Goal: Task Accomplishment & Management: Complete application form

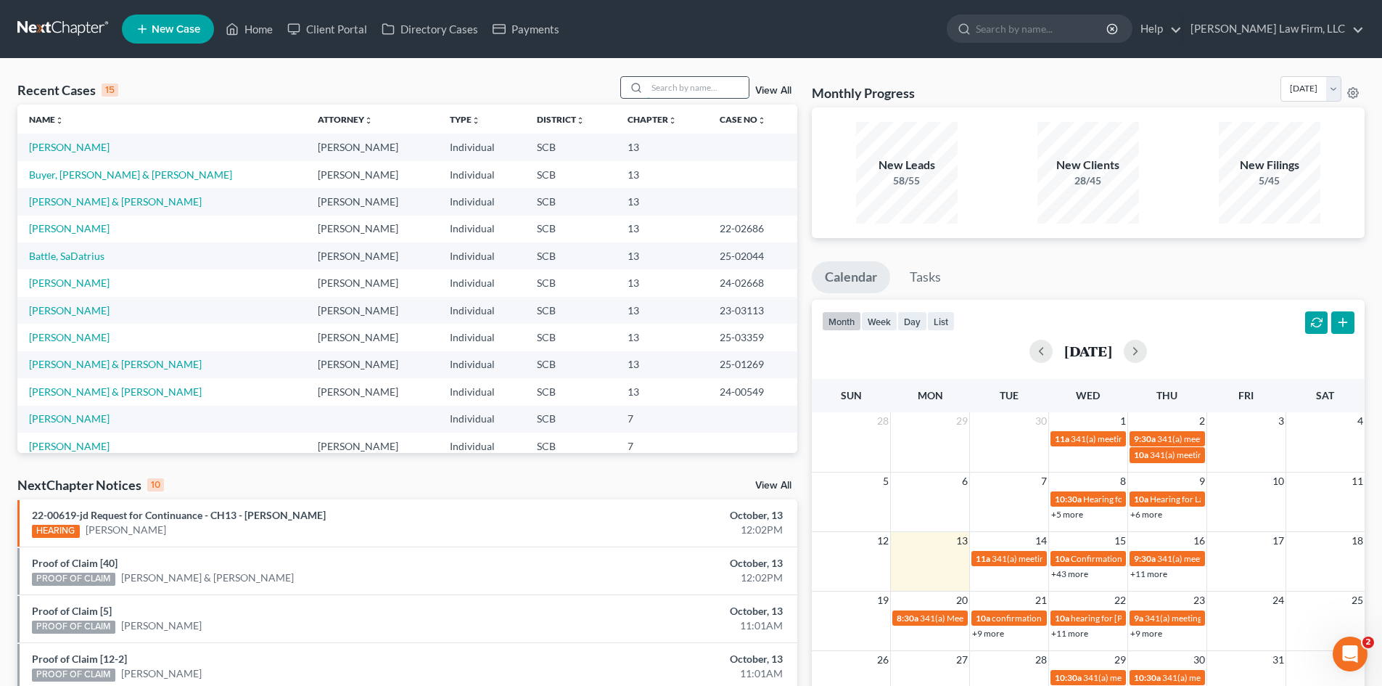
click at [651, 91] on input "search" at bounding box center [698, 87] width 102 height 21
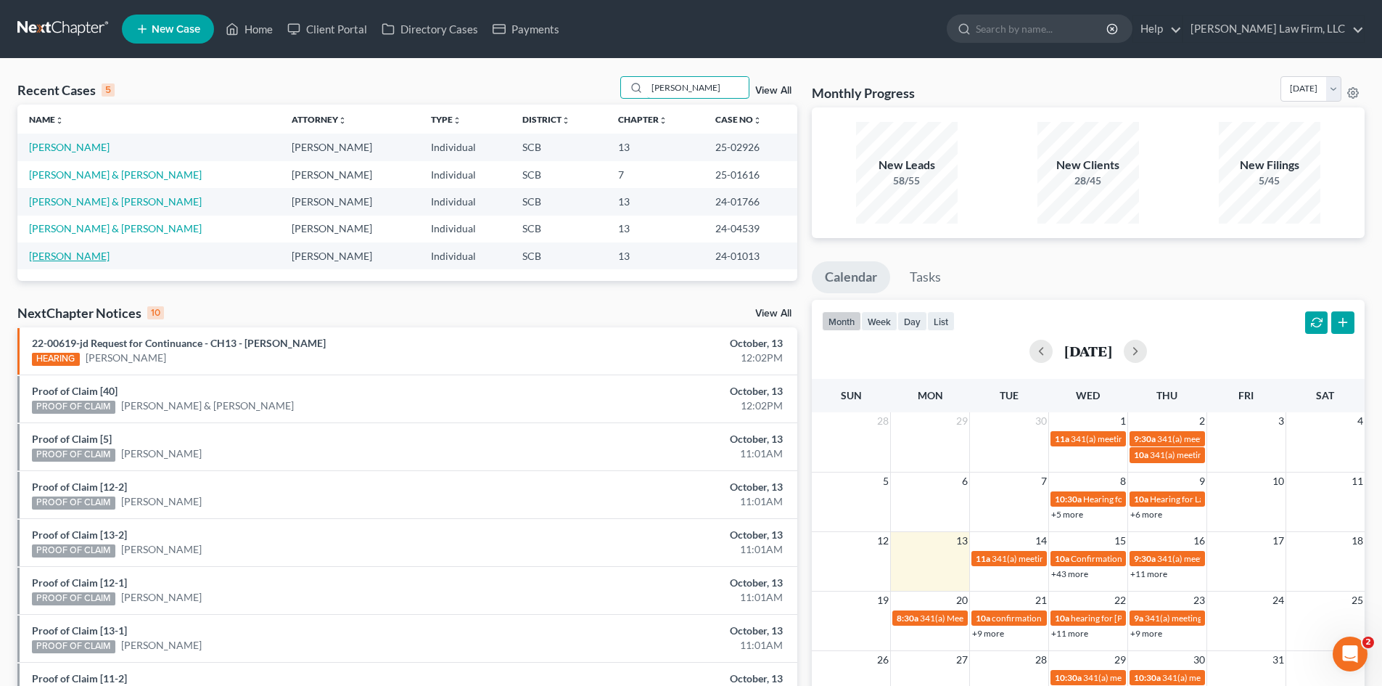
type input "[PERSON_NAME]"
click at [83, 251] on link "Gerard, Mary" at bounding box center [69, 256] width 81 height 12
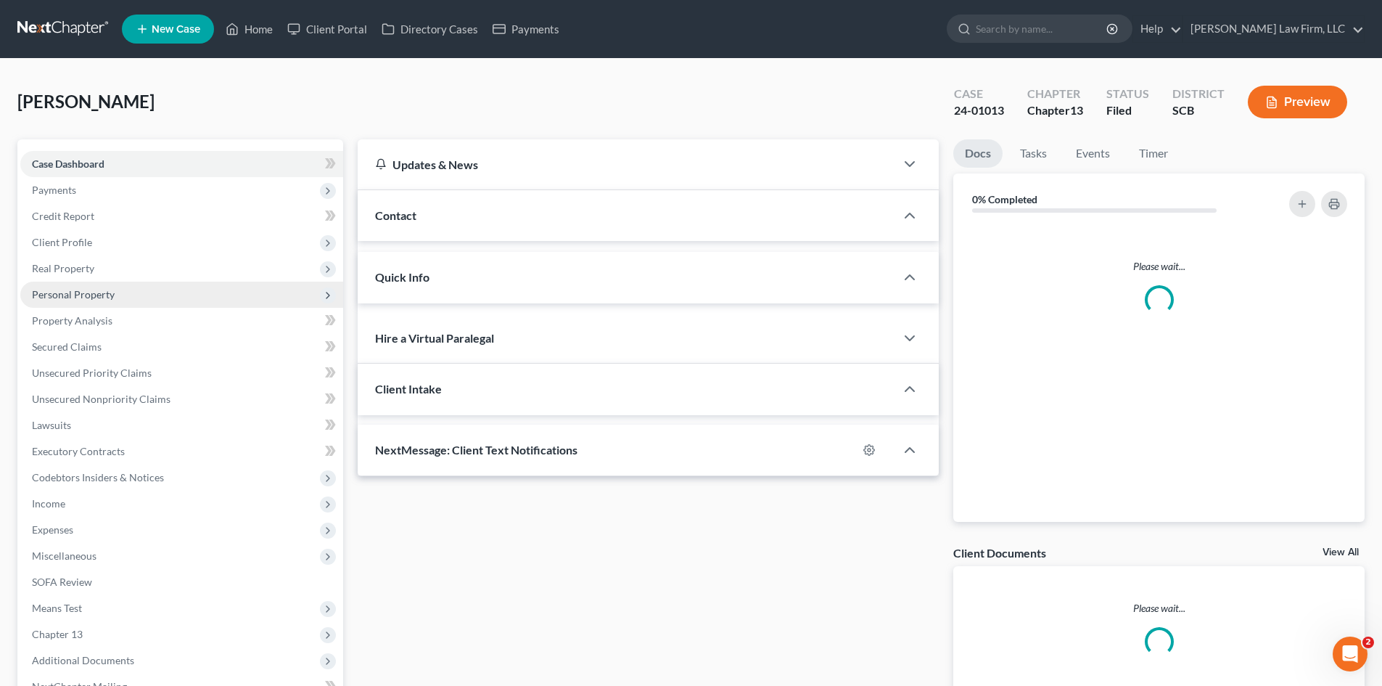
select select "0"
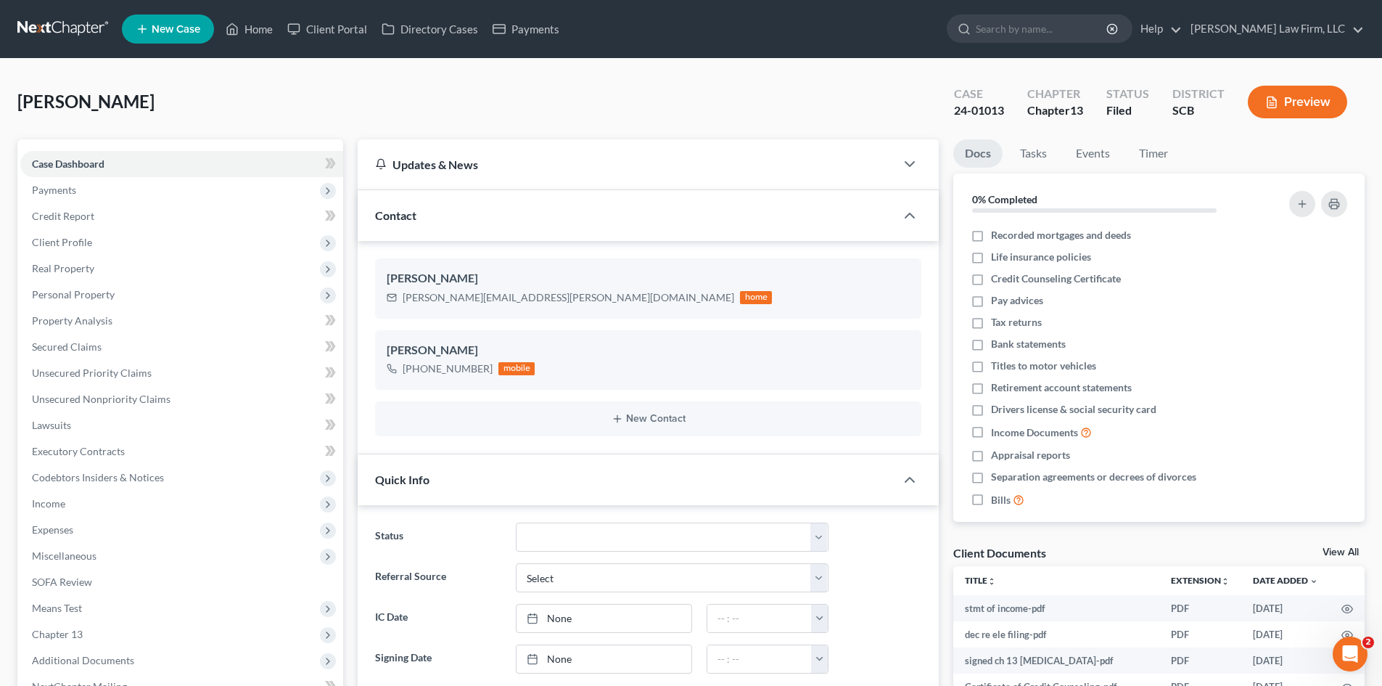
drag, startPoint x: 237, startPoint y: 15, endPoint x: 657, endPoint y: 112, distance: 430.8
click at [237, 15] on ul "New Case Home Client Portal Directory Cases Payments - No Result - See all resu…" at bounding box center [743, 29] width 1243 height 38
click at [258, 26] on link "Home" at bounding box center [249, 29] width 62 height 26
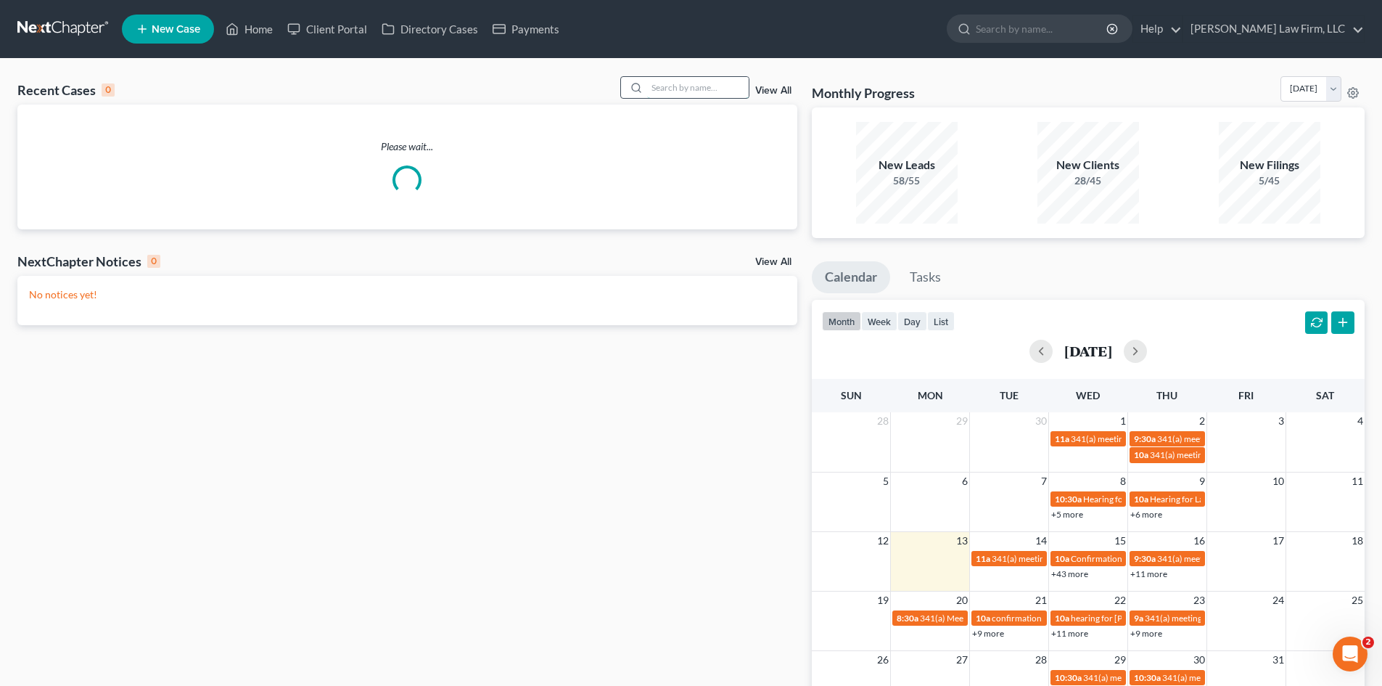
click at [684, 91] on input "search" at bounding box center [698, 87] width 102 height 21
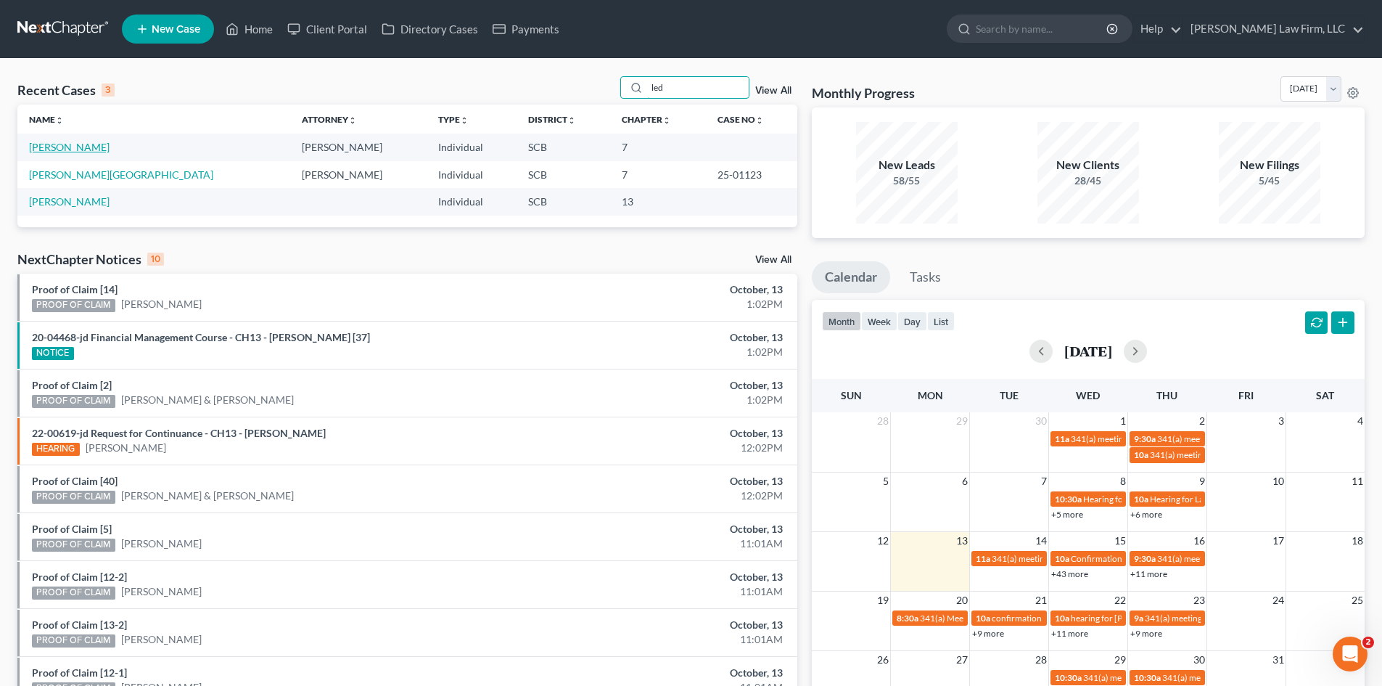
type input "led"
click at [61, 147] on link "[PERSON_NAME]" at bounding box center [69, 147] width 81 height 12
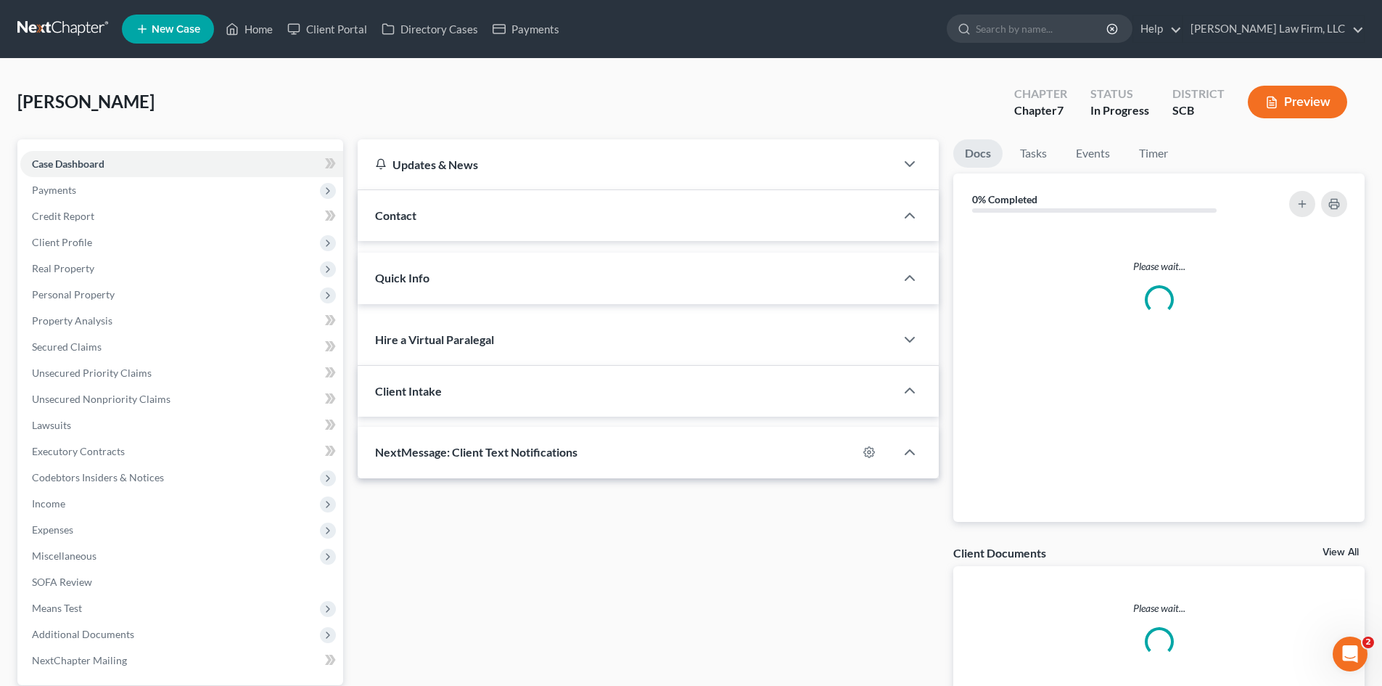
select select "0"
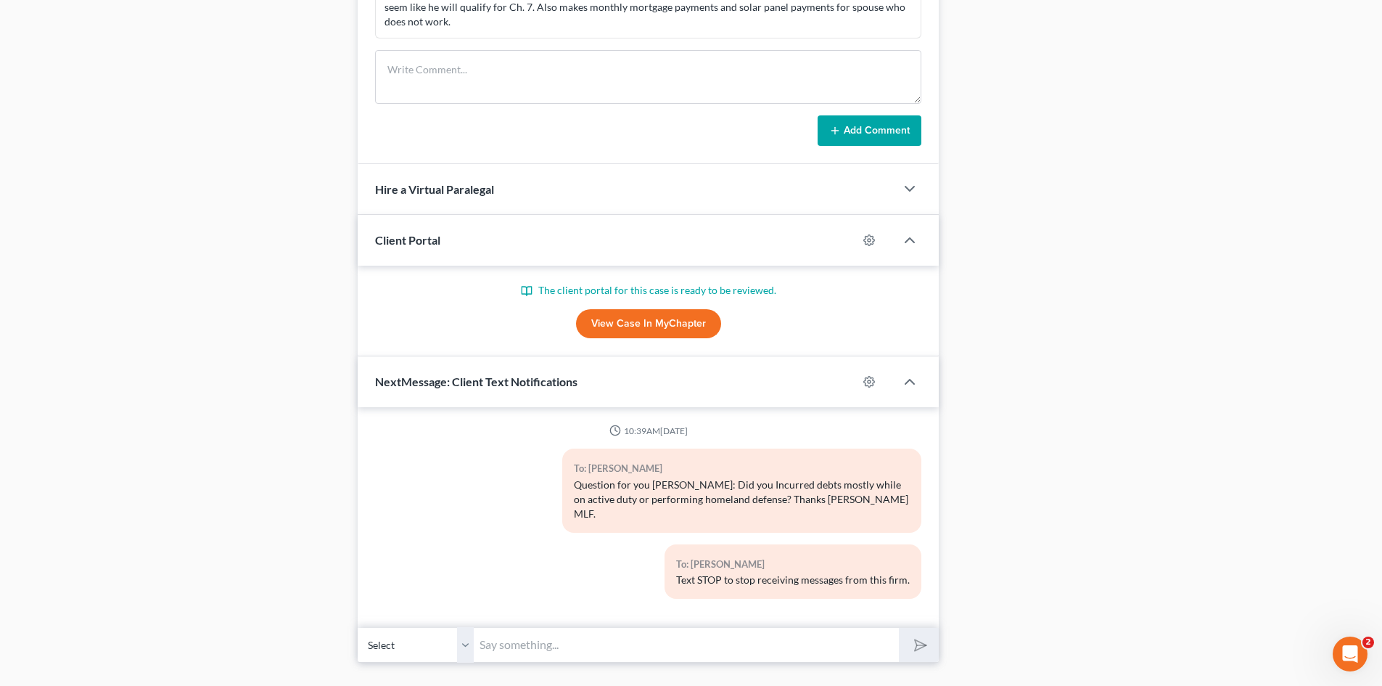
scroll to position [886, 0]
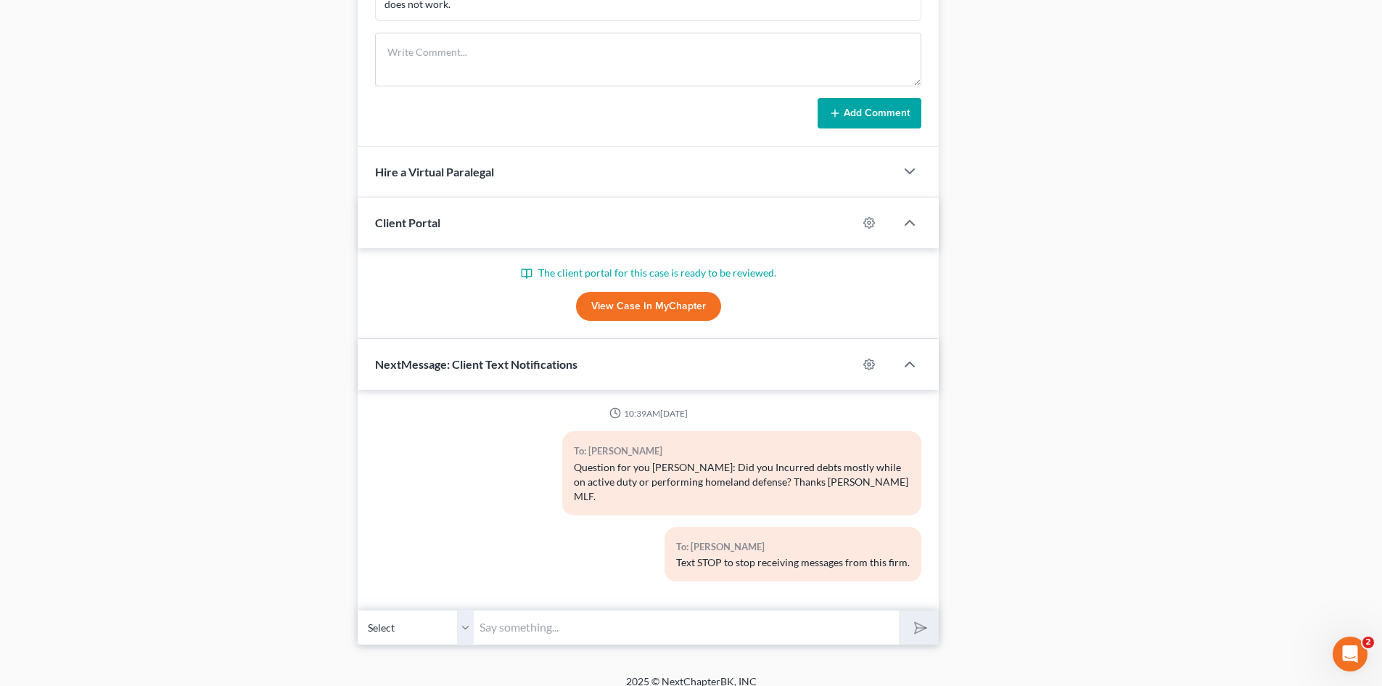
click at [650, 278] on p "The client portal for this case is ready to be reviewed." at bounding box center [648, 273] width 546 height 15
click at [655, 311] on link "View Case in MyChapter" at bounding box center [648, 306] width 145 height 29
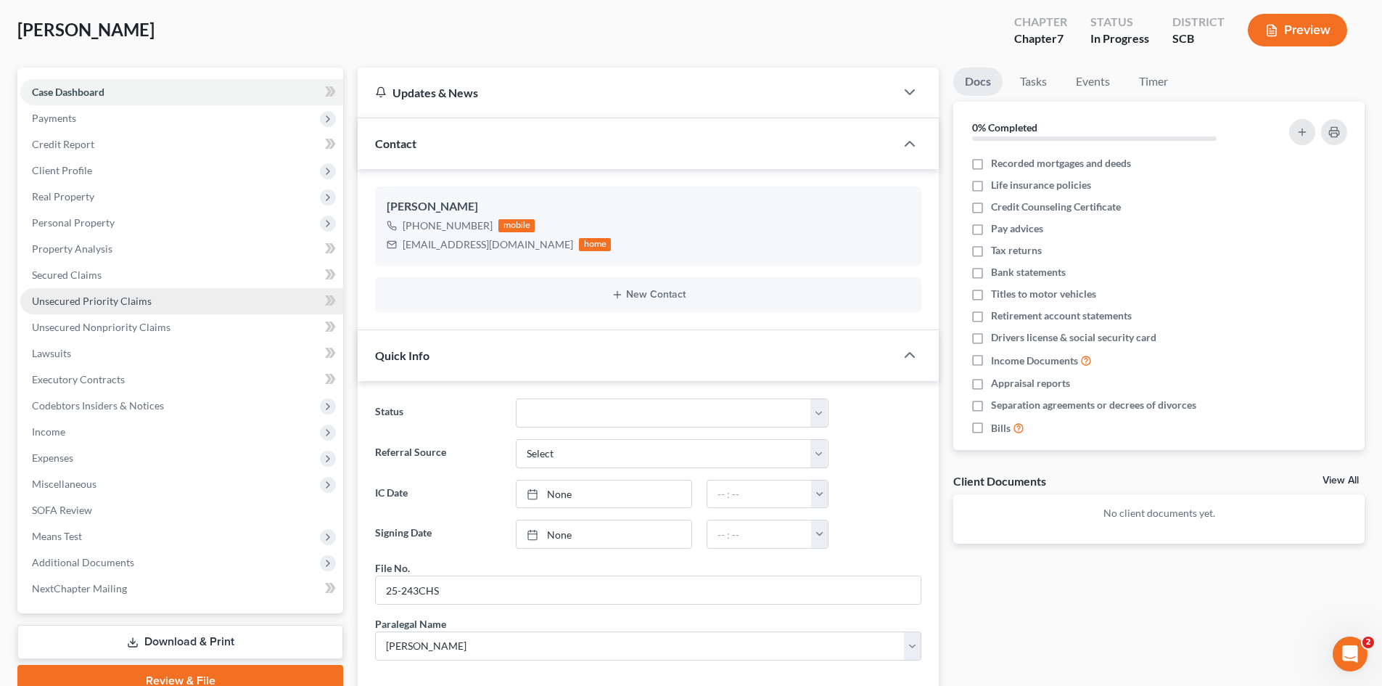
scroll to position [218, 0]
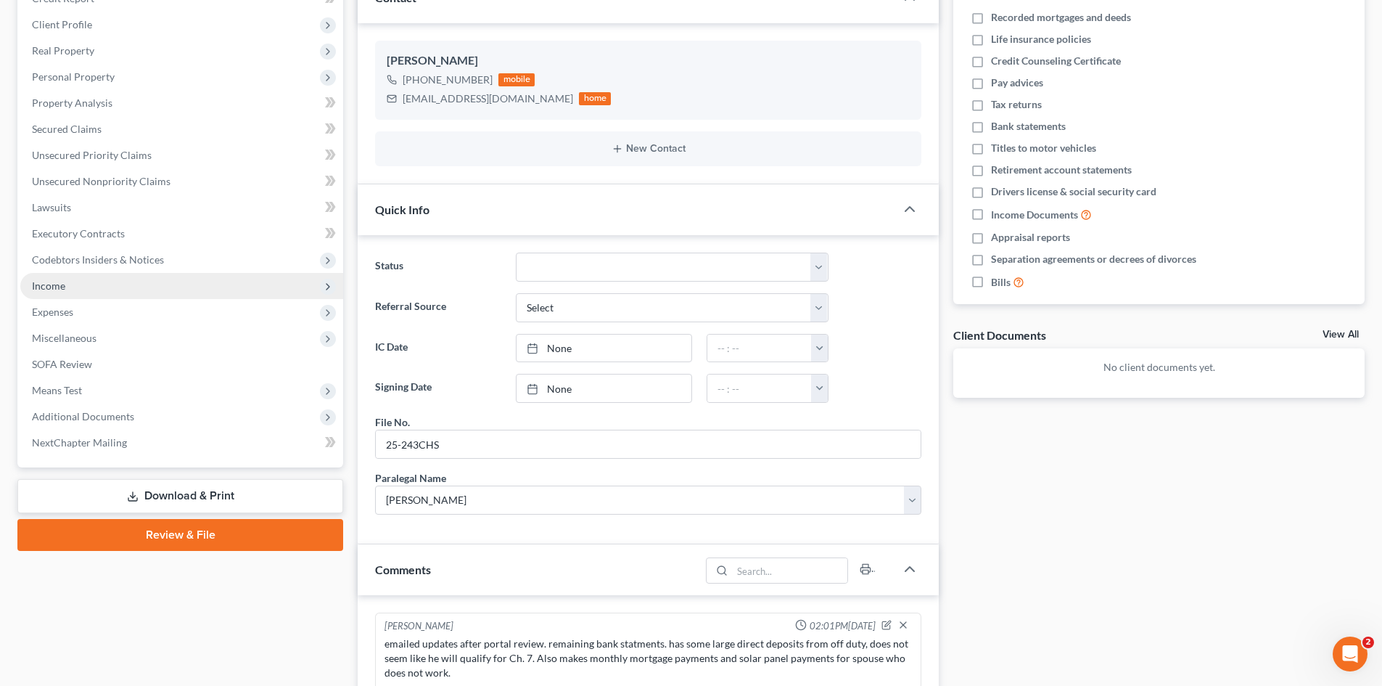
click at [62, 283] on span "Income" at bounding box center [48, 285] width 33 height 12
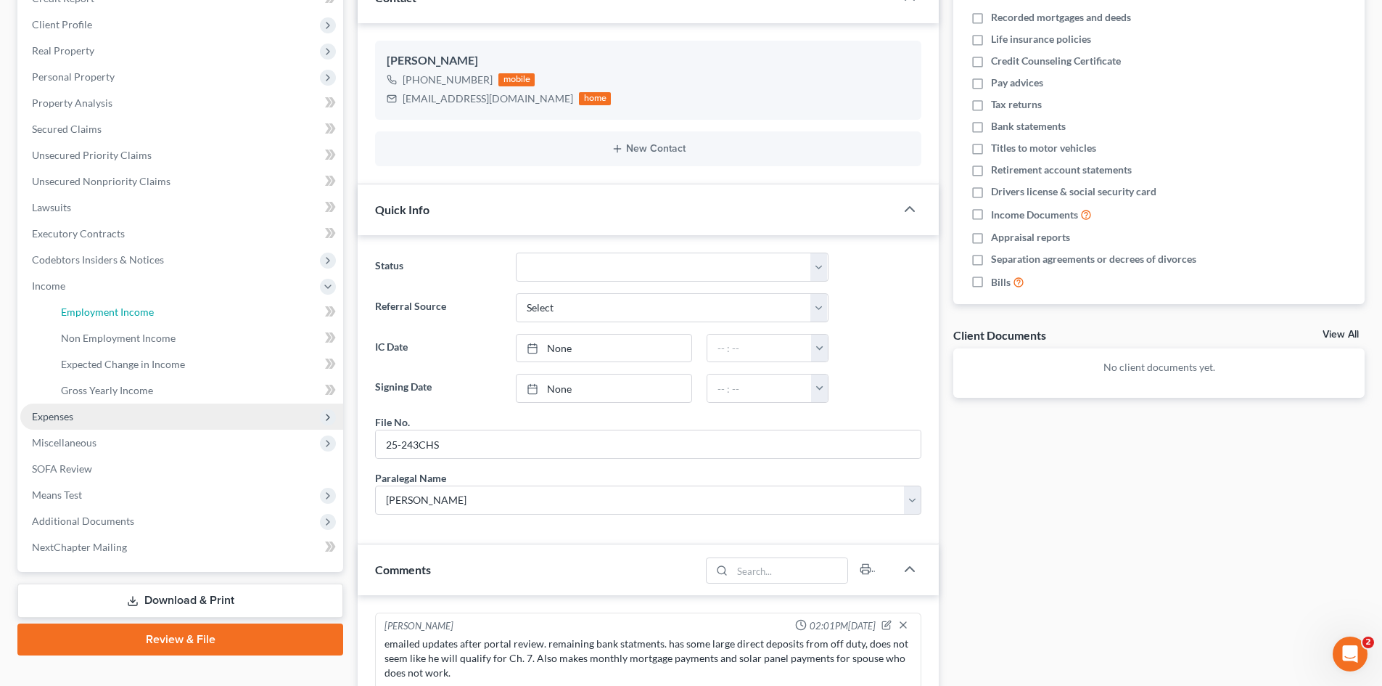
click at [85, 306] on span "Employment Income" at bounding box center [107, 312] width 93 height 12
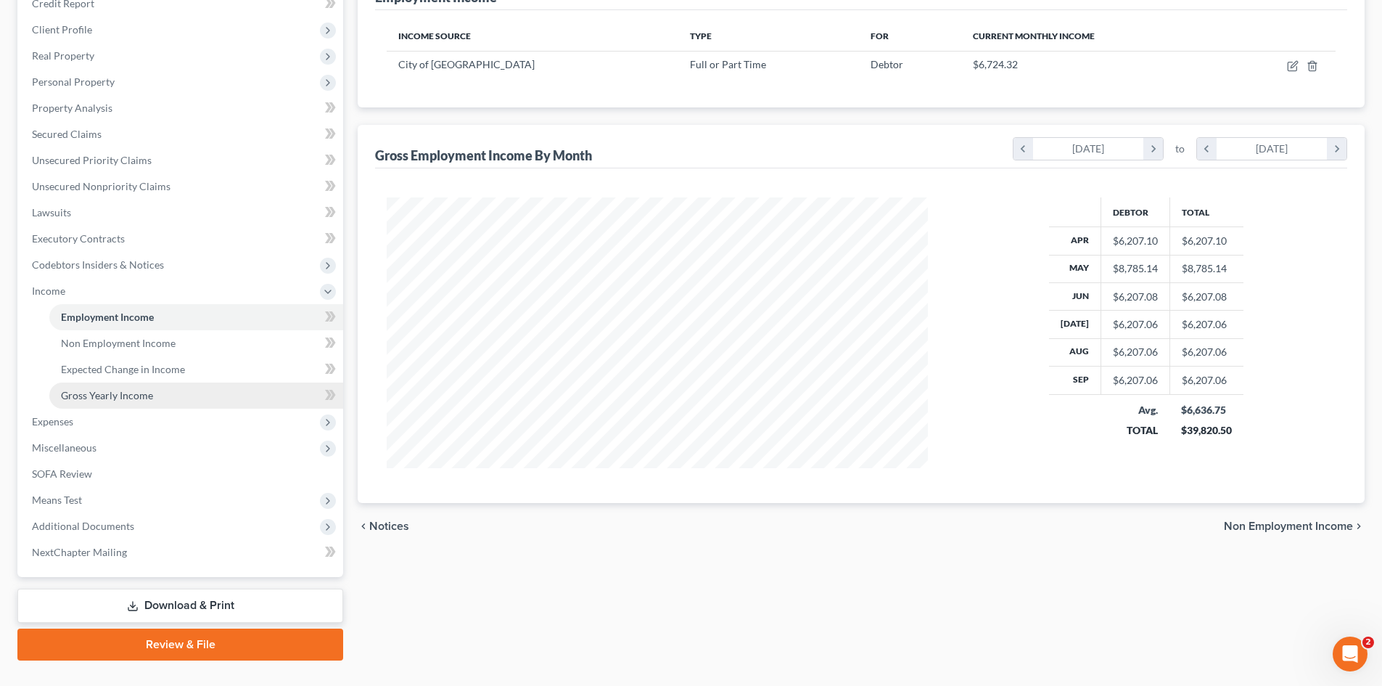
scroll to position [218, 0]
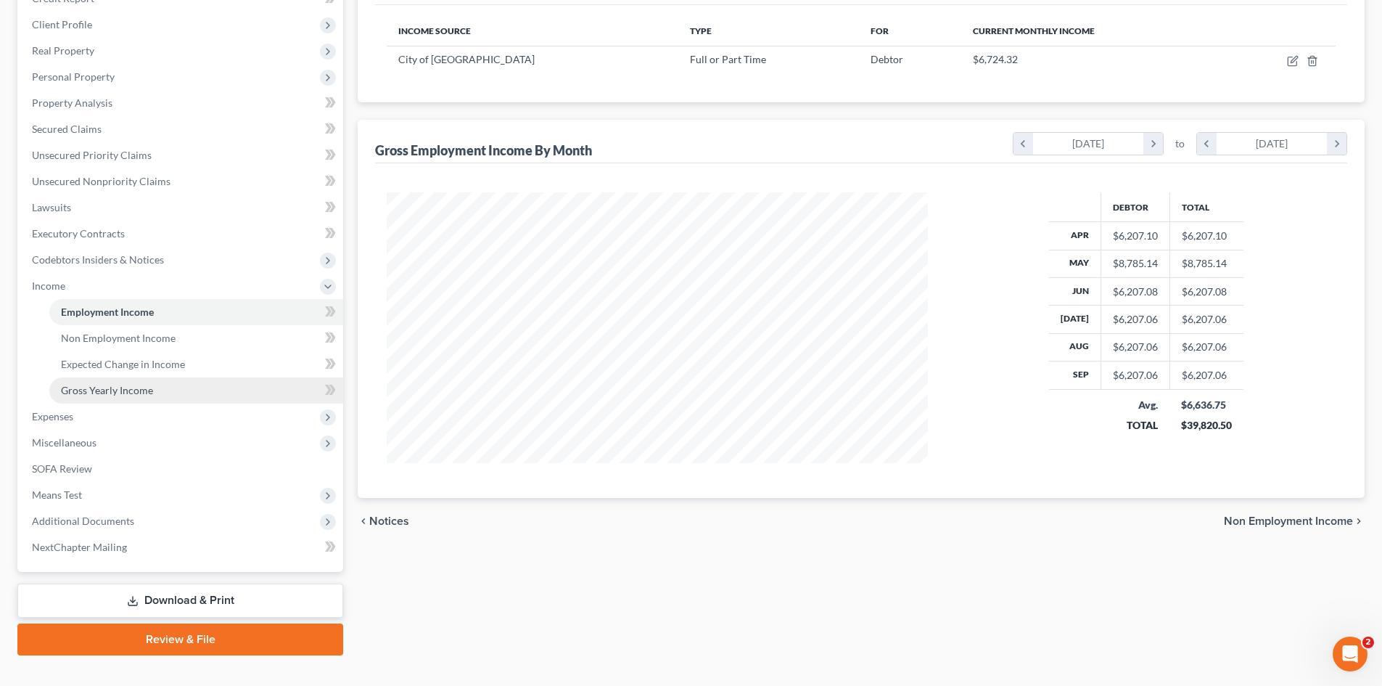
click at [125, 391] on span "Gross Yearly Income" at bounding box center [107, 390] width 92 height 12
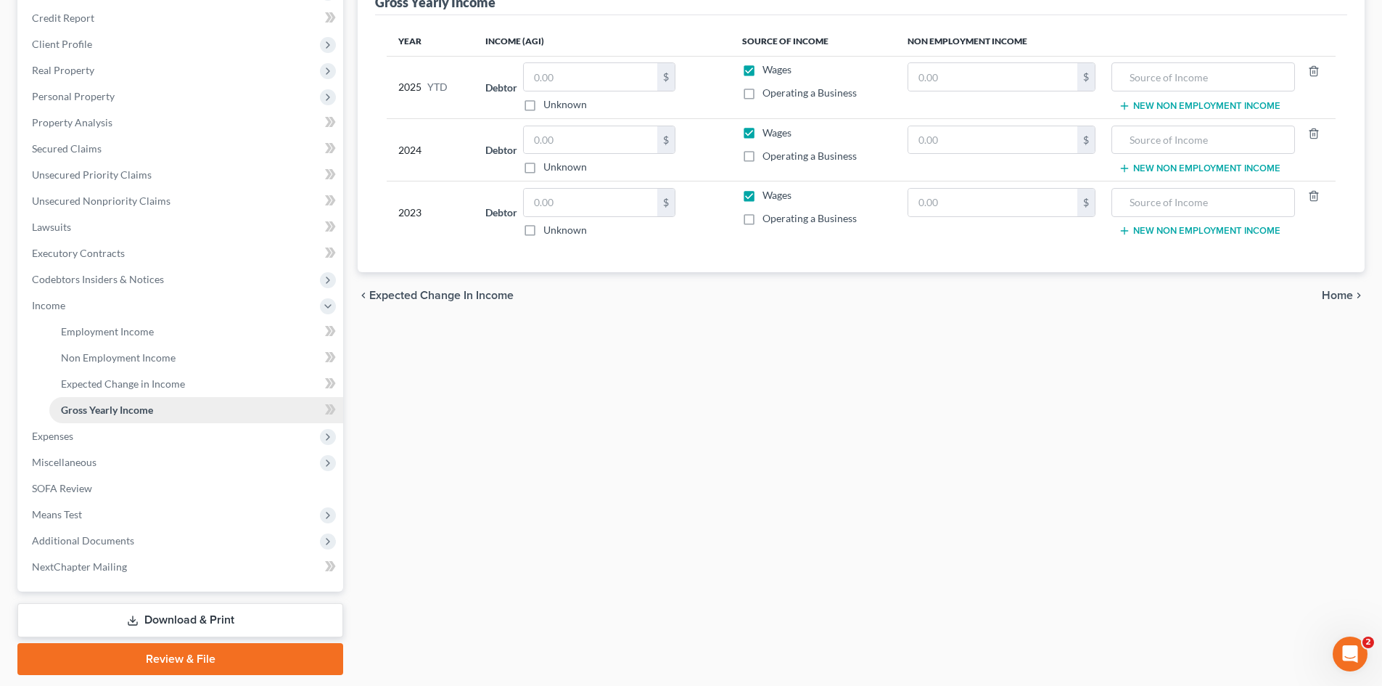
scroll to position [218, 0]
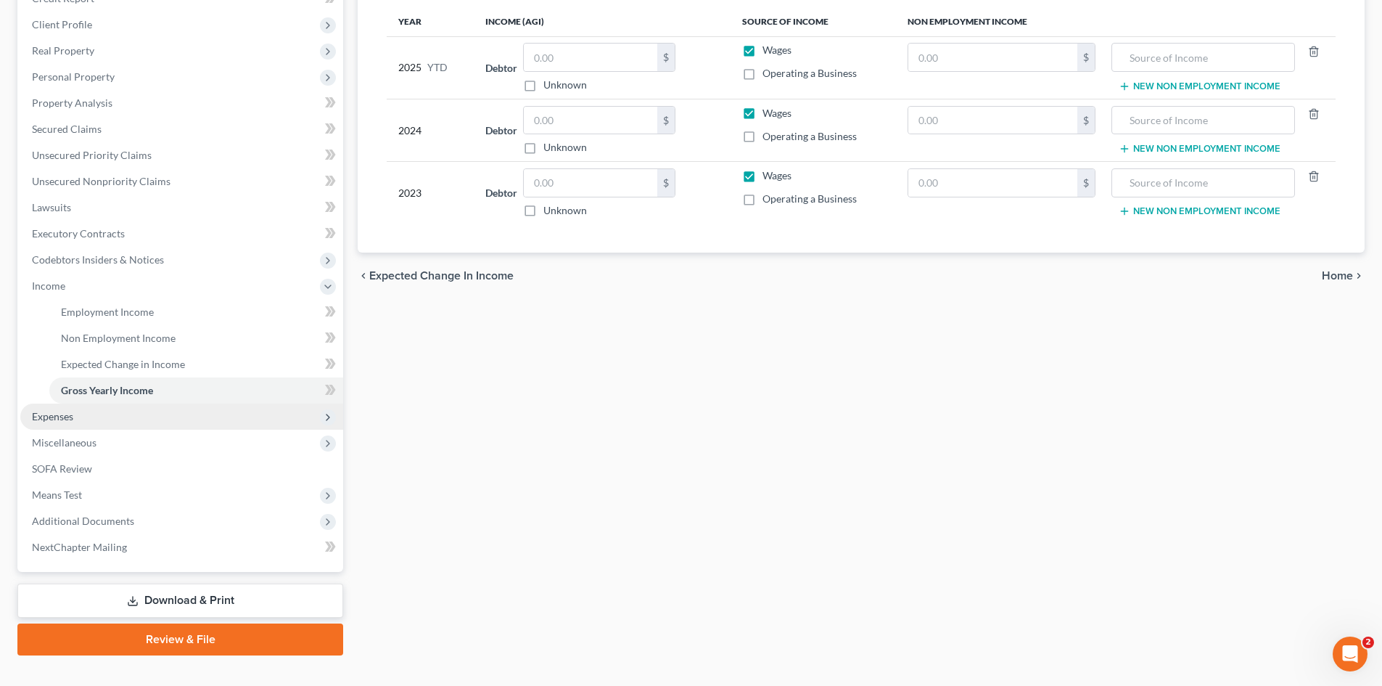
click at [70, 416] on span "Expenses" at bounding box center [52, 416] width 41 height 12
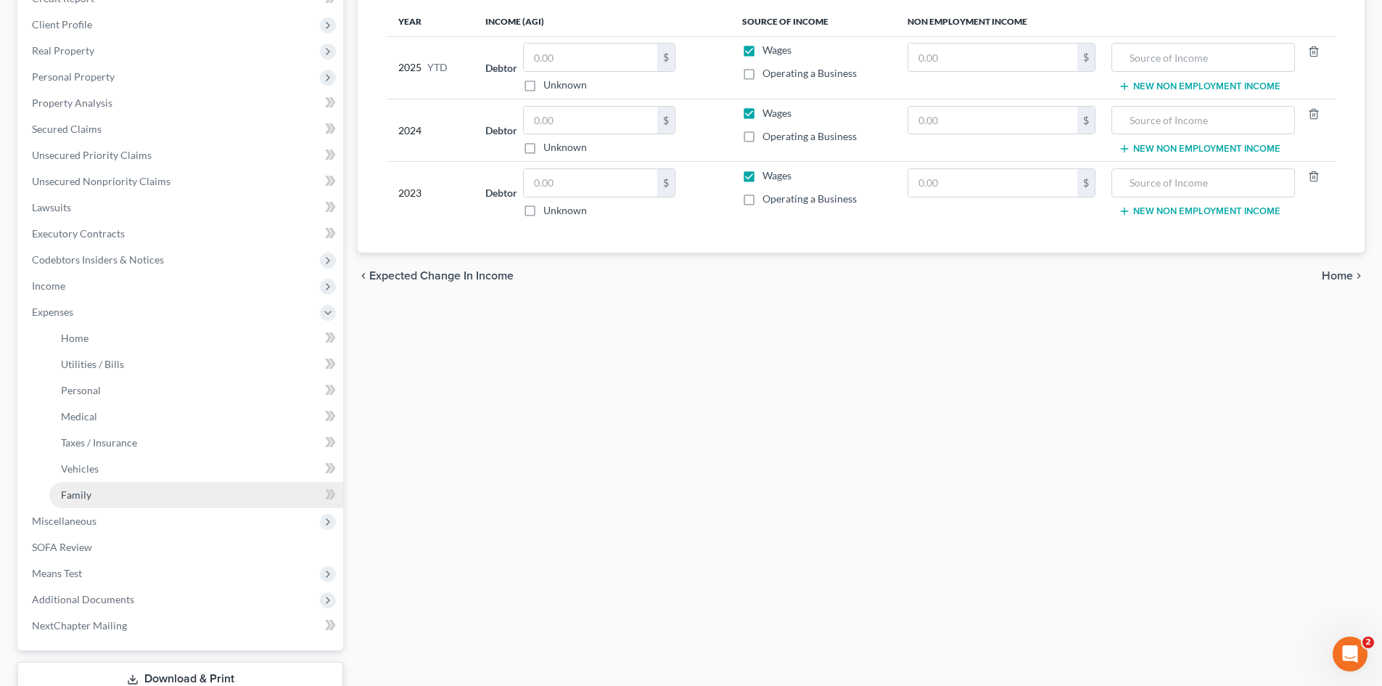
click at [81, 485] on link "Family" at bounding box center [196, 495] width 294 height 26
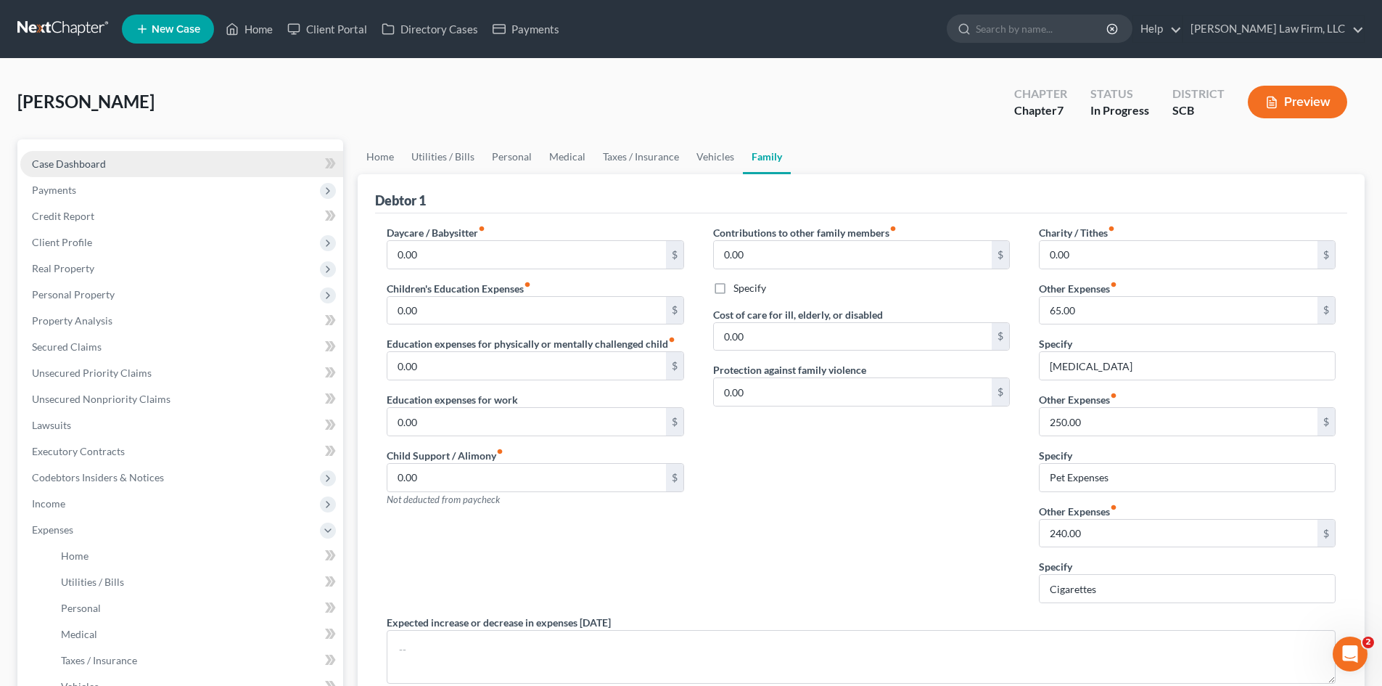
click at [70, 160] on span "Case Dashboard" at bounding box center [69, 163] width 74 height 12
select select "0"
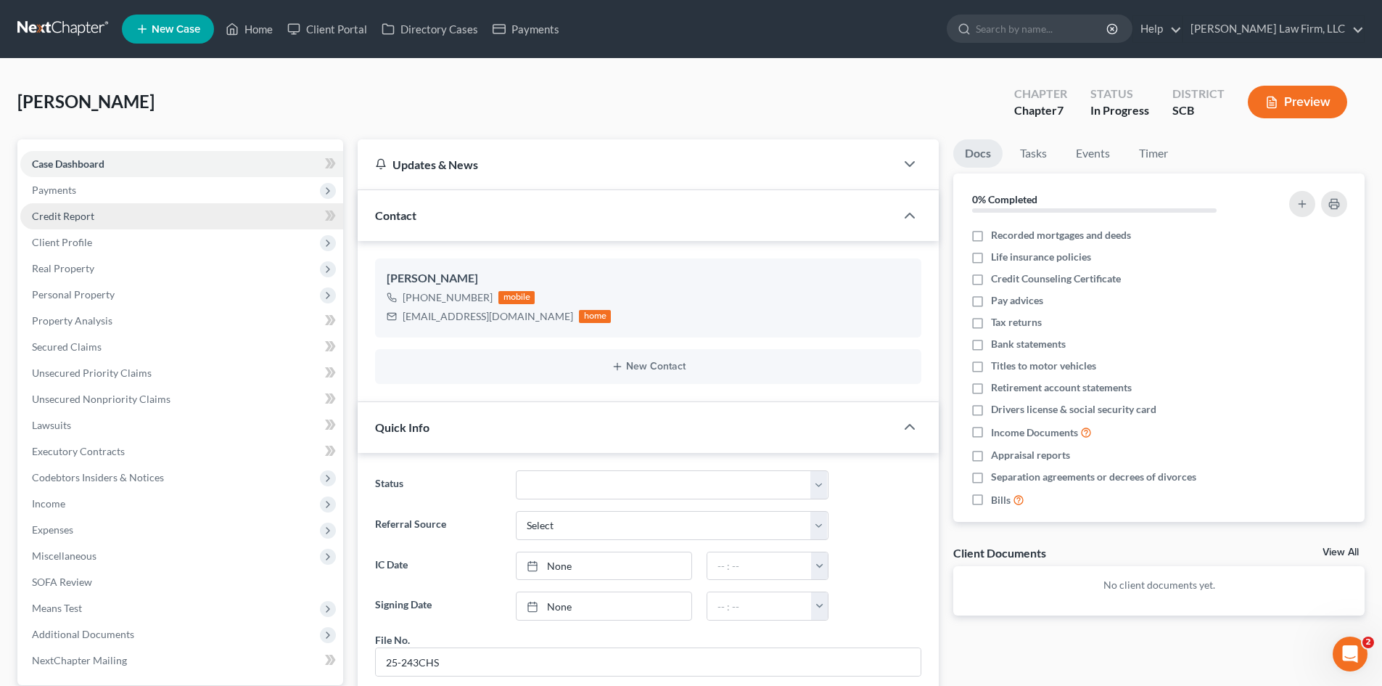
click at [44, 215] on span "Credit Report" at bounding box center [63, 216] width 62 height 12
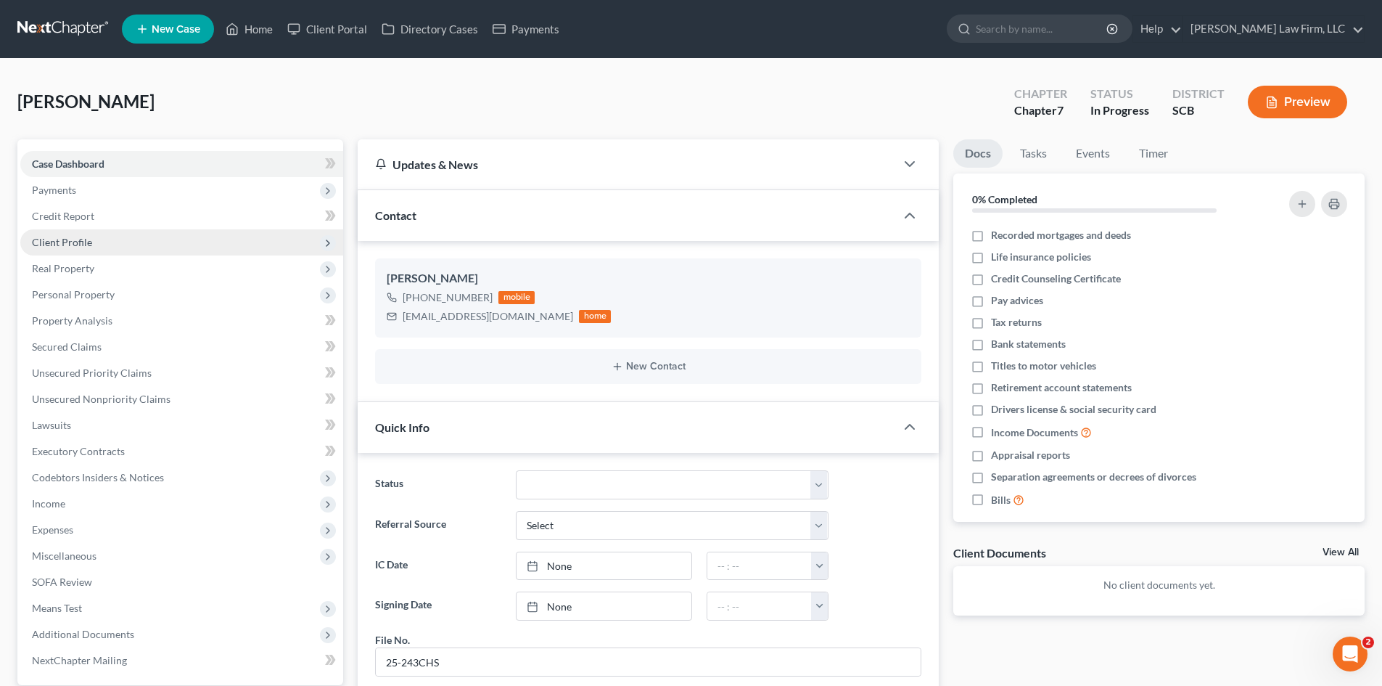
click at [51, 237] on span "Client Profile" at bounding box center [62, 242] width 60 height 12
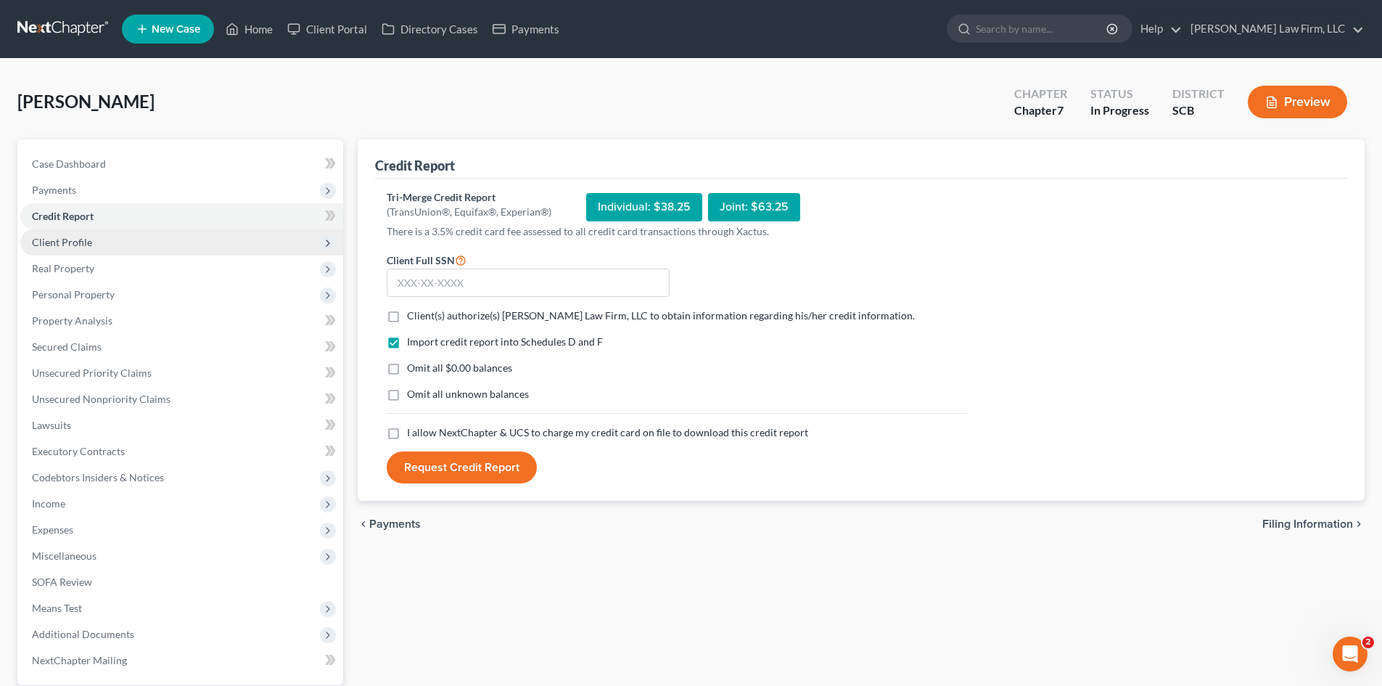
click at [64, 241] on span "Client Profile" at bounding box center [62, 242] width 60 height 12
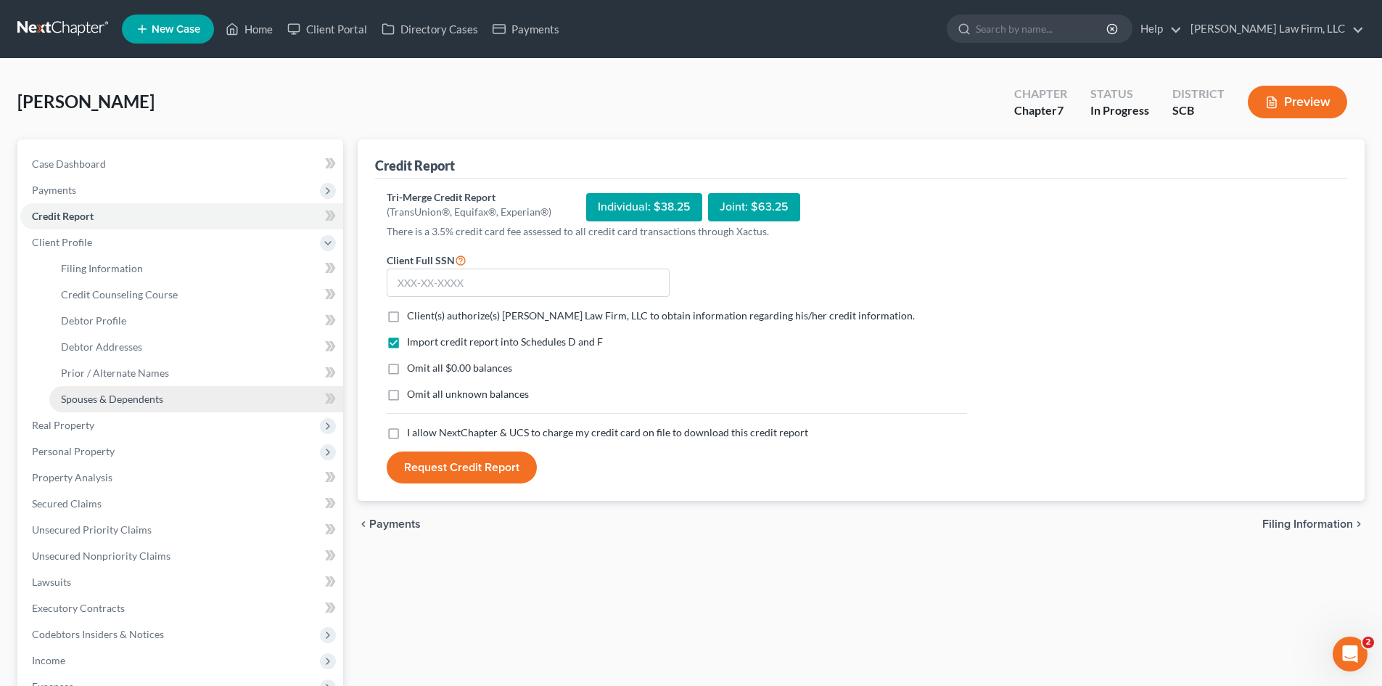
click at [80, 393] on span "Spouses & Dependents" at bounding box center [112, 399] width 102 height 12
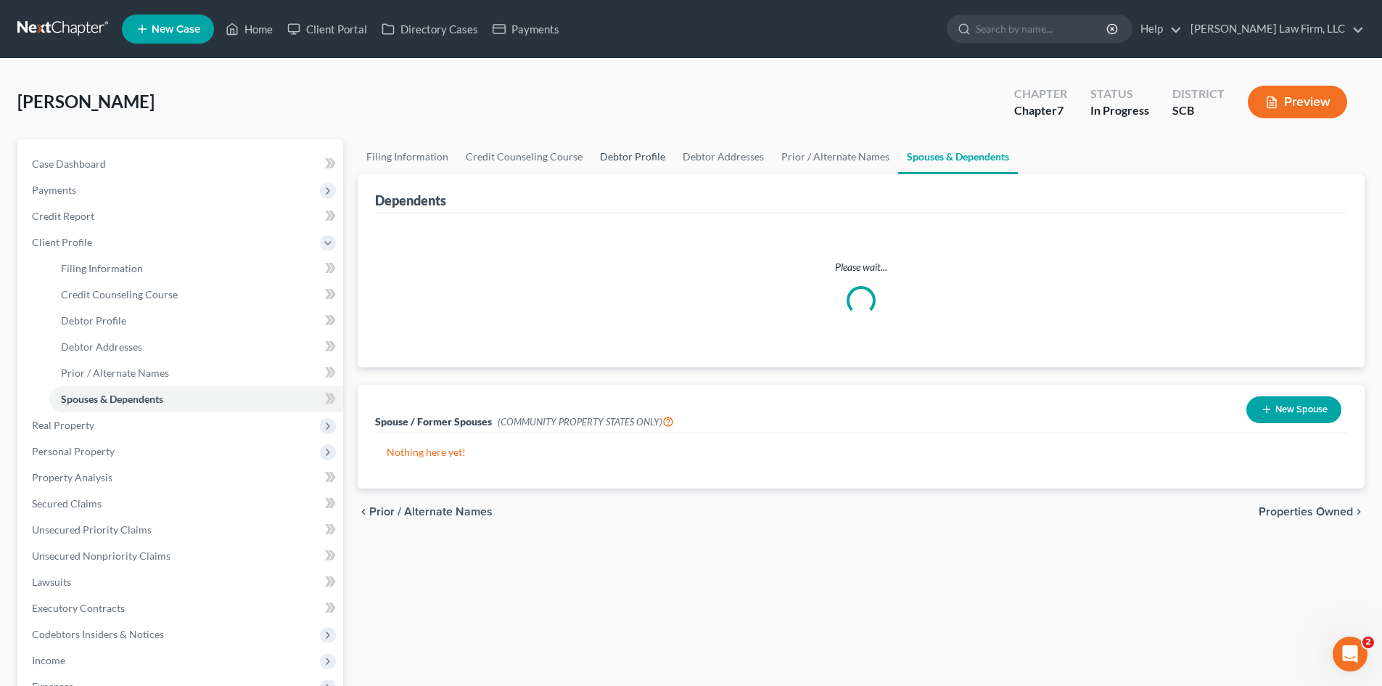
click at [649, 163] on link "Debtor Profile" at bounding box center [632, 156] width 83 height 35
select select "1"
select select "3"
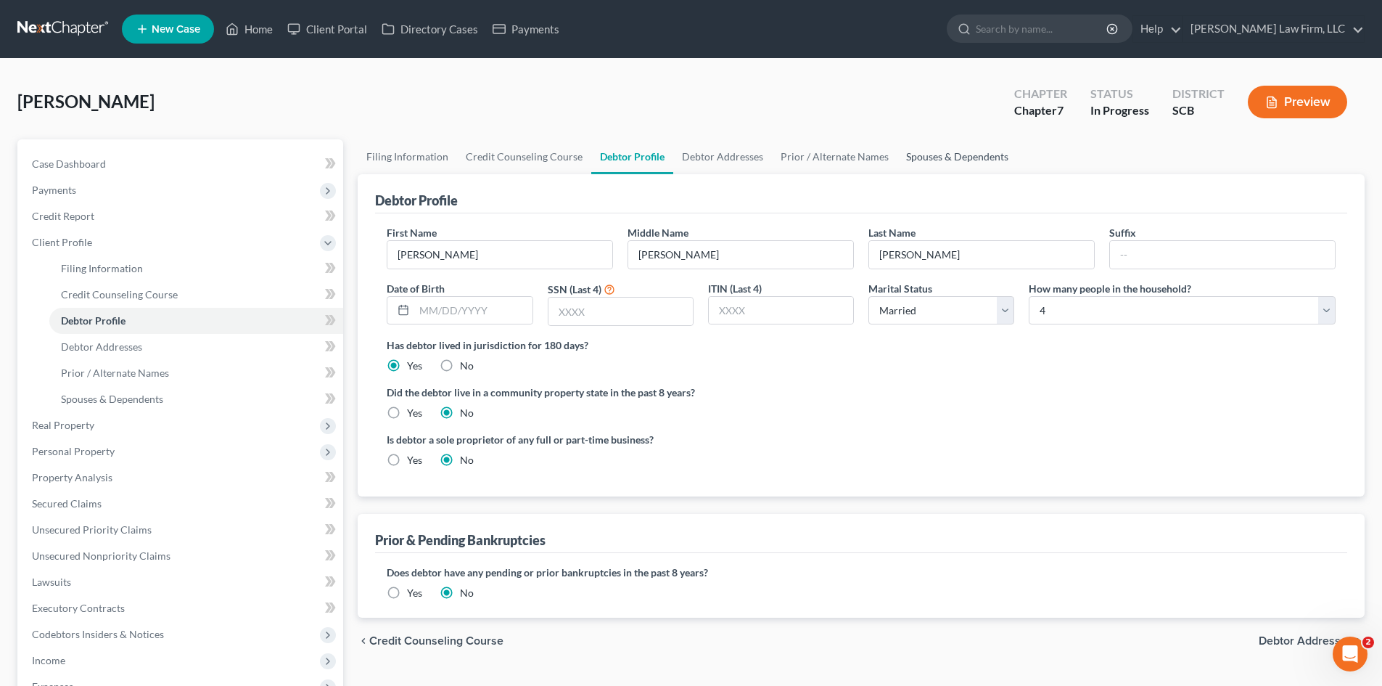
click at [931, 164] on link "Spouses & Dependents" at bounding box center [958, 156] width 120 height 35
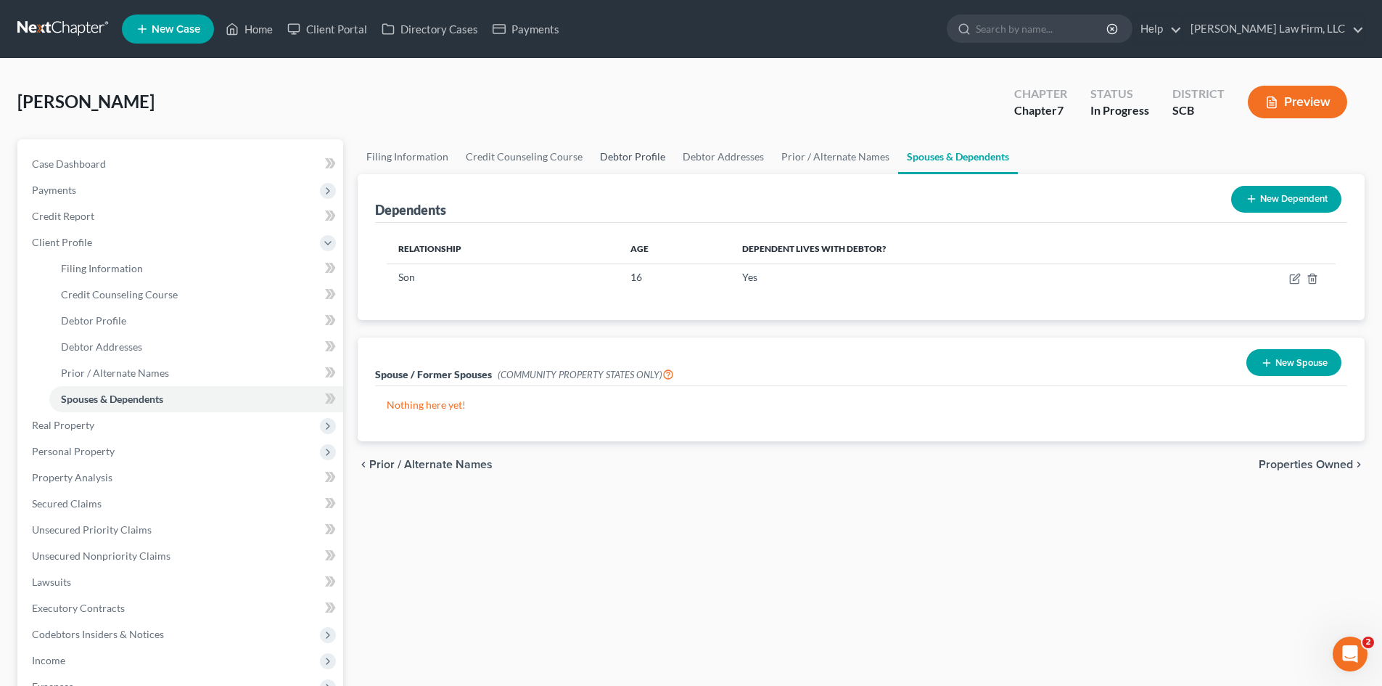
click at [642, 160] on link "Debtor Profile" at bounding box center [632, 156] width 83 height 35
select select "1"
select select "3"
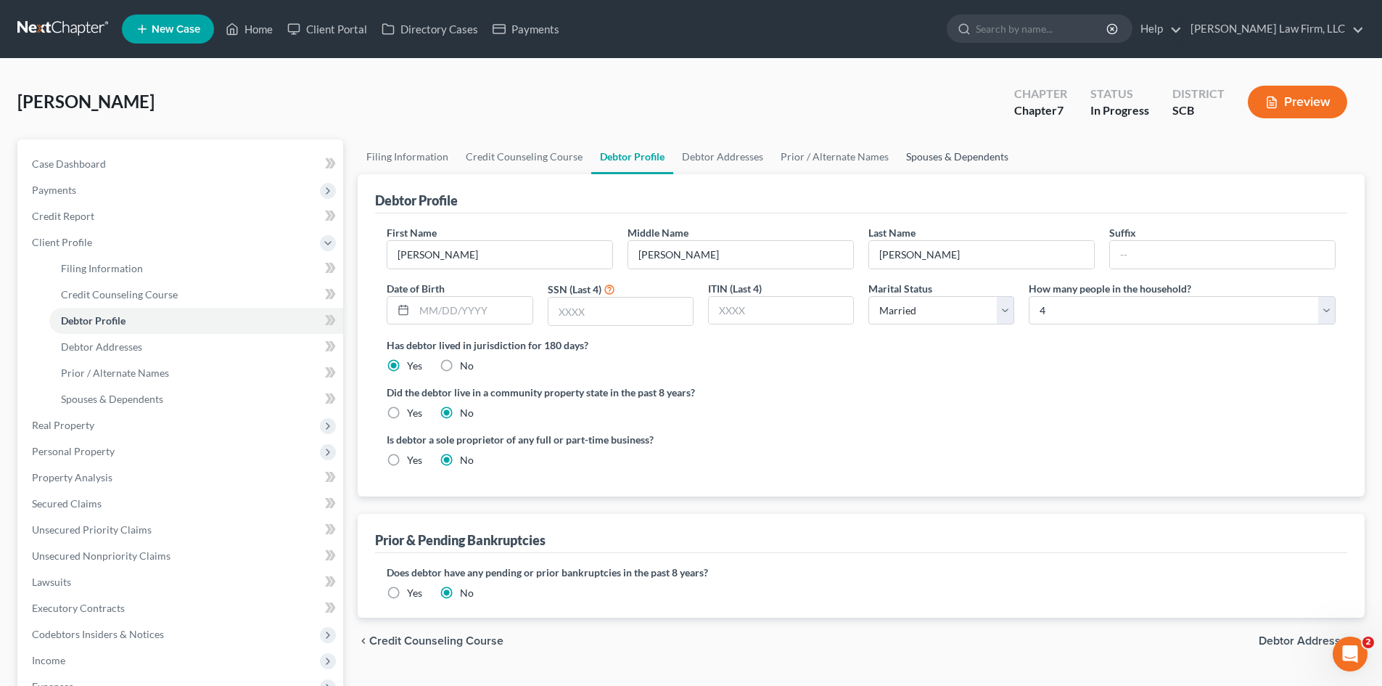
click at [944, 157] on link "Spouses & Dependents" at bounding box center [958, 156] width 120 height 35
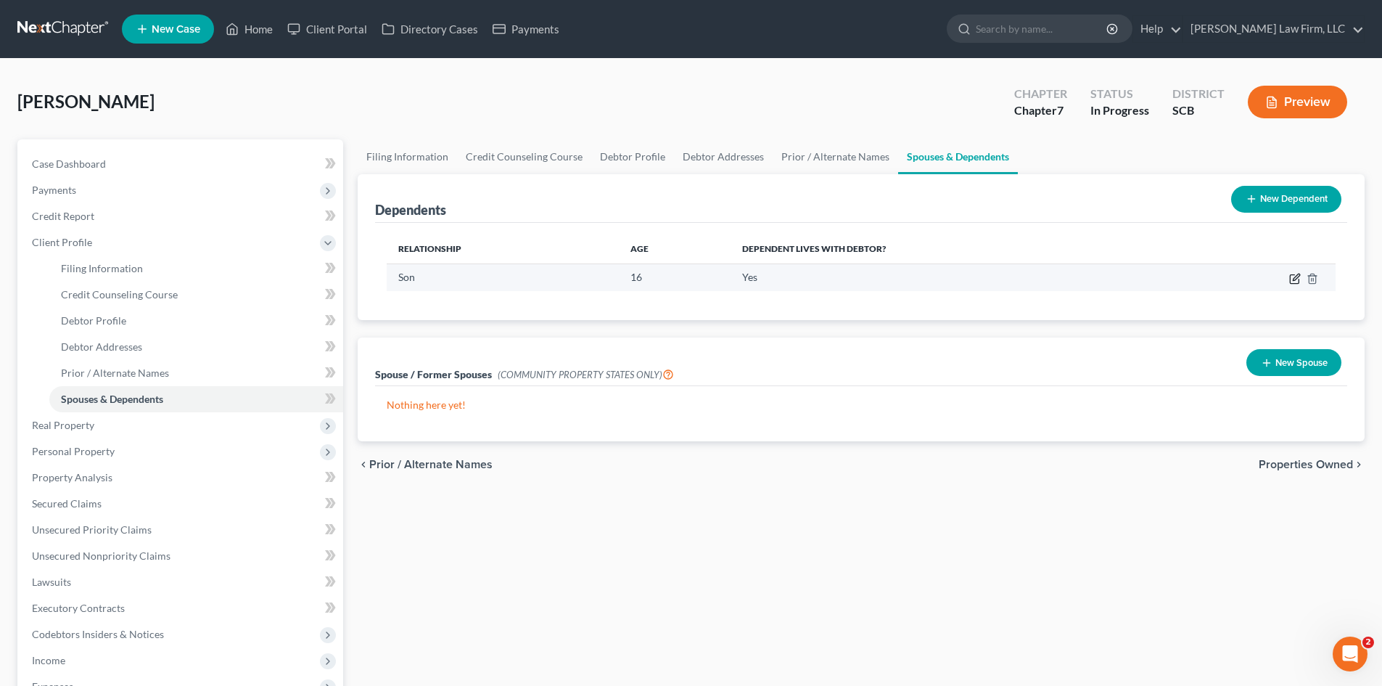
click at [1291, 275] on icon "button" at bounding box center [1294, 279] width 9 height 9
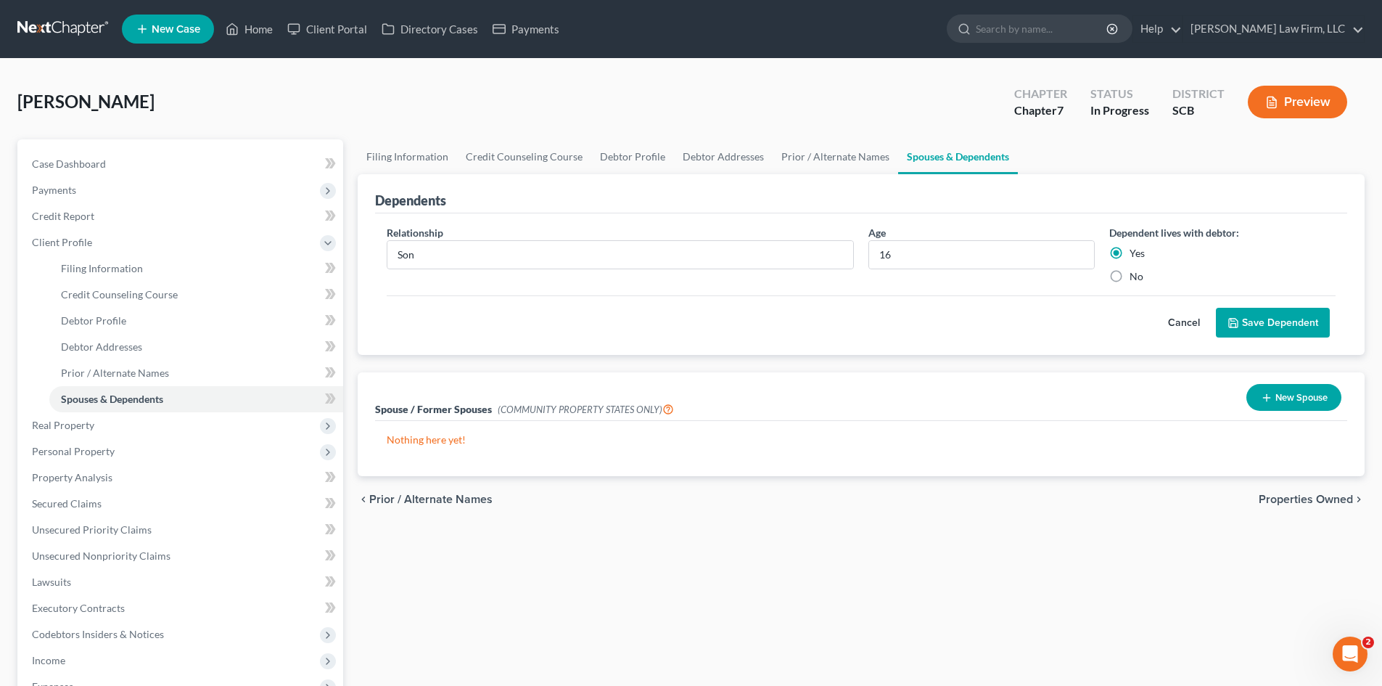
click at [1266, 324] on button "Save Dependent" at bounding box center [1273, 323] width 114 height 30
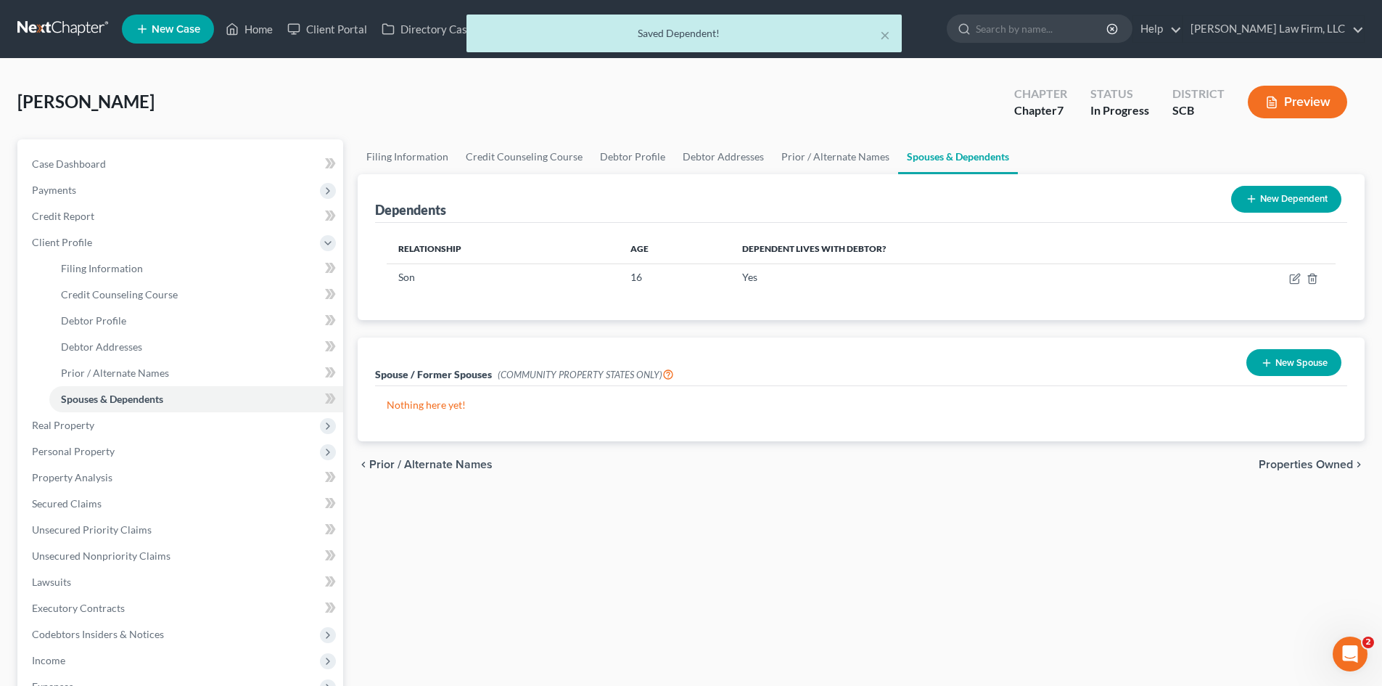
click at [1261, 186] on button "New Dependent" at bounding box center [1287, 199] width 110 height 27
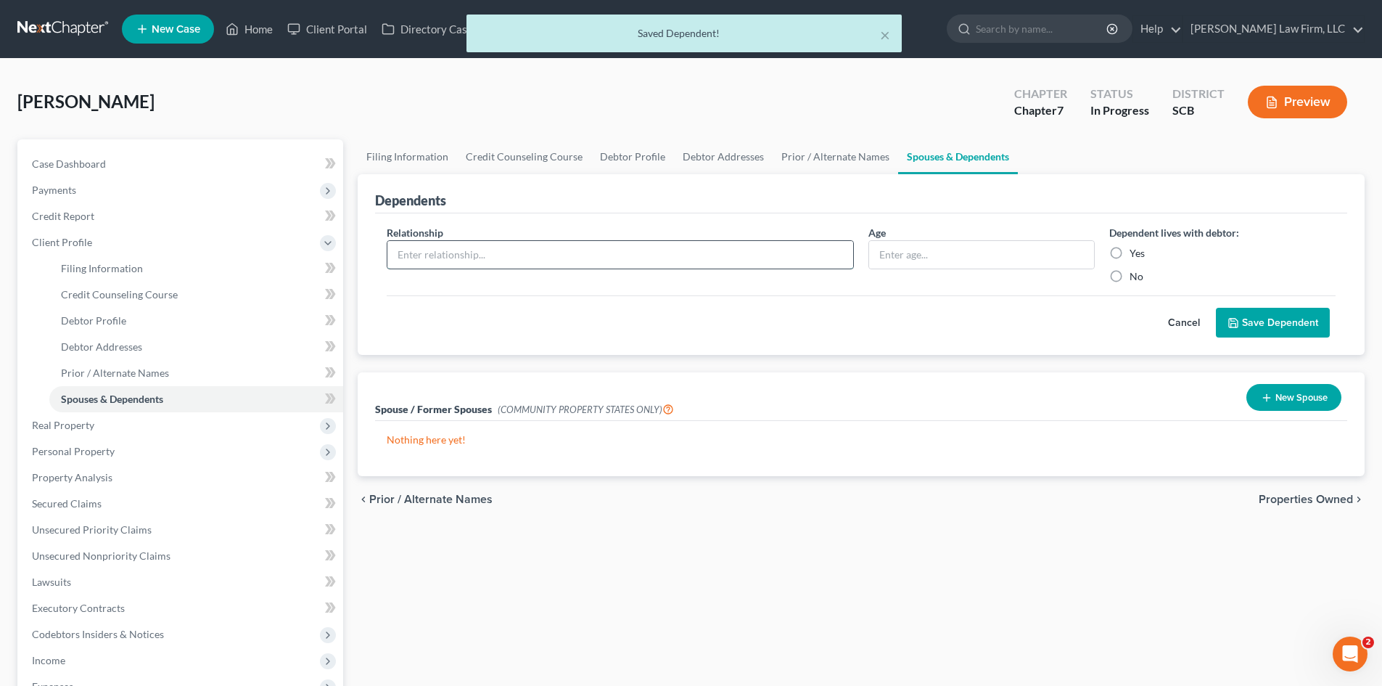
drag, startPoint x: 585, startPoint y: 250, endPoint x: 552, endPoint y: 268, distance: 37.7
click at [585, 250] on input "text" at bounding box center [621, 255] width 466 height 28
type input "Daughter"
click at [930, 251] on input "text" at bounding box center [981, 255] width 225 height 28
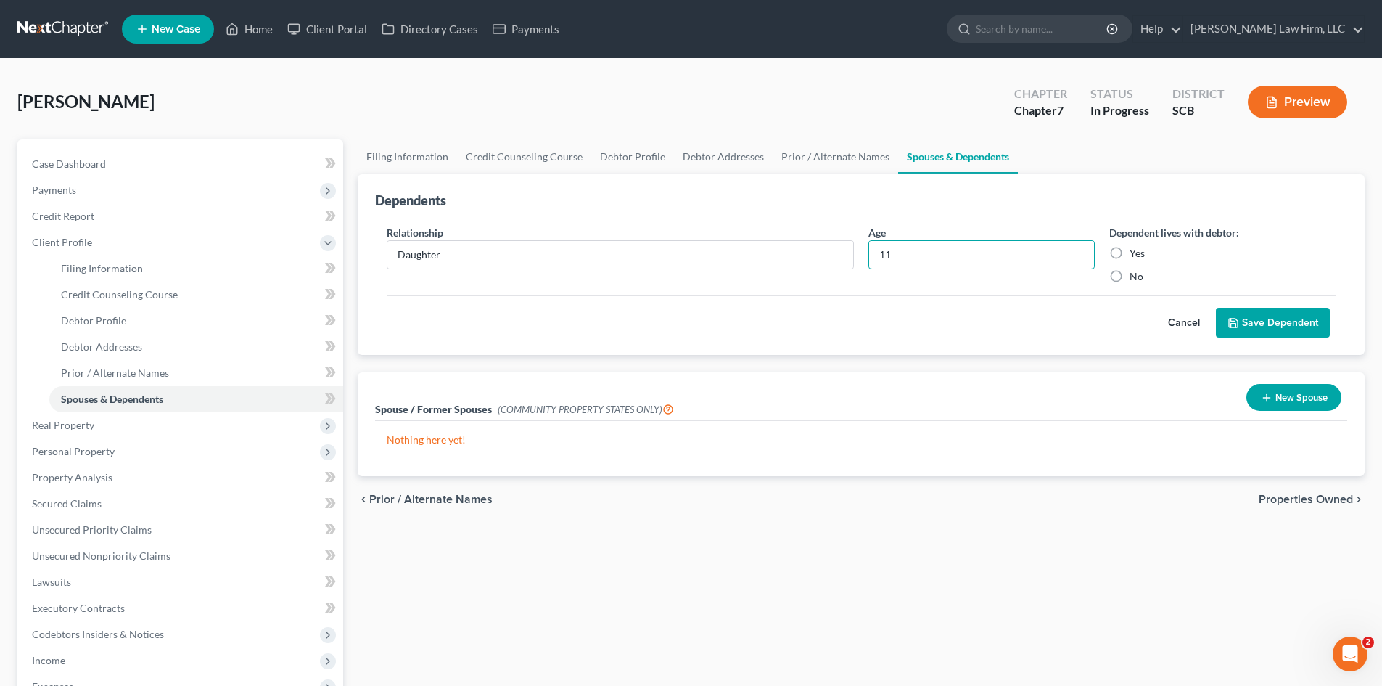
type input "11"
click at [1102, 259] on div "Relationship * Daughter Age 11 Dependent lives with debtor: Yes No" at bounding box center [862, 260] width 964 height 70
drag, startPoint x: 1114, startPoint y: 255, endPoint x: 1216, endPoint y: 316, distance: 118.5
click at [1130, 255] on label "Yes" at bounding box center [1137, 253] width 15 height 15
click at [1136, 255] on input "Yes" at bounding box center [1140, 250] width 9 height 9
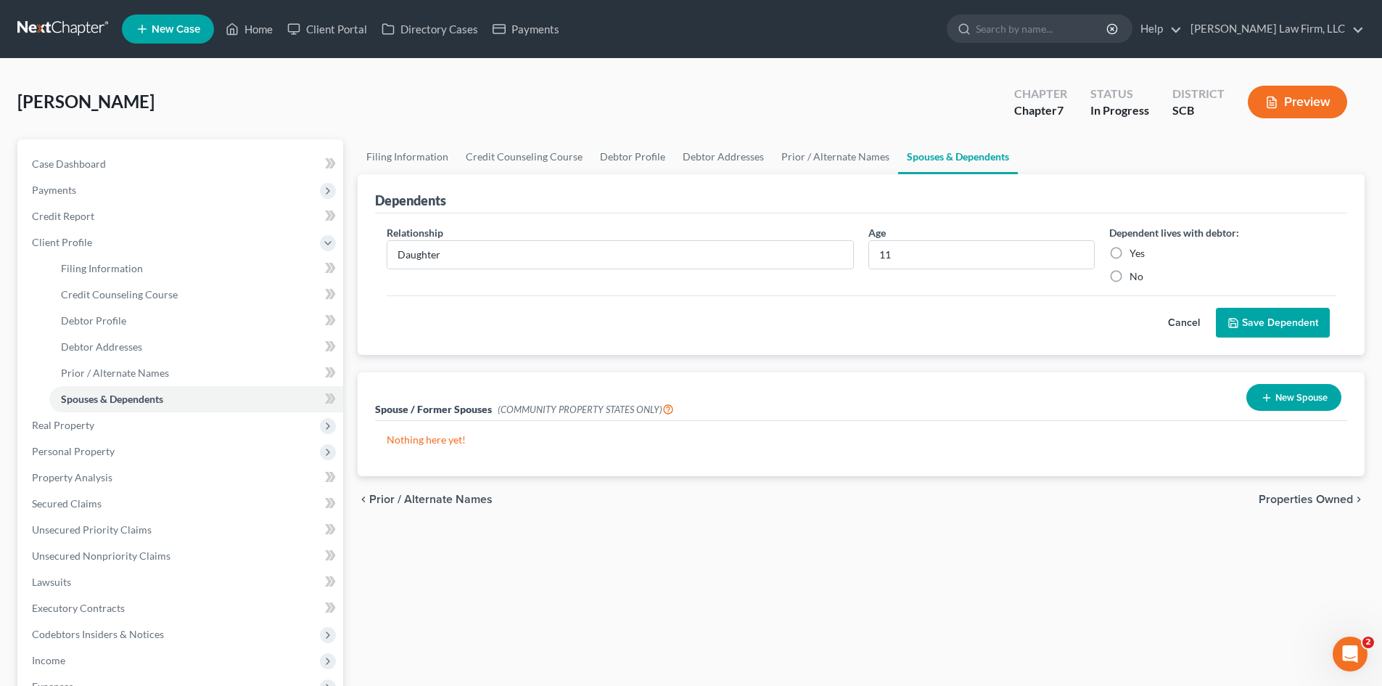
radio input "true"
click at [1276, 329] on button "Save Dependent" at bounding box center [1273, 323] width 114 height 30
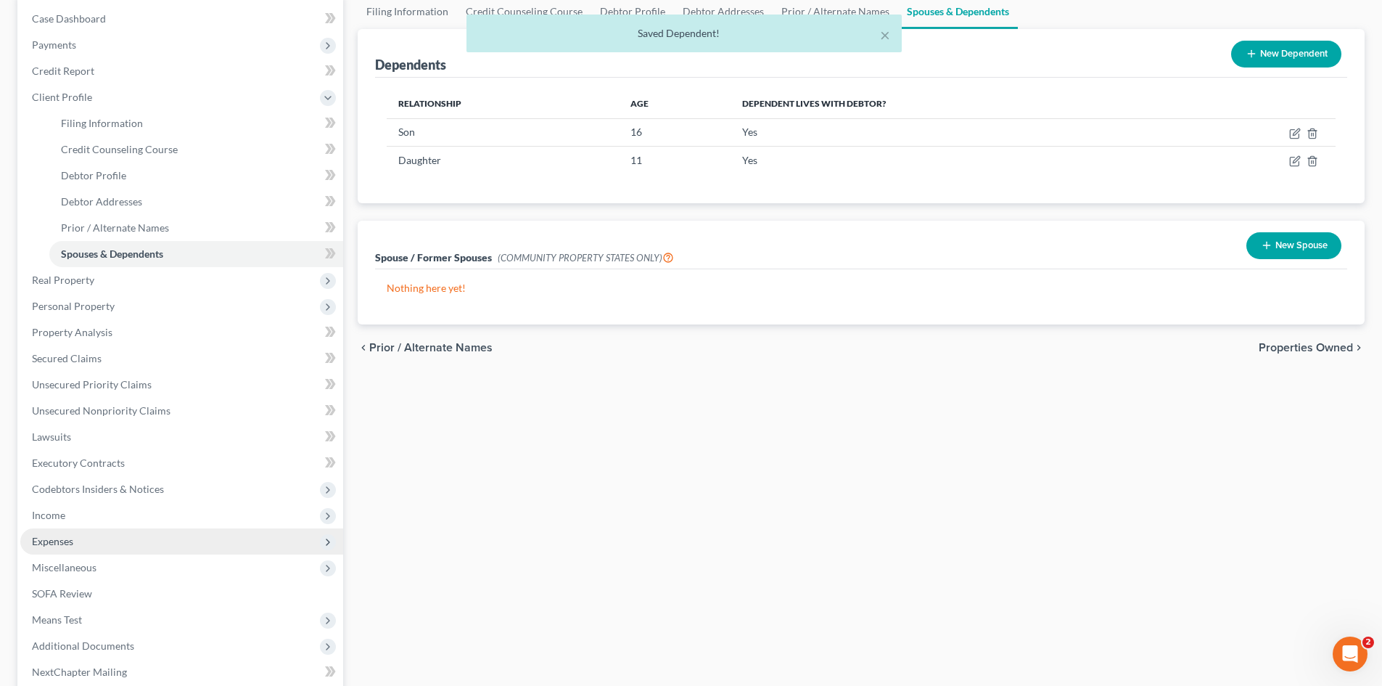
scroll to position [290, 0]
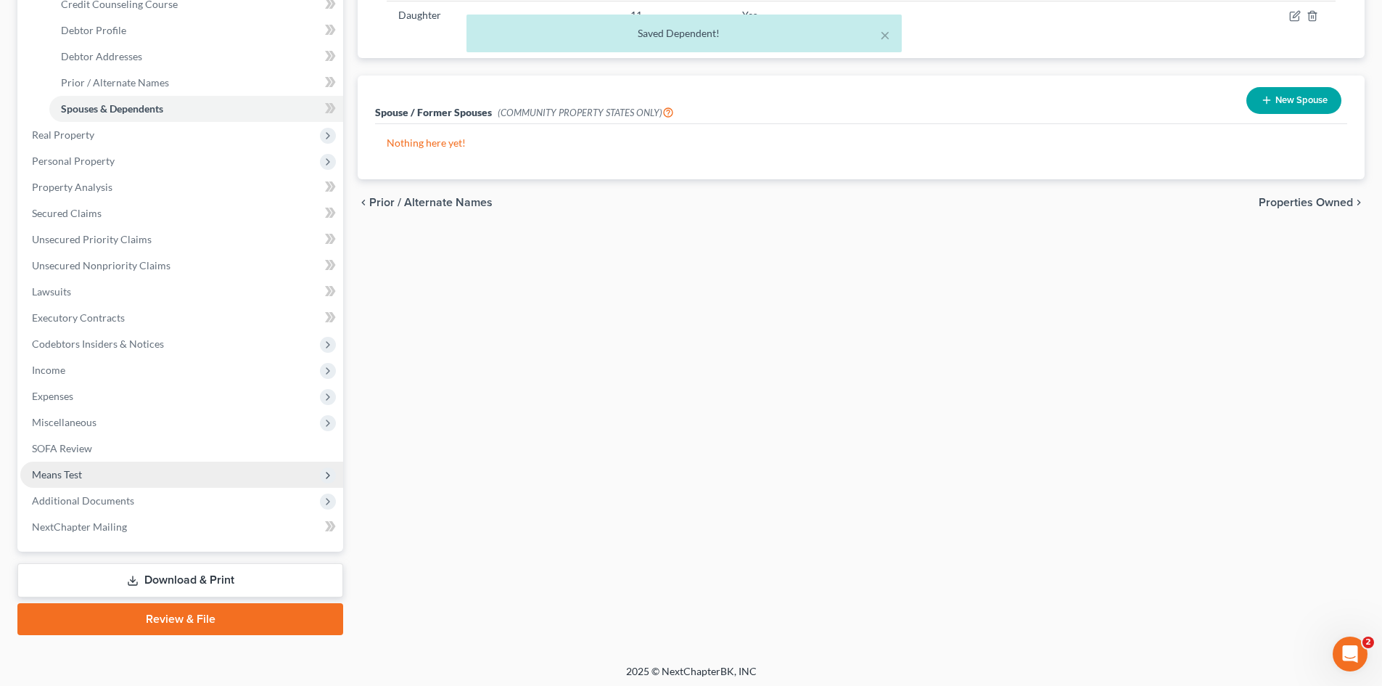
click at [64, 475] on span "Means Test" at bounding box center [57, 474] width 50 height 12
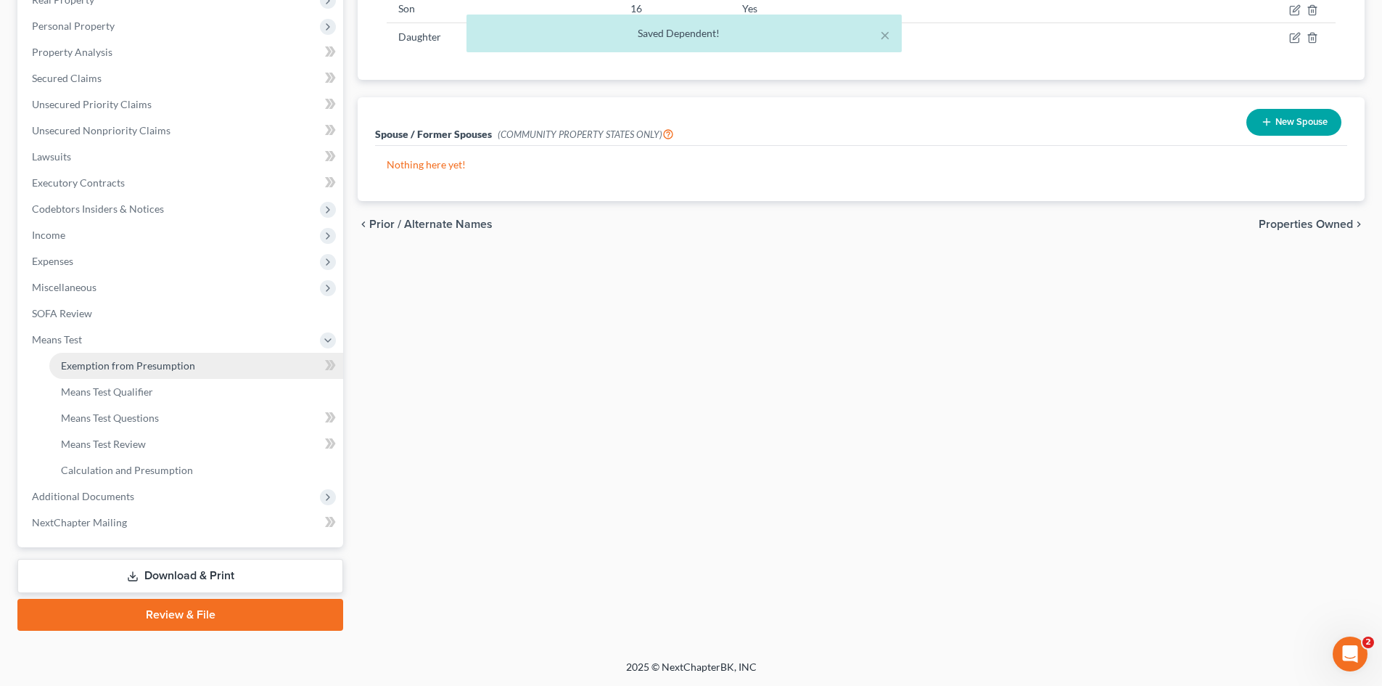
click at [118, 374] on link "Exemption from Presumption" at bounding box center [196, 366] width 294 height 26
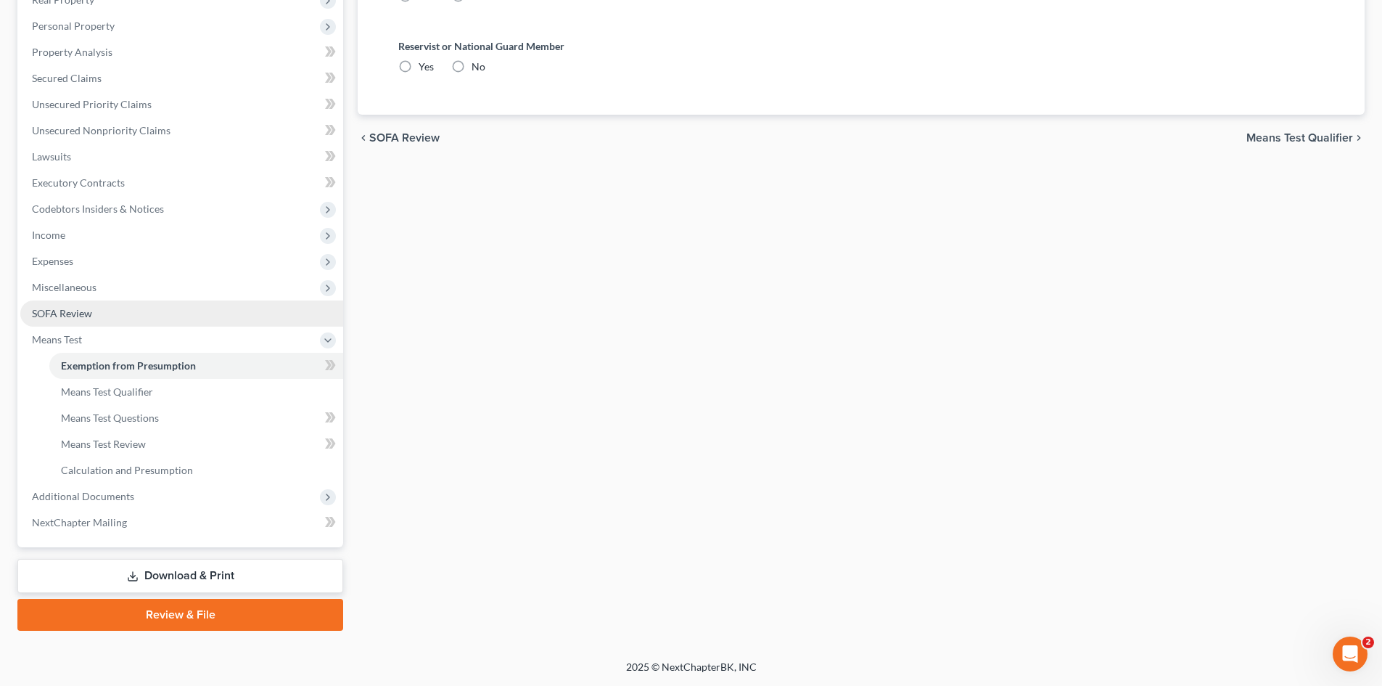
radio input "true"
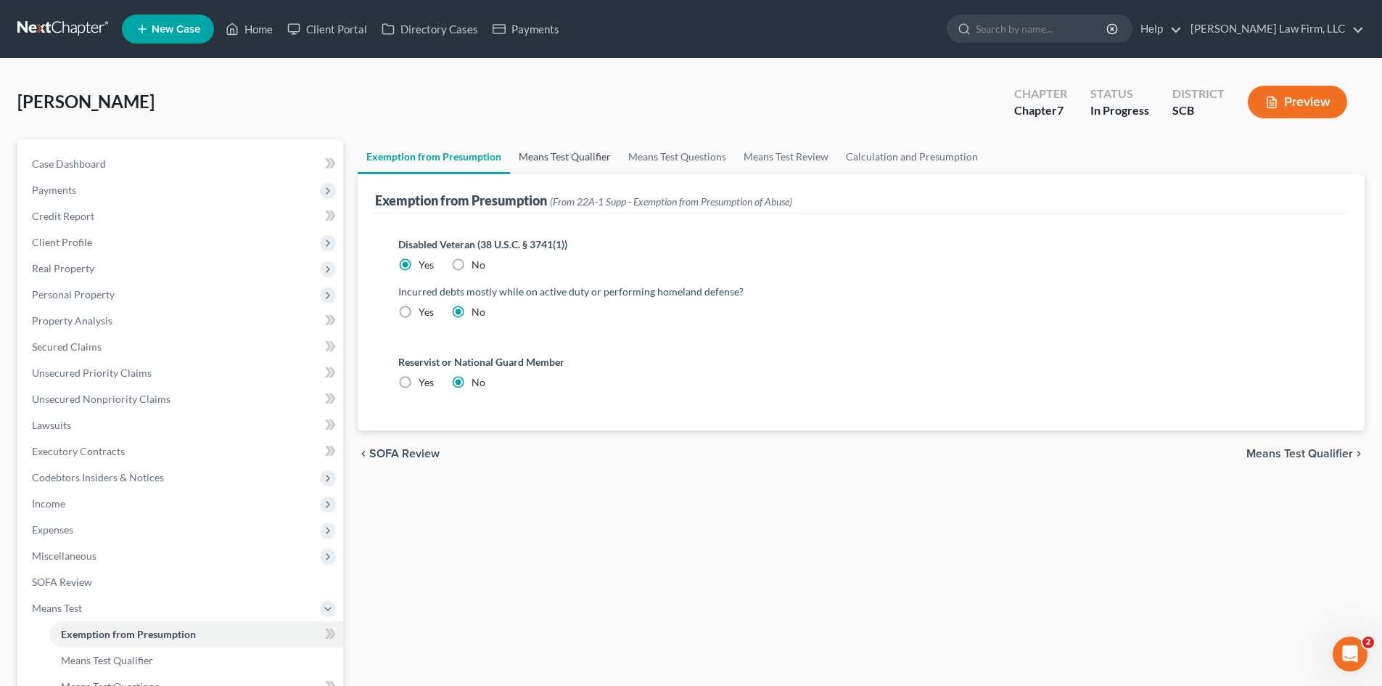
click at [578, 166] on link "Means Test Qualifier" at bounding box center [565, 156] width 110 height 35
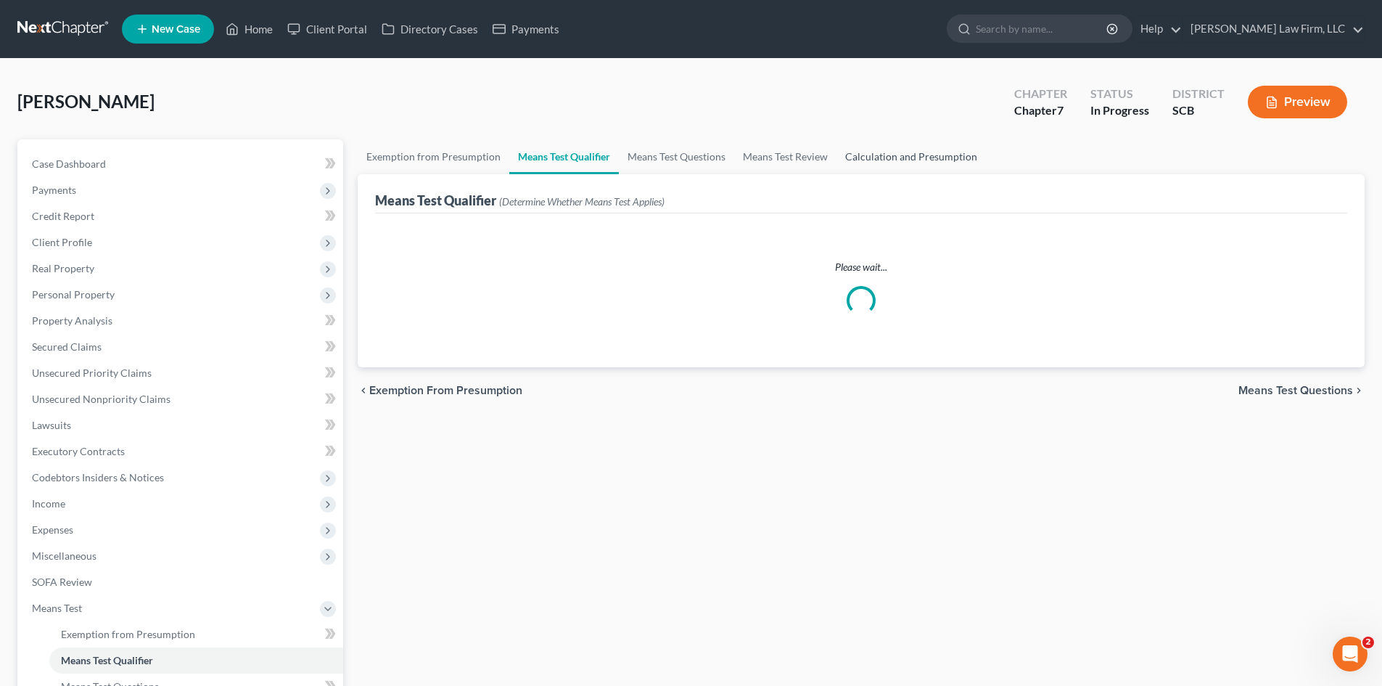
click at [869, 168] on link "Calculation and Presumption" at bounding box center [911, 156] width 149 height 35
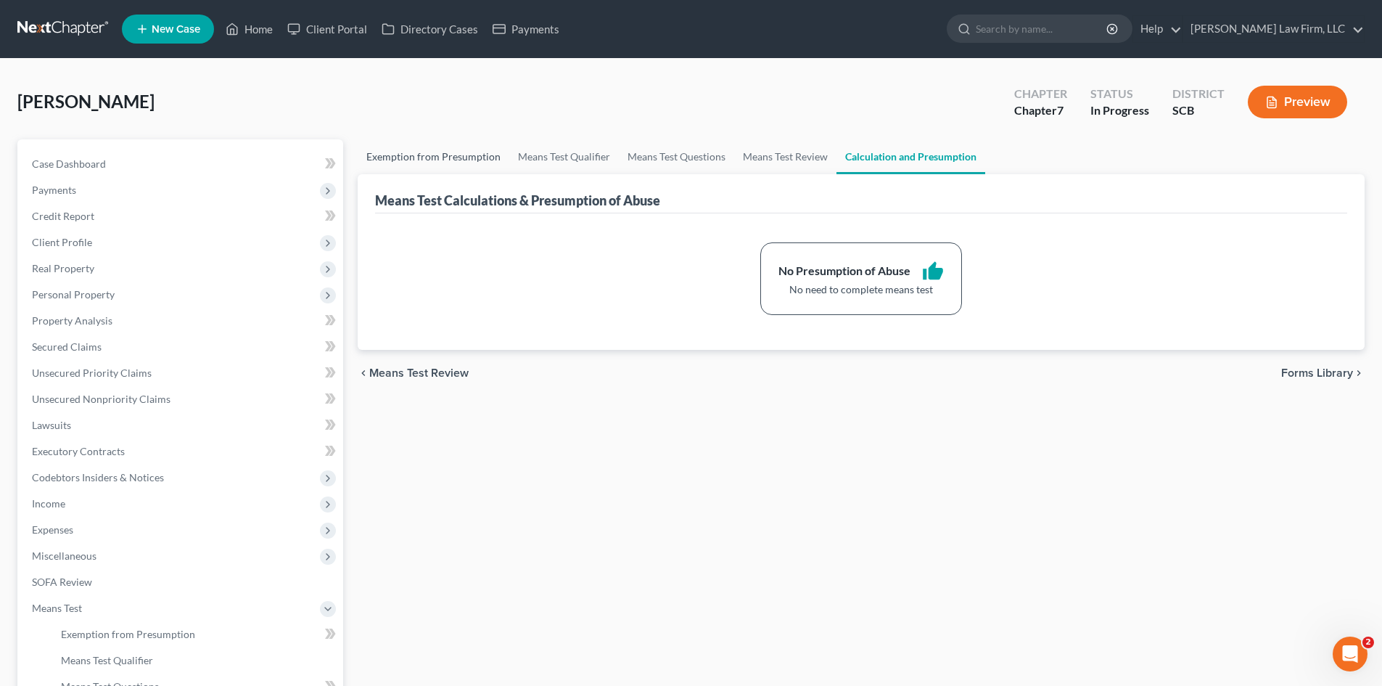
click at [433, 160] on link "Exemption from Presumption" at bounding box center [434, 156] width 152 height 35
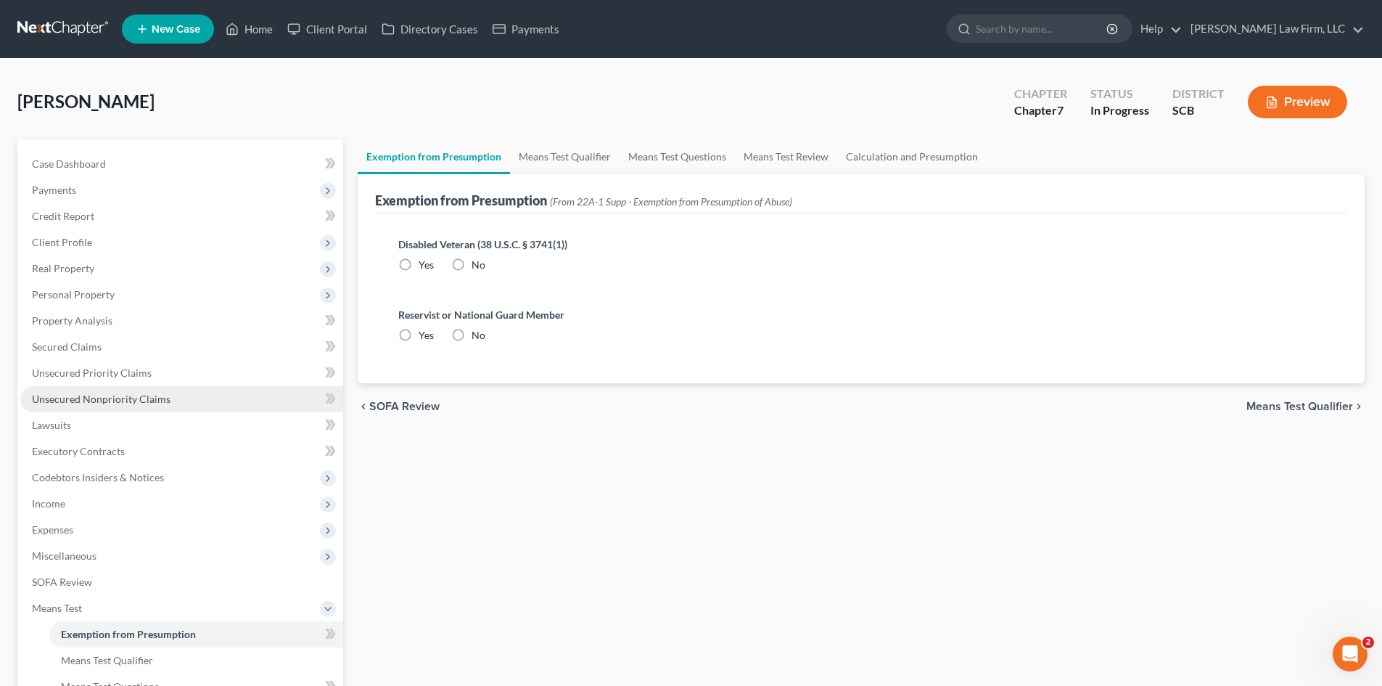
radio input "true"
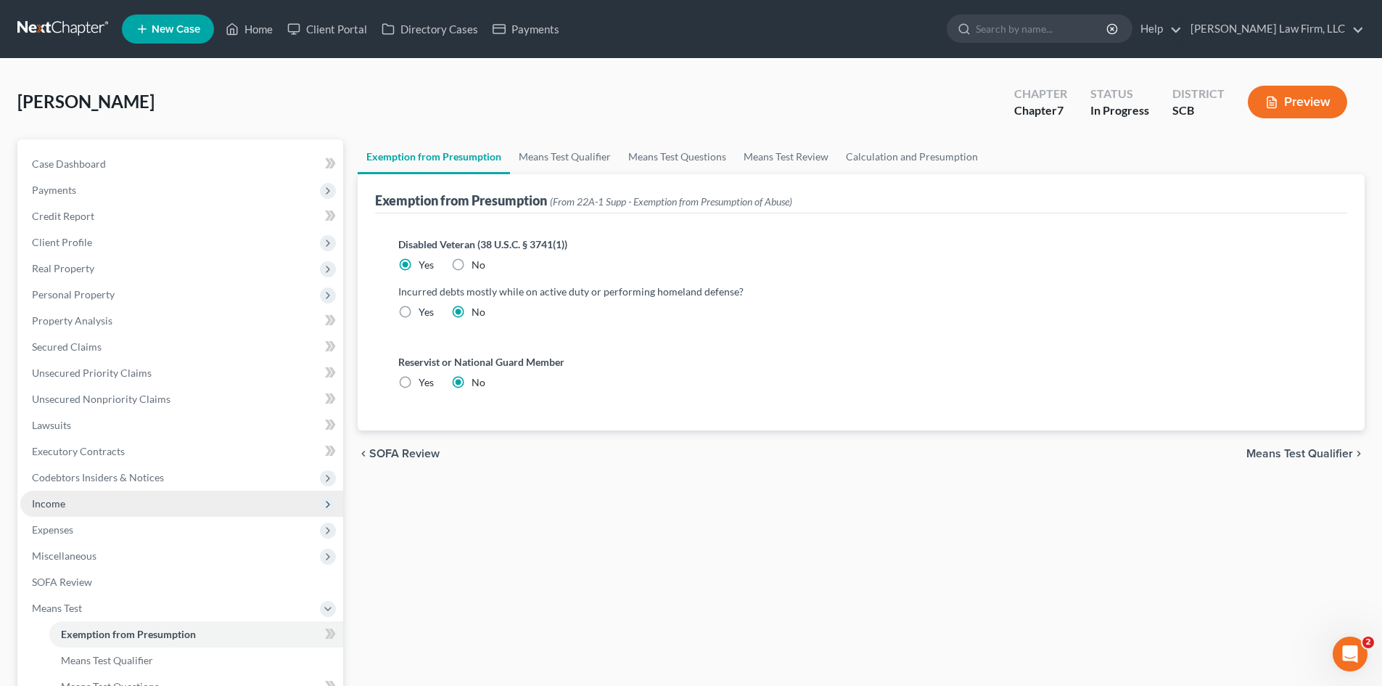
click at [64, 505] on span "Income" at bounding box center [48, 503] width 33 height 12
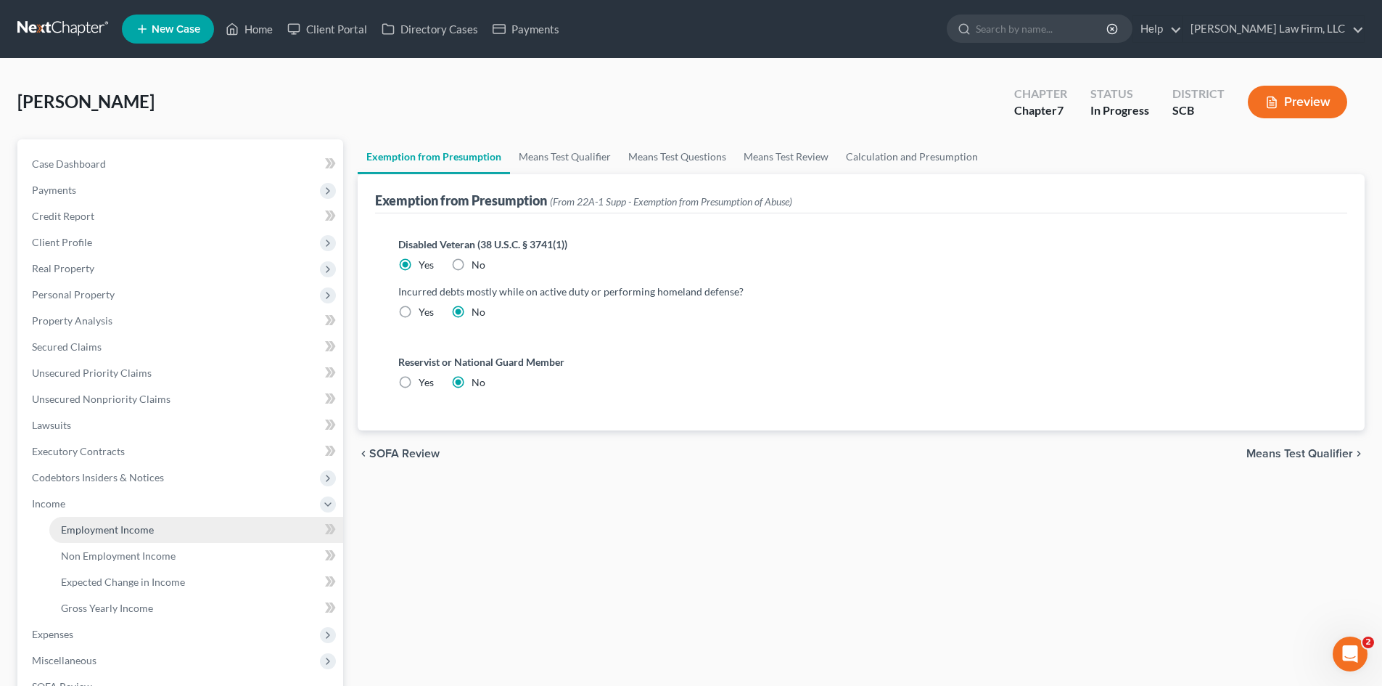
click at [74, 528] on span "Employment Income" at bounding box center [107, 529] width 93 height 12
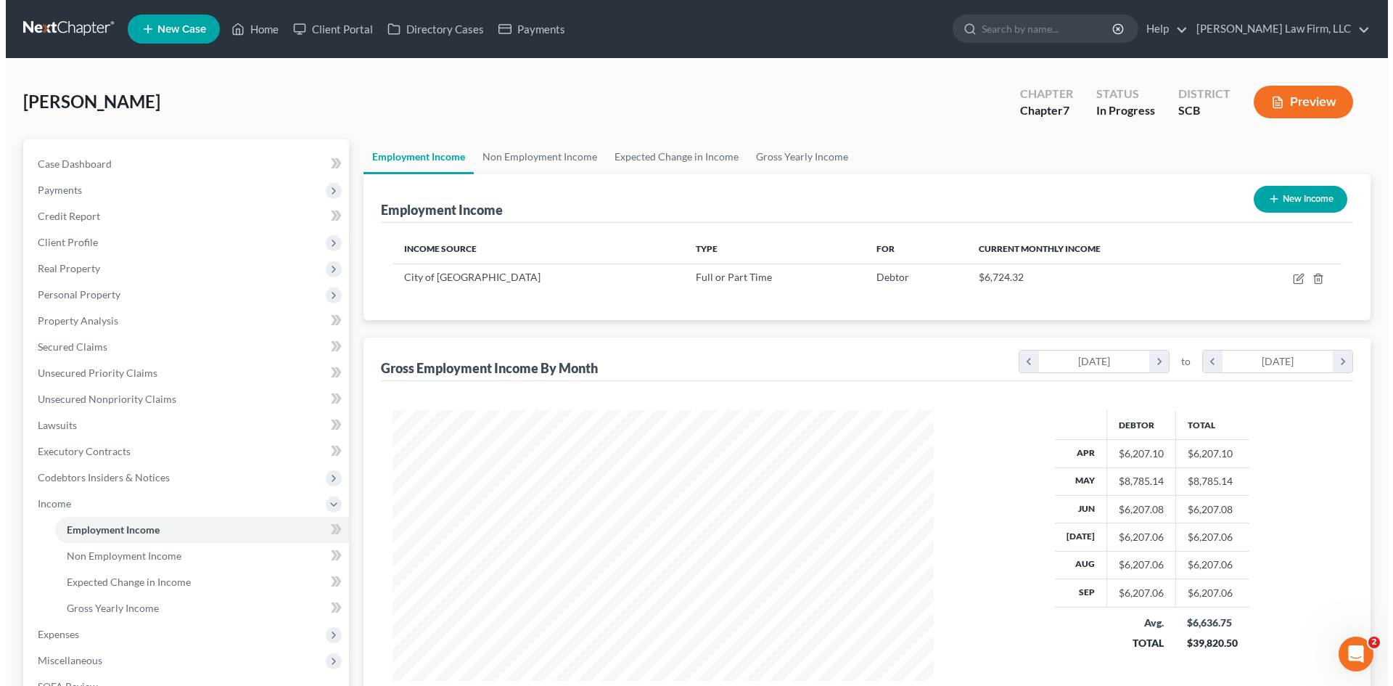
scroll to position [271, 570]
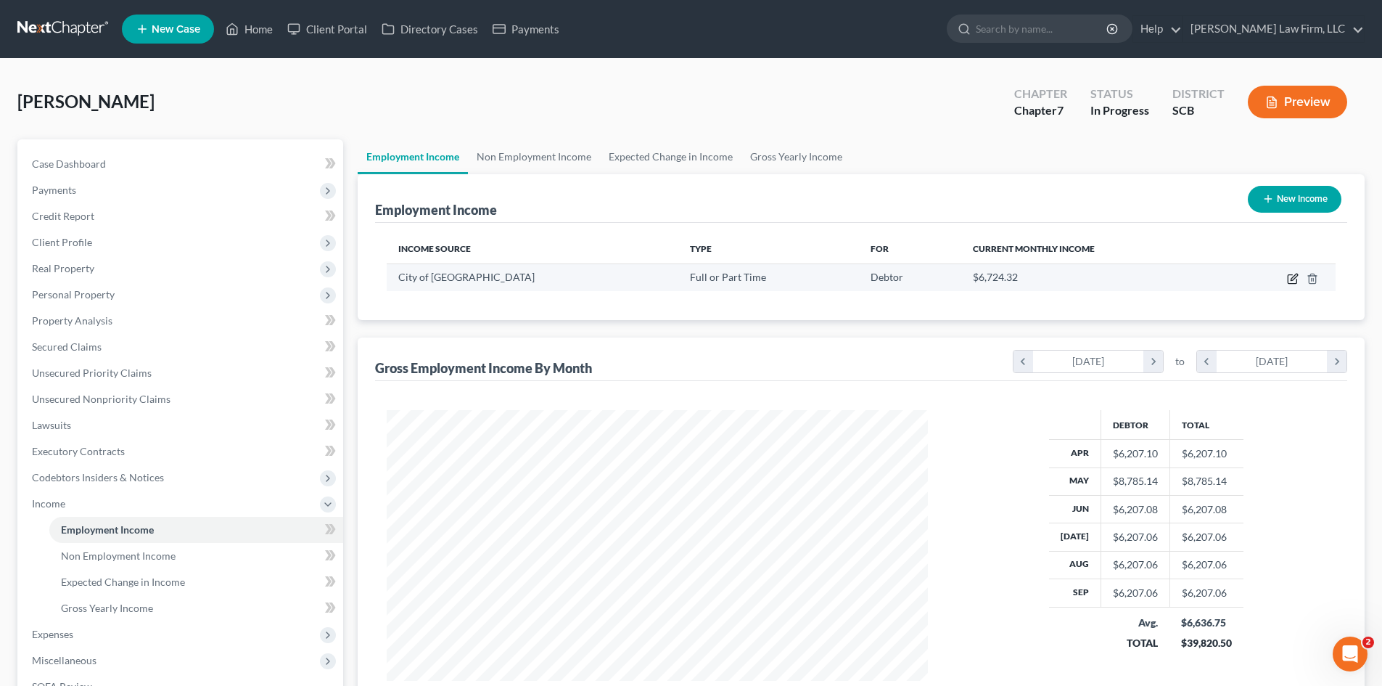
click at [1287, 279] on icon "button" at bounding box center [1293, 279] width 12 height 12
select select "0"
select select "42"
select select "2"
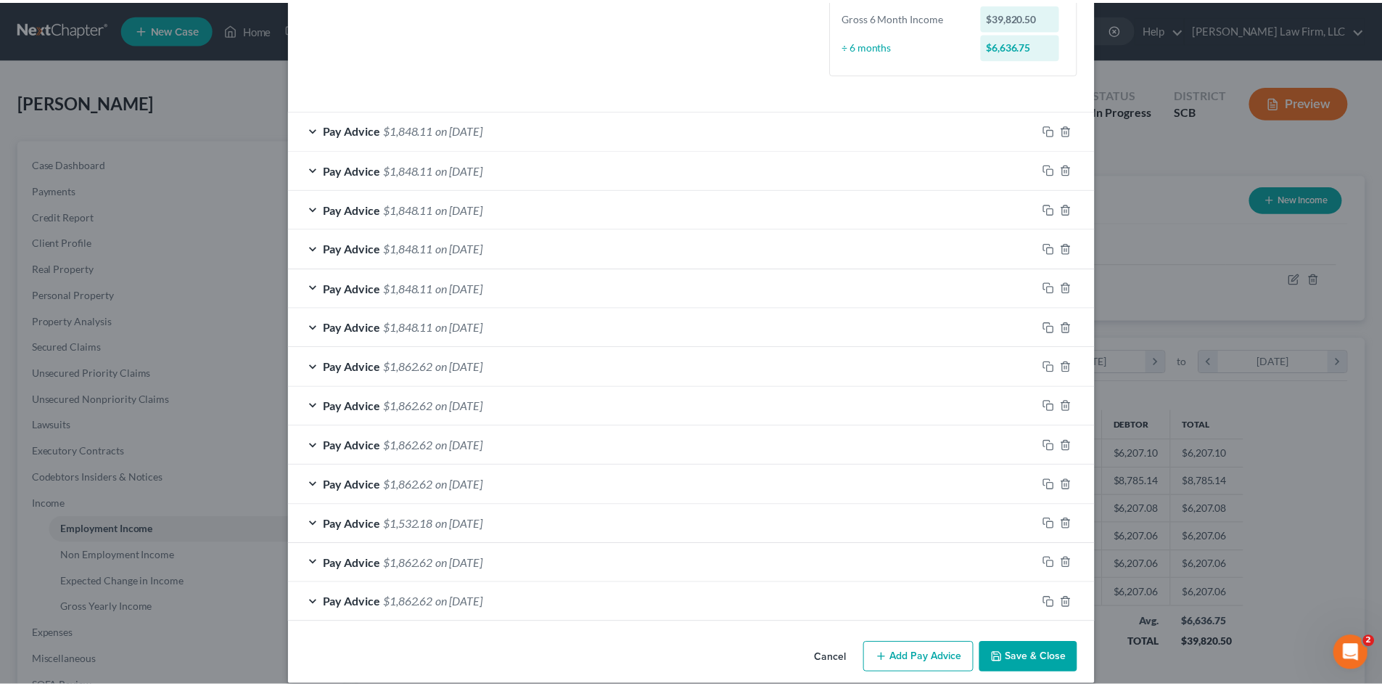
scroll to position [400, 0]
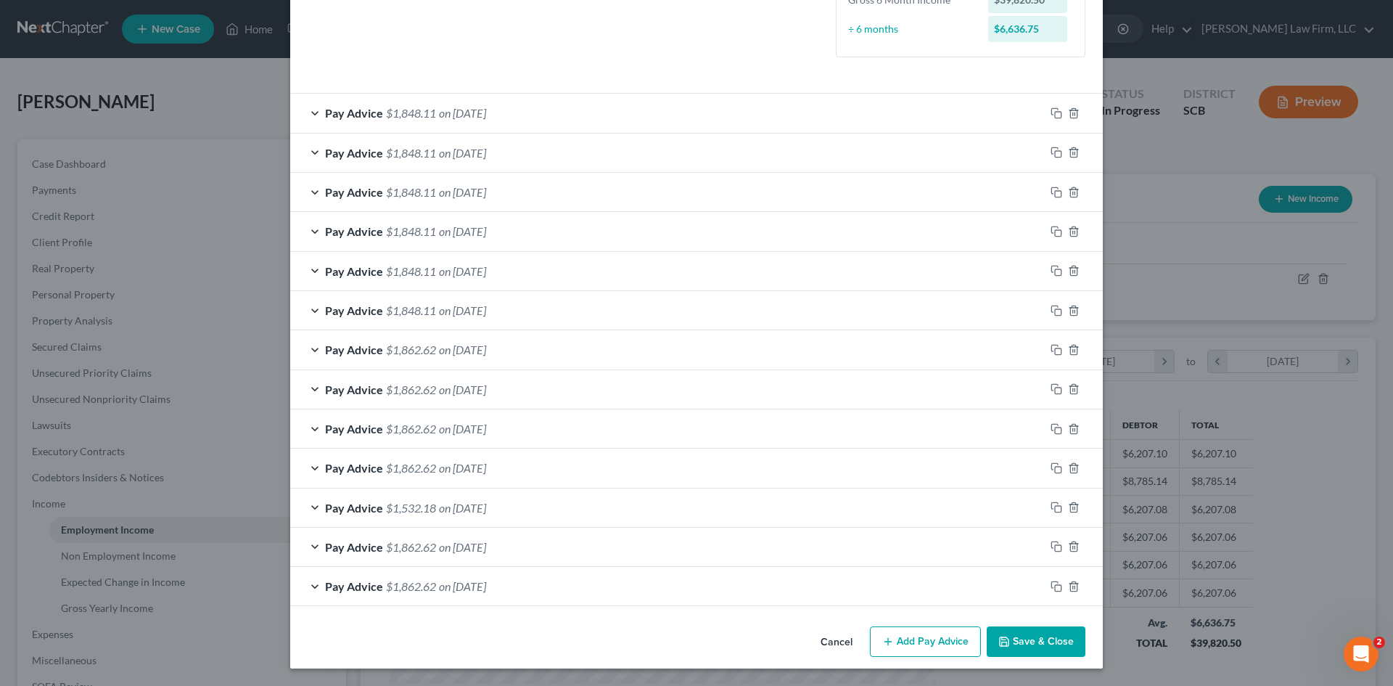
drag, startPoint x: 1040, startPoint y: 638, endPoint x: 1028, endPoint y: 624, distance: 18.0
click at [1040, 638] on button "Save & Close" at bounding box center [1036, 641] width 99 height 30
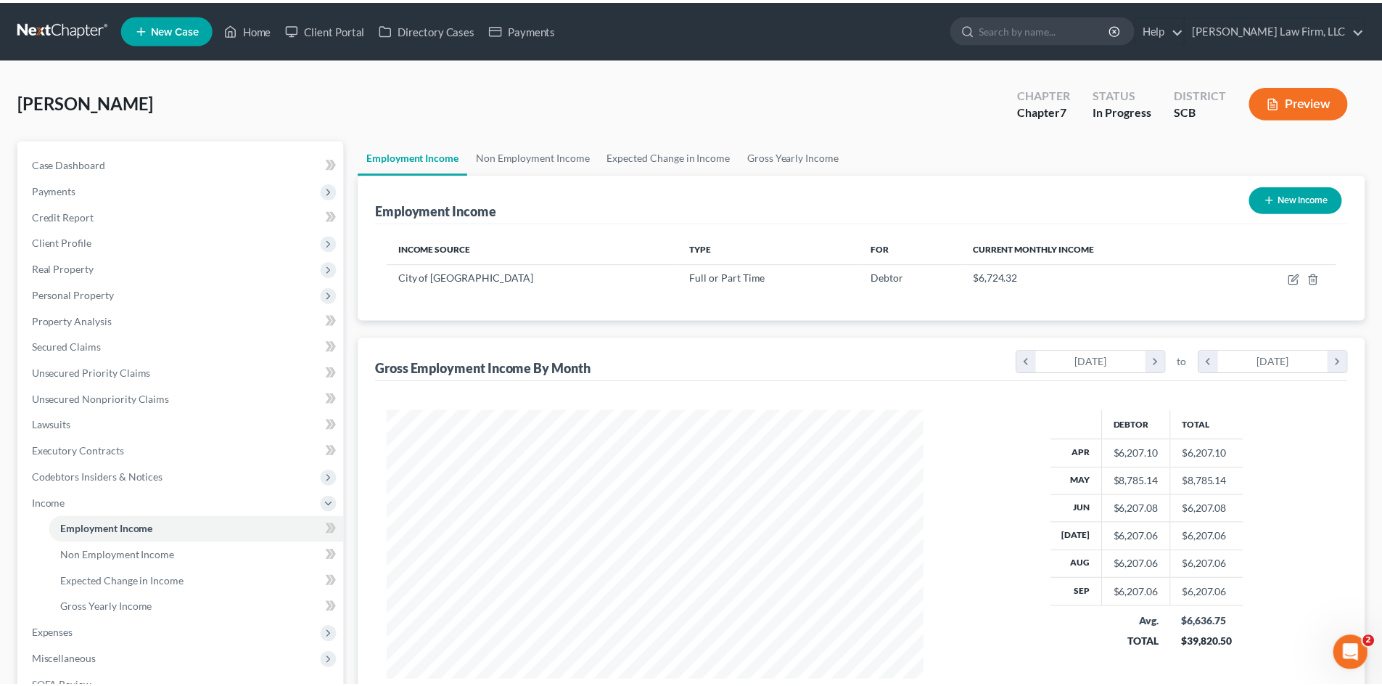
scroll to position [725445, 725145]
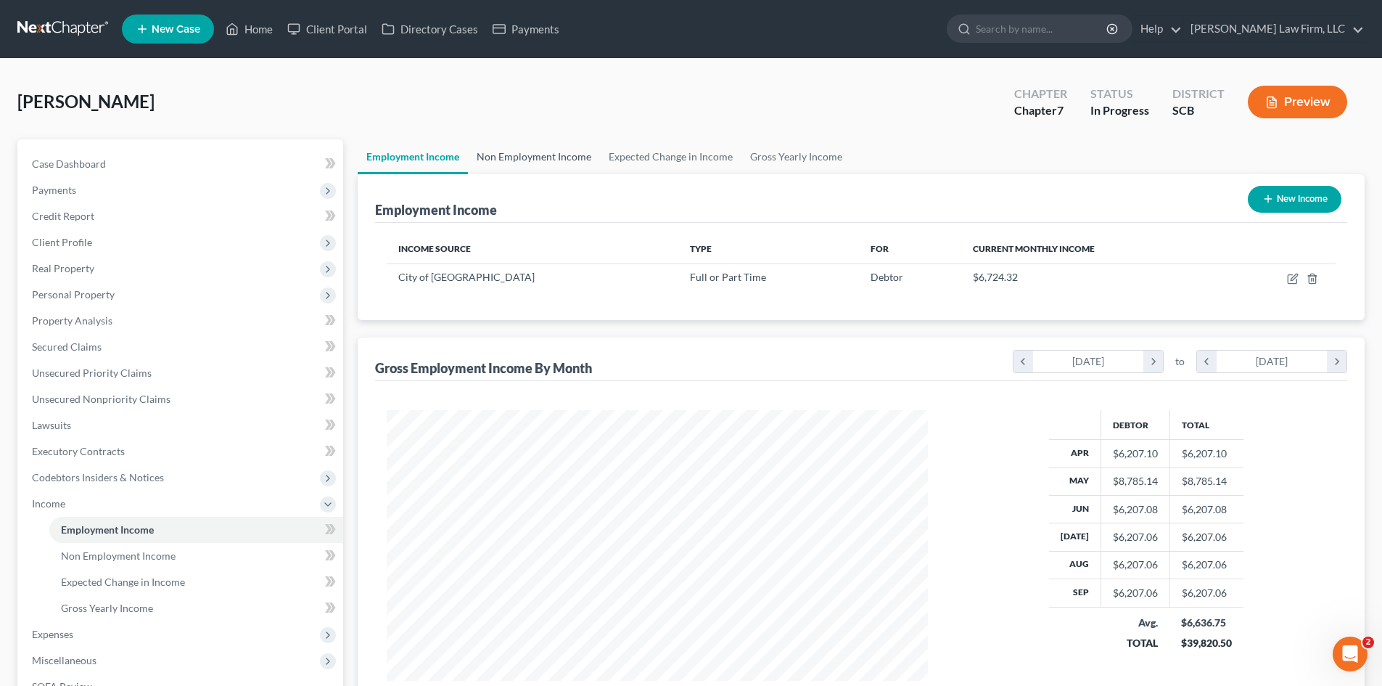
click at [560, 161] on link "Non Employment Income" at bounding box center [534, 156] width 132 height 35
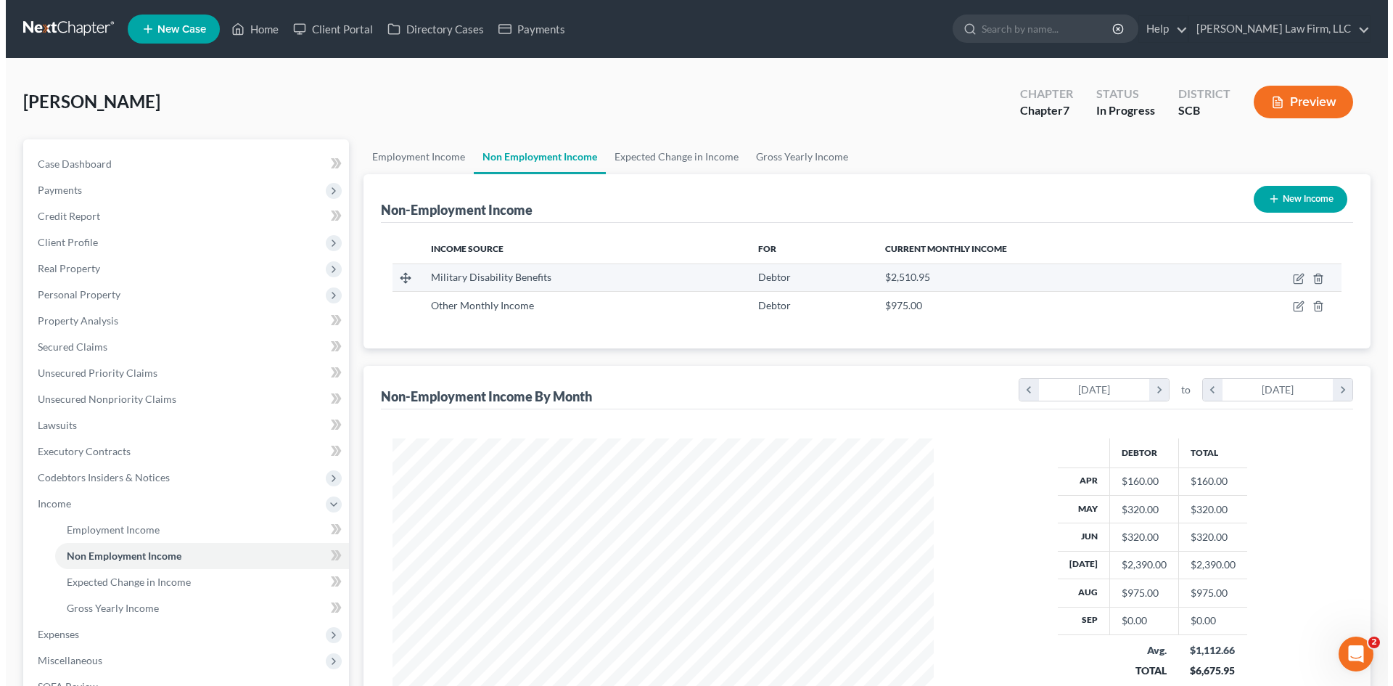
scroll to position [271, 570]
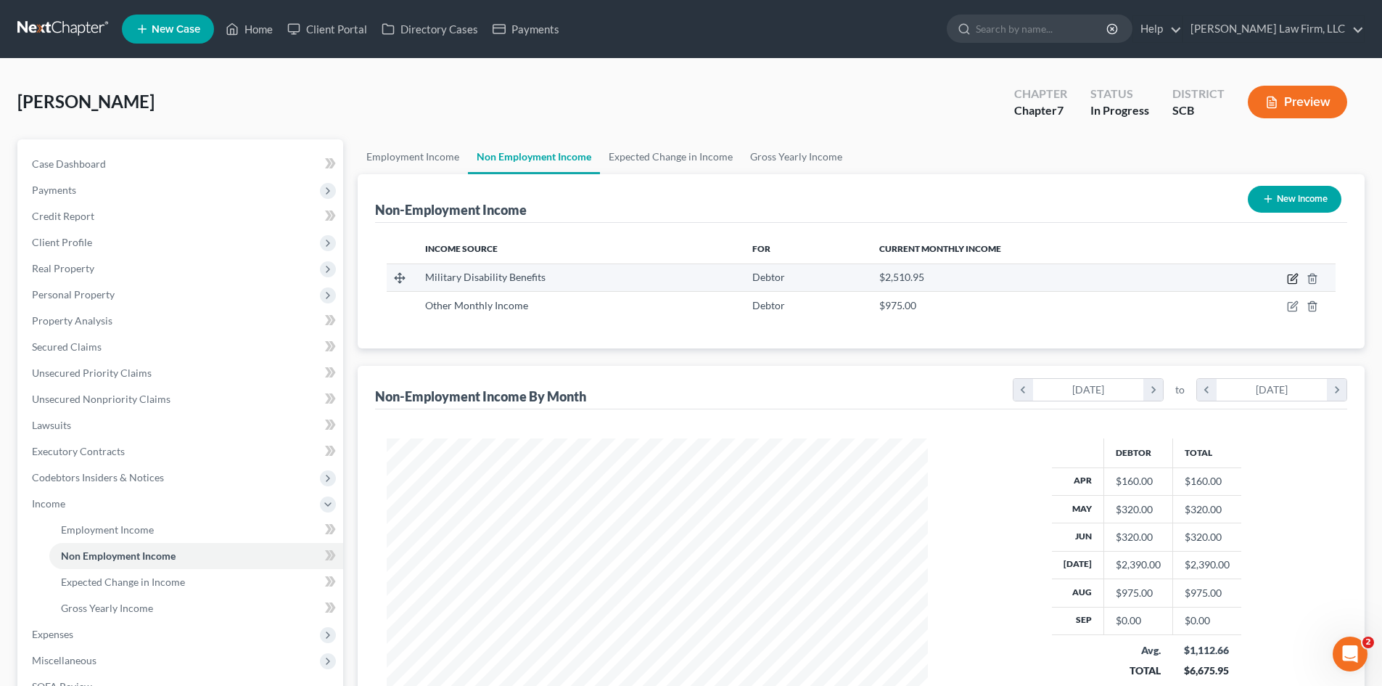
click at [1293, 279] on icon "button" at bounding box center [1293, 279] width 12 height 12
select select "12"
select select "0"
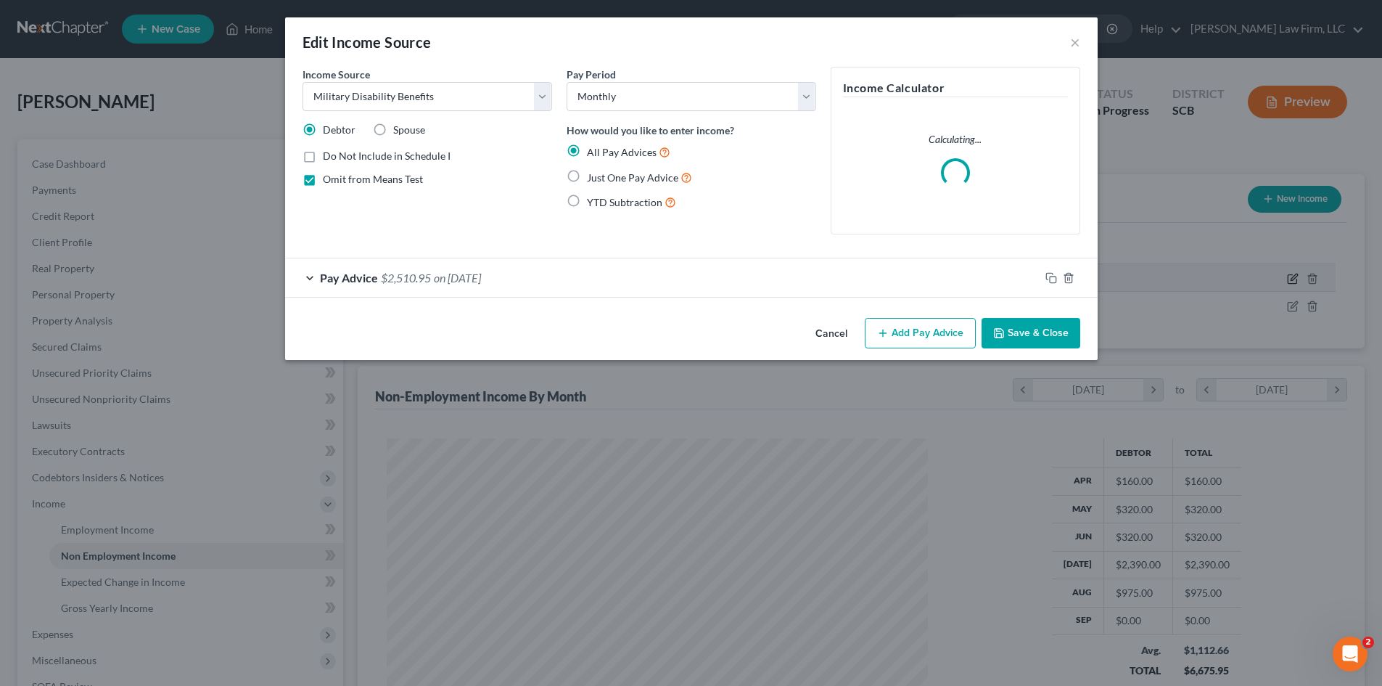
scroll to position [273, 575]
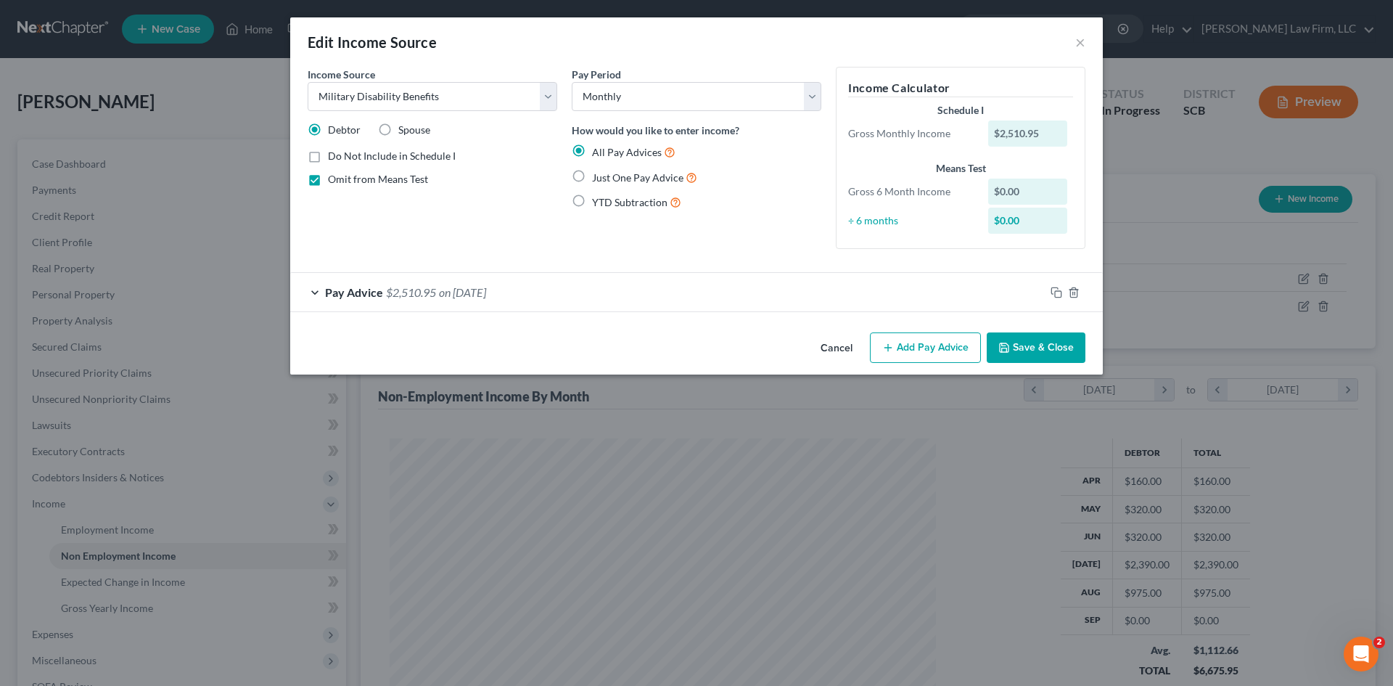
click at [447, 287] on span "on 10/01/2025" at bounding box center [462, 292] width 47 height 14
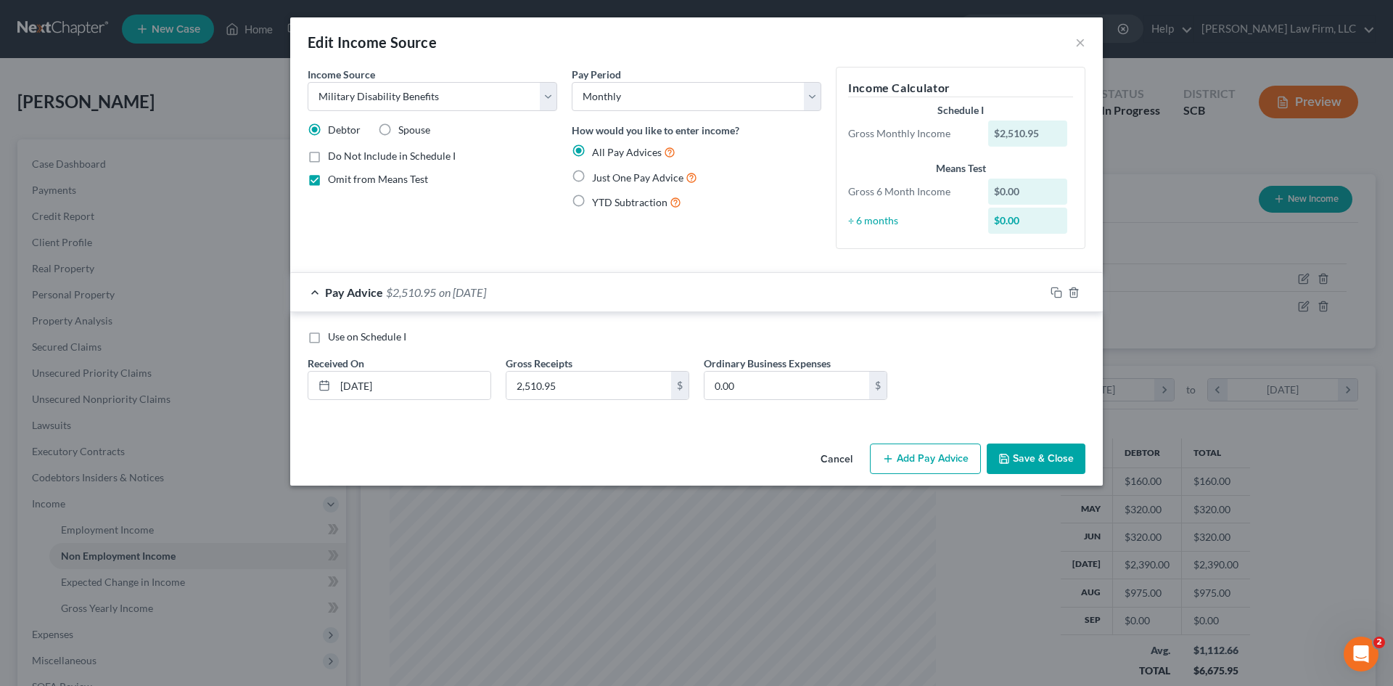
click at [1046, 465] on button "Save & Close" at bounding box center [1036, 458] width 99 height 30
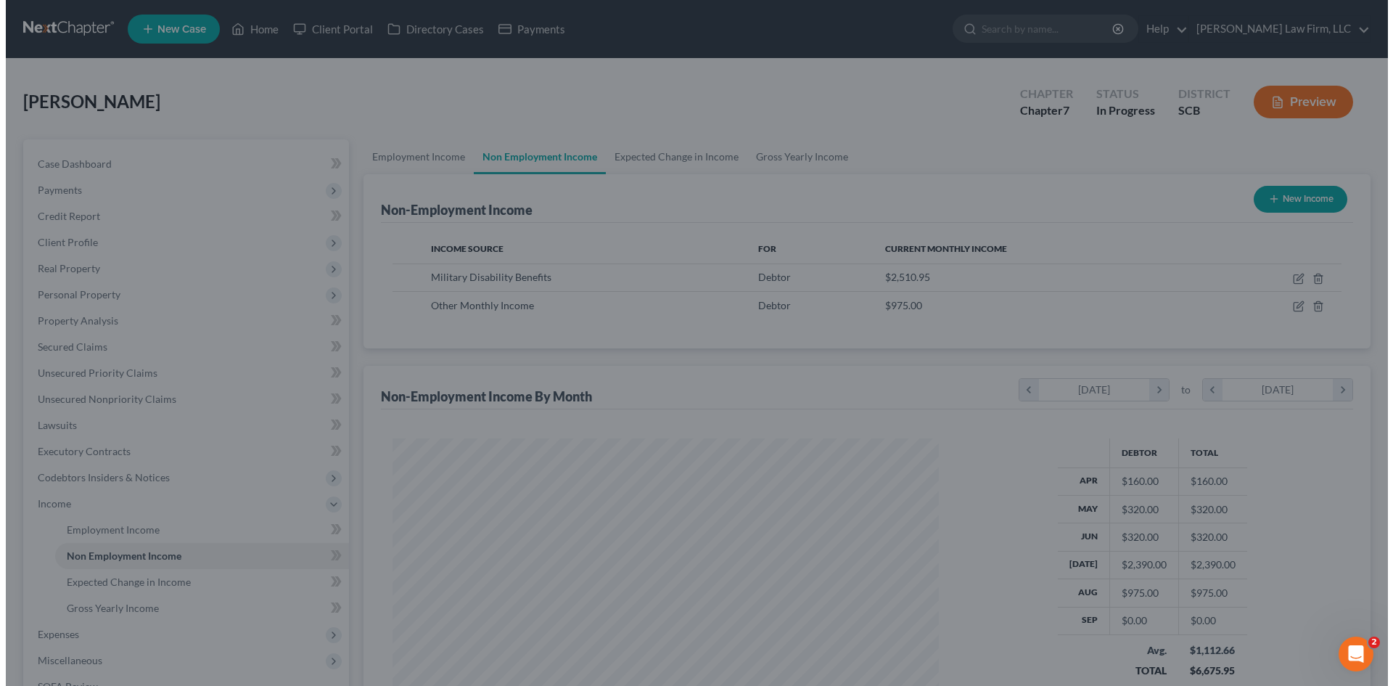
scroll to position [725445, 725145]
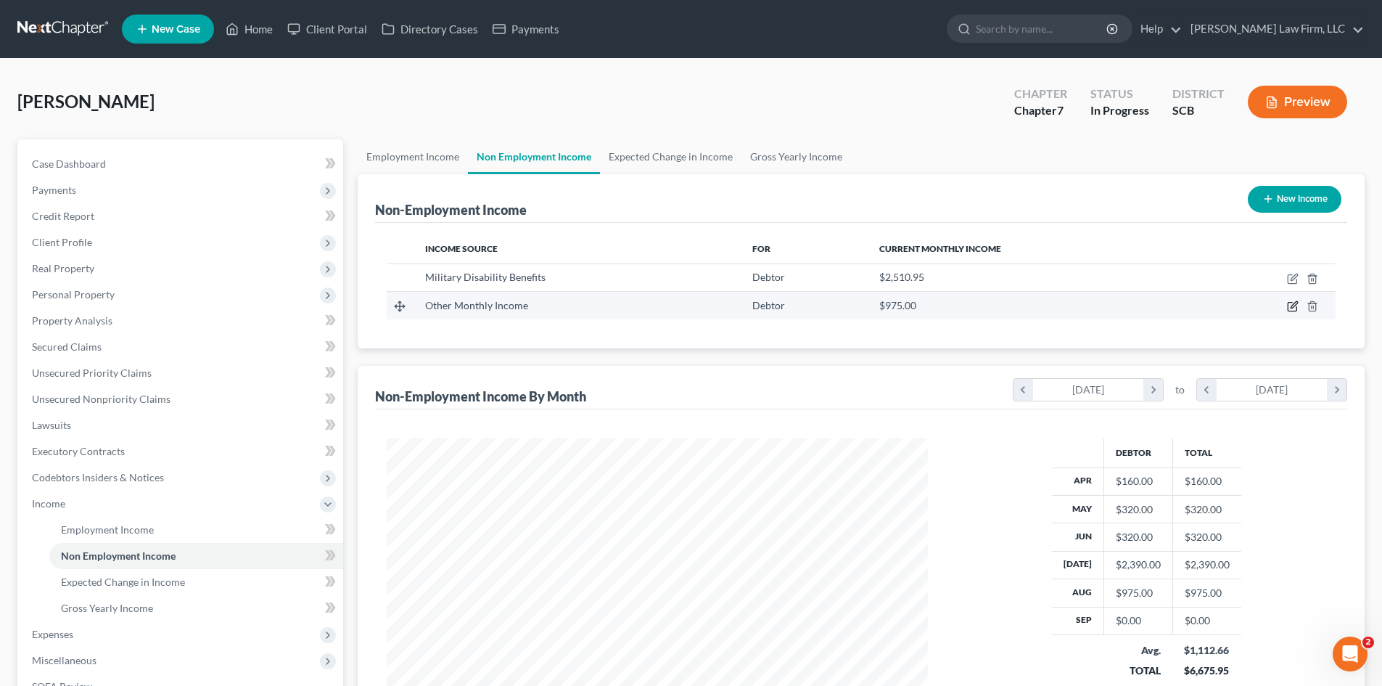
click at [1291, 308] on icon "button" at bounding box center [1294, 305] width 7 height 7
select select "13"
select select "0"
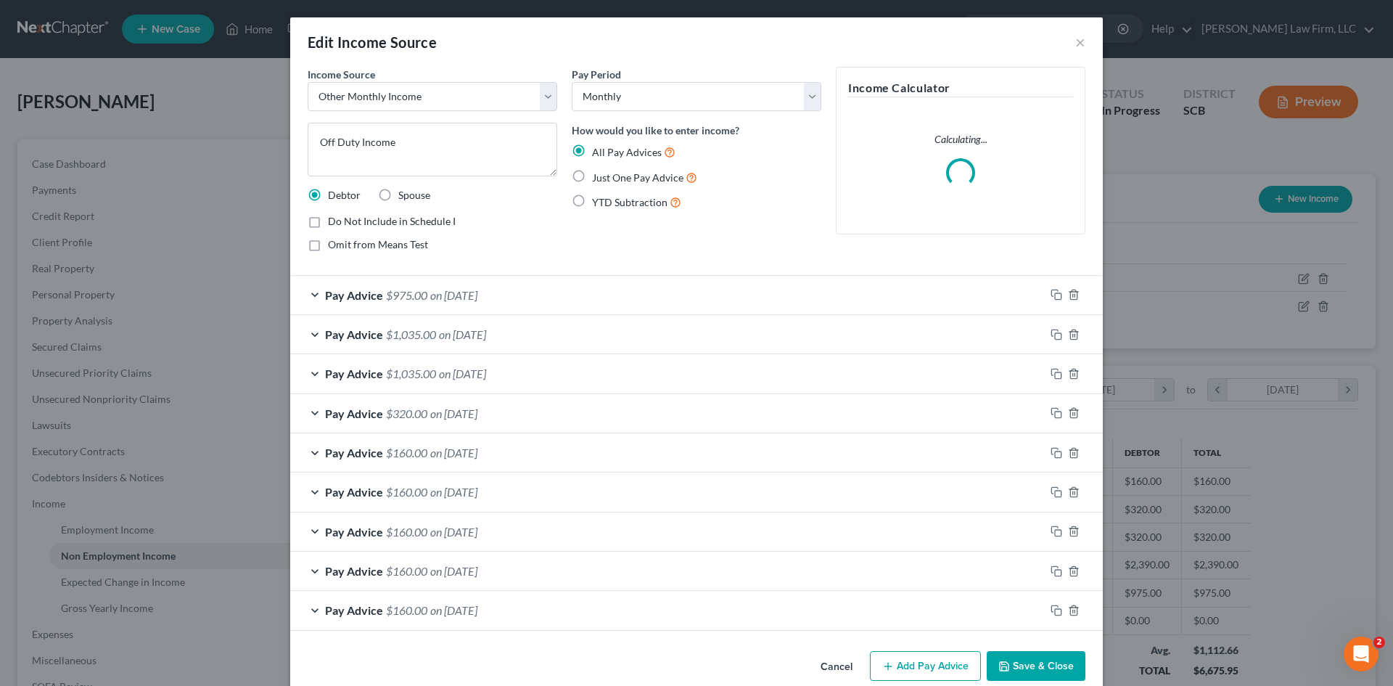
scroll to position [273, 575]
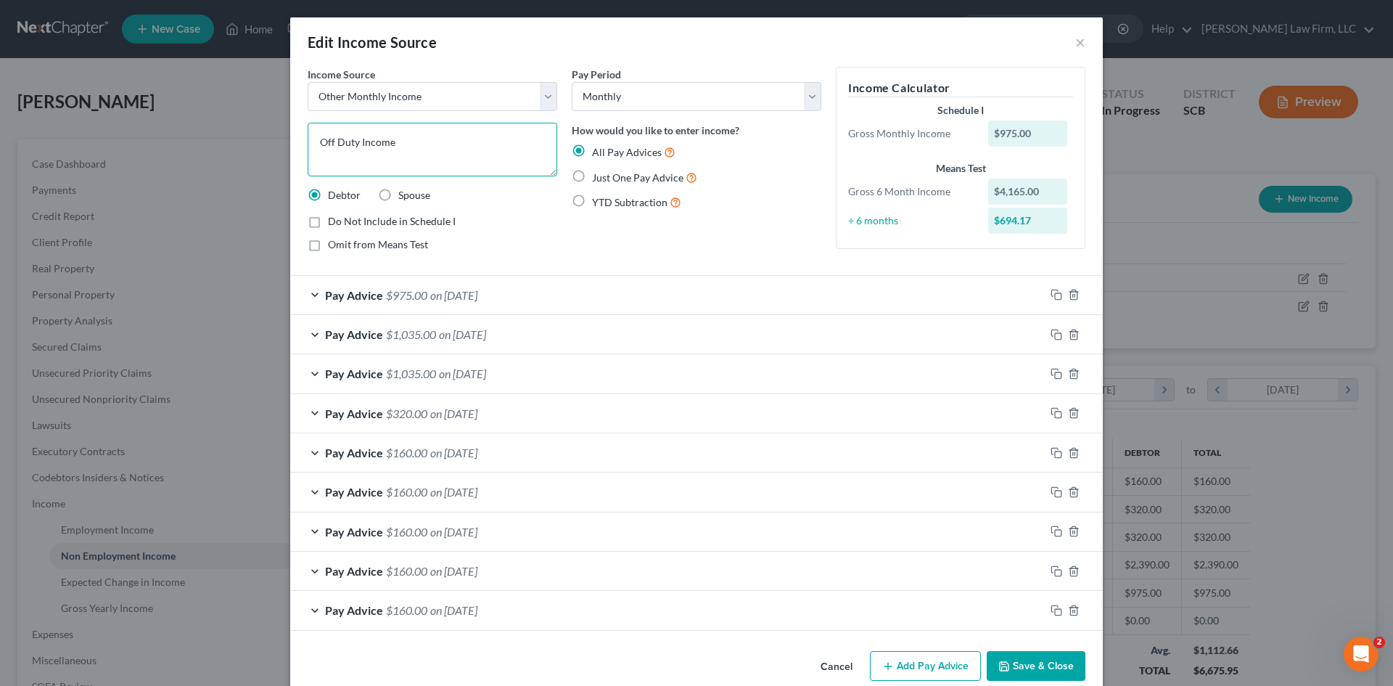
click at [401, 132] on textarea "Off Duty Income" at bounding box center [433, 150] width 250 height 54
type textarea "Off Duty Income-Trident HCA, Inc."
click at [913, 655] on button "Add Pay Advice" at bounding box center [925, 666] width 111 height 30
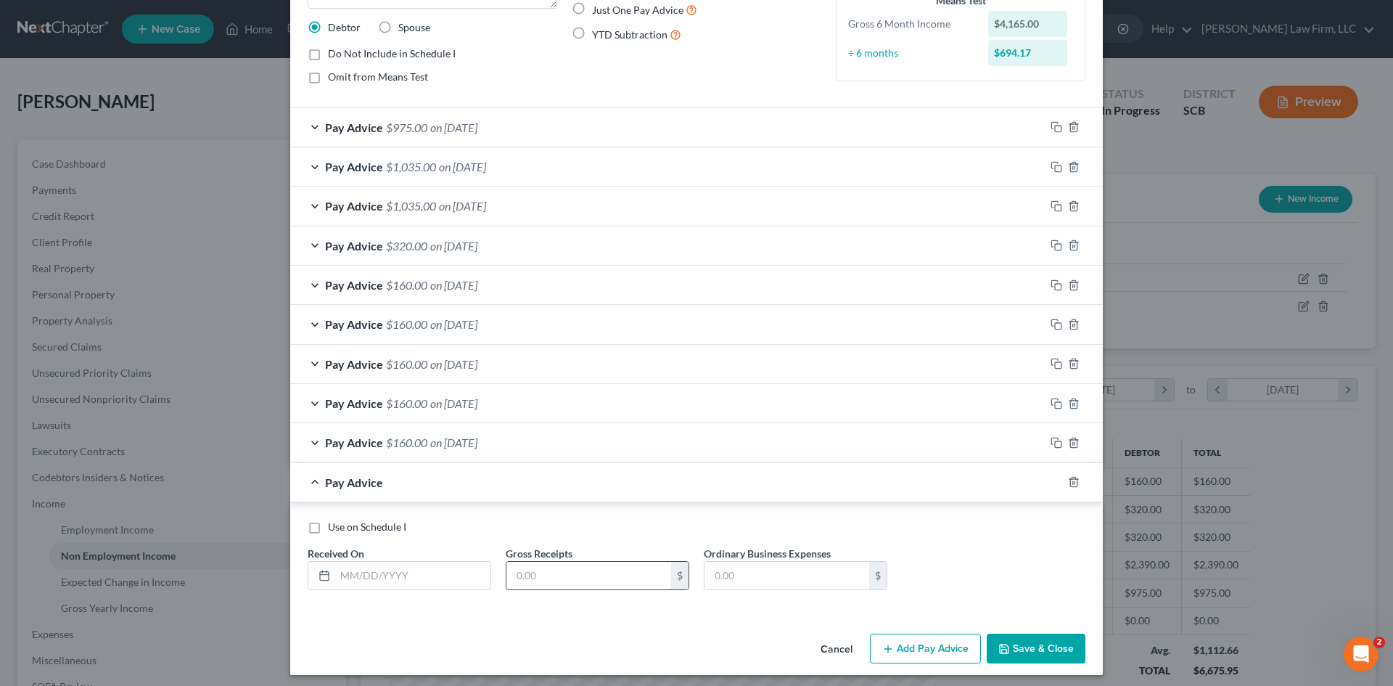
scroll to position [174, 0]
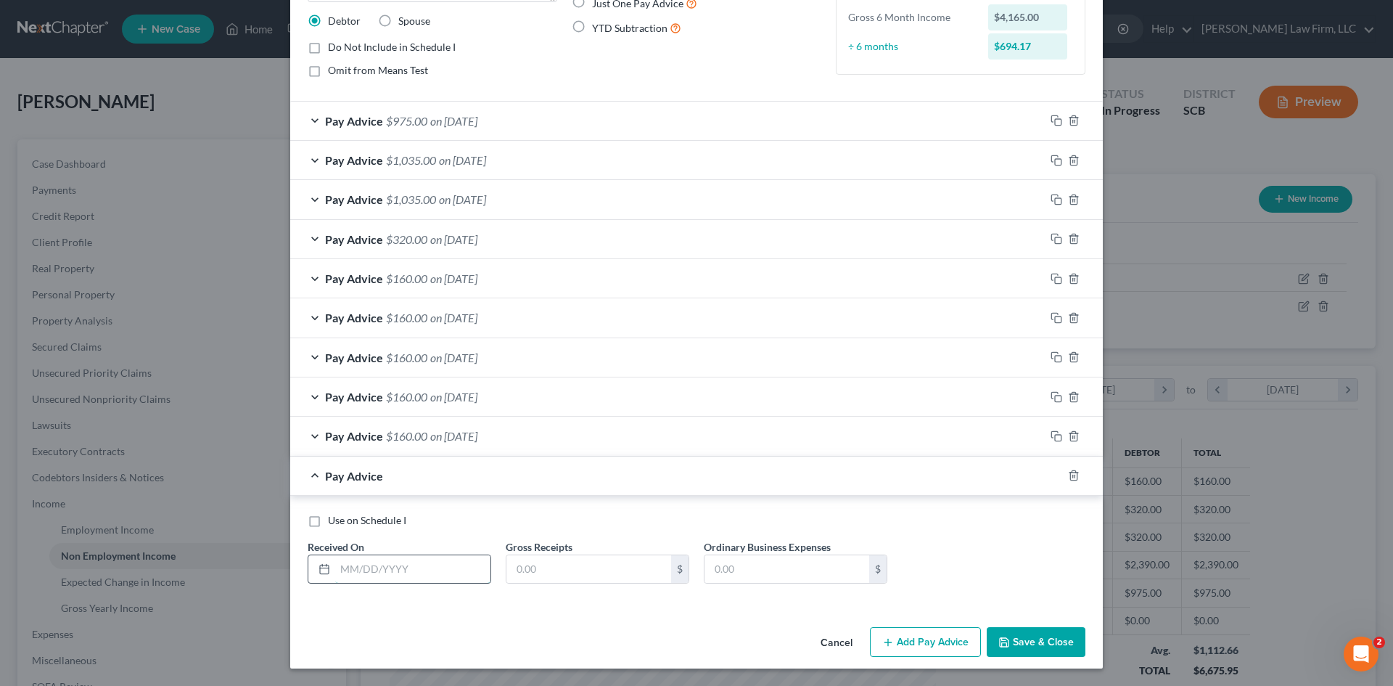
click at [464, 573] on input "text" at bounding box center [412, 569] width 155 height 28
drag, startPoint x: 378, startPoint y: 573, endPoint x: 308, endPoint y: 571, distance: 69.7
click at [308, 571] on div "9/30/2025" at bounding box center [400, 568] width 184 height 29
drag, startPoint x: 393, startPoint y: 571, endPoint x: 323, endPoint y: 575, distance: 69.8
click at [319, 575] on div "9/30/2025" at bounding box center [400, 568] width 184 height 29
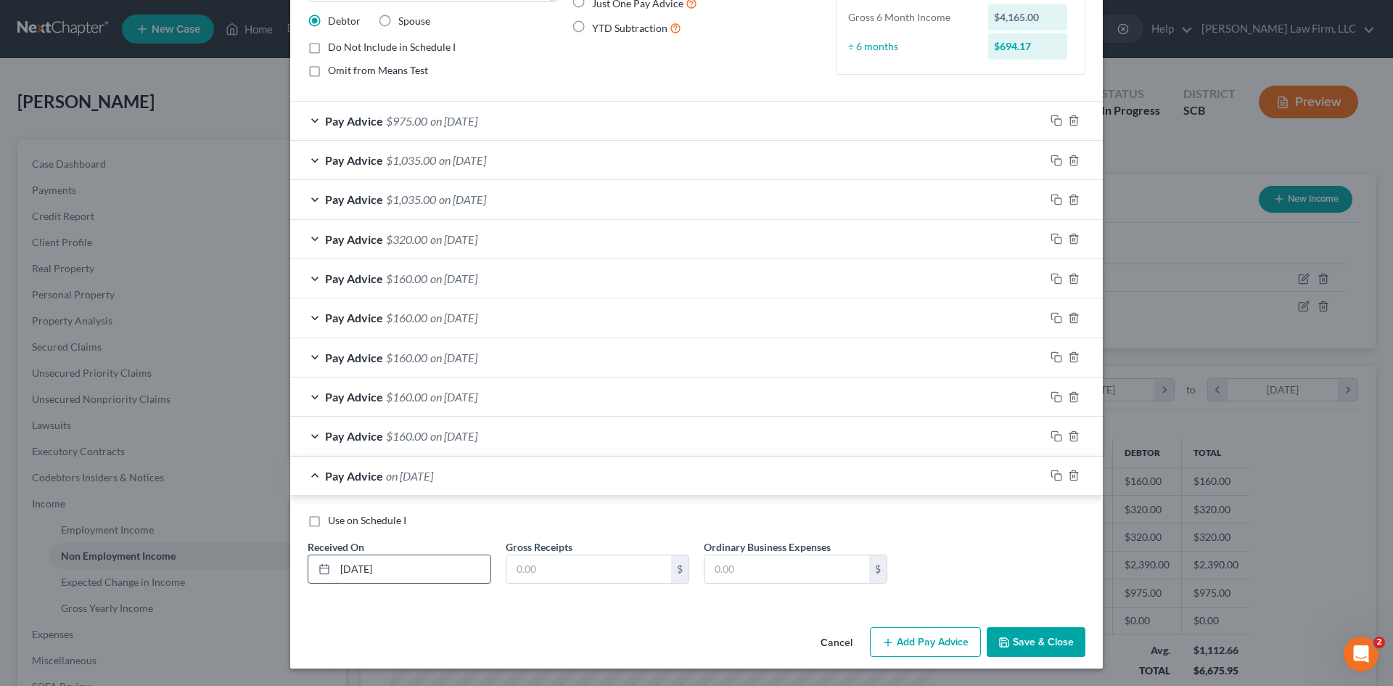
type input "9/24/25"
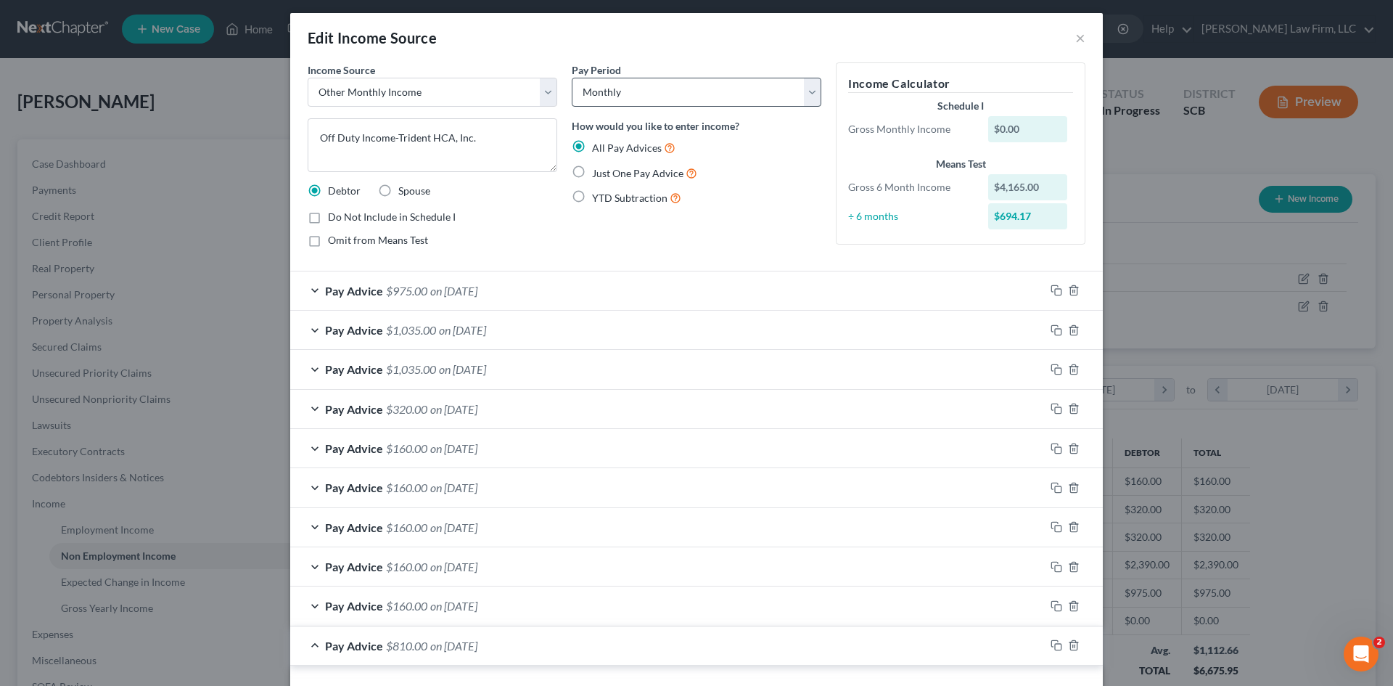
scroll to position [0, 0]
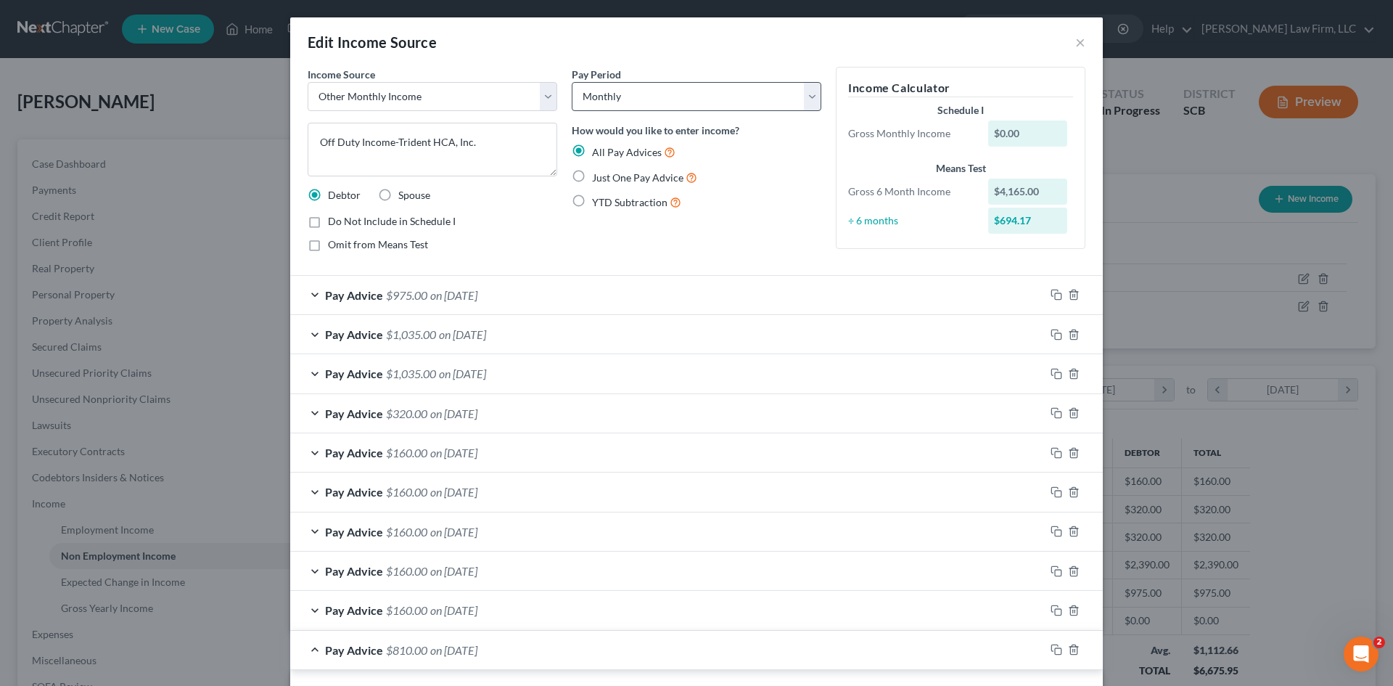
type input "810"
click at [716, 105] on select "Select Monthly Twice Monthly Every Other Week Weekly" at bounding box center [697, 96] width 250 height 29
select select "2"
click at [572, 82] on select "Select Monthly Twice Monthly Every Other Week Weekly" at bounding box center [697, 96] width 250 height 29
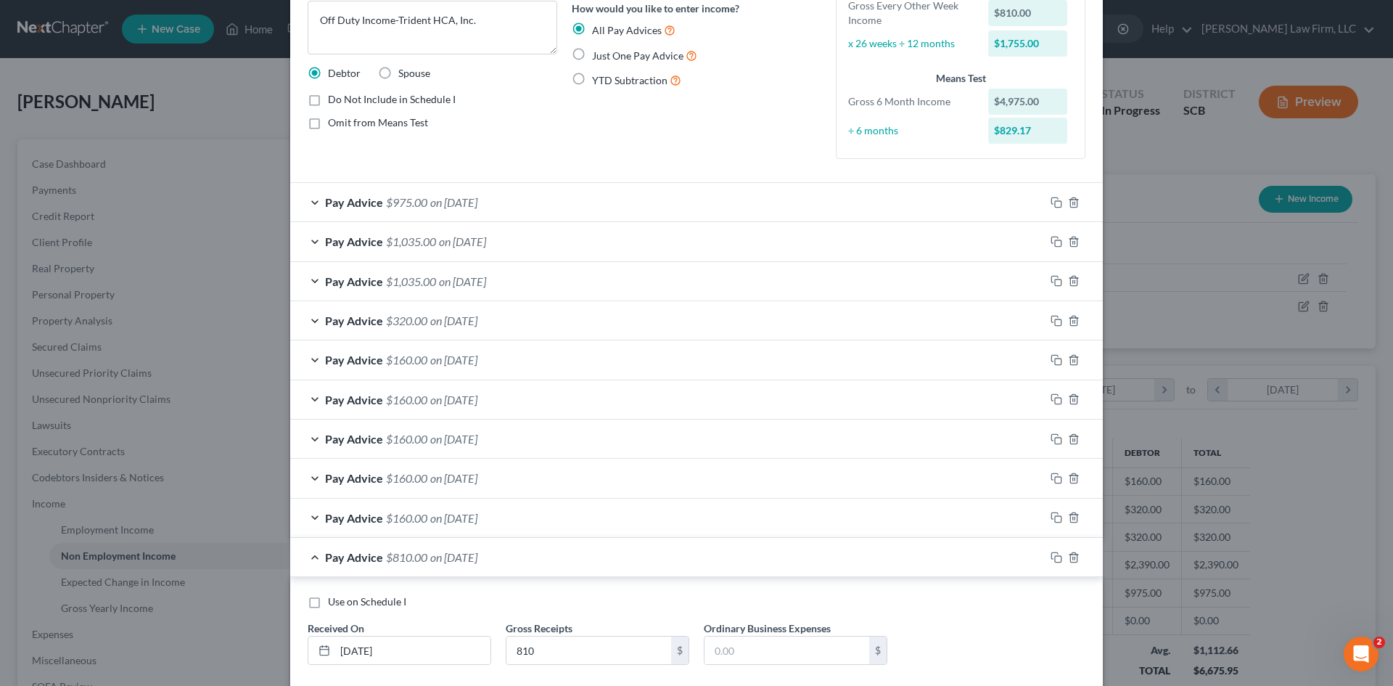
scroll to position [145, 0]
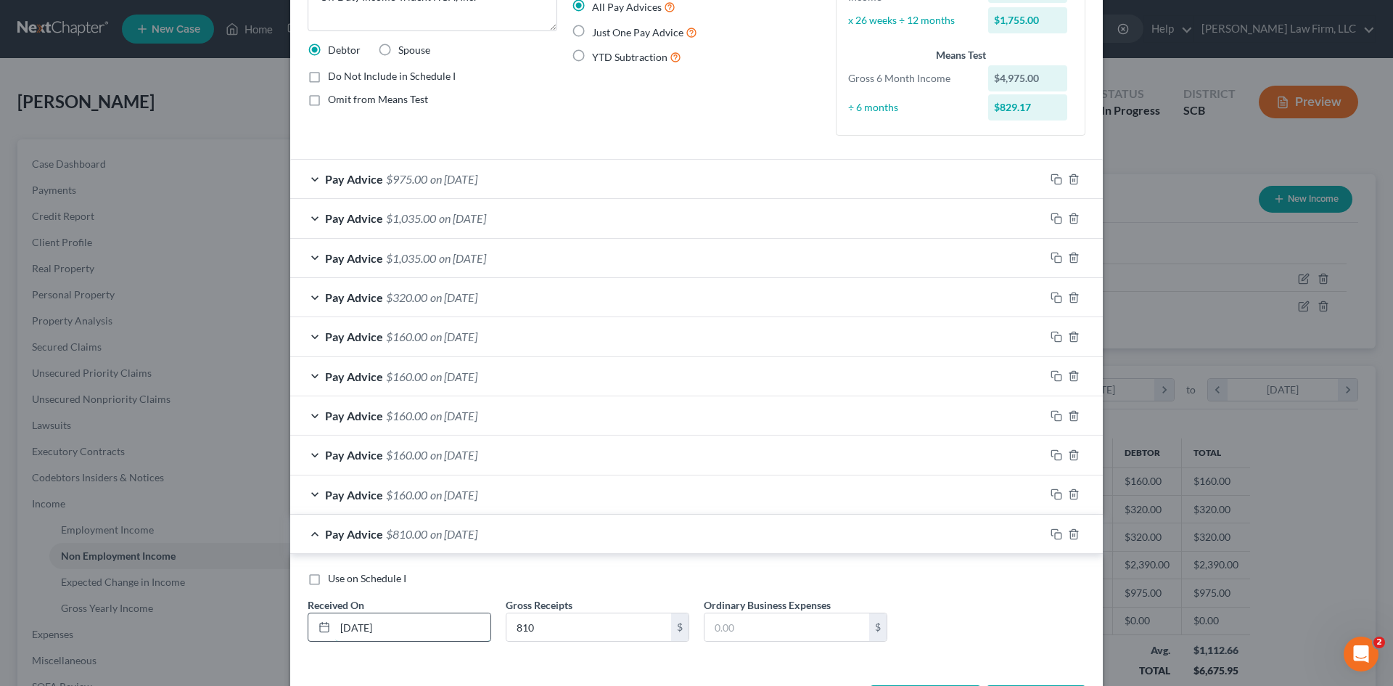
drag, startPoint x: 421, startPoint y: 631, endPoint x: 327, endPoint y: 635, distance: 93.7
click at [327, 635] on div "9/24/25" at bounding box center [400, 627] width 184 height 29
type input "9/30/2025"
click at [650, 638] on input "810" at bounding box center [589, 627] width 165 height 28
paste input "2040"
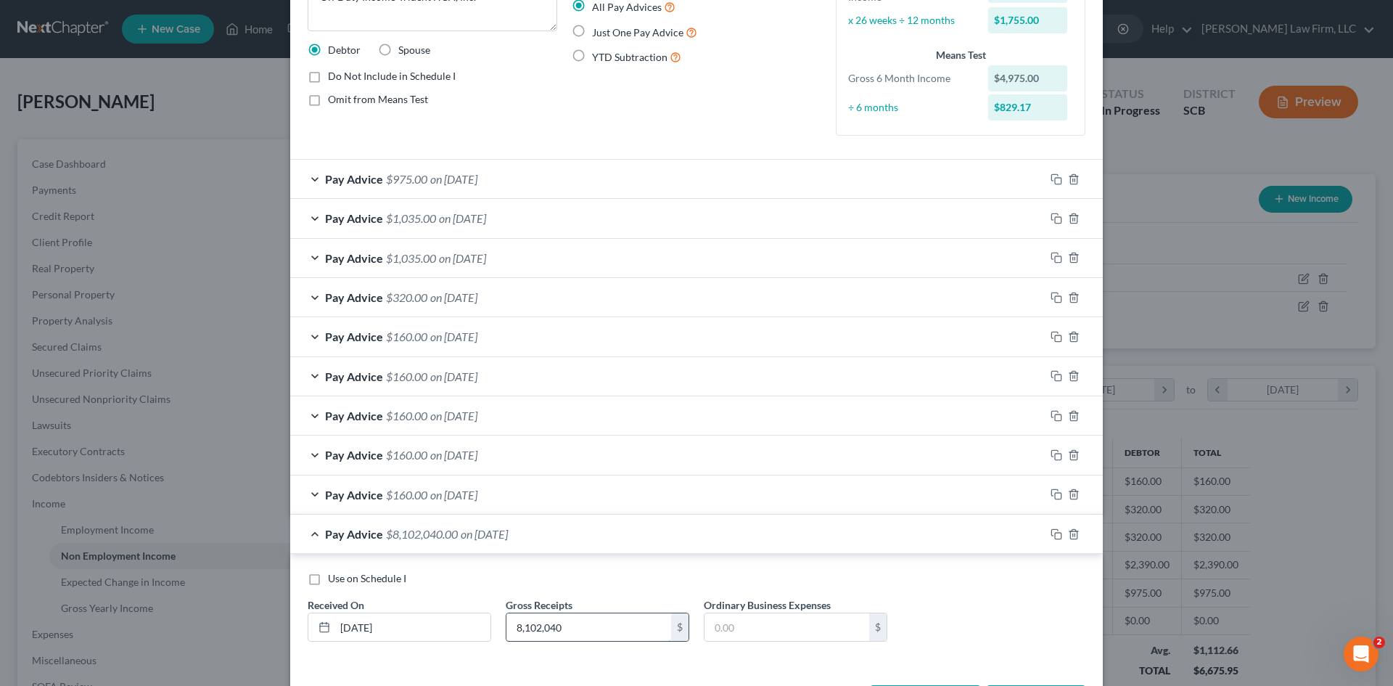
drag, startPoint x: 610, startPoint y: 626, endPoint x: 501, endPoint y: 633, distance: 109.1
click at [499, 636] on div "Gross Receipts 8,102,040 $" at bounding box center [598, 619] width 198 height 44
paste input "2"
type input "2,040"
click at [569, 182] on div "Pay Advice $975.00 on 08/14/2025" at bounding box center [667, 179] width 755 height 38
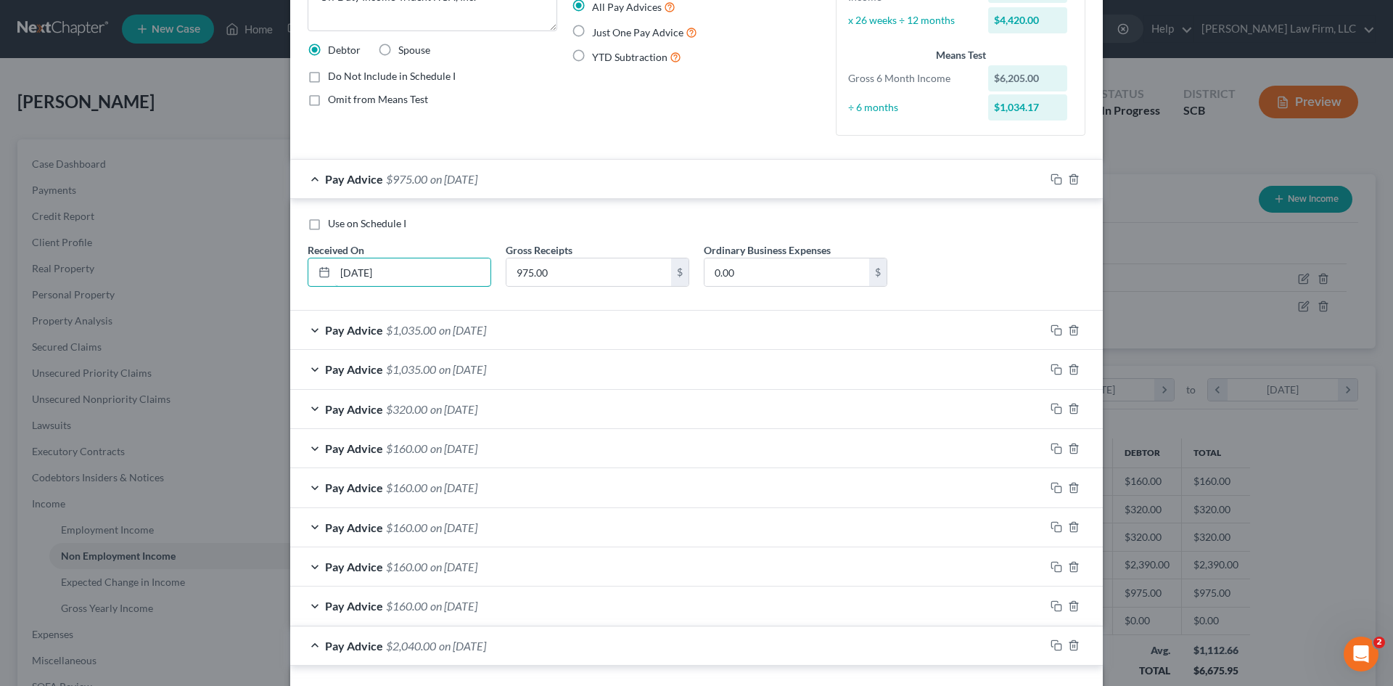
drag, startPoint x: 397, startPoint y: 281, endPoint x: 263, endPoint y: 297, distance: 135.2
click at [258, 297] on div "Edit Income Source × Income Source * Select Unemployment Disability (from emplo…" at bounding box center [696, 343] width 1393 height 686
type input "8/30/2025"
click at [565, 273] on input "975.00" at bounding box center [589, 272] width 165 height 28
click at [570, 275] on input "975.00" at bounding box center [589, 272] width 165 height 28
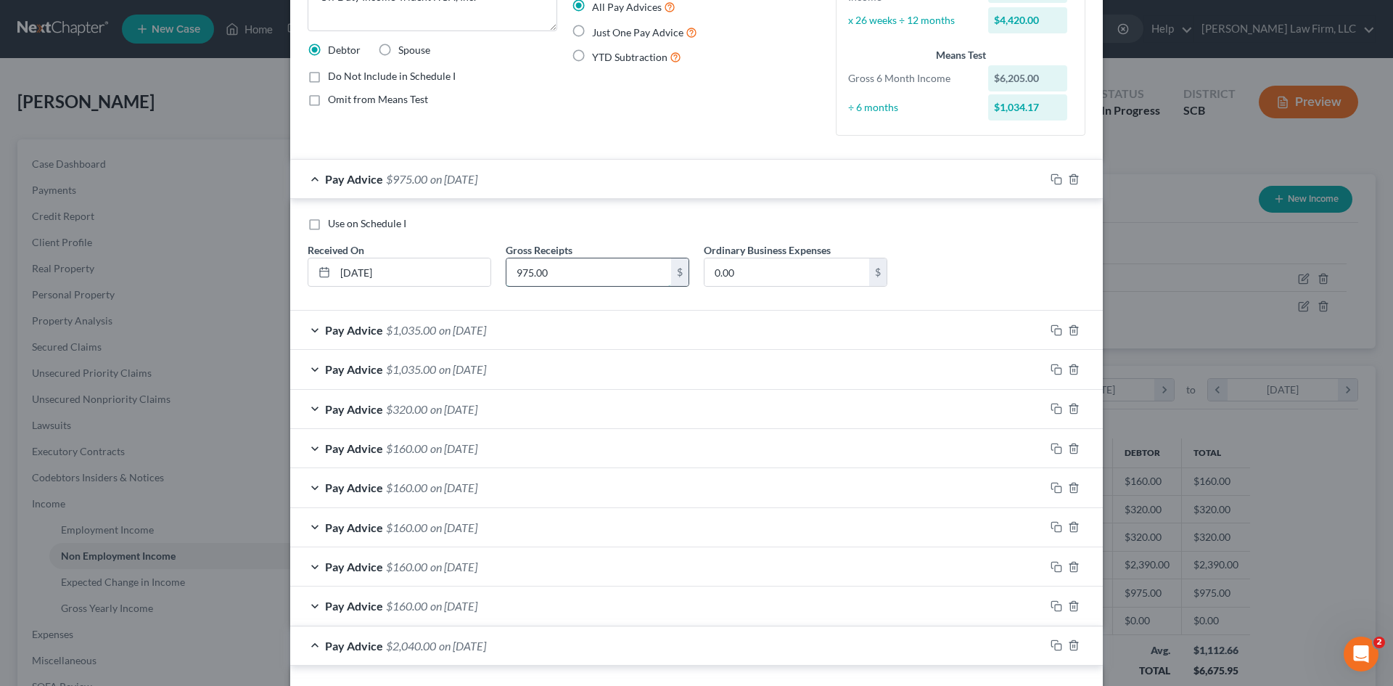
click at [600, 267] on input "975.00" at bounding box center [589, 272] width 165 height 28
paste input "1760"
drag, startPoint x: 599, startPoint y: 271, endPoint x: 437, endPoint y: 290, distance: 163.0
click at [437, 290] on div "Use on Schedule I Received On * 8/30/2025 Gross Receipts 975.00 $ Ordinary Busi…" at bounding box center [696, 257] width 792 height 82
paste input "176"
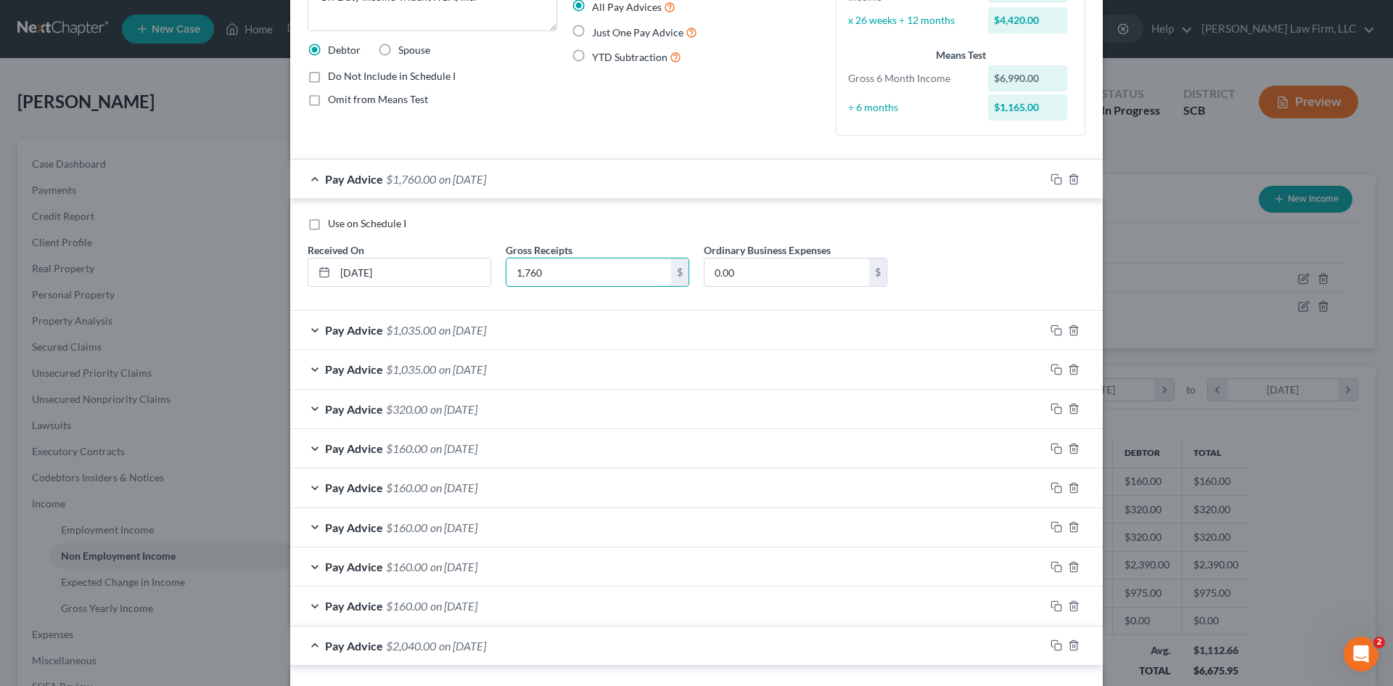
type input "1,760"
click at [724, 332] on div "Pay Advice $1,035.00 on 07/31/2025" at bounding box center [667, 330] width 755 height 38
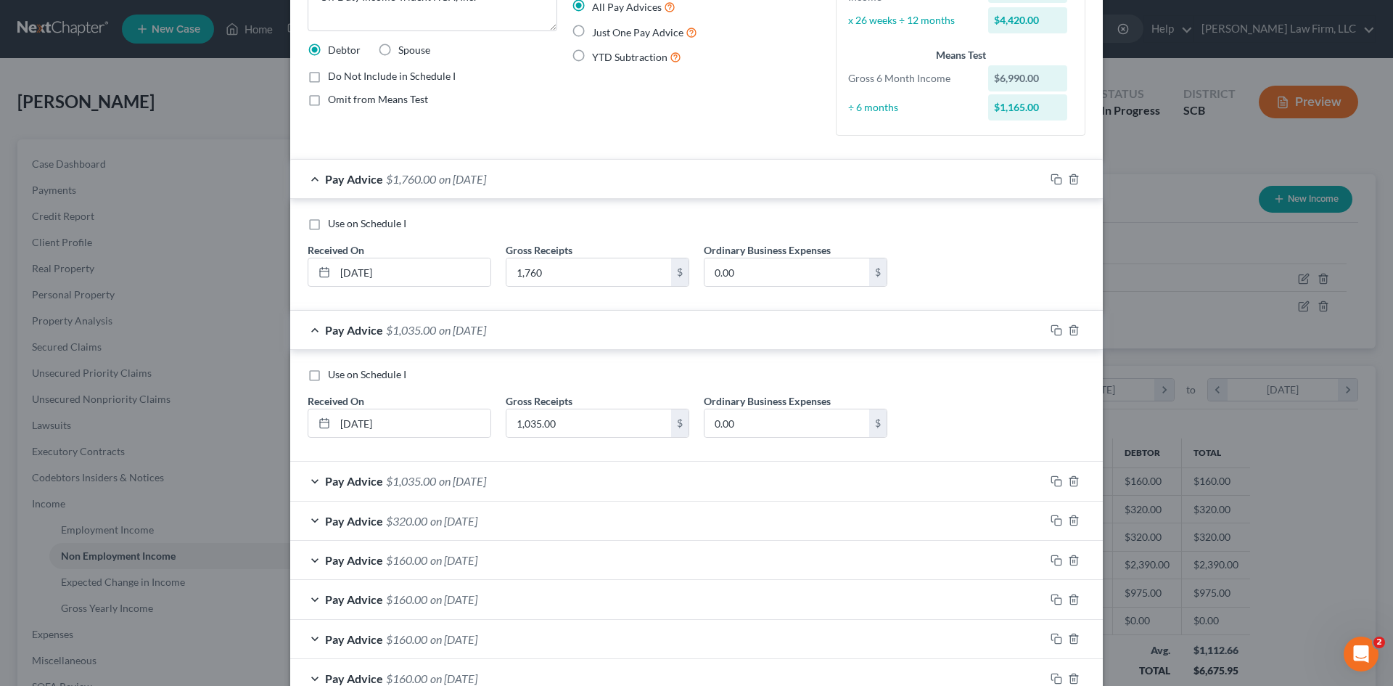
drag, startPoint x: 656, startPoint y: 478, endPoint x: 545, endPoint y: 509, distance: 115.3
click at [656, 478] on div "Pay Advice $1,035.00 on 07/21/2025" at bounding box center [667, 481] width 755 height 38
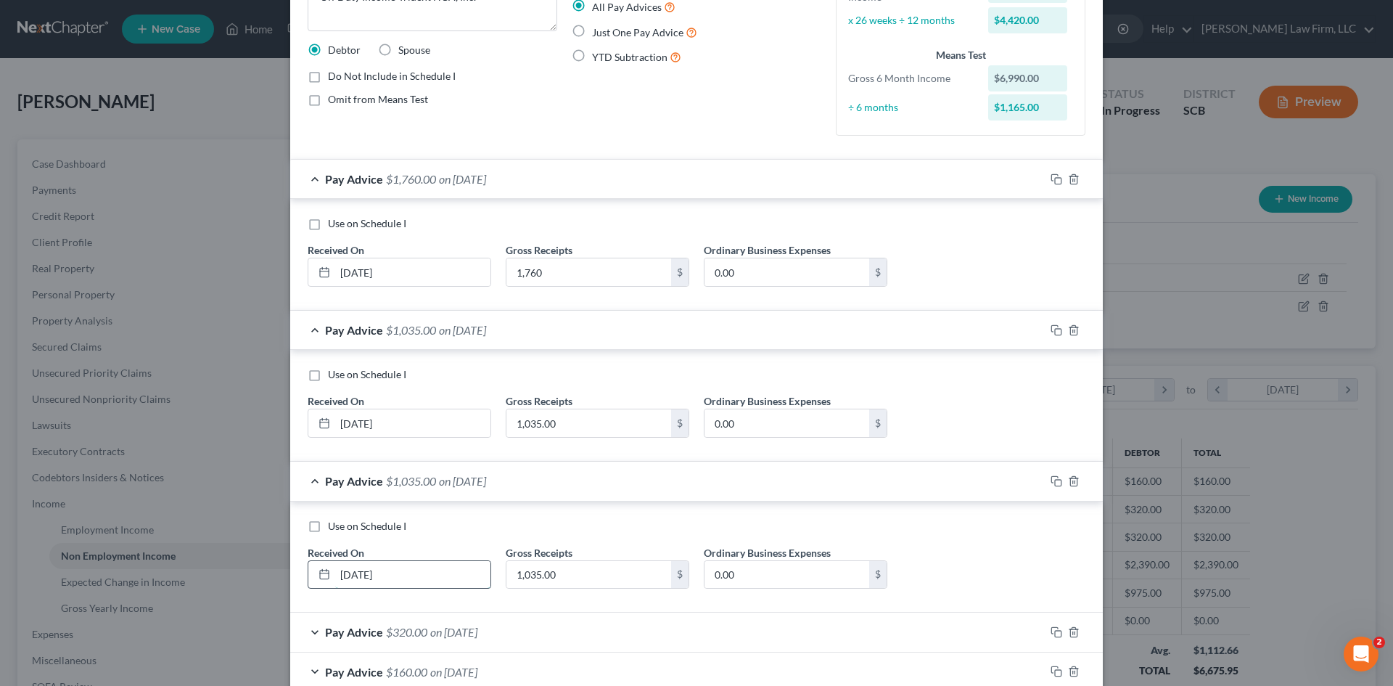
drag, startPoint x: 436, startPoint y: 578, endPoint x: 338, endPoint y: 568, distance: 98.5
click at [292, 580] on div "Use on Schedule I Received On * 07/21/2025 Gross Receipts 1,035.00 $ Ordinary B…" at bounding box center [696, 557] width 813 height 112
type input "7/31/25"
paste input "415"
type input "4,150"
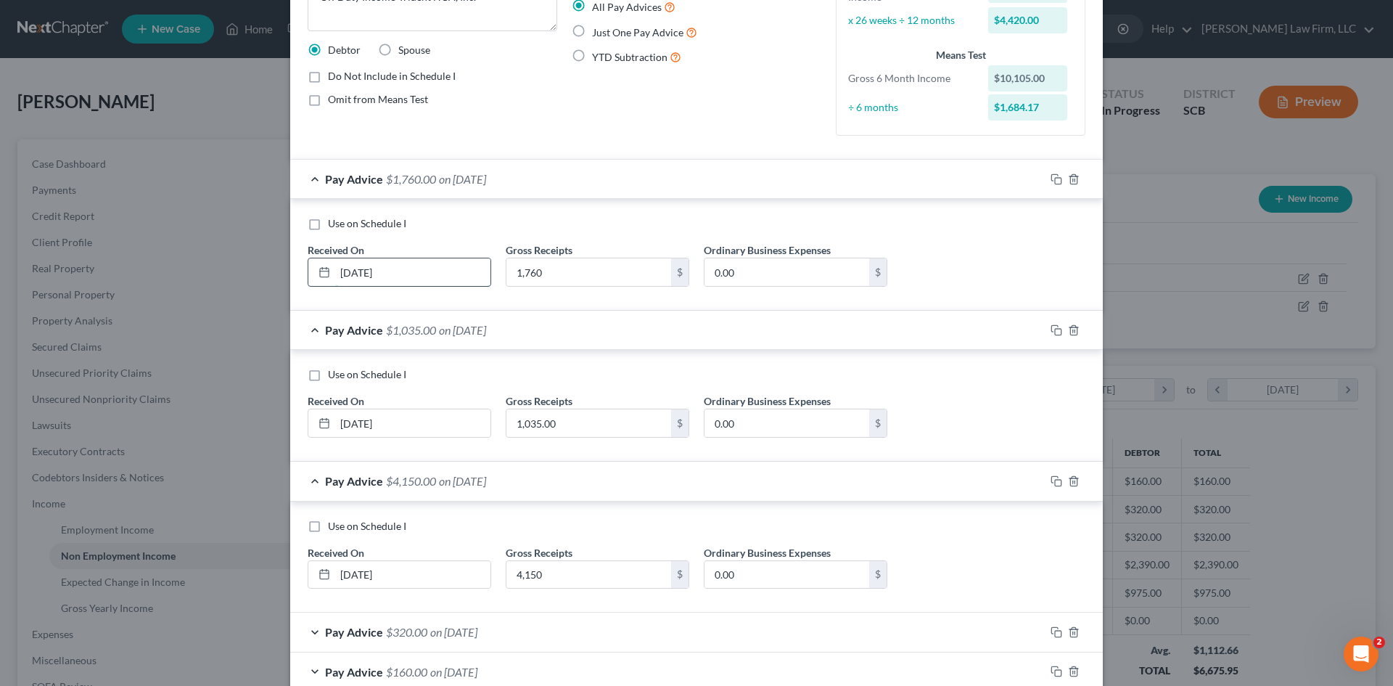
drag, startPoint x: 426, startPoint y: 278, endPoint x: 314, endPoint y: 275, distance: 112.5
click at [314, 275] on div "8/30/2025" at bounding box center [400, 272] width 184 height 29
drag, startPoint x: 398, startPoint y: 267, endPoint x: 266, endPoint y: 270, distance: 132.1
click at [265, 271] on div "Edit Income Source × Income Source * Select Unemployment Disability (from emplo…" at bounding box center [696, 343] width 1393 height 686
click at [381, 278] on input "9" at bounding box center [412, 272] width 155 height 28
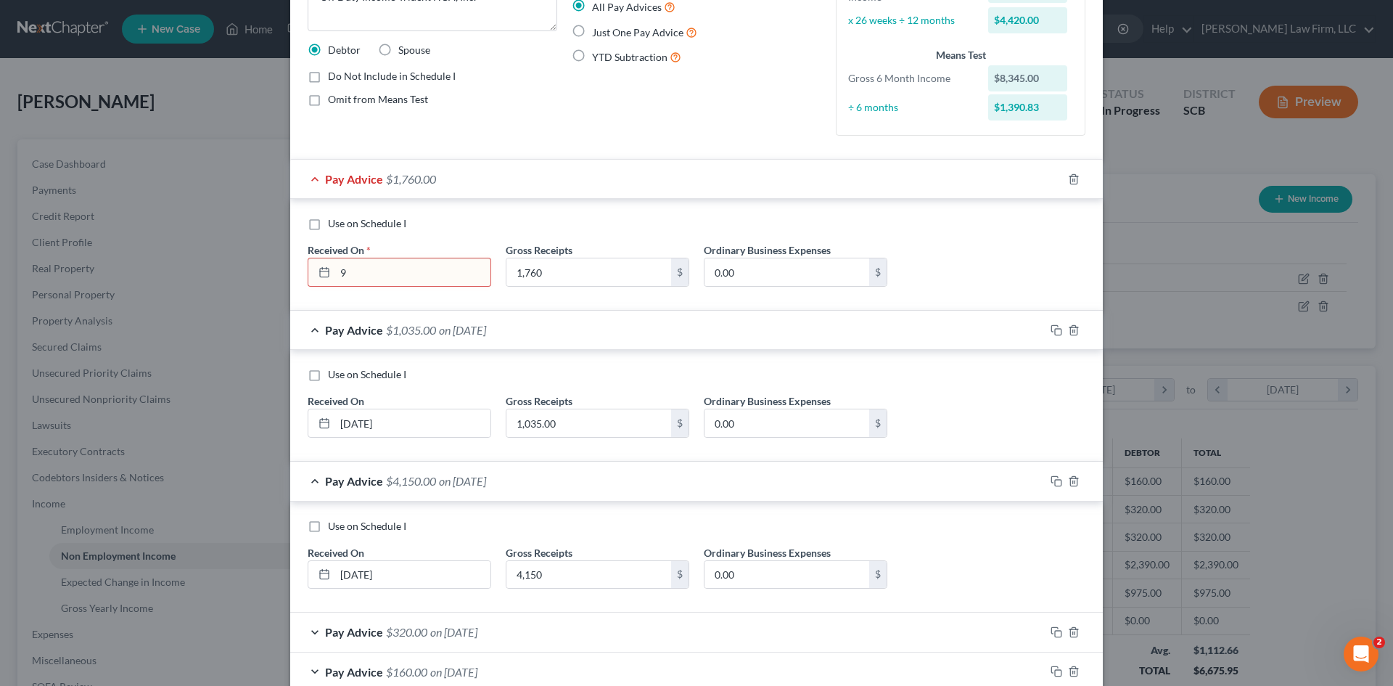
click at [386, 277] on input "9" at bounding box center [412, 272] width 155 height 28
click at [377, 274] on input "9" at bounding box center [412, 272] width 155 height 28
click at [376, 274] on input "9/" at bounding box center [412, 272] width 155 height 28
drag, startPoint x: 376, startPoint y: 274, endPoint x: 334, endPoint y: 276, distance: 42.1
click at [335, 275] on input "9/" at bounding box center [412, 272] width 155 height 28
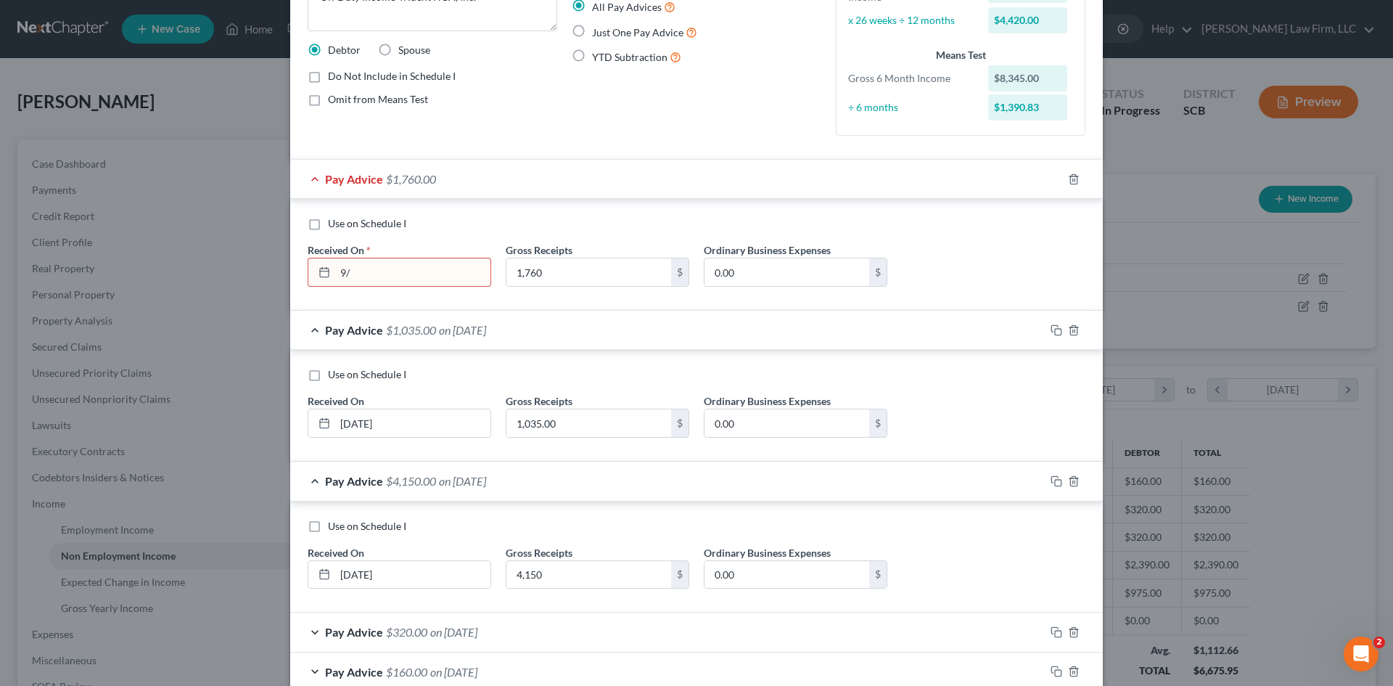
click at [436, 263] on input "9/" at bounding box center [412, 272] width 155 height 28
drag, startPoint x: 436, startPoint y: 263, endPoint x: 429, endPoint y: 284, distance: 22.3
click at [435, 263] on input "9/" at bounding box center [412, 272] width 155 height 28
type input "9/30/2025"
click at [587, 274] on input "1,760" at bounding box center [589, 272] width 165 height 28
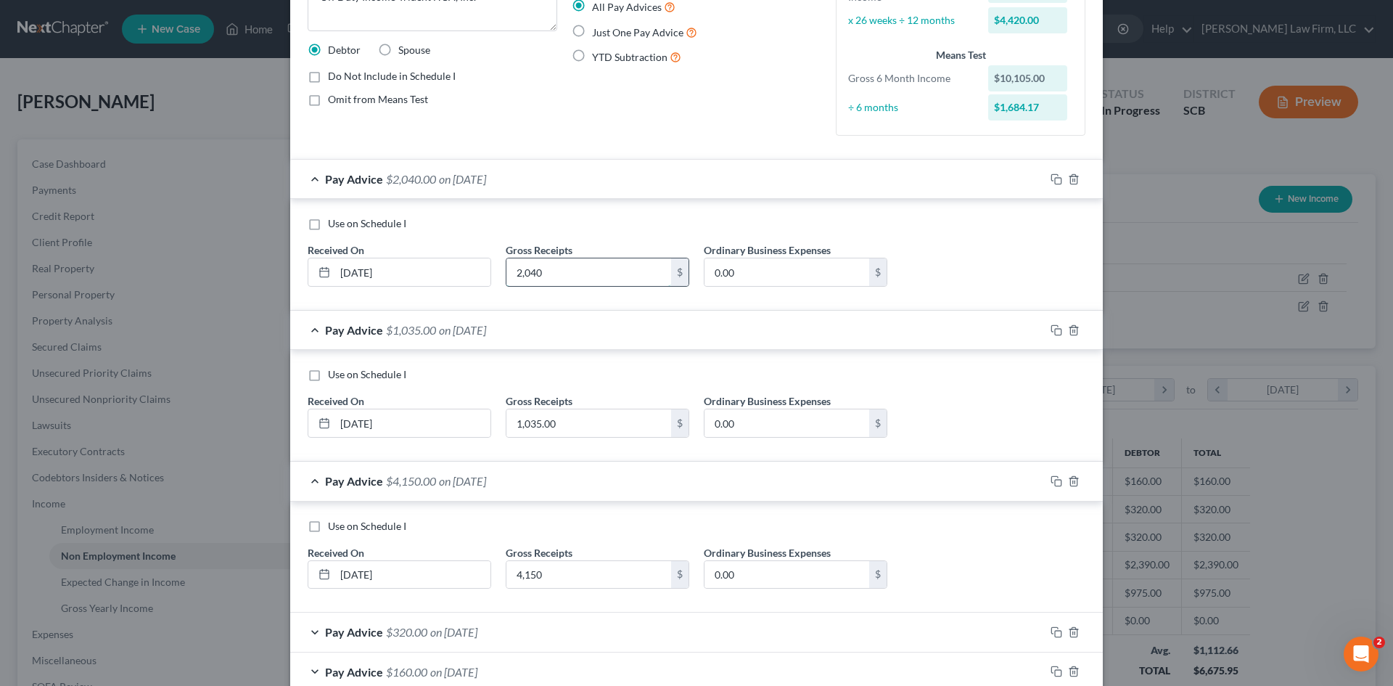
type input "2,040"
drag, startPoint x: 398, startPoint y: 433, endPoint x: 300, endPoint y: 440, distance: 99.0
click at [300, 440] on div "Use on Schedule I Received On * 07/31/2025 Gross Receipts 1,035.00 $ Ordinary B…" at bounding box center [696, 408] width 792 height 82
type input "8/31/25"
click at [560, 425] on input "1,035.00" at bounding box center [589, 423] width 165 height 28
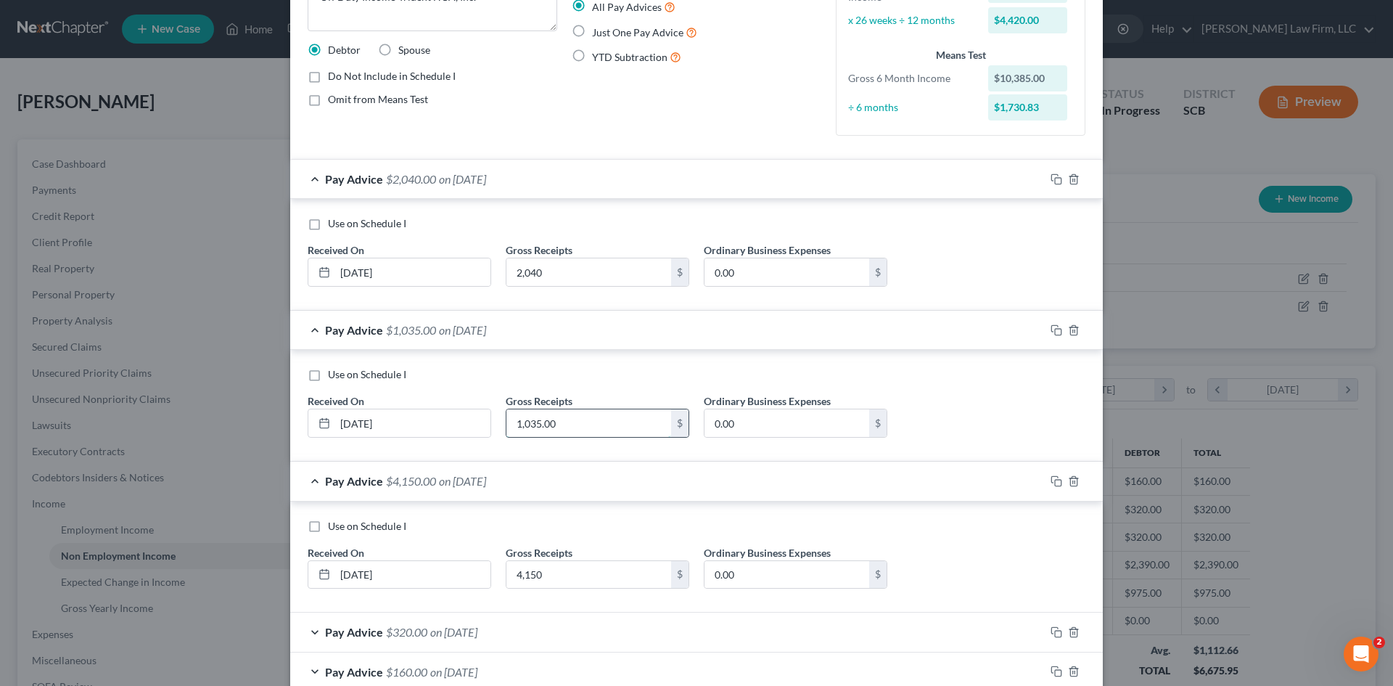
click at [560, 425] on input "1,035.00" at bounding box center [589, 423] width 165 height 28
type input "1,760"
click at [546, 581] on input "4,150" at bounding box center [589, 575] width 165 height 28
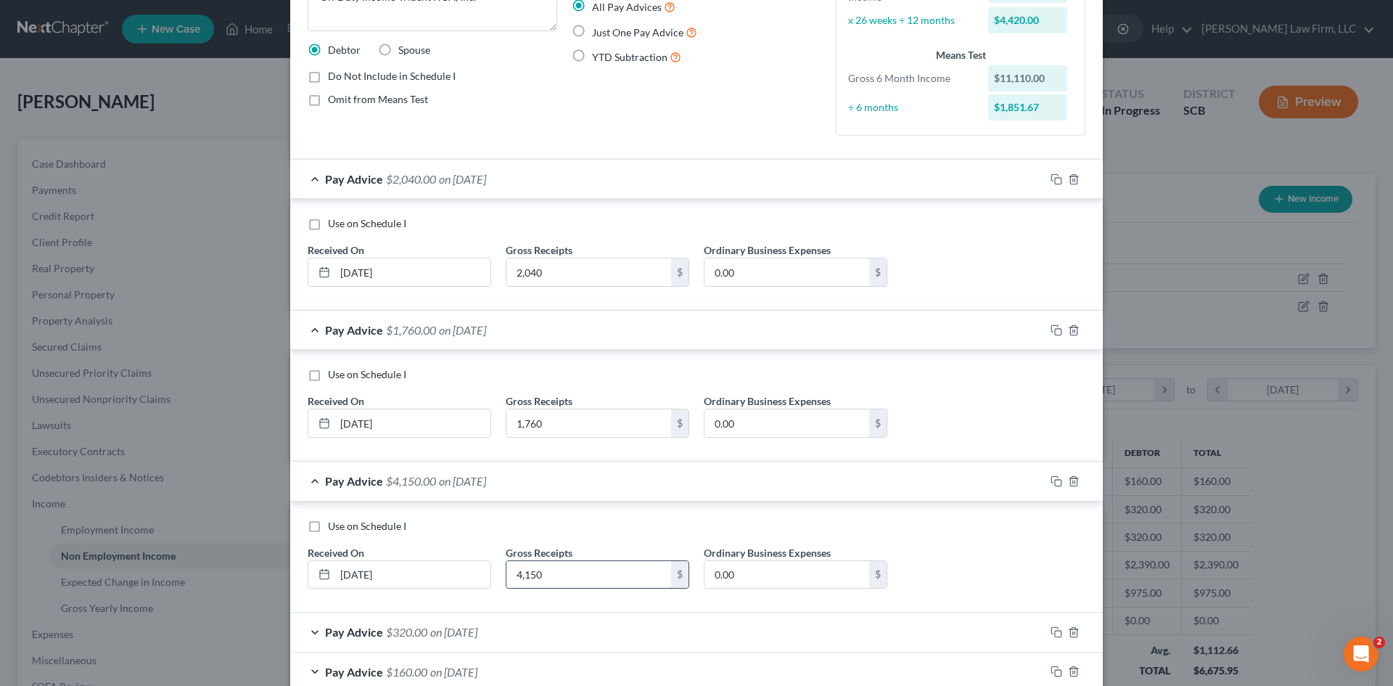
paste input "239"
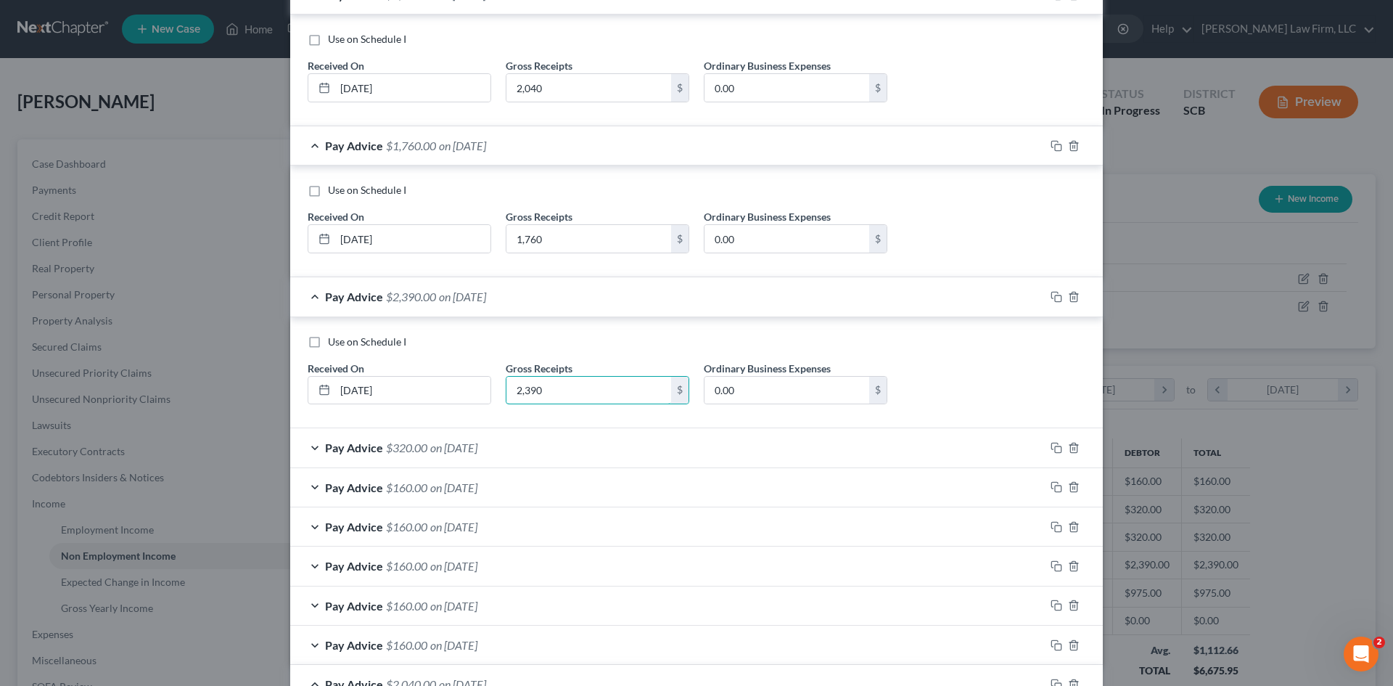
scroll to position [363, 0]
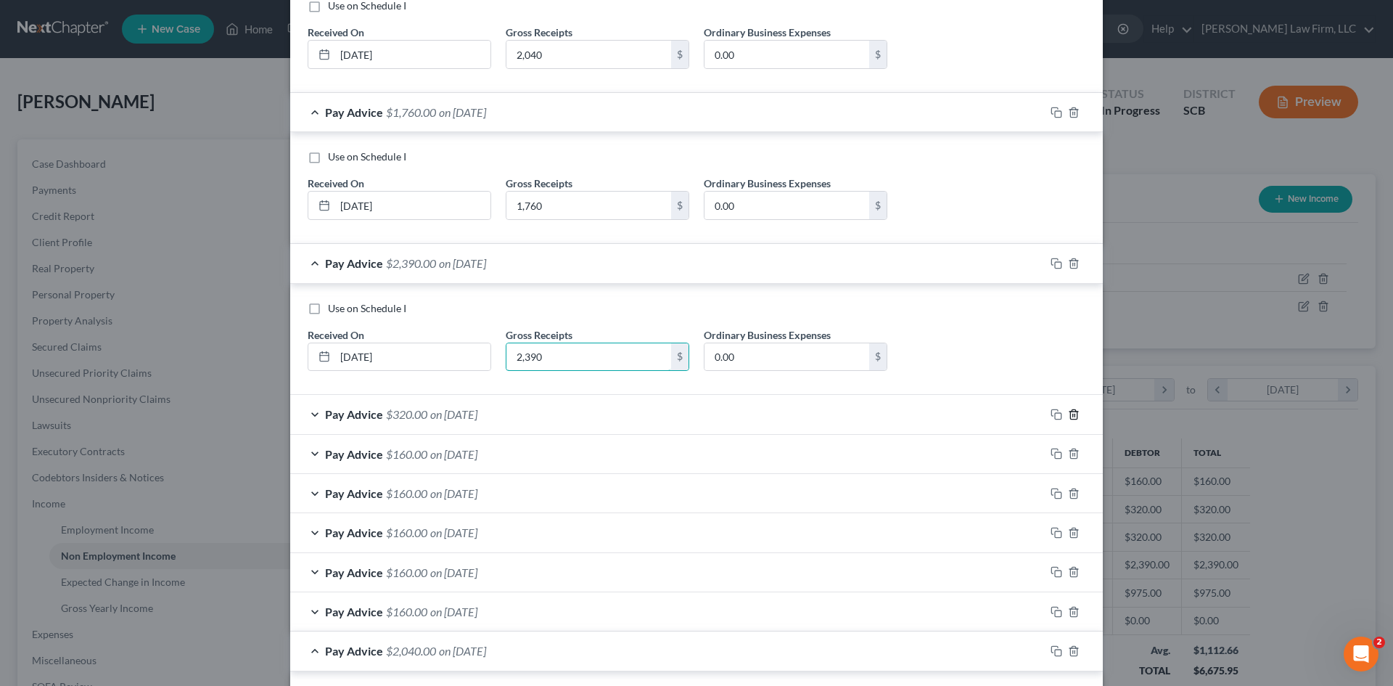
type input "2,390"
click at [1074, 414] on icon "button" at bounding box center [1074, 415] width 12 height 12
drag, startPoint x: 1072, startPoint y: 613, endPoint x: 957, endPoint y: 589, distance: 117.3
click at [1072, 613] on icon "button" at bounding box center [1073, 611] width 7 height 9
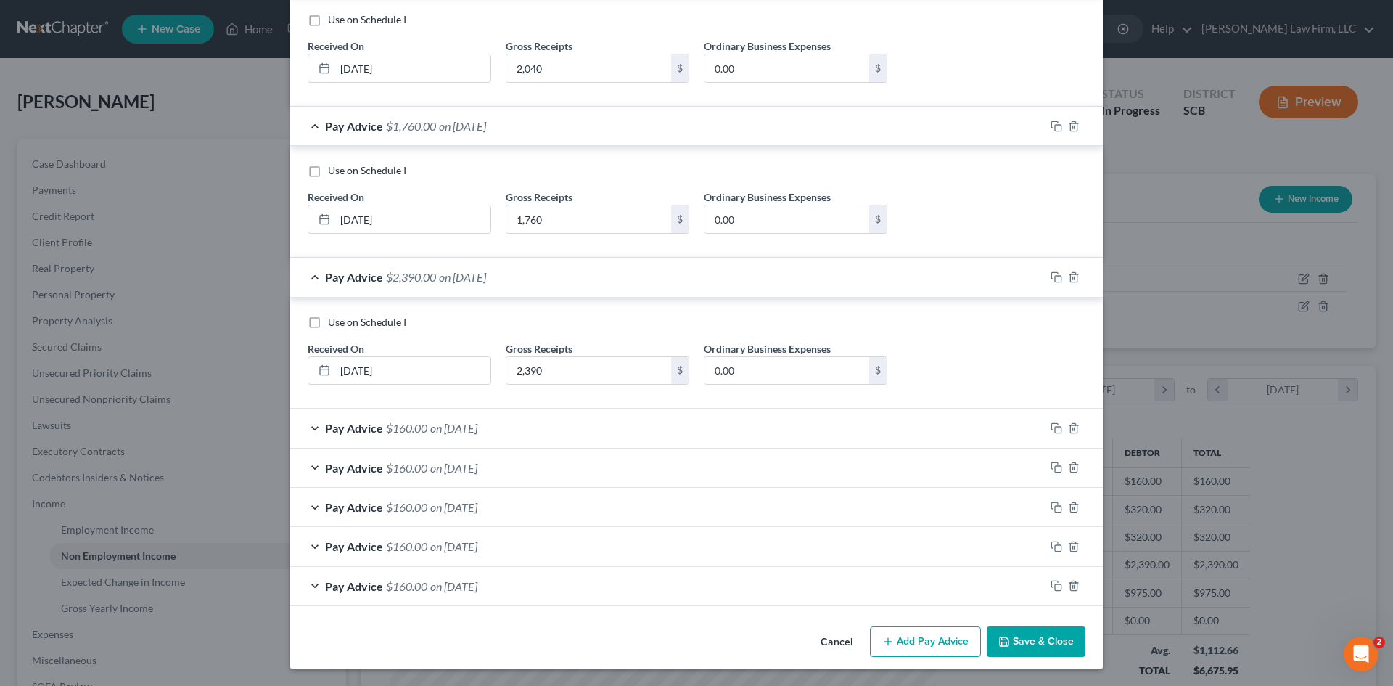
scroll to position [349, 0]
click at [478, 422] on span "on [DATE]" at bounding box center [453, 428] width 47 height 14
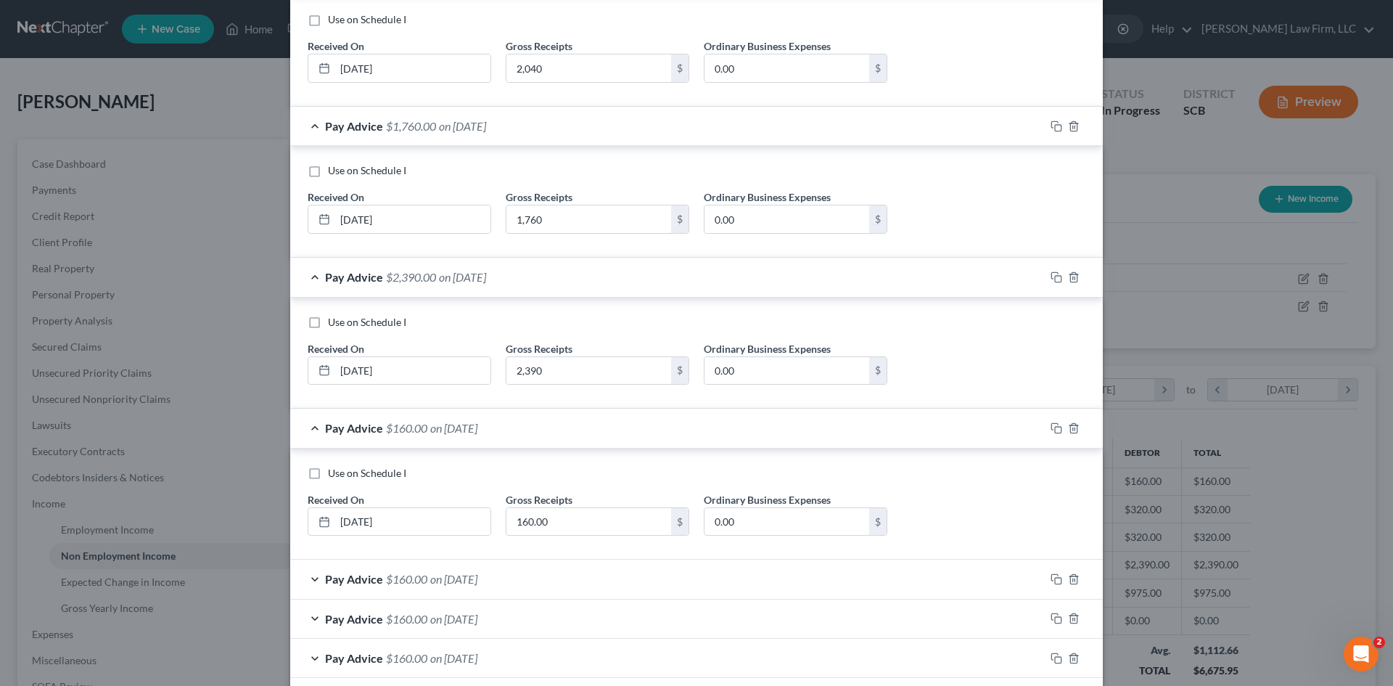
scroll to position [363, 0]
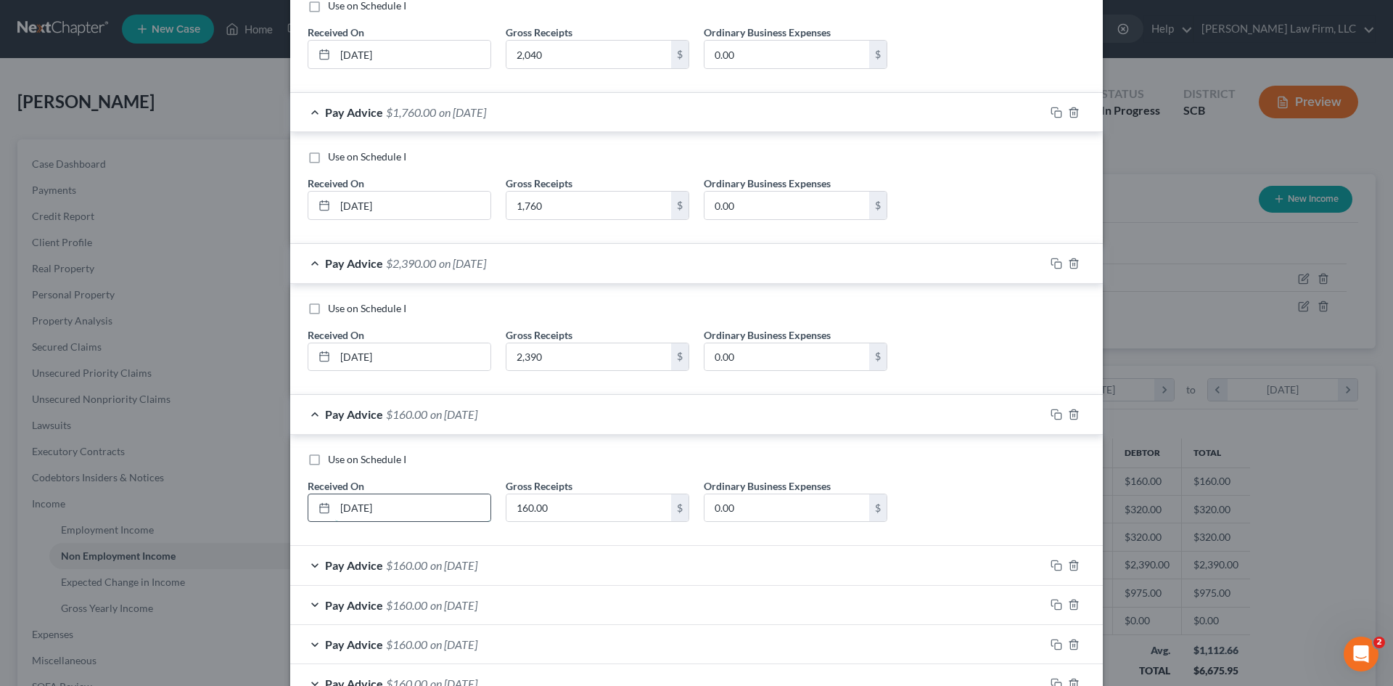
drag, startPoint x: 417, startPoint y: 506, endPoint x: 321, endPoint y: 520, distance: 97.5
click at [315, 520] on div "[DATE]" at bounding box center [400, 507] width 184 height 29
type input "6/30/25"
click at [619, 507] on input "160.00" at bounding box center [589, 508] width 165 height 28
paste input "563.73"
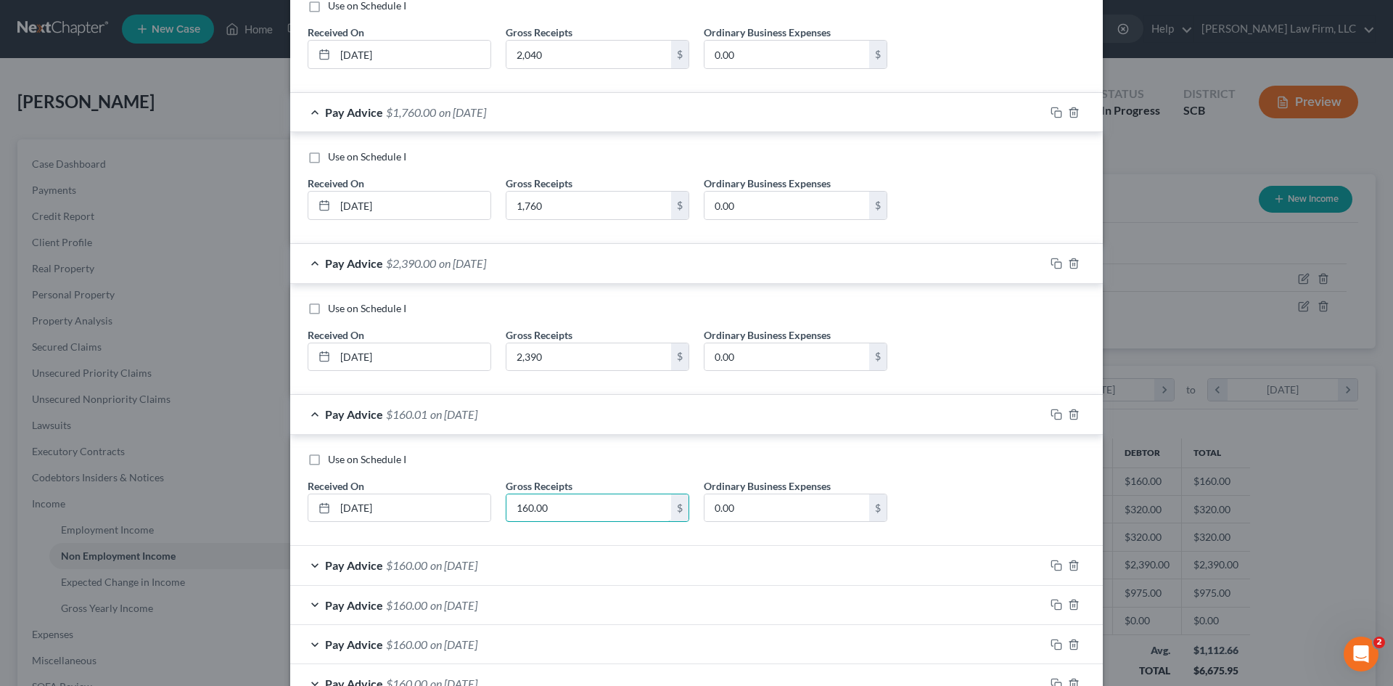
drag, startPoint x: 609, startPoint y: 508, endPoint x: 464, endPoint y: 533, distance: 146.6
click at [464, 533] on div "Use on Schedule I Received On * 6/30/25 Gross Receipts 160.00 $ Ordinary Busine…" at bounding box center [696, 493] width 792 height 82
paste input "563.73"
type input "563.73"
click at [1068, 564] on icon "button" at bounding box center [1074, 566] width 12 height 12
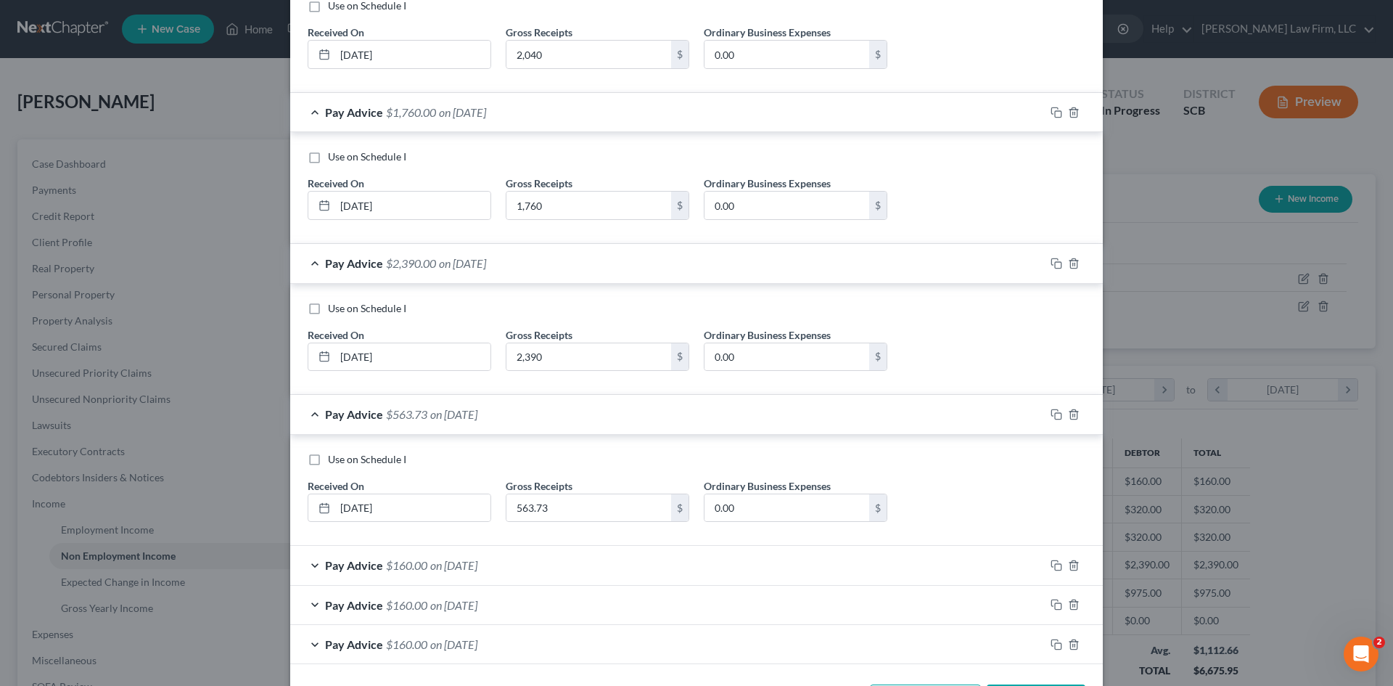
click at [461, 572] on div "Pay Advice $160.00 on 05/21/2025" at bounding box center [667, 565] width 755 height 38
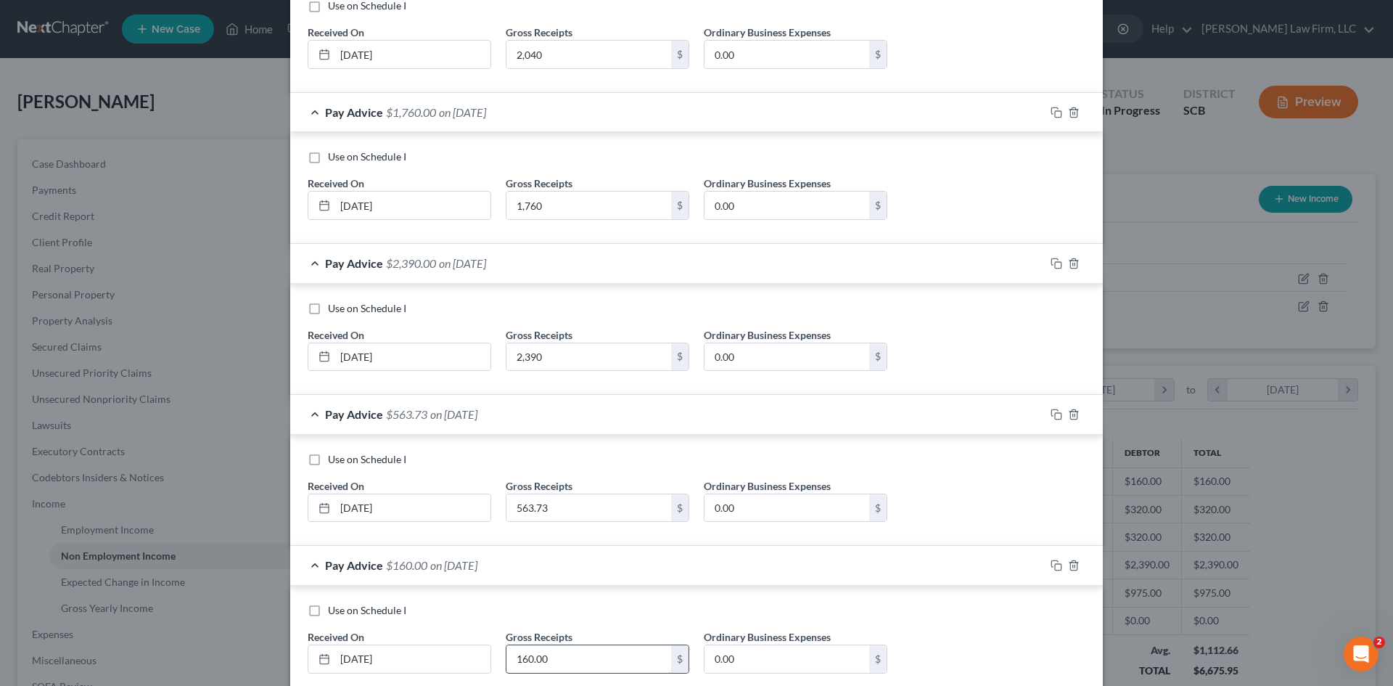
click at [548, 654] on input "160.00" at bounding box center [589, 659] width 165 height 28
drag, startPoint x: 404, startPoint y: 662, endPoint x: 311, endPoint y: 667, distance: 93.0
click at [311, 667] on div "05/21/2025" at bounding box center [400, 658] width 184 height 29
type input "5/31/25"
click at [594, 643] on div "Gross Receipts 160.00 $" at bounding box center [598, 651] width 198 height 44
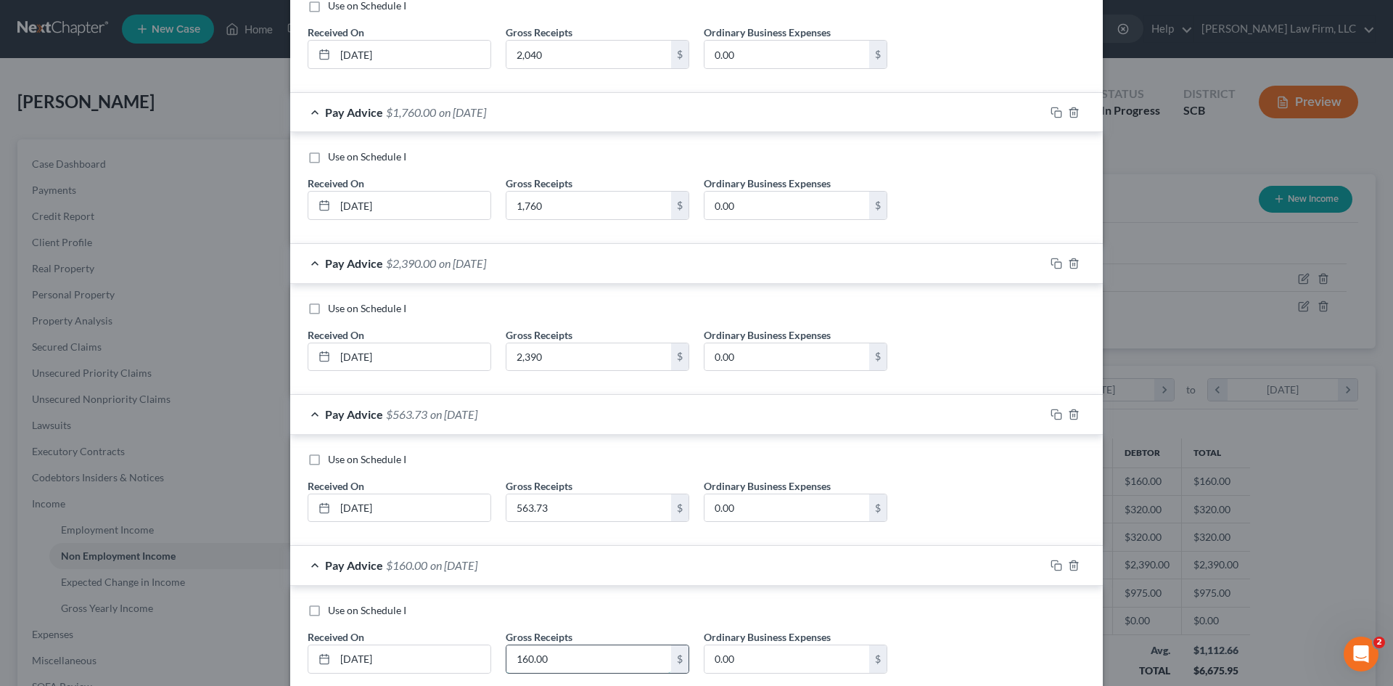
paste input "32"
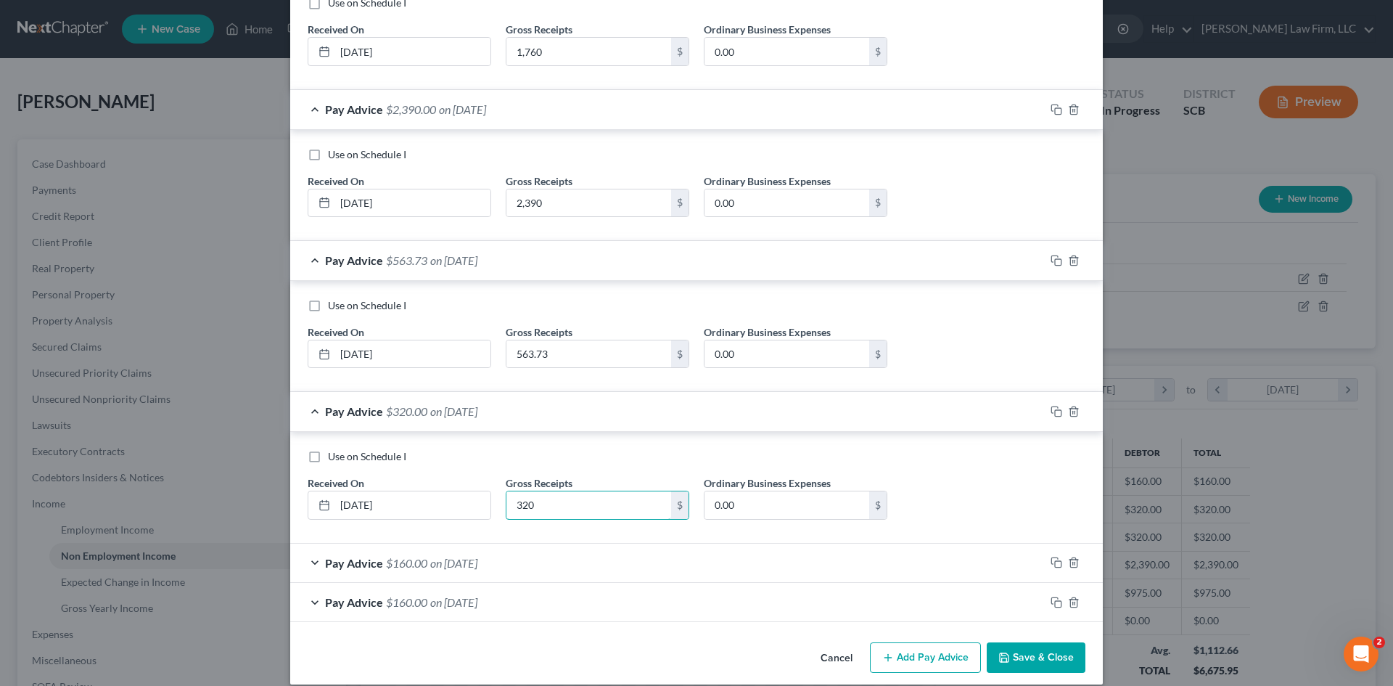
scroll to position [533, 0]
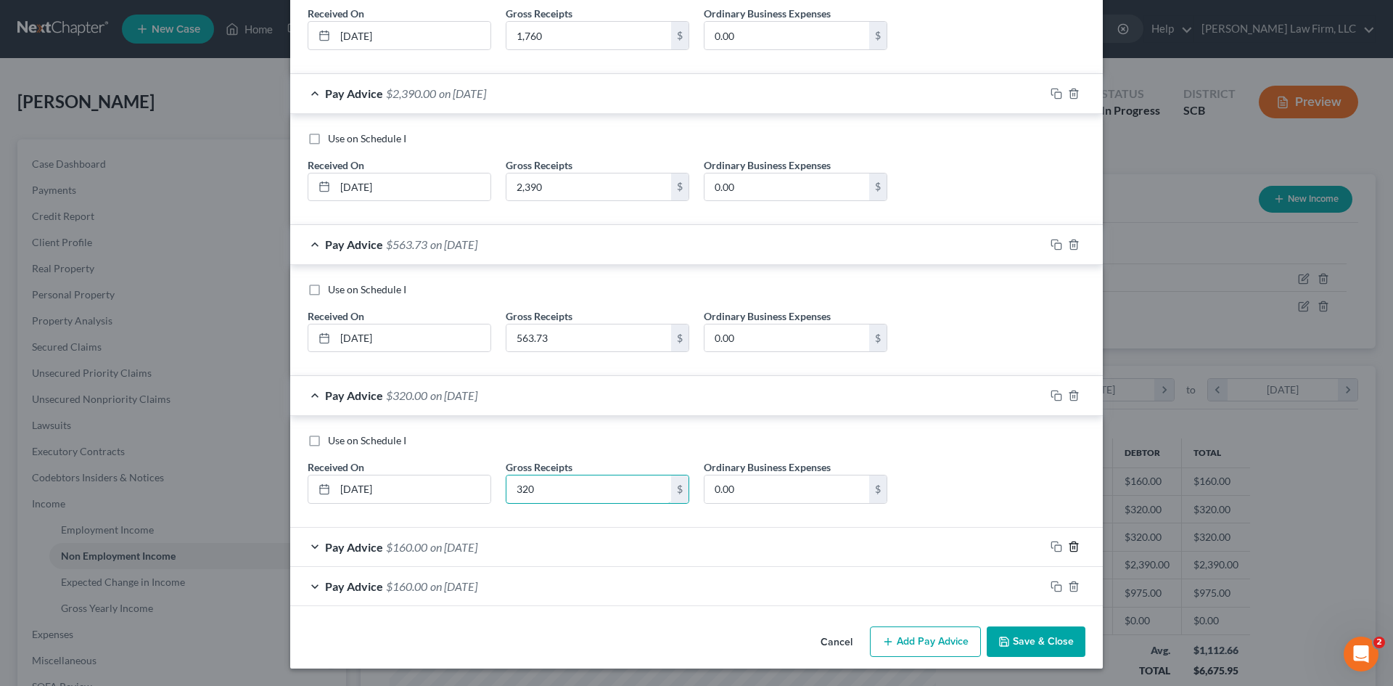
type input "320"
click at [1070, 548] on icon "button" at bounding box center [1074, 547] width 12 height 12
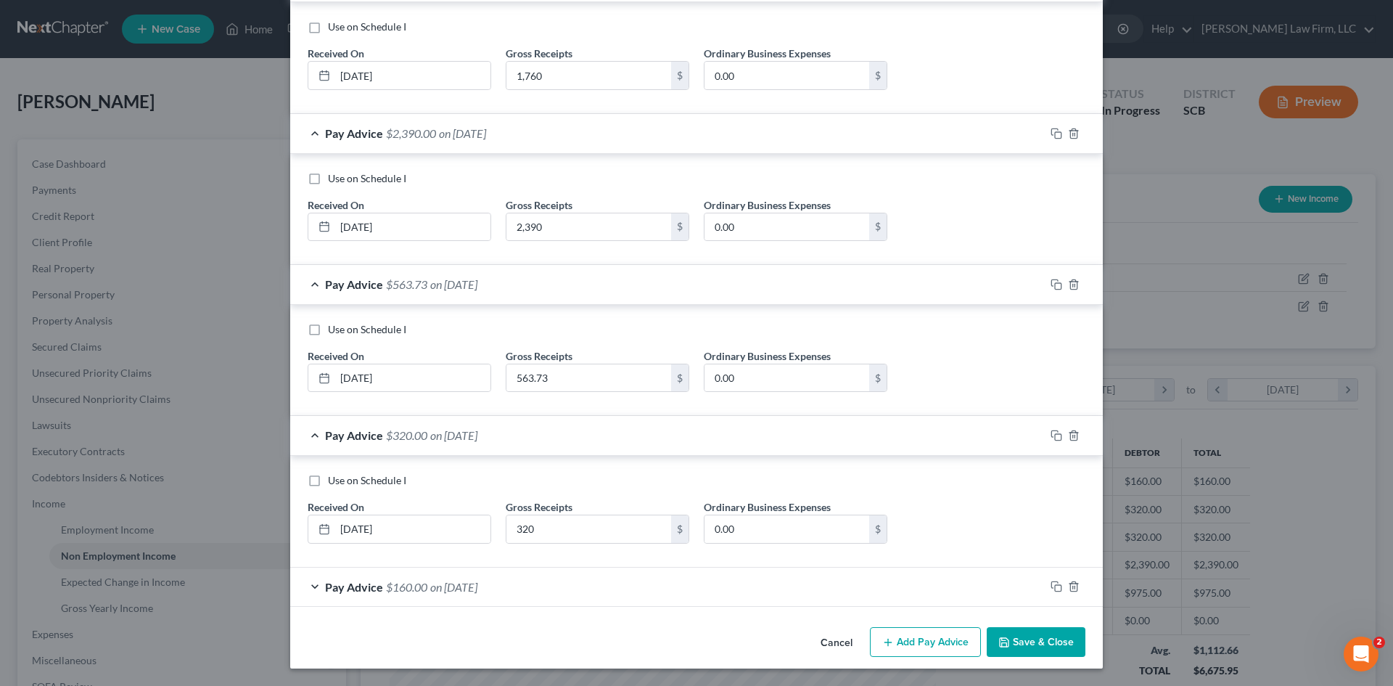
scroll to position [493, 0]
click at [518, 593] on div "Pay Advice $160.00 on 04/23/2025" at bounding box center [667, 587] width 755 height 38
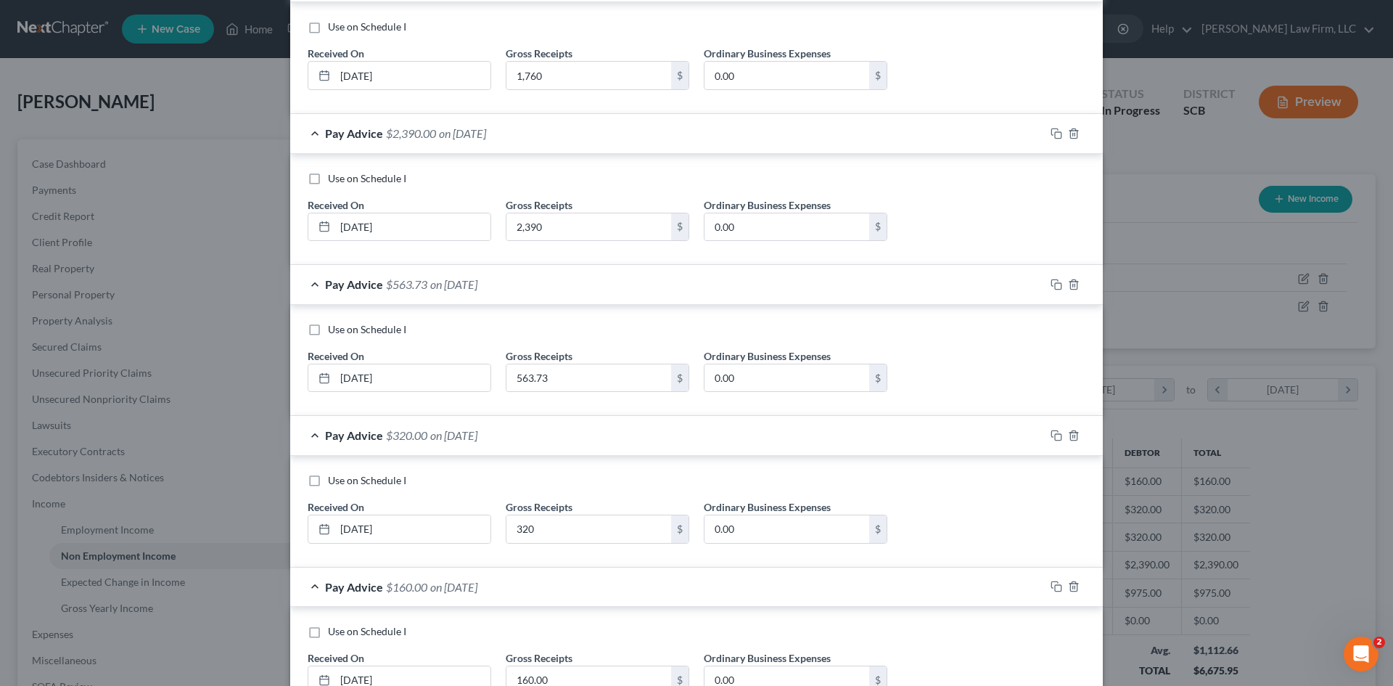
scroll to position [533, 0]
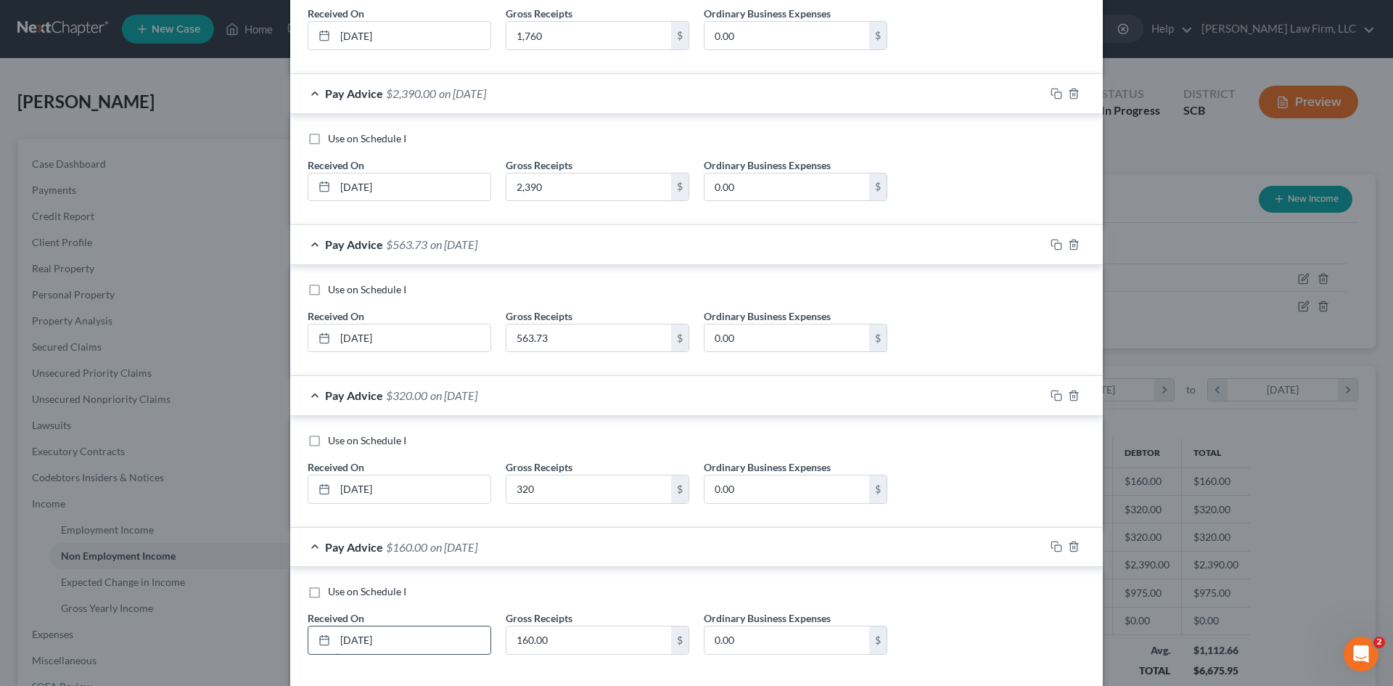
drag, startPoint x: 414, startPoint y: 647, endPoint x: 324, endPoint y: 650, distance: 90.8
click at [324, 650] on div "04/23/2025" at bounding box center [400, 640] width 184 height 29
type input "4/30/25"
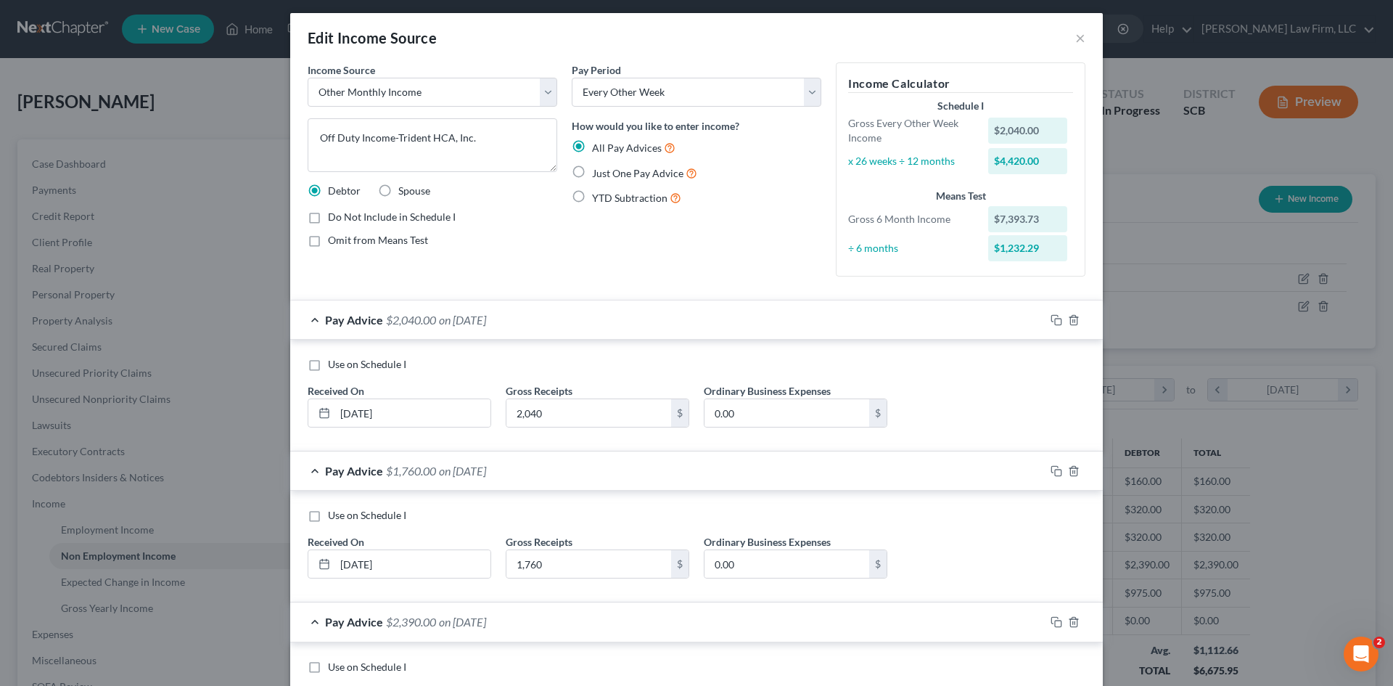
scroll to position [0, 0]
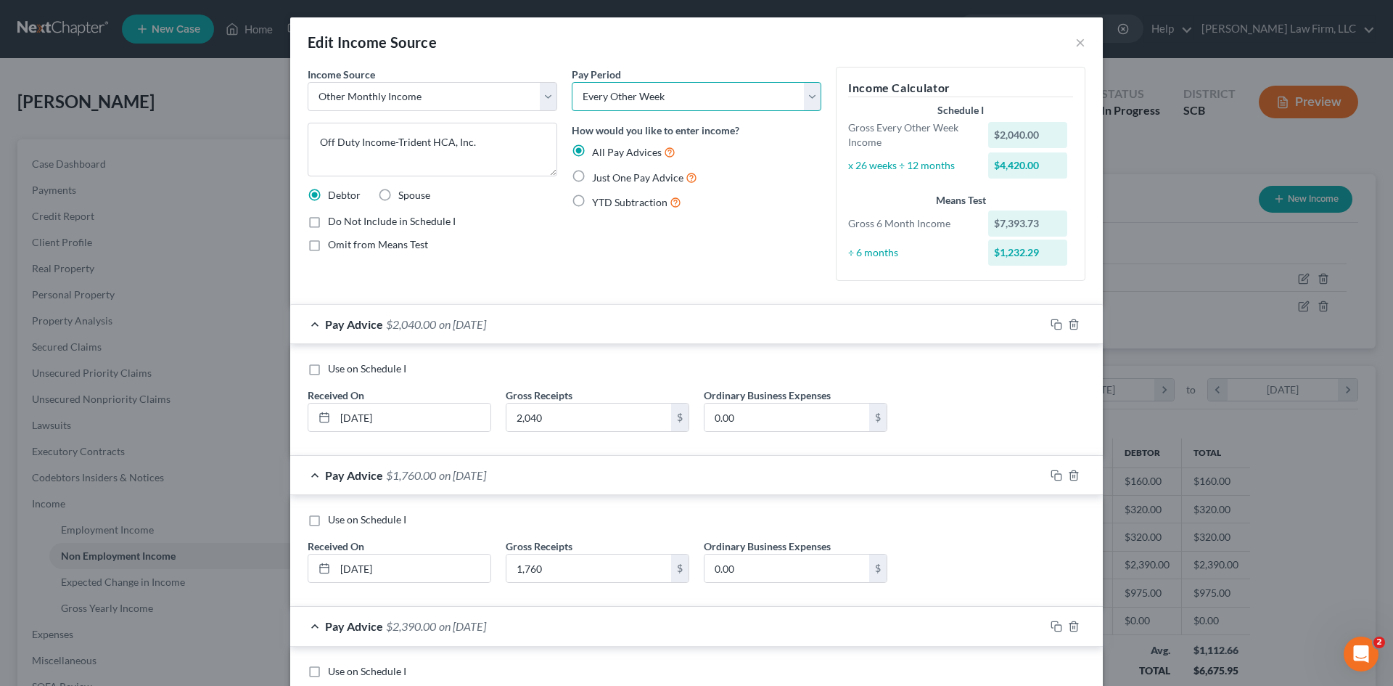
drag, startPoint x: 665, startPoint y: 100, endPoint x: 662, endPoint y: 110, distance: 9.9
click at [665, 100] on select "Select Monthly Twice Monthly Every Other Week Weekly" at bounding box center [697, 96] width 250 height 29
select select "0"
click at [572, 82] on select "Select Monthly Twice Monthly Every Other Week Weekly" at bounding box center [697, 96] width 250 height 29
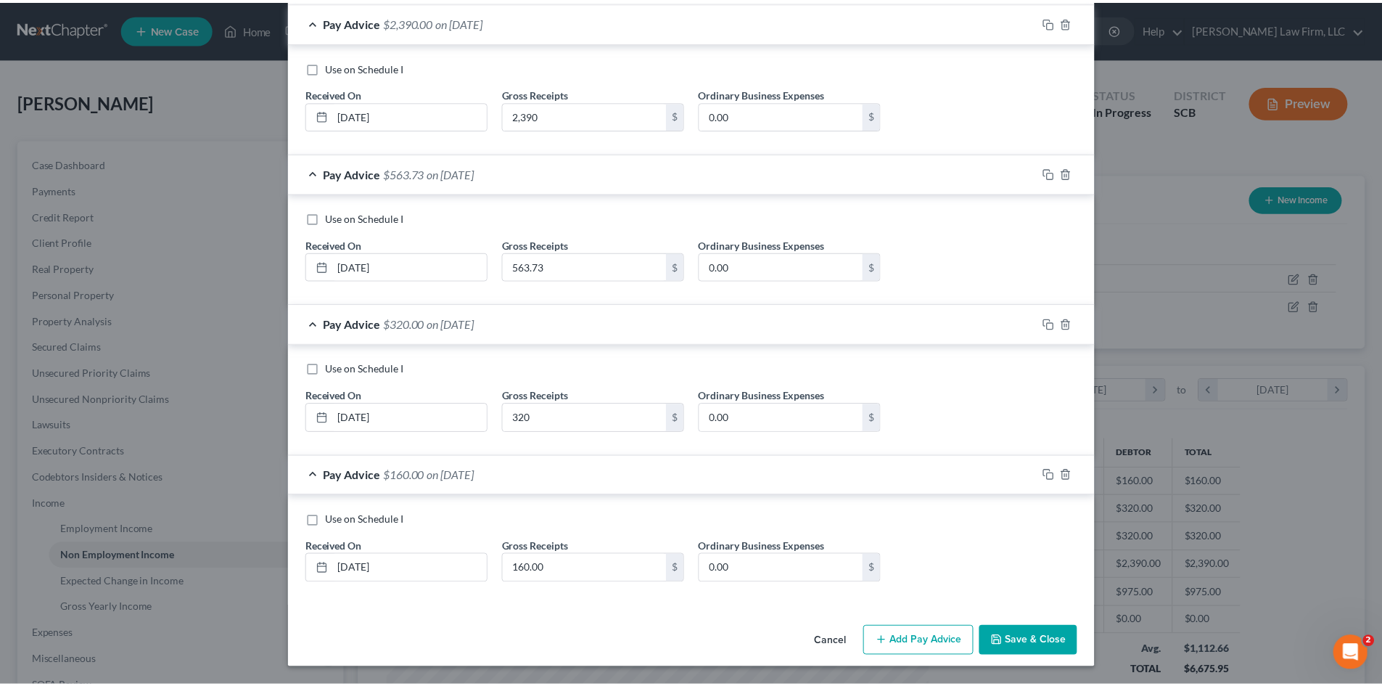
scroll to position [575, 0]
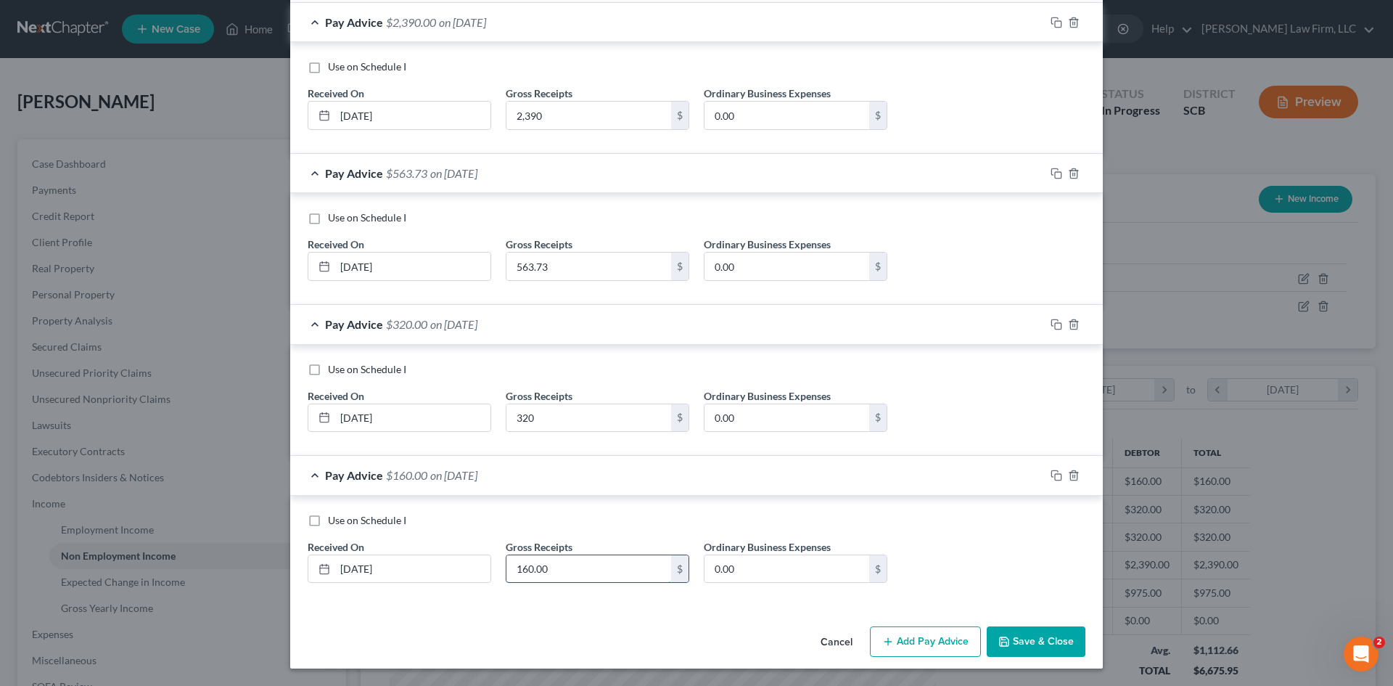
click at [559, 573] on input "160.00" at bounding box center [589, 569] width 165 height 28
paste input "320"
drag, startPoint x: 456, startPoint y: 600, endPoint x: 393, endPoint y: 602, distance: 62.4
click at [372, 602] on div "Use on Schedule I Received On * 4/30/25 Gross Receipts 160.00 $ Ordinary Busine…" at bounding box center [696, 551] width 813 height 111
paste input "32"
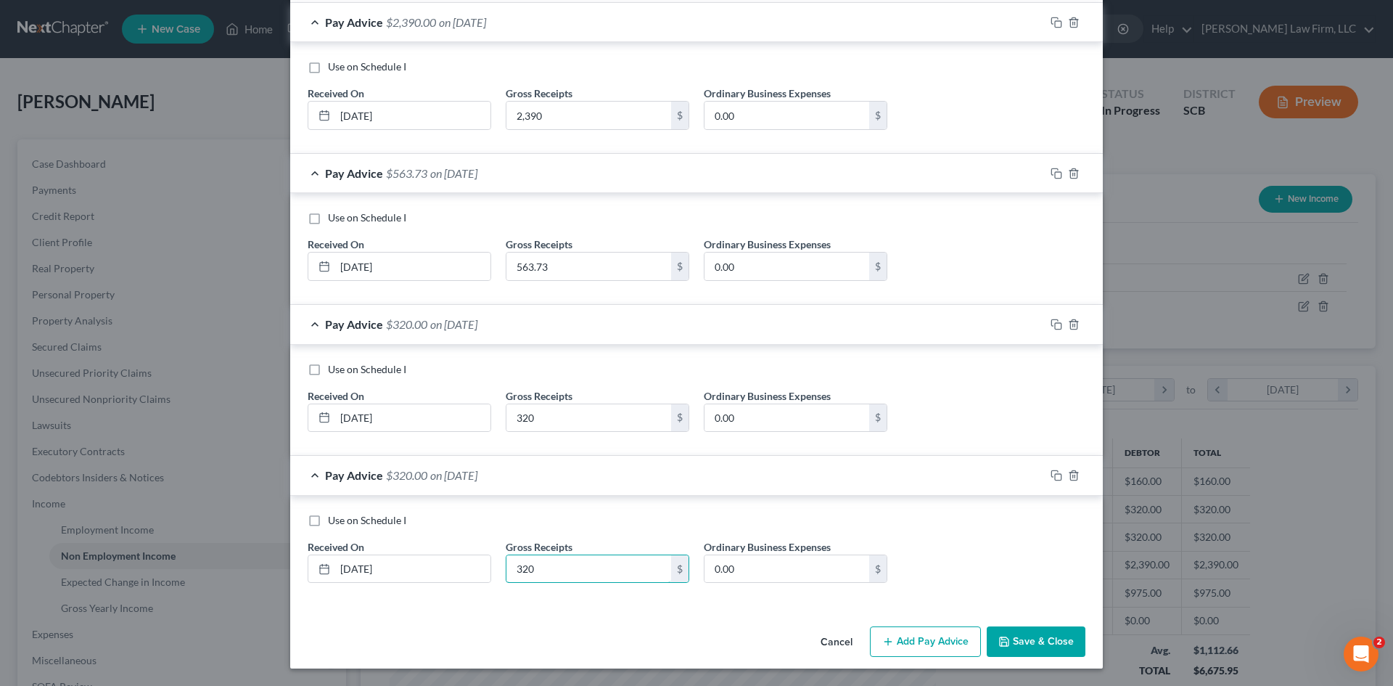
type input "320"
click at [1012, 660] on div "Cancel Add Pay Advice Save & Close" at bounding box center [696, 644] width 813 height 48
click at [1014, 644] on button "Save & Close" at bounding box center [1036, 641] width 99 height 30
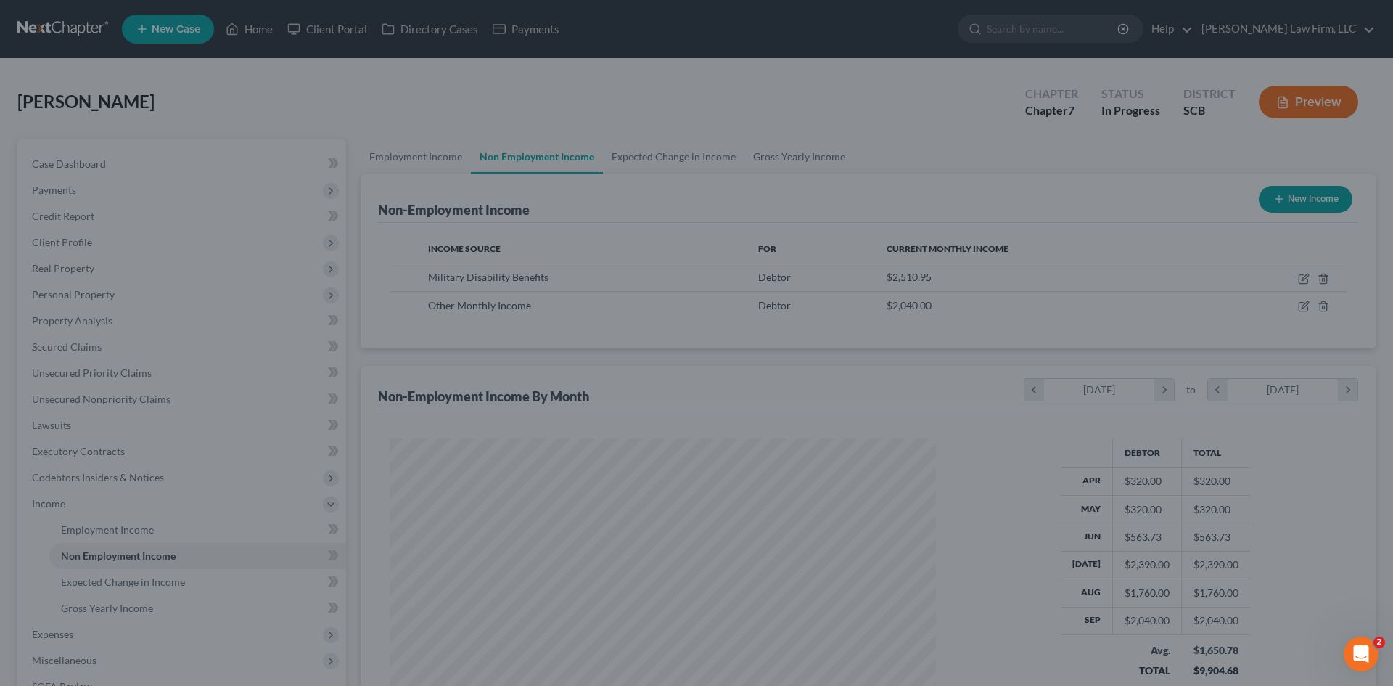
scroll to position [725445, 725145]
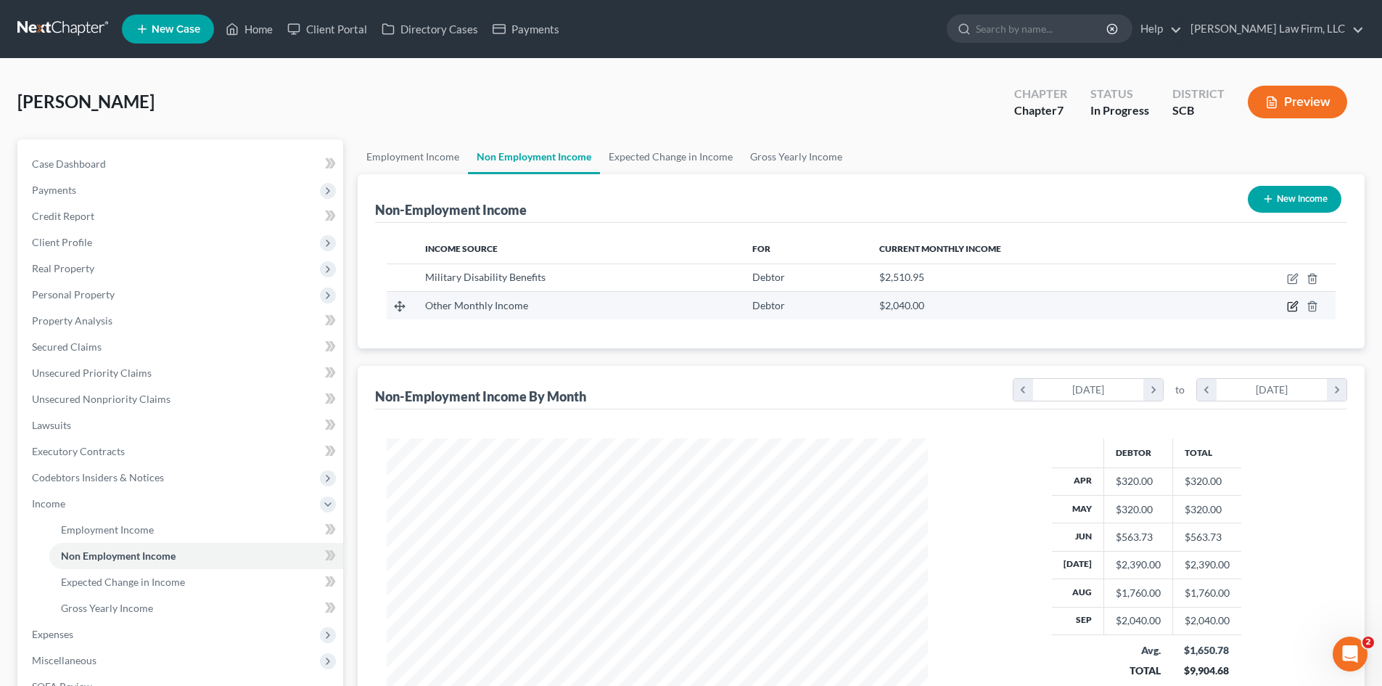
click at [1294, 307] on icon "button" at bounding box center [1294, 305] width 7 height 7
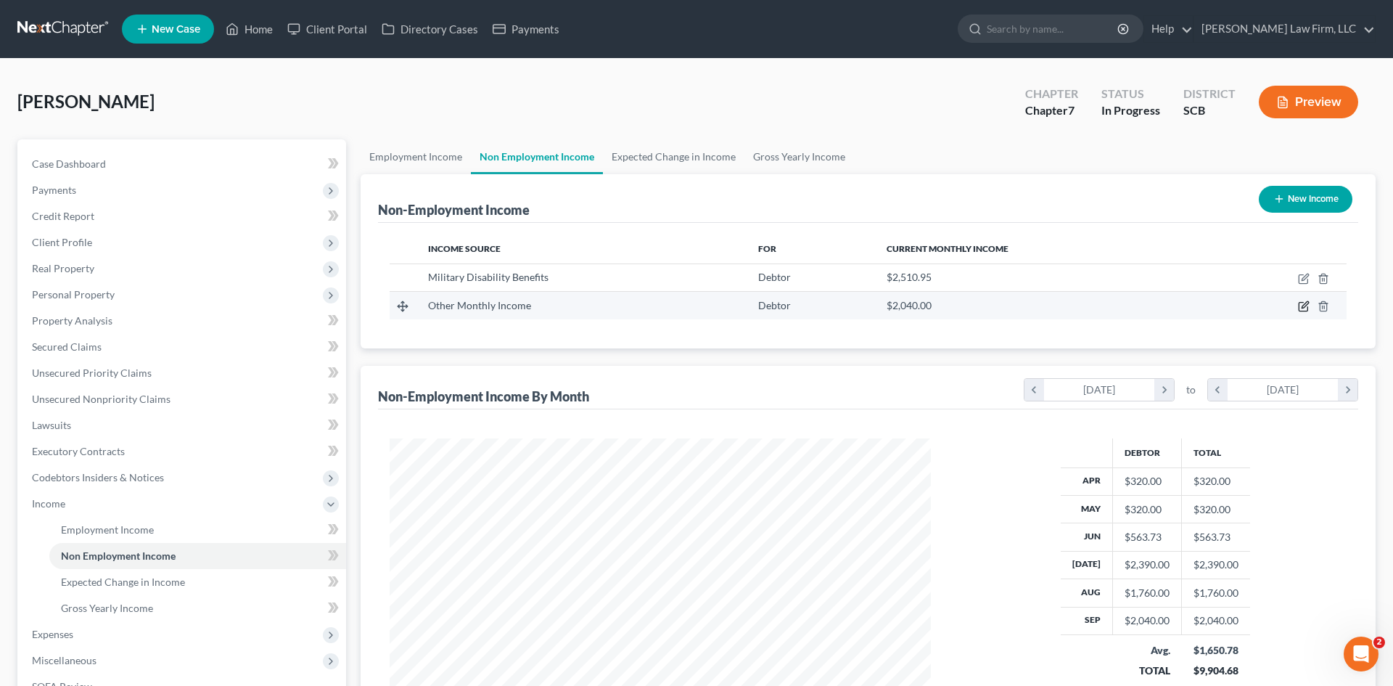
select select "13"
select select "0"
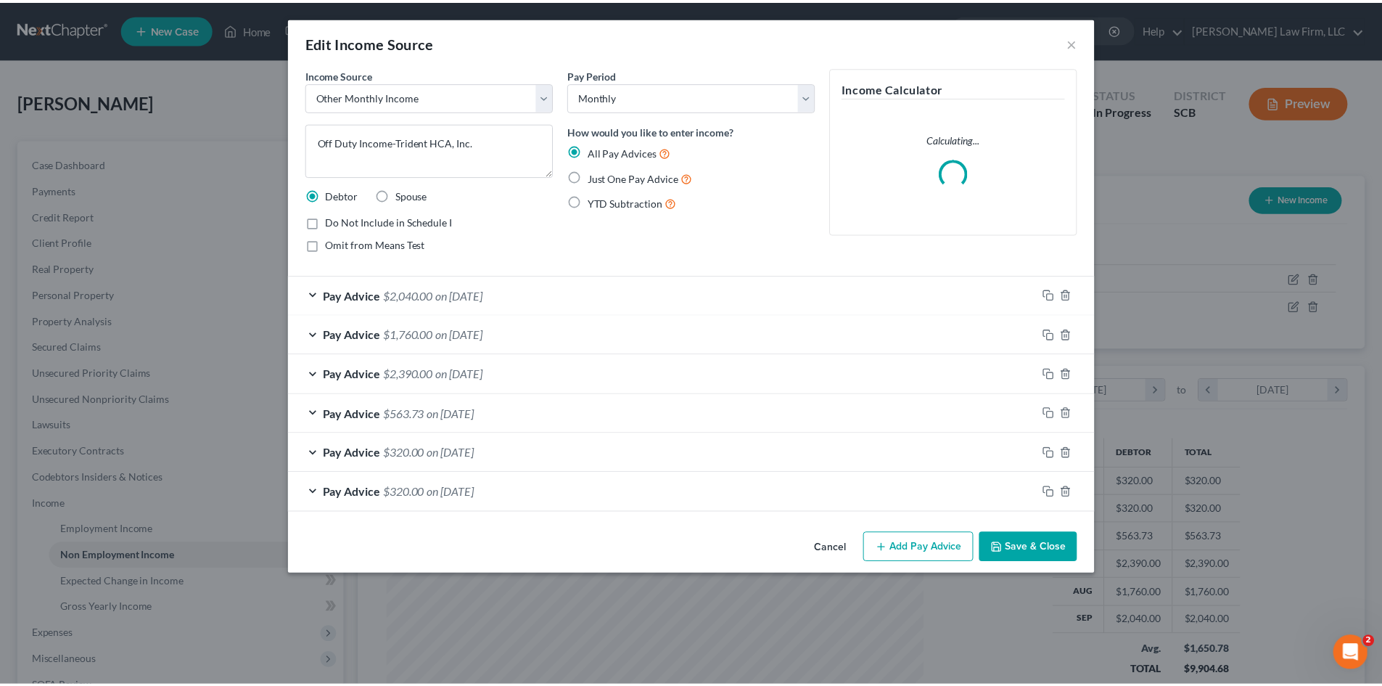
scroll to position [273, 575]
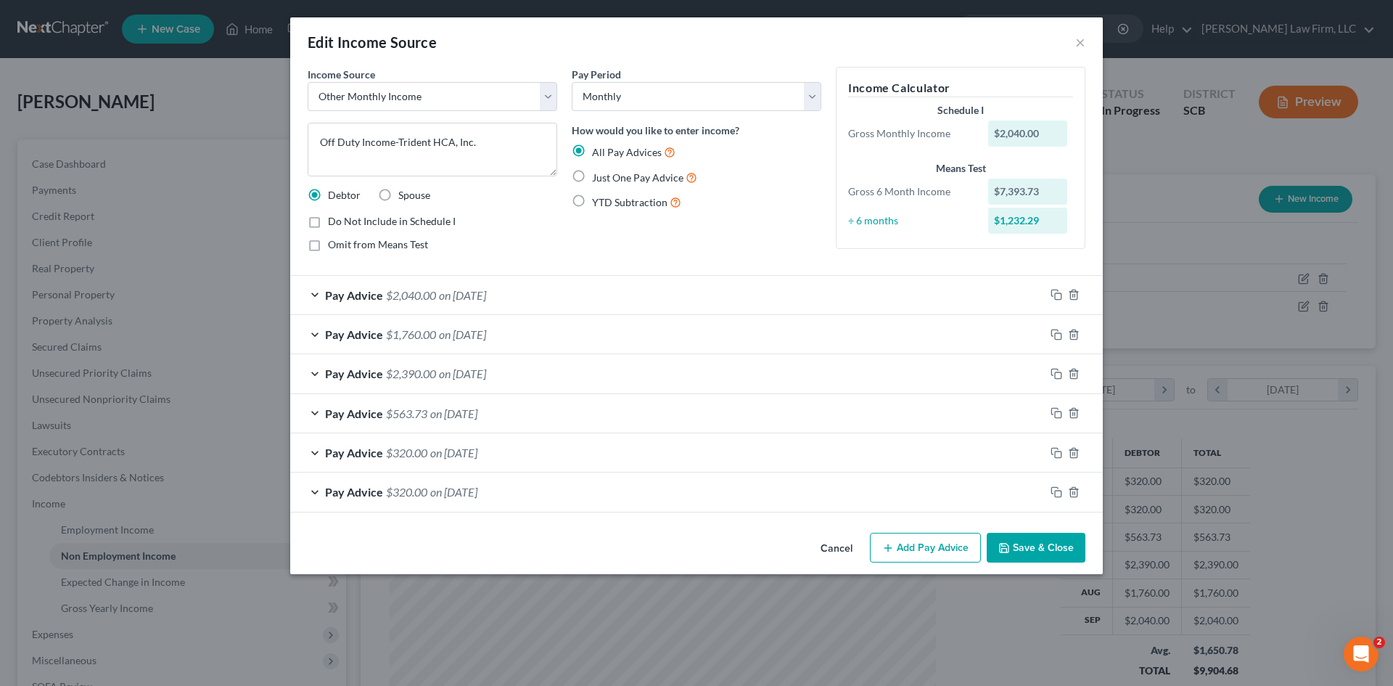
click at [1026, 547] on button "Save & Close" at bounding box center [1036, 548] width 99 height 30
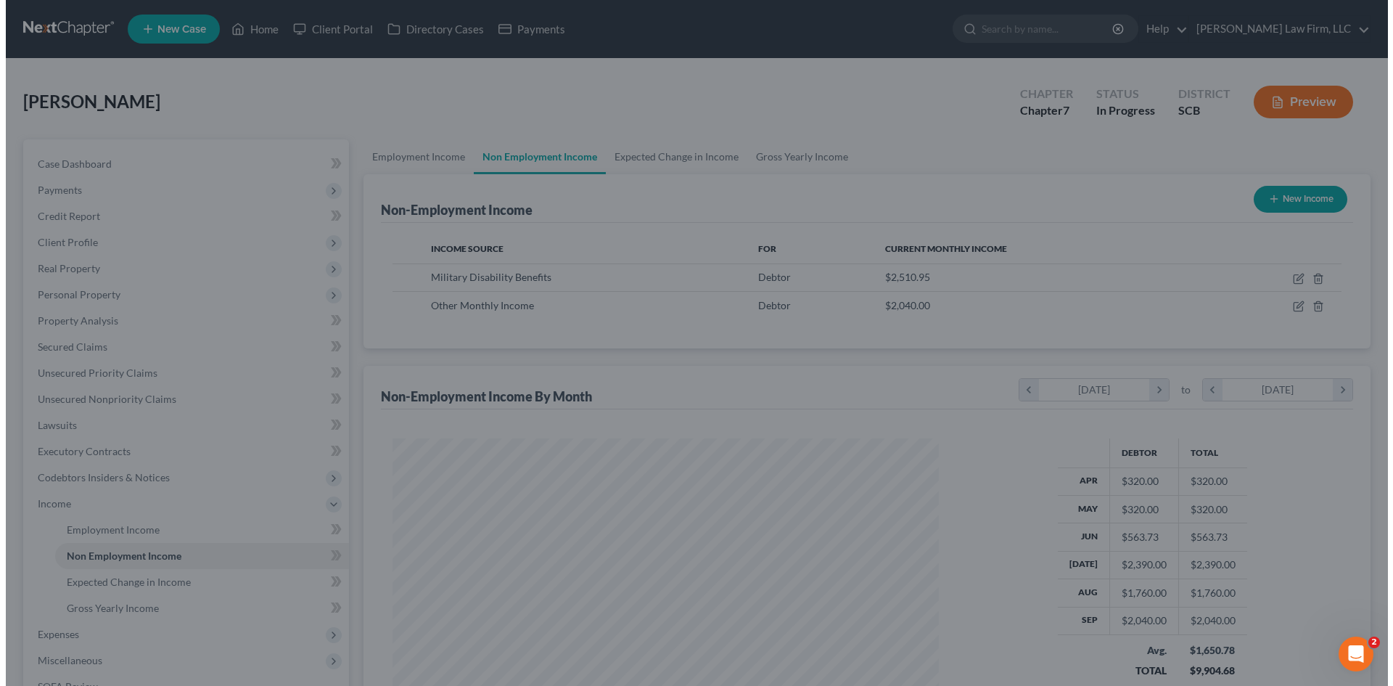
scroll to position [725445, 725145]
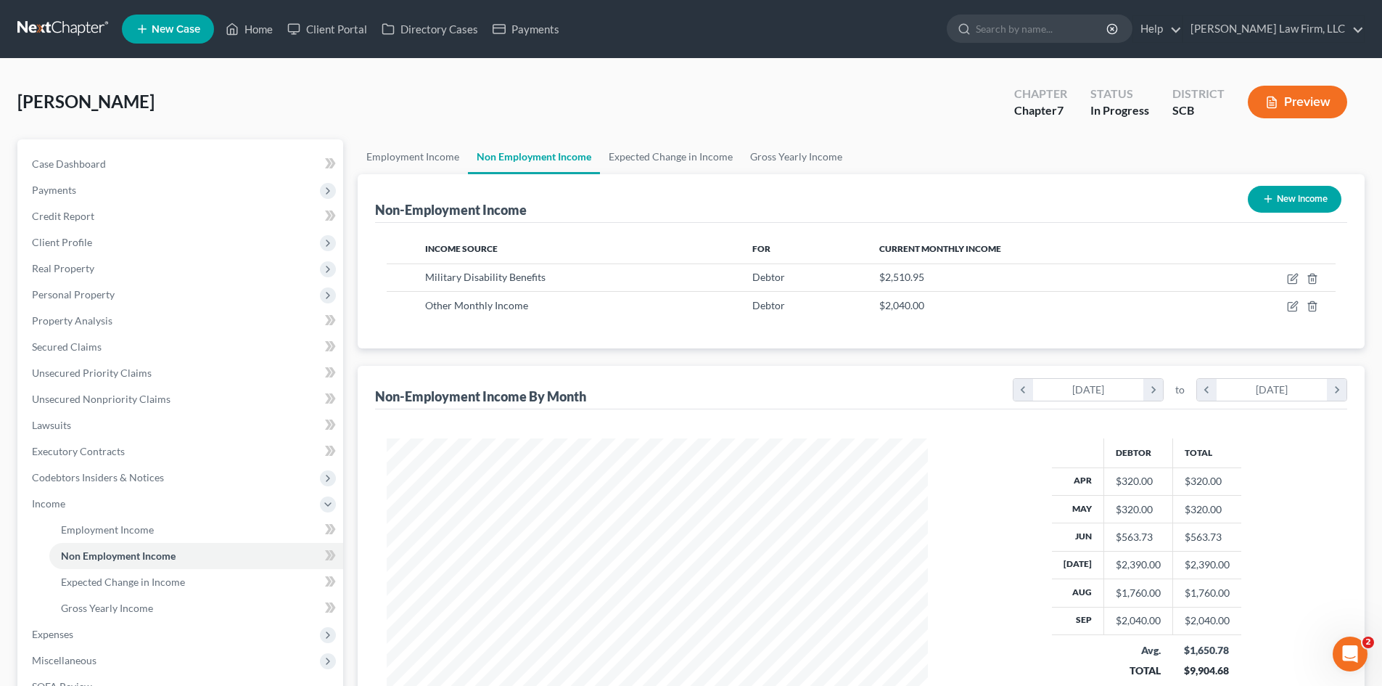
click at [1276, 197] on button "New Income" at bounding box center [1295, 199] width 94 height 27
select select "0"
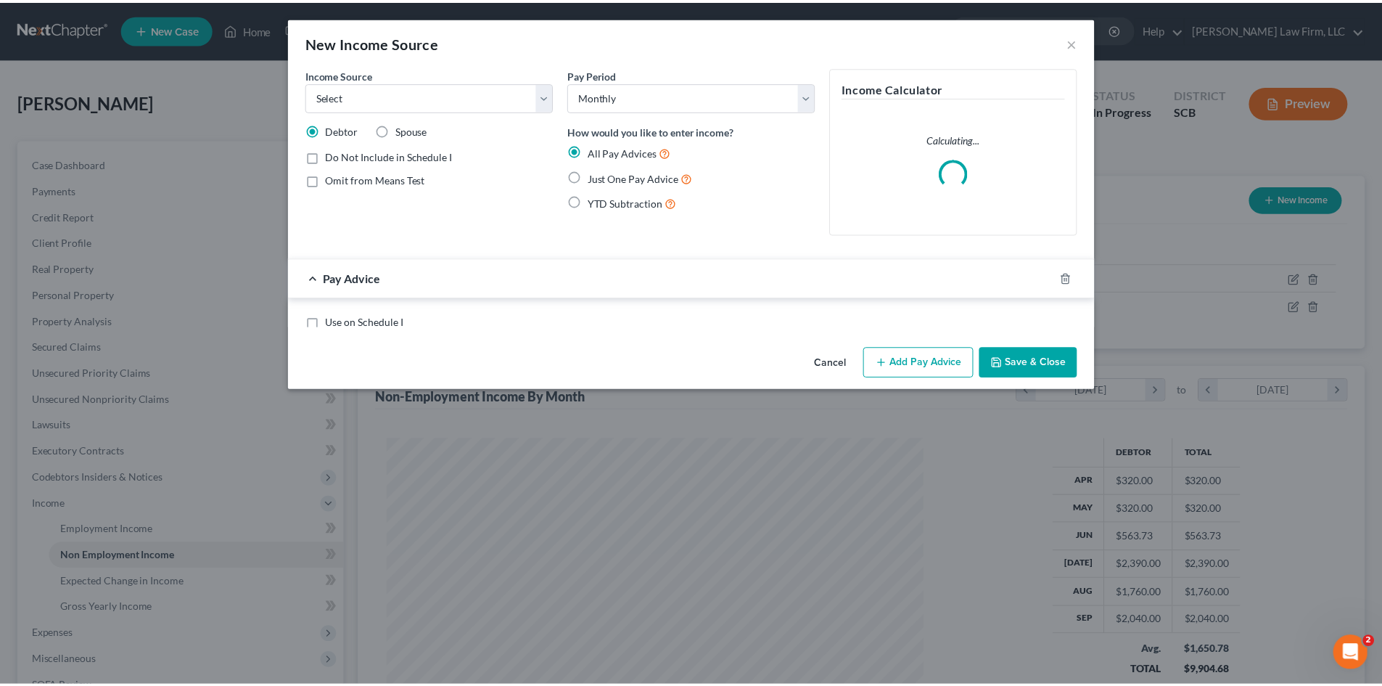
scroll to position [273, 575]
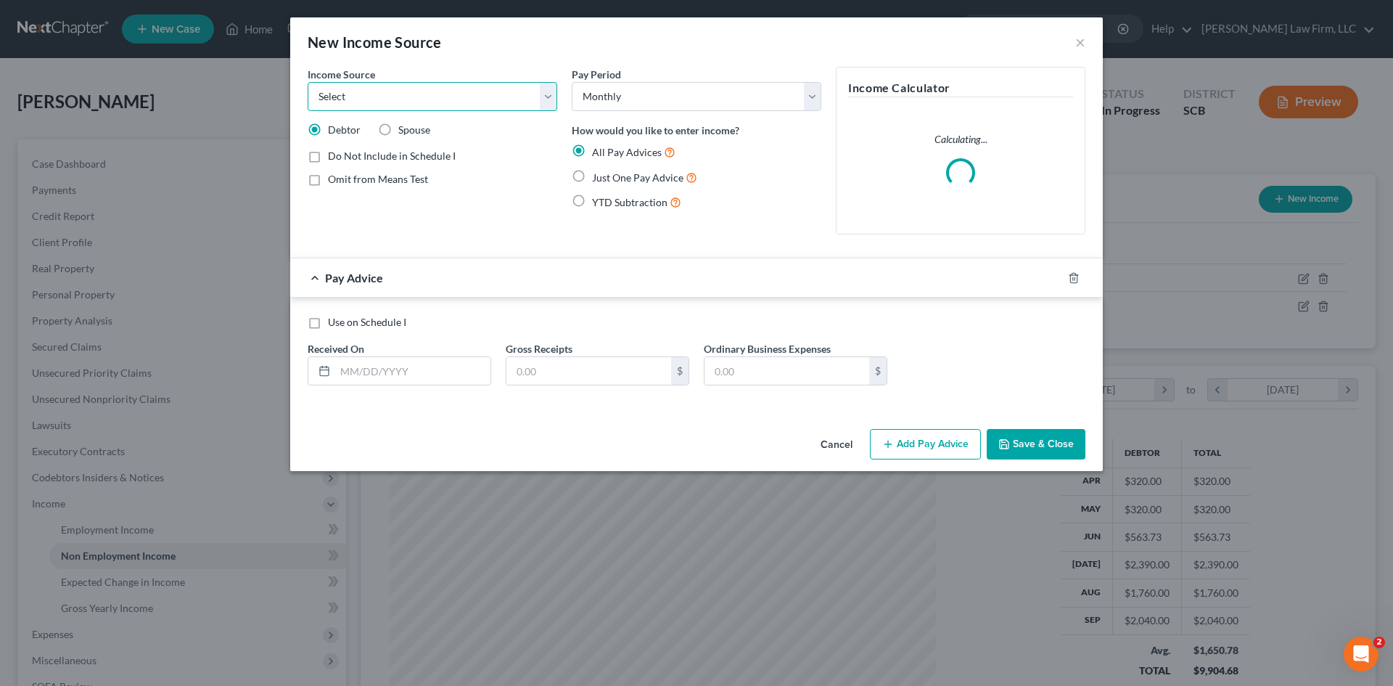
drag, startPoint x: 356, startPoint y: 94, endPoint x: 361, endPoint y: 110, distance: 15.8
click at [356, 94] on select "Select Unemployment Disability (from employer) Pension Retirement Social Securi…" at bounding box center [433, 96] width 250 height 29
select select "13"
click at [308, 82] on select "Select Unemployment Disability (from employer) Pension Retirement Social Securi…" at bounding box center [433, 96] width 250 height 29
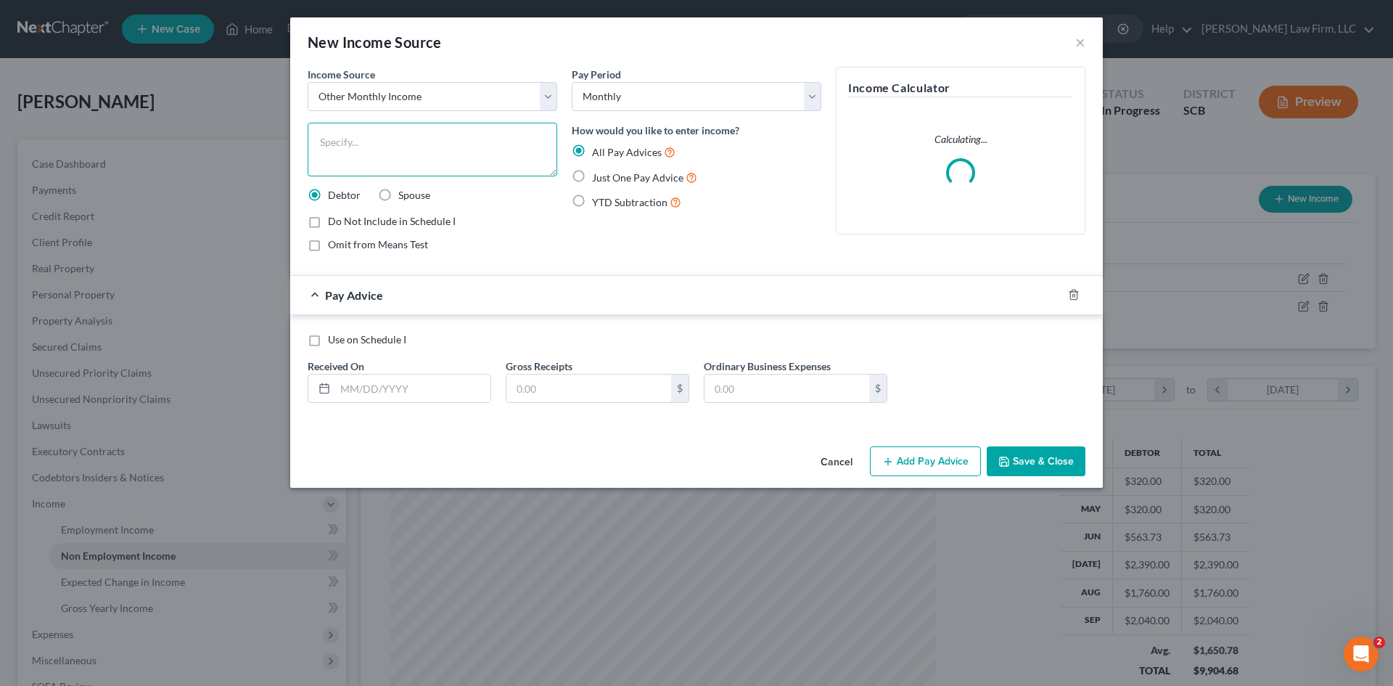
click at [382, 160] on textarea at bounding box center [433, 150] width 250 height 54
type textarea "Off Duty Income-Flight Adventure Park"
click at [351, 393] on input "text" at bounding box center [412, 388] width 155 height 28
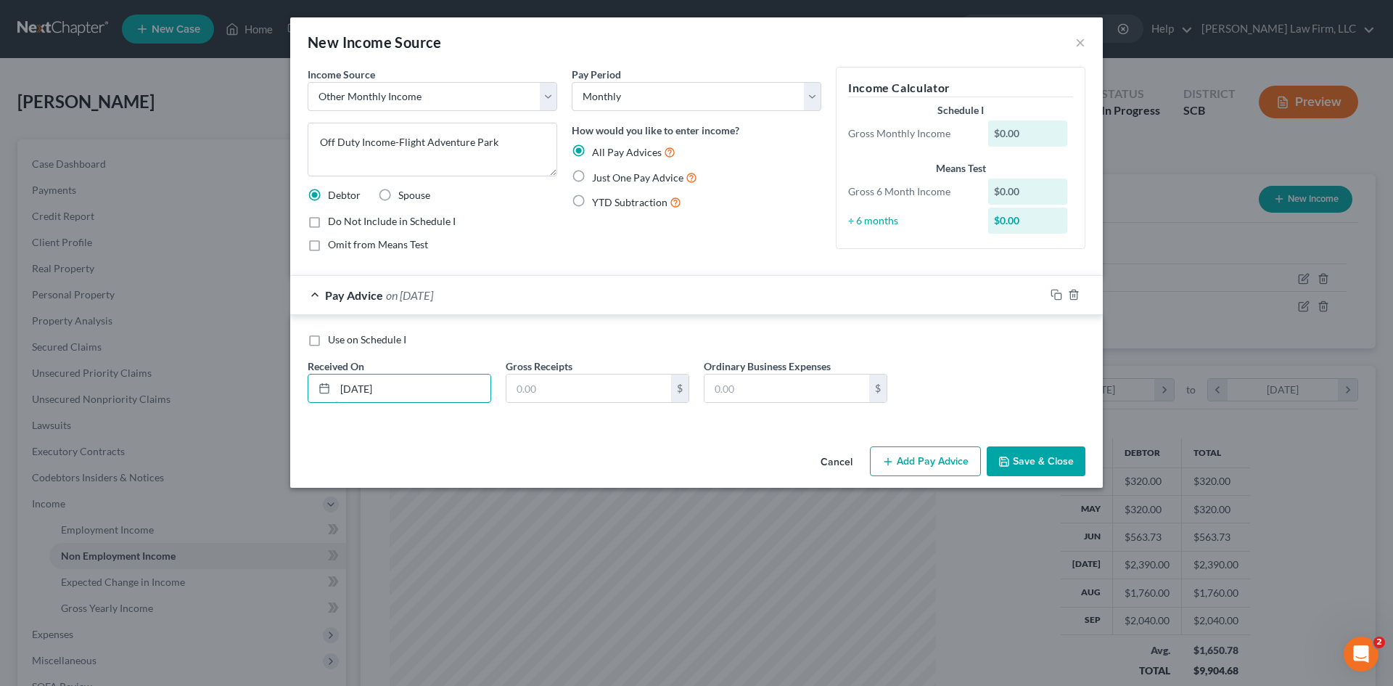
type input "9/30/25"
click at [641, 396] on input "text" at bounding box center [589, 388] width 165 height 28
type input "300"
click at [1059, 298] on icon "button" at bounding box center [1057, 295] width 12 height 12
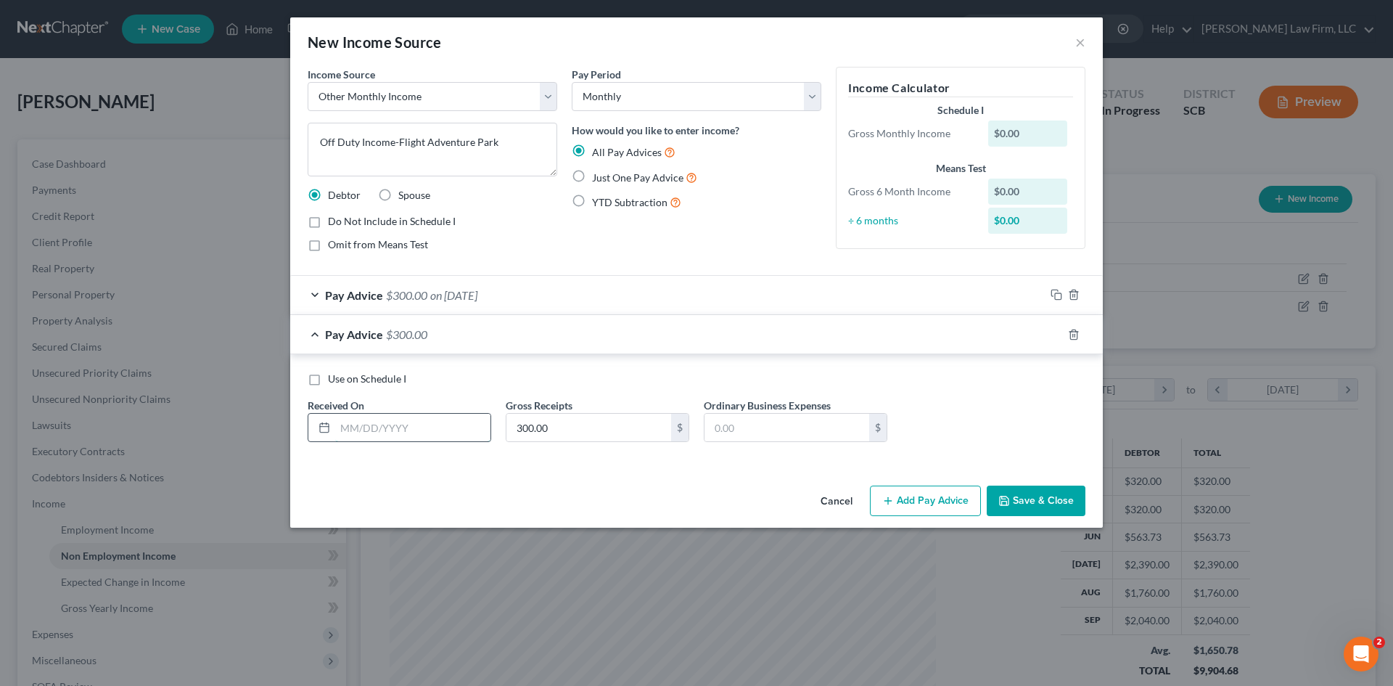
click at [448, 432] on input "text" at bounding box center [412, 428] width 155 height 28
type input "8/25/25"
click at [581, 427] on input "300.00" at bounding box center [589, 428] width 165 height 28
type input "600"
drag, startPoint x: 401, startPoint y: 424, endPoint x: 305, endPoint y: 430, distance: 96.0
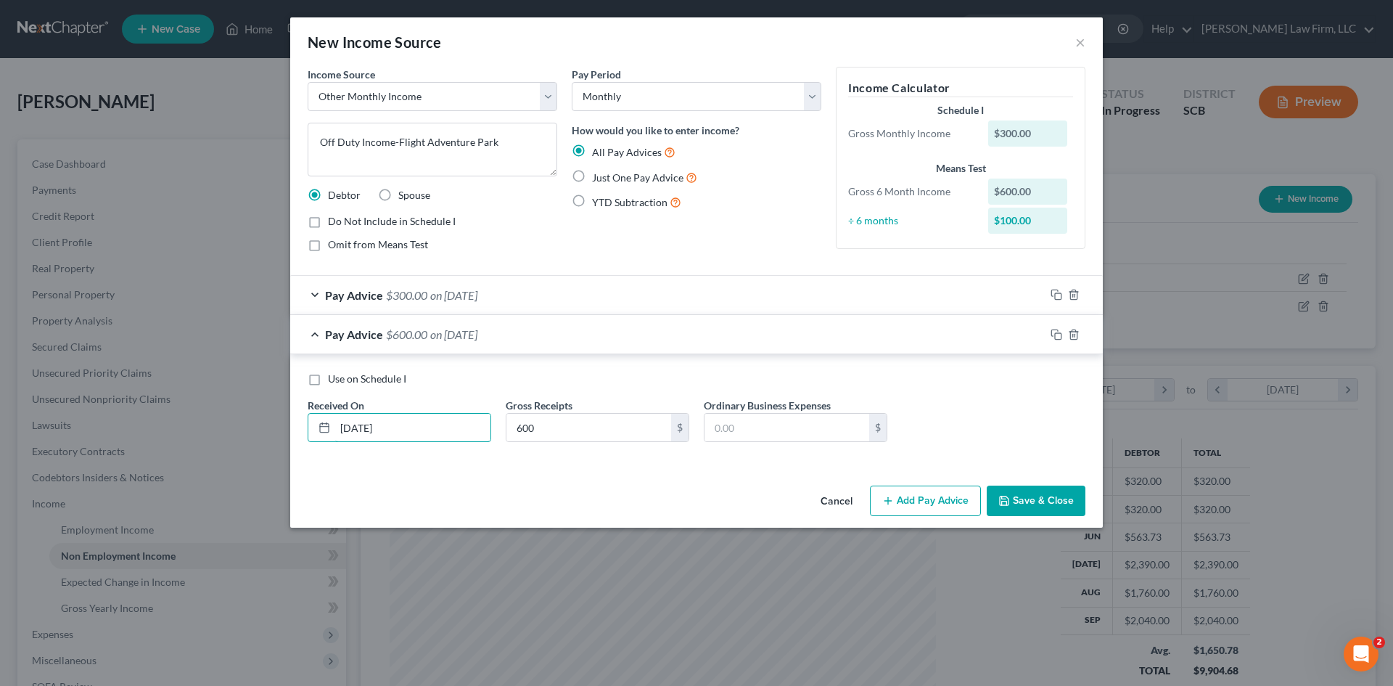
click at [309, 430] on div "8/25/25" at bounding box center [400, 427] width 184 height 29
type input "8/31/25"
click at [1054, 336] on icon "button" at bounding box center [1057, 335] width 12 height 12
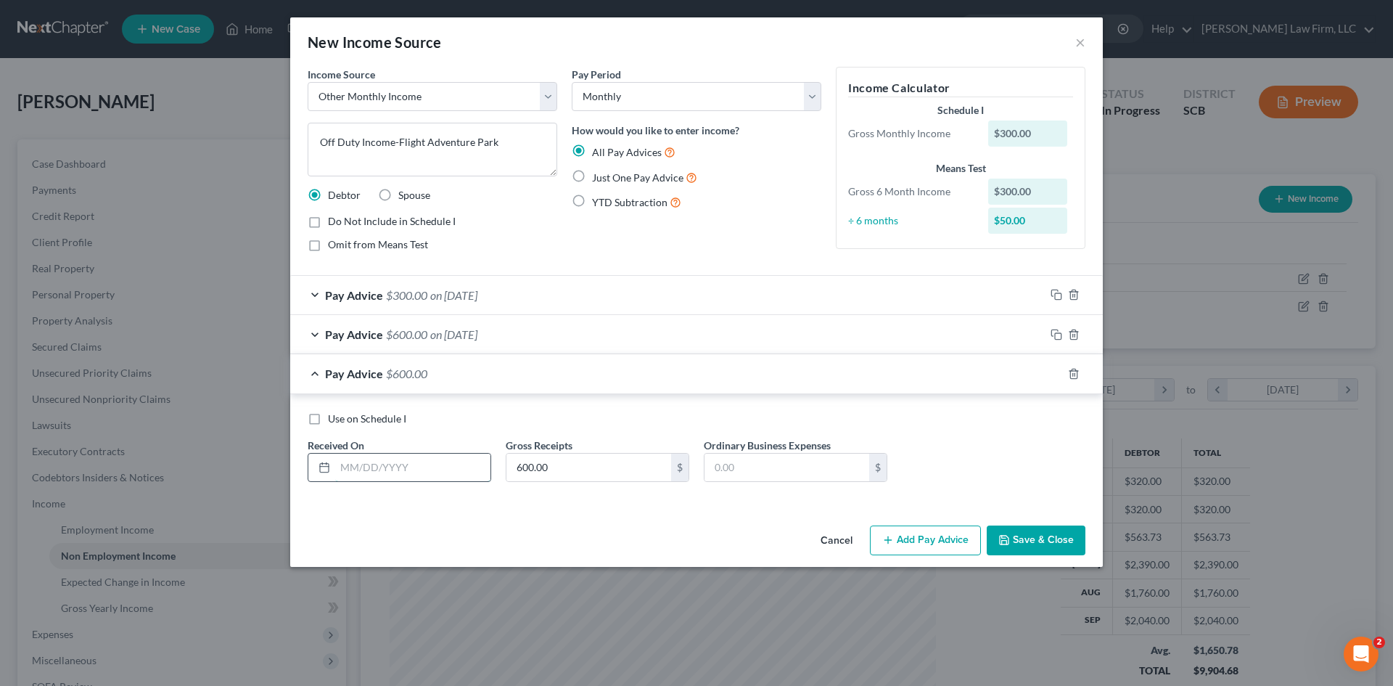
click at [446, 464] on input "text" at bounding box center [412, 468] width 155 height 28
drag, startPoint x: 392, startPoint y: 473, endPoint x: 329, endPoint y: 475, distance: 62.4
click at [332, 475] on div "7/31/25" at bounding box center [400, 467] width 184 height 29
type input "6/30/25"
click at [583, 460] on input "600.00" at bounding box center [589, 468] width 165 height 28
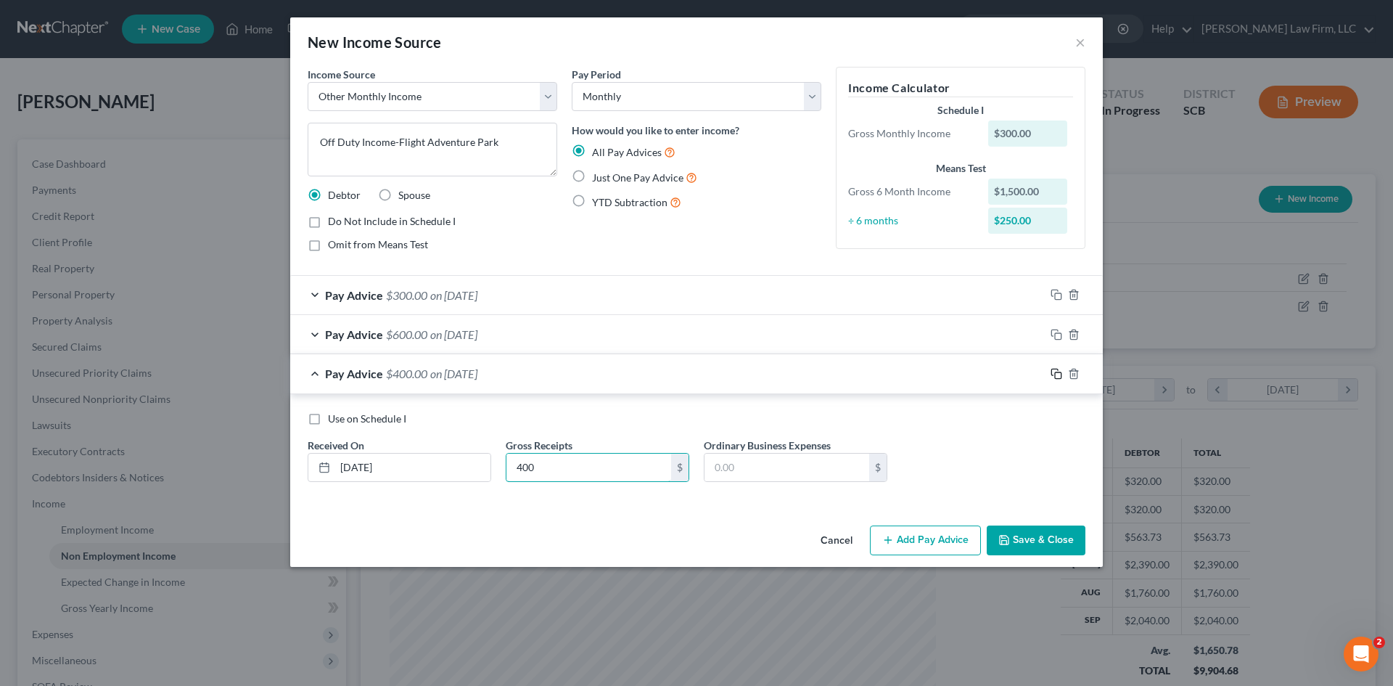
type input "400"
click at [1060, 372] on icon "button" at bounding box center [1057, 374] width 12 height 12
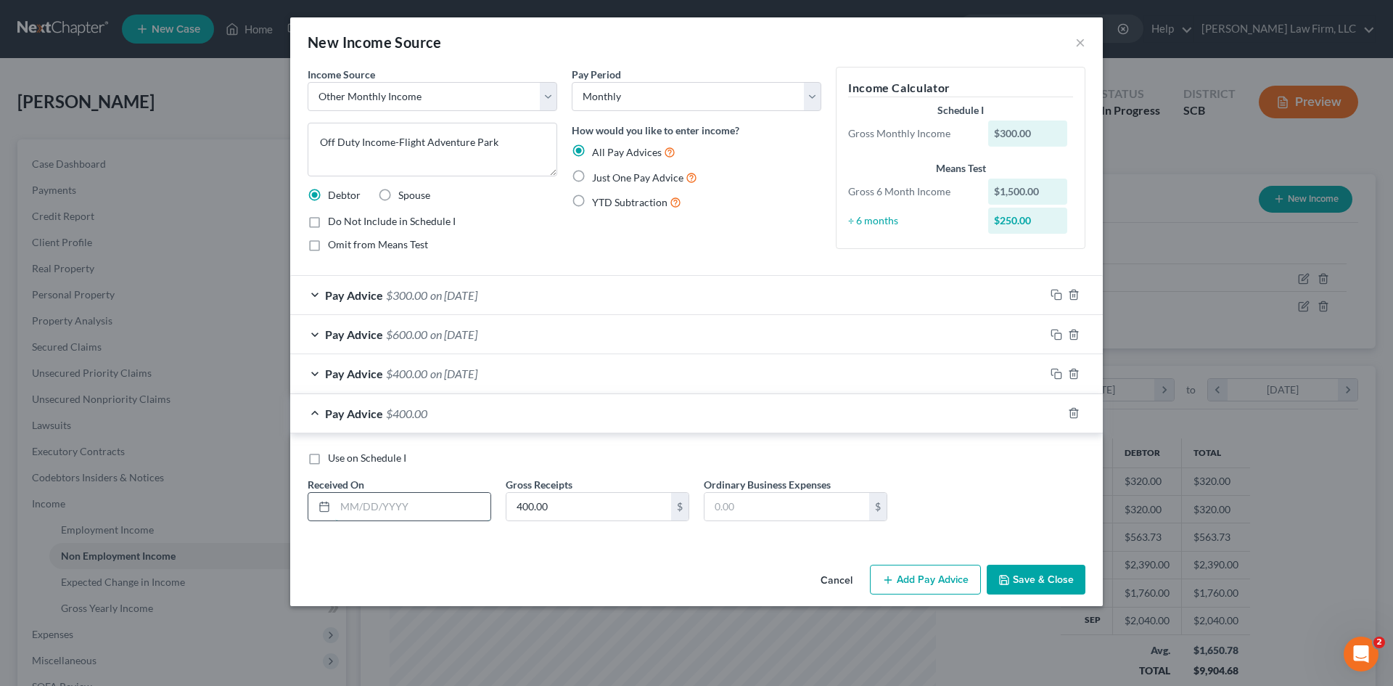
click at [409, 505] on input "text" at bounding box center [412, 507] width 155 height 28
type input "5/31/25"
click at [580, 501] on input "400.00" at bounding box center [589, 507] width 165 height 28
type input "200"
click at [1054, 414] on icon "button" at bounding box center [1057, 413] width 12 height 12
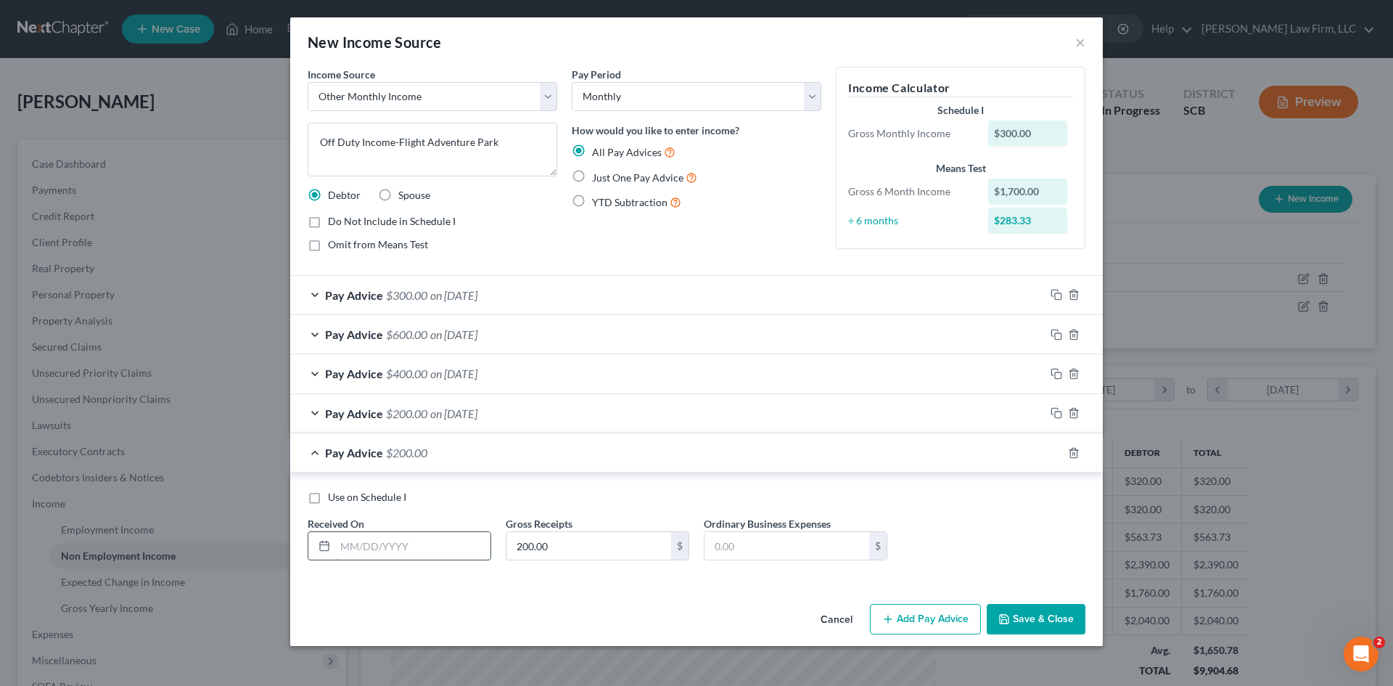
click at [403, 553] on input "text" at bounding box center [412, 546] width 155 height 28
click at [390, 554] on input "4/30/25" at bounding box center [412, 546] width 155 height 28
drag, startPoint x: 367, startPoint y: 560, endPoint x: 340, endPoint y: 574, distance: 30.5
click at [301, 560] on div "Received On * 4/30/25" at bounding box center [399, 538] width 198 height 44
type input "3/31/25"
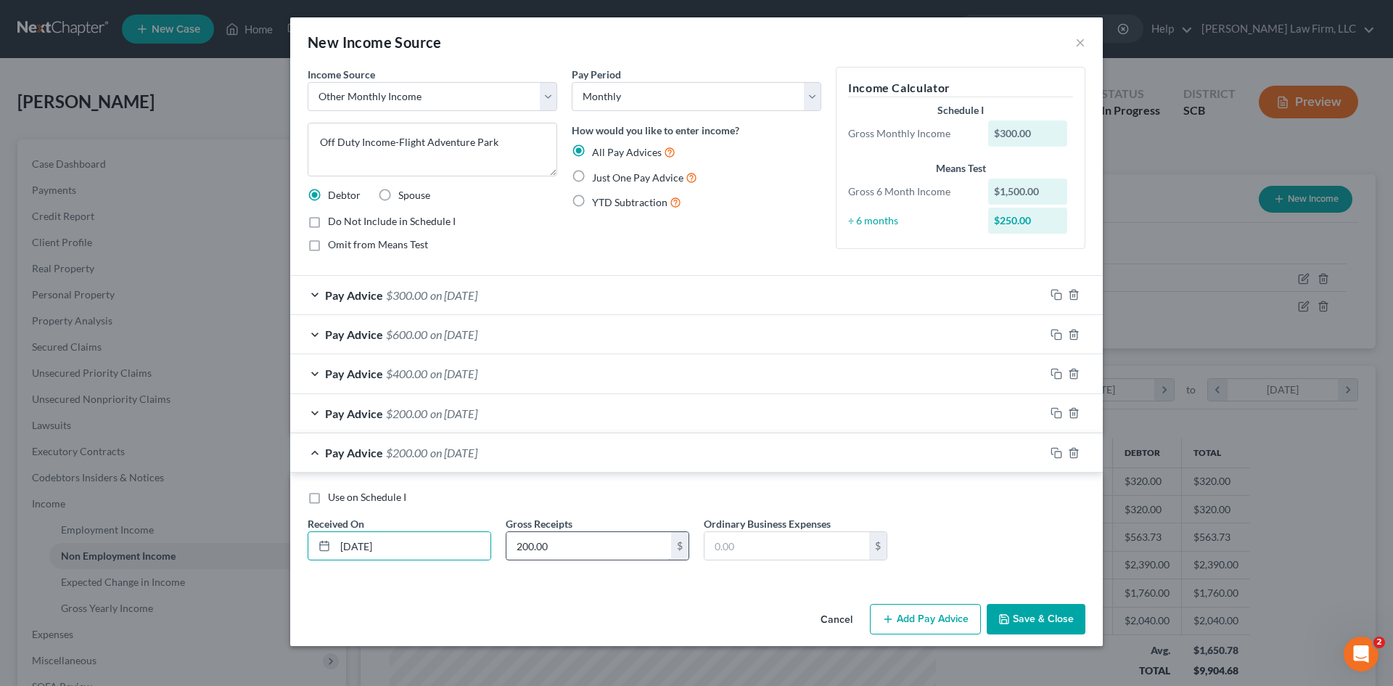
click at [523, 554] on input "200.00" at bounding box center [589, 546] width 165 height 28
type input "600"
click at [1051, 619] on button "Save & Close" at bounding box center [1036, 619] width 99 height 30
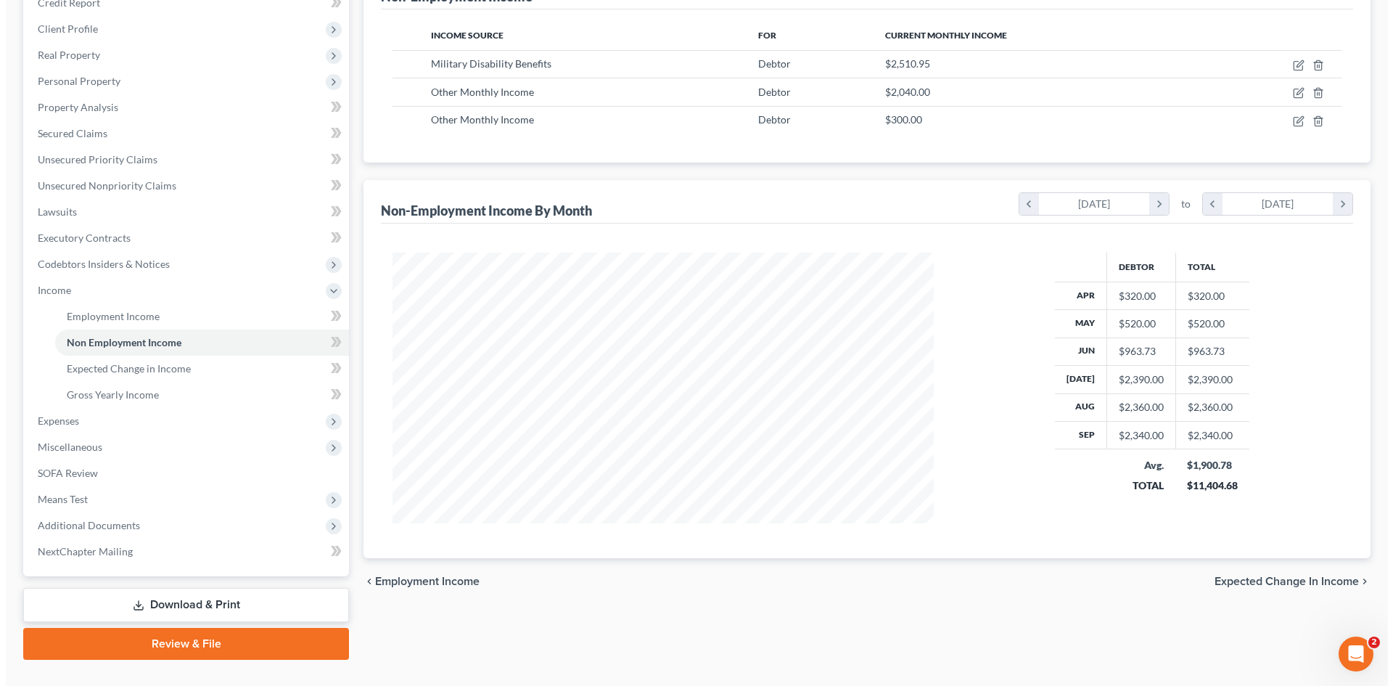
scroll to position [218, 0]
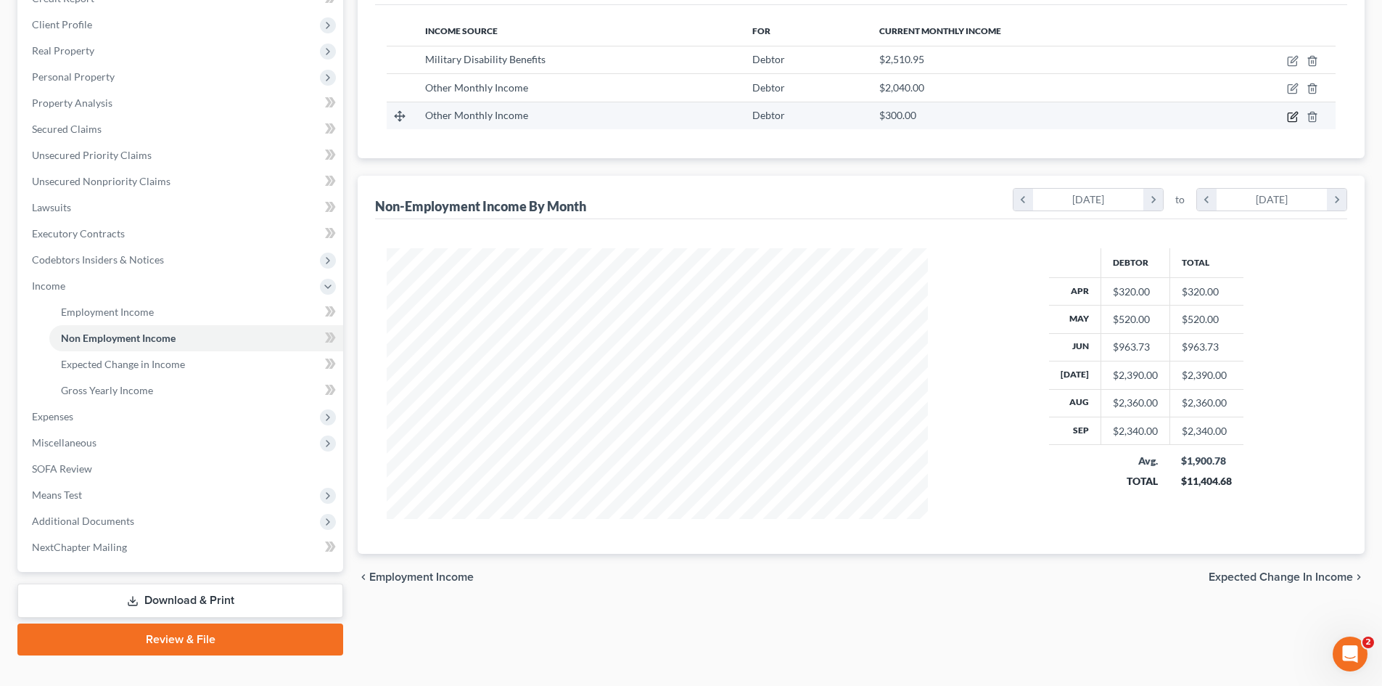
click at [1292, 118] on icon "button" at bounding box center [1293, 117] width 12 height 12
select select "13"
select select "0"
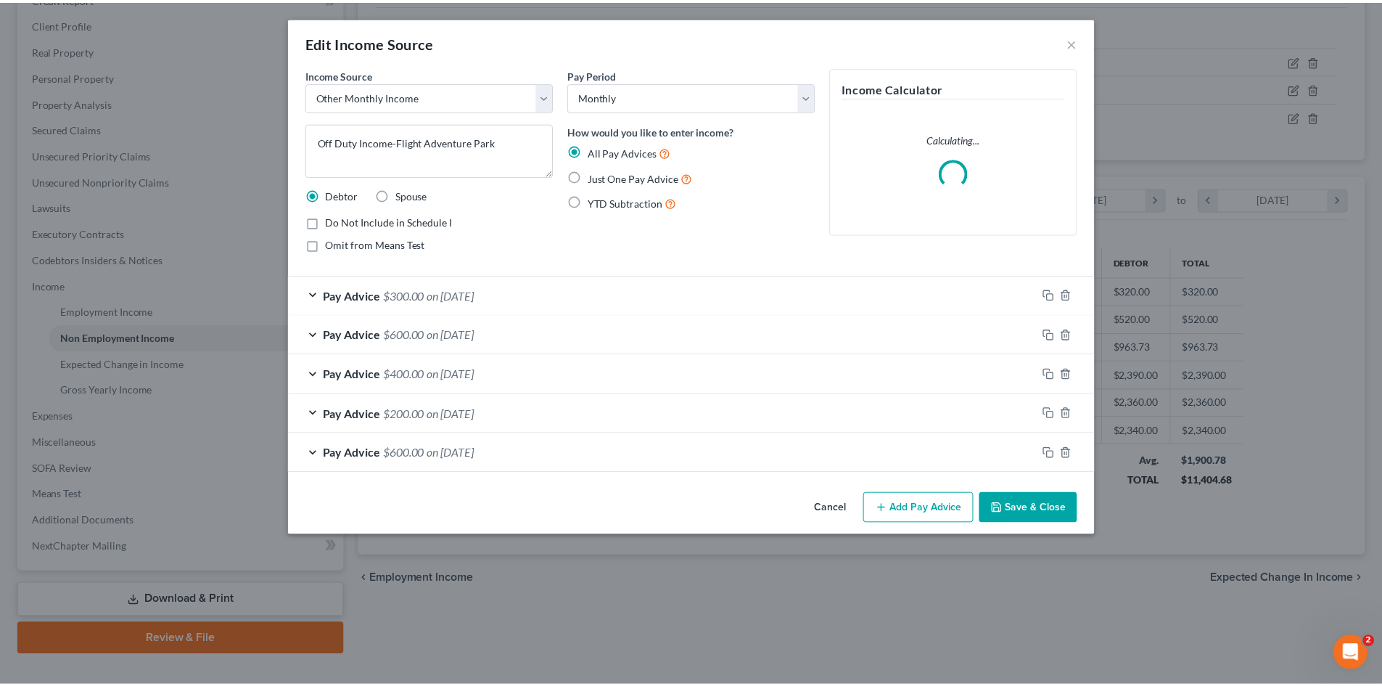
scroll to position [273, 575]
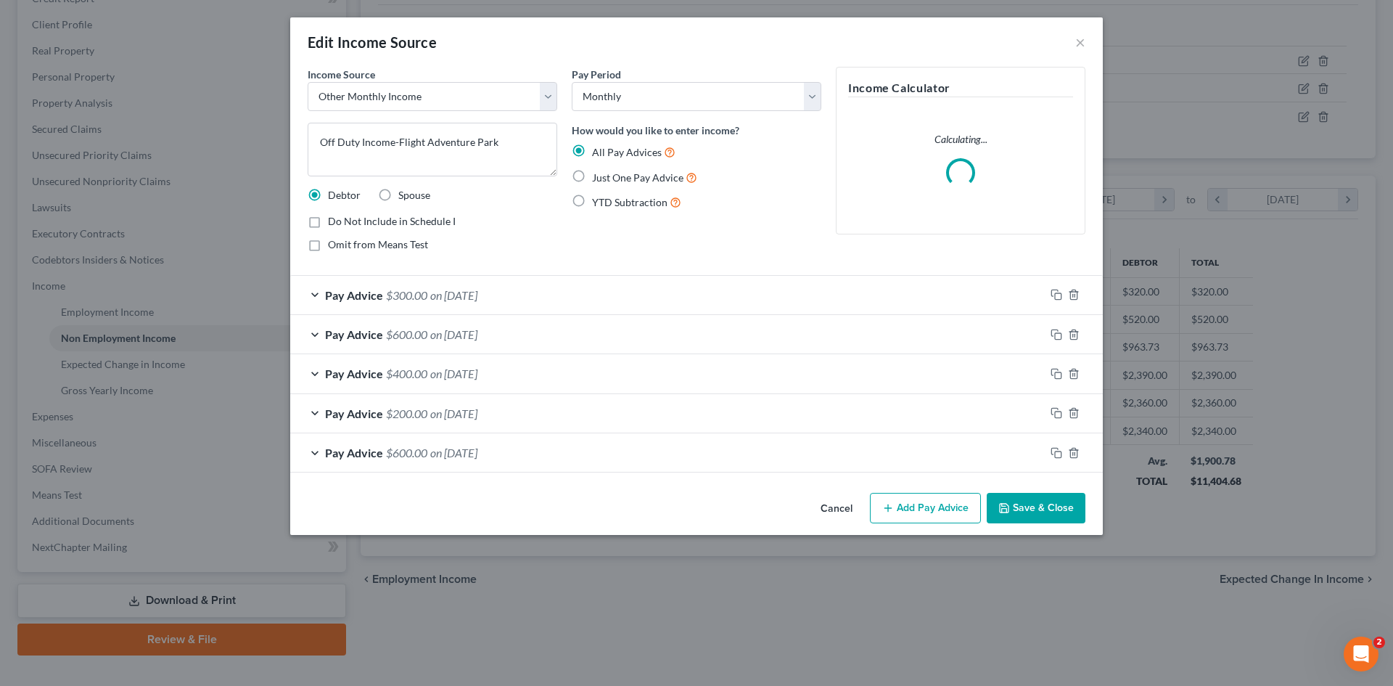
drag, startPoint x: 896, startPoint y: 508, endPoint x: 716, endPoint y: 532, distance: 180.8
click at [896, 508] on button "Add Pay Advice" at bounding box center [925, 508] width 111 height 30
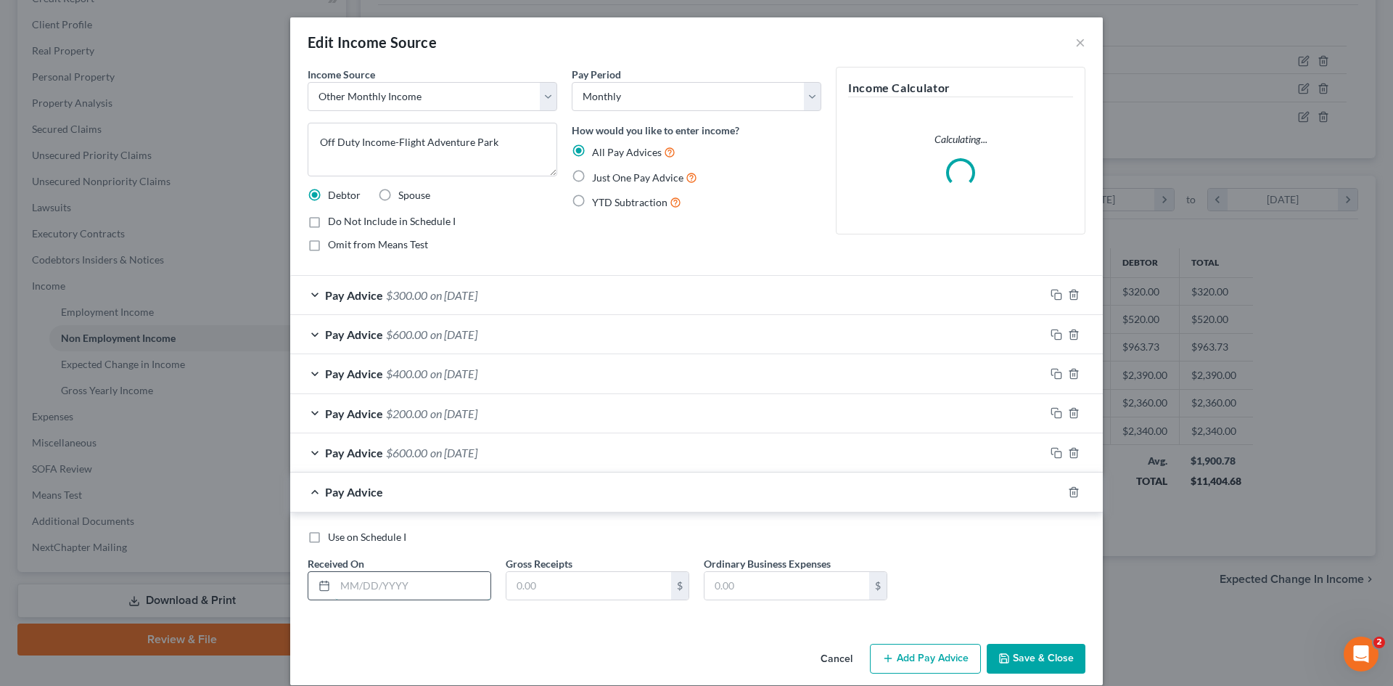
click at [405, 586] on input "text" at bounding box center [412, 586] width 155 height 28
type input "4/30/25"
click at [634, 595] on input "text" at bounding box center [589, 586] width 165 height 28
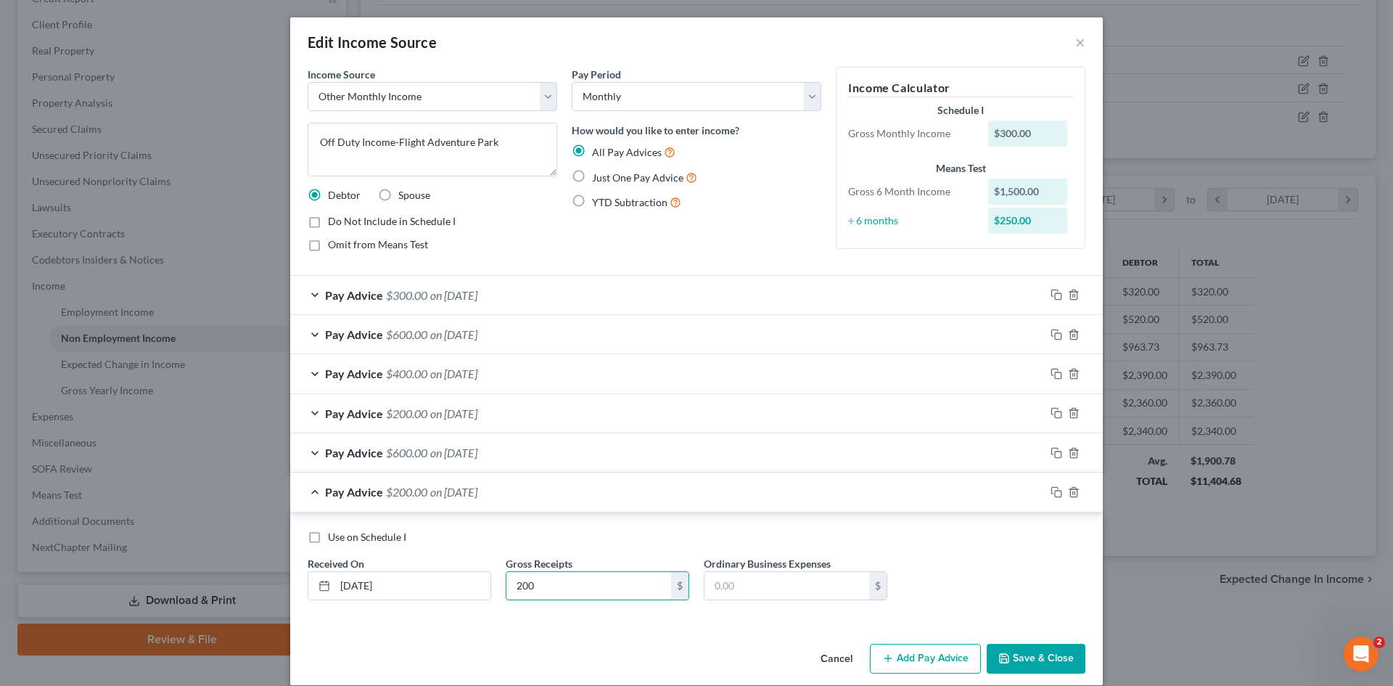
type input "200"
drag, startPoint x: 1046, startPoint y: 657, endPoint x: 1086, endPoint y: 634, distance: 46.2
click at [1046, 657] on button "Save & Close" at bounding box center [1036, 659] width 99 height 30
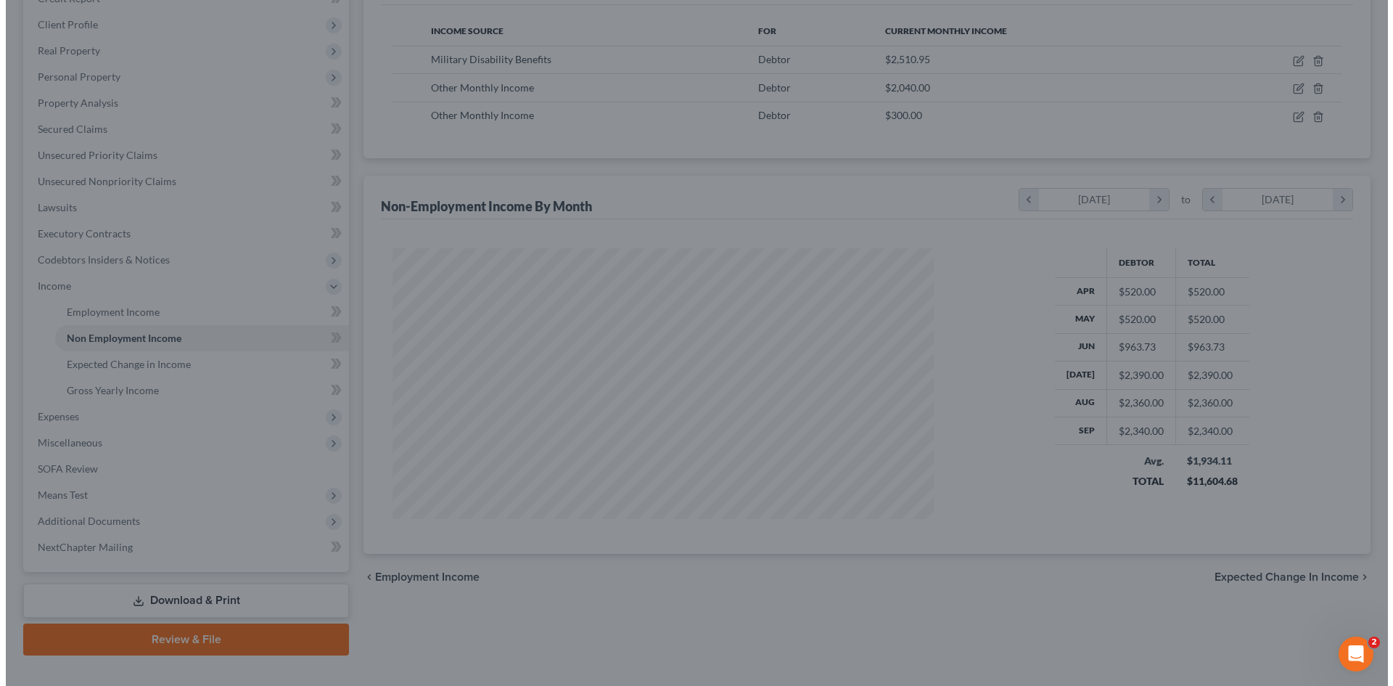
scroll to position [725445, 725145]
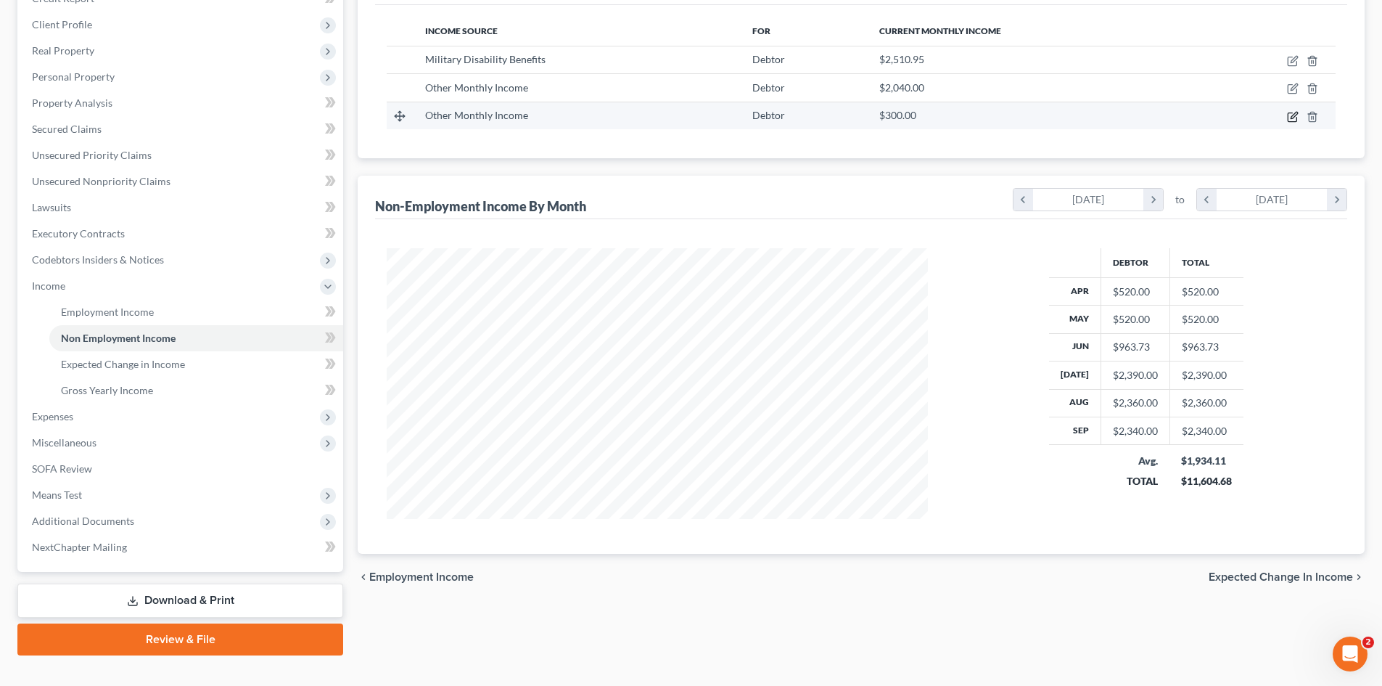
click at [1288, 118] on icon "button" at bounding box center [1292, 116] width 9 height 9
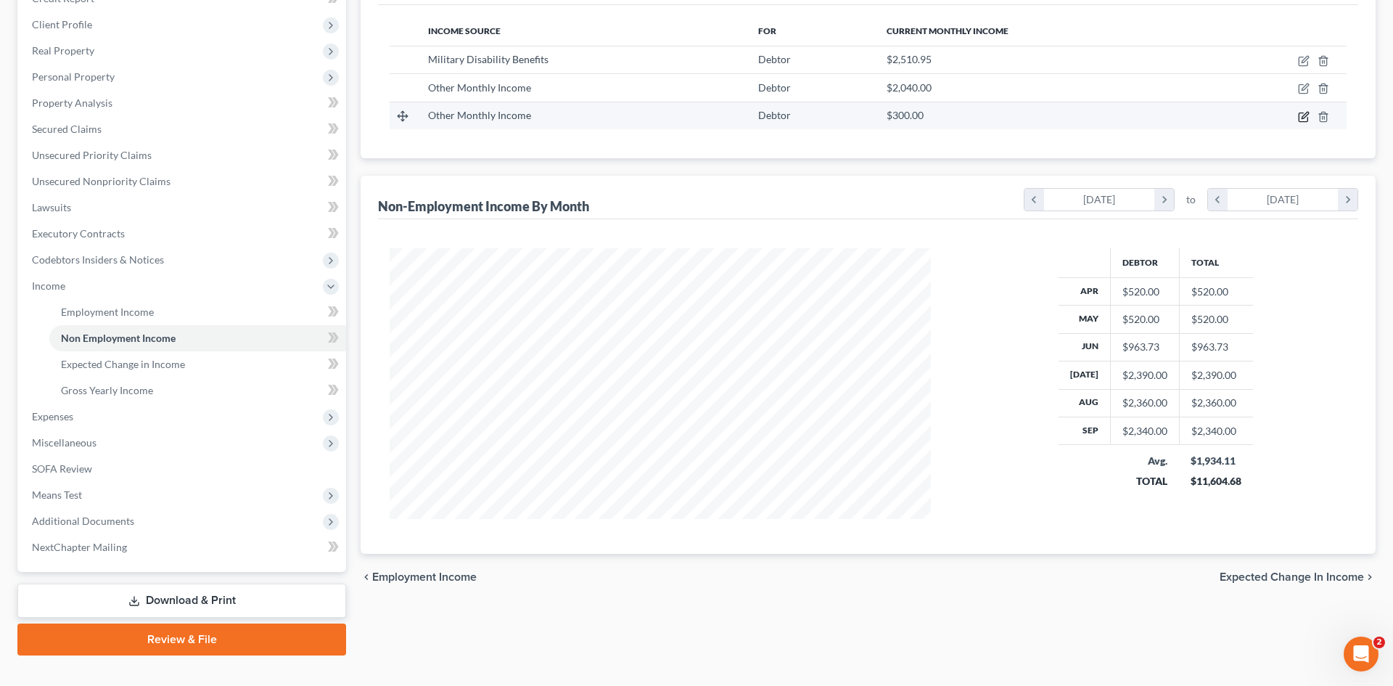
select select "13"
select select "0"
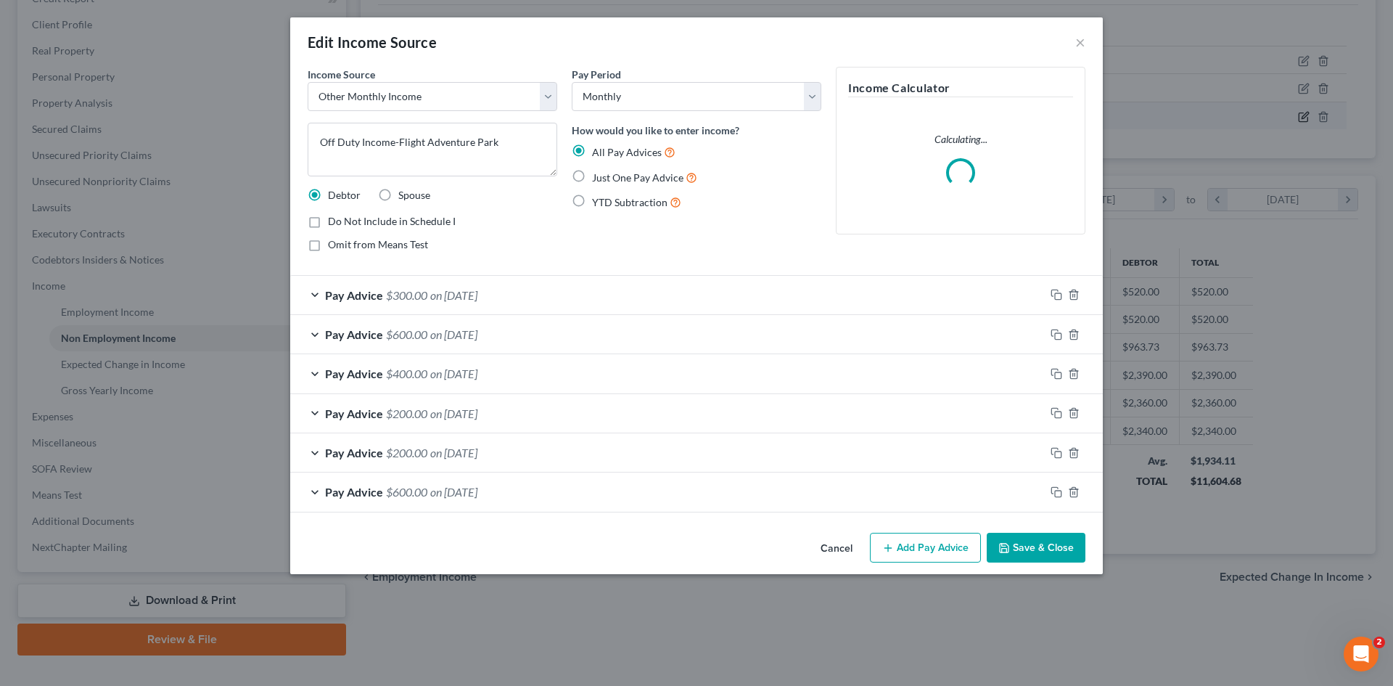
scroll to position [273, 575]
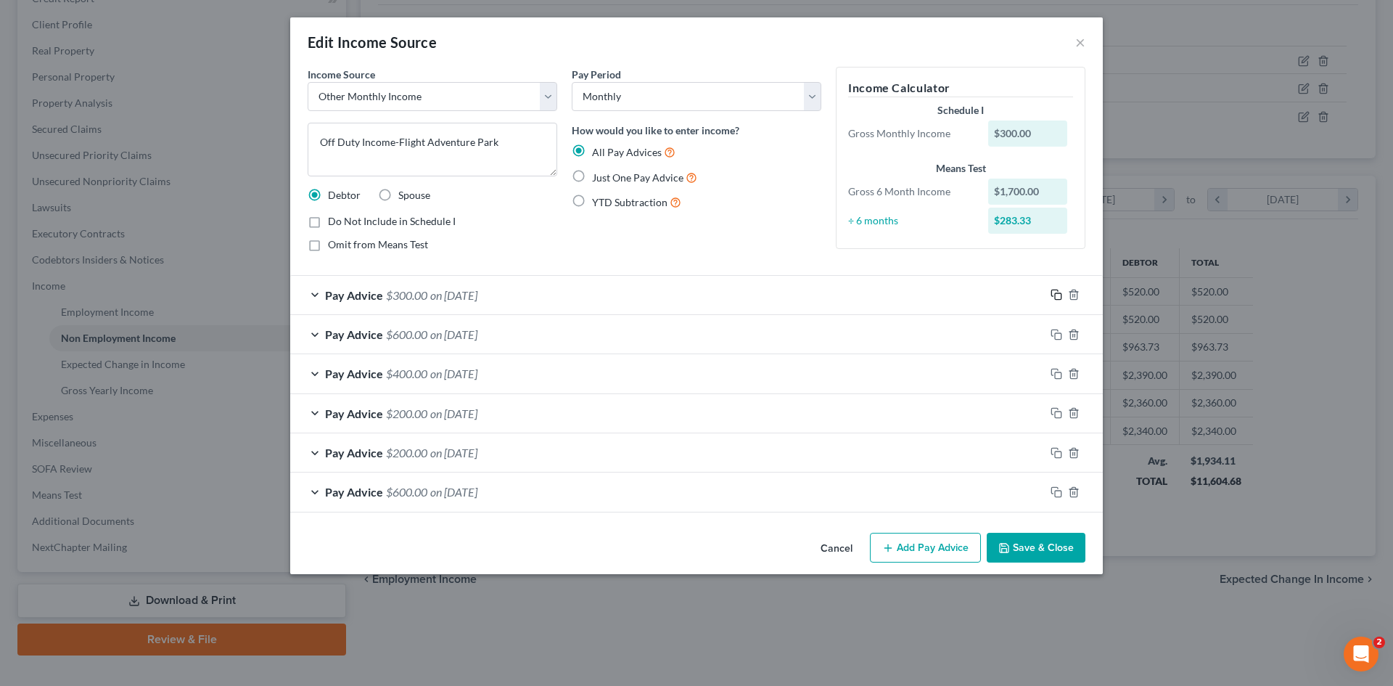
click at [1054, 295] on icon "button" at bounding box center [1057, 295] width 12 height 12
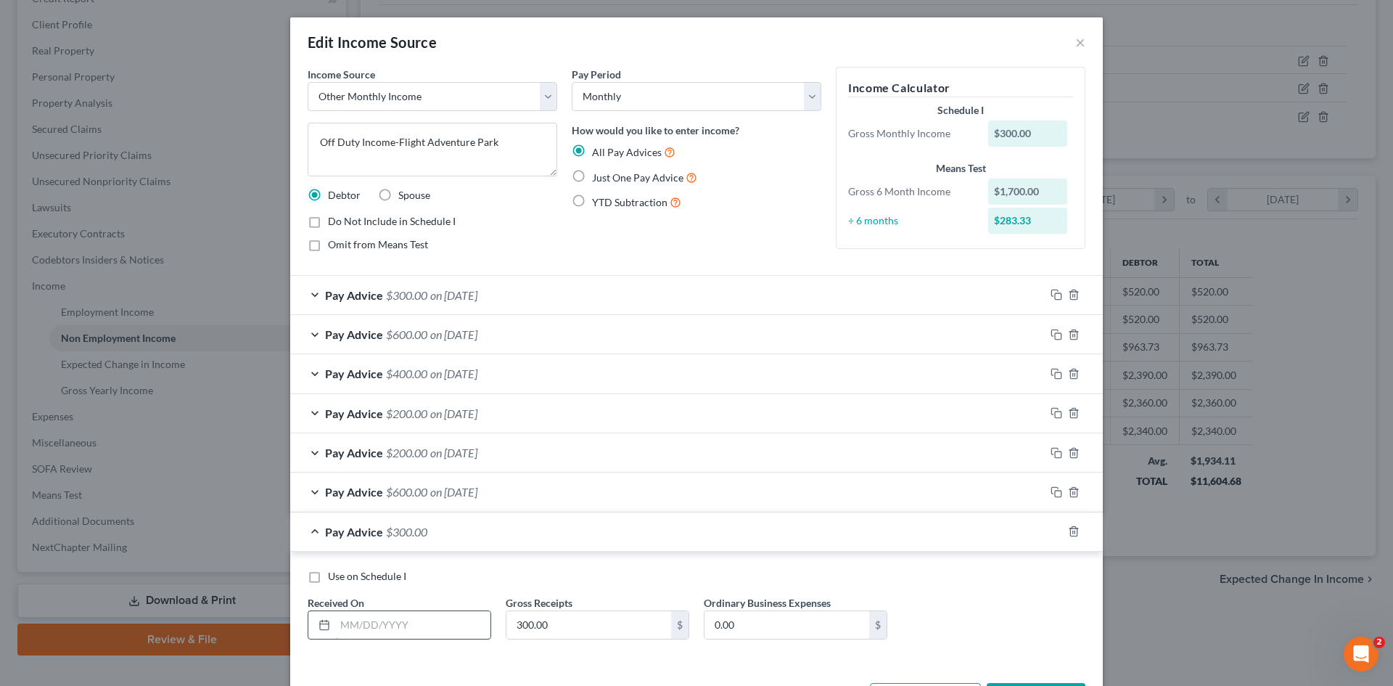
drag, startPoint x: 335, startPoint y: 619, endPoint x: 358, endPoint y: 616, distance: 23.4
click at [335, 620] on input "text" at bounding box center [412, 625] width 155 height 28
type input "10/31/25"
type input "283.33"
click at [328, 576] on label "Use on Schedule I" at bounding box center [367, 576] width 78 height 15
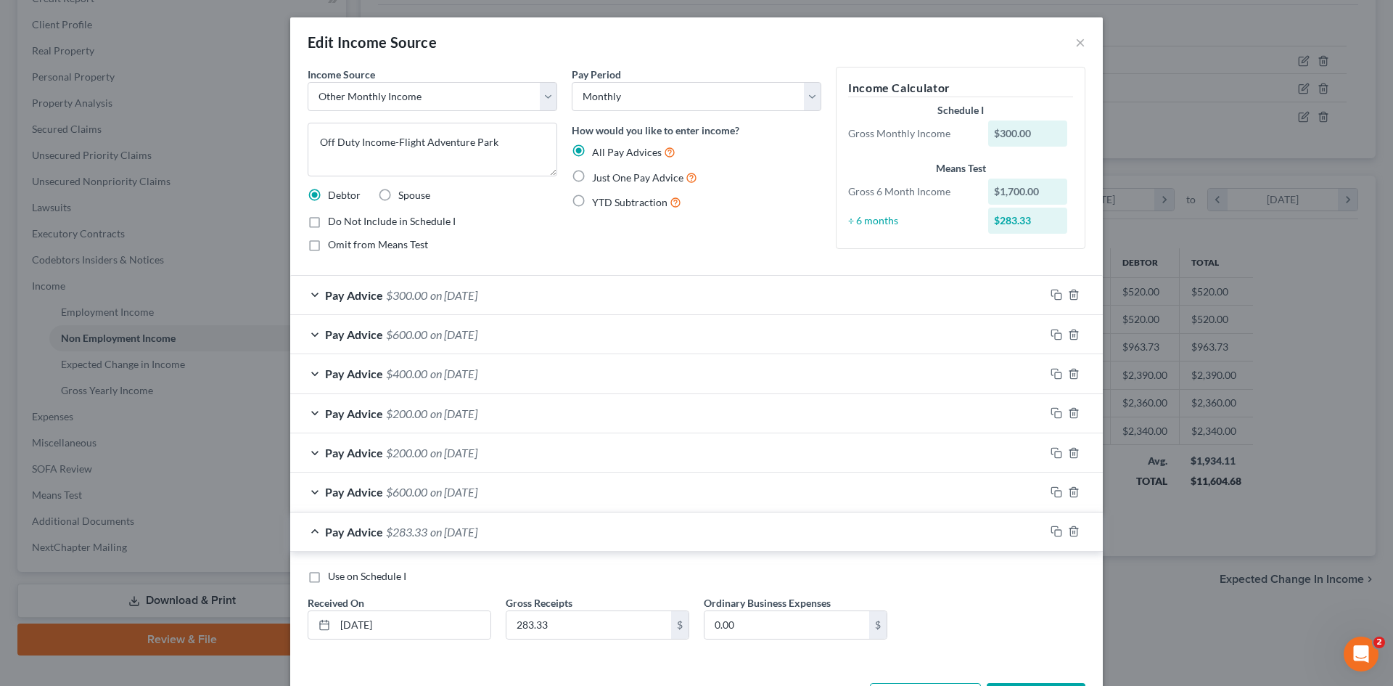
click at [334, 576] on input "Use on Schedule I" at bounding box center [338, 573] width 9 height 9
checkbox input "true"
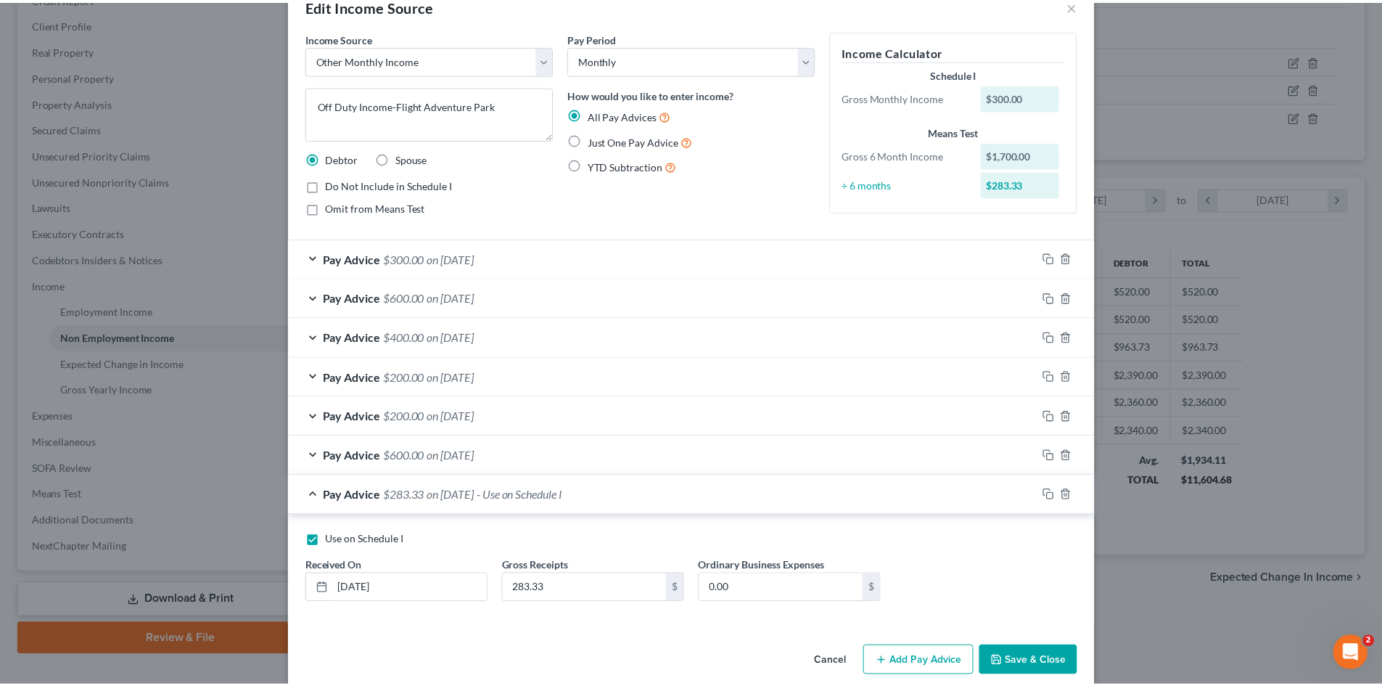
scroll to position [56, 0]
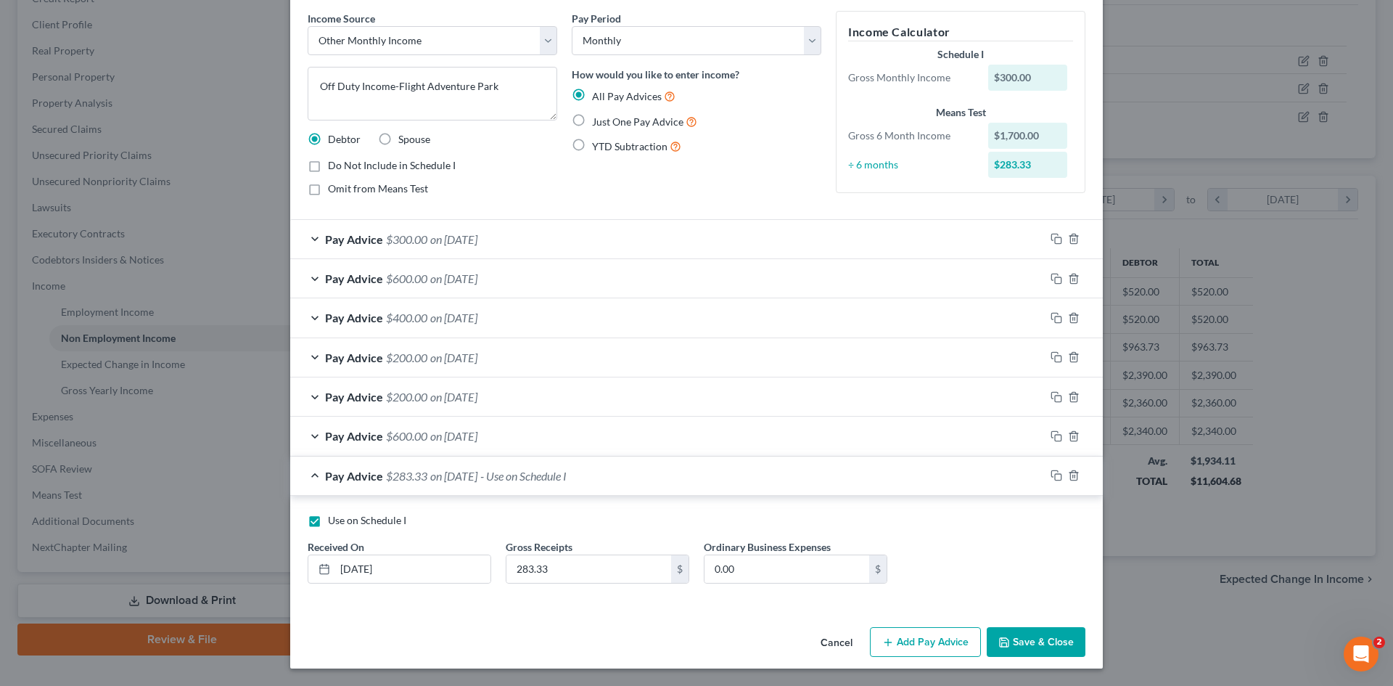
click at [1017, 638] on button "Save & Close" at bounding box center [1036, 642] width 99 height 30
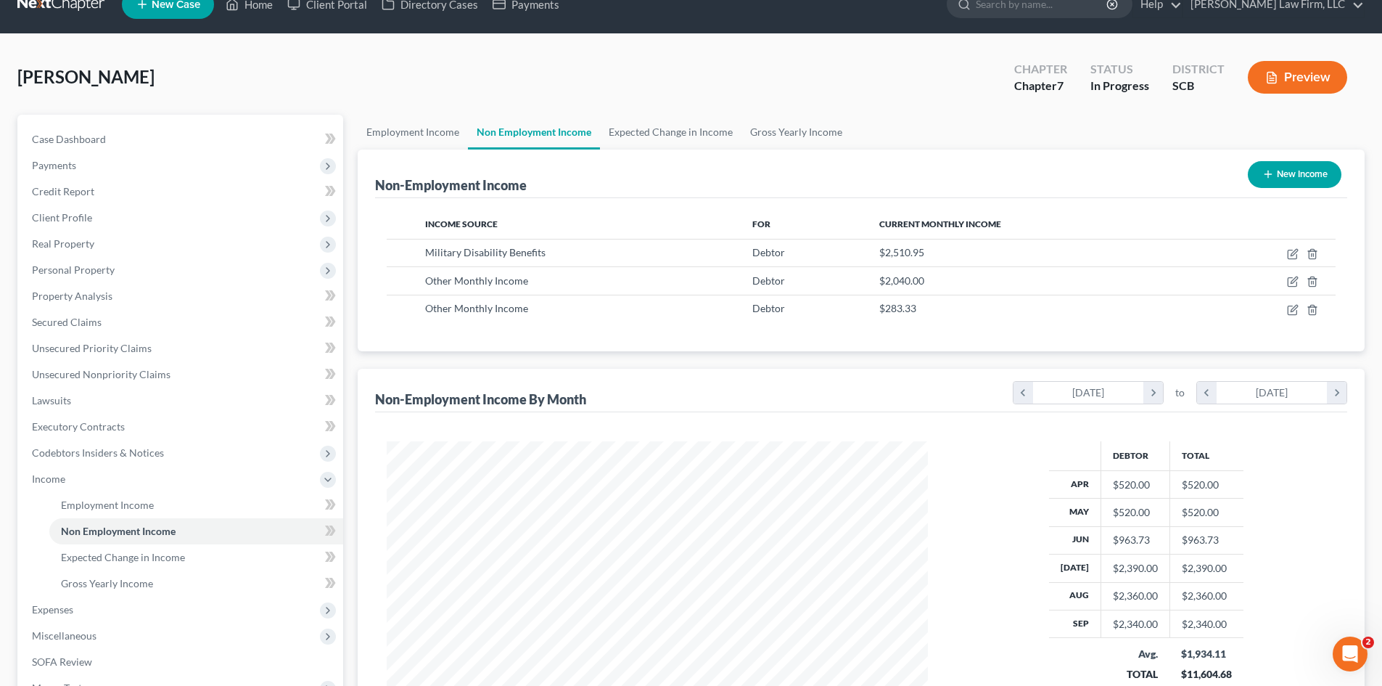
scroll to position [0, 0]
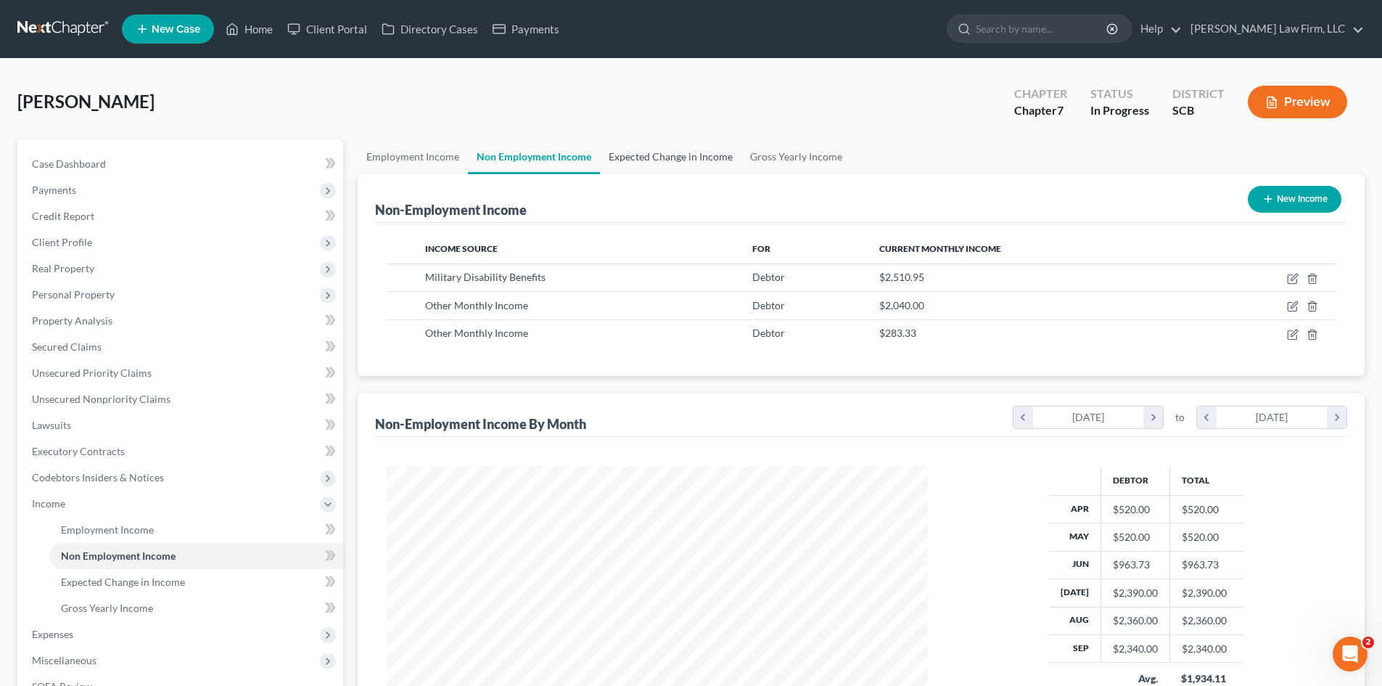
click at [676, 163] on link "Expected Change in Income" at bounding box center [671, 156] width 142 height 35
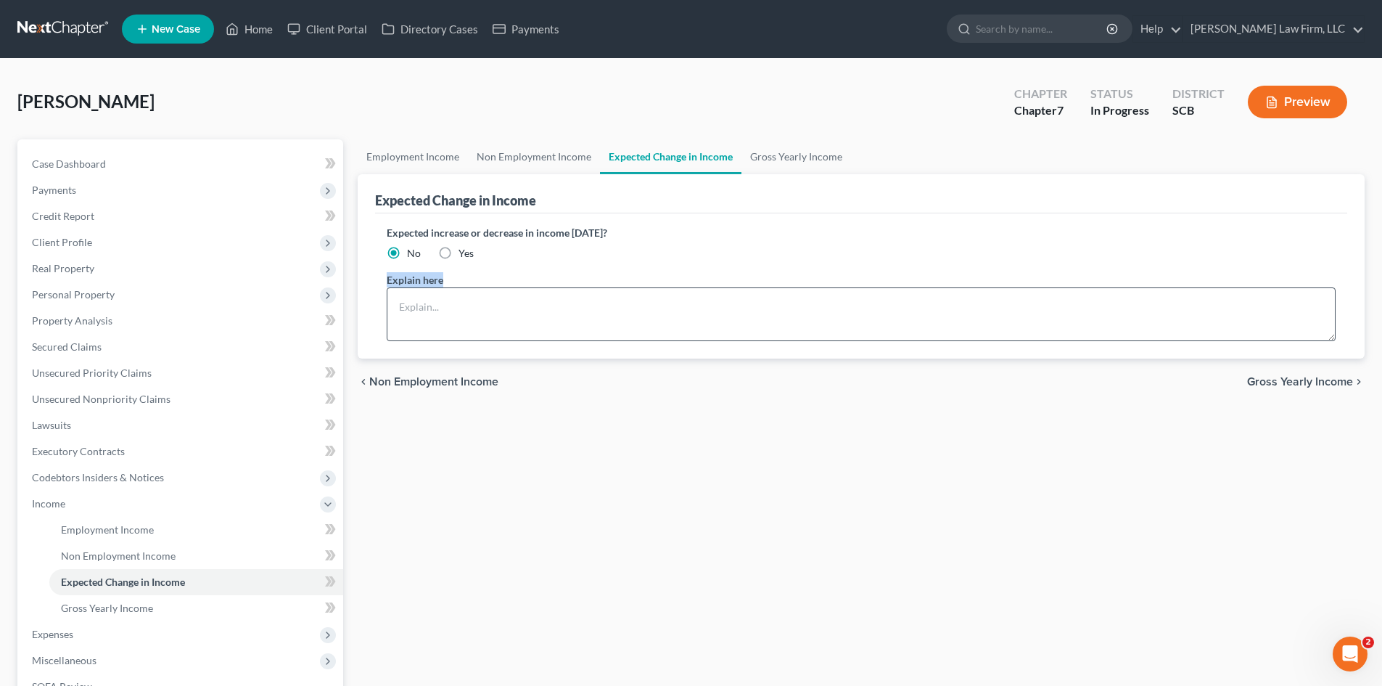
drag, startPoint x: 658, startPoint y: 285, endPoint x: 657, endPoint y: 300, distance: 15.3
click at [657, 292] on div "Explain here" at bounding box center [861, 306] width 949 height 69
click at [657, 303] on textarea at bounding box center [861, 314] width 949 height 54
type textarea "The debtor does not anticipate an increase or decrease in his income of 10% or …"
click at [816, 160] on link "Gross Yearly Income" at bounding box center [797, 156] width 110 height 35
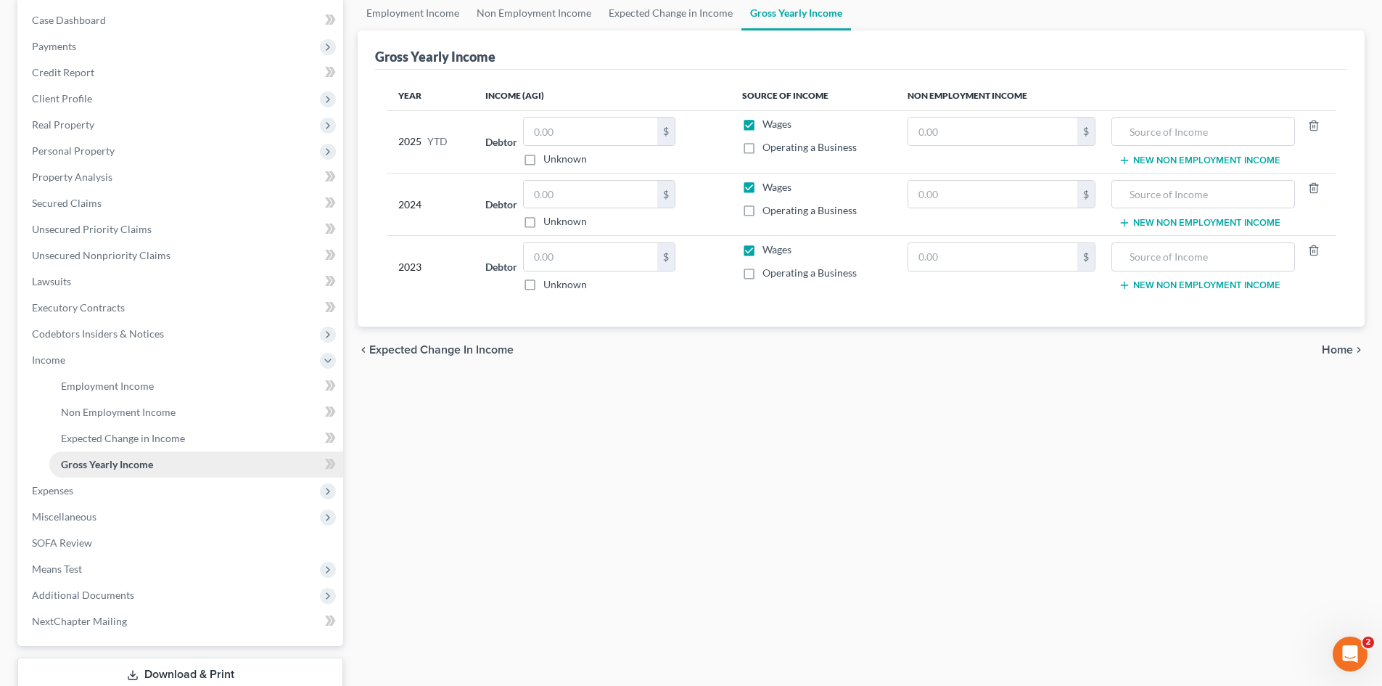
scroll to position [145, 0]
click at [99, 485] on span "Expenses" at bounding box center [181, 489] width 323 height 26
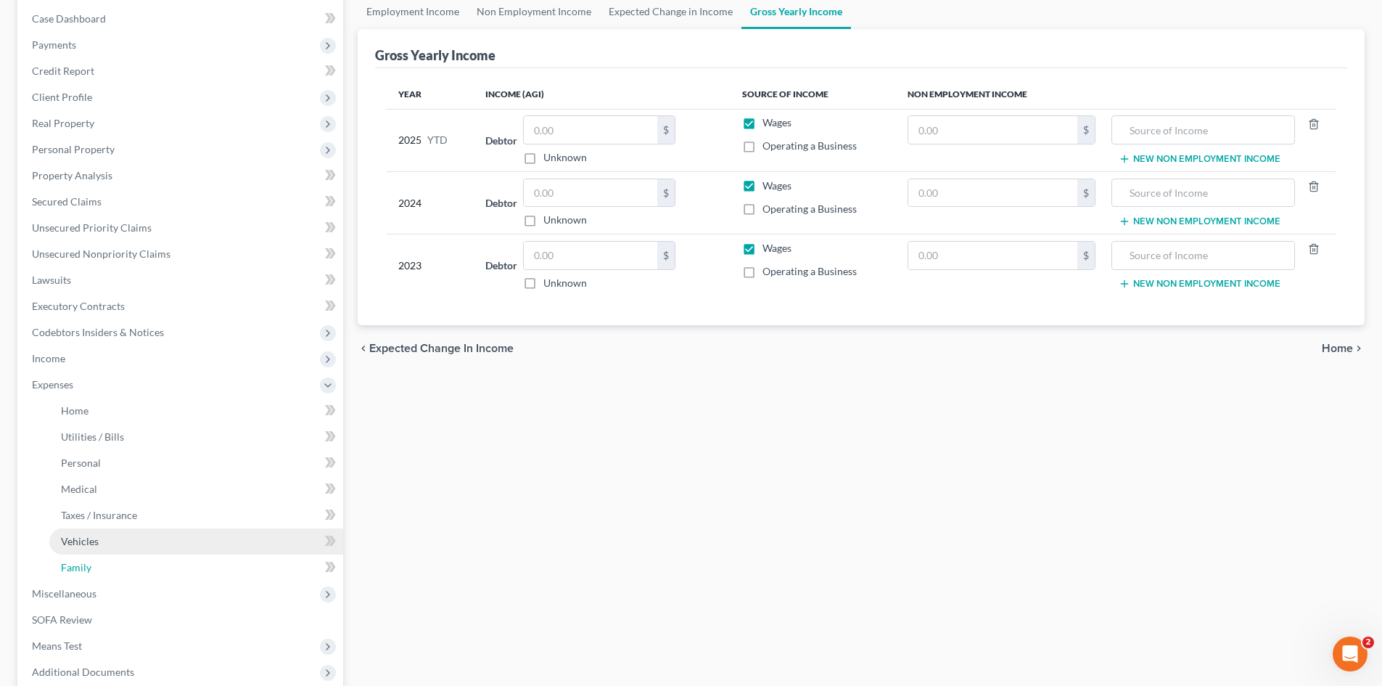
click at [83, 567] on span "Family" at bounding box center [76, 567] width 30 height 12
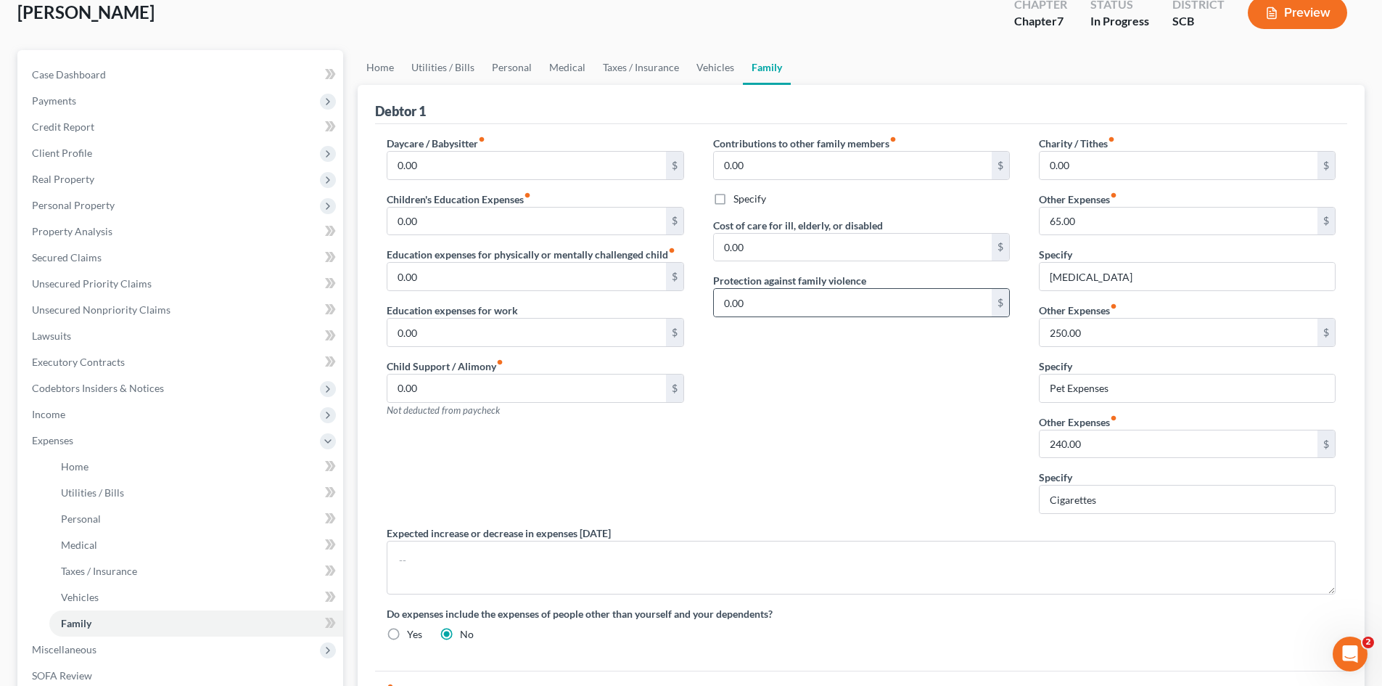
scroll to position [218, 0]
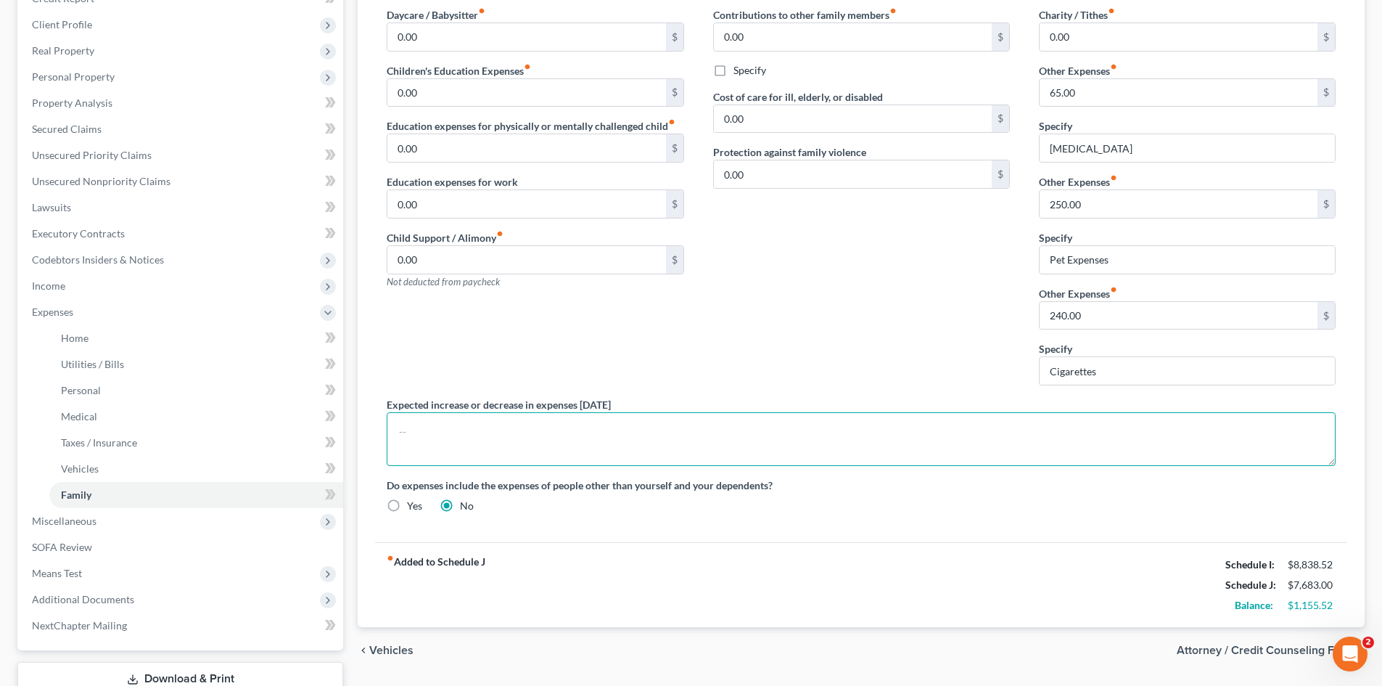
click at [613, 424] on textarea at bounding box center [861, 439] width 949 height 54
paste textarea "The debtor does not anticipate an increase or decrease in his income of 10% or …"
drag, startPoint x: 546, startPoint y: 435, endPoint x: 665, endPoint y: 419, distance: 119.5
click at [547, 435] on textarea "The debtor does not anticipate an increase or decrease in his income of 10% or …" at bounding box center [861, 439] width 949 height 54
drag, startPoint x: 668, startPoint y: 434, endPoint x: 697, endPoint y: 436, distance: 29.1
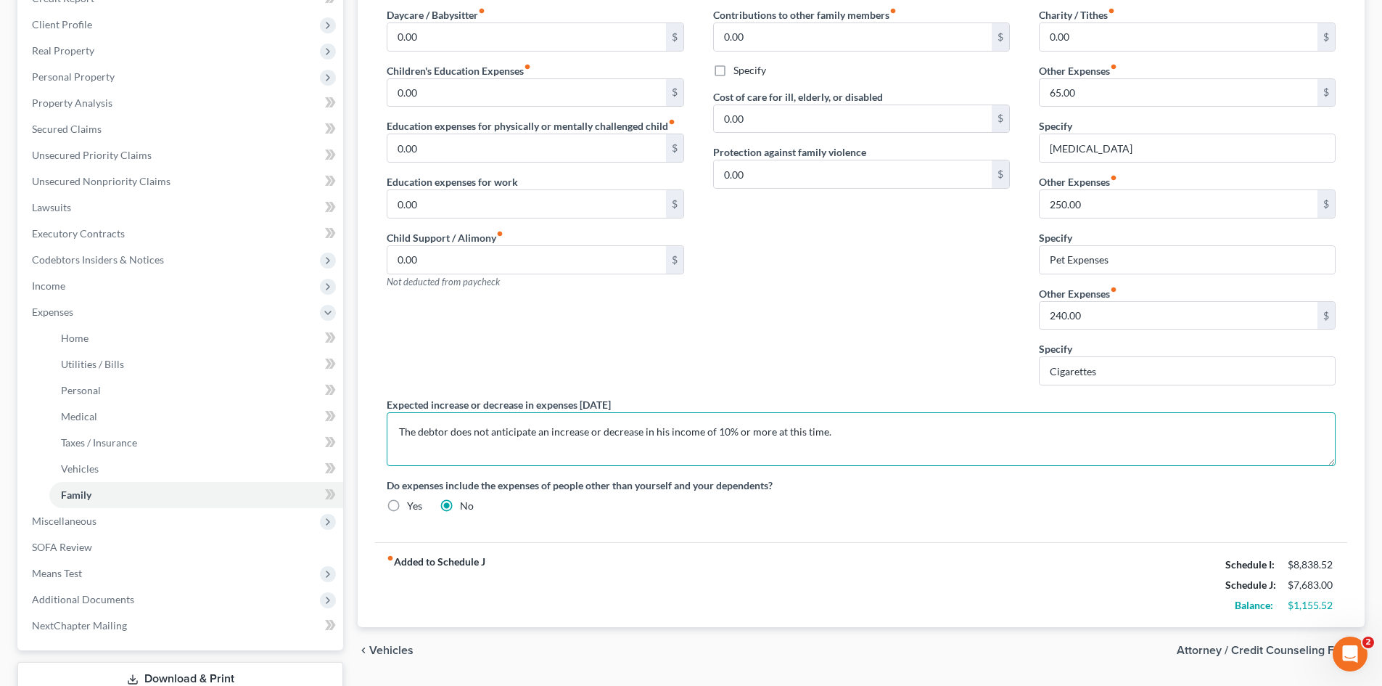
click at [697, 436] on textarea "The debtor does not anticipate an increase or decrease in his income of 10% or …" at bounding box center [861, 439] width 949 height 54
type textarea "The debtor does not anticipate an increase or decrease in his expenditures of 1…"
click at [62, 574] on span "Means Test" at bounding box center [57, 573] width 50 height 12
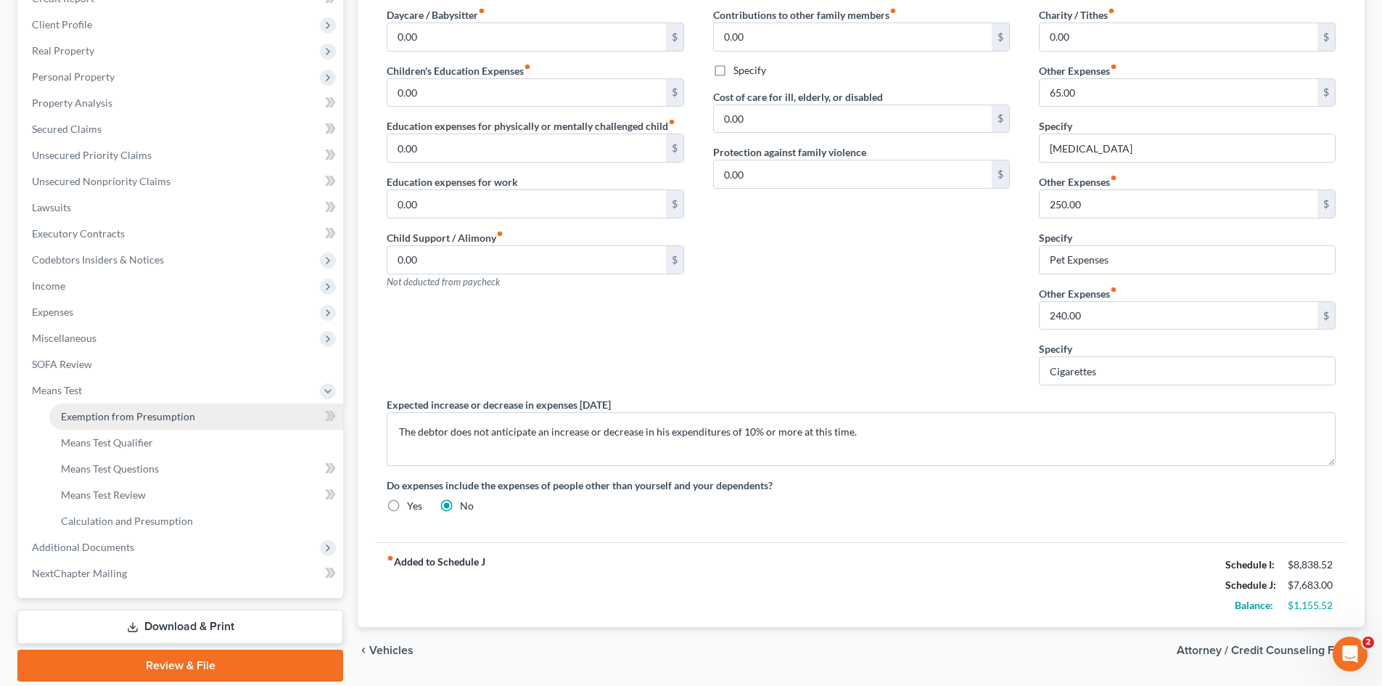
click at [96, 406] on link "Exemption from Presumption" at bounding box center [196, 416] width 294 height 26
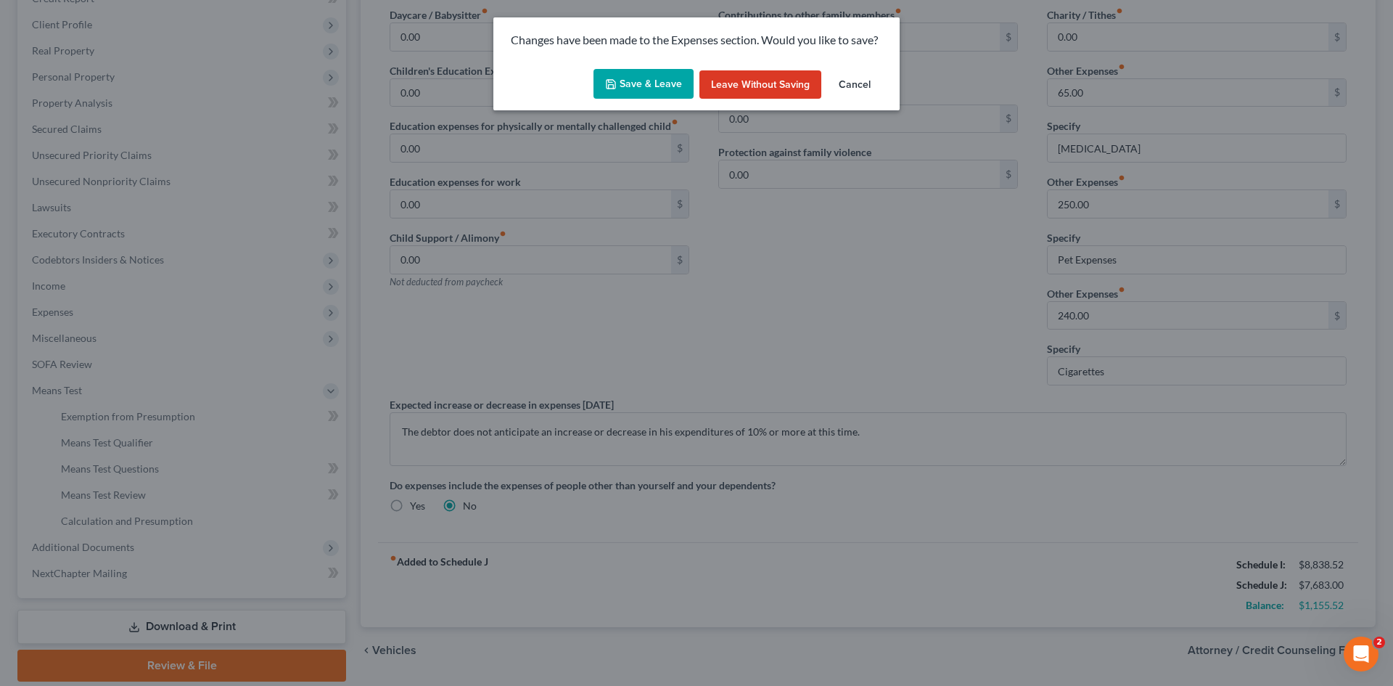
click at [629, 84] on button "Save & Leave" at bounding box center [644, 84] width 100 height 30
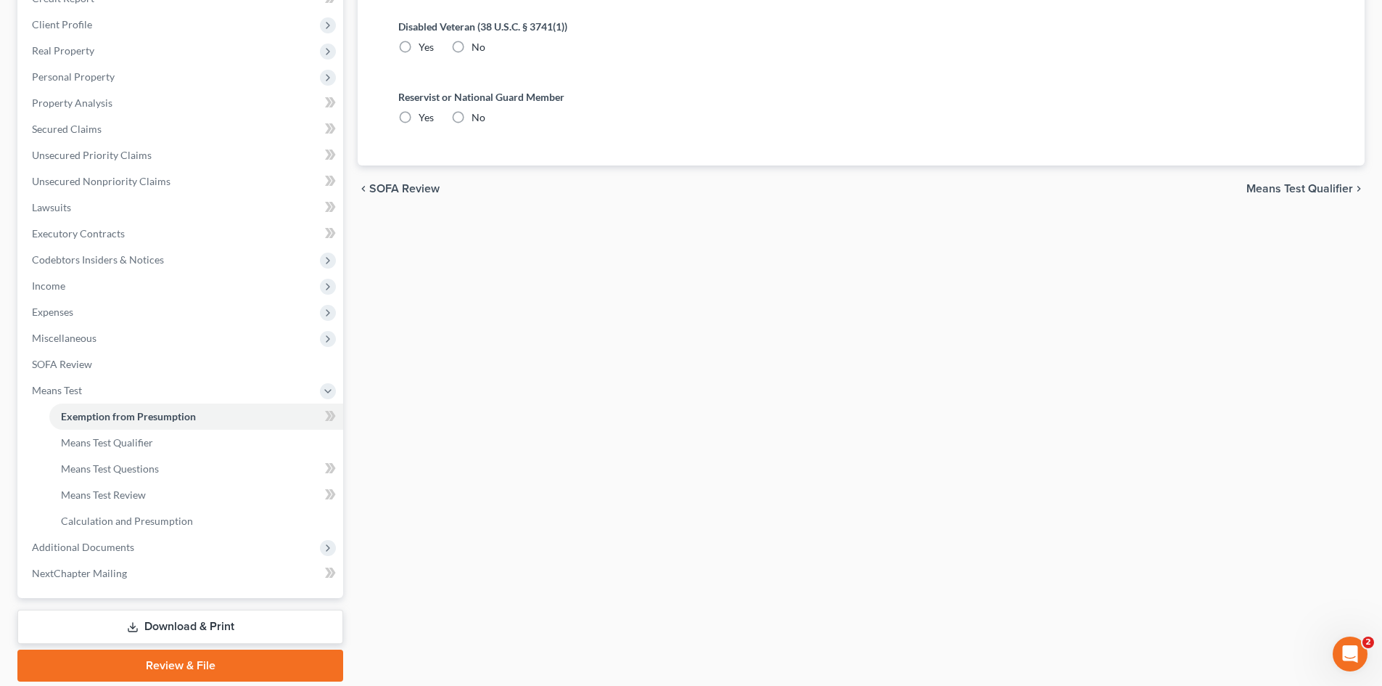
scroll to position [20, 0]
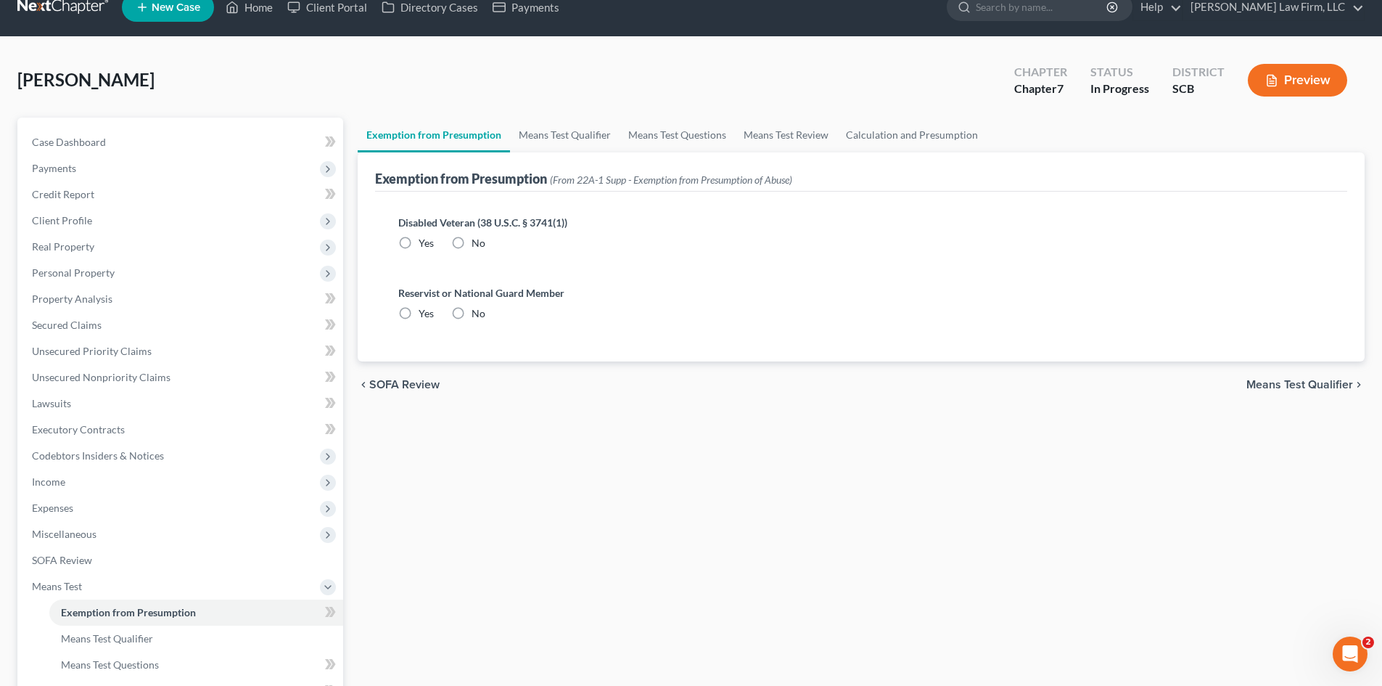
radio input "true"
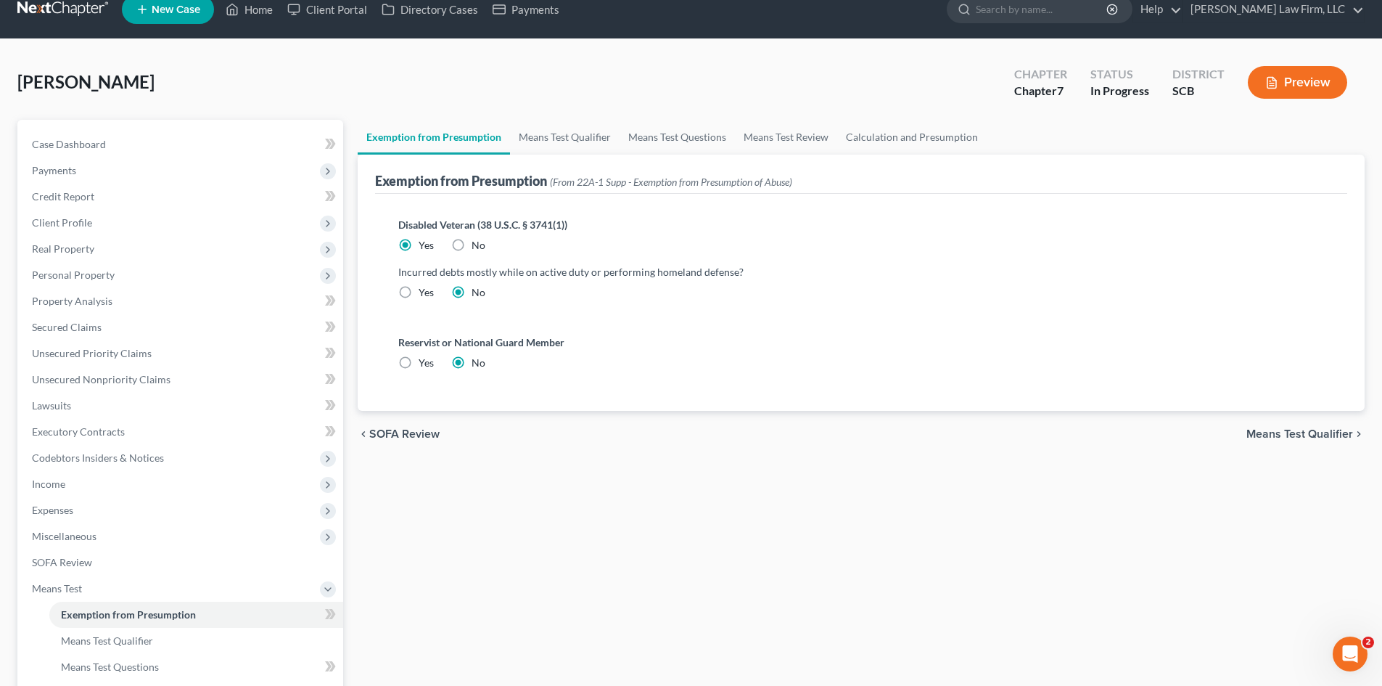
scroll to position [0, 0]
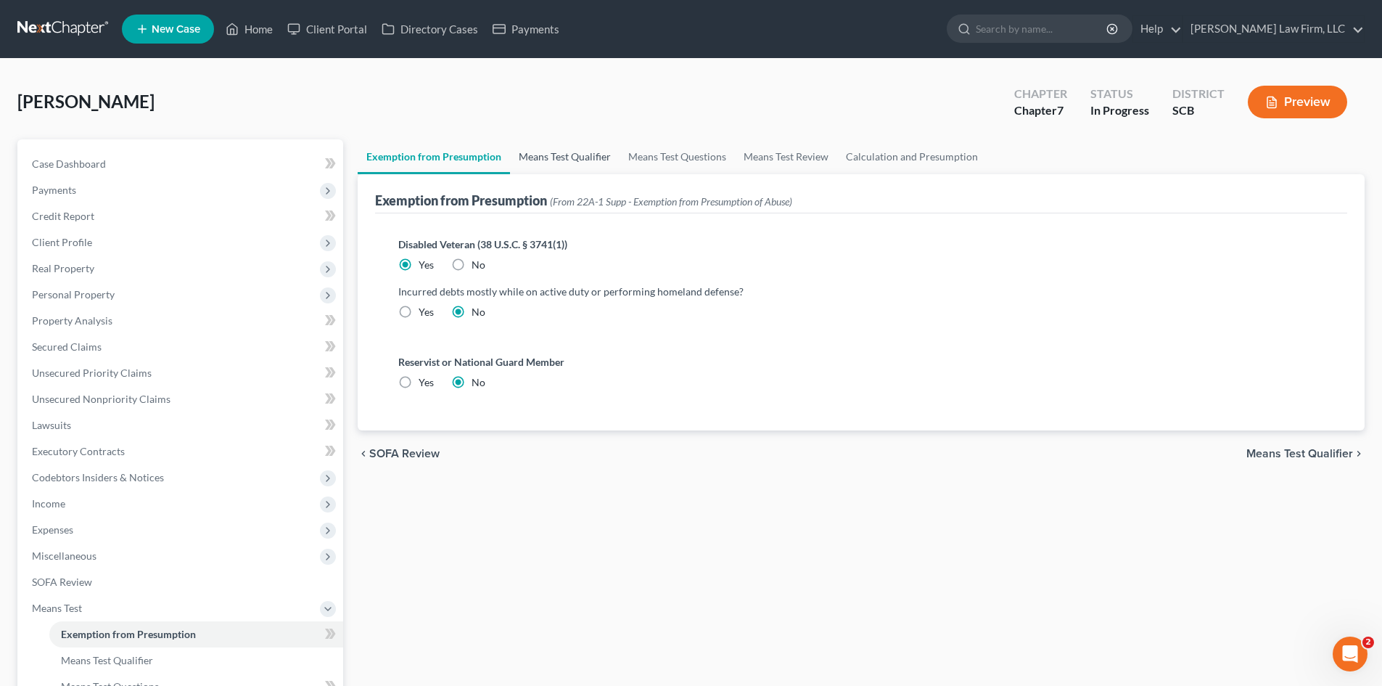
click at [559, 155] on link "Means Test Qualifier" at bounding box center [565, 156] width 110 height 35
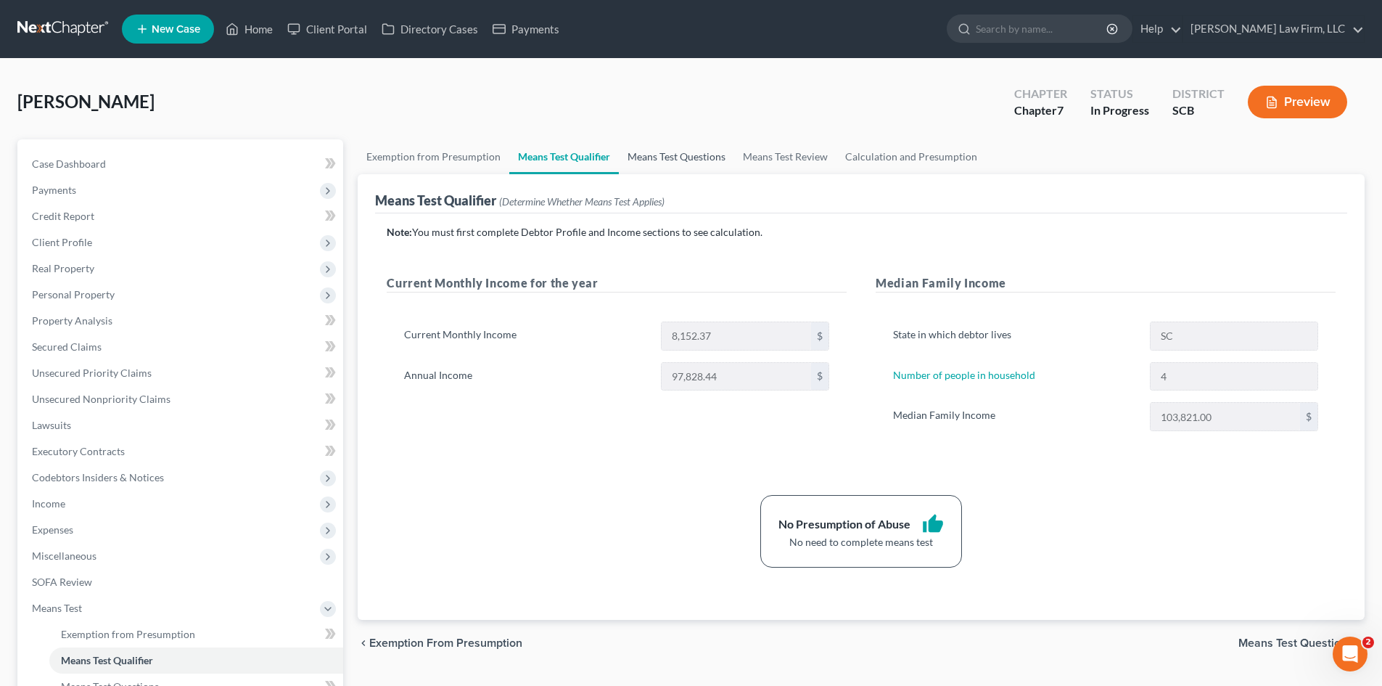
click at [656, 165] on link "Means Test Questions" at bounding box center [676, 156] width 115 height 35
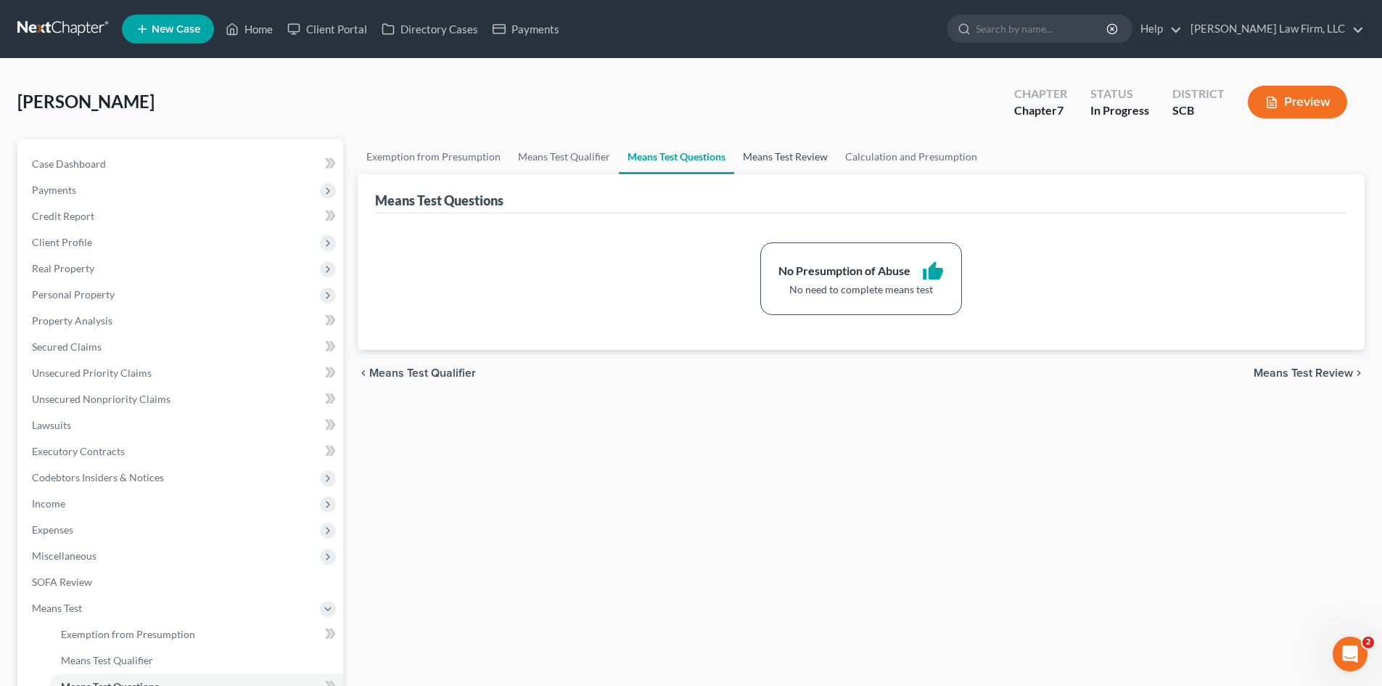
click at [758, 156] on link "Means Test Review" at bounding box center [785, 156] width 102 height 35
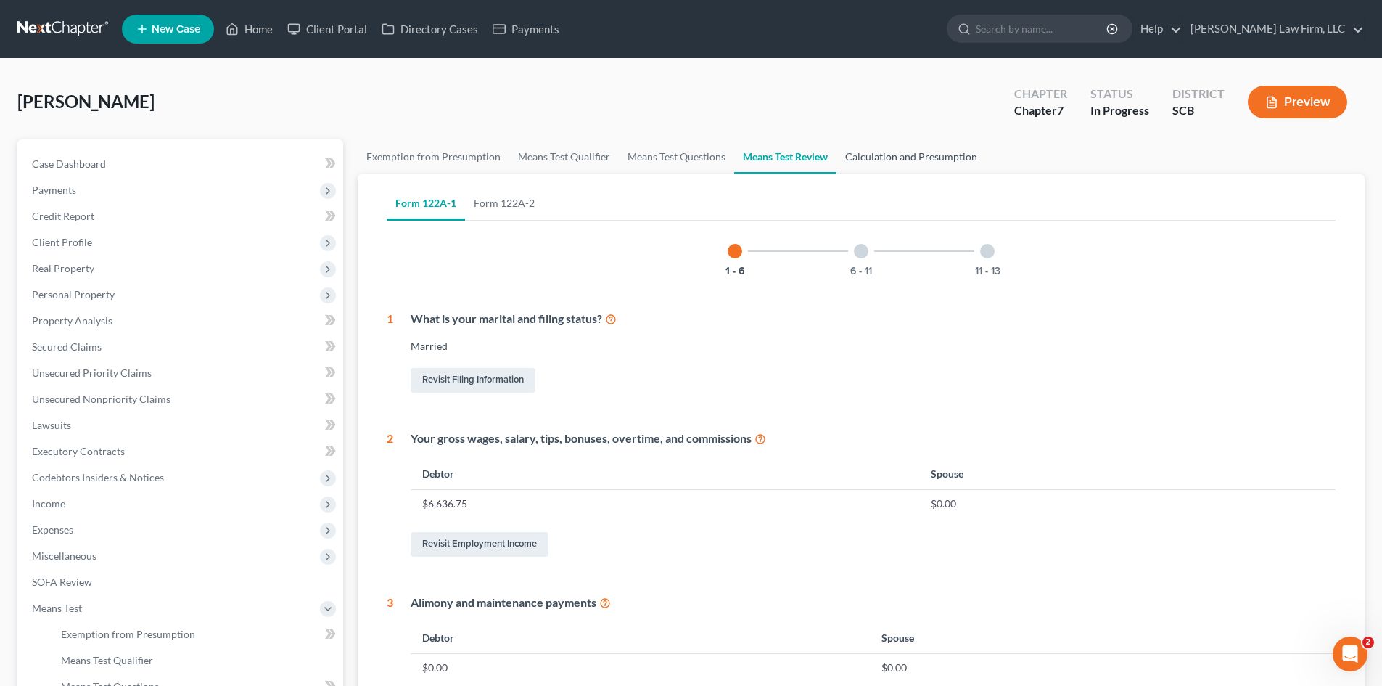
click at [901, 166] on link "Calculation and Presumption" at bounding box center [911, 156] width 149 height 35
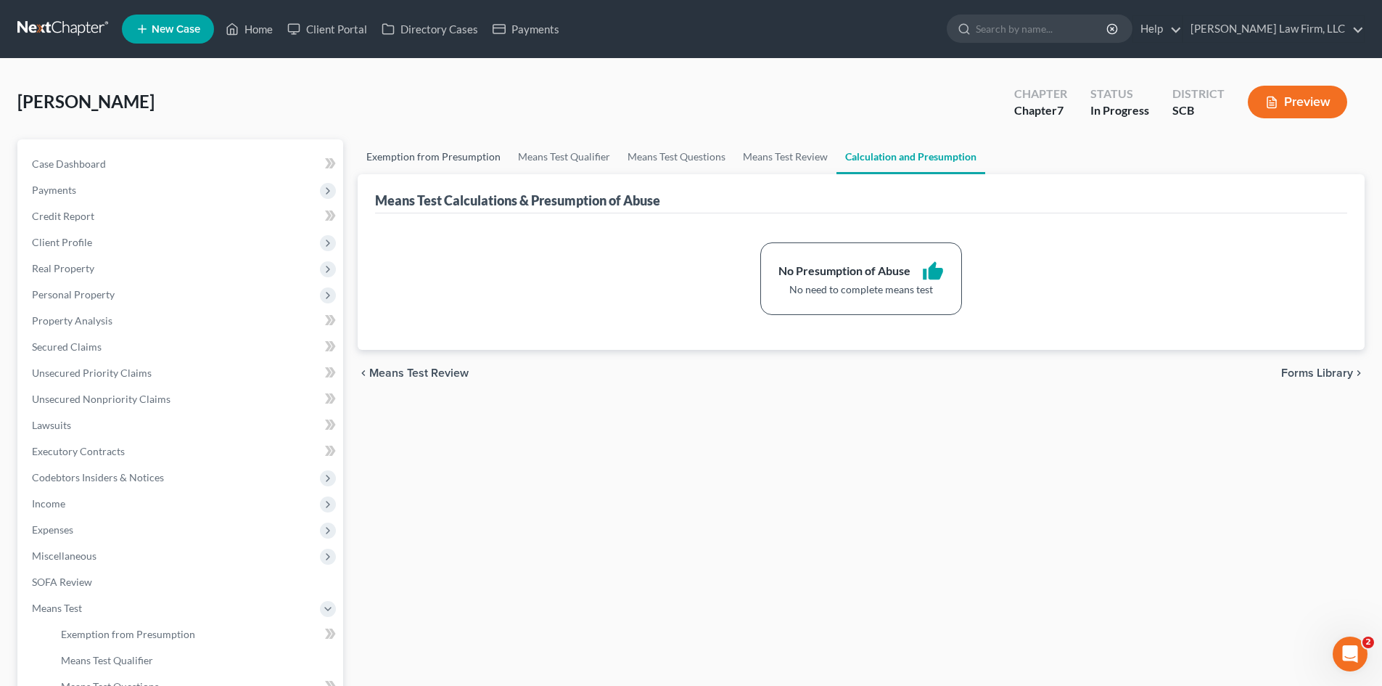
click at [399, 162] on link "Exemption from Presumption" at bounding box center [434, 156] width 152 height 35
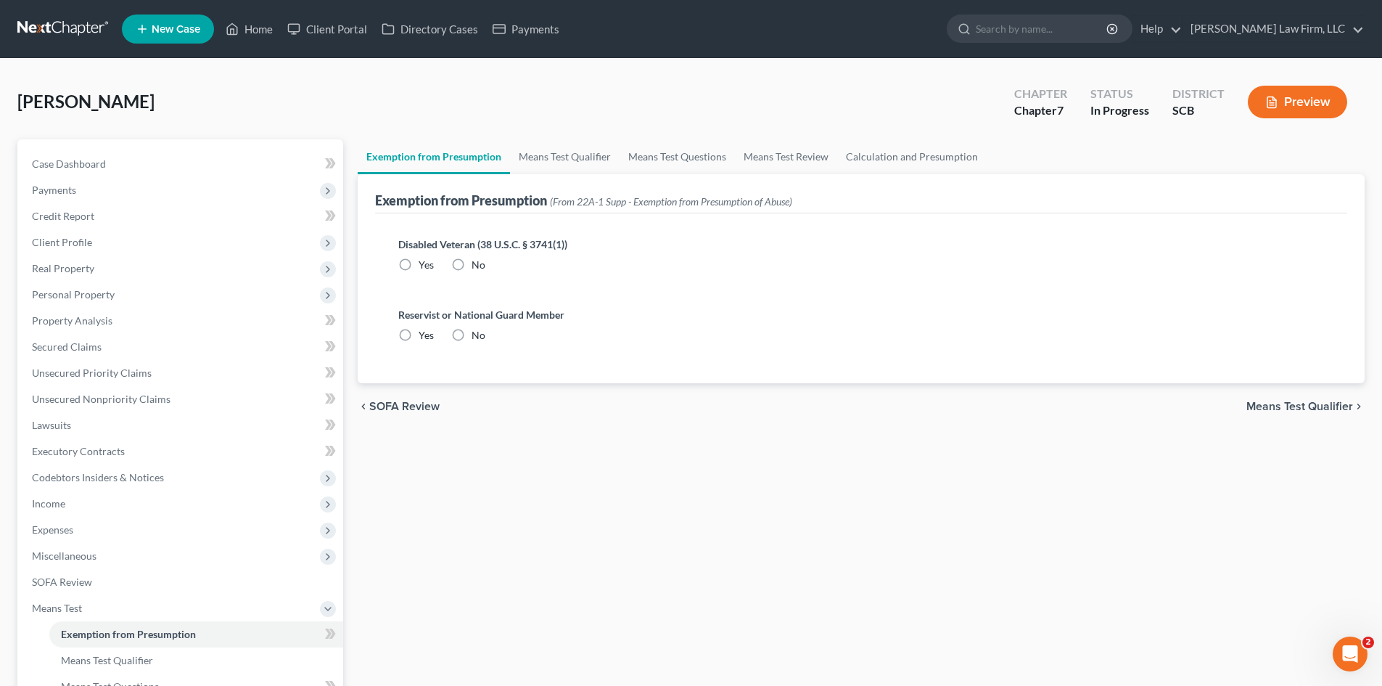
radio input "true"
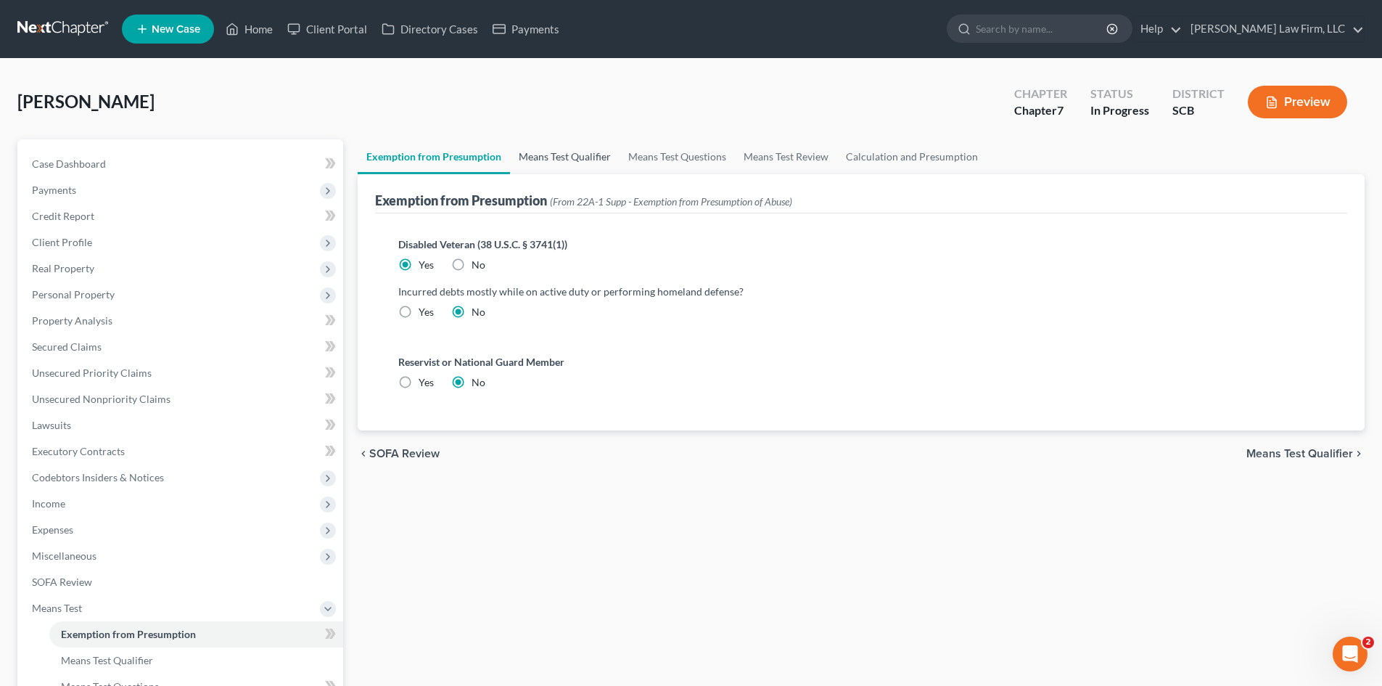
click at [552, 163] on link "Means Test Qualifier" at bounding box center [565, 156] width 110 height 35
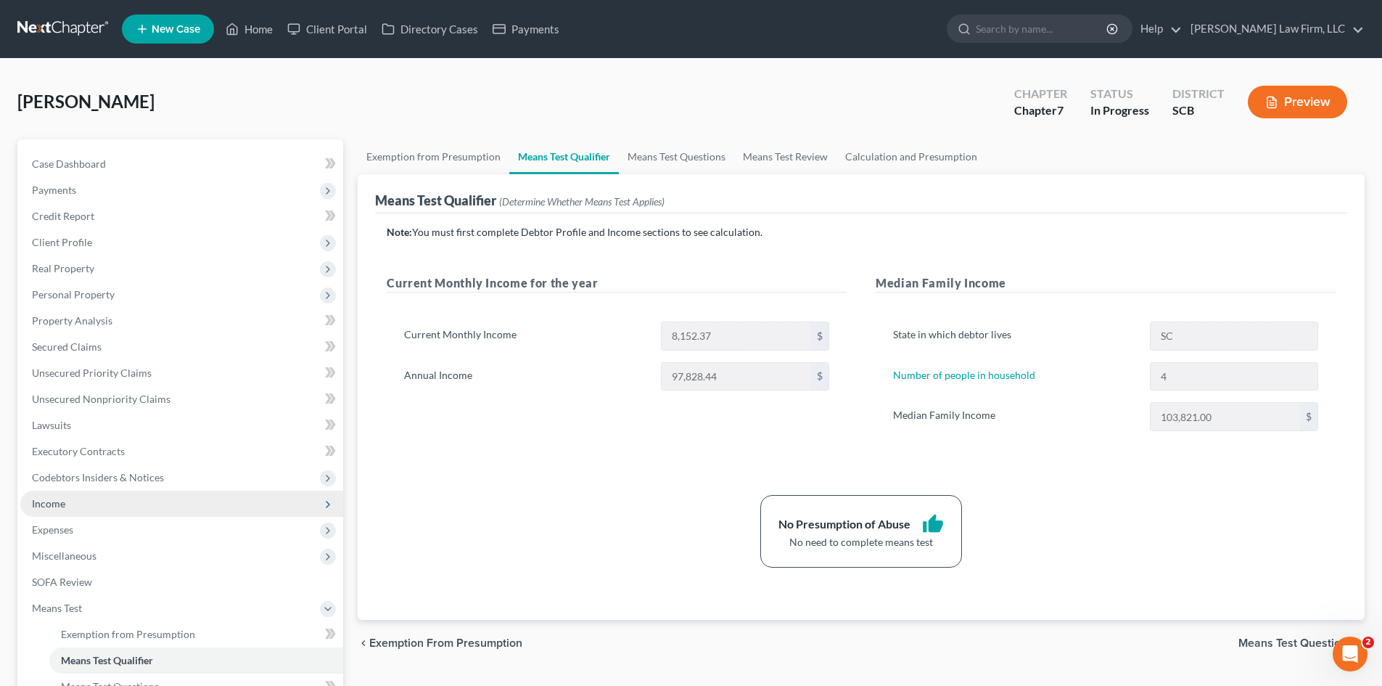
click at [44, 499] on span "Income" at bounding box center [48, 503] width 33 height 12
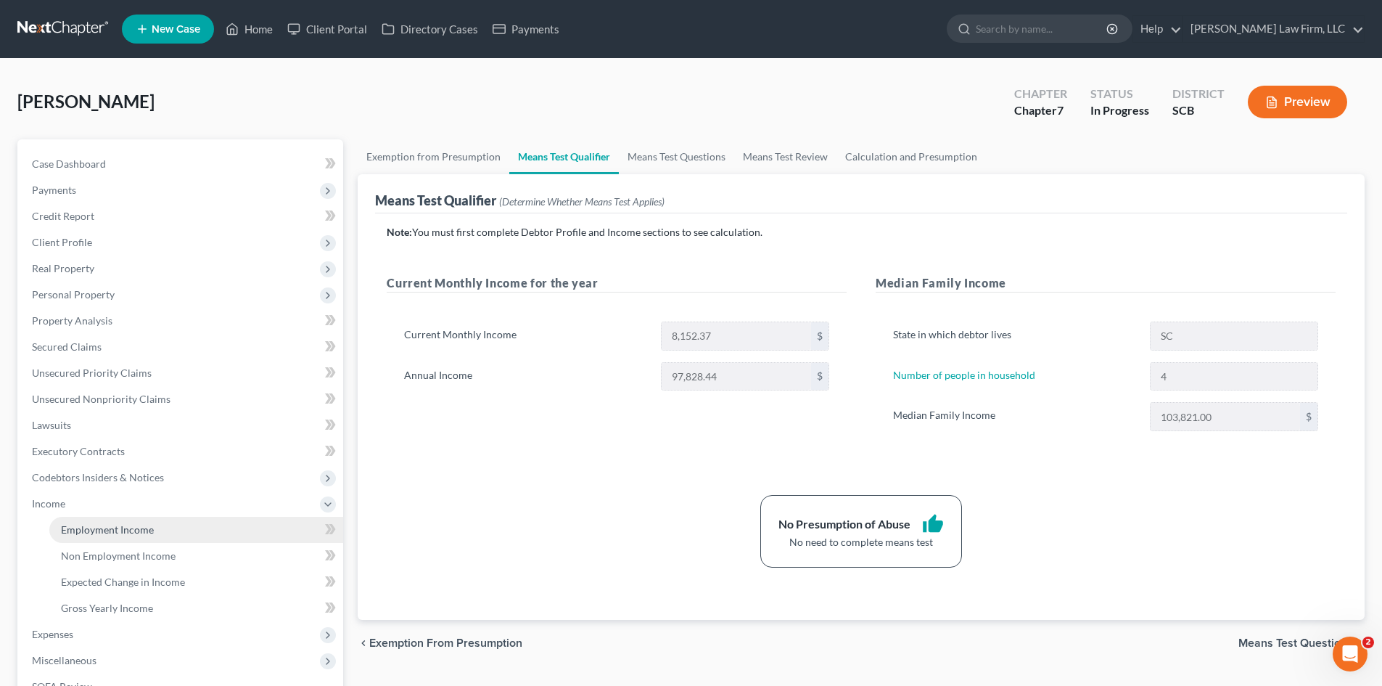
click at [65, 525] on span "Employment Income" at bounding box center [107, 529] width 93 height 12
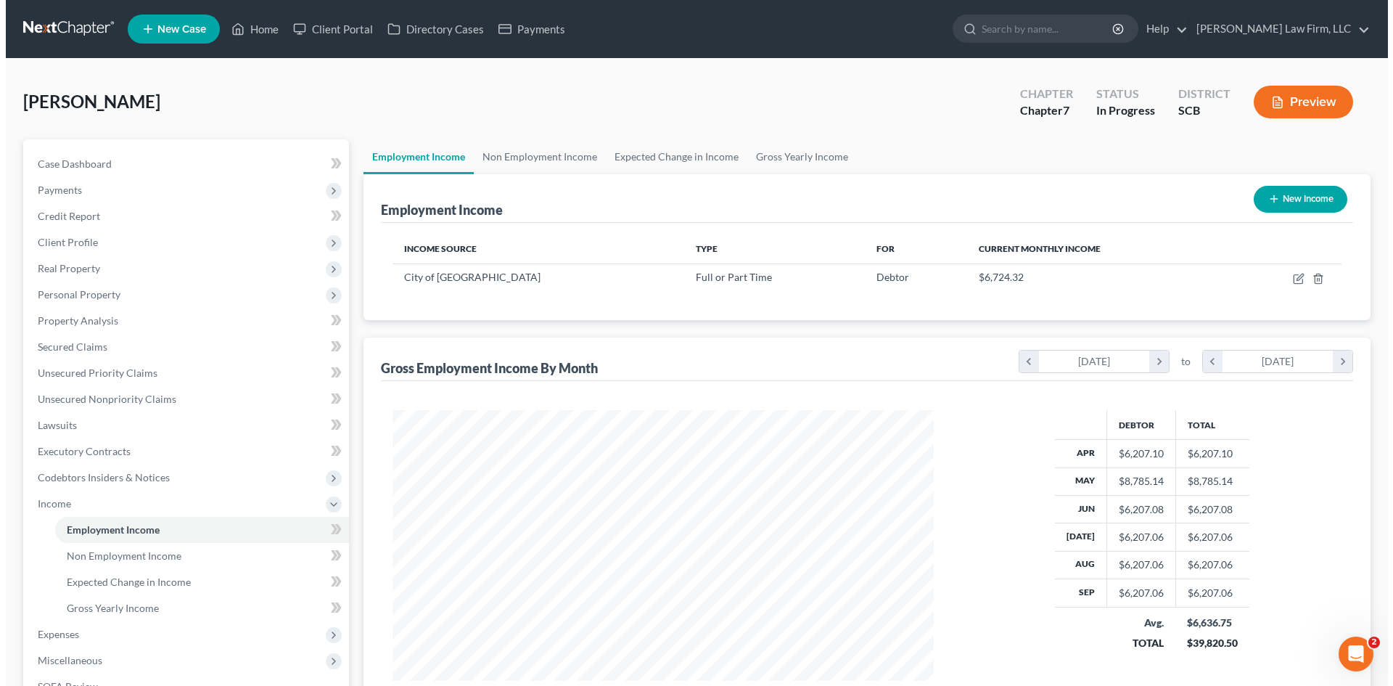
scroll to position [271, 570]
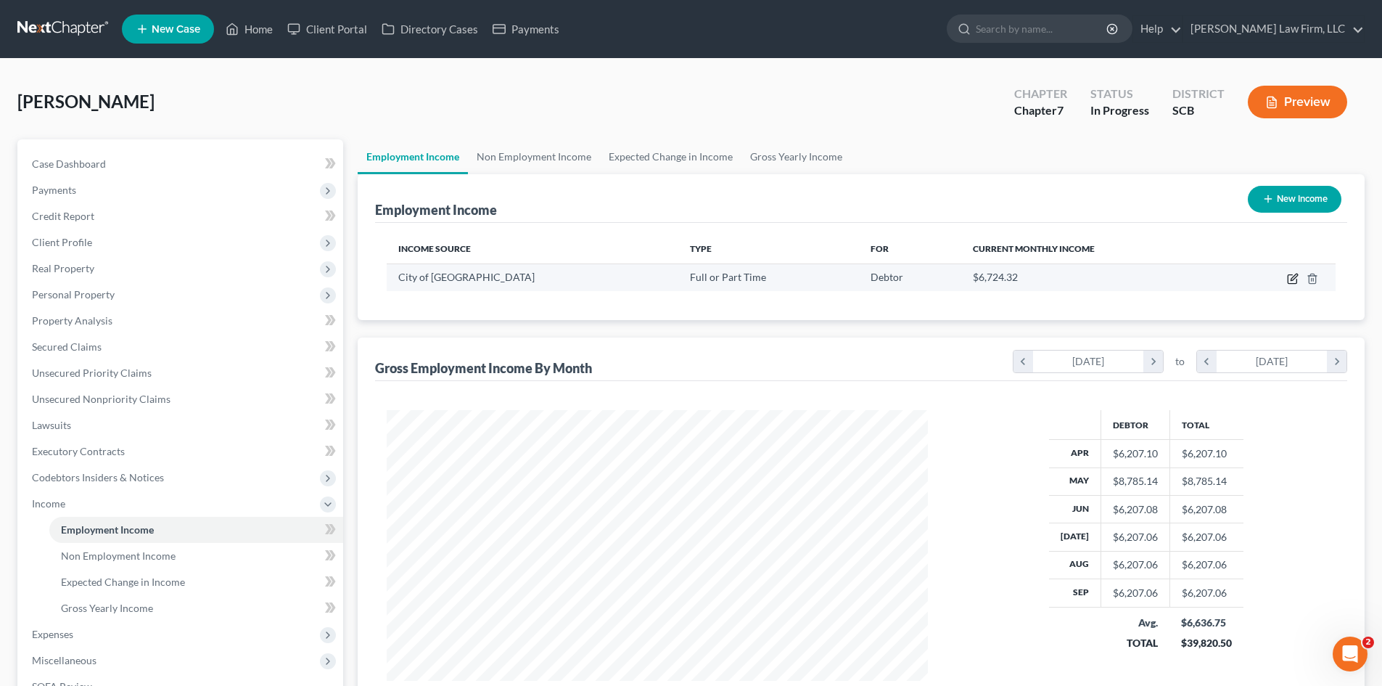
click at [1295, 282] on icon "button" at bounding box center [1293, 279] width 12 height 12
select select "0"
select select "42"
select select "2"
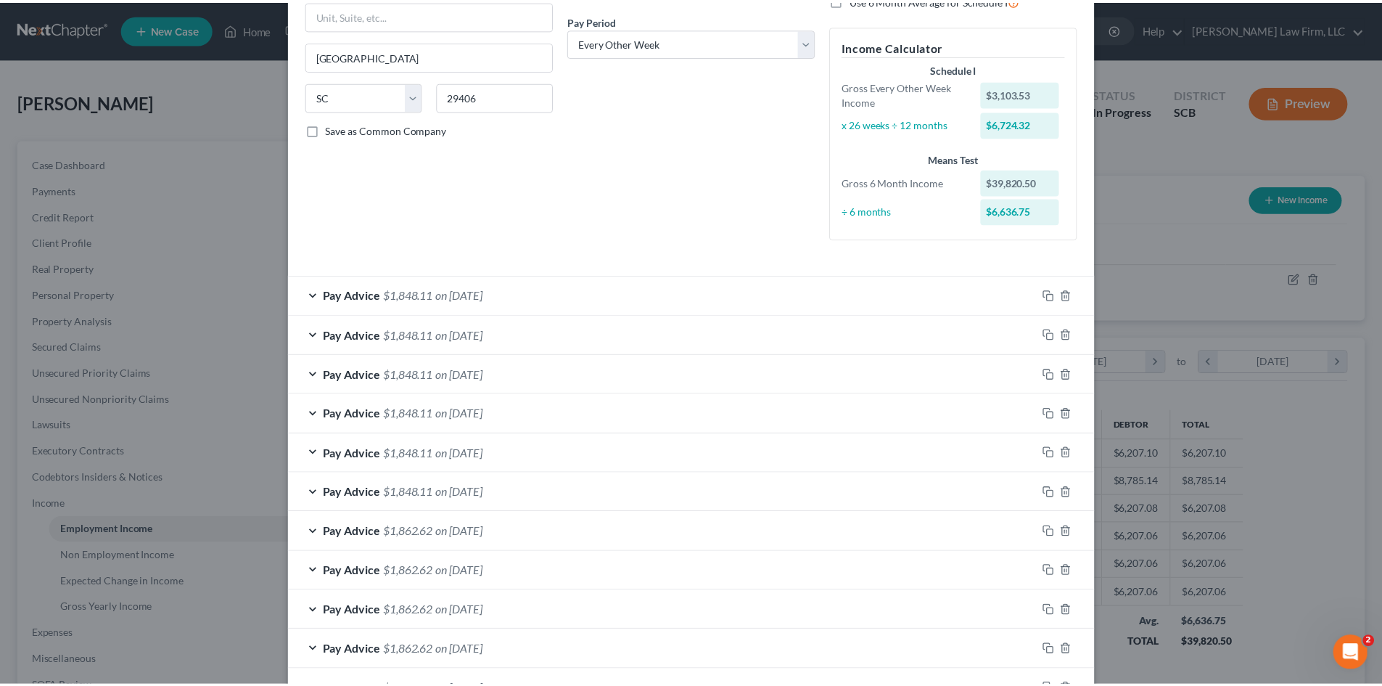
scroll to position [400, 0]
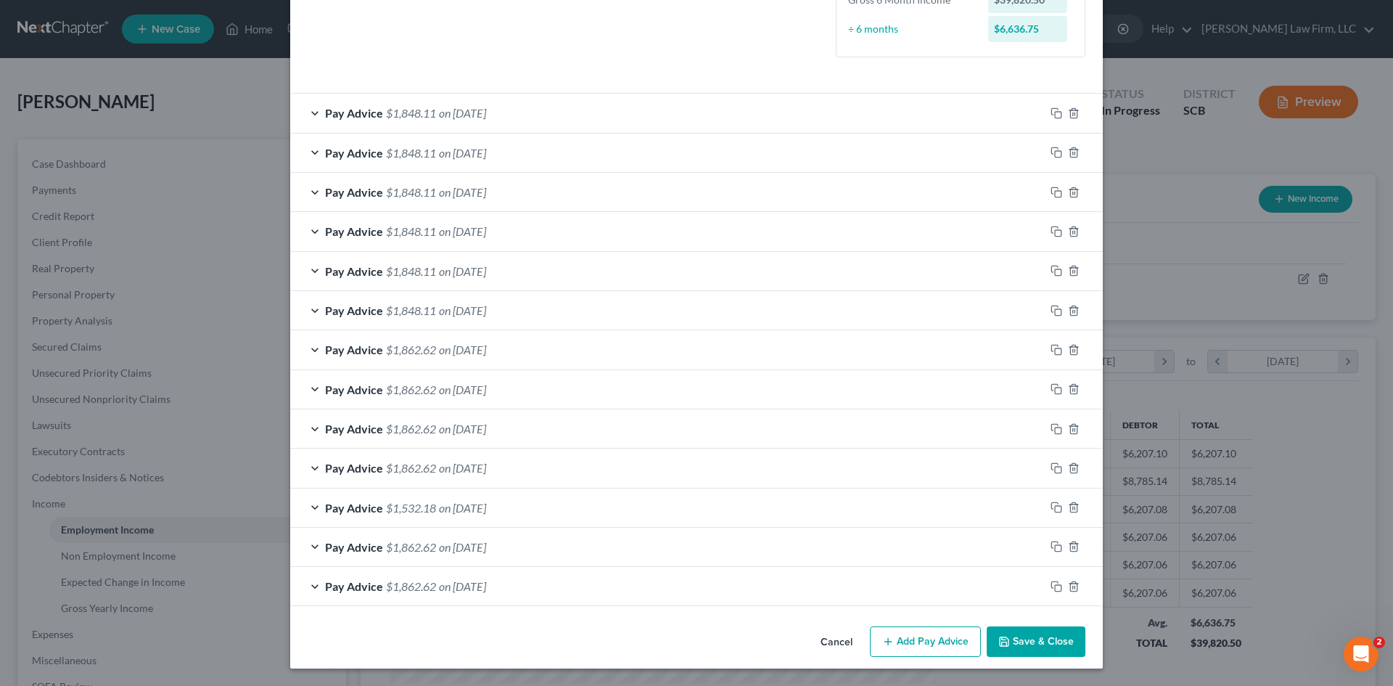
click at [1023, 634] on button "Save & Close" at bounding box center [1036, 641] width 99 height 30
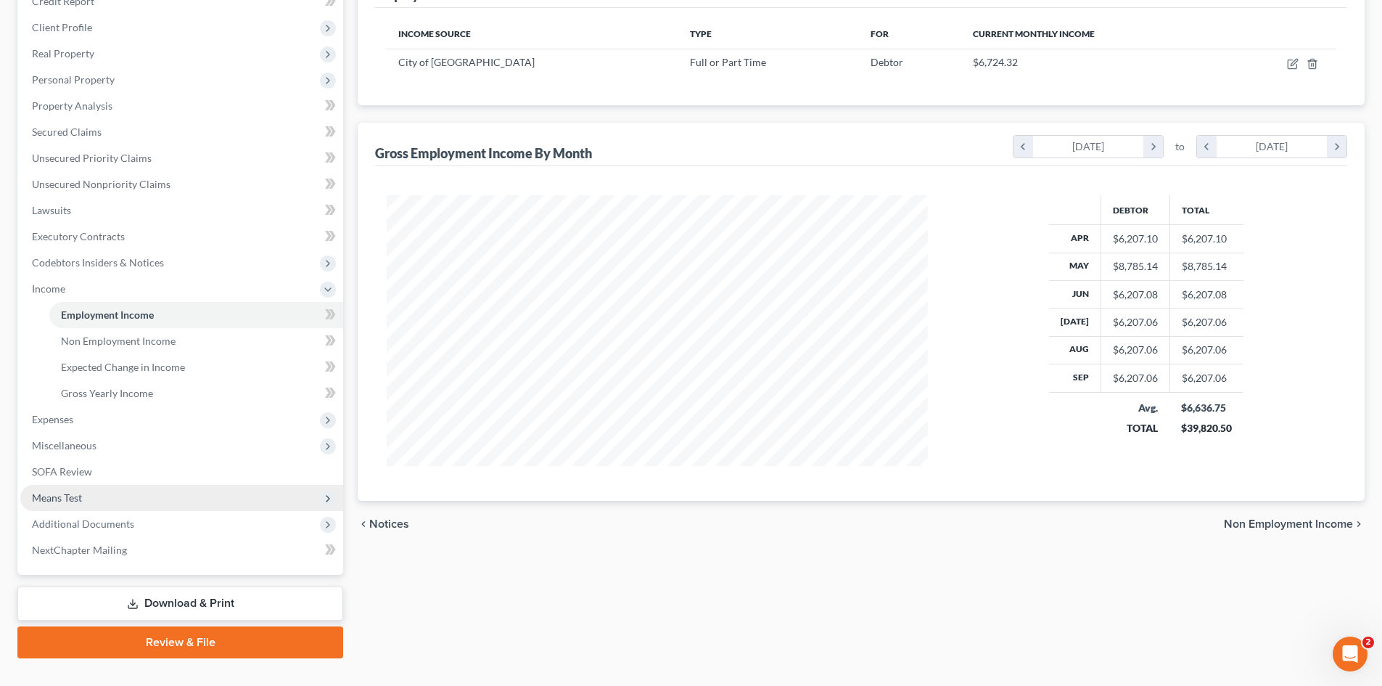
scroll to position [218, 0]
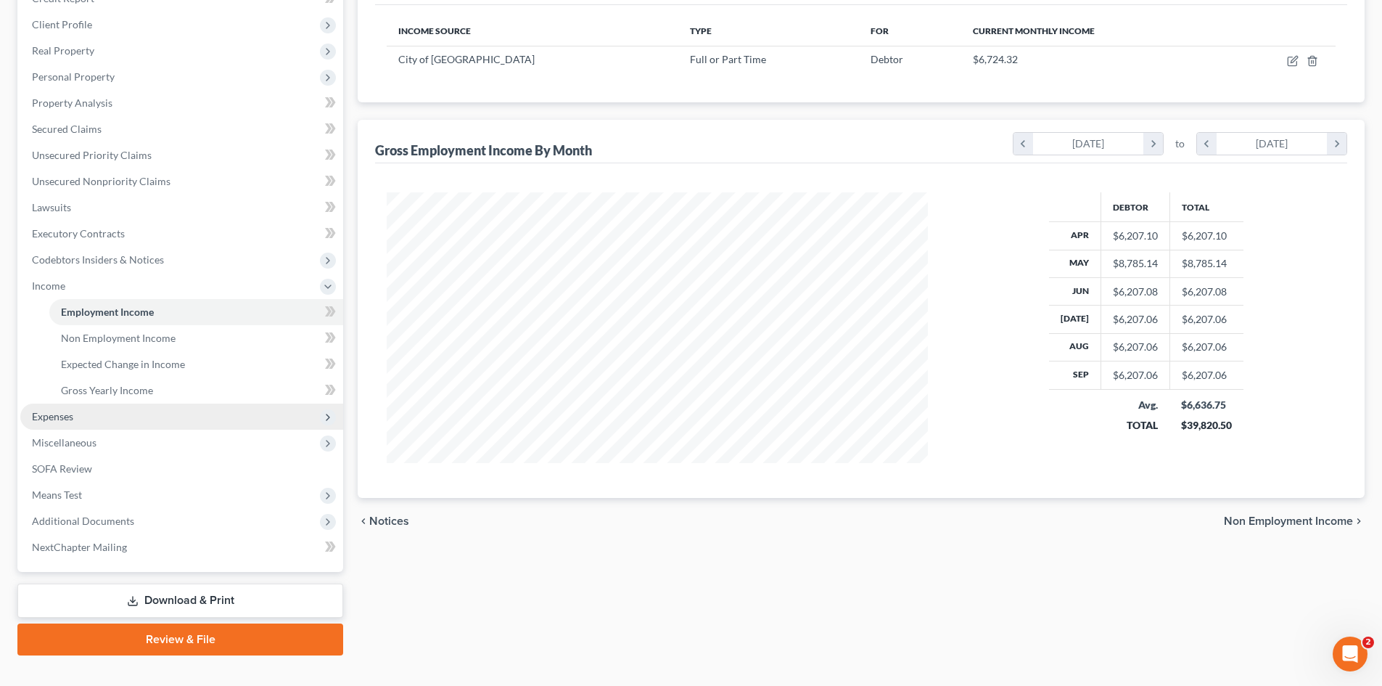
click at [46, 417] on span "Expenses" at bounding box center [52, 416] width 41 height 12
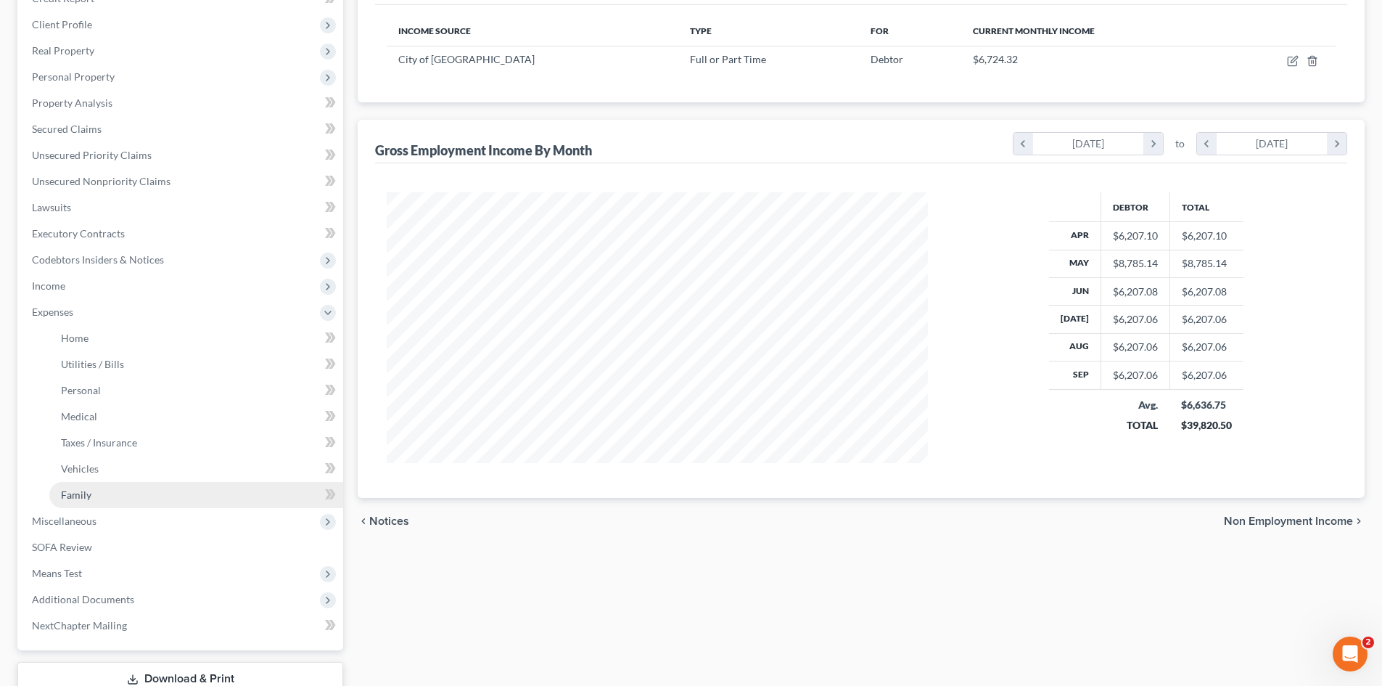
click at [78, 499] on span "Family" at bounding box center [76, 494] width 30 height 12
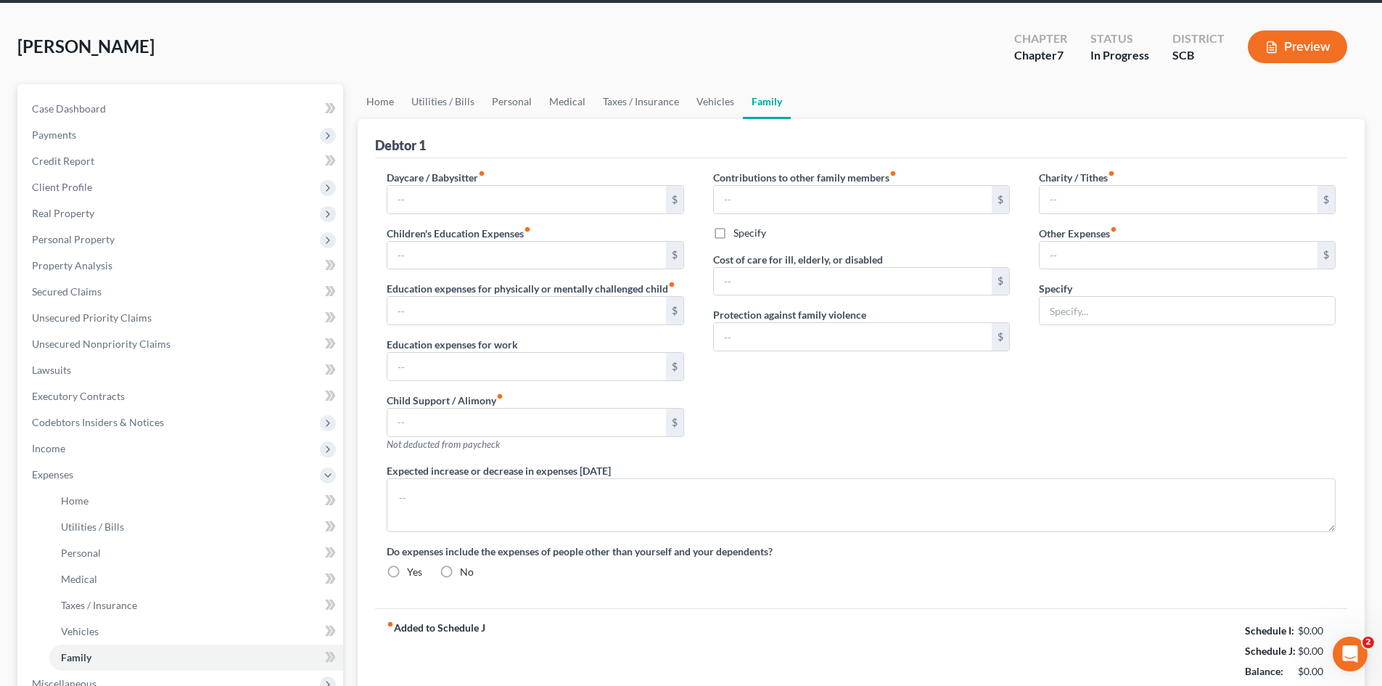
type input "0.00"
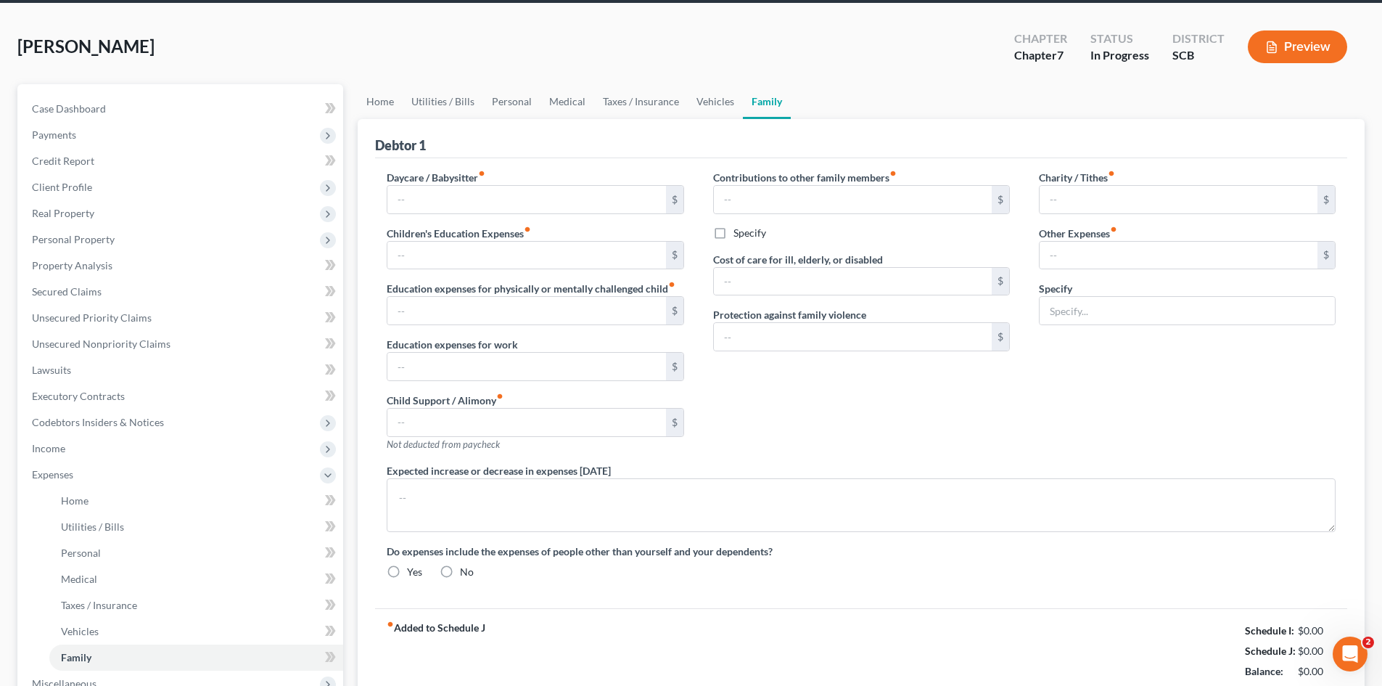
type input "0.00"
type input "65.00"
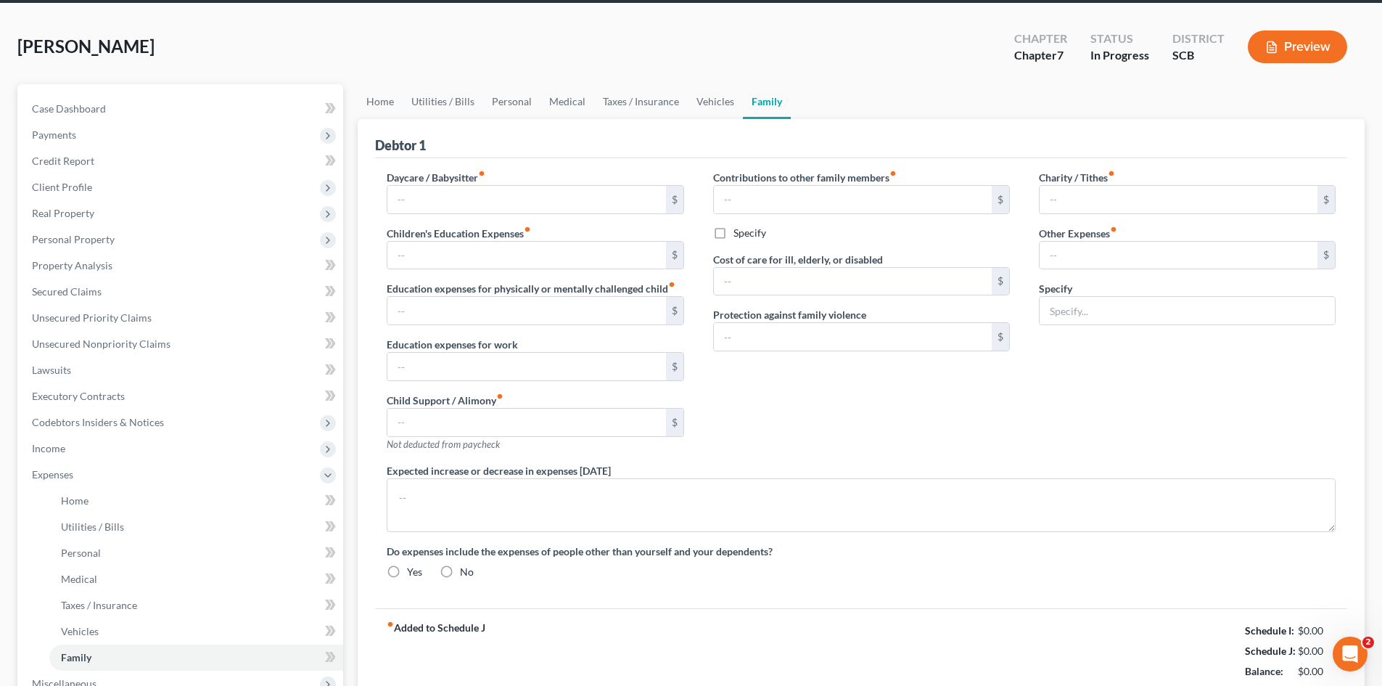
type input "Tanning"
type textarea "The debtor does not anticipate an increase or decrease in his expenditures of 1…"
radio input "true"
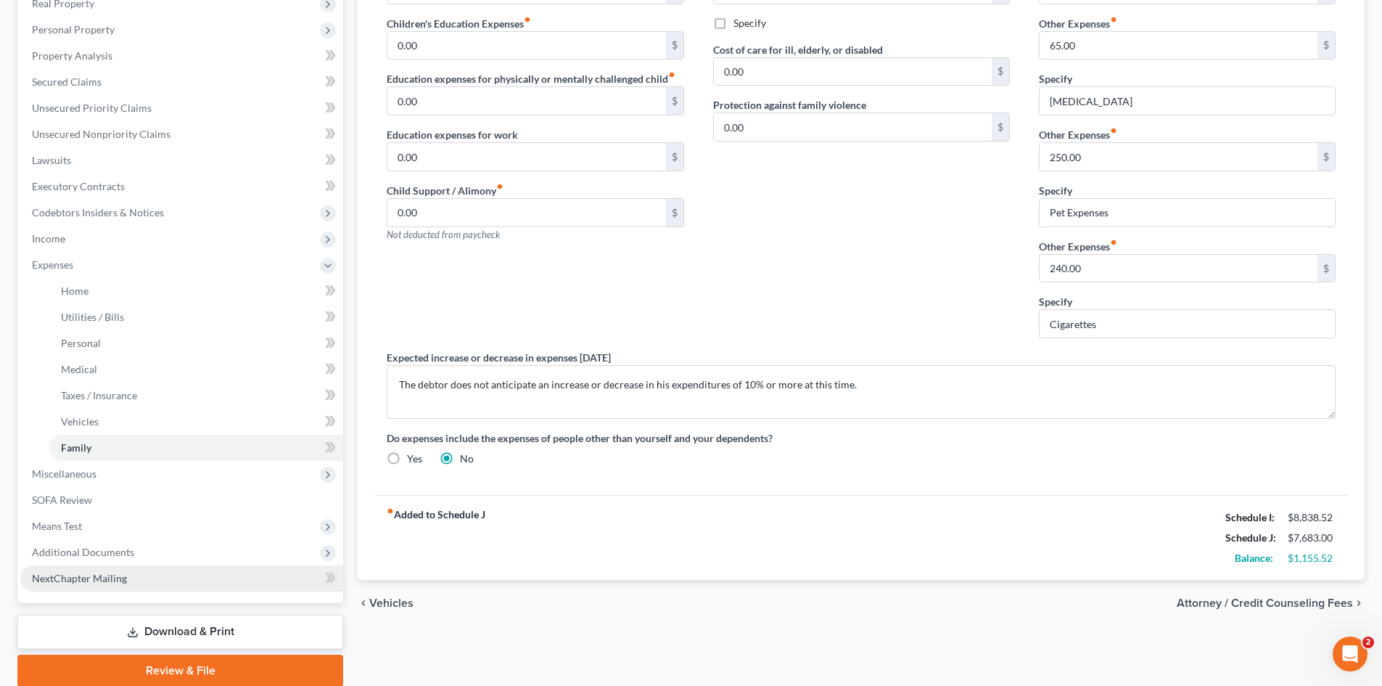
scroll to position [290, 0]
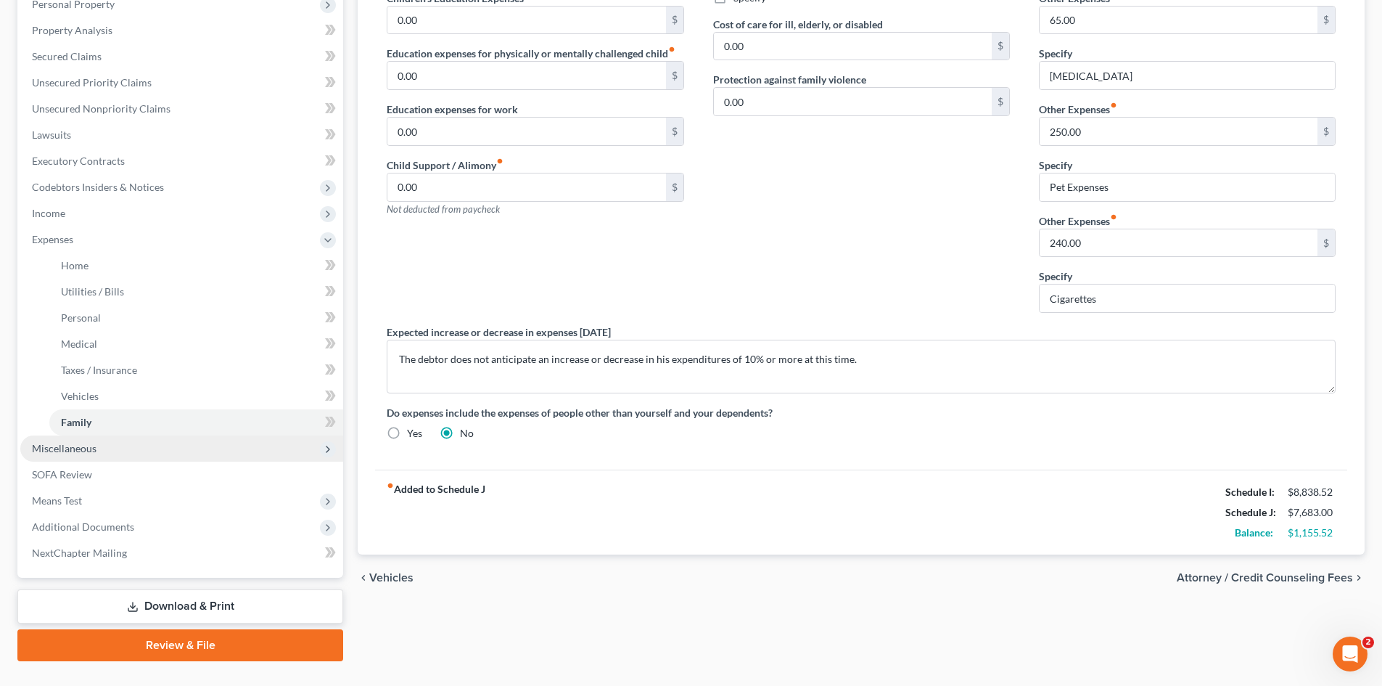
click at [57, 451] on span "Miscellaneous" at bounding box center [64, 448] width 65 height 12
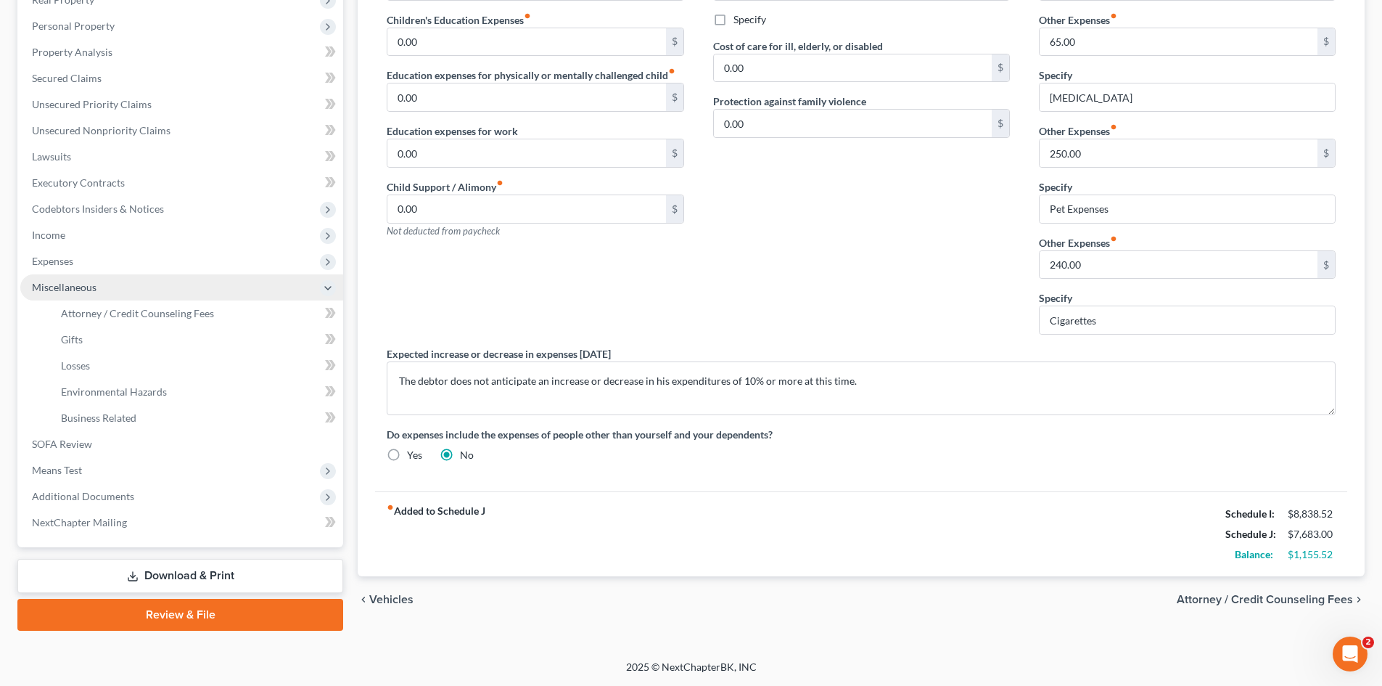
scroll to position [269, 0]
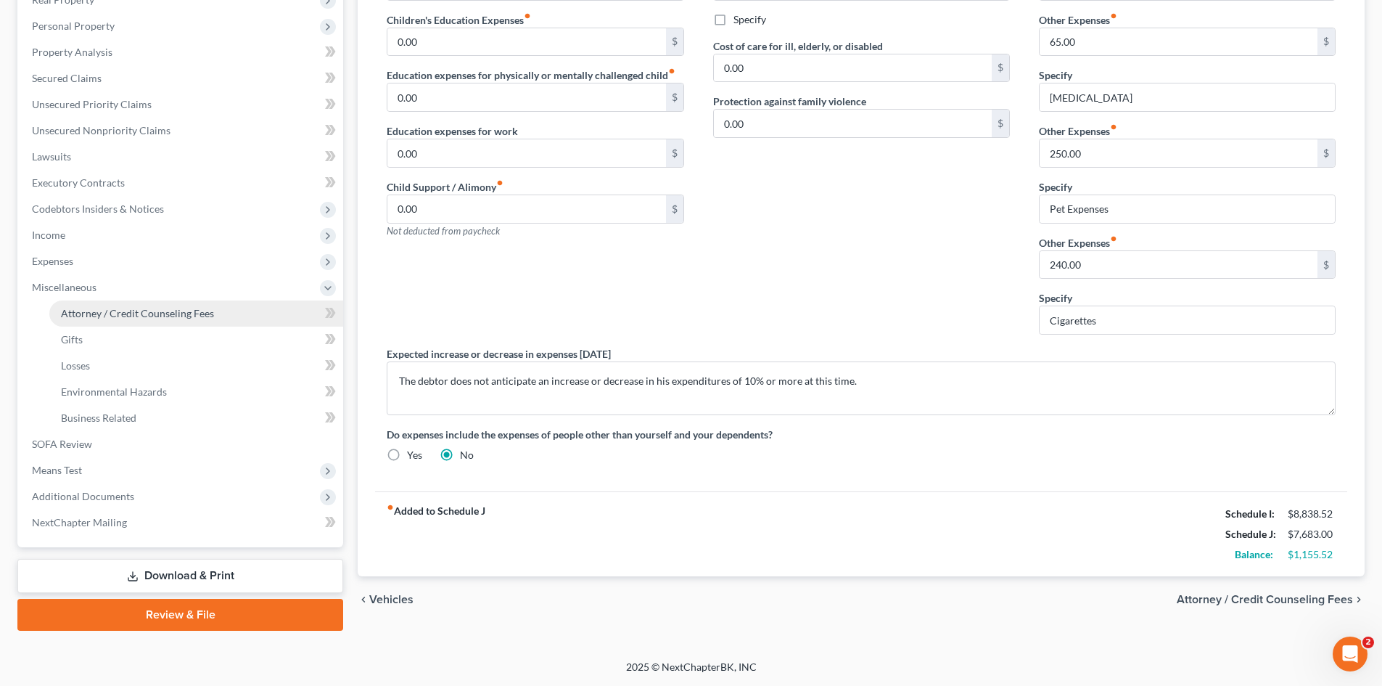
click at [85, 319] on span "Attorney / Credit Counseling Fees" at bounding box center [137, 313] width 153 height 12
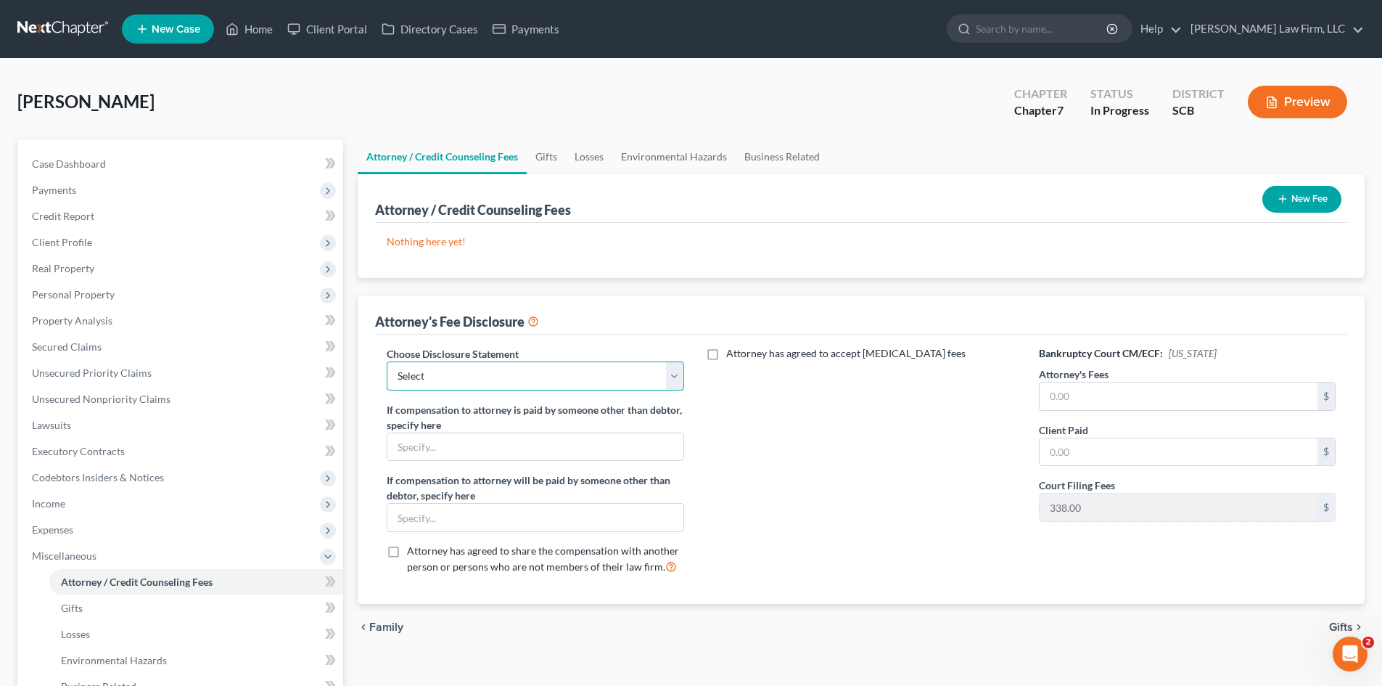
drag, startPoint x: 425, startPoint y: 377, endPoint x: 431, endPoint y: 389, distance: 13.3
click at [425, 377] on select "Select Disclosure of Compensation of Attorney for Debtor(S)" at bounding box center [535, 375] width 297 height 29
select select "0"
click at [387, 361] on select "Select Disclosure of Compensation of Attorney for Debtor(S)" at bounding box center [535, 375] width 297 height 29
click at [41, 274] on span "Real Property" at bounding box center [181, 268] width 323 height 26
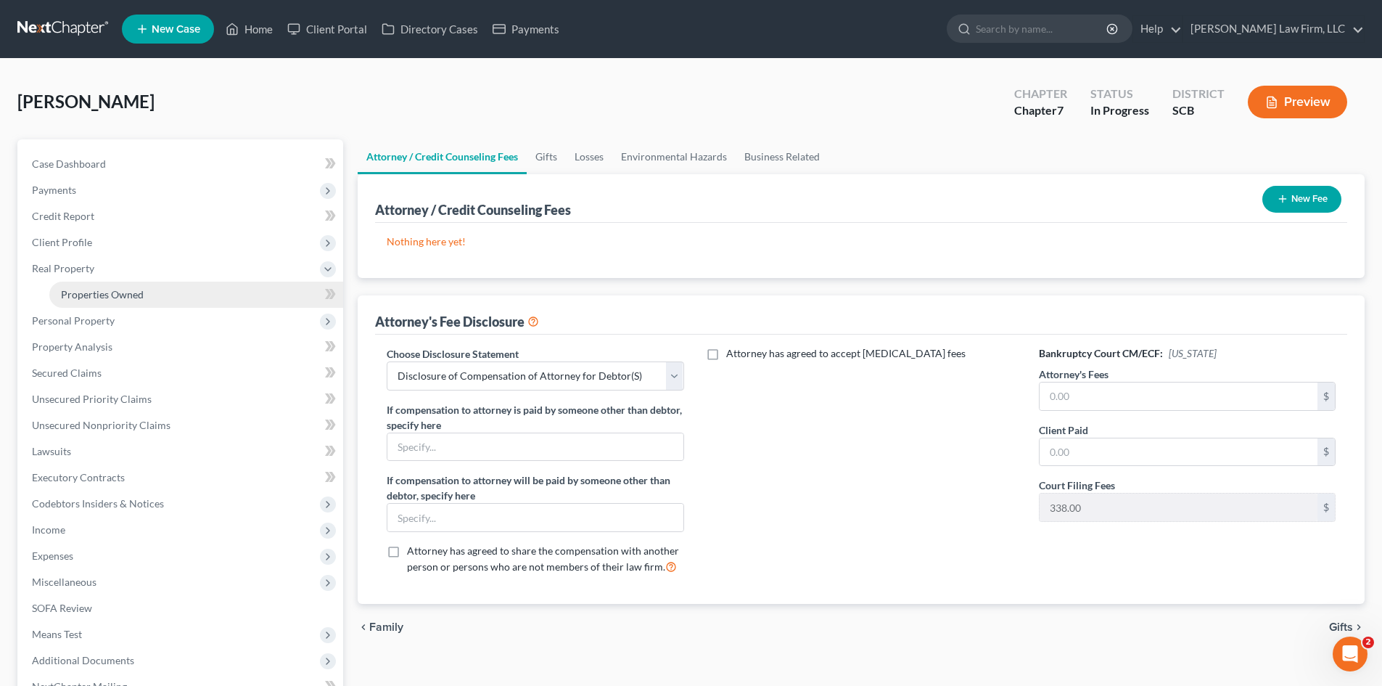
click at [49, 295] on link "Properties Owned" at bounding box center [196, 295] width 294 height 26
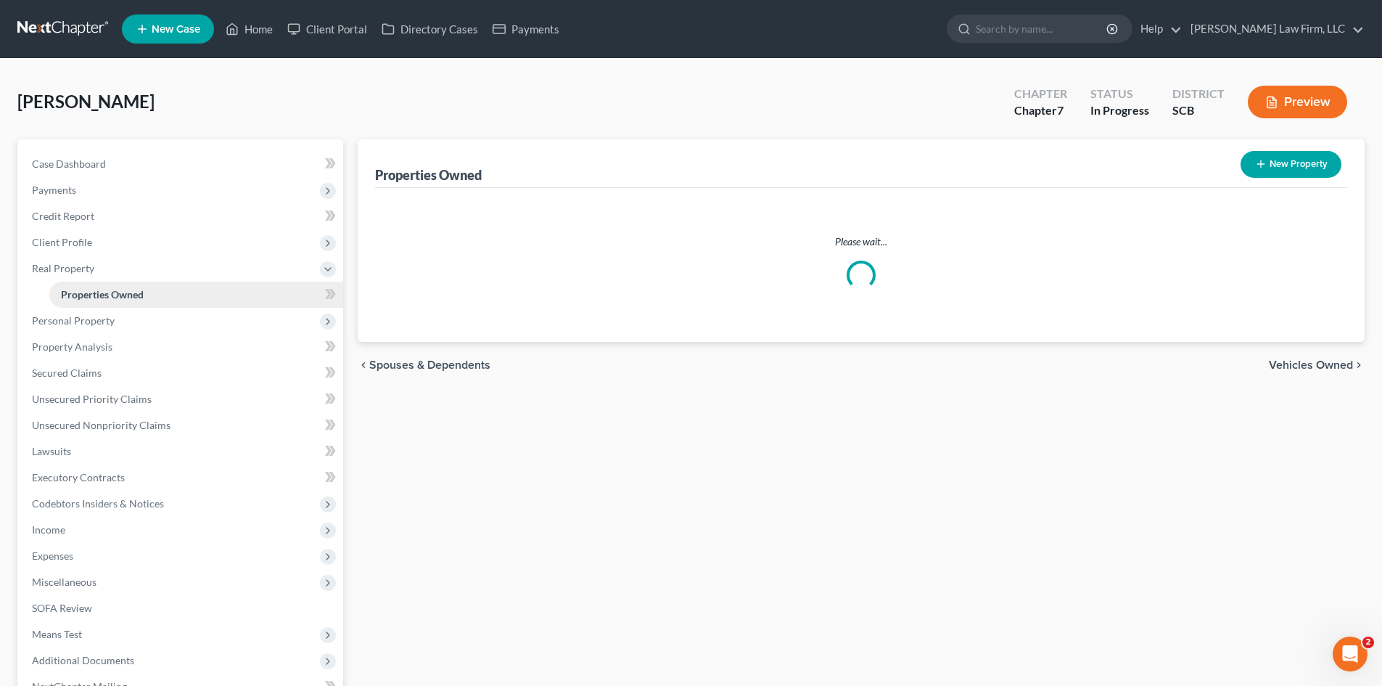
click at [102, 291] on span "Properties Owned" at bounding box center [102, 294] width 83 height 12
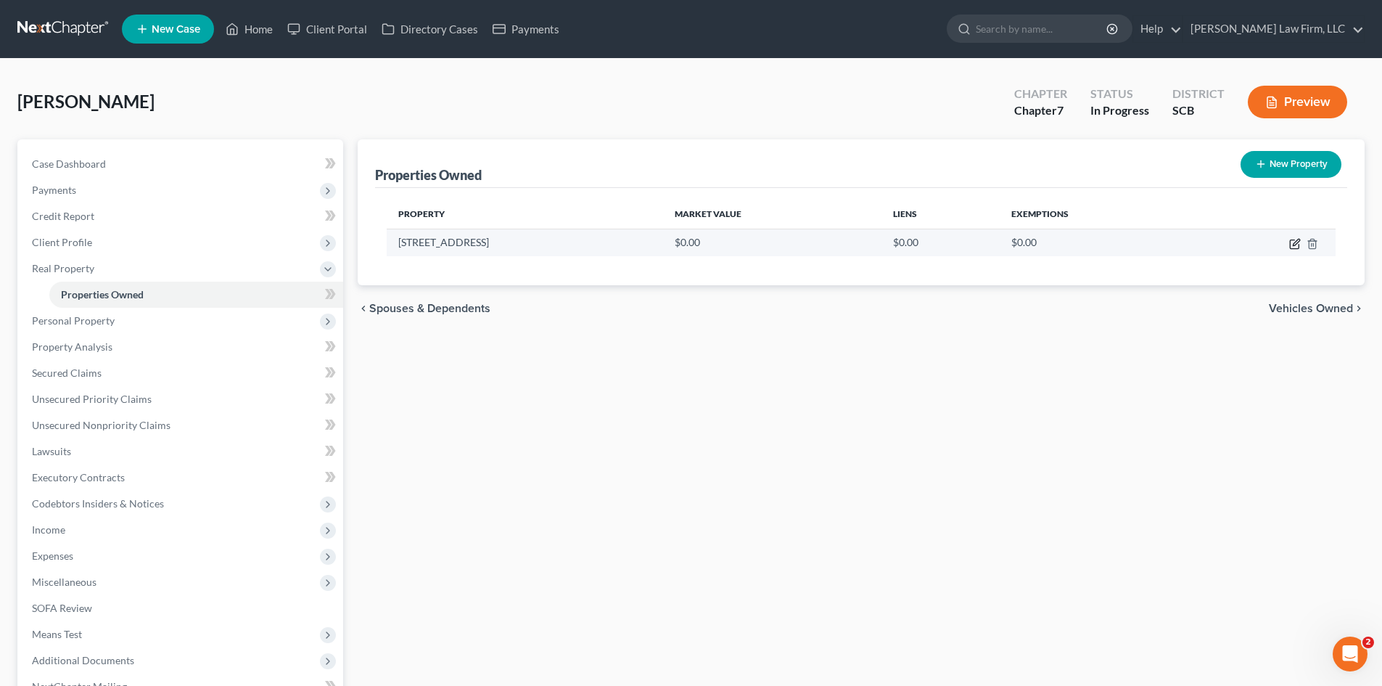
click at [1296, 242] on icon "button" at bounding box center [1296, 242] width 7 height 7
select select "42"
select select "9"
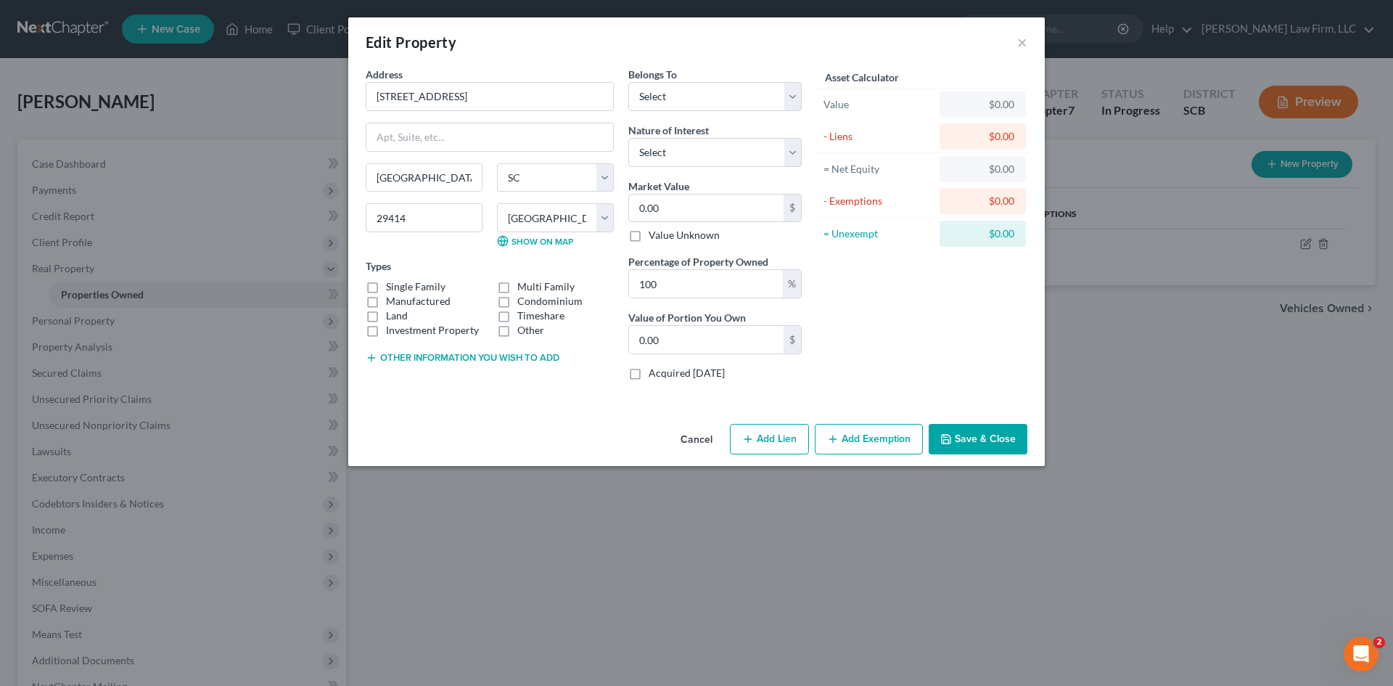
click at [706, 440] on button "Cancel" at bounding box center [696, 439] width 55 height 29
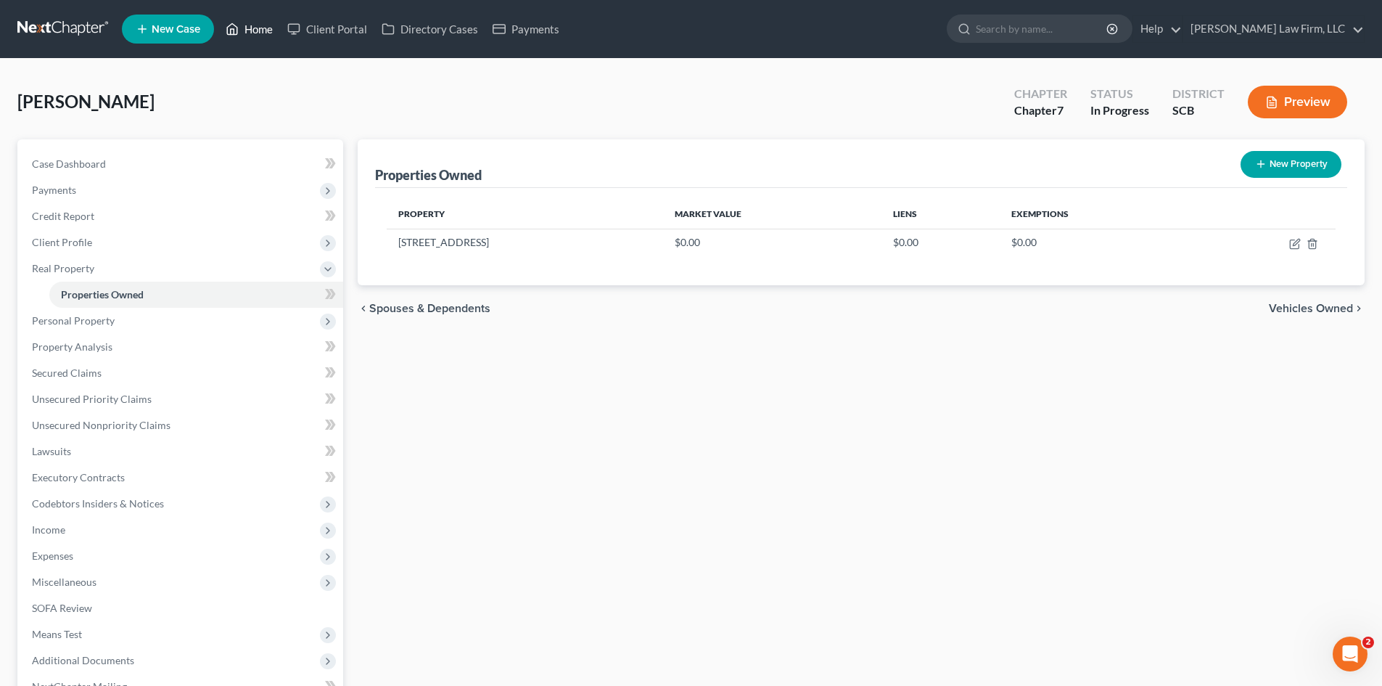
click at [252, 38] on link "Home" at bounding box center [249, 29] width 62 height 26
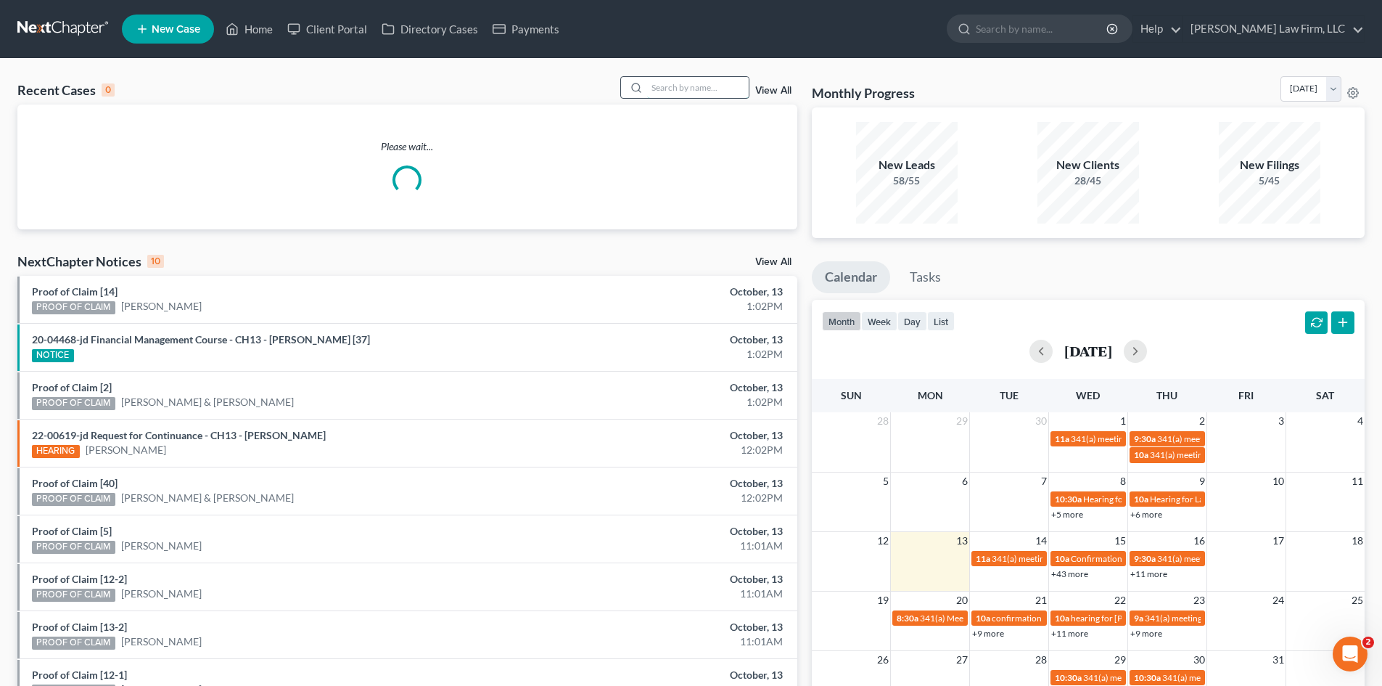
click at [700, 97] on input "search" at bounding box center [698, 87] width 102 height 21
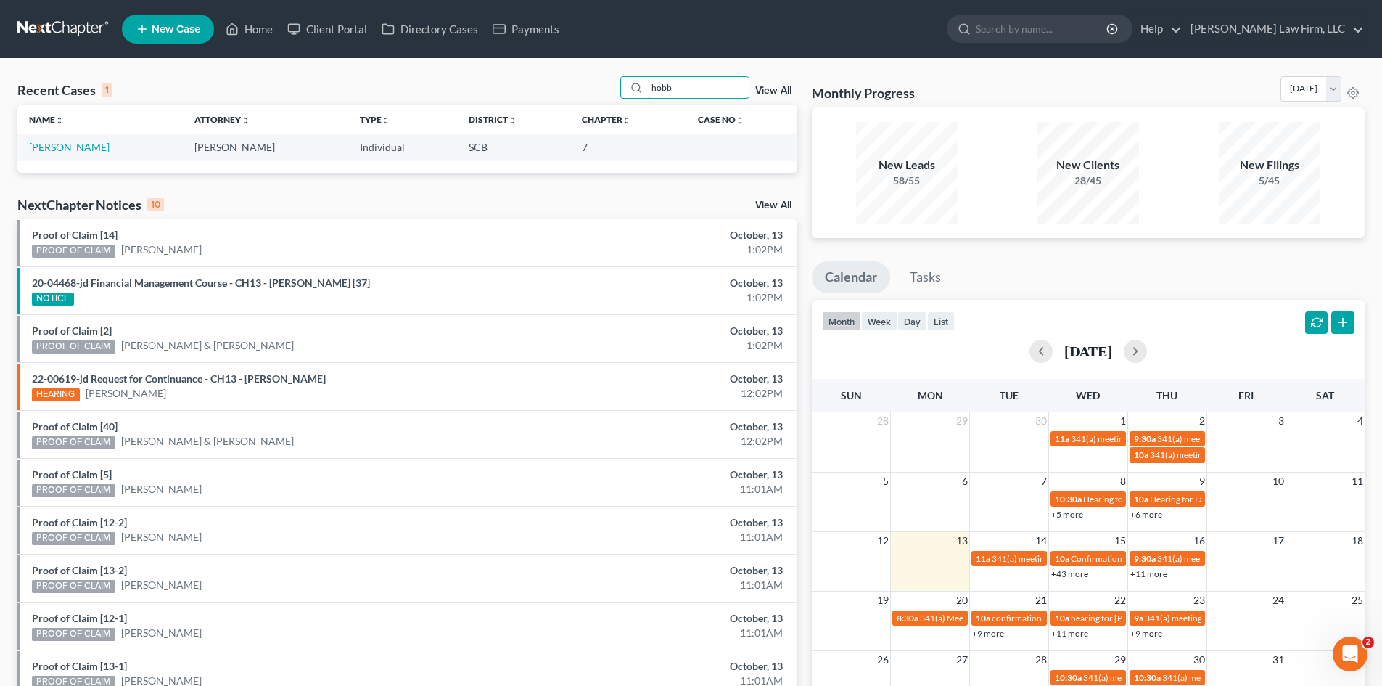
type input "hobb"
click at [50, 146] on link "[PERSON_NAME]" at bounding box center [69, 147] width 81 height 12
select select "3"
select select "1"
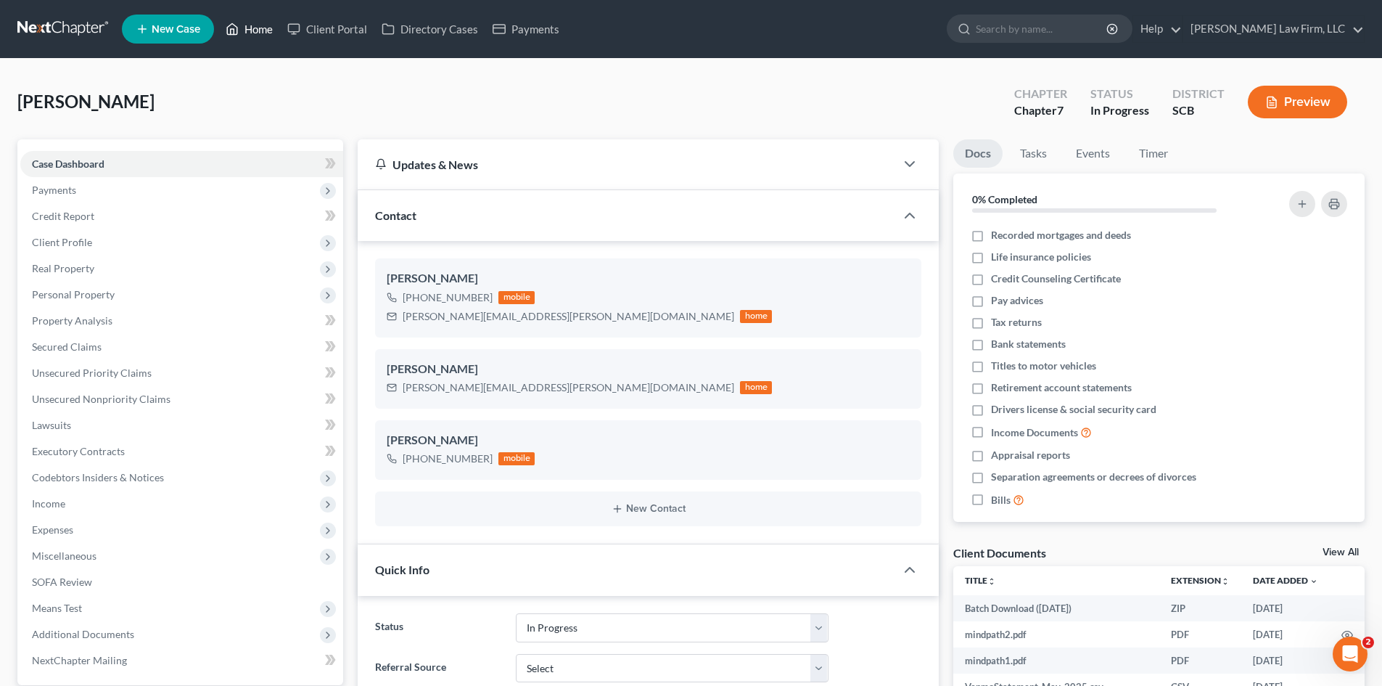
drag, startPoint x: 251, startPoint y: 31, endPoint x: 393, endPoint y: 3, distance: 145.0
click at [250, 31] on link "Home" at bounding box center [249, 29] width 62 height 26
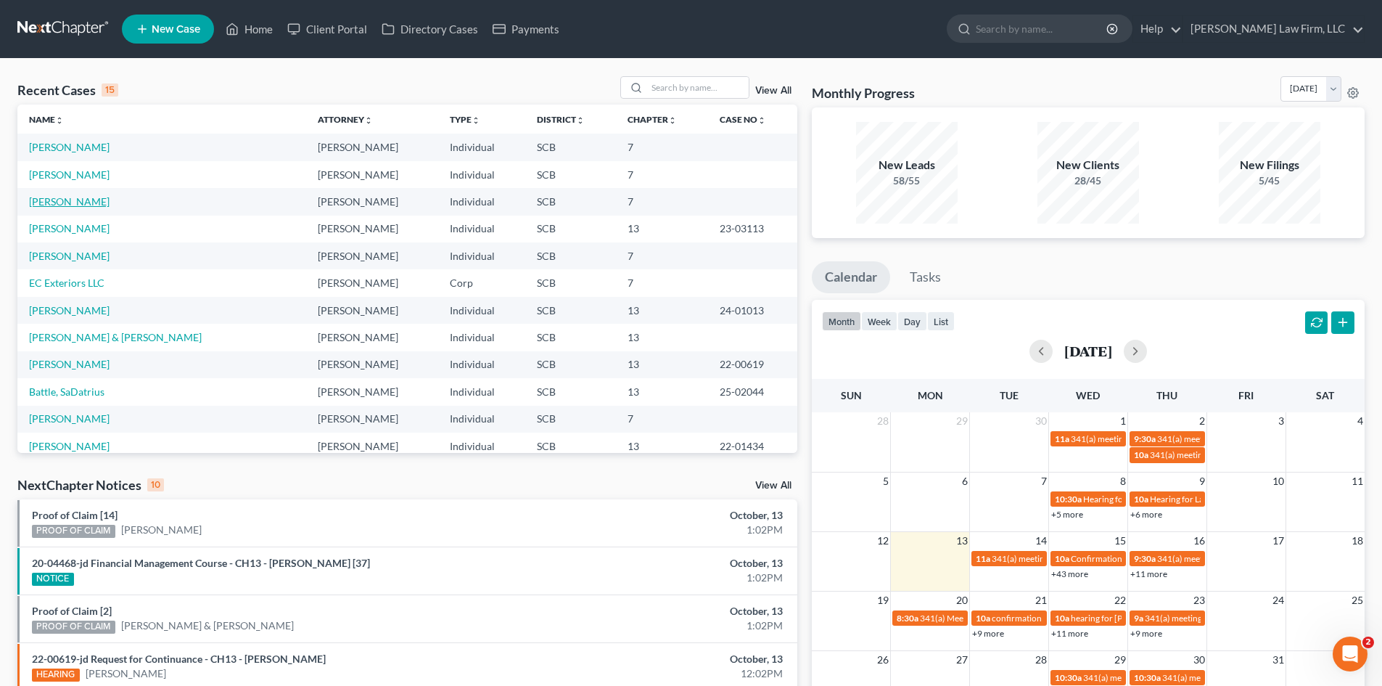
click at [48, 202] on link "[PERSON_NAME]" at bounding box center [69, 201] width 81 height 12
select select "3"
select select "0"
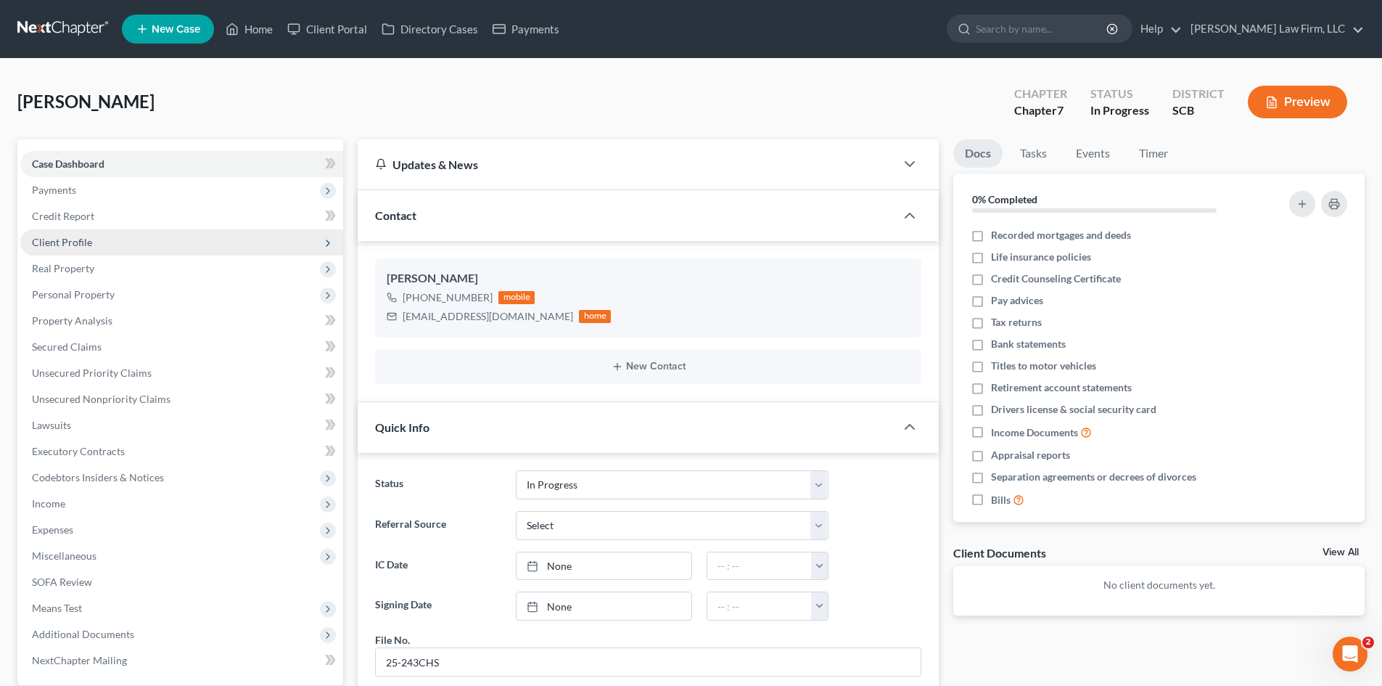
click at [57, 246] on span "Client Profile" at bounding box center [62, 242] width 60 height 12
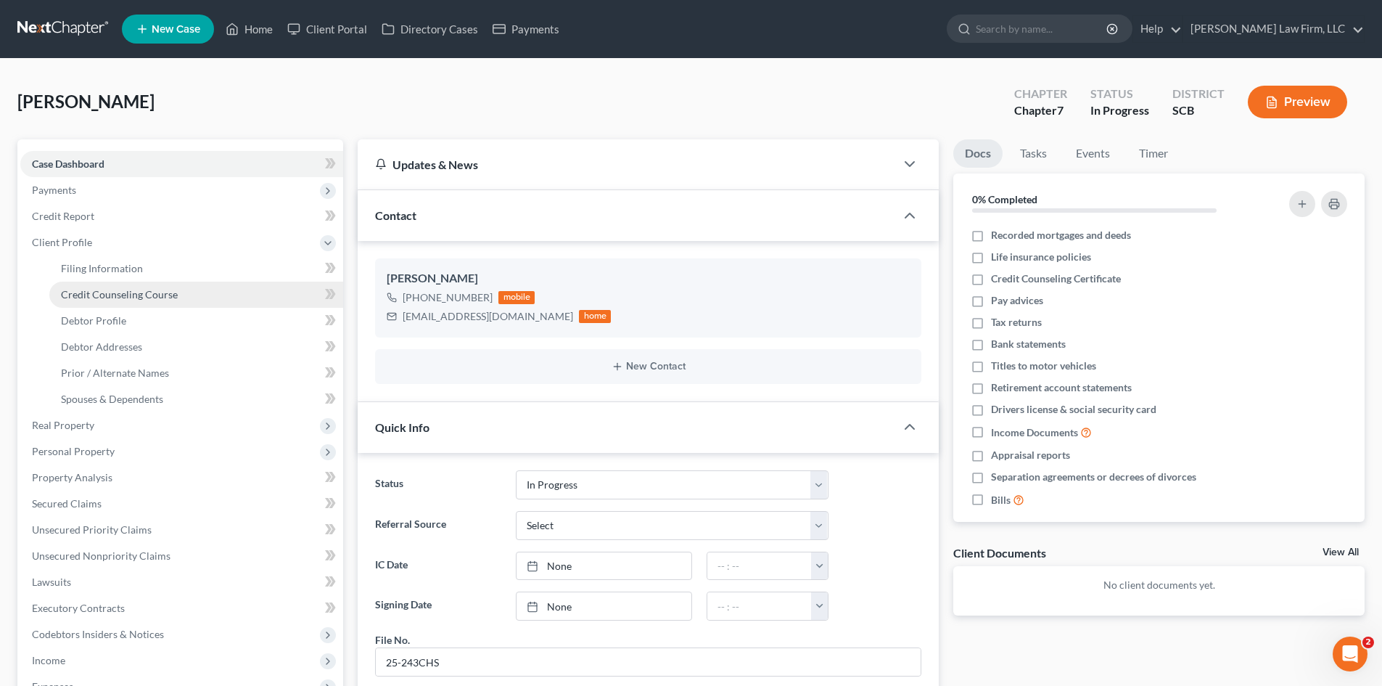
click at [72, 295] on span "Credit Counseling Course" at bounding box center [119, 294] width 117 height 12
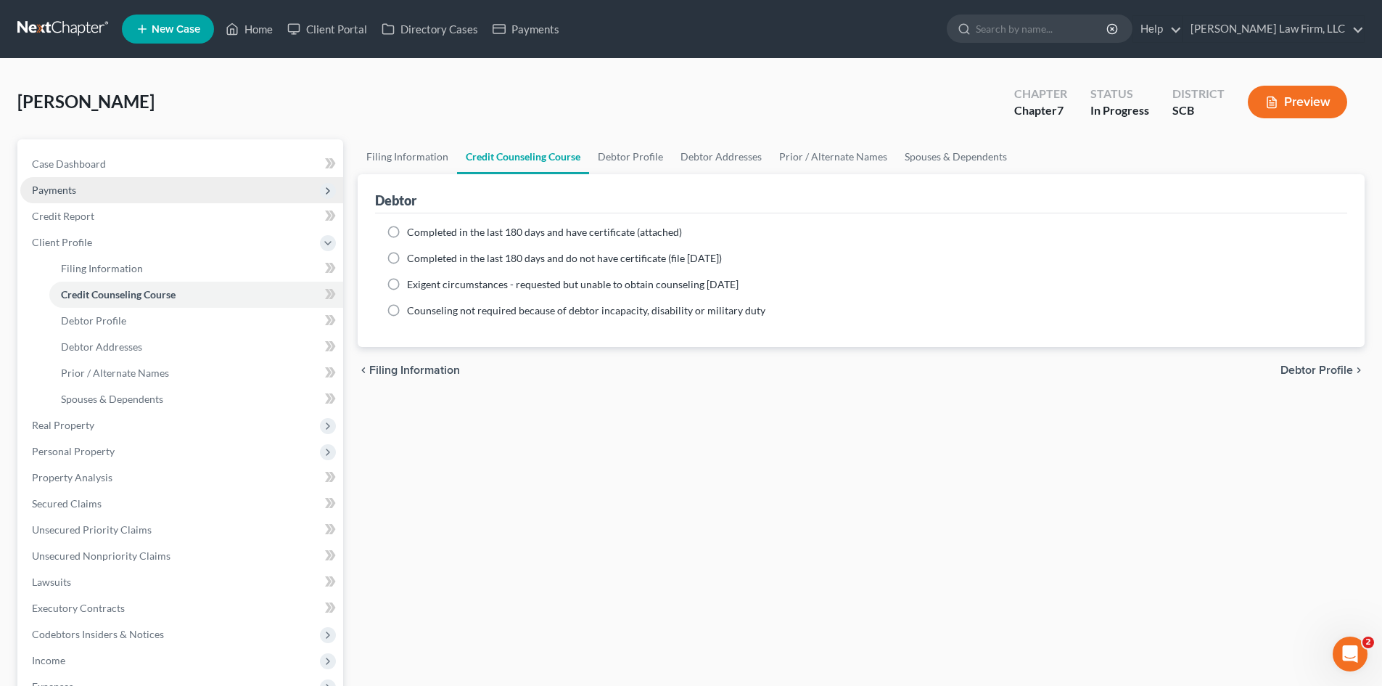
click at [52, 188] on span "Payments" at bounding box center [54, 190] width 44 height 12
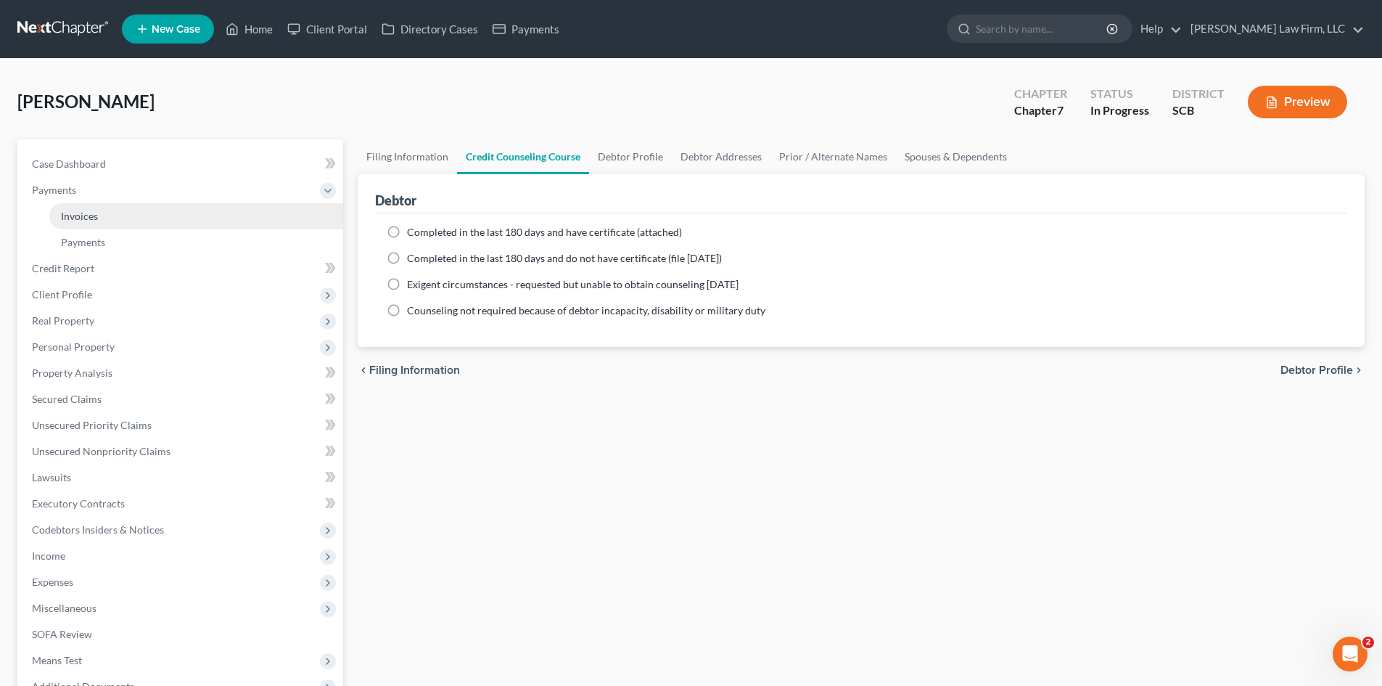
click at [71, 213] on span "Invoices" at bounding box center [79, 216] width 37 height 12
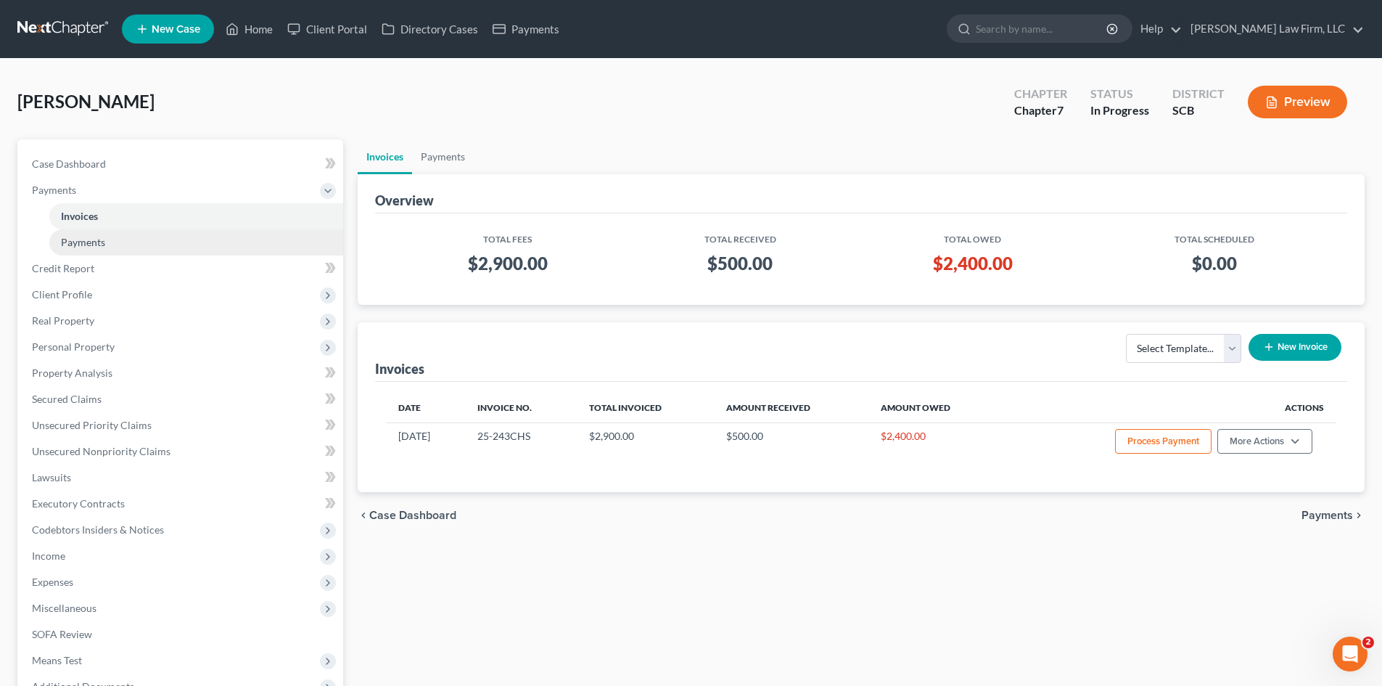
click at [68, 241] on span "Payments" at bounding box center [83, 242] width 44 height 12
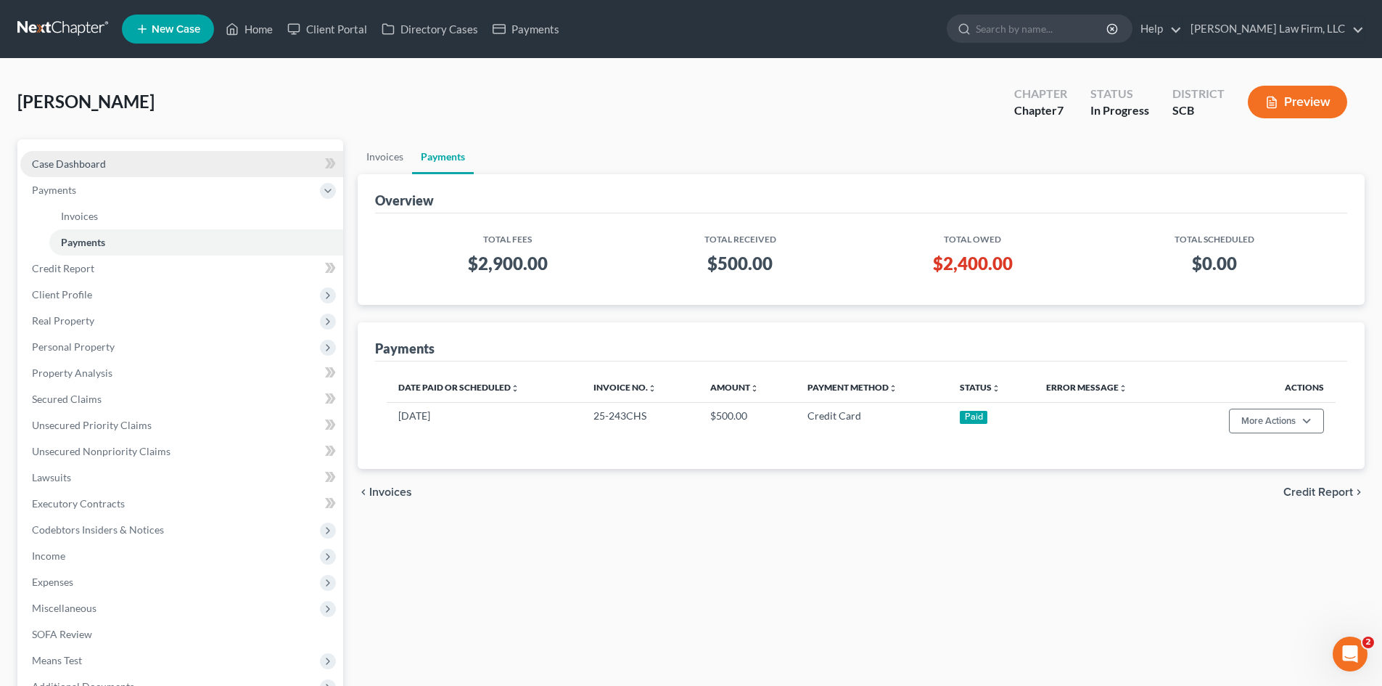
click at [77, 171] on link "Case Dashboard" at bounding box center [181, 164] width 323 height 26
select select "0"
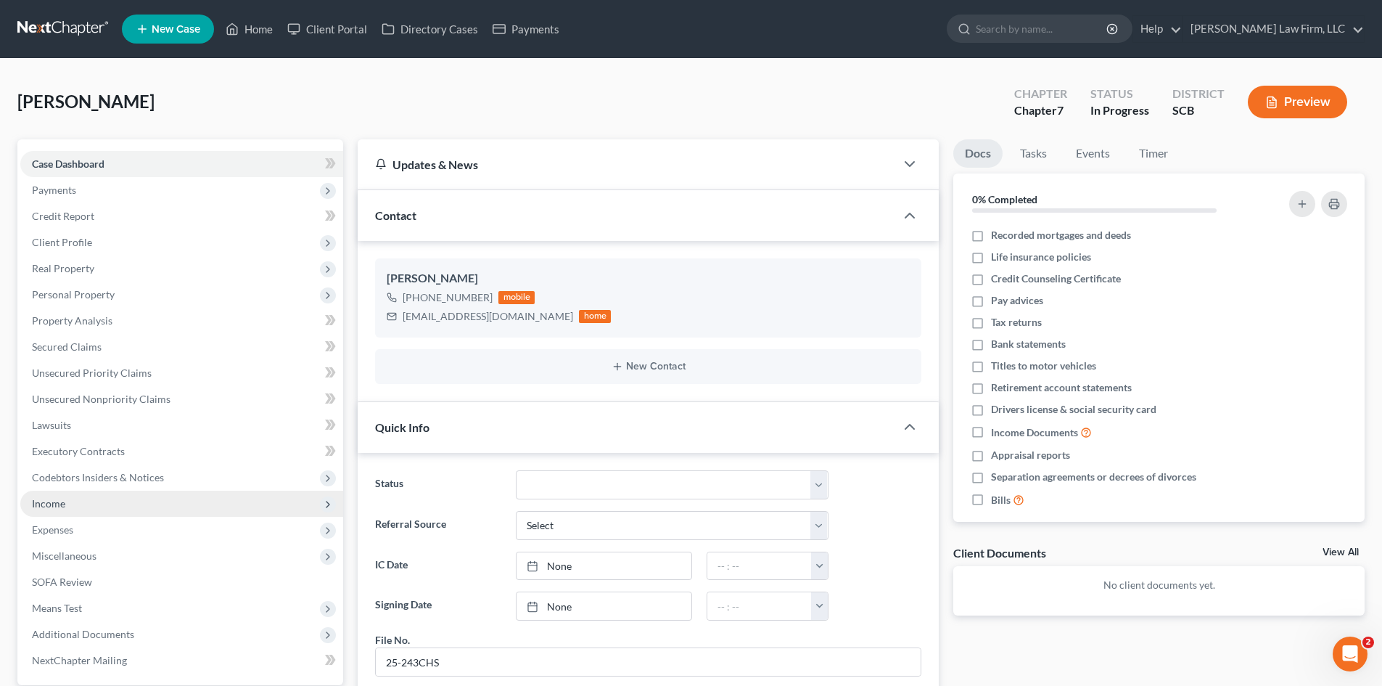
click at [62, 509] on span "Income" at bounding box center [181, 504] width 323 height 26
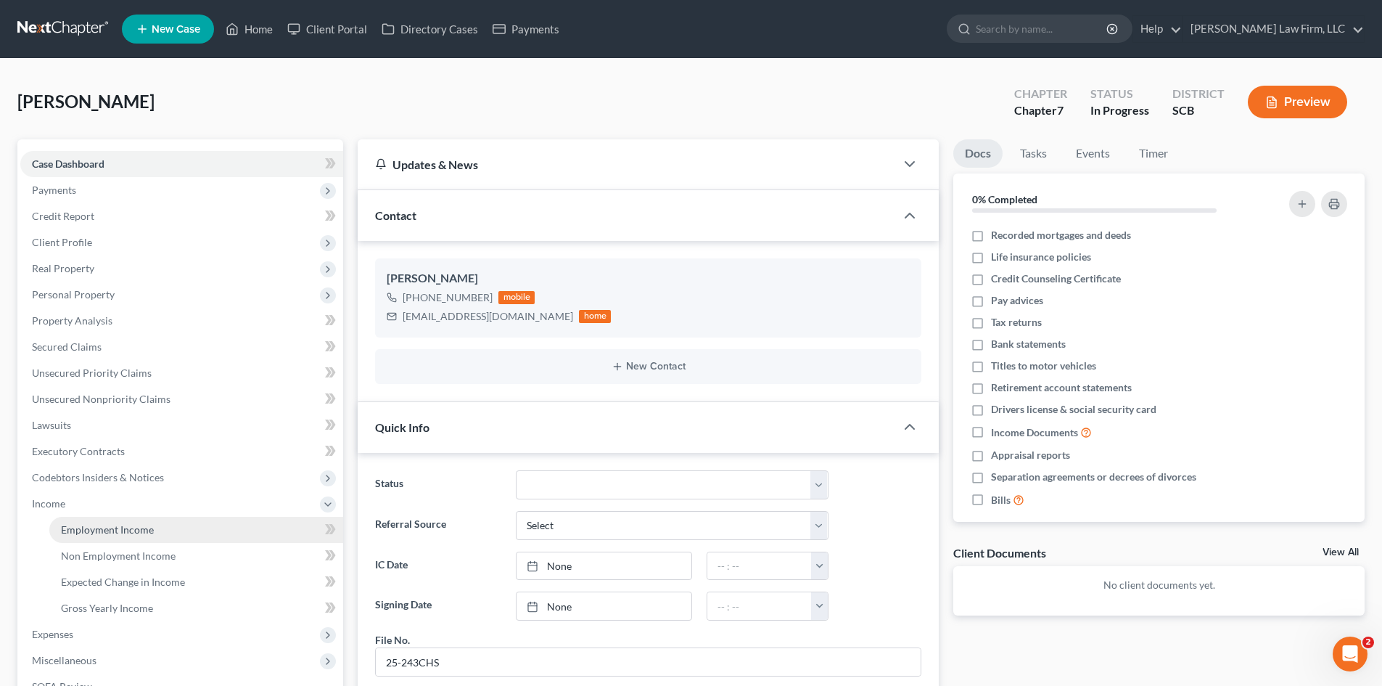
click at [83, 525] on span "Employment Income" at bounding box center [107, 529] width 93 height 12
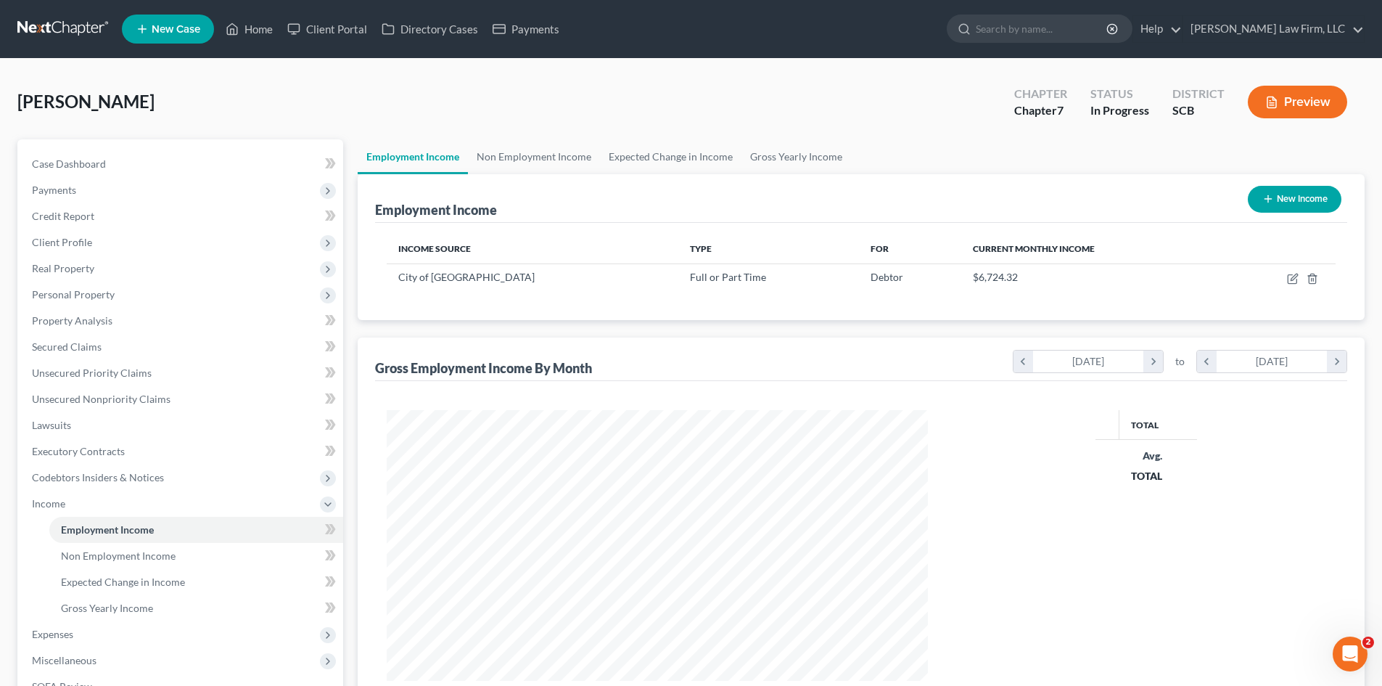
scroll to position [271, 570]
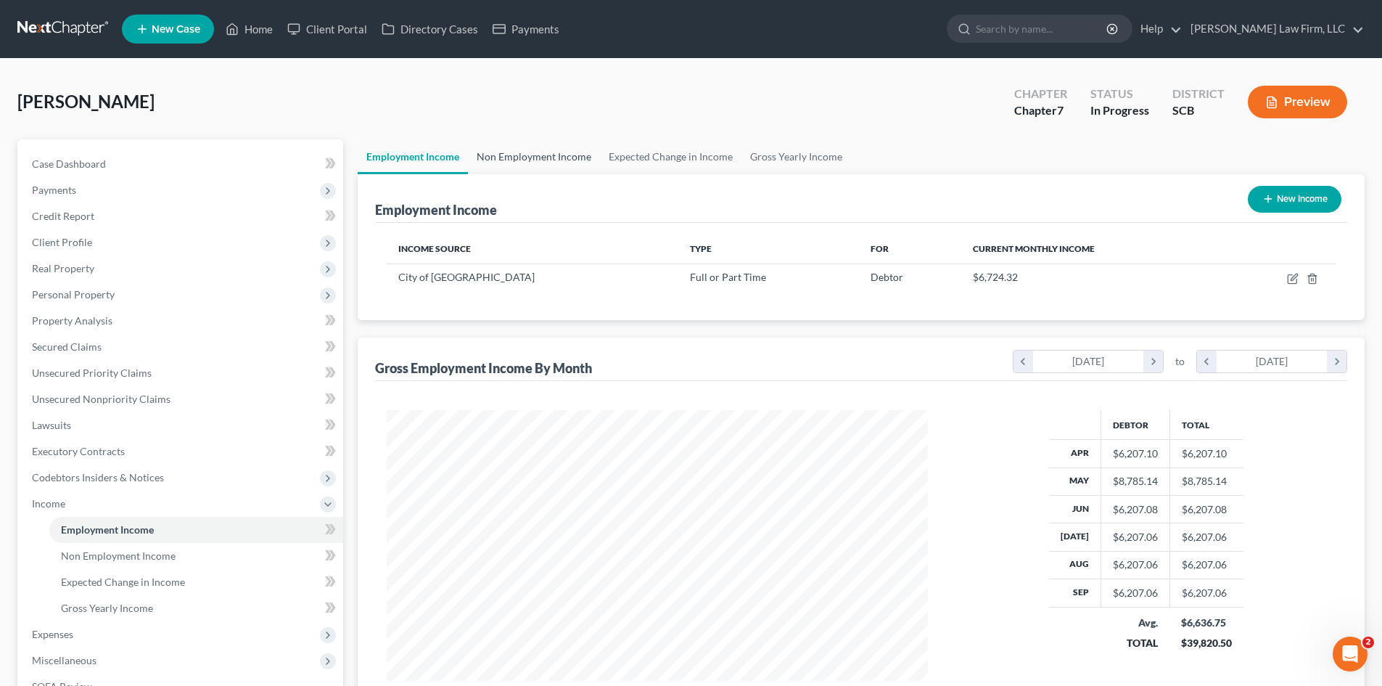
click at [520, 158] on link "Non Employment Income" at bounding box center [534, 156] width 132 height 35
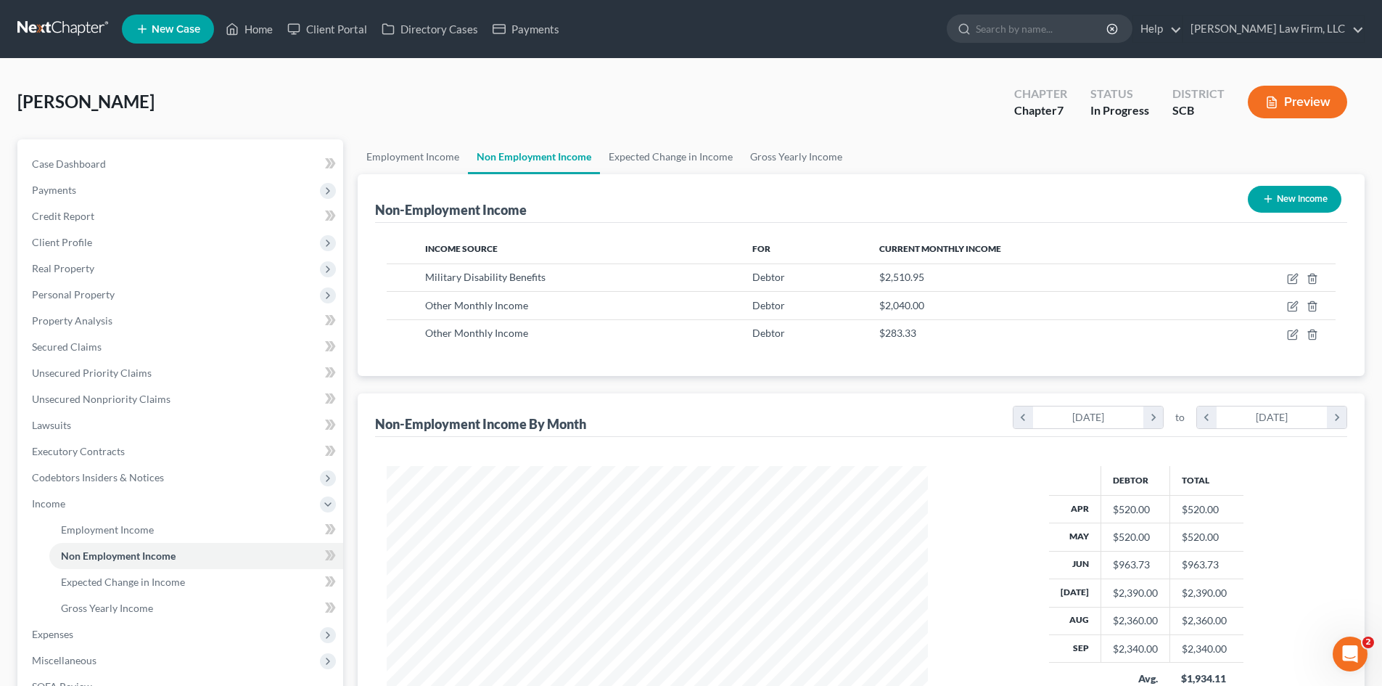
scroll to position [271, 570]
click at [628, 157] on link "Expected Change in Income" at bounding box center [671, 156] width 142 height 35
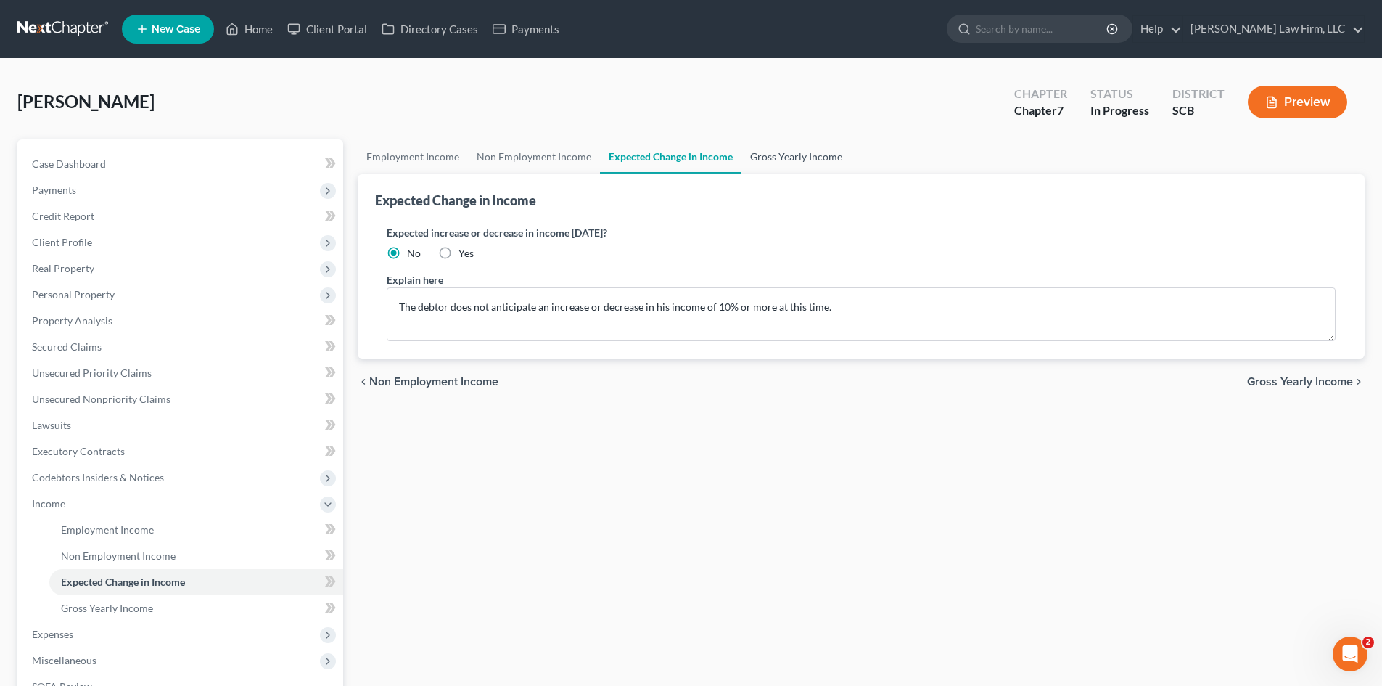
click at [758, 150] on link "Gross Yearly Income" at bounding box center [797, 156] width 110 height 35
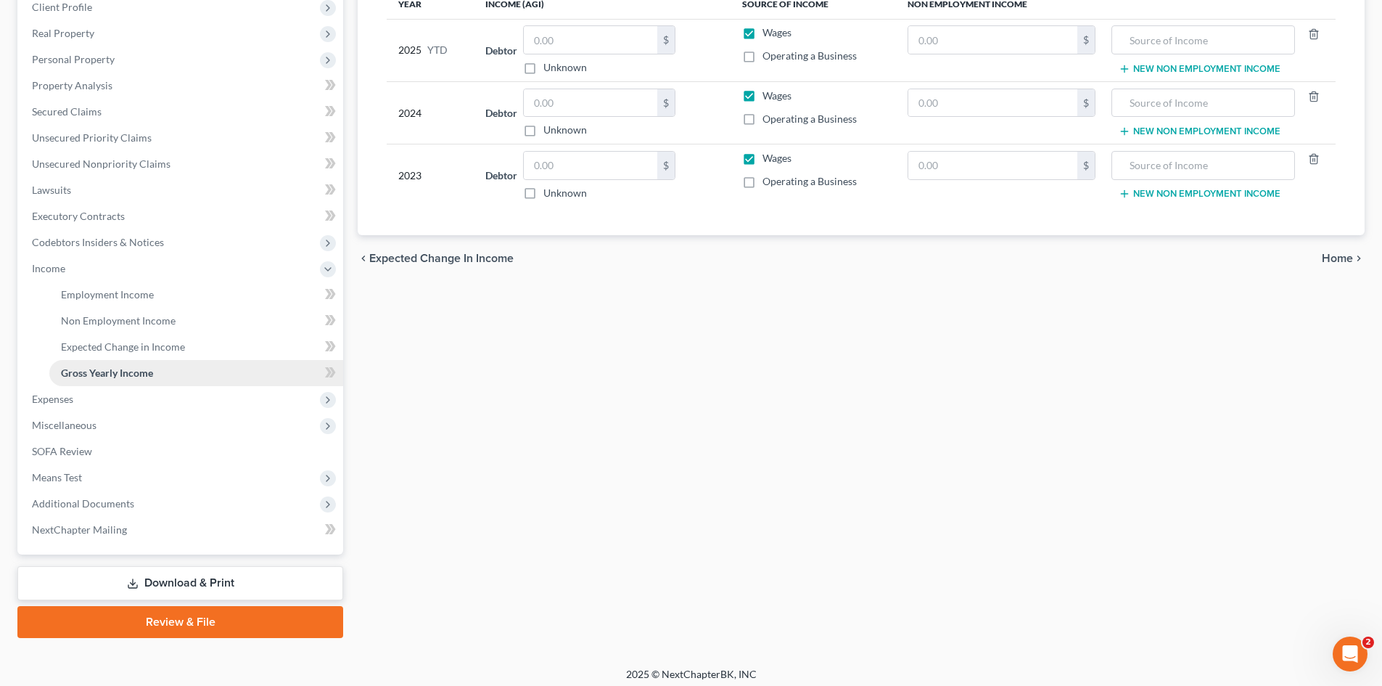
scroll to position [242, 0]
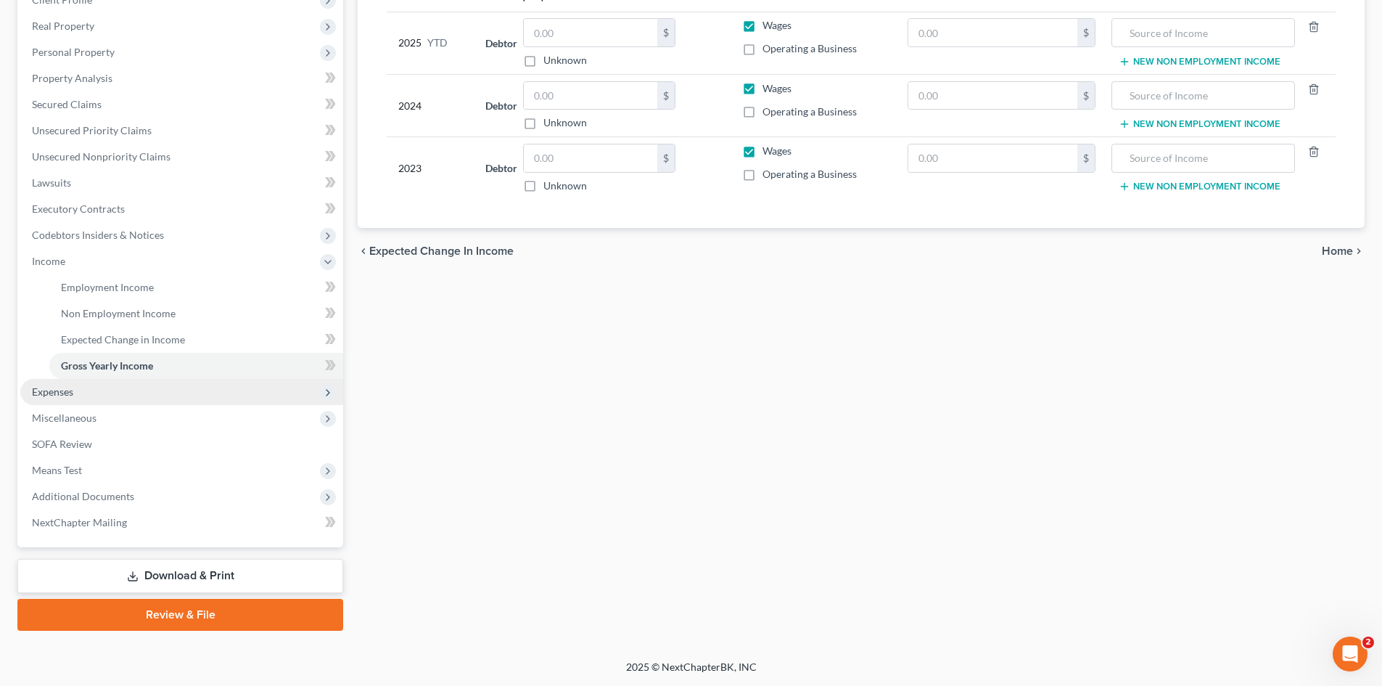
click at [66, 400] on span "Expenses" at bounding box center [181, 392] width 323 height 26
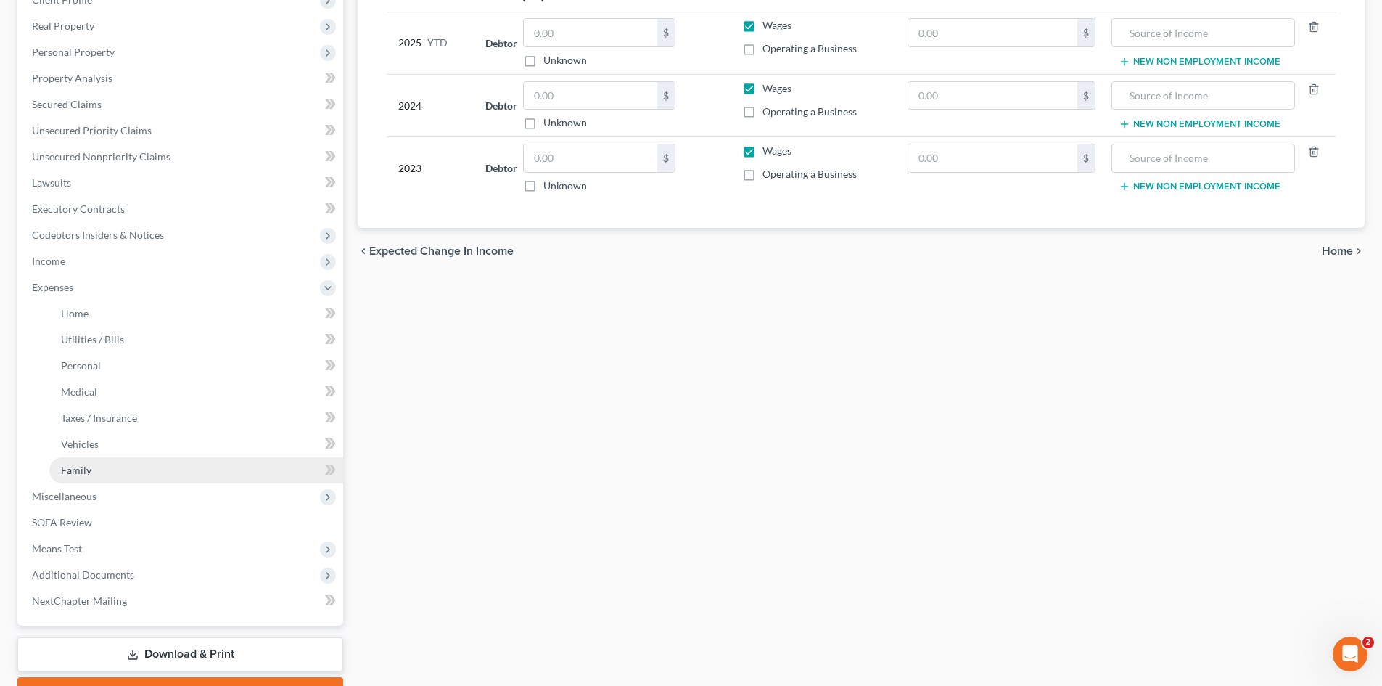
drag, startPoint x: 73, startPoint y: 471, endPoint x: 83, endPoint y: 468, distance: 11.3
click at [73, 471] on span "Family" at bounding box center [76, 470] width 30 height 12
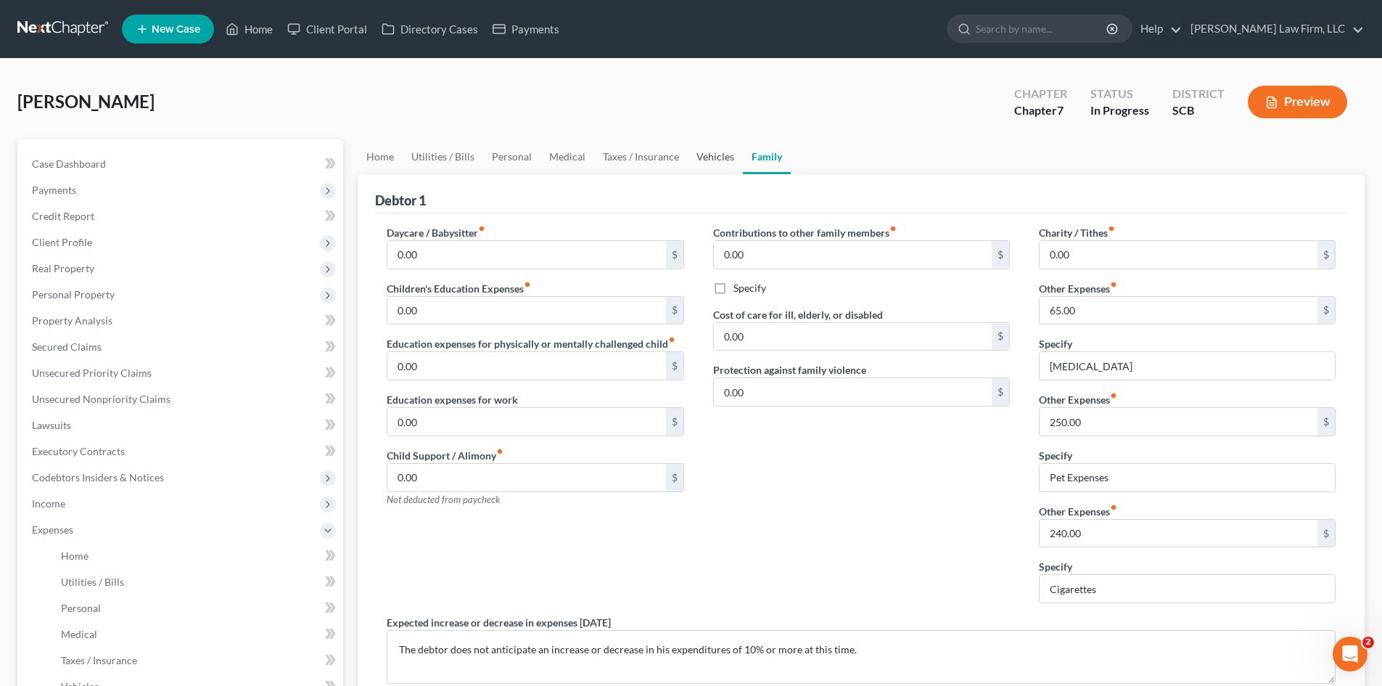
click at [706, 161] on link "Vehicles" at bounding box center [715, 156] width 55 height 35
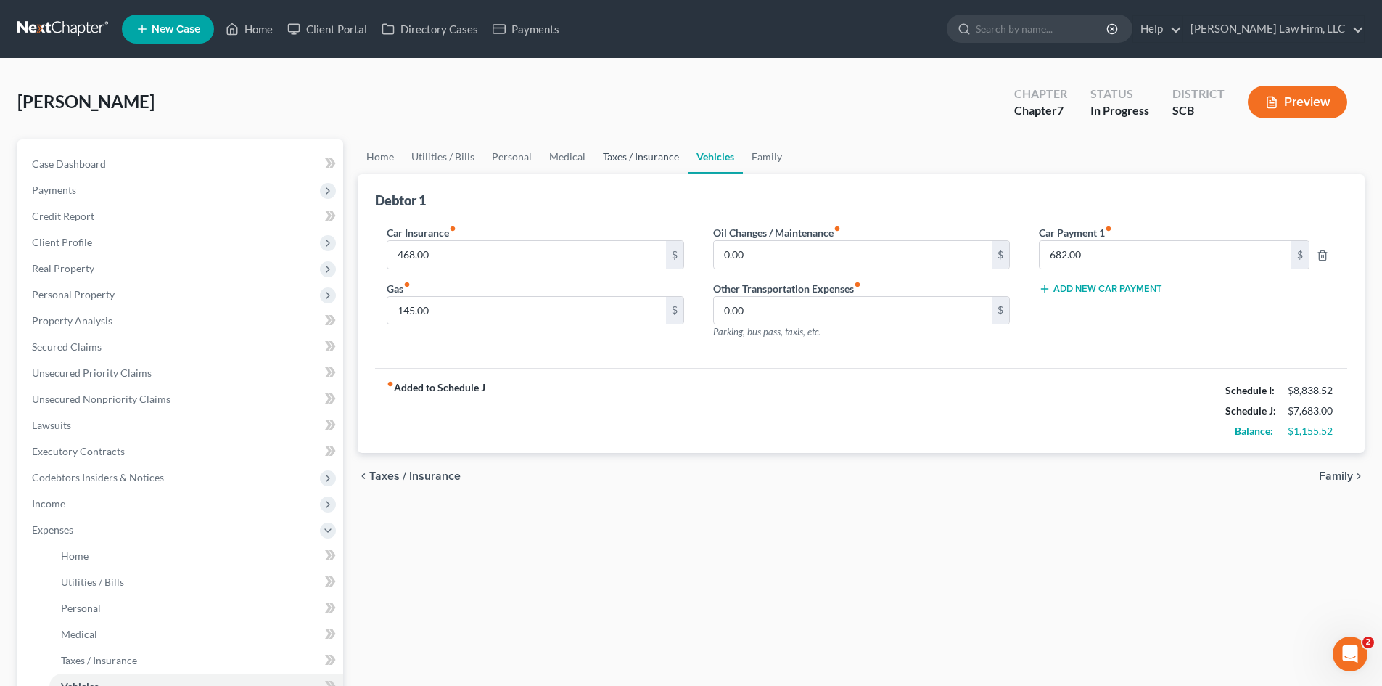
click at [624, 166] on link "Taxes / Insurance" at bounding box center [641, 156] width 94 height 35
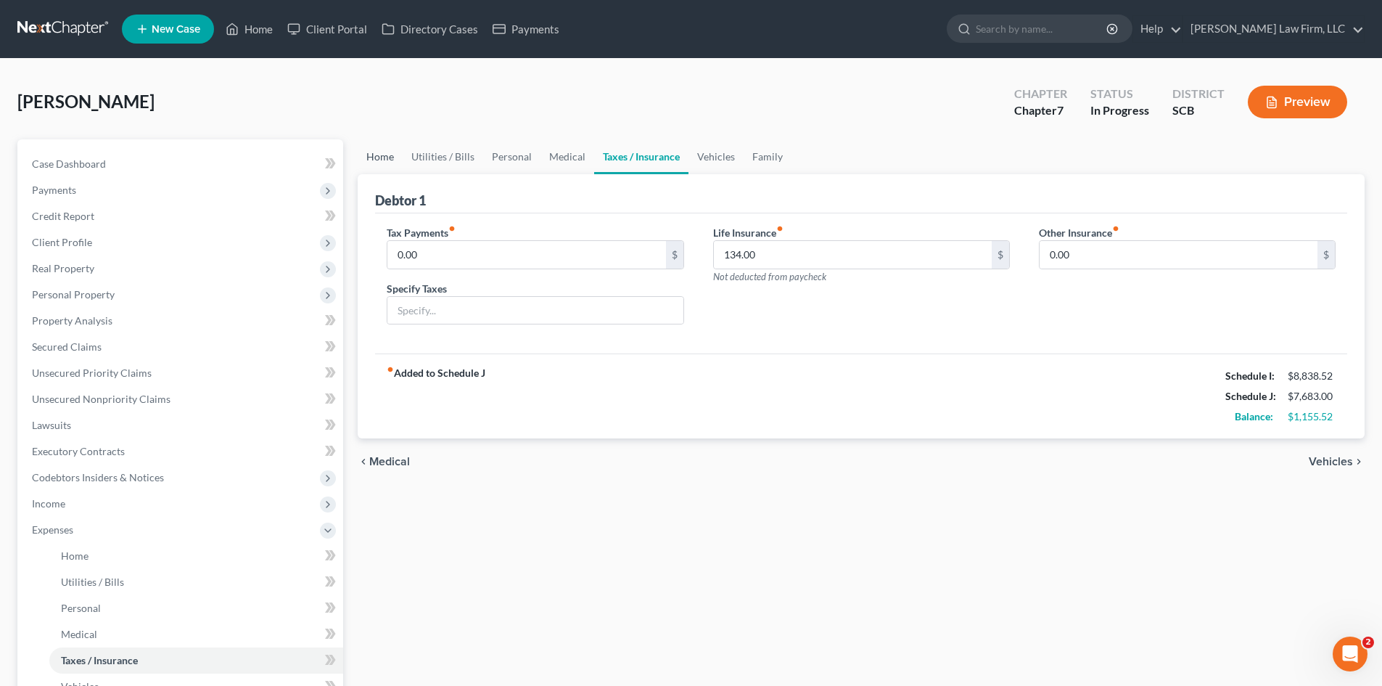
click at [390, 166] on link "Home" at bounding box center [380, 156] width 45 height 35
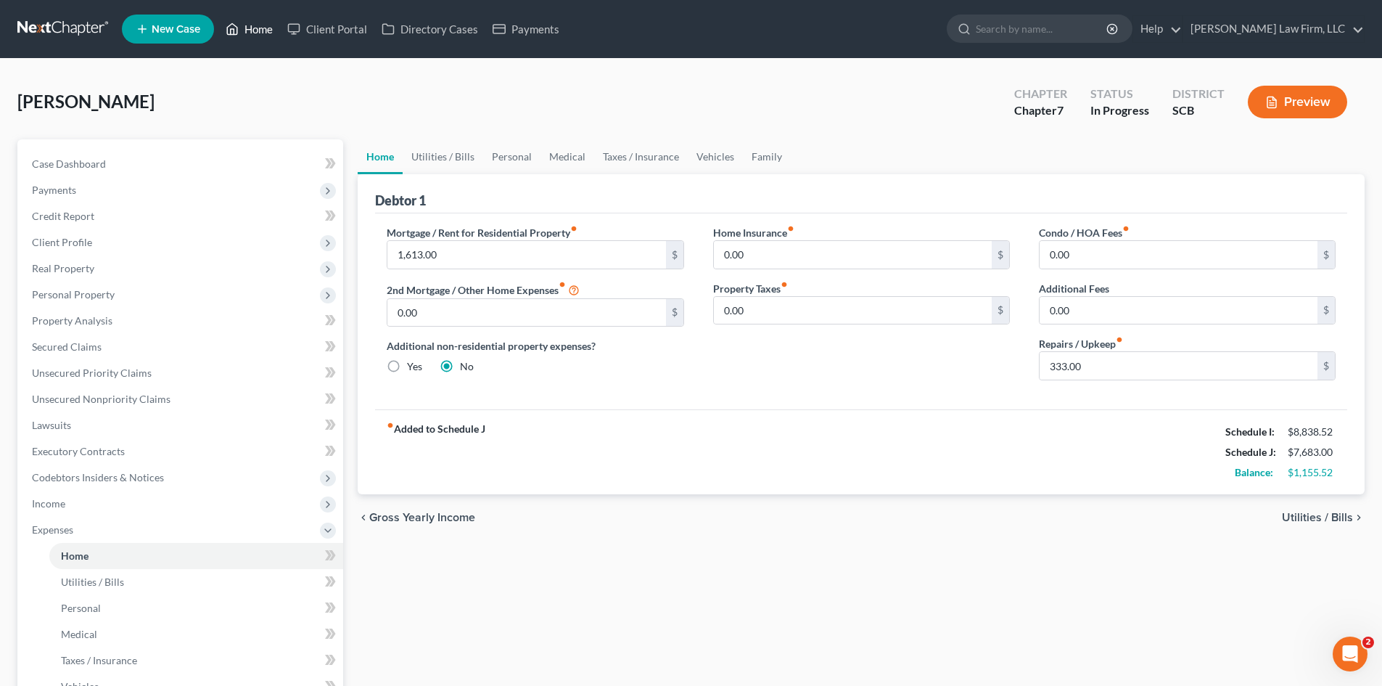
drag, startPoint x: 250, startPoint y: 37, endPoint x: 234, endPoint y: 1, distance: 39.4
click at [250, 37] on link "Home" at bounding box center [249, 29] width 62 height 26
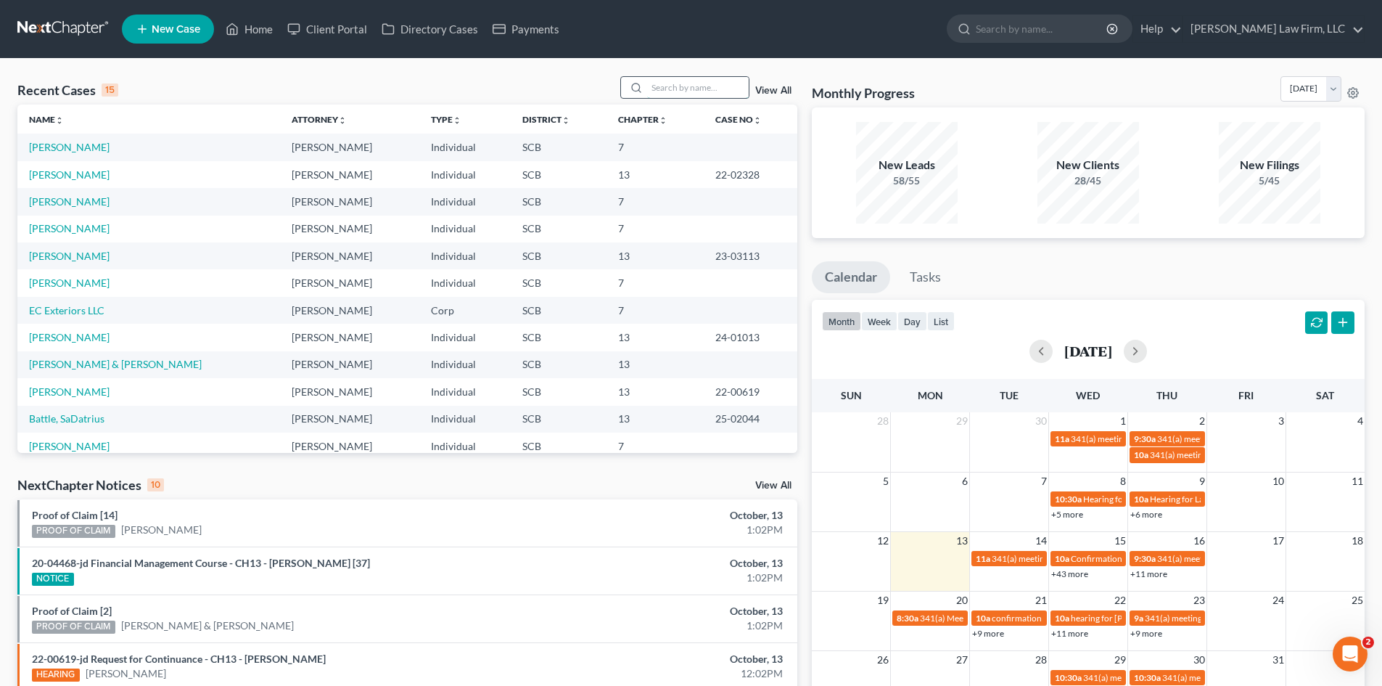
click at [667, 94] on input "search" at bounding box center [698, 87] width 102 height 21
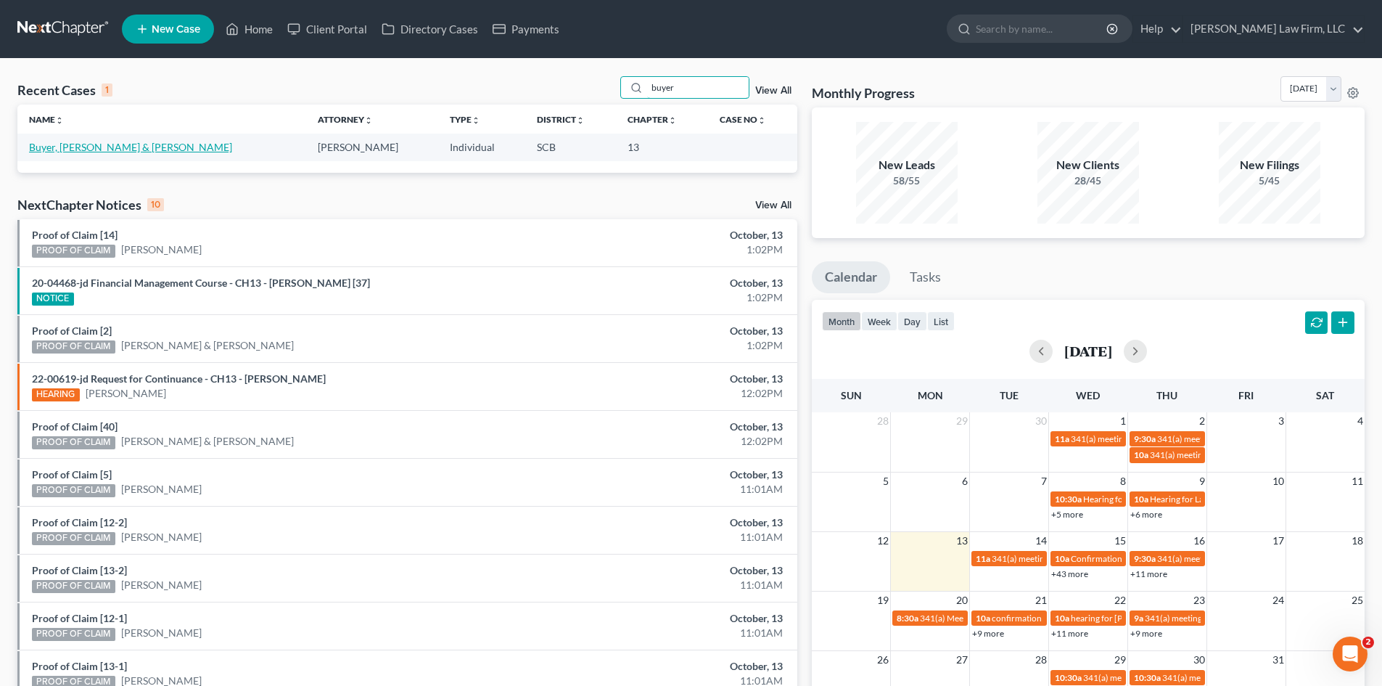
type input "buyer"
click at [89, 147] on link "Buyer, [PERSON_NAME] & [PERSON_NAME]" at bounding box center [130, 147] width 203 height 12
select select "3"
select select "0"
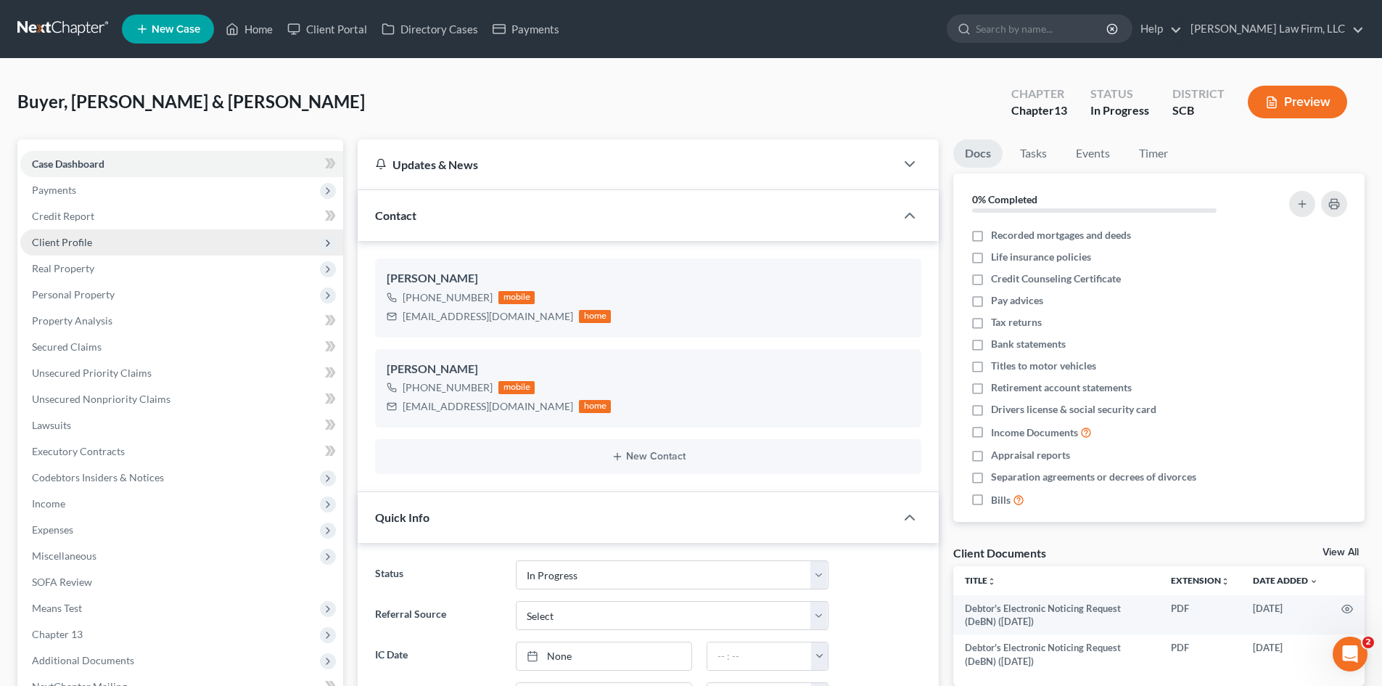
scroll to position [612, 0]
click at [77, 250] on span "Client Profile" at bounding box center [181, 242] width 323 height 26
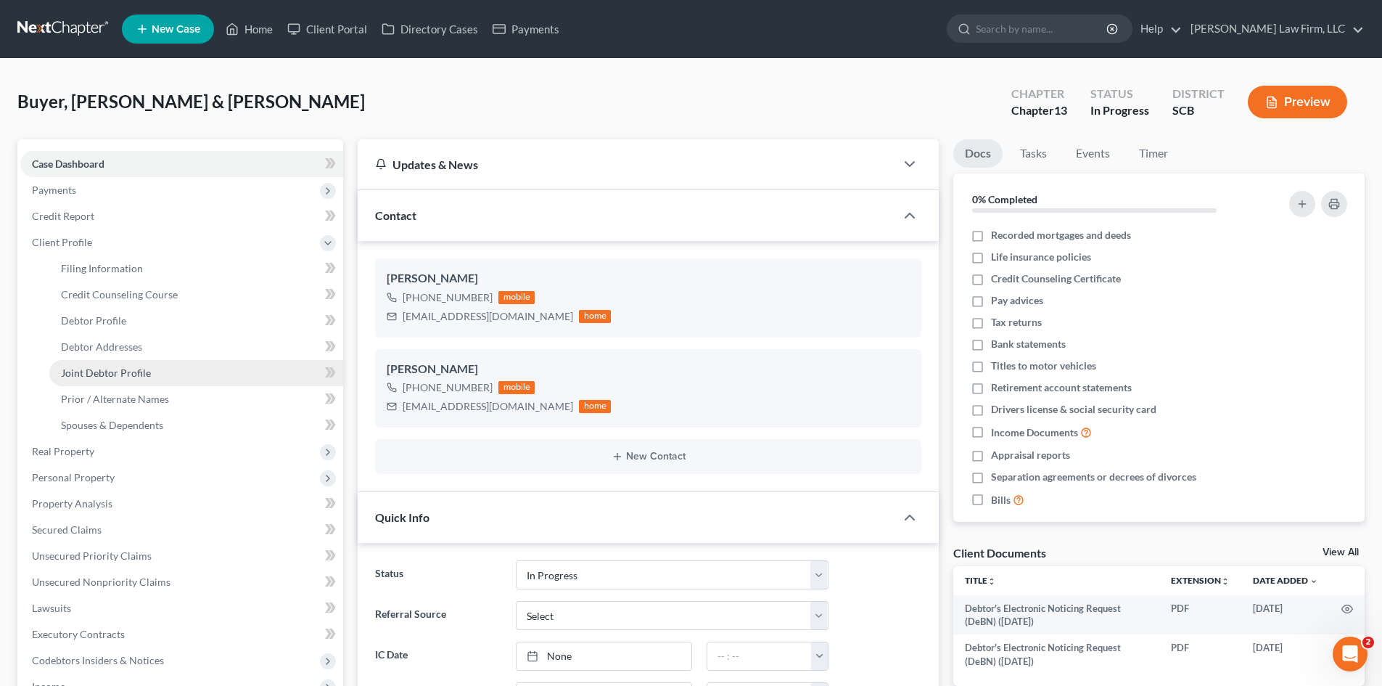
click at [111, 371] on span "Joint Debtor Profile" at bounding box center [106, 372] width 90 height 12
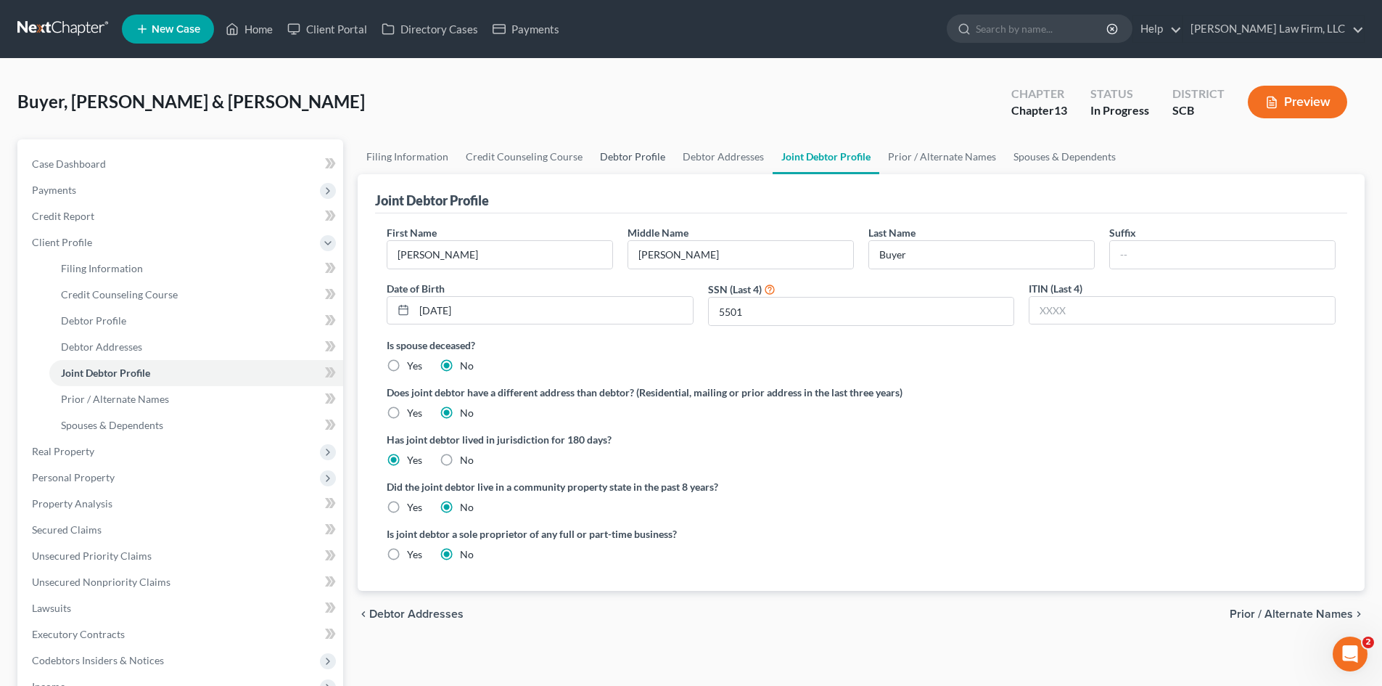
click at [633, 152] on link "Debtor Profile" at bounding box center [632, 156] width 83 height 35
select select "1"
select select "3"
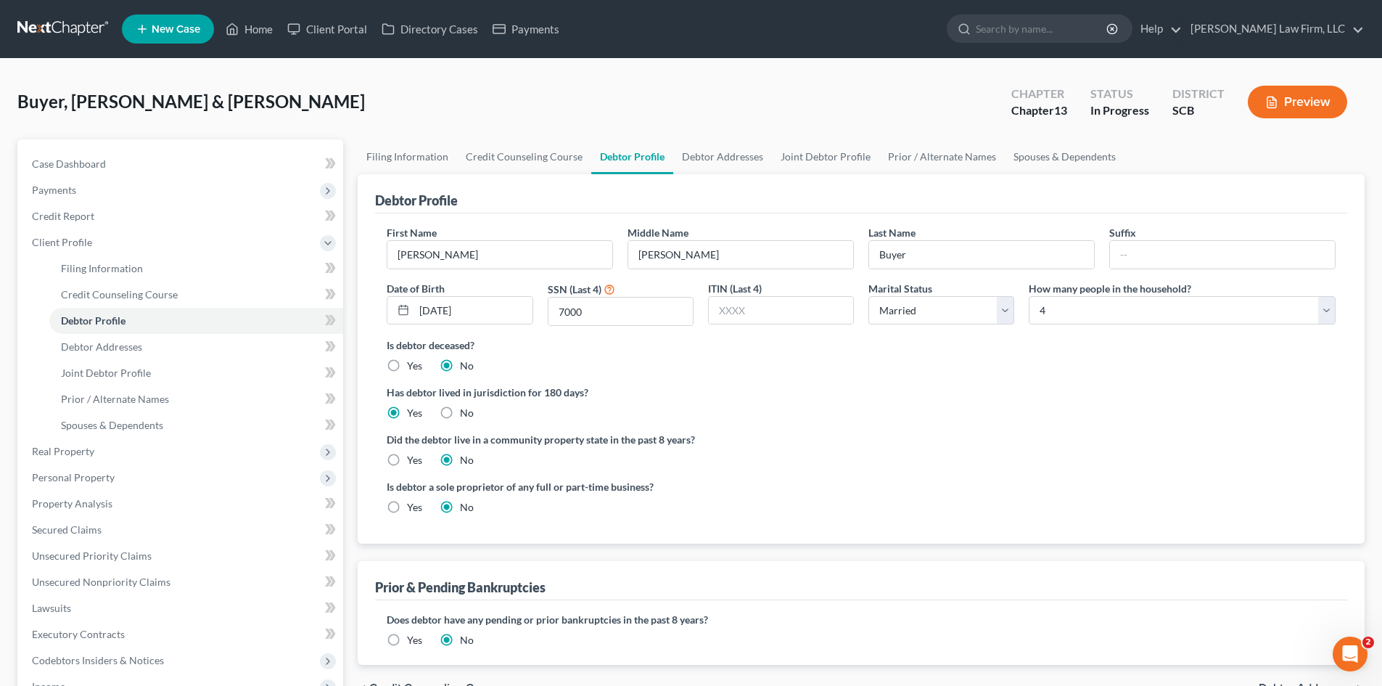
radio input "true"
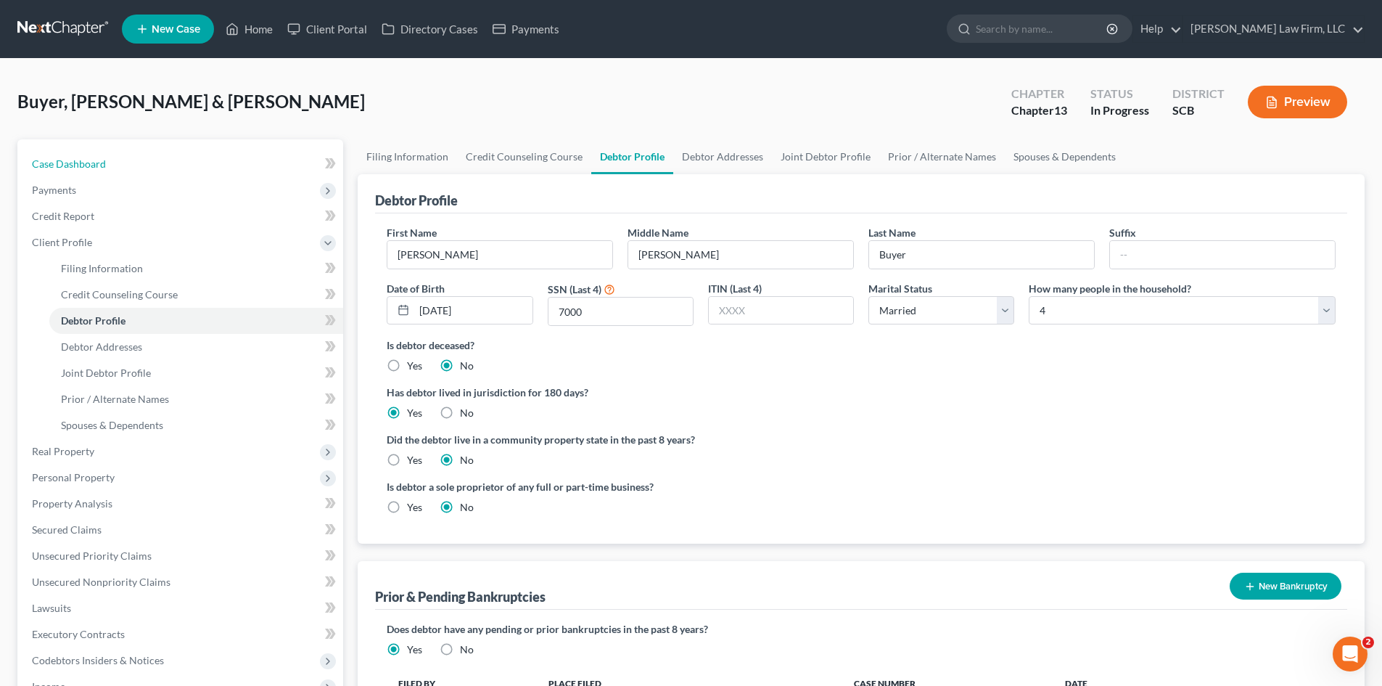
drag, startPoint x: 84, startPoint y: 165, endPoint x: 410, endPoint y: 332, distance: 366.1
click at [84, 166] on span "Case Dashboard" at bounding box center [69, 163] width 74 height 12
select select "0"
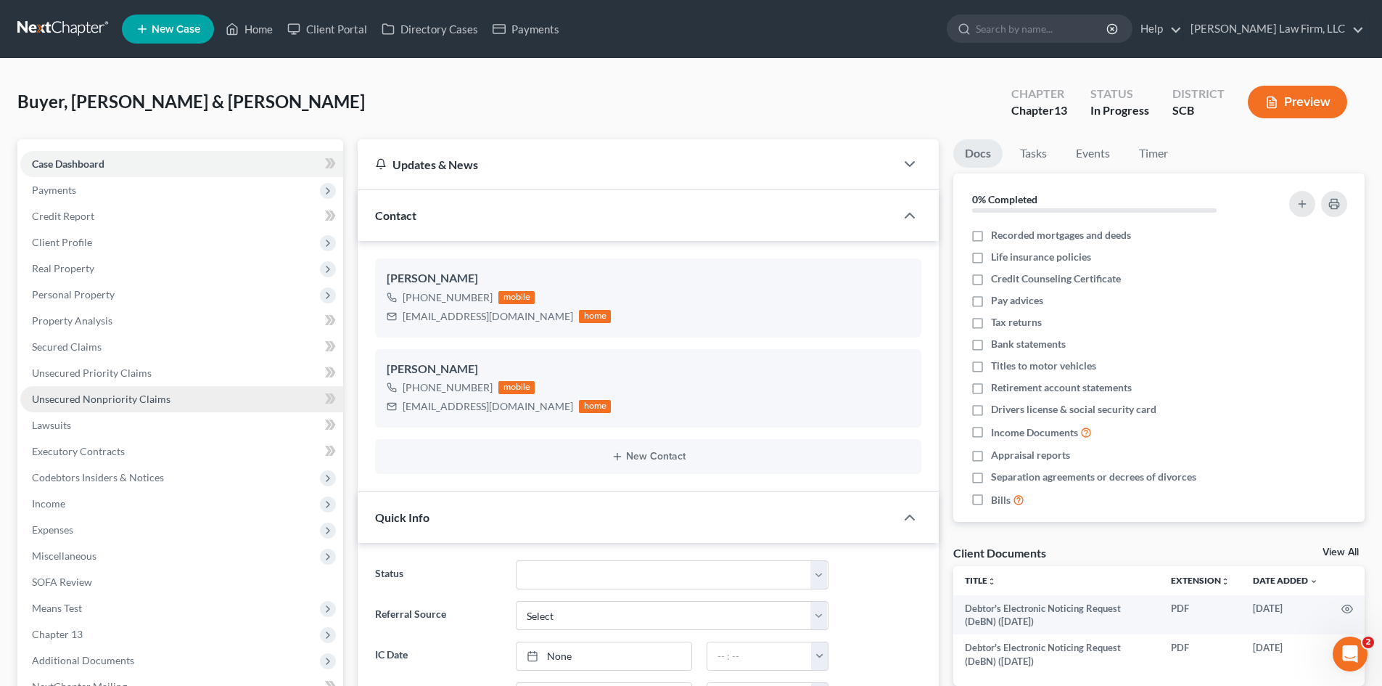
drag, startPoint x: 58, startPoint y: 243, endPoint x: 147, endPoint y: 405, distance: 184.5
click at [58, 243] on span "Client Profile" at bounding box center [62, 242] width 60 height 12
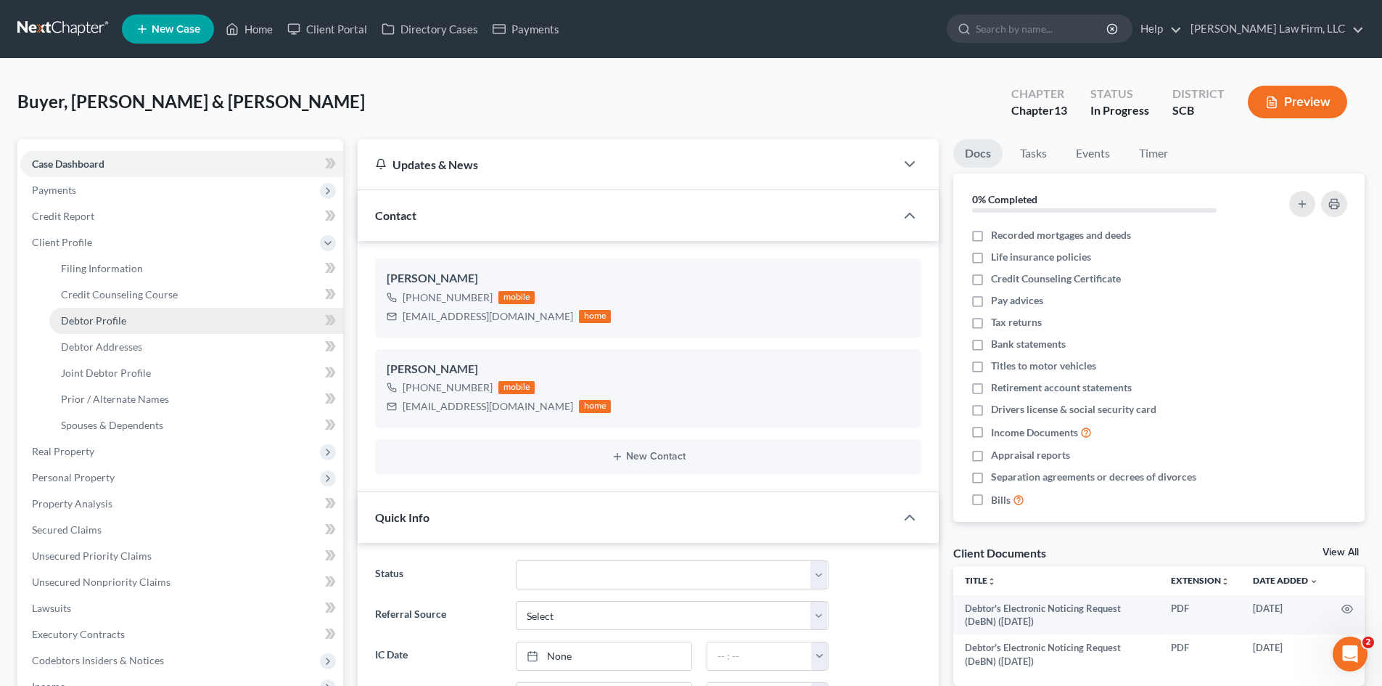
click at [102, 325] on span "Debtor Profile" at bounding box center [93, 320] width 65 height 12
select select "1"
select select "3"
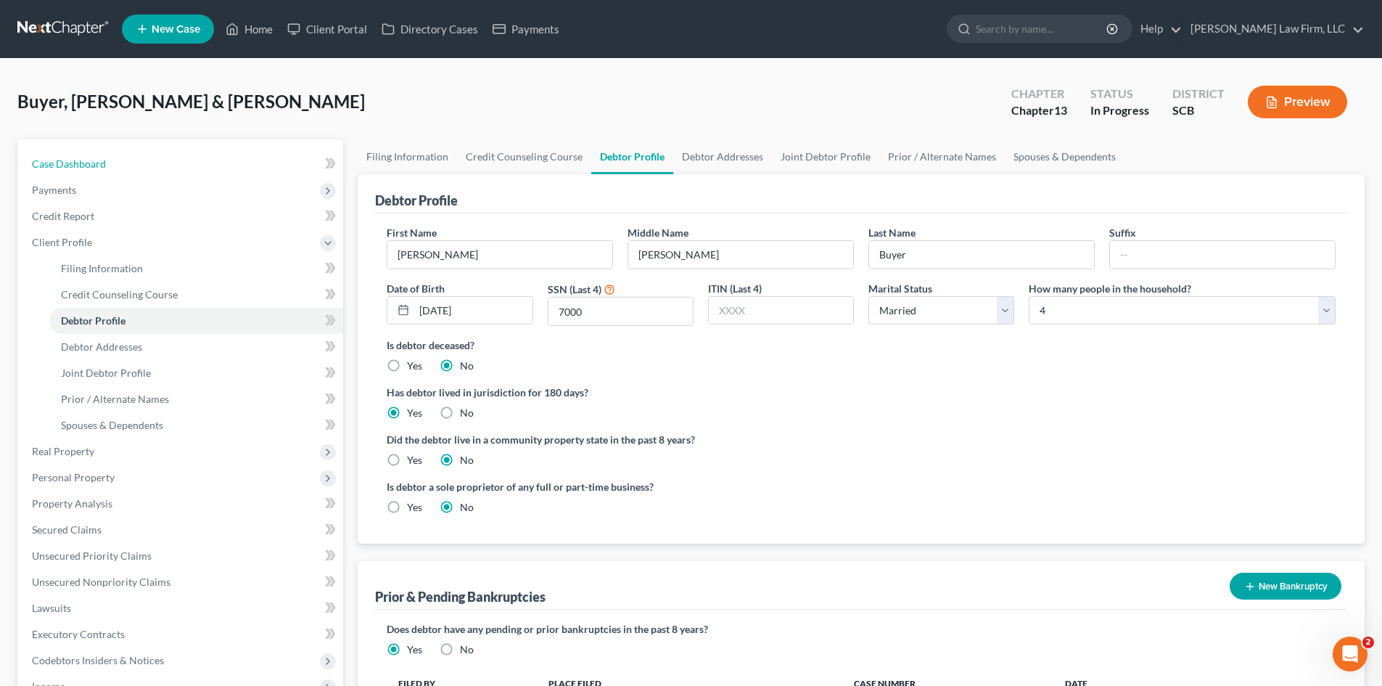
drag, startPoint x: 47, startPoint y: 164, endPoint x: 415, endPoint y: 174, distance: 368.1
click at [47, 164] on span "Case Dashboard" at bounding box center [69, 163] width 74 height 12
select select "0"
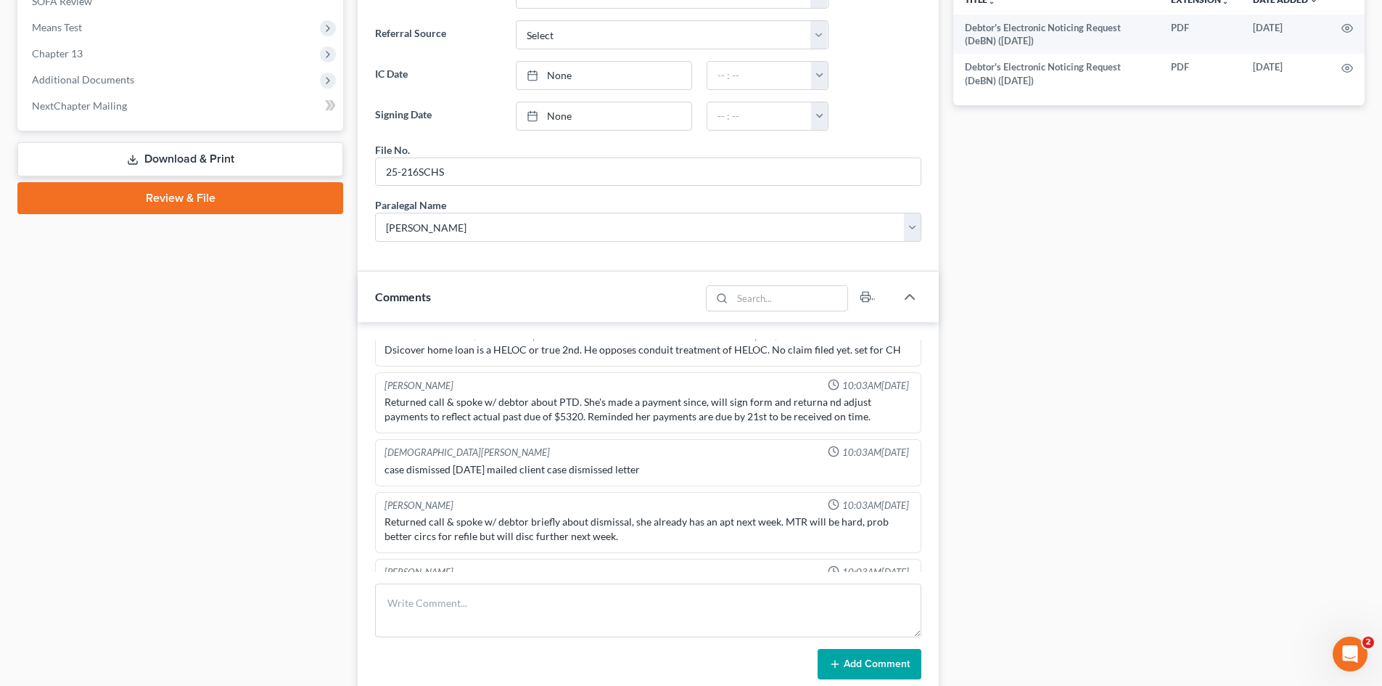
scroll to position [394, 0]
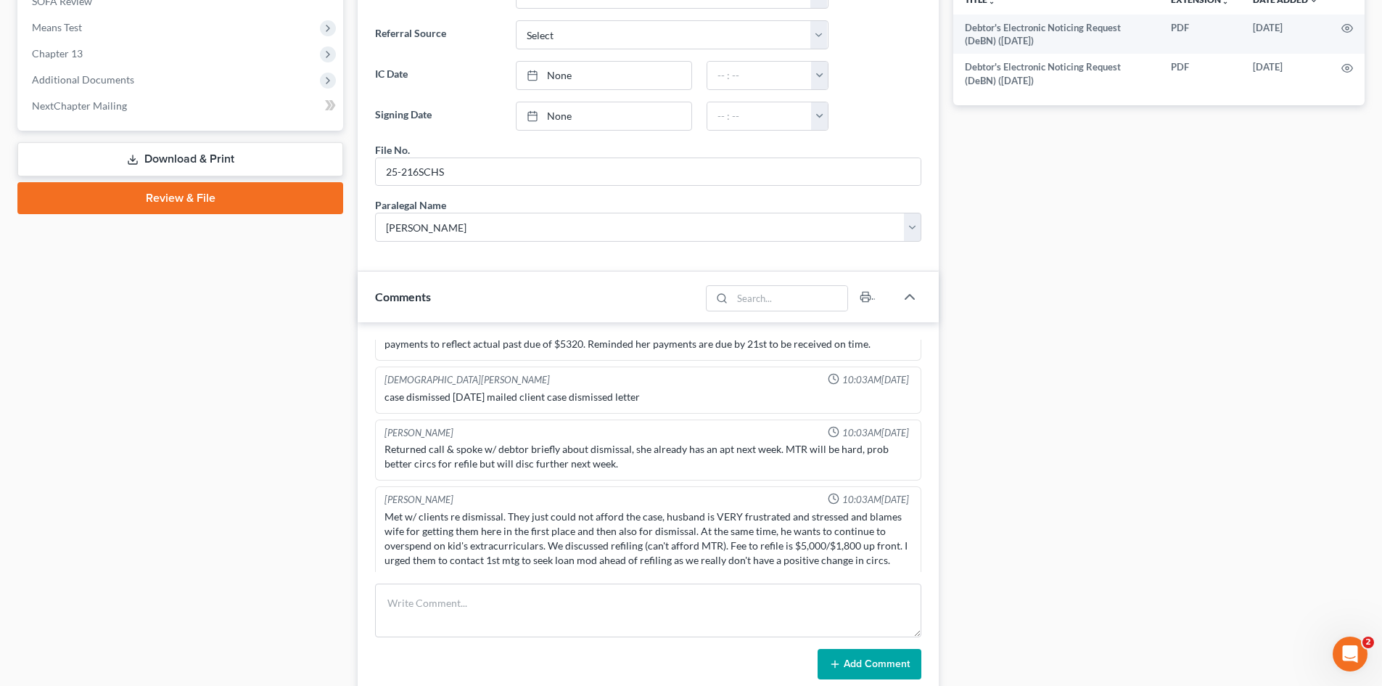
drag, startPoint x: 597, startPoint y: 482, endPoint x: 584, endPoint y: 481, distance: 12.4
click at [584, 481] on ng-include "Shawnda Engram 10:03AM, 10/09/2025 Nervous energy is exhausting. Shawnda Engram…" at bounding box center [648, 368] width 546 height 844
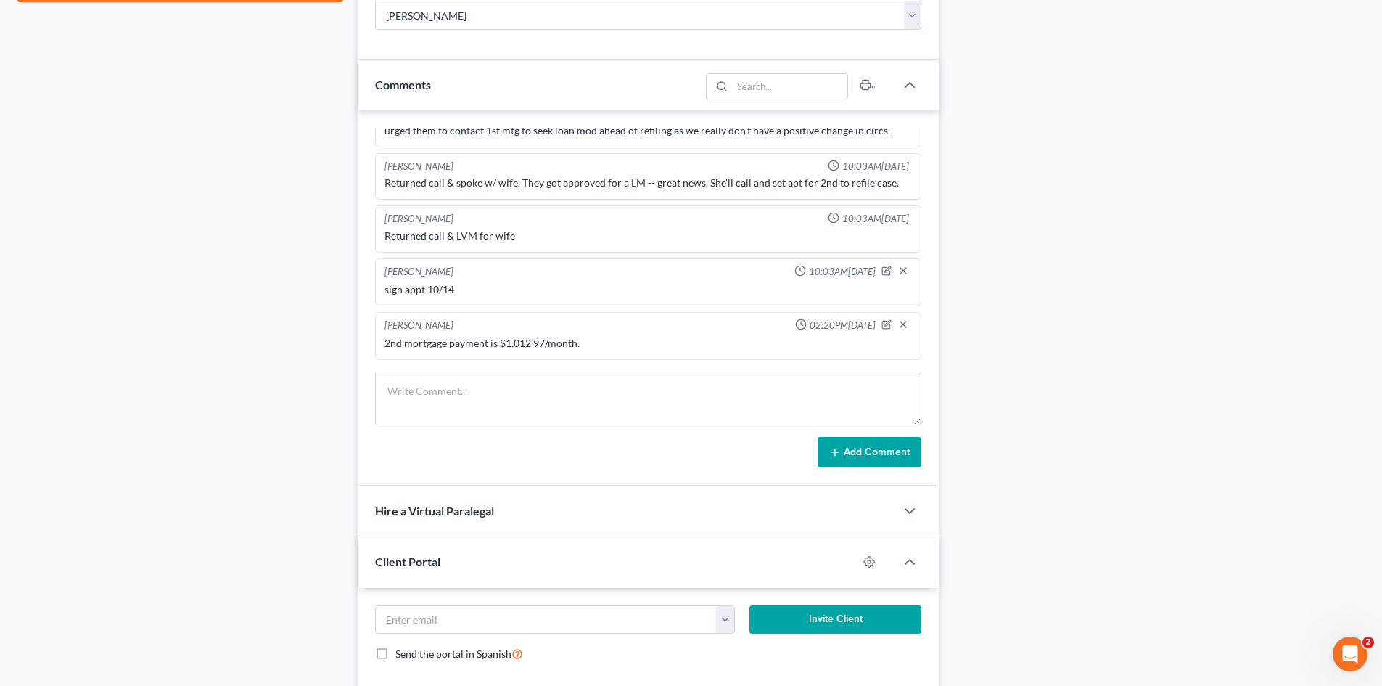
scroll to position [798, 0]
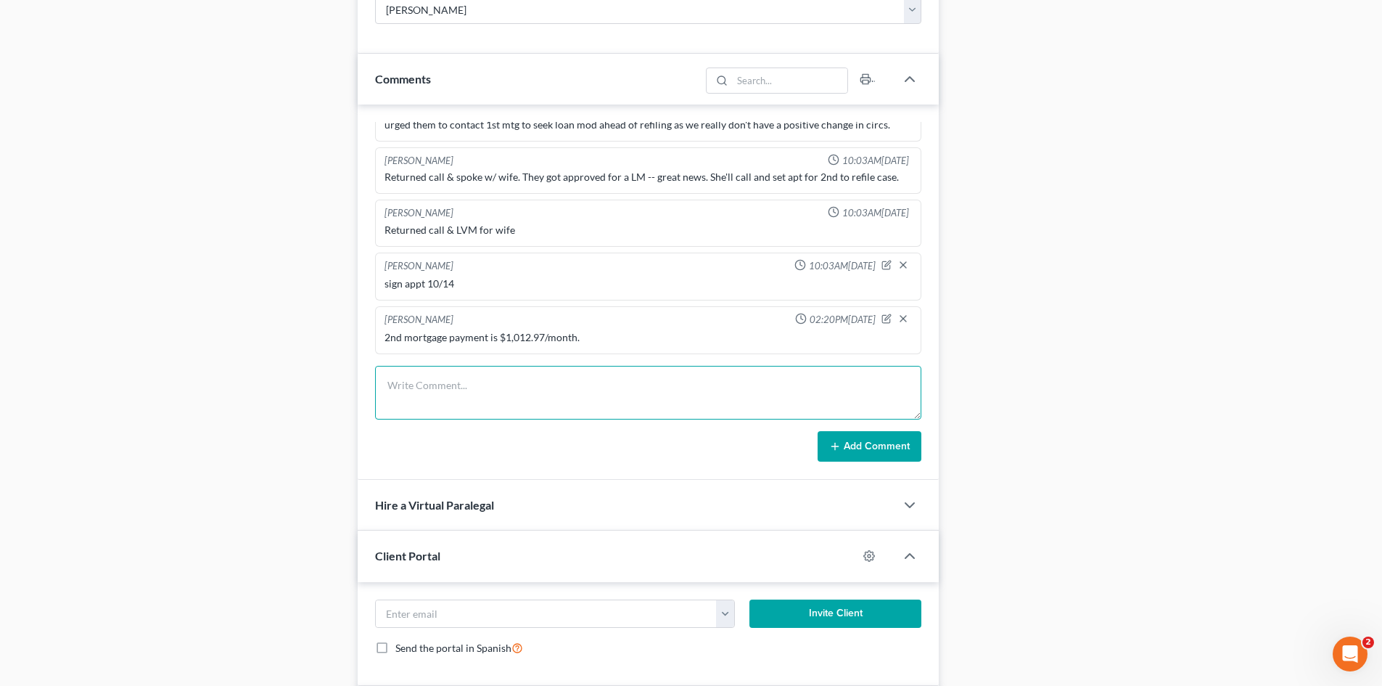
click at [481, 411] on textarea at bounding box center [648, 393] width 546 height 54
click at [660, 388] on textarea "Colleen Howard, mother of Kelly Ledford passed 10/9/2023." at bounding box center [648, 393] width 546 height 54
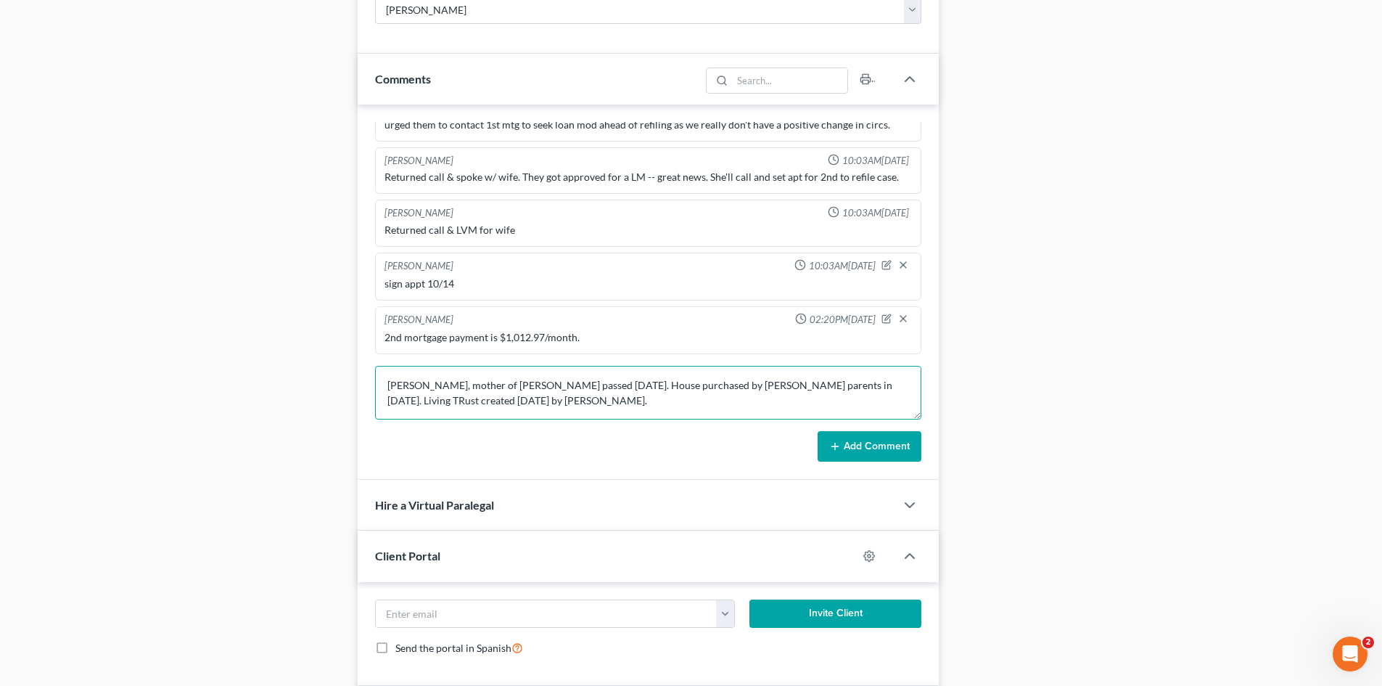
click at [893, 380] on textarea "Colleen Howard, mother of Kelly Ledford passed 10/9/2023. House purchased by Ke…" at bounding box center [648, 393] width 546 height 54
click at [678, 398] on textarea "Colleen Howard, mother of Kelly Ledford passed 10/9/2023. House purchased by Ke…" at bounding box center [648, 393] width 546 height 54
type textarea "Colleen Howard, mother of Kelly Ledford passed 10/9/2023. House purchased by Ke…"
drag, startPoint x: 570, startPoint y: 408, endPoint x: 713, endPoint y: 406, distance: 143.7
click at [572, 408] on textarea "Colleen Howard, mother of Kelly Ledford passed 10/9/2023. House purchased by Ke…" at bounding box center [648, 393] width 546 height 54
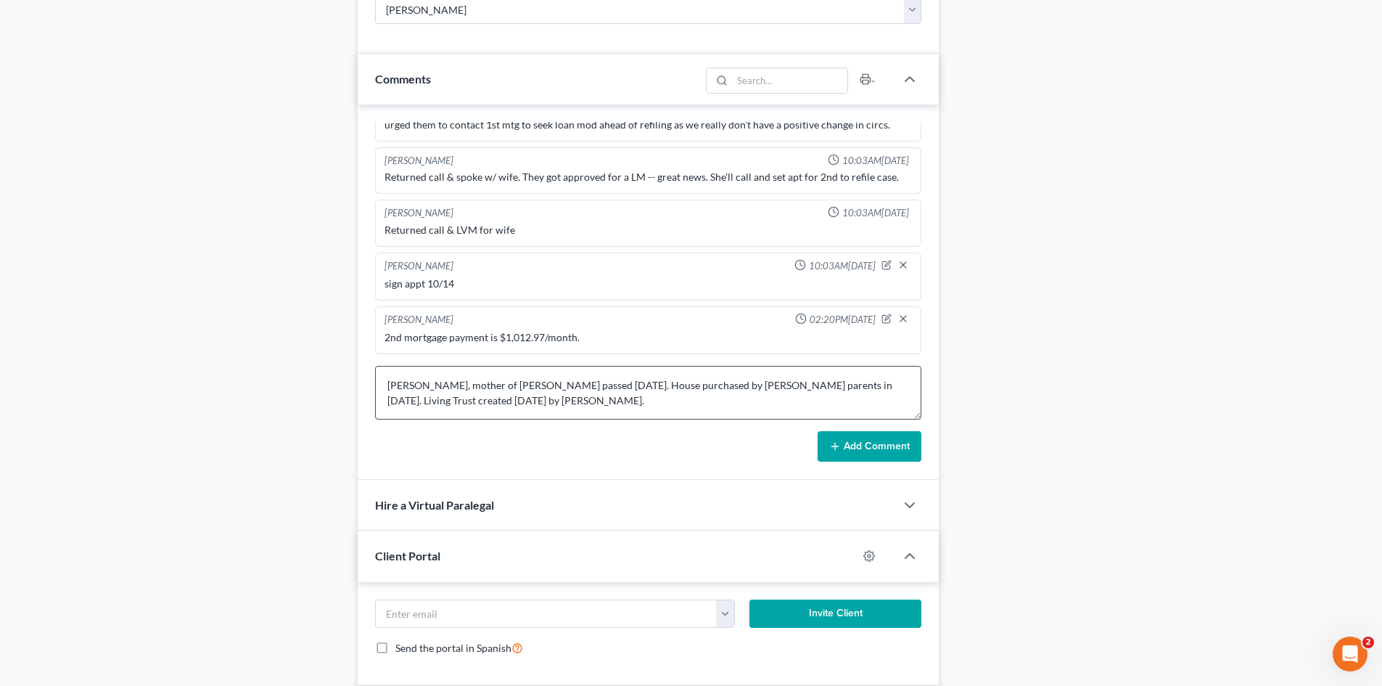
click at [892, 454] on button "Add Comment" at bounding box center [870, 446] width 104 height 30
drag, startPoint x: 713, startPoint y: 406, endPoint x: 859, endPoint y: 438, distance: 148.6
click at [714, 406] on textarea "Colleen Howard, mother of Kelly Ledford passed 10/9/2023. House purchased by Ke…" at bounding box center [648, 393] width 546 height 54
click at [888, 443] on button "Add Comment" at bounding box center [870, 446] width 104 height 30
click at [637, 403] on textarea "Colleen Howard, mother of Kelly Ledford passed 10/9/2023. House purchased by Ke…" at bounding box center [648, 393] width 546 height 54
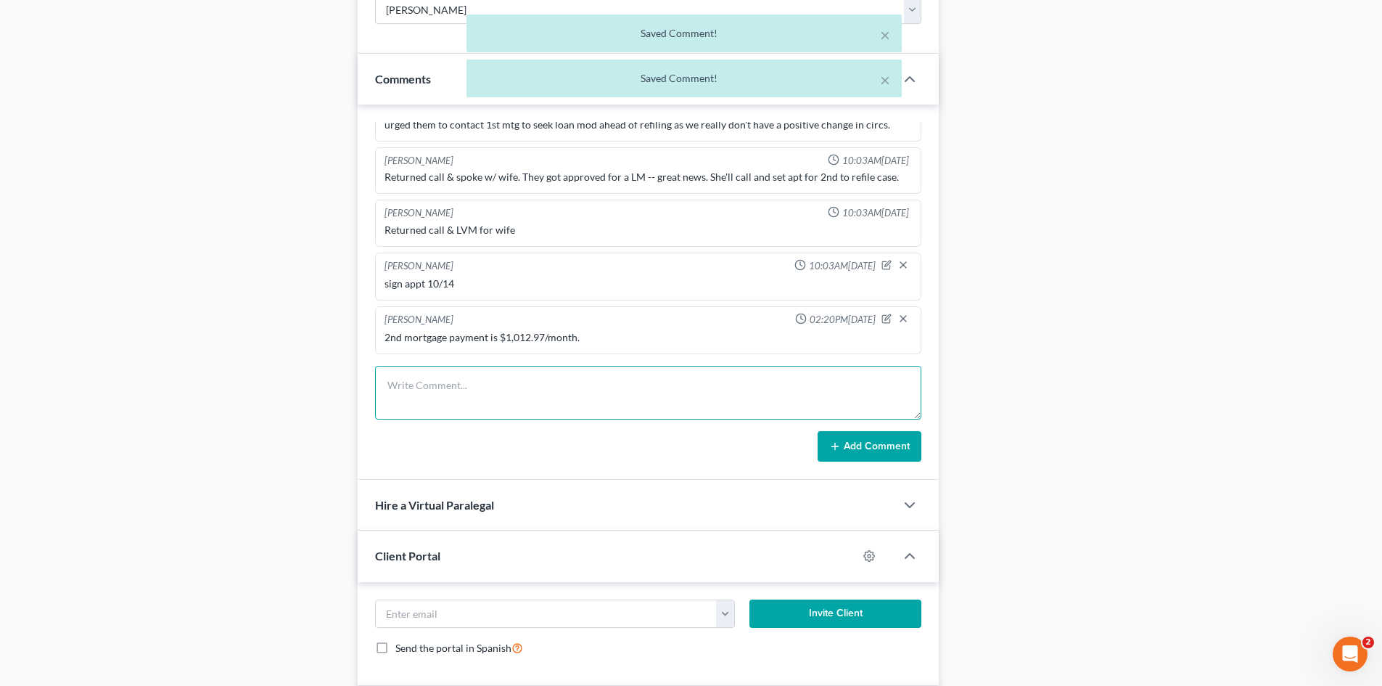
scroll to position [748, 0]
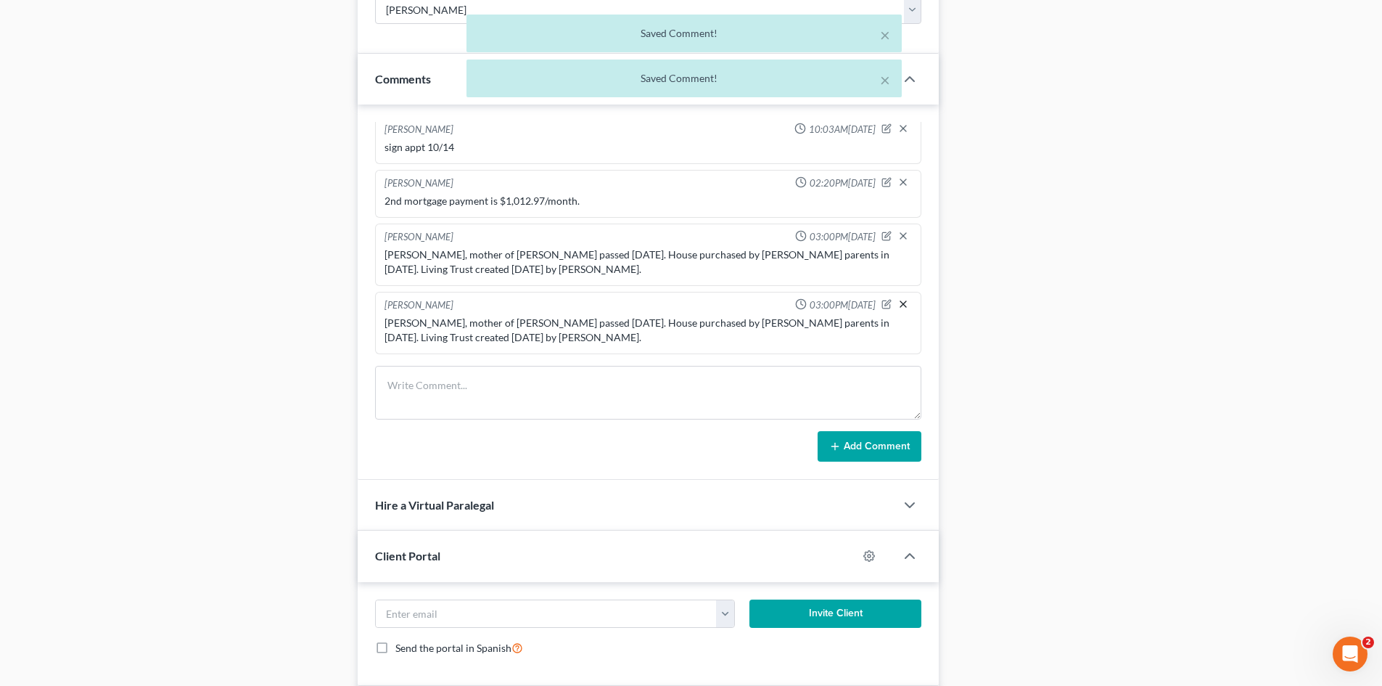
click at [898, 308] on icon "button" at bounding box center [904, 304] width 12 height 12
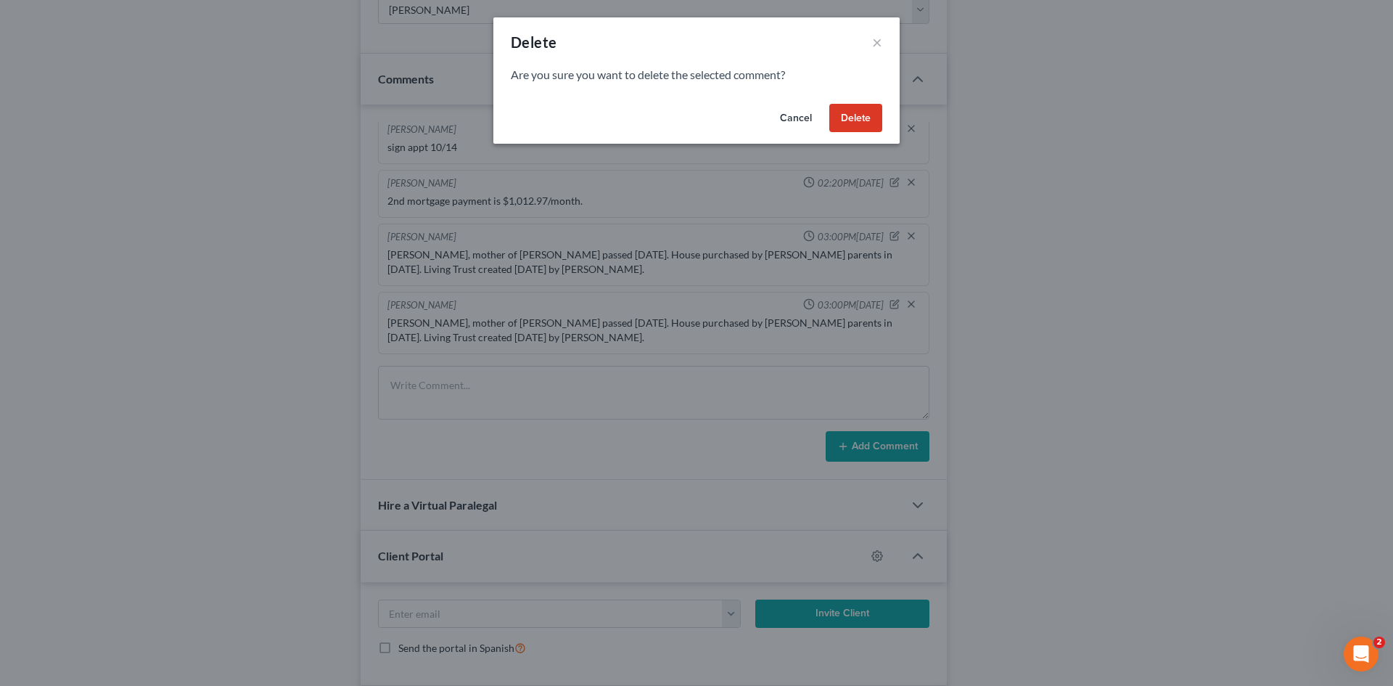
click at [851, 127] on button "Delete" at bounding box center [855, 118] width 53 height 29
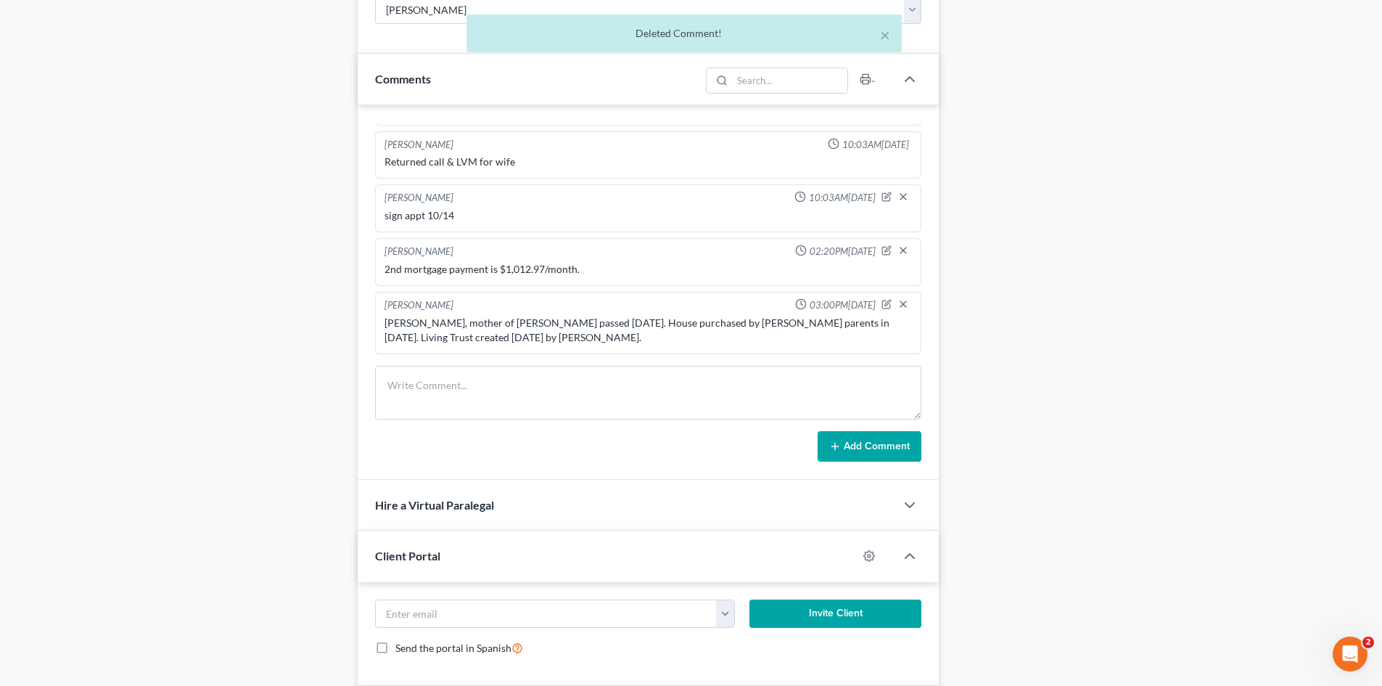
scroll to position [680, 0]
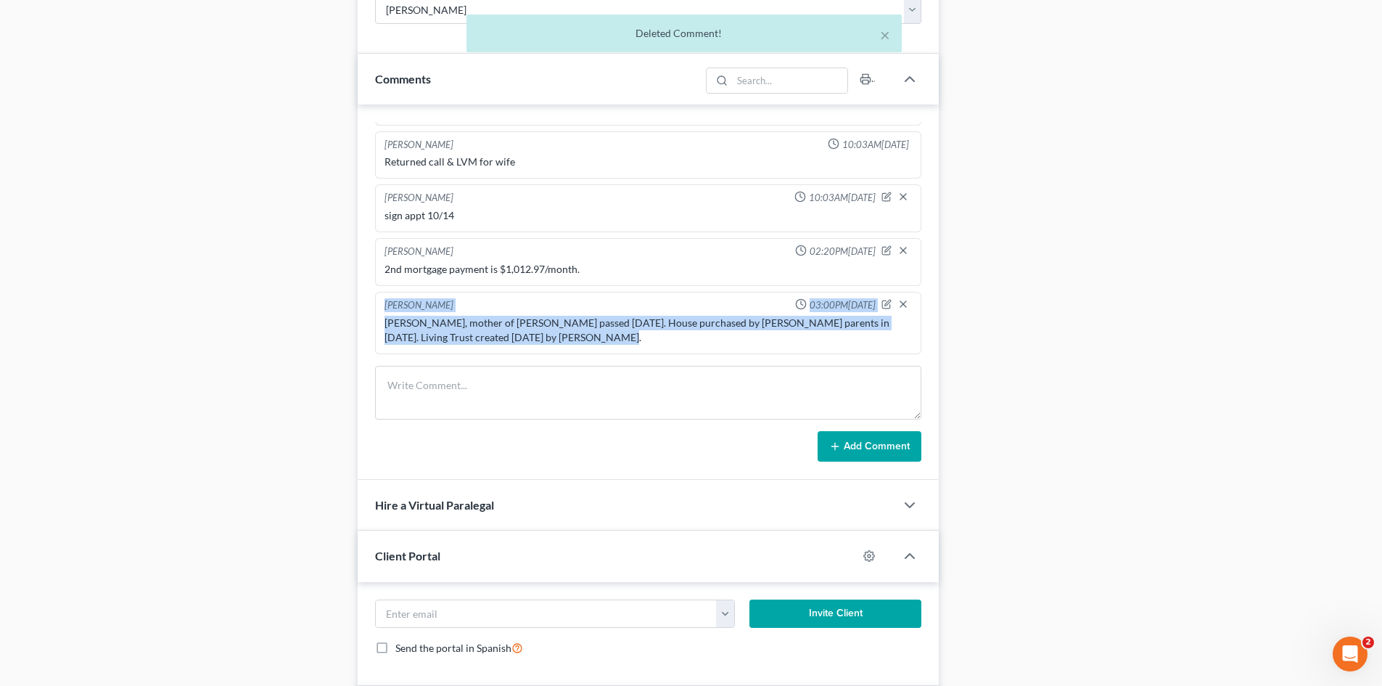
drag, startPoint x: 611, startPoint y: 337, endPoint x: 373, endPoint y: 310, distance: 239.6
click at [373, 310] on div "Shawnda Engram 10:03AM, 10/09/2025 Nervous energy is exhausting. Shawnda Engram…" at bounding box center [648, 292] width 581 height 375
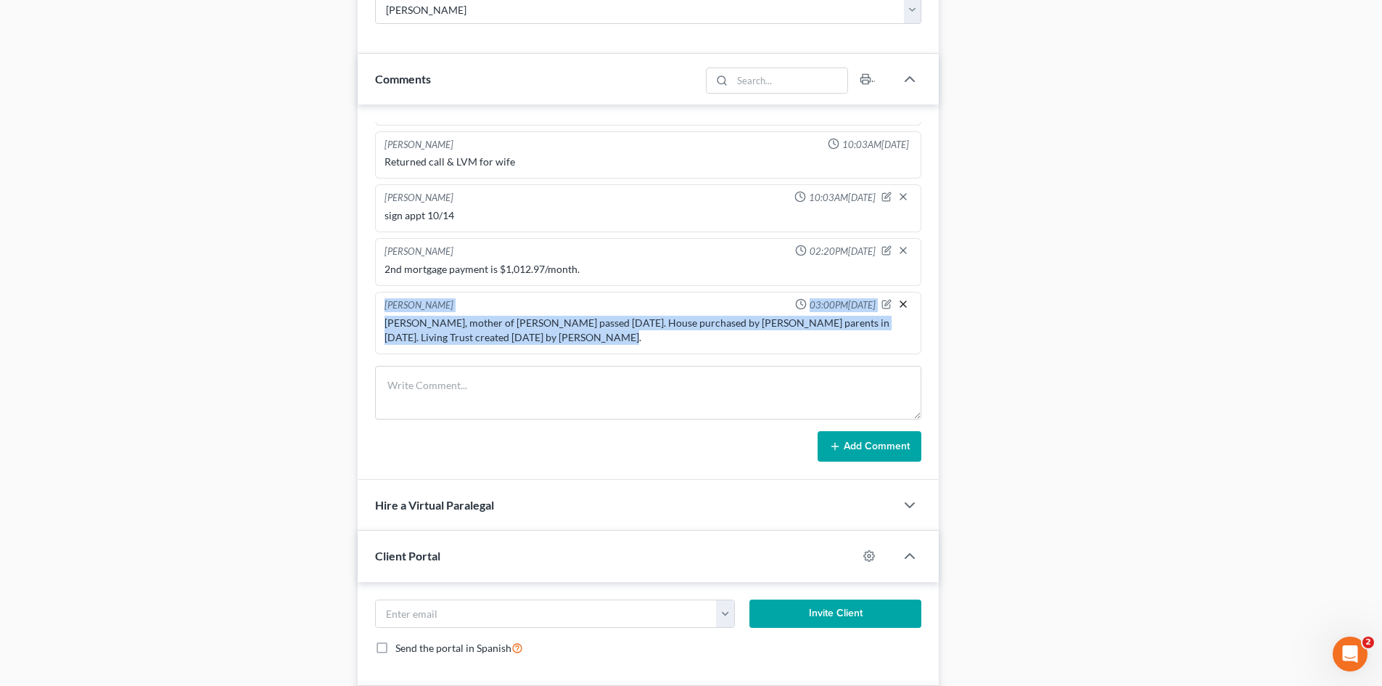
click at [898, 306] on icon "button" at bounding box center [904, 304] width 12 height 12
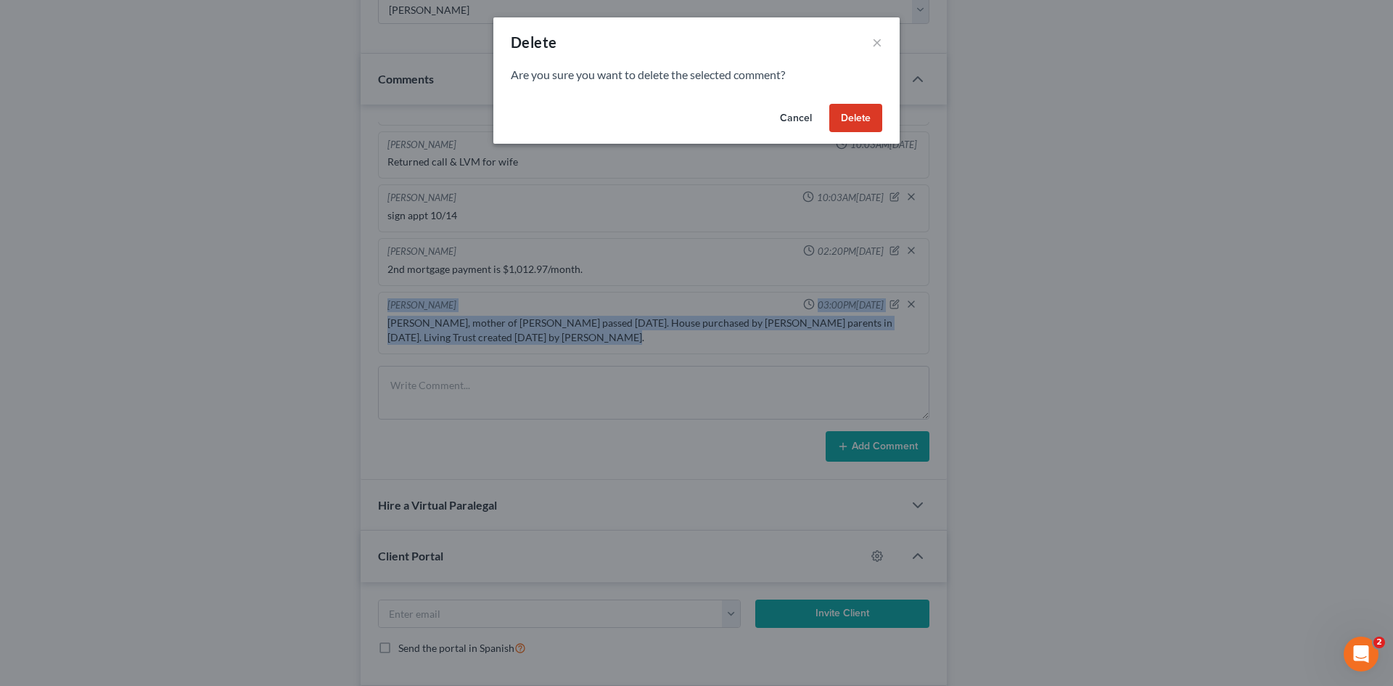
drag, startPoint x: 872, startPoint y: 120, endPoint x: 316, endPoint y: 531, distance: 691.0
click at [871, 120] on button "Delete" at bounding box center [855, 118] width 53 height 29
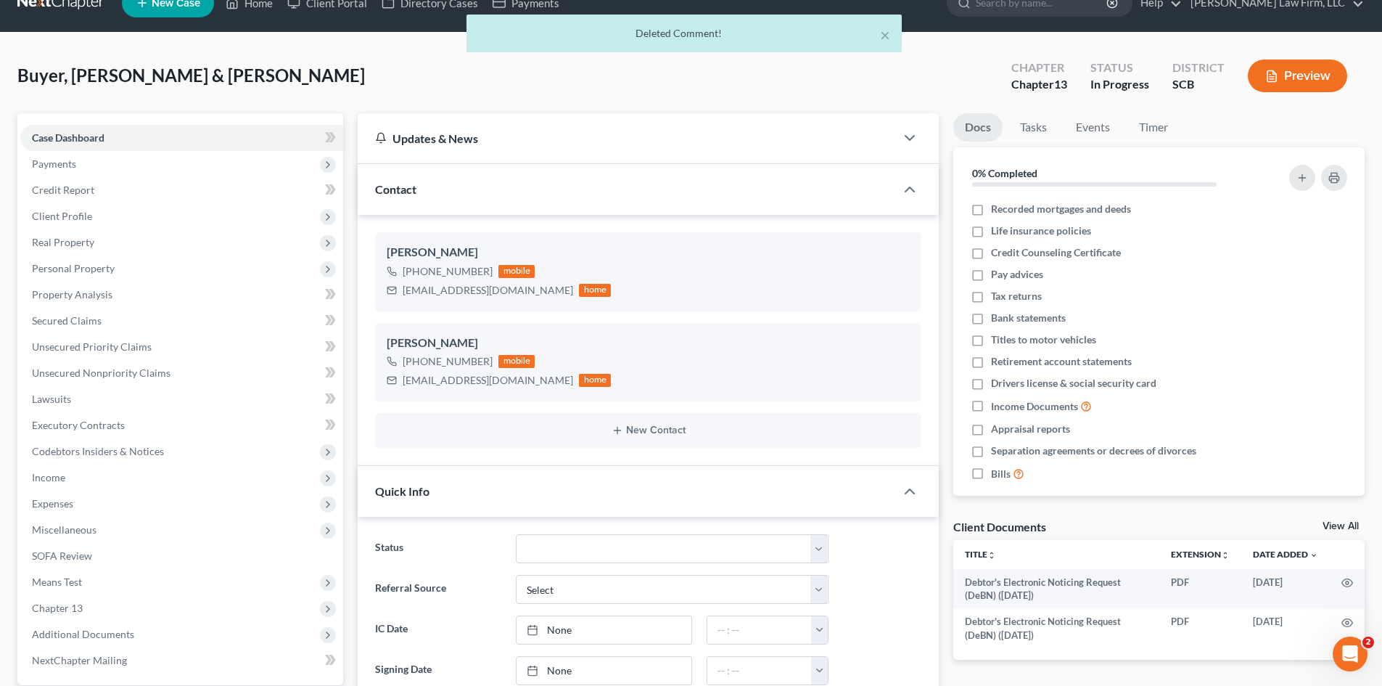
scroll to position [0, 0]
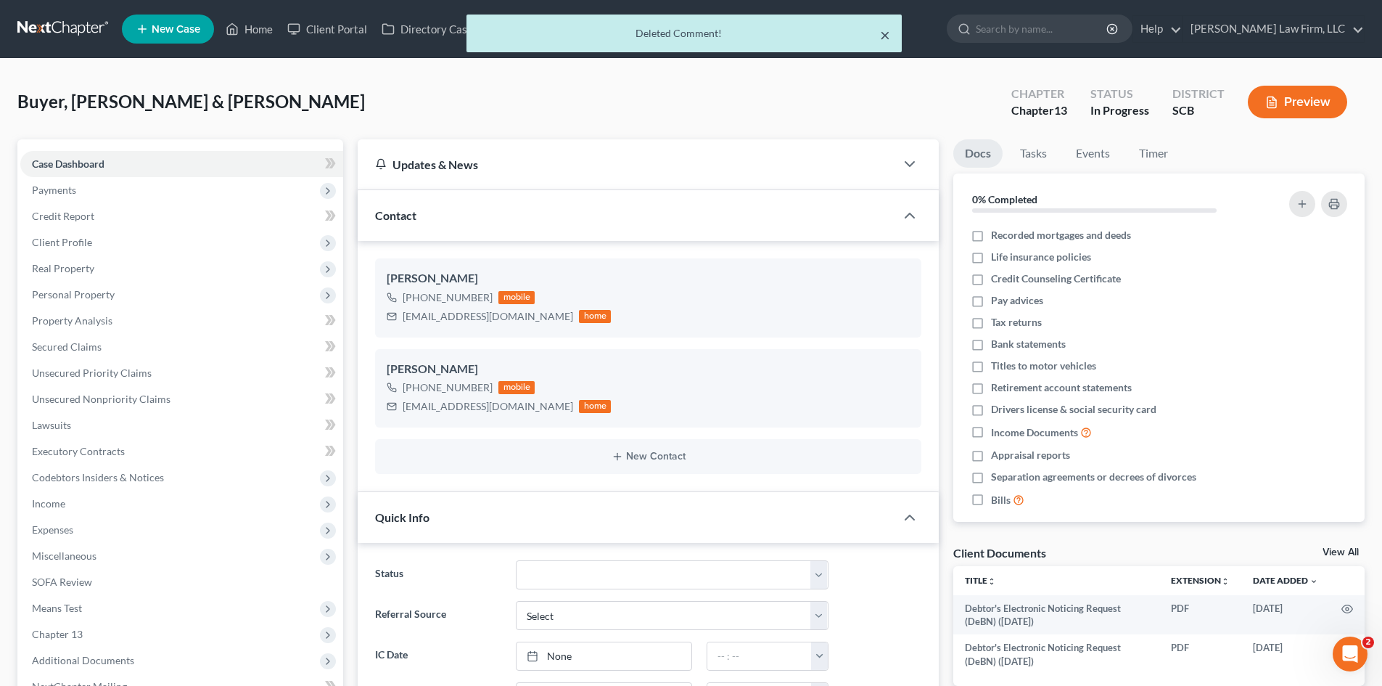
drag, startPoint x: 884, startPoint y: 38, endPoint x: 363, endPoint y: 48, distance: 521.1
click at [884, 38] on button "×" at bounding box center [885, 34] width 10 height 17
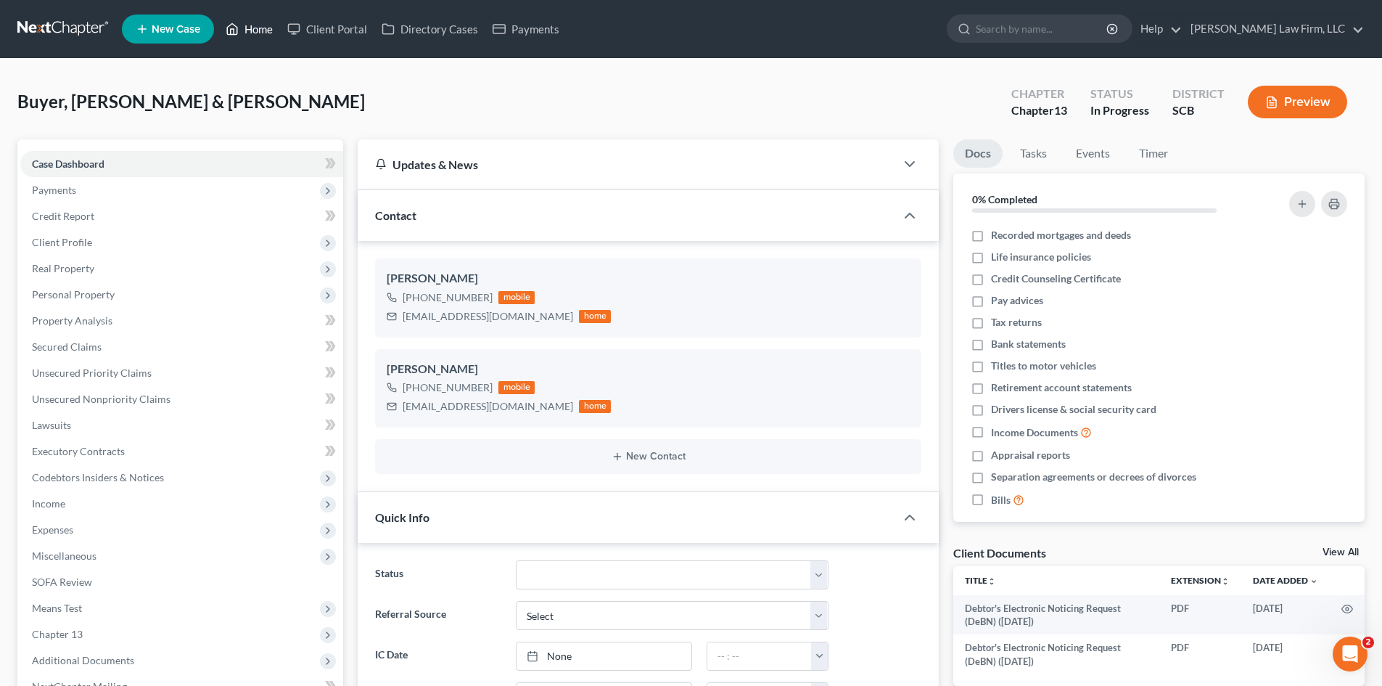
click at [258, 31] on link "Home" at bounding box center [249, 29] width 62 height 26
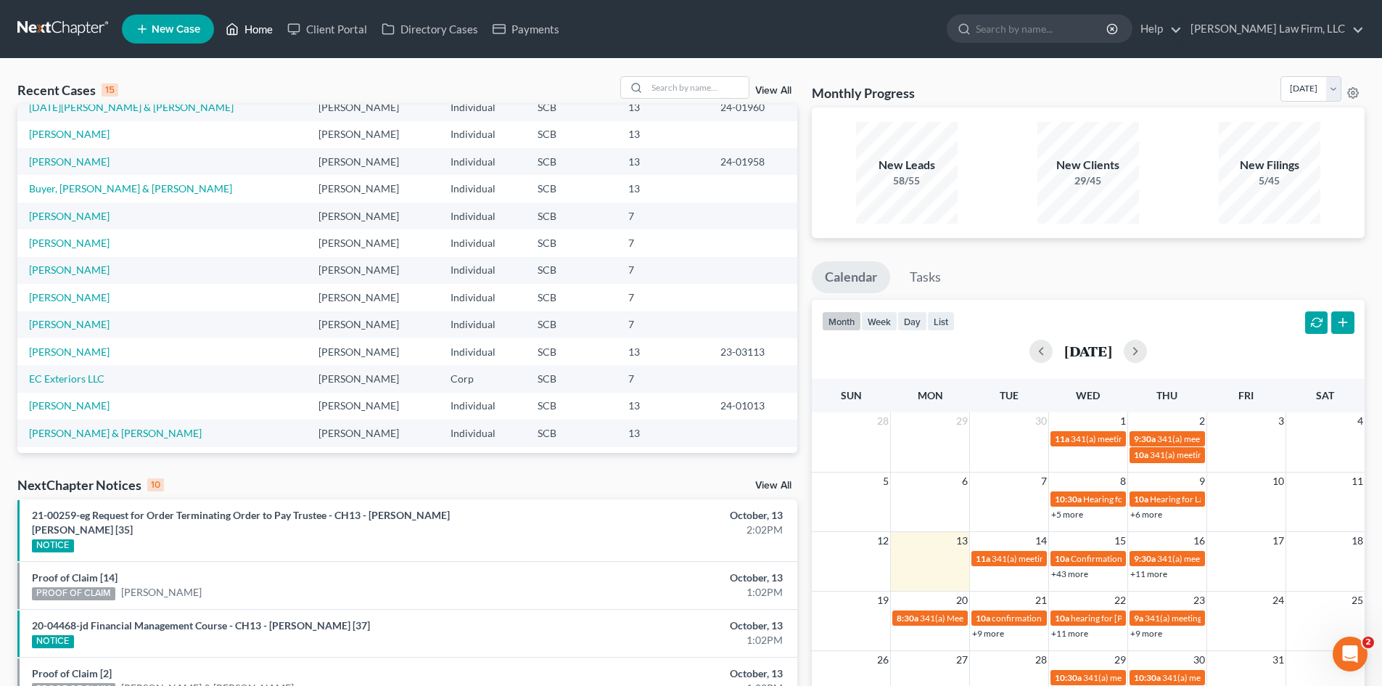
scroll to position [99, 0]
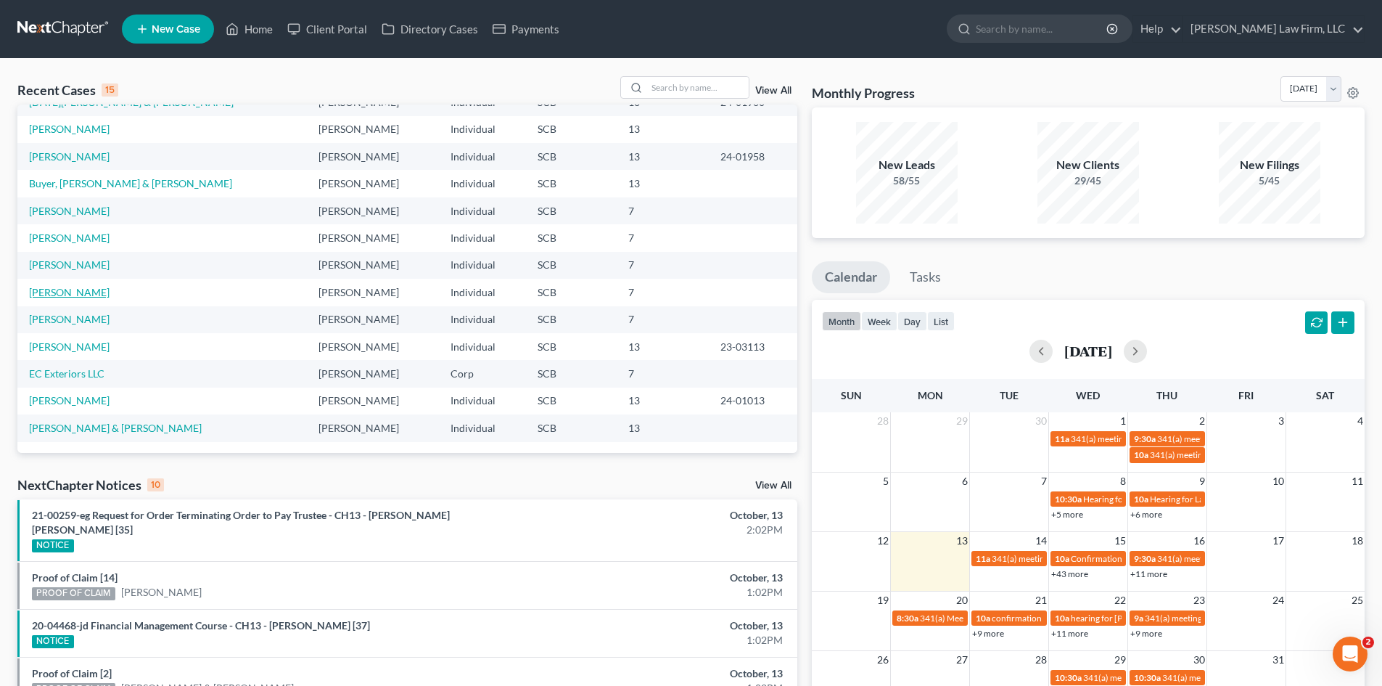
click at [70, 295] on link "[PERSON_NAME]" at bounding box center [69, 292] width 81 height 12
select select "0"
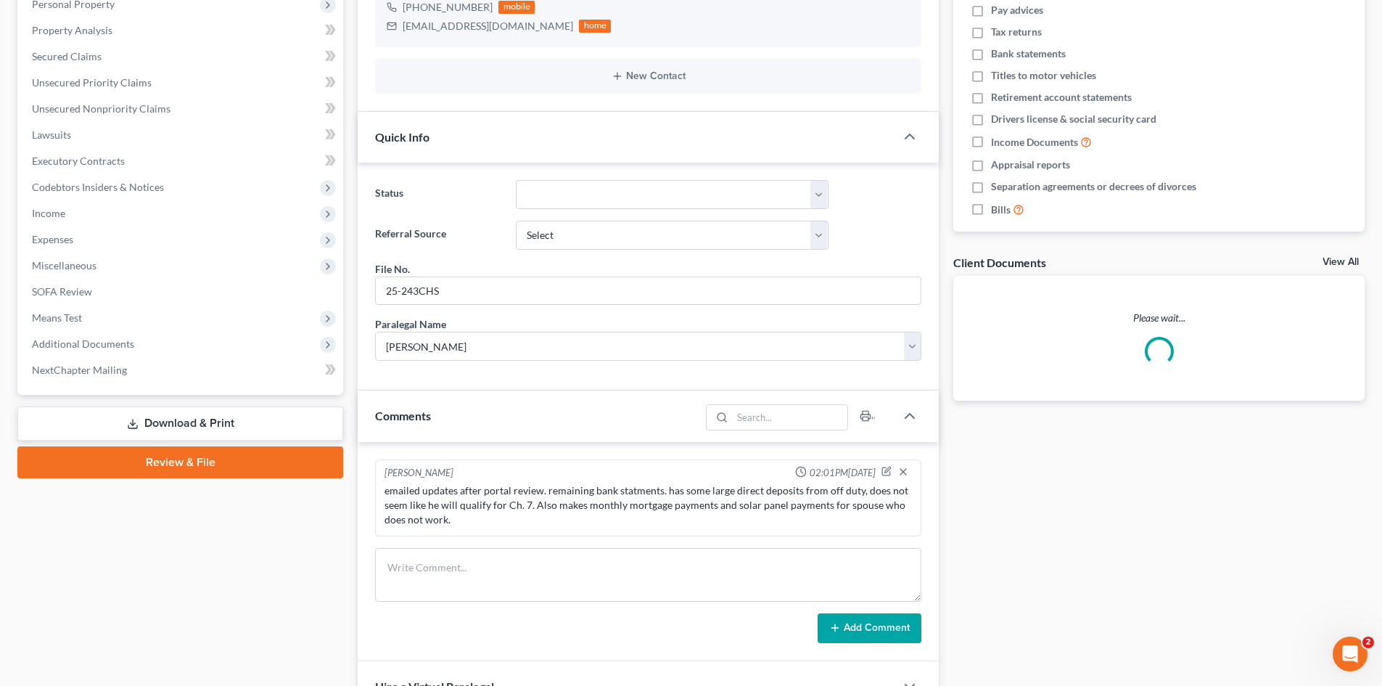
scroll to position [435, 0]
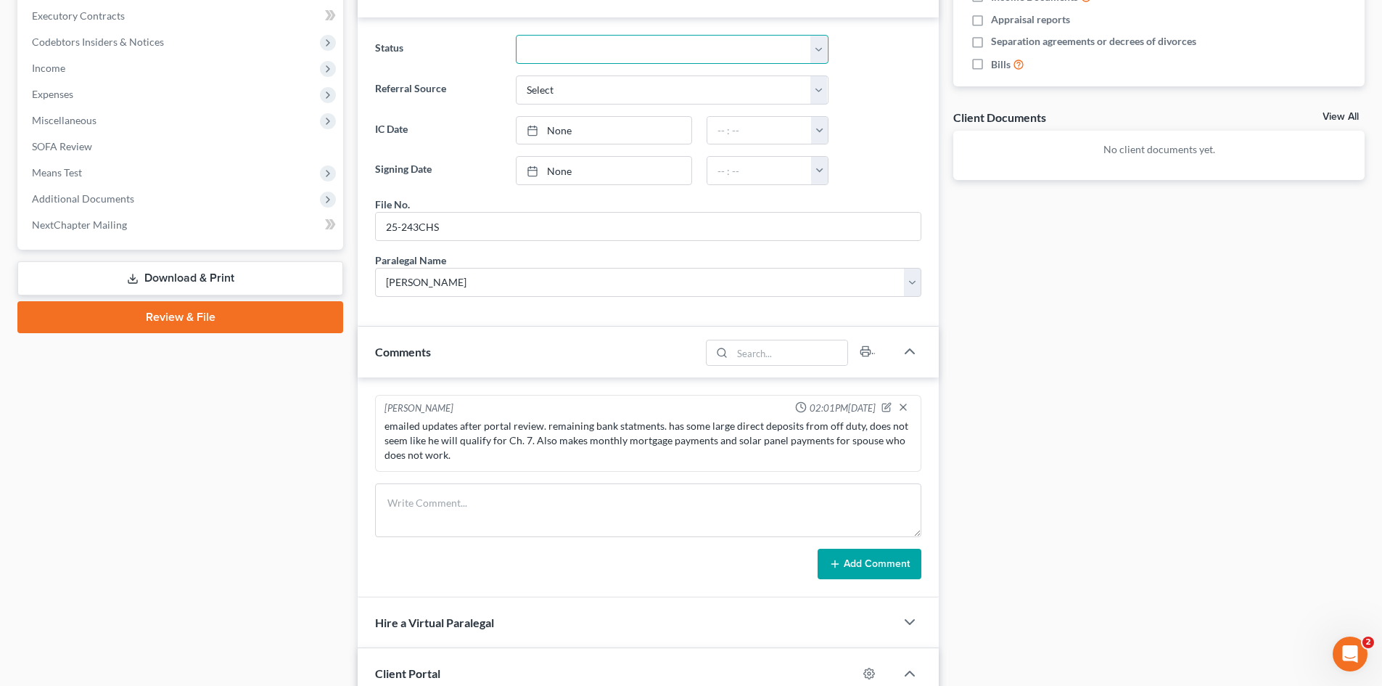
drag, startPoint x: 652, startPoint y: 46, endPoint x: 636, endPoint y: 62, distance: 22.1
click at [652, 46] on select "Discharged Dismissed Filed In Progress Lead Lost Lead Ready to File To Review W…" at bounding box center [672, 49] width 313 height 29
click at [516, 35] on select "Discharged Dismissed Filed In Progress Lead Lost Lead Ready to File To Review W…" at bounding box center [672, 49] width 313 height 29
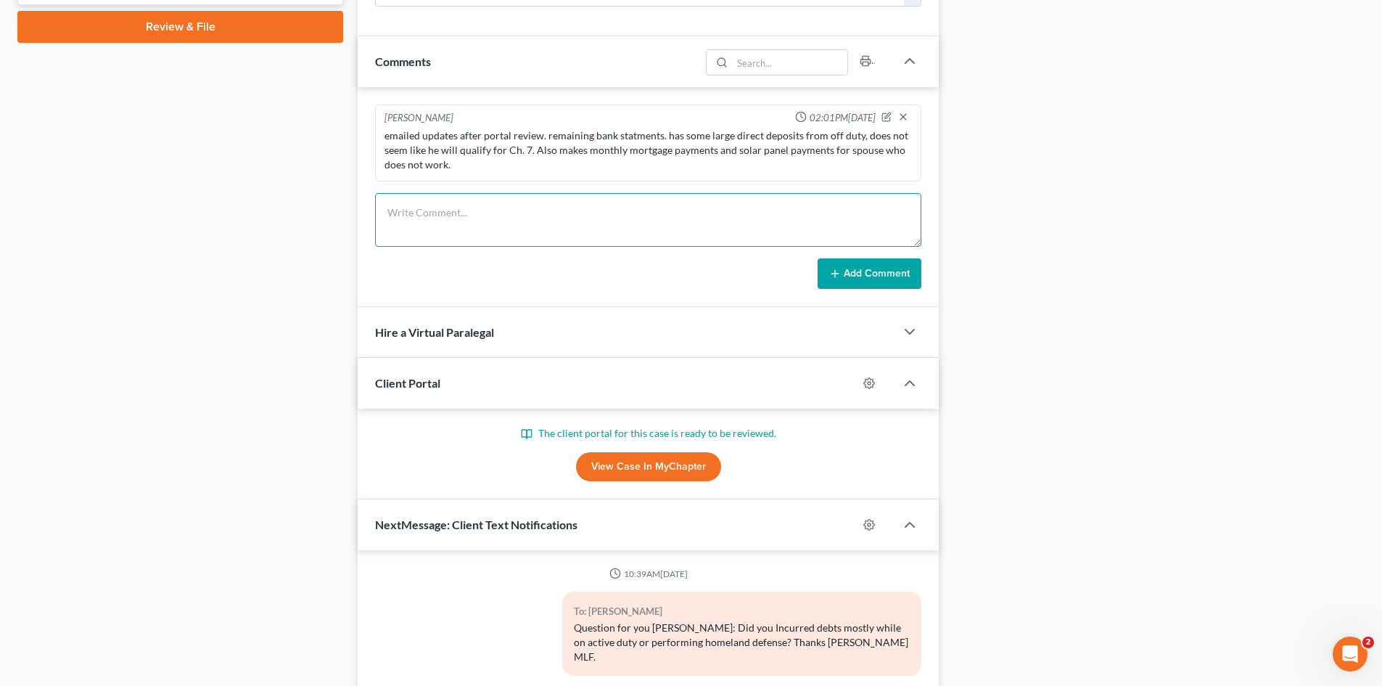
click at [450, 218] on textarea at bounding box center [648, 220] width 546 height 54
paste textarea "i'm online but offline."
type textarea "i'm online but offline."
drag, startPoint x: 530, startPoint y: 208, endPoint x: 411, endPoint y: 205, distance: 119.1
click at [366, 210] on div "Shawnda Engram 02:01PM, 09/17/2025 emailed updates after portal review. remaini…" at bounding box center [648, 197] width 581 height 220
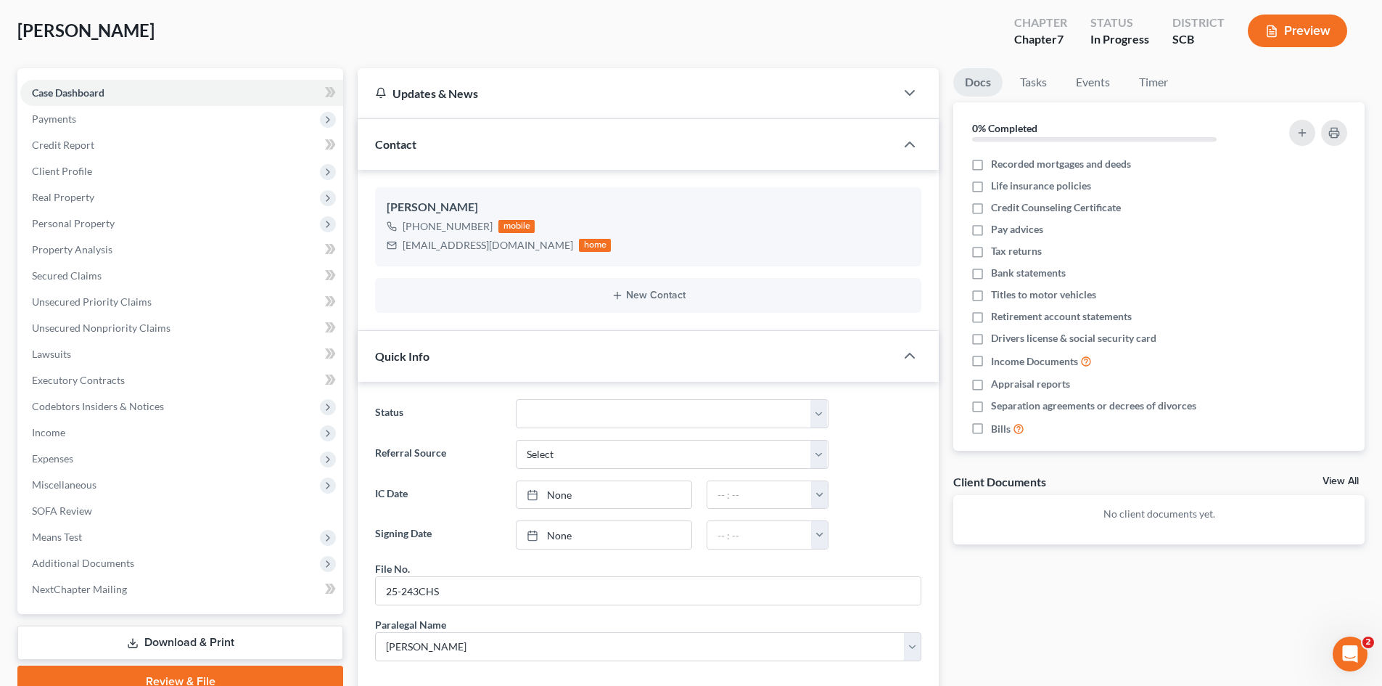
scroll to position [0, 0]
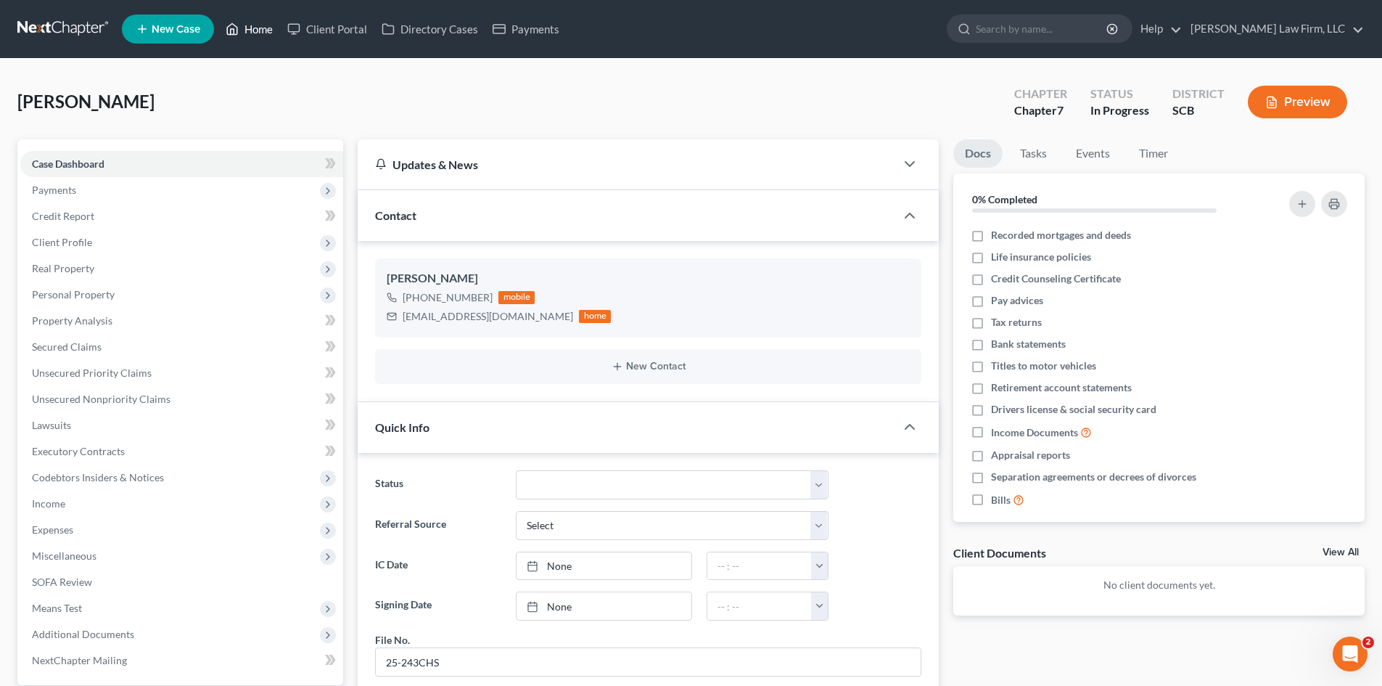
click at [255, 31] on link "Home" at bounding box center [249, 29] width 62 height 26
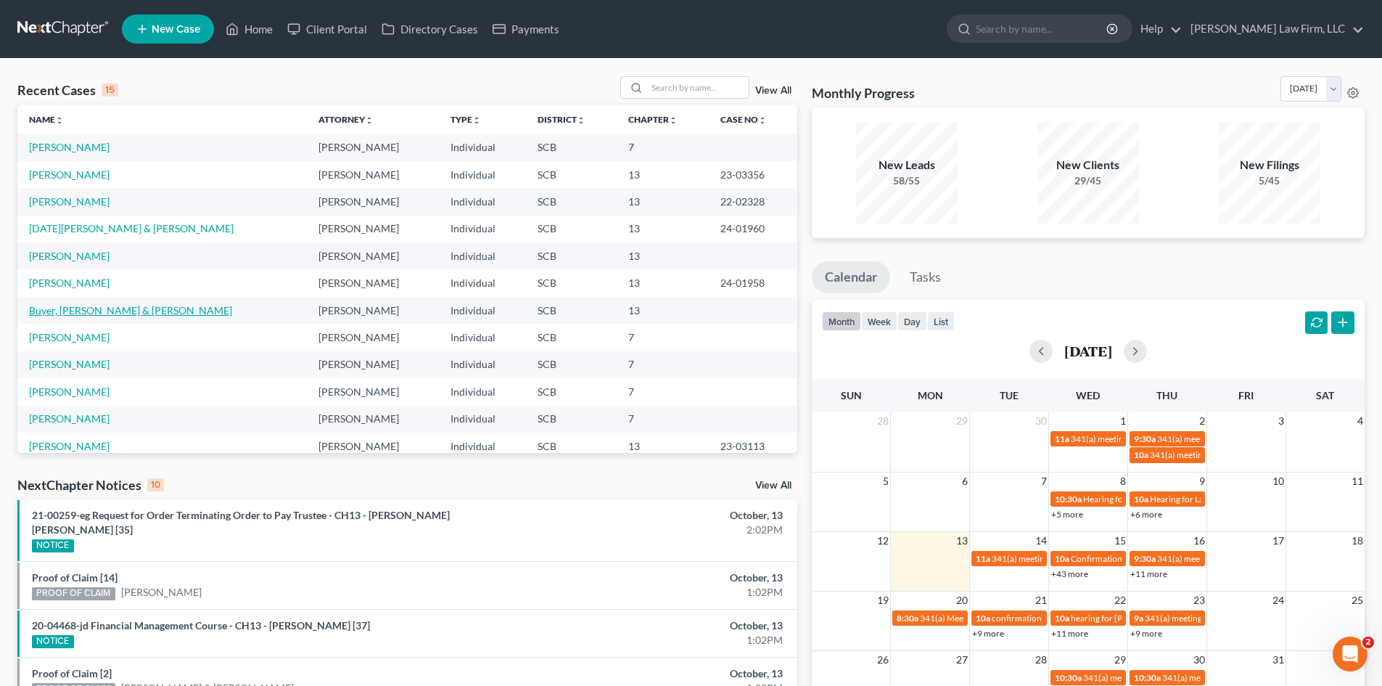
click at [63, 306] on link "Buyer, [PERSON_NAME] & [PERSON_NAME]" at bounding box center [130, 310] width 203 height 12
select select "0"
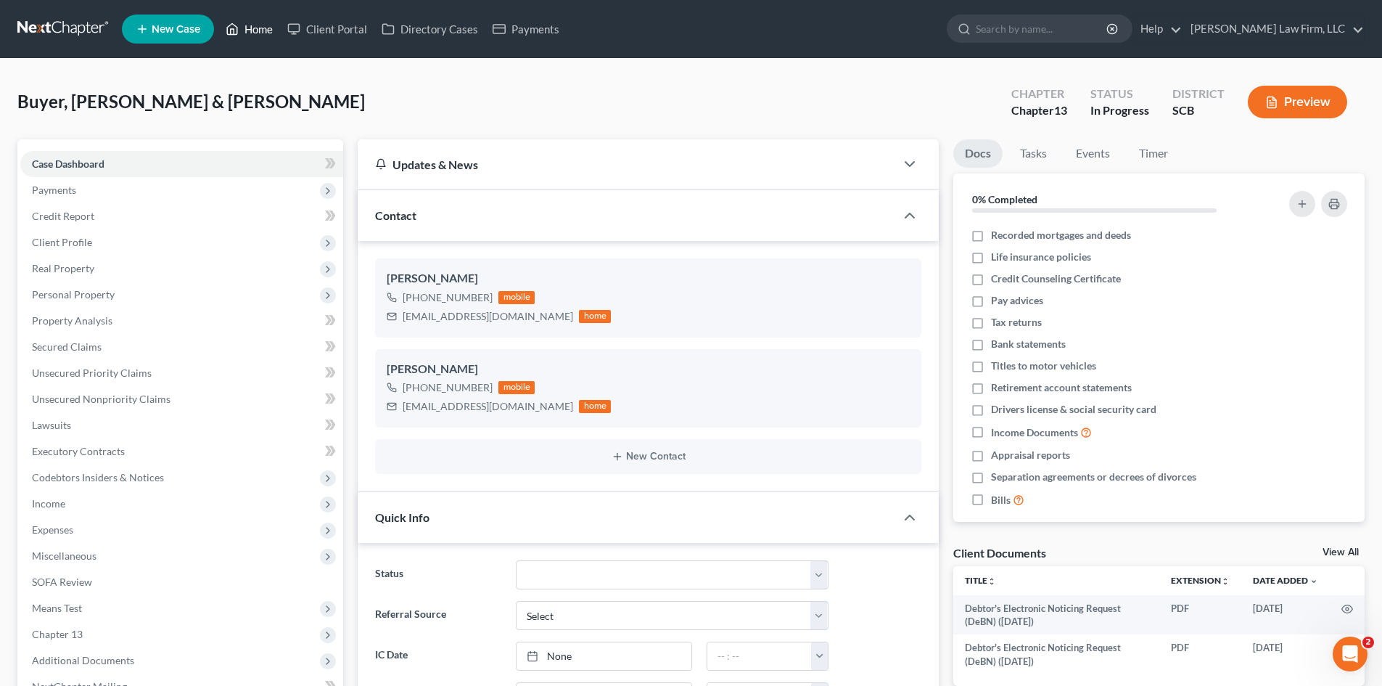
click at [256, 33] on link "Home" at bounding box center [249, 29] width 62 height 26
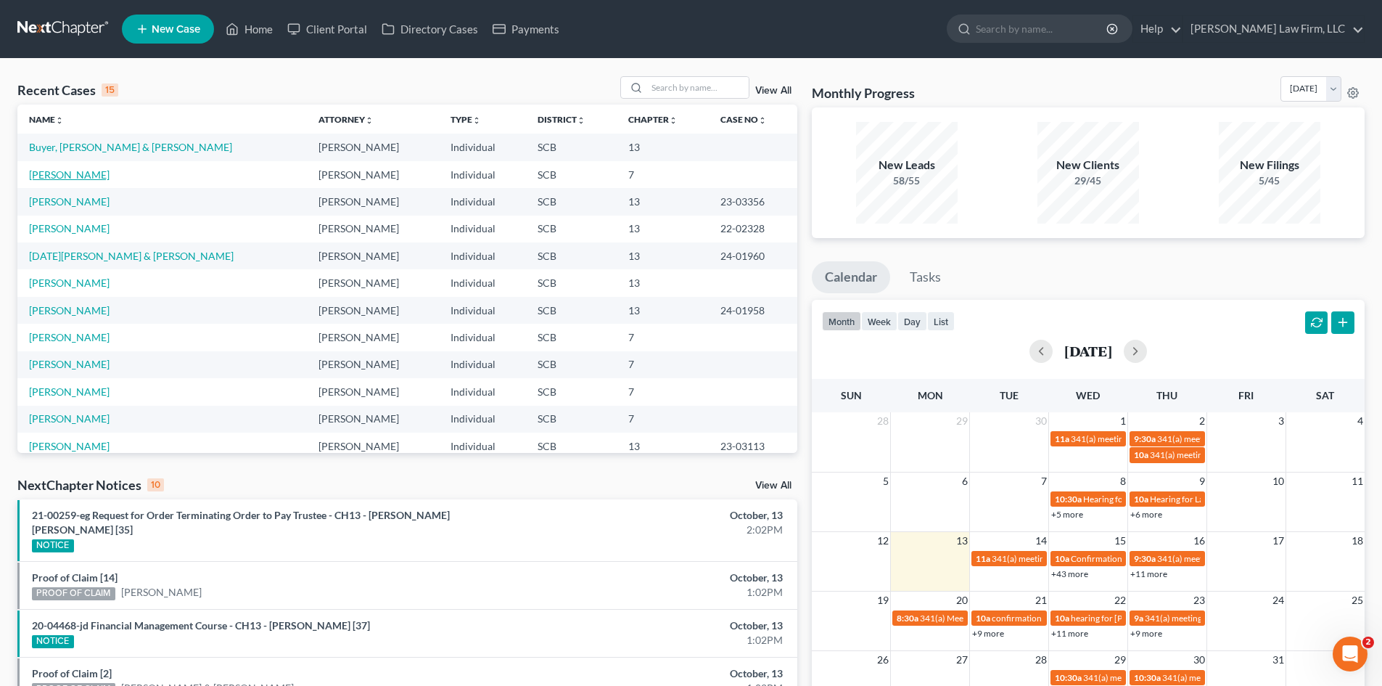
click at [73, 168] on link "[PERSON_NAME]" at bounding box center [69, 174] width 81 height 12
select select "3"
select select "0"
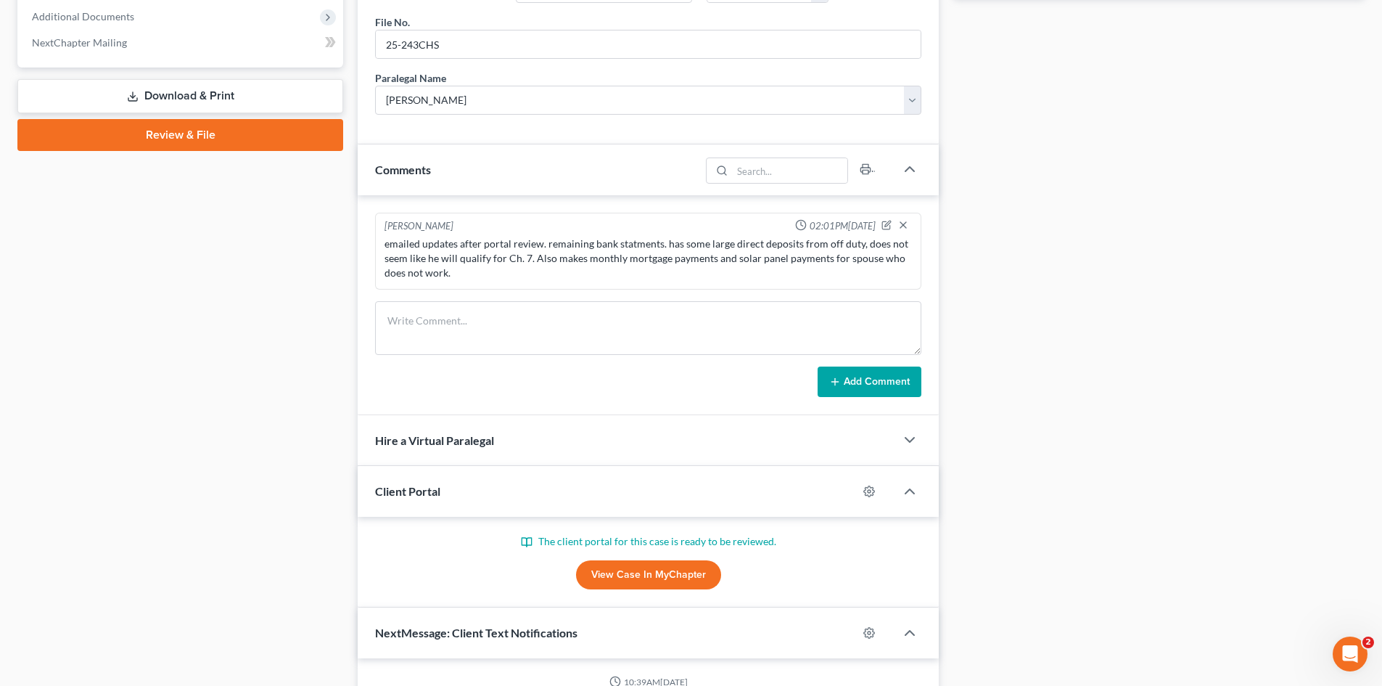
scroll to position [653, 0]
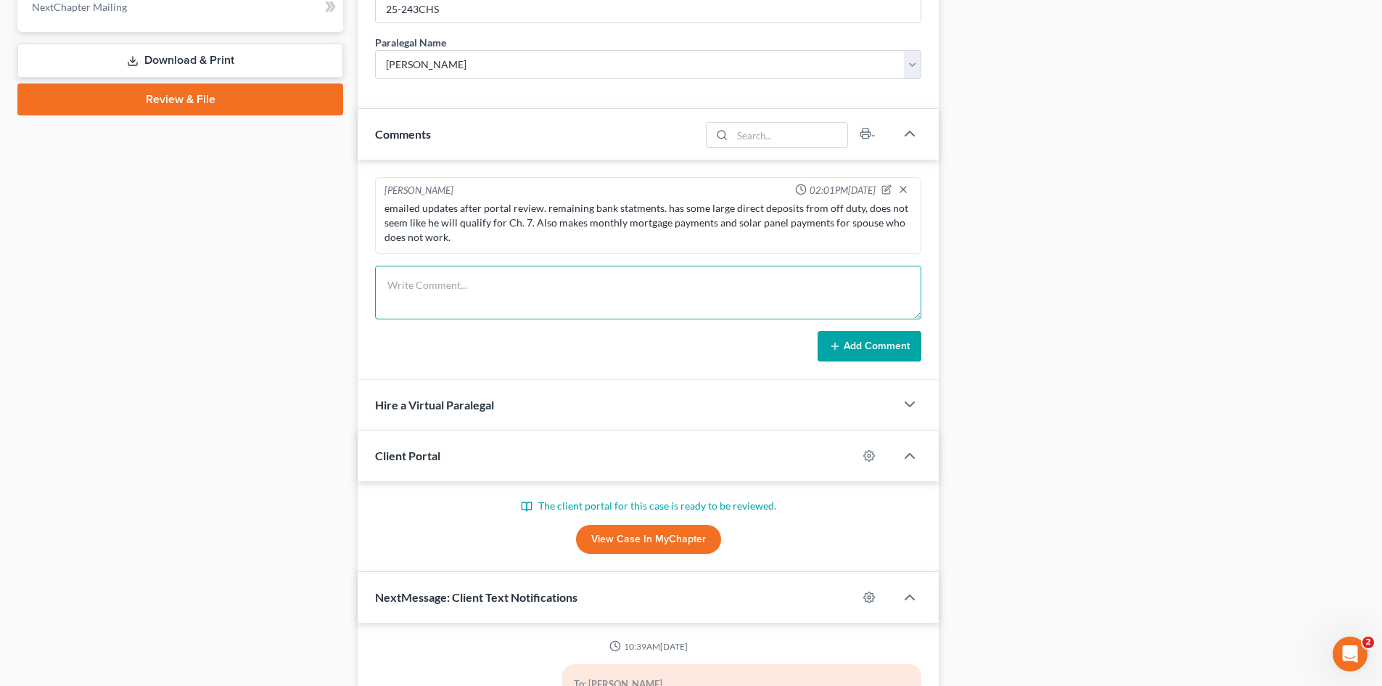
click at [447, 302] on textarea at bounding box center [648, 293] width 546 height 54
paste textarea "i'm online but offline."
drag, startPoint x: 507, startPoint y: 307, endPoint x: 376, endPoint y: 264, distance: 138.2
click at [303, 274] on div "Petition Navigation Case Dashboard Payments Invoices Payments Payments Credit R…" at bounding box center [691, 182] width 1362 height 1392
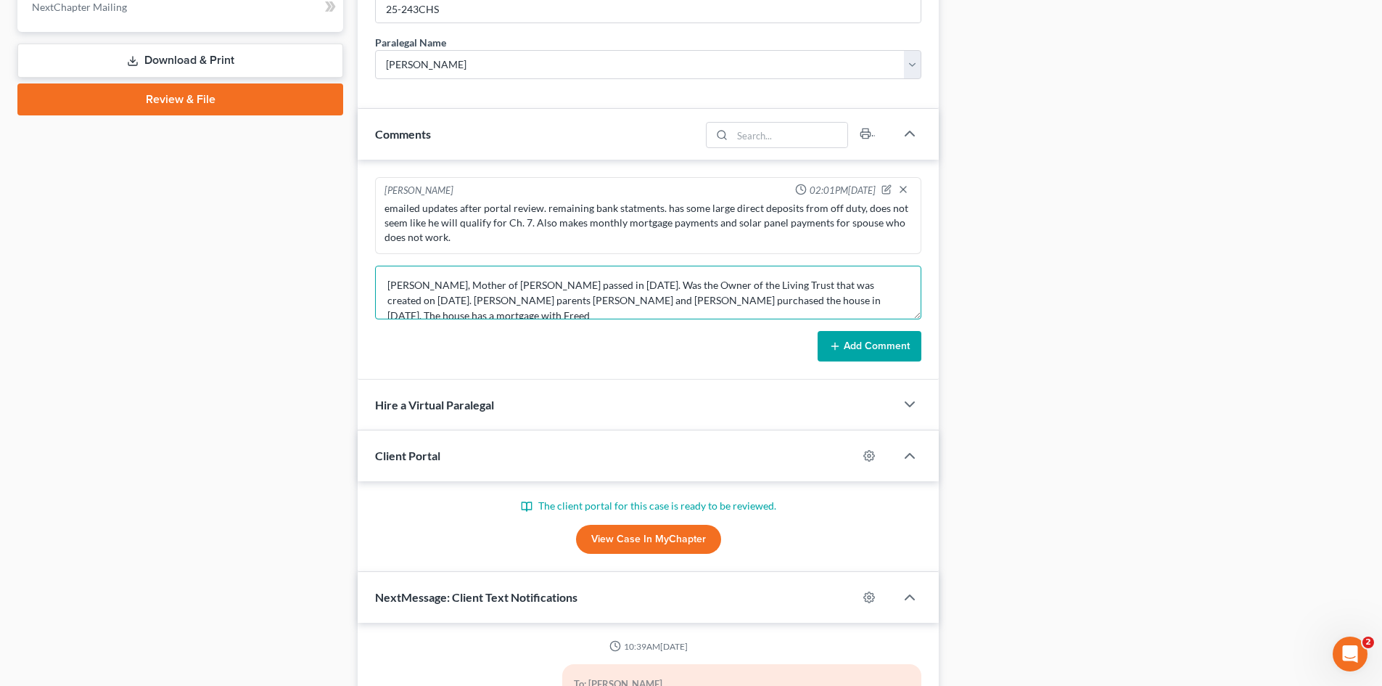
scroll to position [4, 0]
click at [795, 315] on textarea "Colleen Howard, Mother of Kelly Ledford passed in October 2023. Was the Owner o…" at bounding box center [648, 293] width 546 height 54
type textarea "Colleen Howard, Mother of Kelly Ledford passed in October 2023. Was the Owner o…"
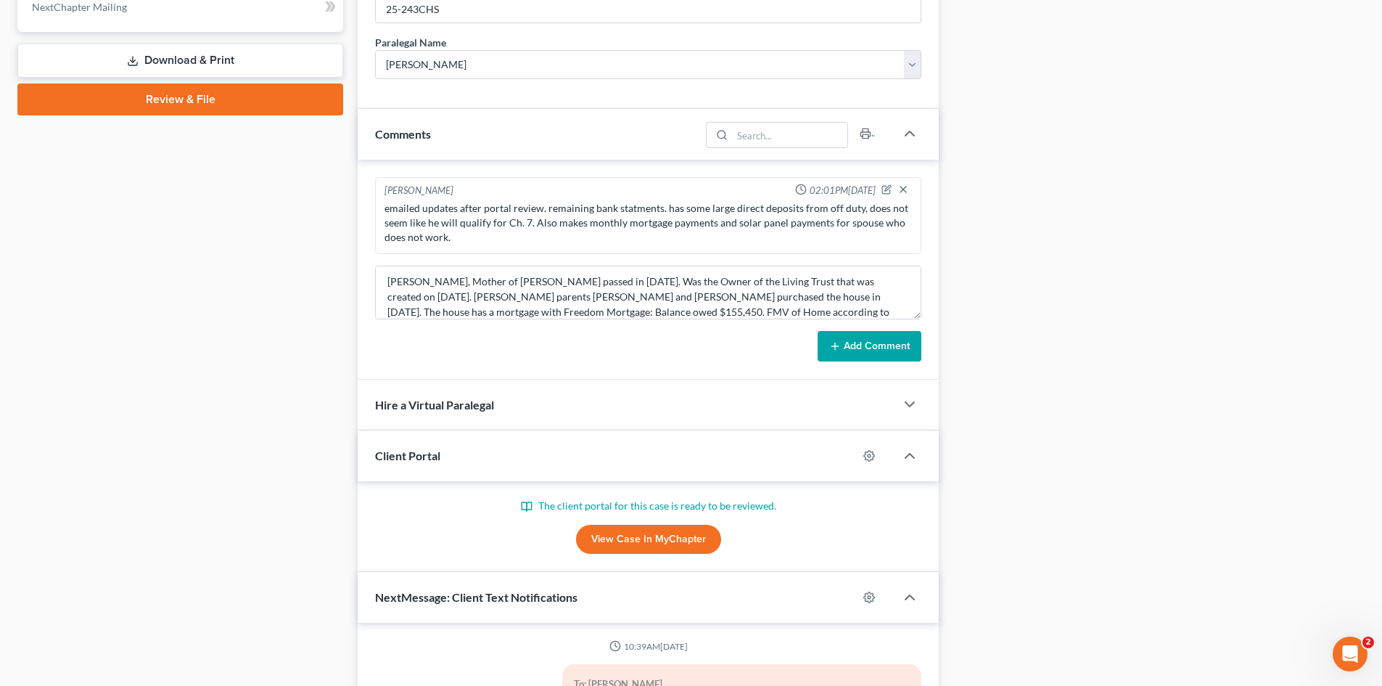
click at [878, 336] on button "Add Comment" at bounding box center [870, 346] width 104 height 30
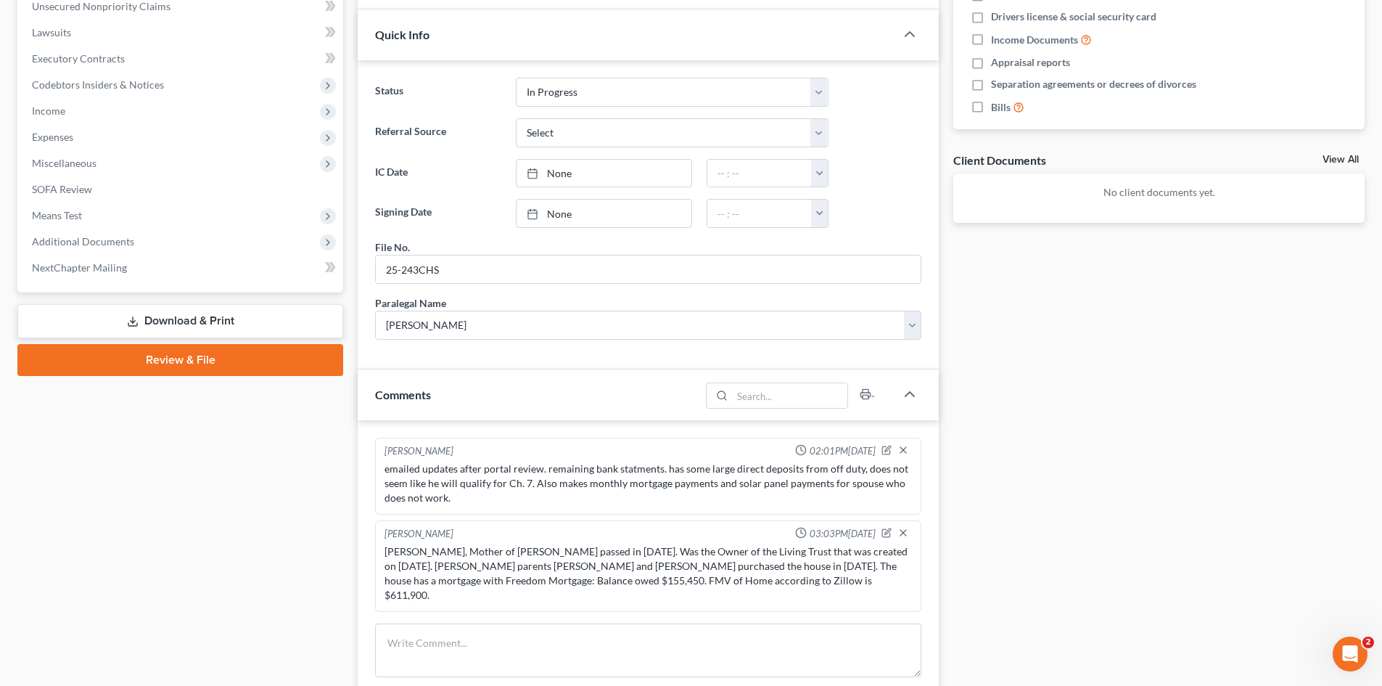
scroll to position [363, 0]
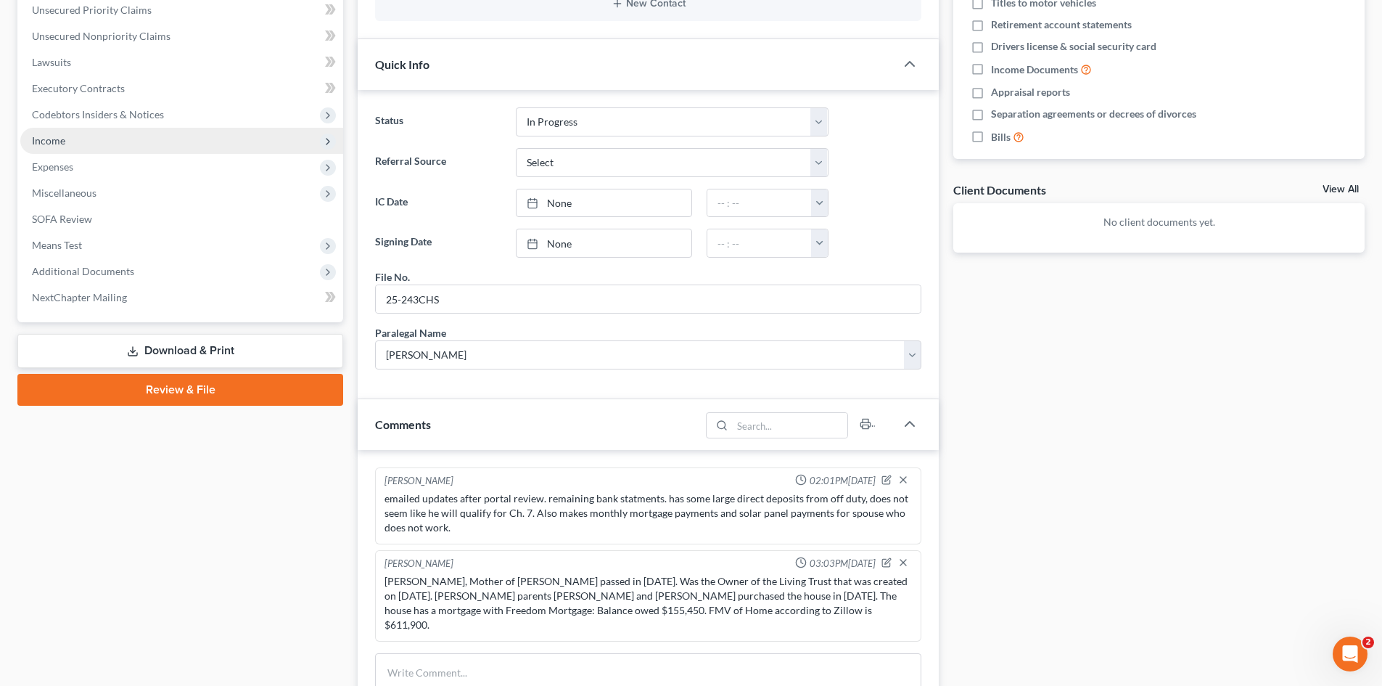
click at [41, 146] on span "Income" at bounding box center [48, 140] width 33 height 12
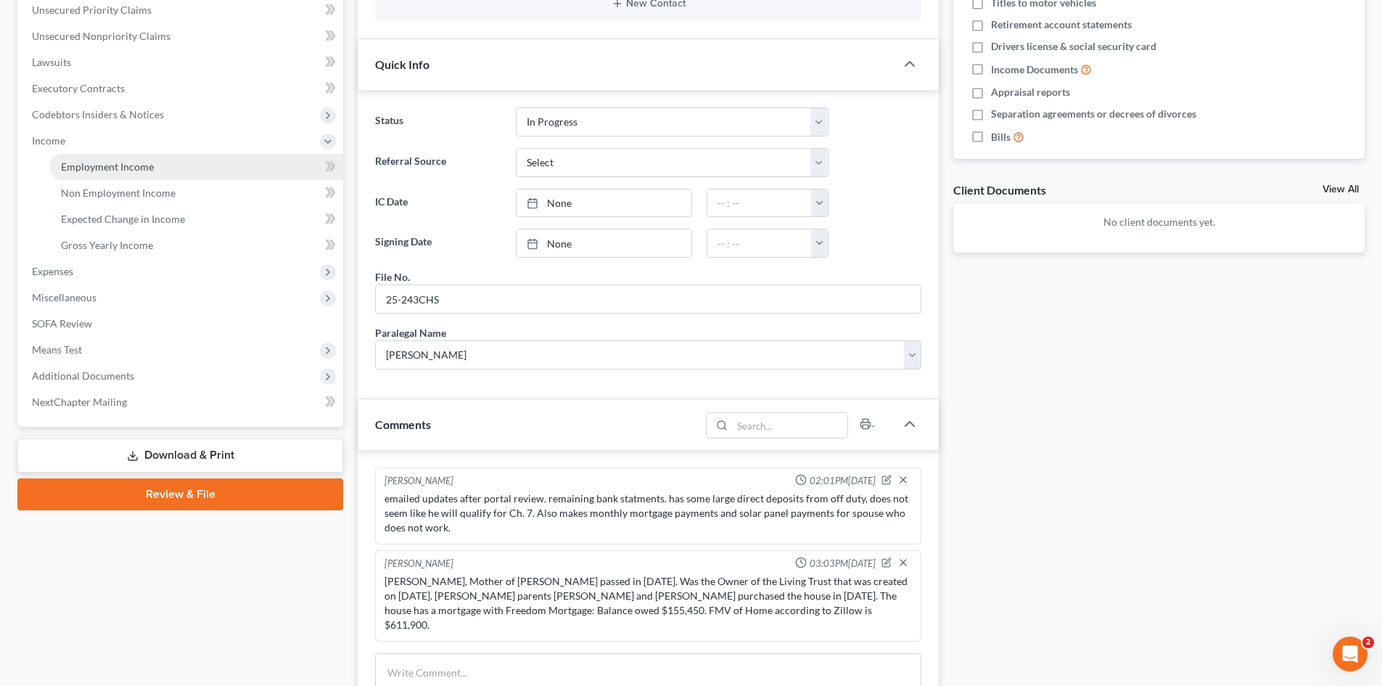
click at [77, 169] on span "Employment Income" at bounding box center [107, 166] width 93 height 12
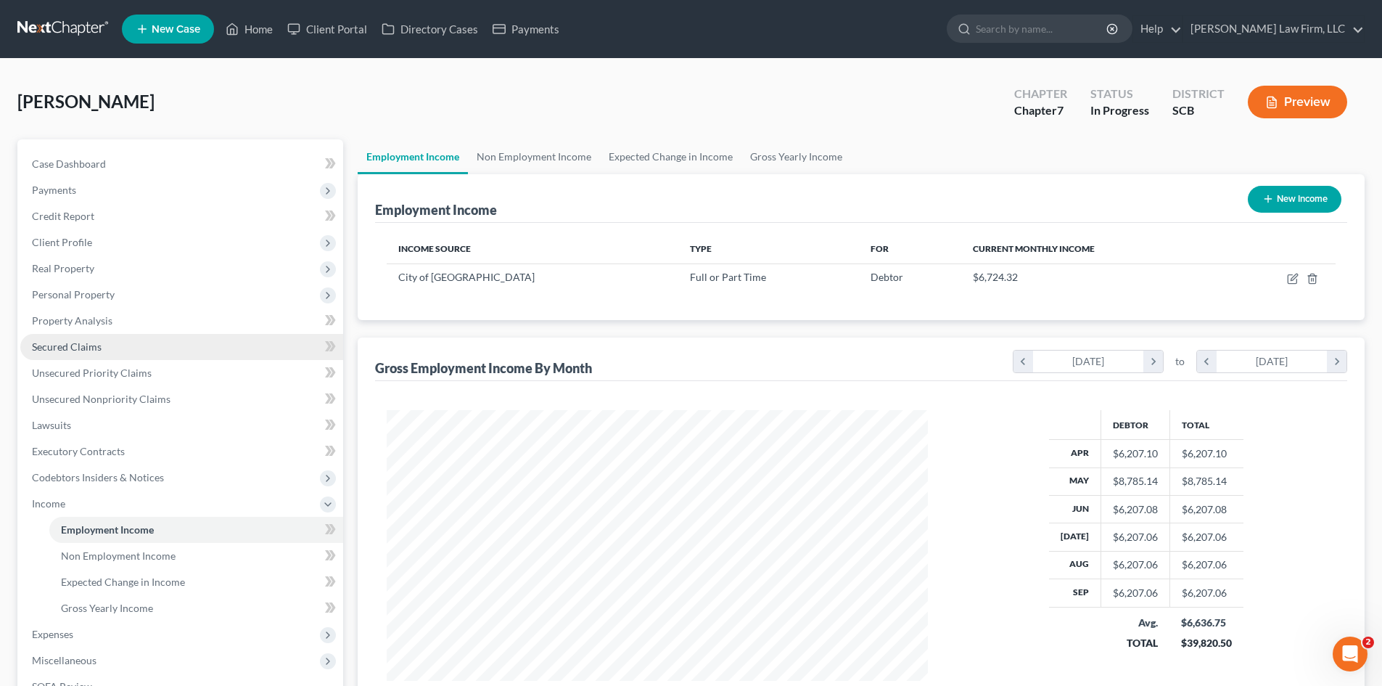
scroll to position [271, 570]
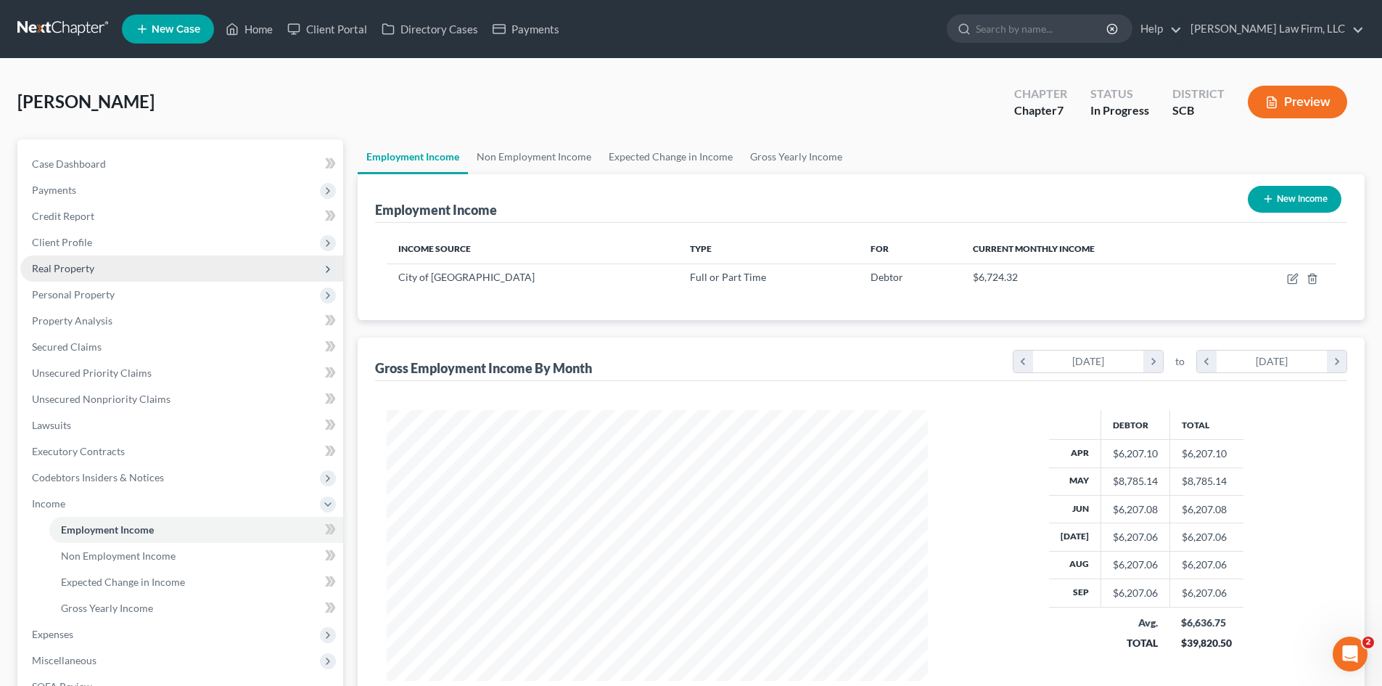
click at [43, 274] on span "Real Property" at bounding box center [63, 268] width 62 height 12
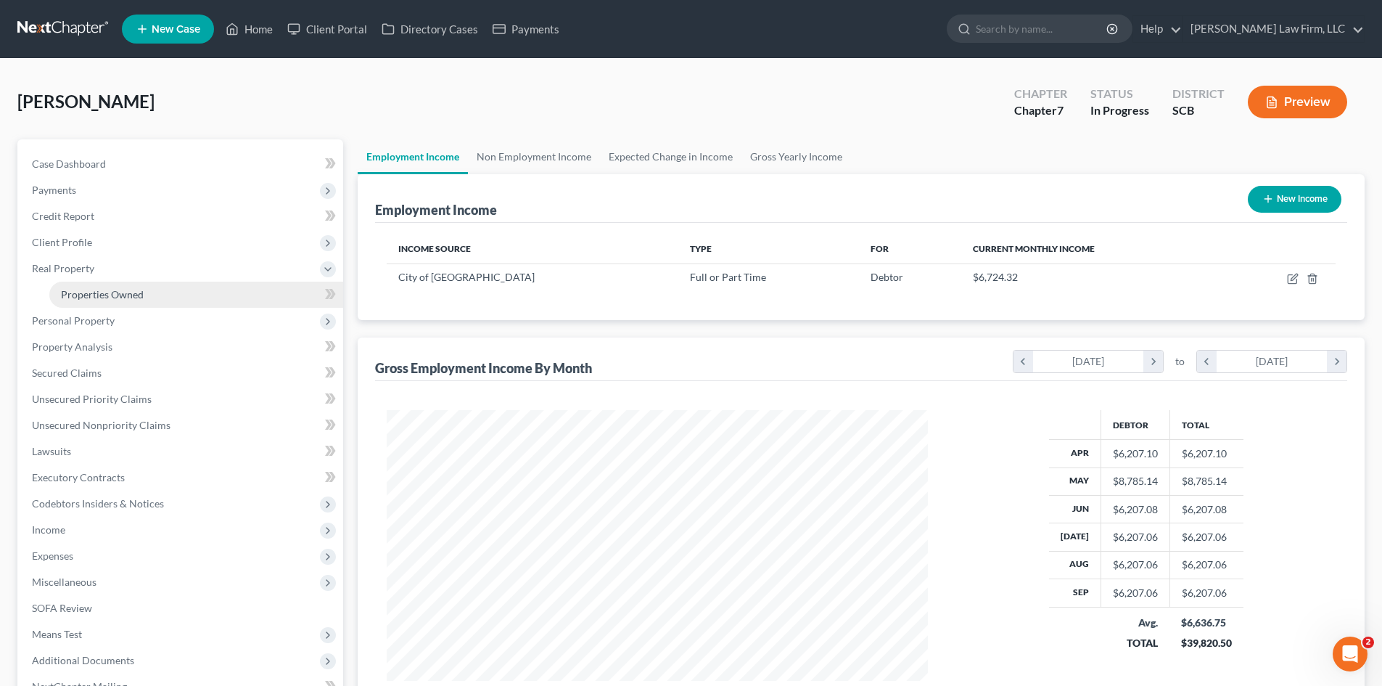
click at [67, 293] on span "Properties Owned" at bounding box center [102, 294] width 83 height 12
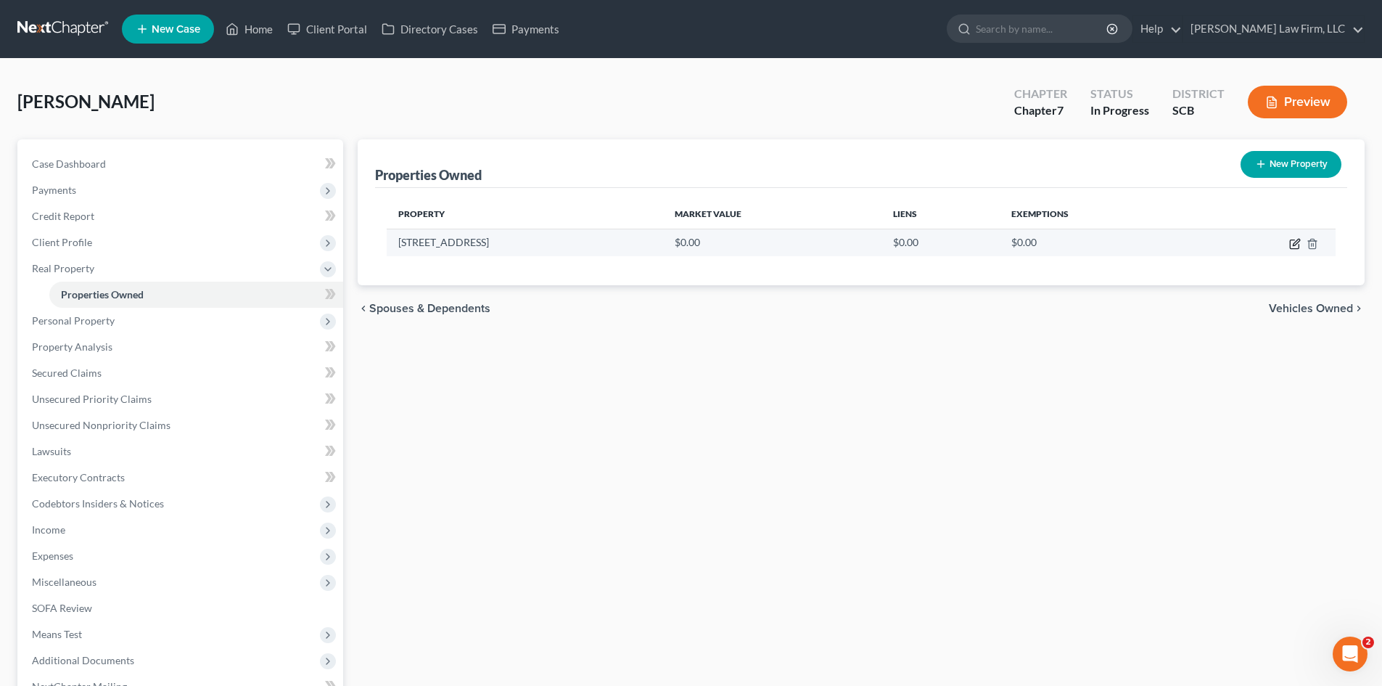
click at [1293, 245] on icon "button" at bounding box center [1296, 242] width 7 height 7
select select "42"
select select "9"
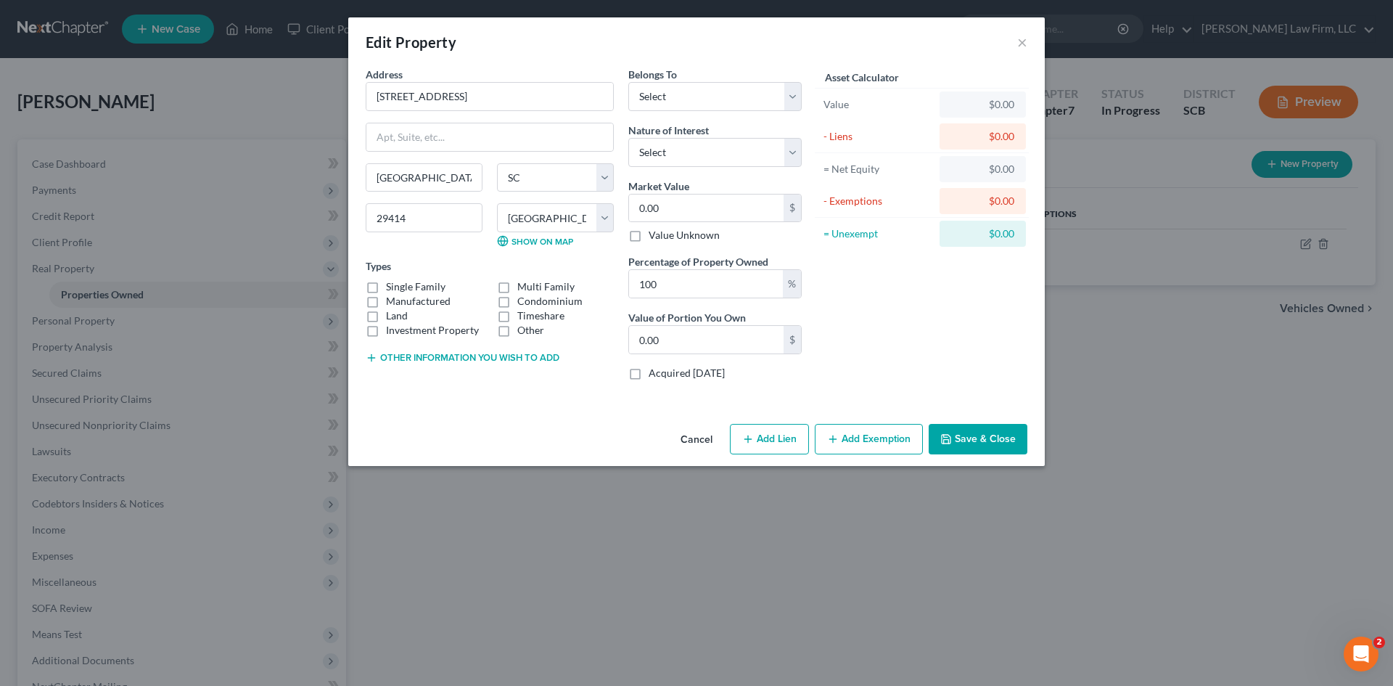
click at [689, 435] on button "Cancel" at bounding box center [696, 439] width 55 height 29
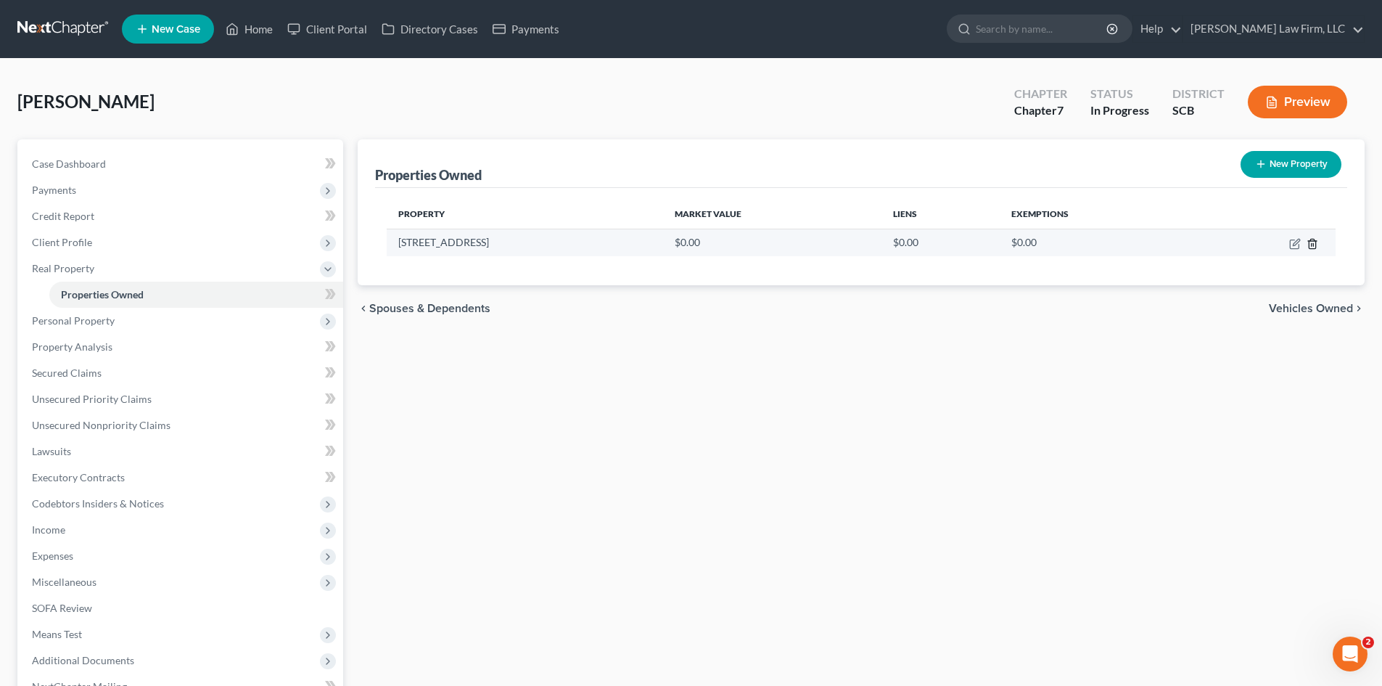
click at [1311, 240] on icon "button" at bounding box center [1312, 243] width 7 height 9
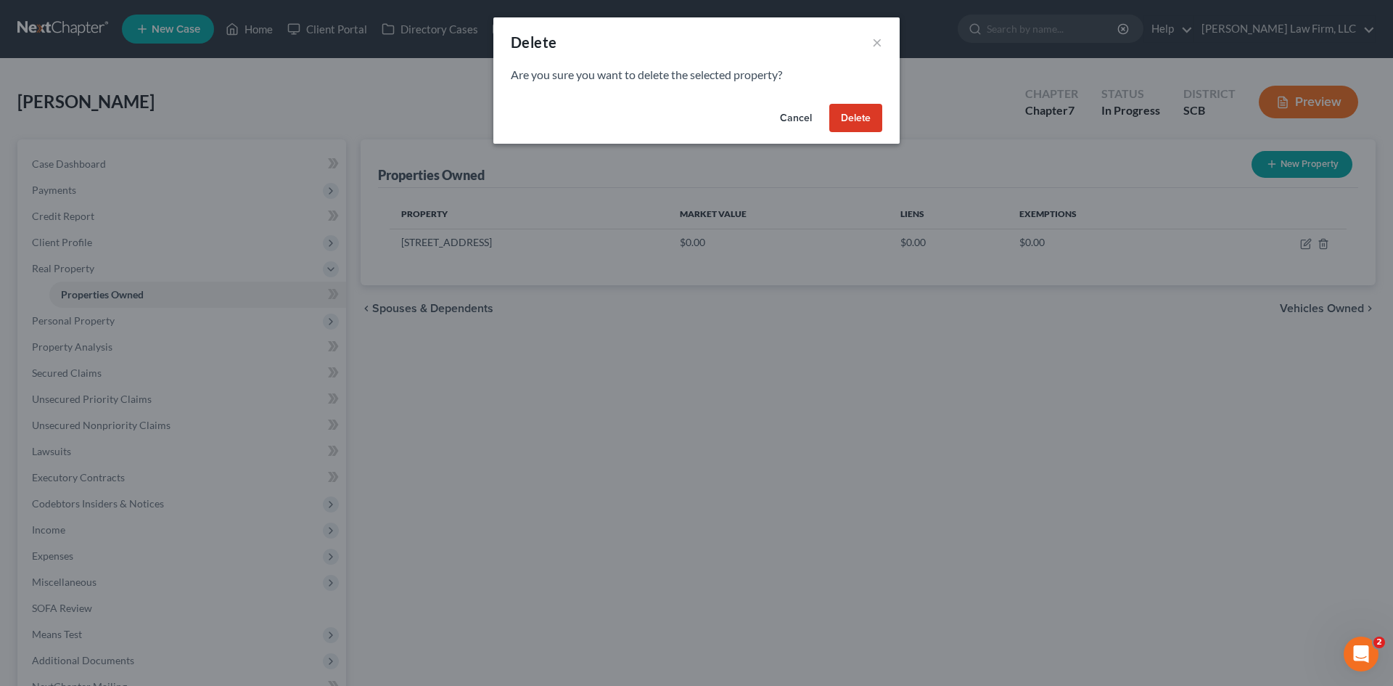
click at [862, 125] on button "Delete" at bounding box center [855, 118] width 53 height 29
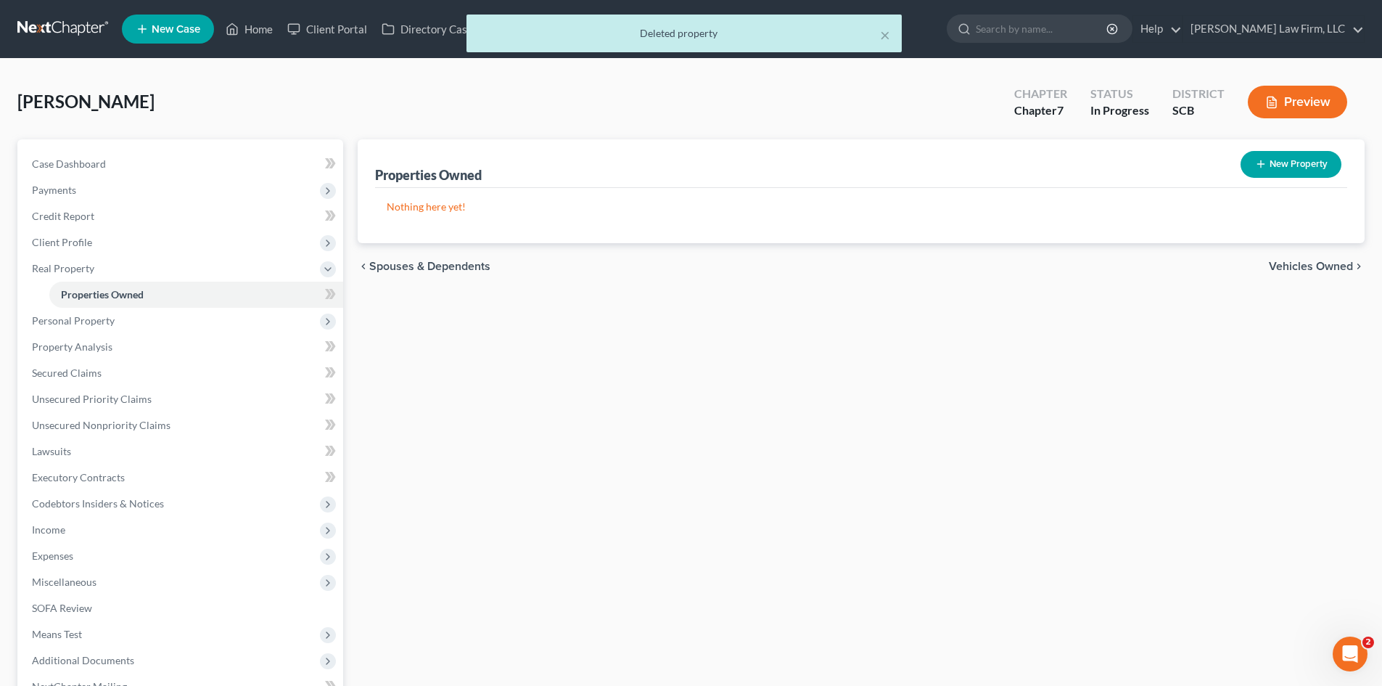
click at [1299, 265] on span "Vehicles Owned" at bounding box center [1311, 267] width 84 height 12
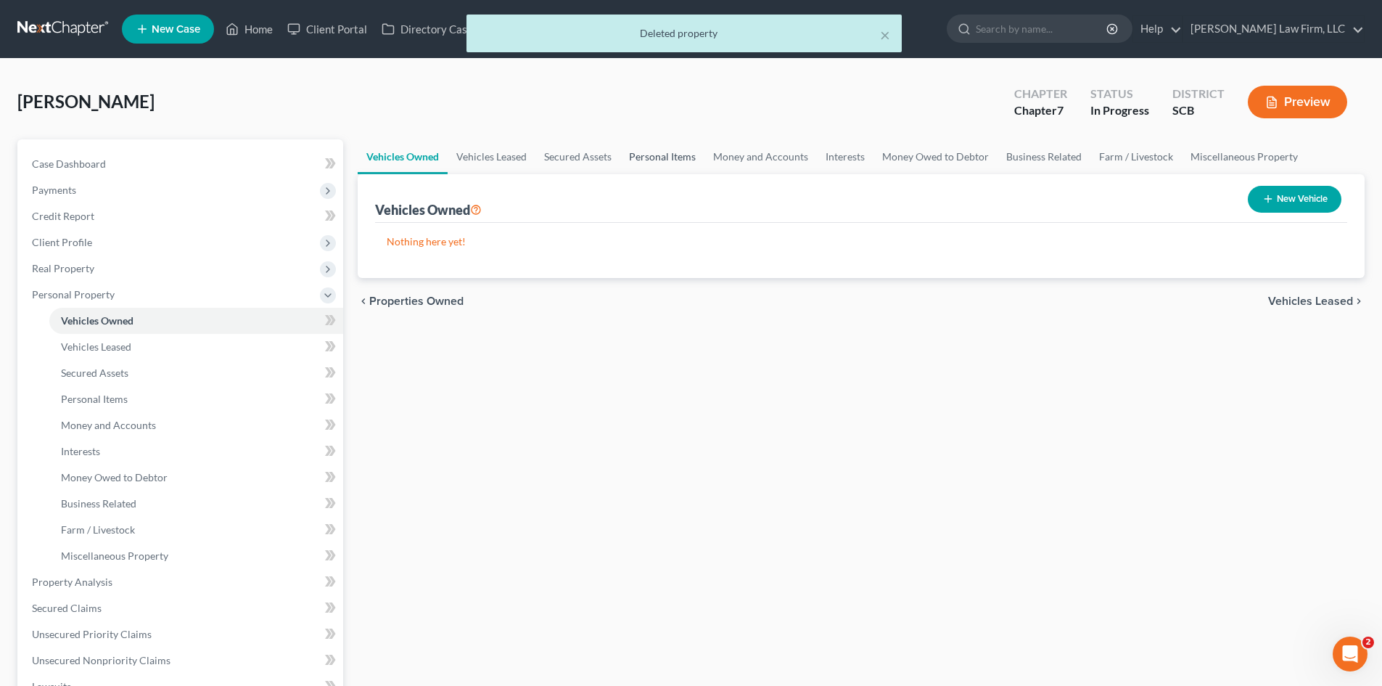
click at [653, 158] on link "Personal Items" at bounding box center [662, 156] width 84 height 35
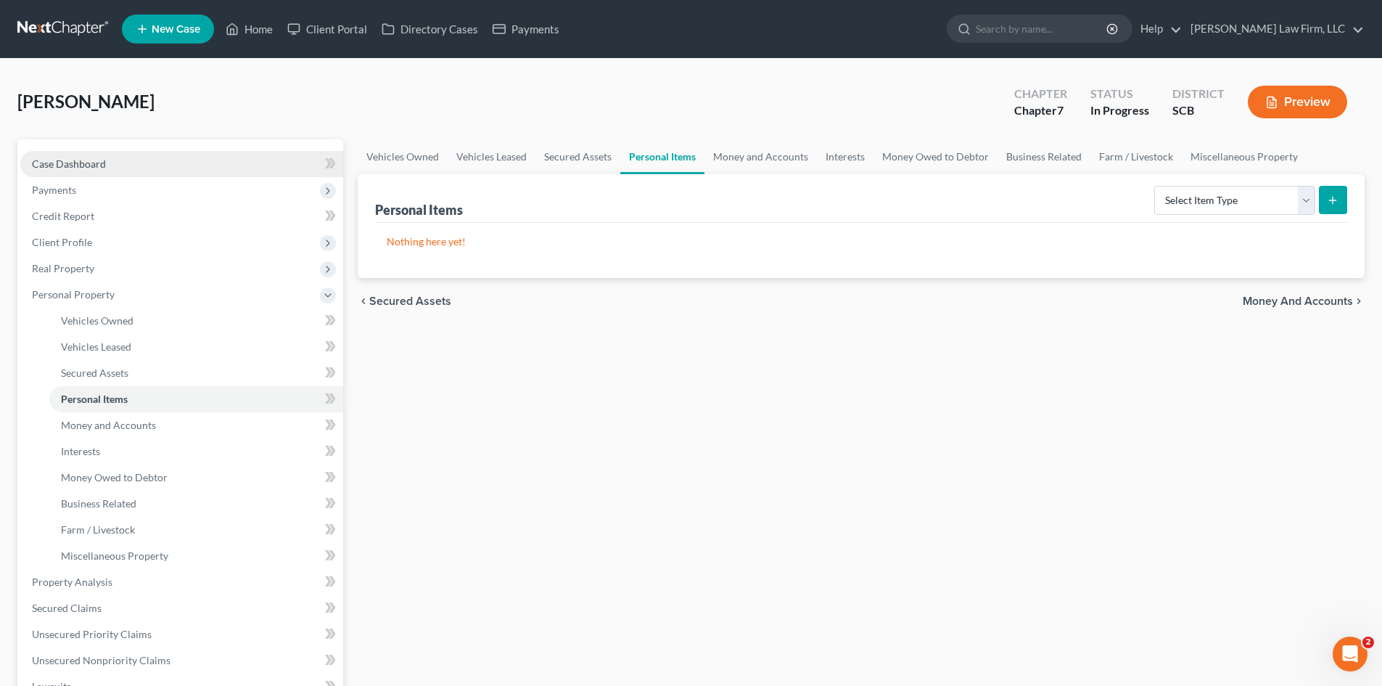
click at [62, 166] on span "Case Dashboard" at bounding box center [69, 163] width 74 height 12
select select "0"
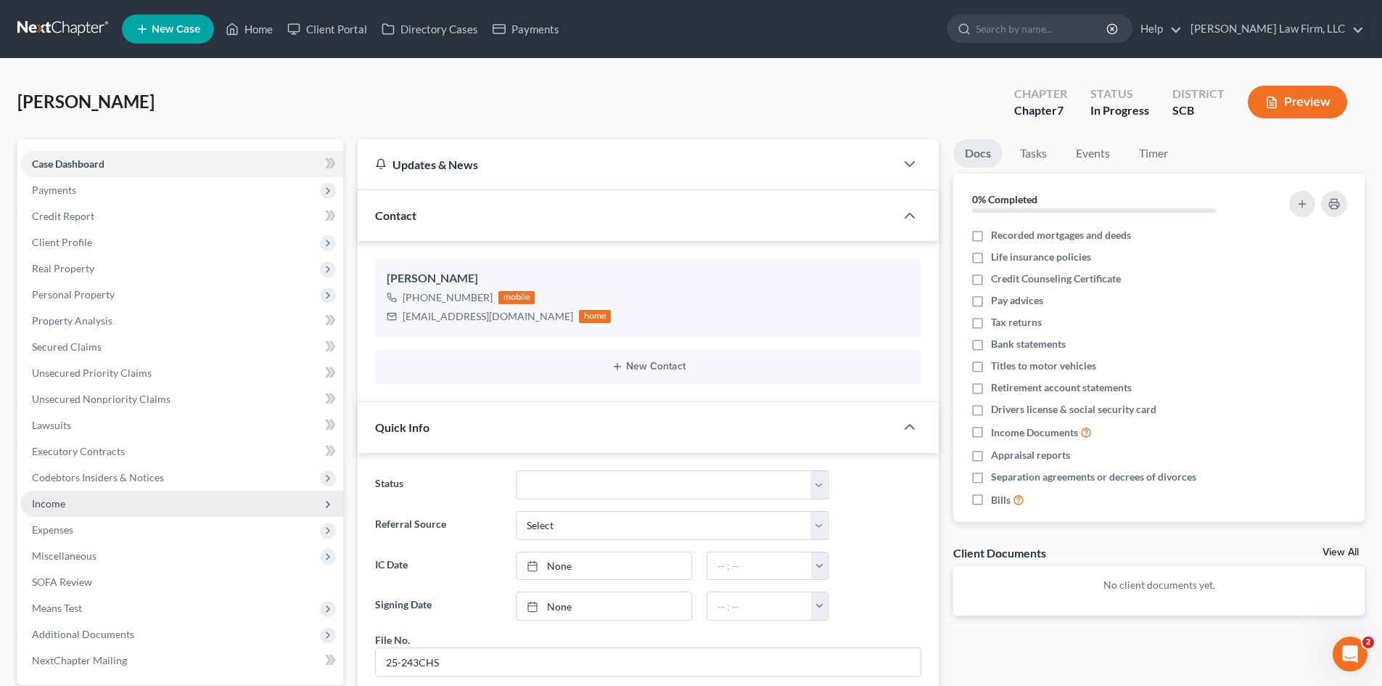
drag, startPoint x: 53, startPoint y: 551, endPoint x: 49, endPoint y: 508, distance: 43.0
click at [51, 556] on span "Miscellaneous" at bounding box center [64, 555] width 65 height 12
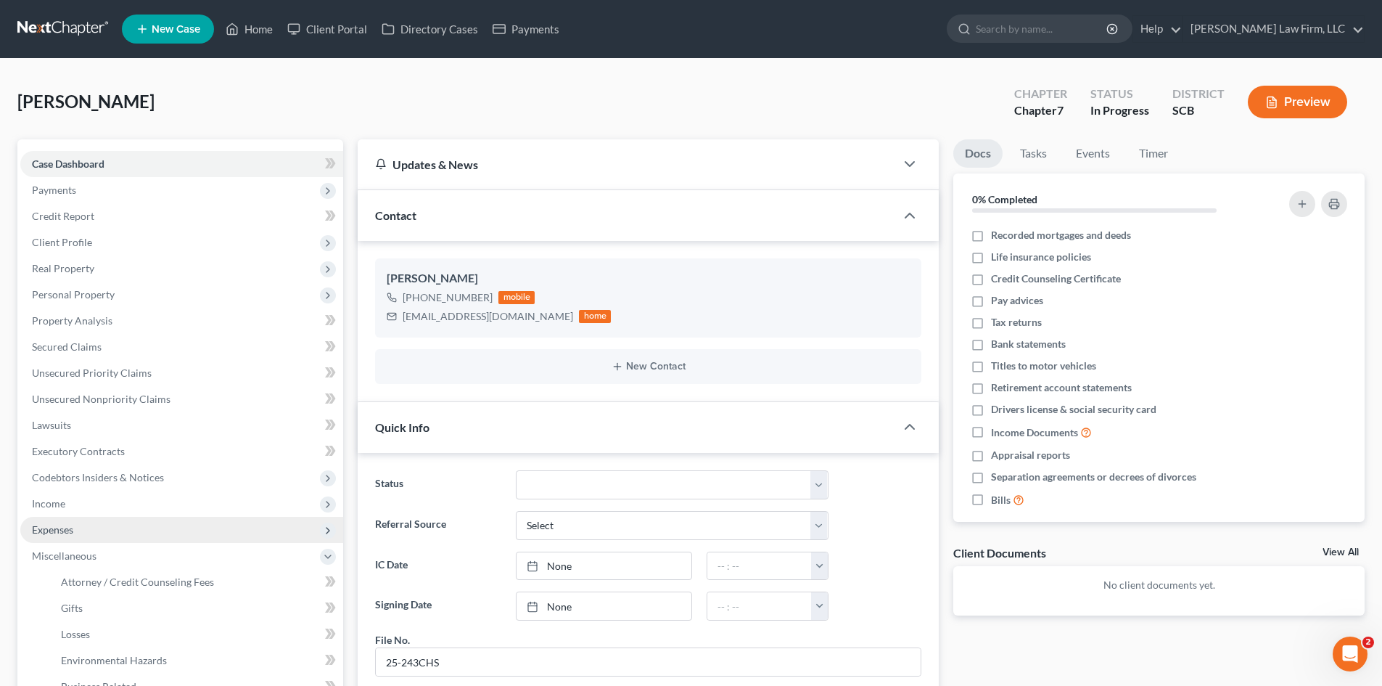
drag, startPoint x: 50, startPoint y: 507, endPoint x: 58, endPoint y: 520, distance: 15.3
click at [51, 507] on span "Income" at bounding box center [48, 503] width 33 height 12
click at [57, 524] on link "Employment Income" at bounding box center [196, 530] width 294 height 26
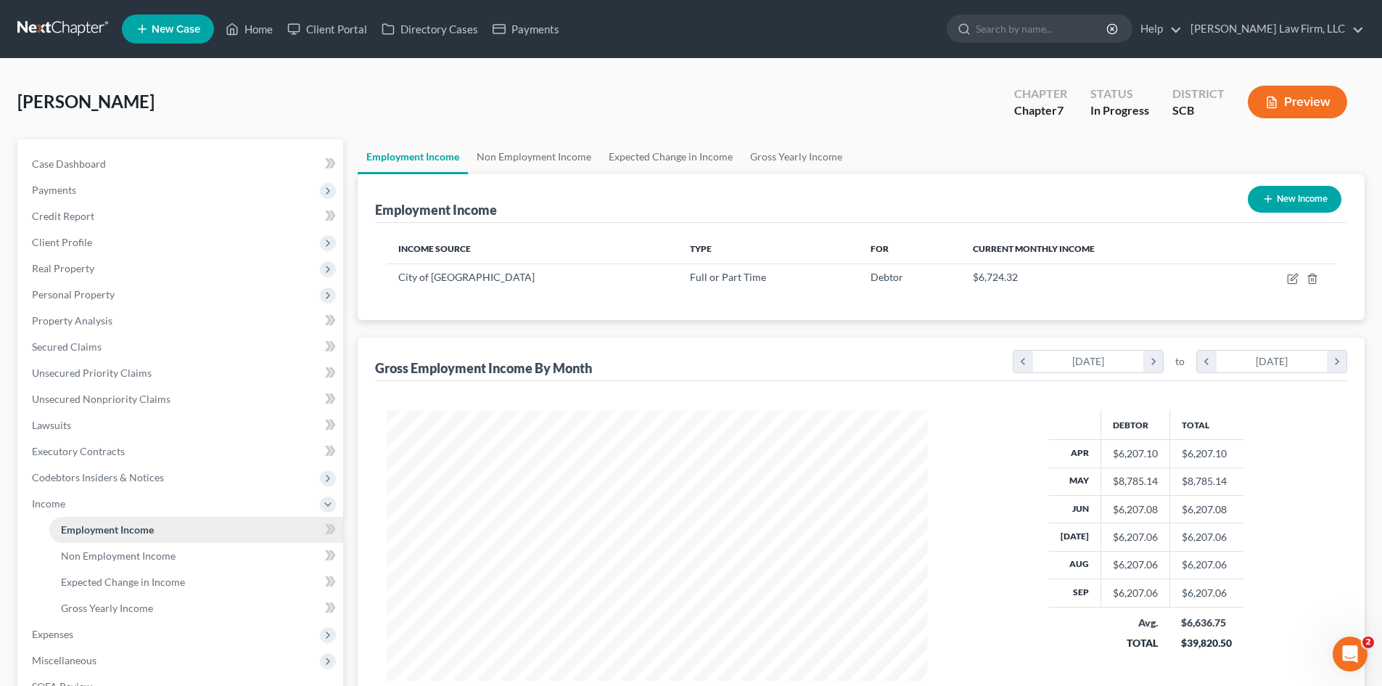
scroll to position [271, 570]
click at [94, 602] on span "Gross Yearly Income" at bounding box center [107, 608] width 92 height 12
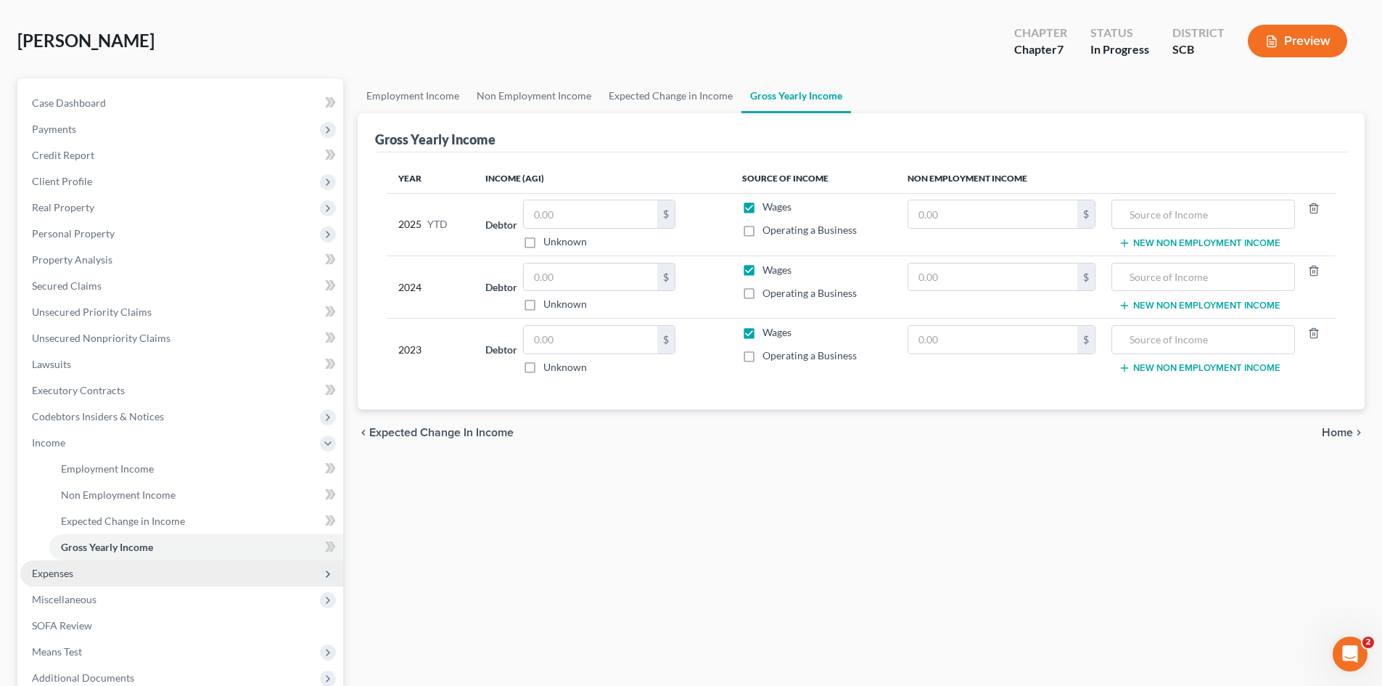
scroll to position [145, 0]
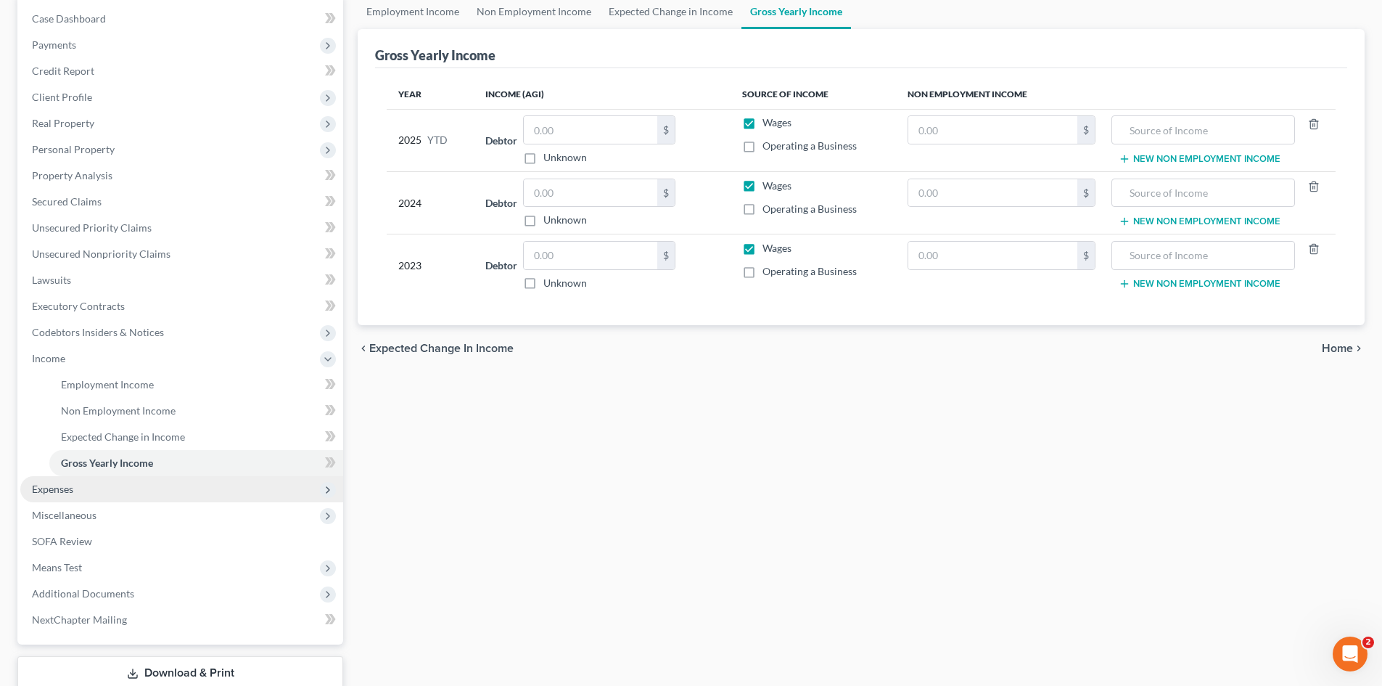
click at [84, 490] on span "Expenses" at bounding box center [181, 489] width 323 height 26
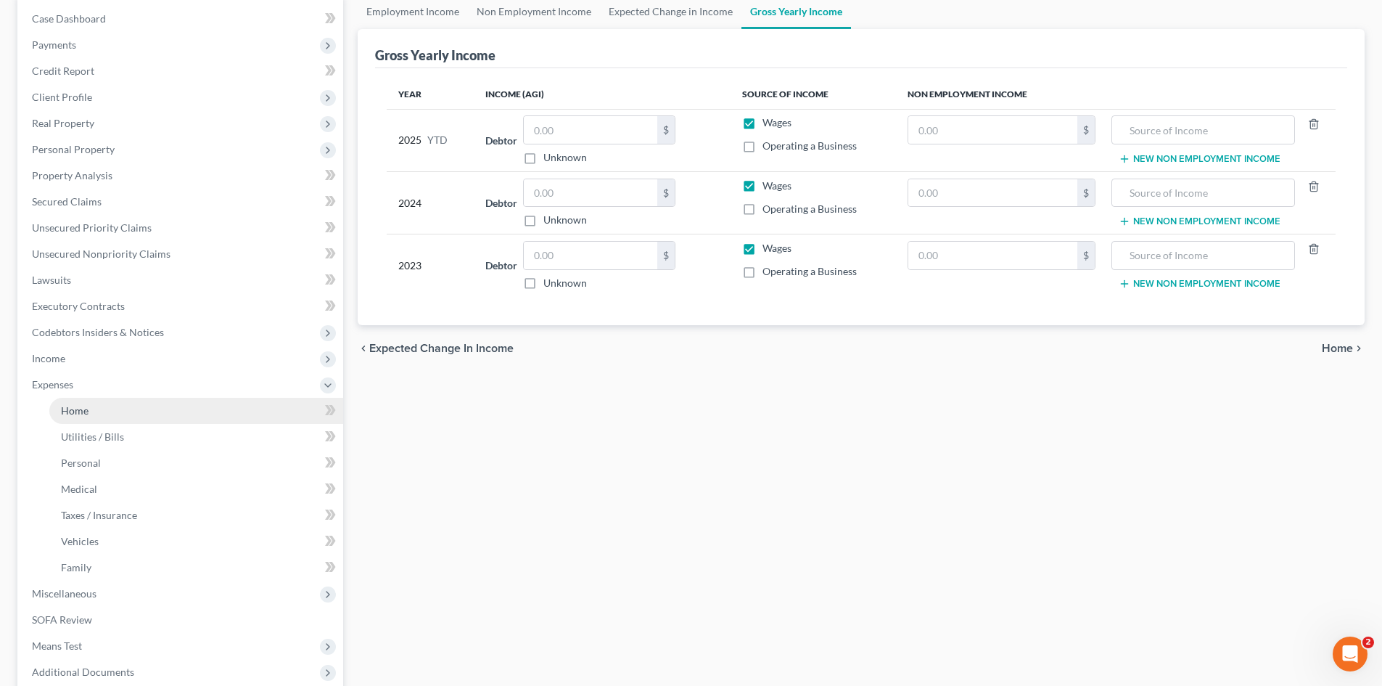
click at [80, 418] on link "Home" at bounding box center [196, 411] width 294 height 26
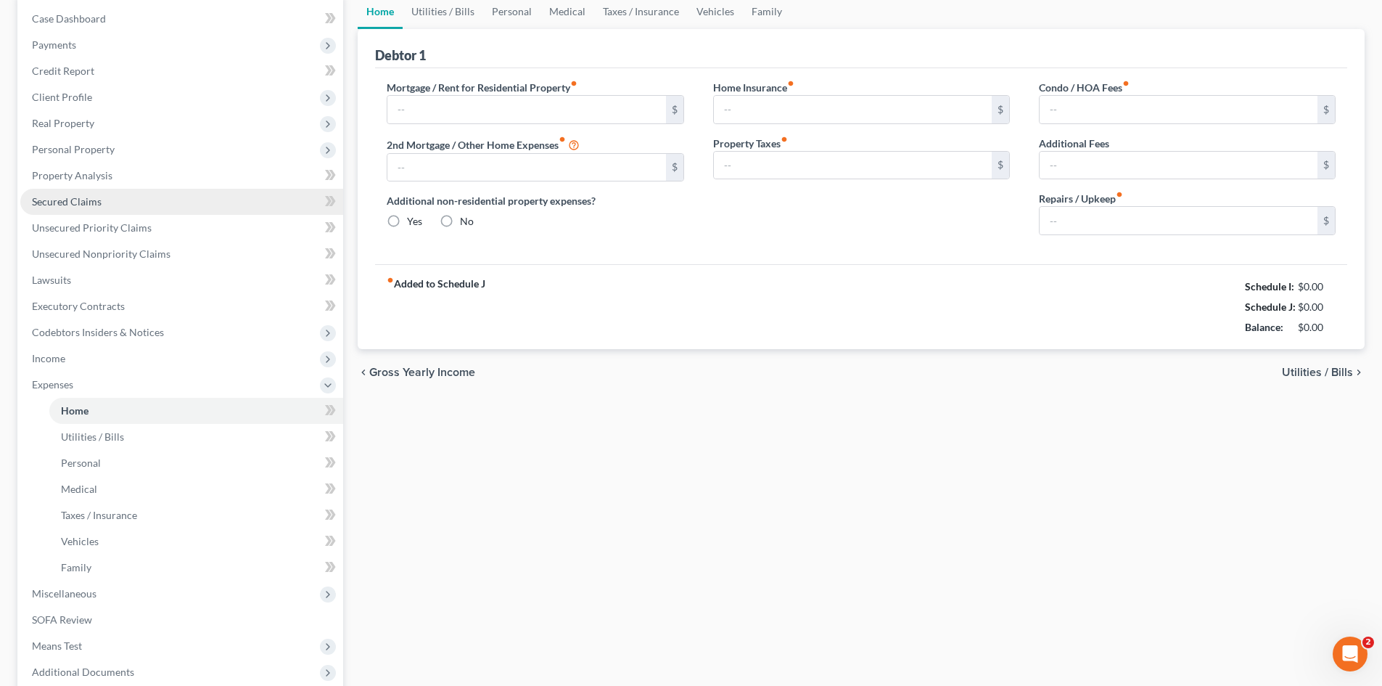
scroll to position [20, 0]
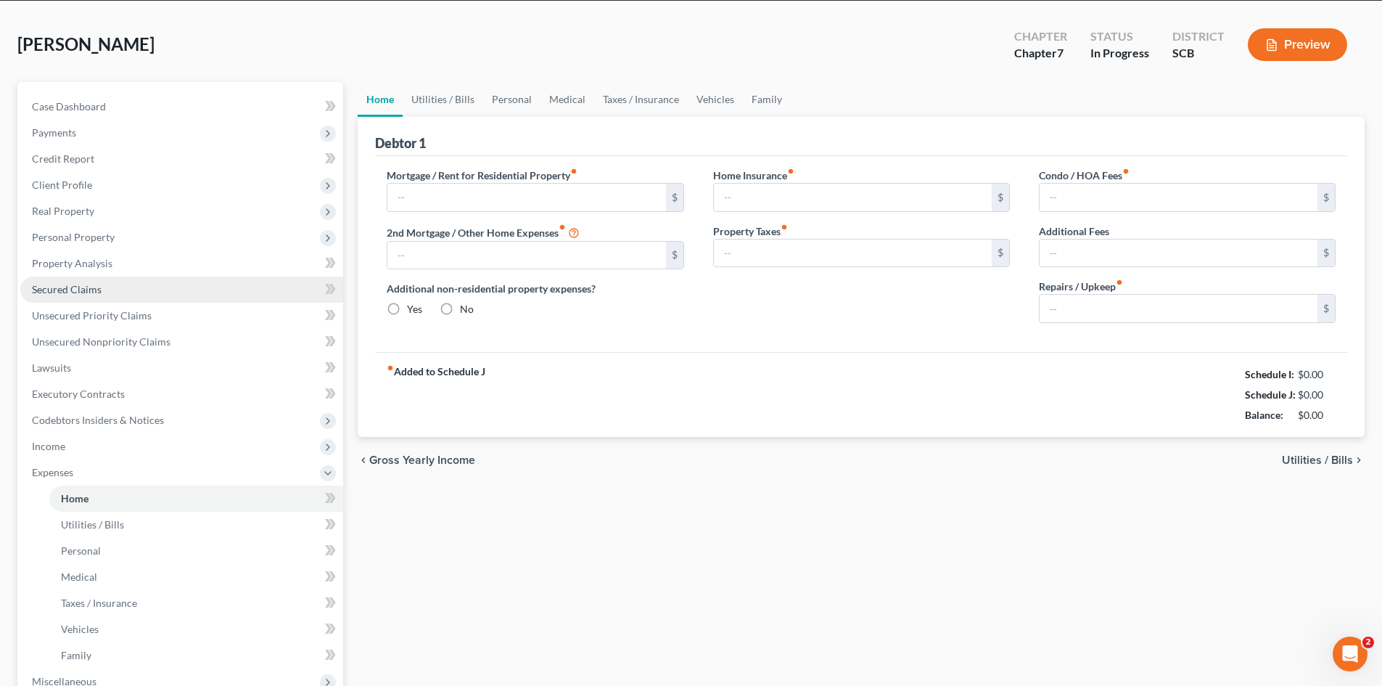
type input "1,613.00"
type input "0.00"
radio input "true"
type input "0.00"
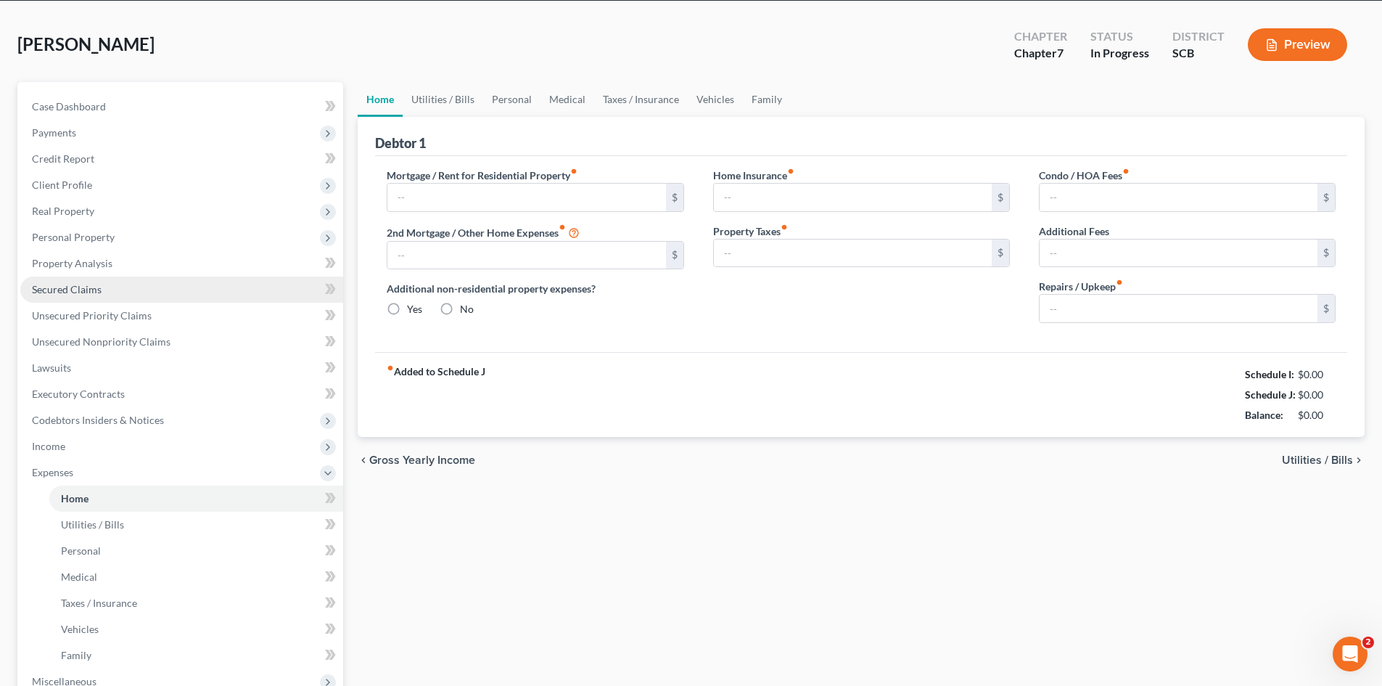
type input "0.00"
type input "333.00"
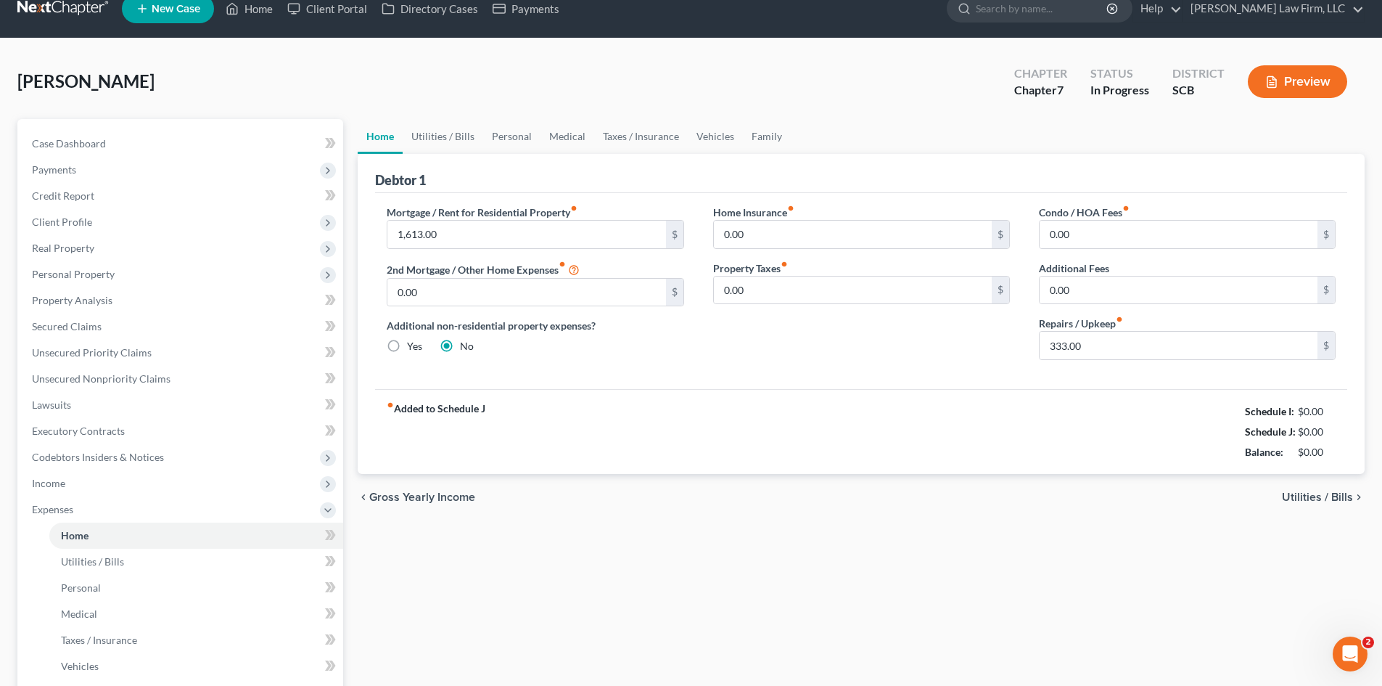
scroll to position [0, 0]
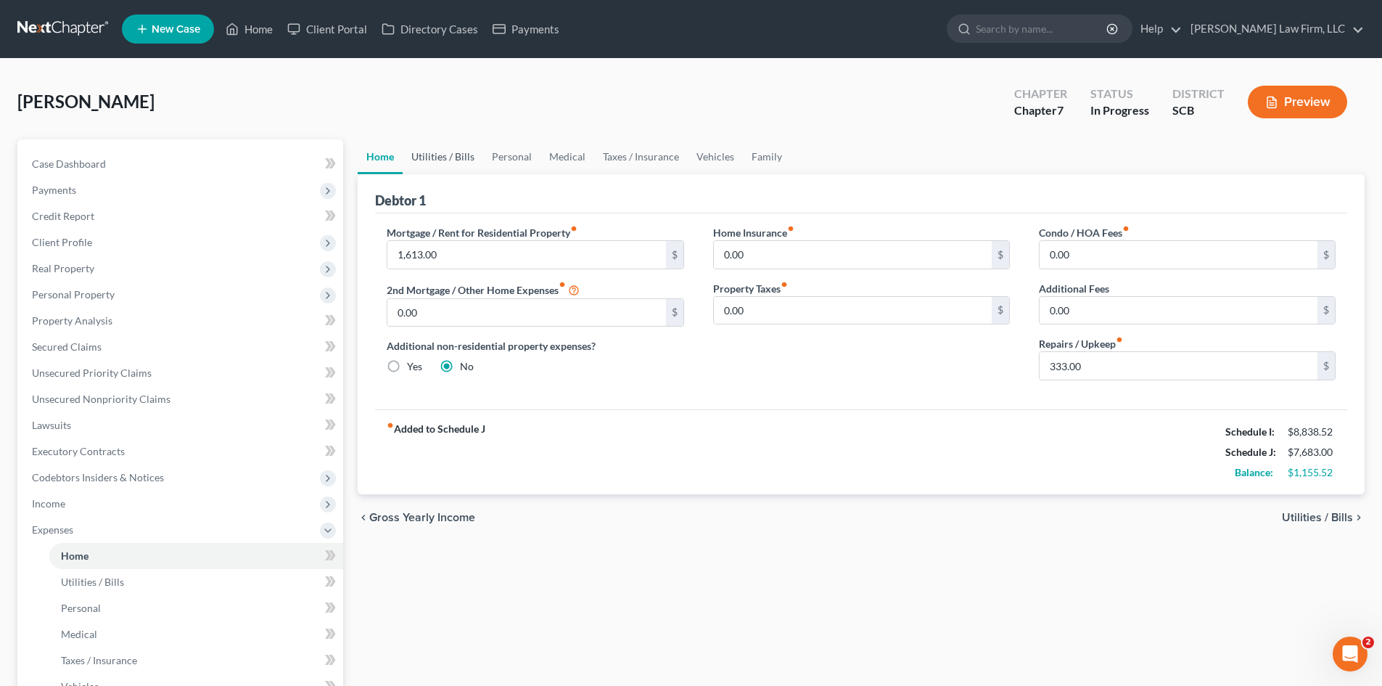
click at [423, 157] on link "Utilities / Bills" at bounding box center [443, 156] width 81 height 35
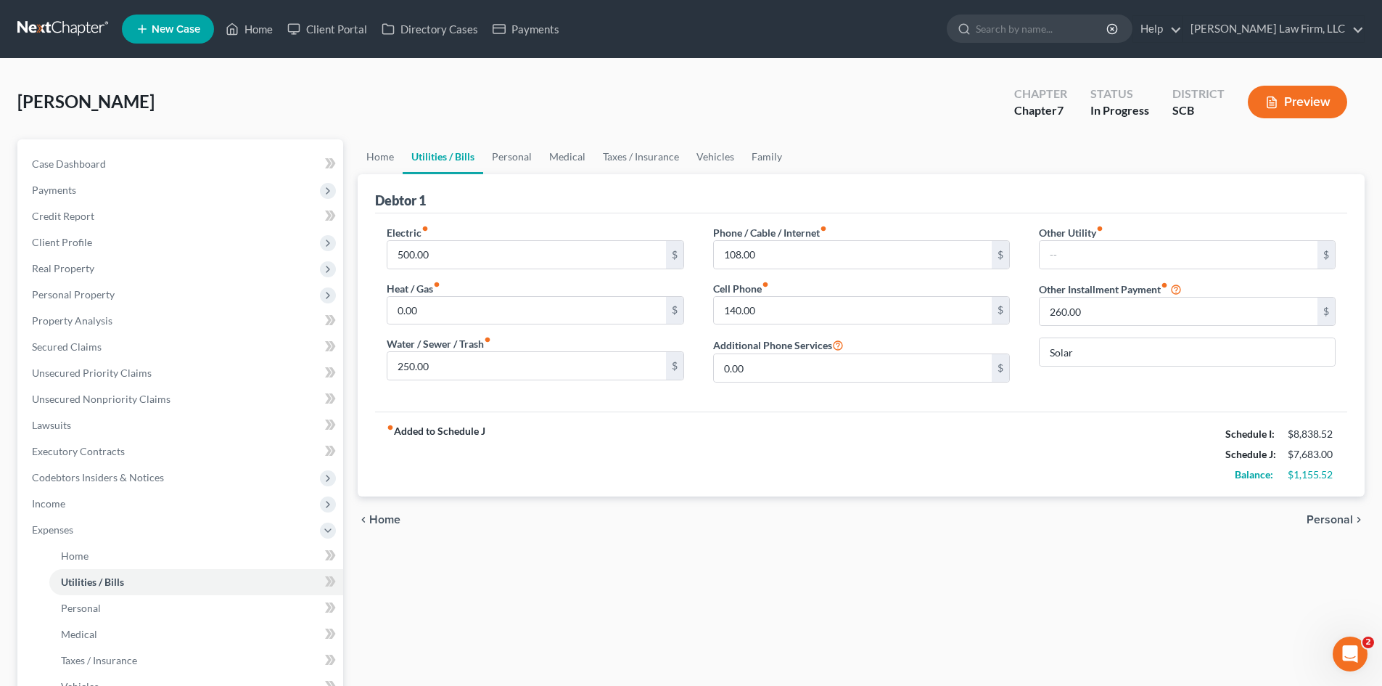
click at [479, 161] on link "Utilities / Bills" at bounding box center [443, 156] width 81 height 35
click at [498, 161] on link "Personal" at bounding box center [511, 156] width 57 height 35
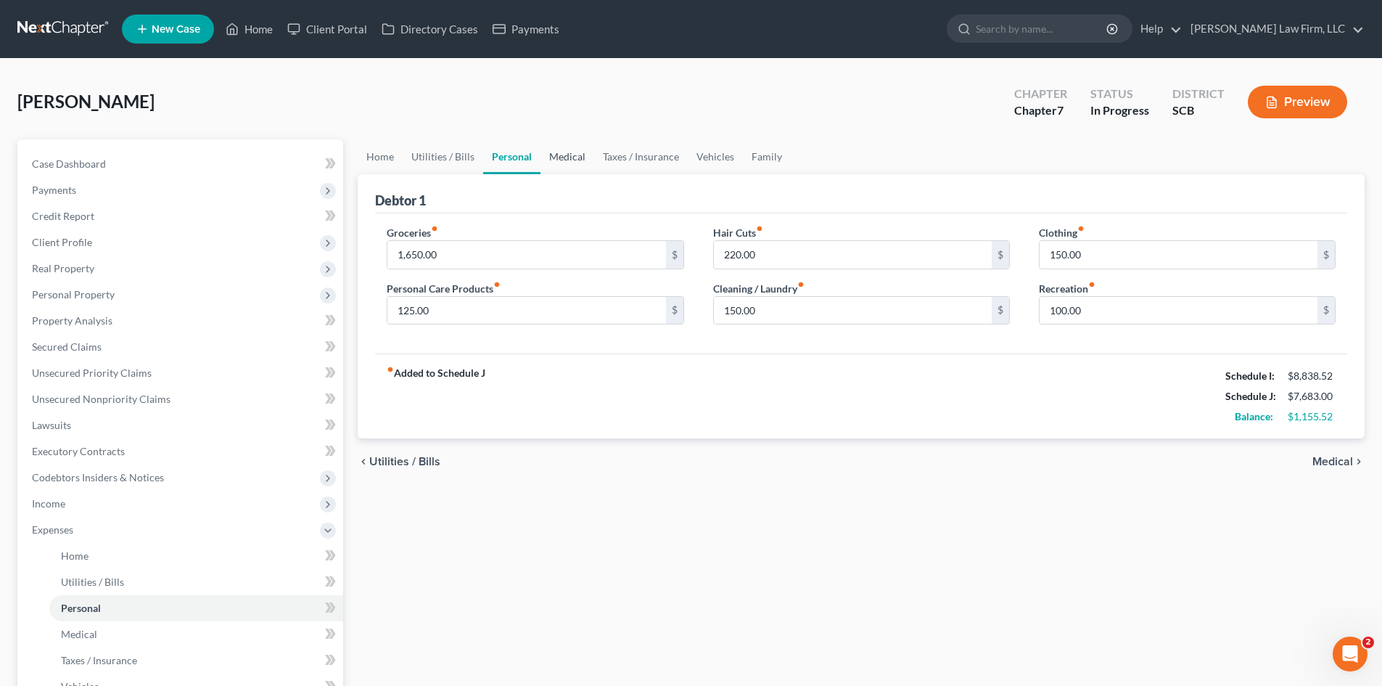
click at [567, 148] on link "Medical" at bounding box center [568, 156] width 54 height 35
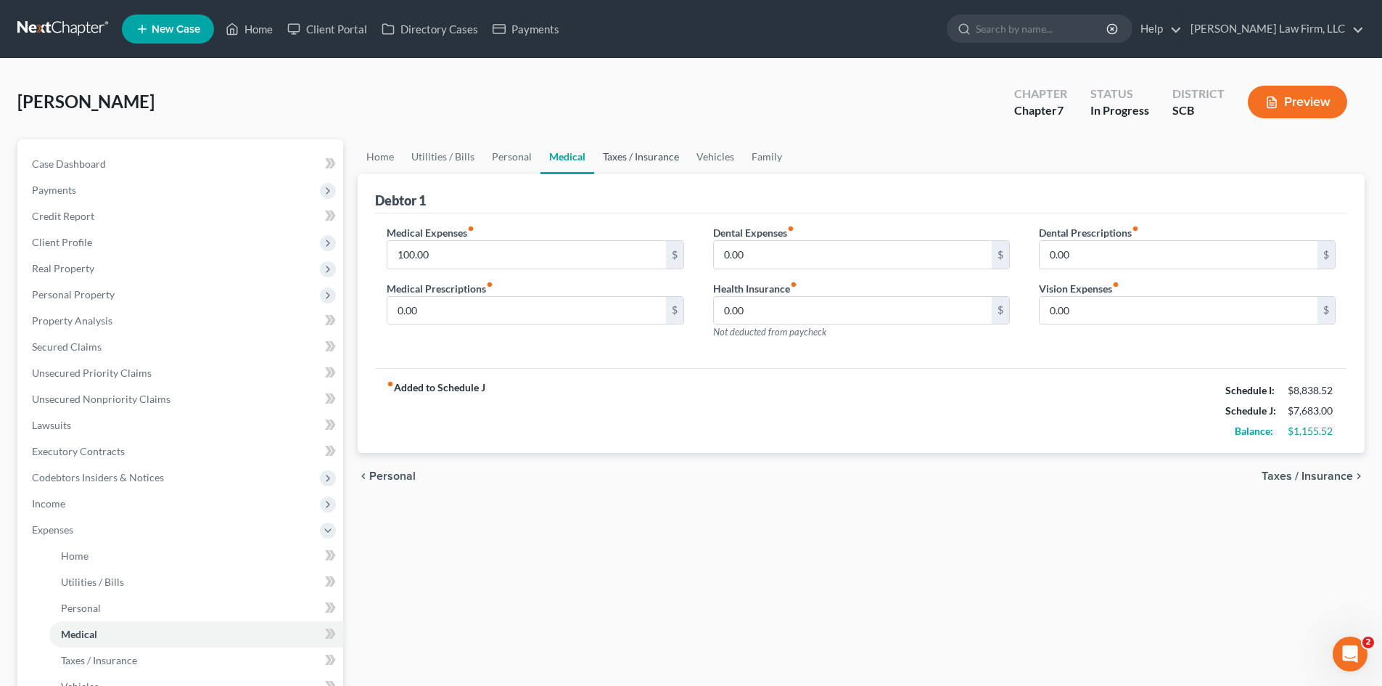
click at [604, 156] on link "Taxes / Insurance" at bounding box center [641, 156] width 94 height 35
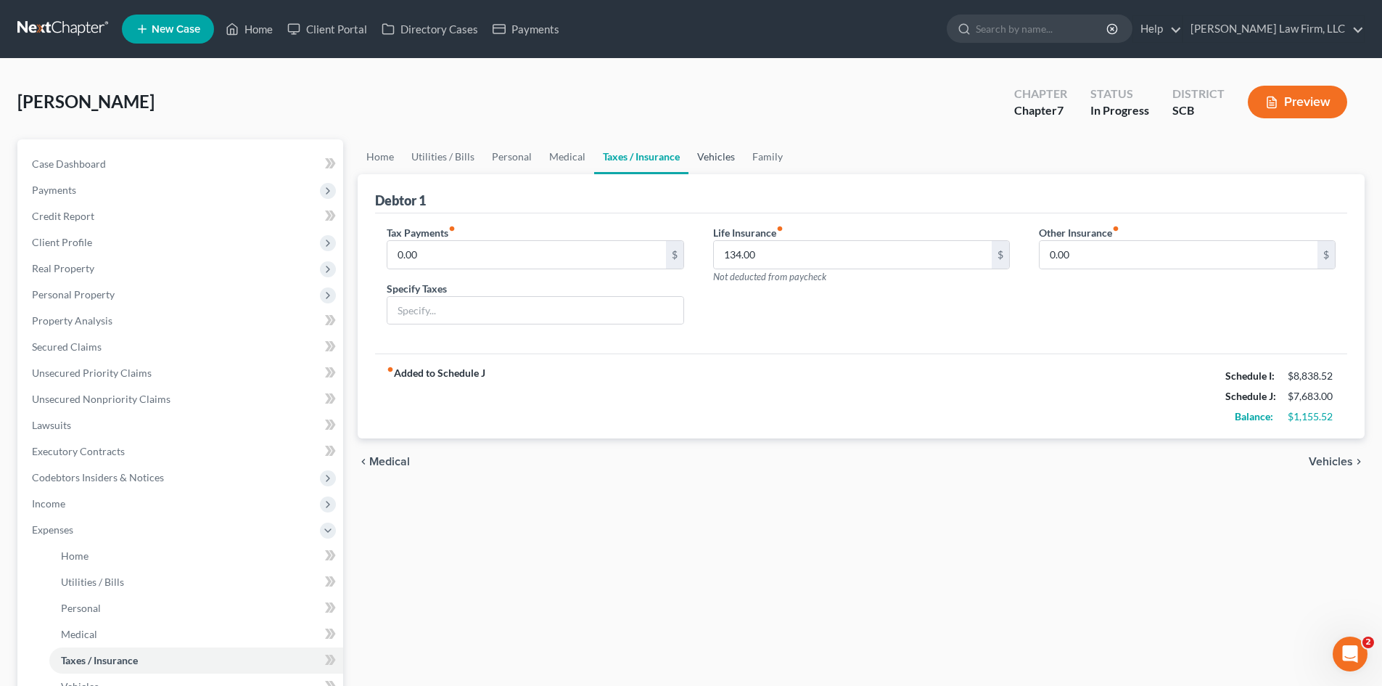
click at [711, 159] on link "Vehicles" at bounding box center [716, 156] width 55 height 35
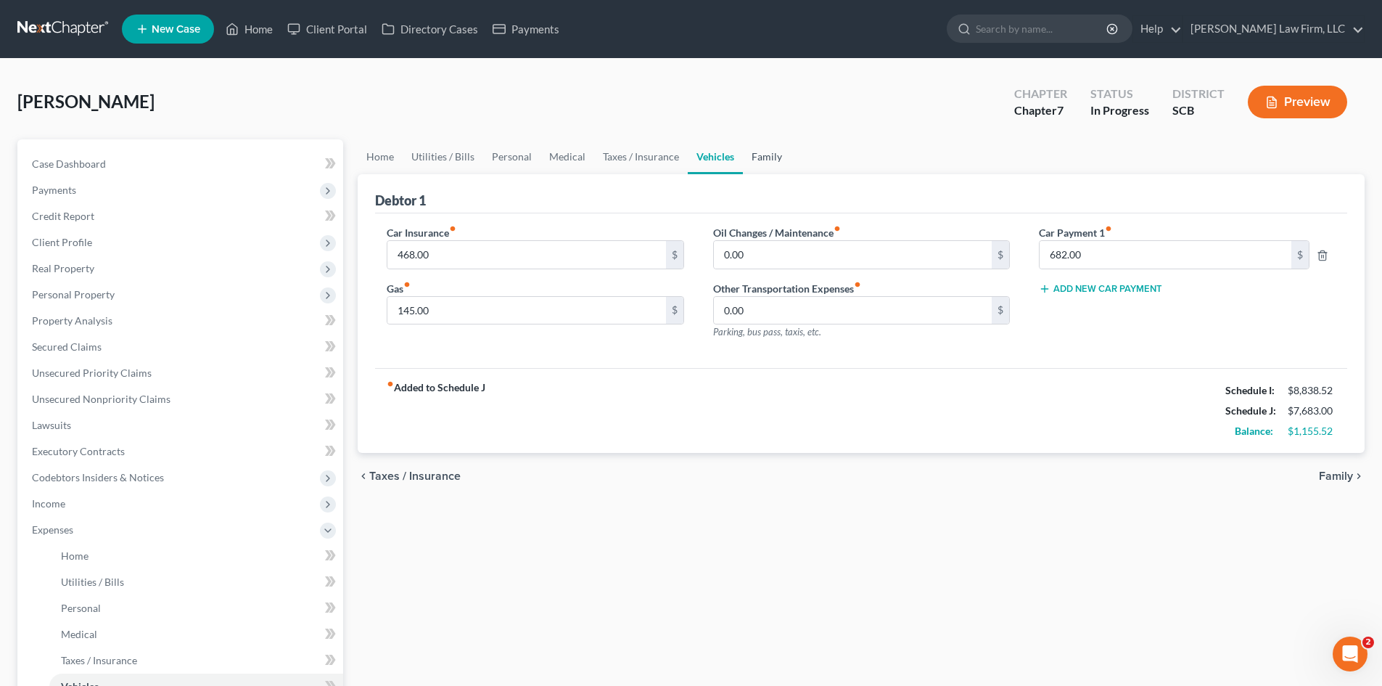
click at [763, 165] on link "Family" at bounding box center [767, 156] width 48 height 35
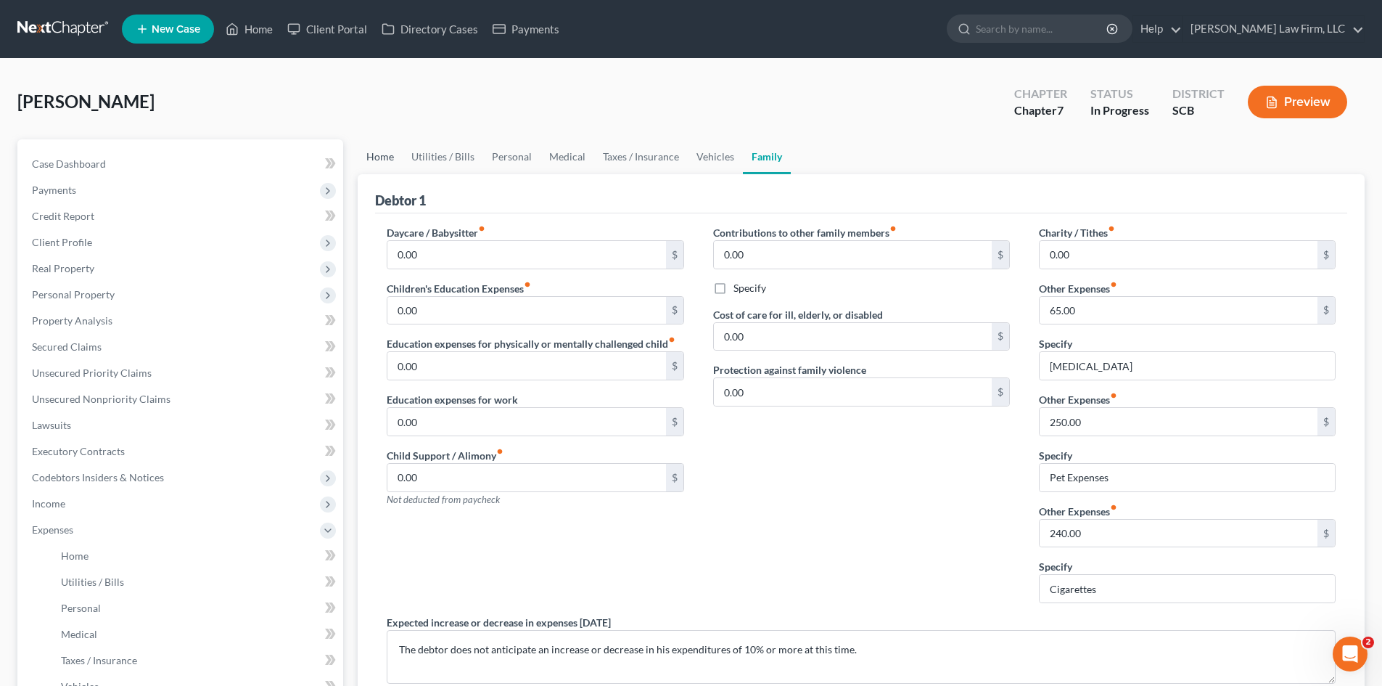
click at [369, 165] on link "Home" at bounding box center [380, 156] width 45 height 35
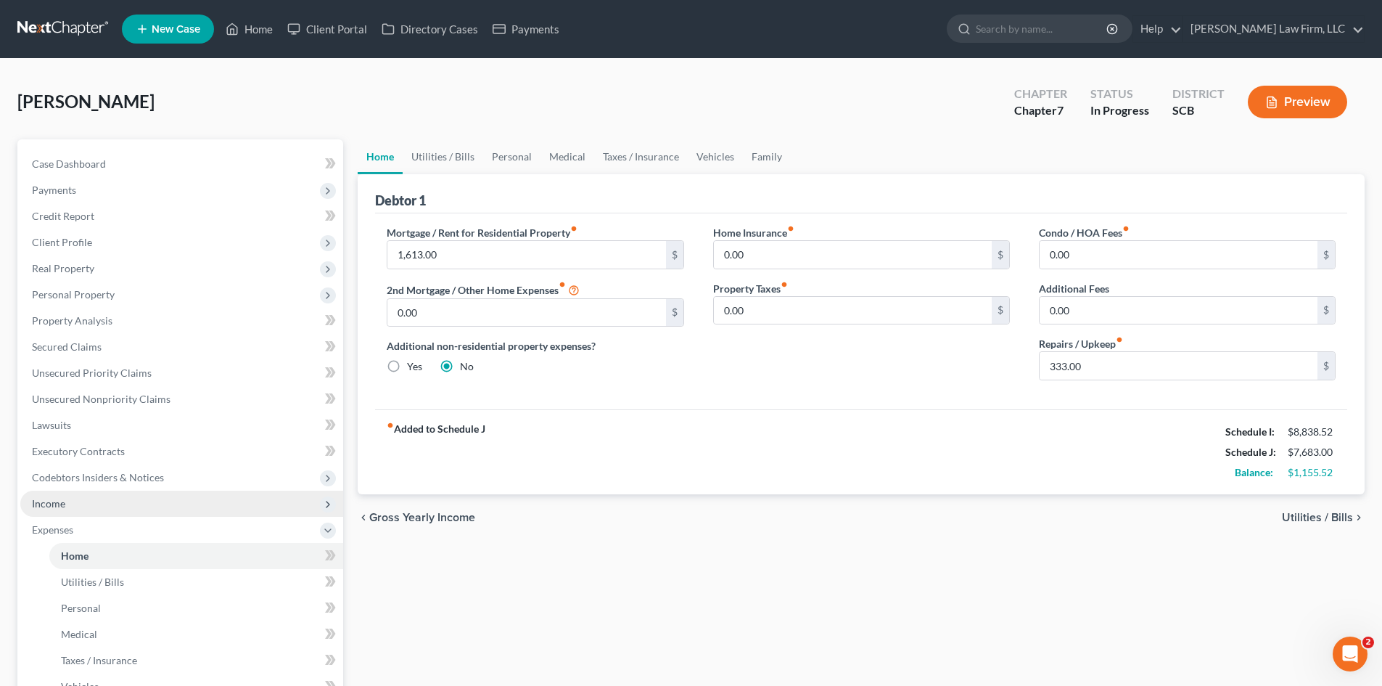
click at [57, 509] on span "Income" at bounding box center [48, 503] width 33 height 12
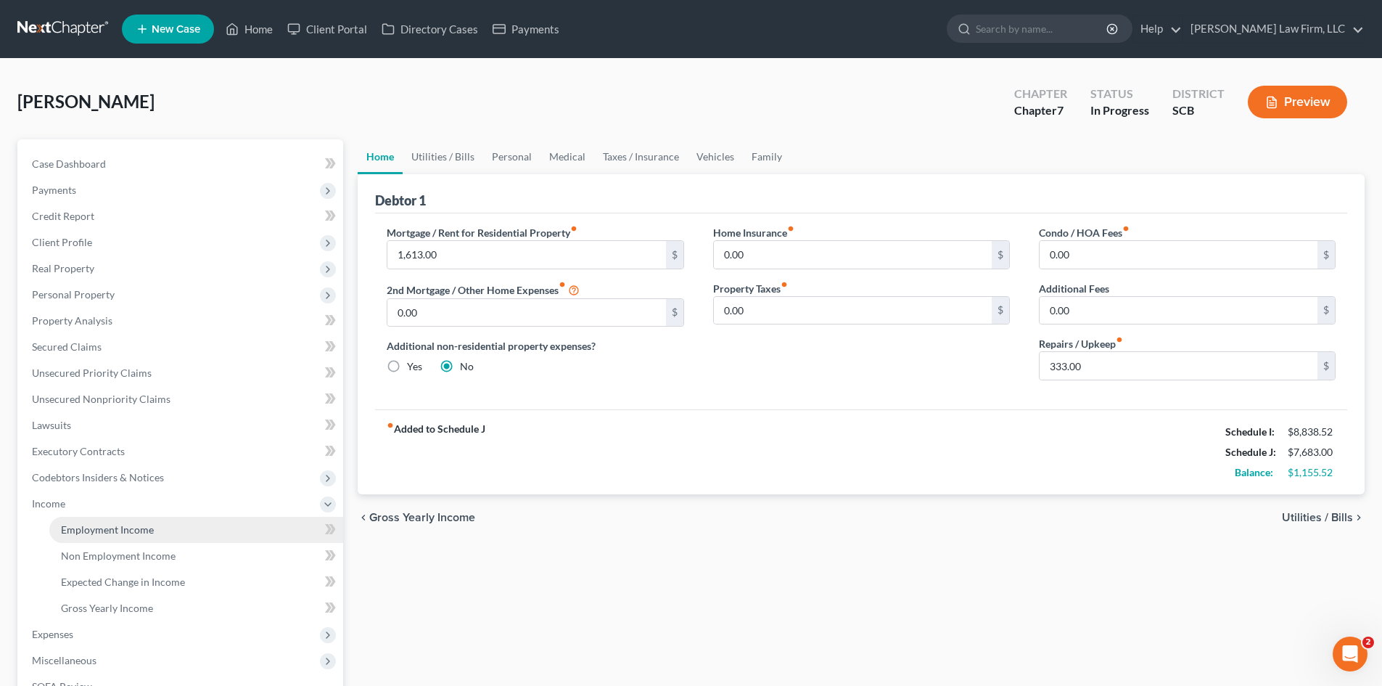
click at [69, 520] on link "Employment Income" at bounding box center [196, 530] width 294 height 26
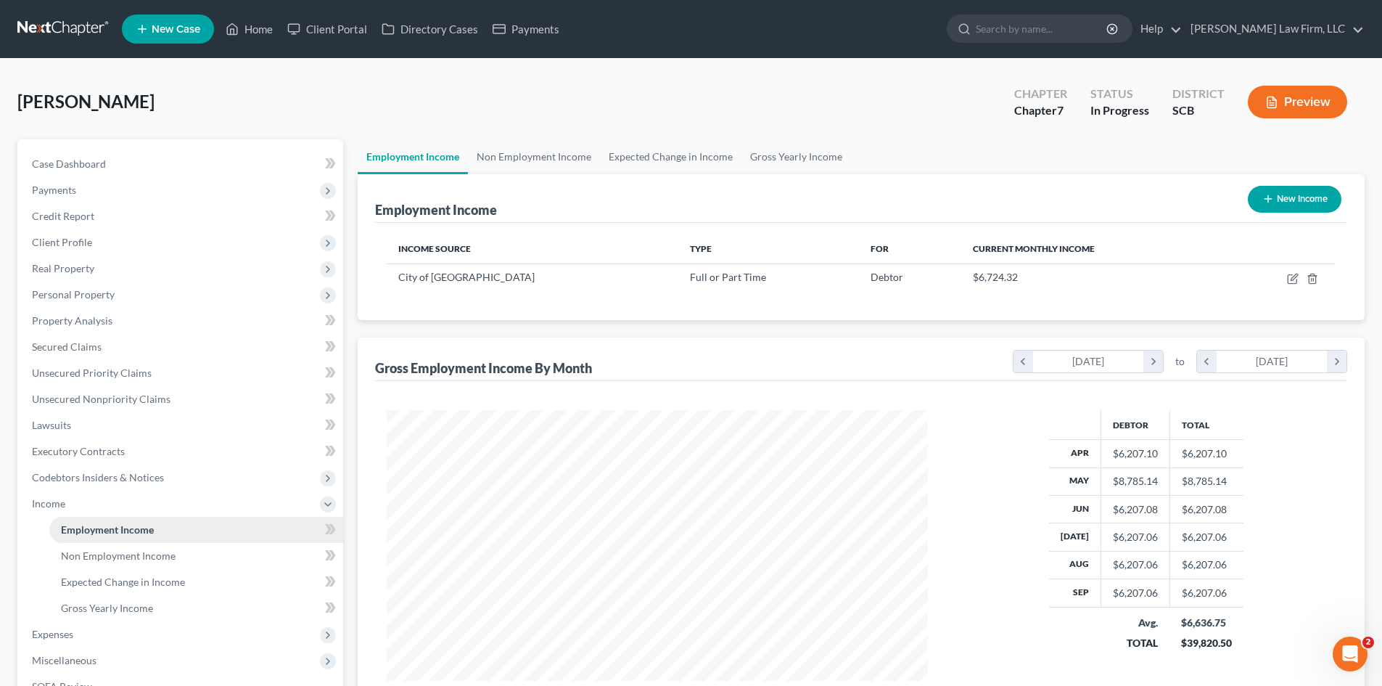
scroll to position [271, 570]
click at [524, 171] on link "Non Employment Income" at bounding box center [534, 156] width 132 height 35
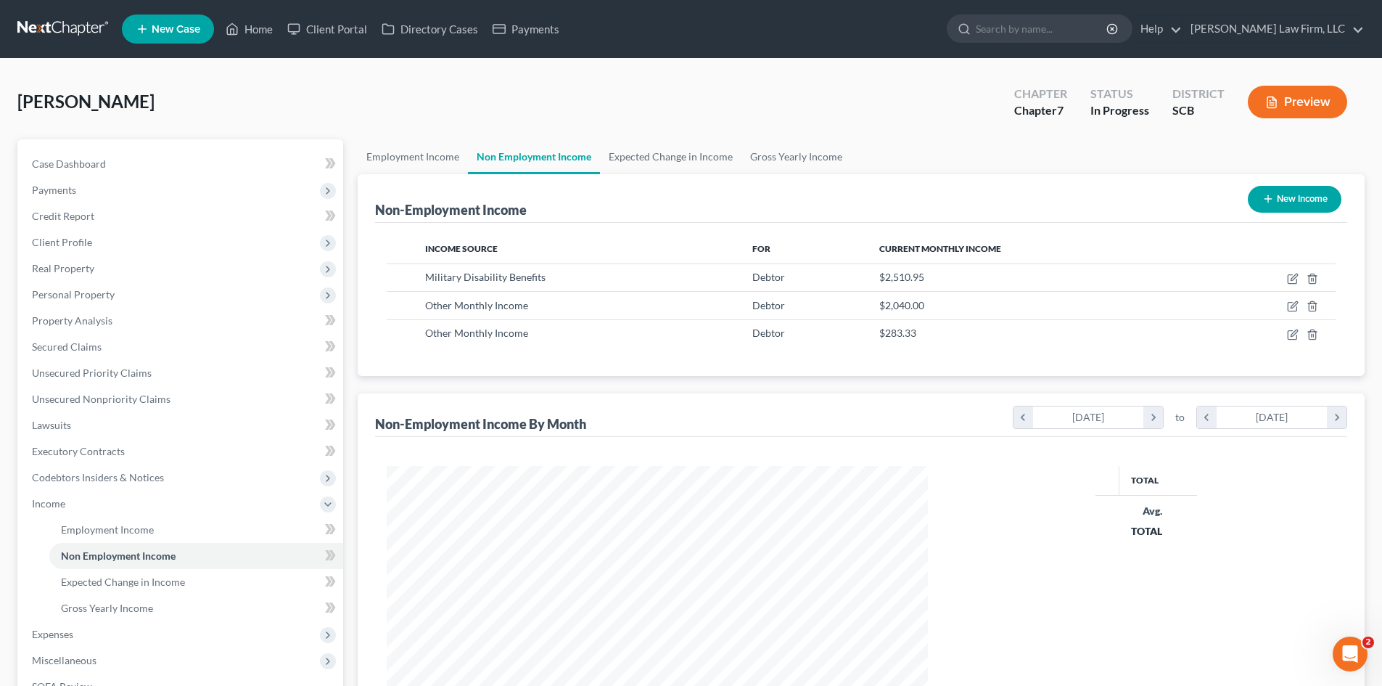
scroll to position [271, 570]
click at [666, 168] on link "Expected Change in Income" at bounding box center [671, 156] width 142 height 35
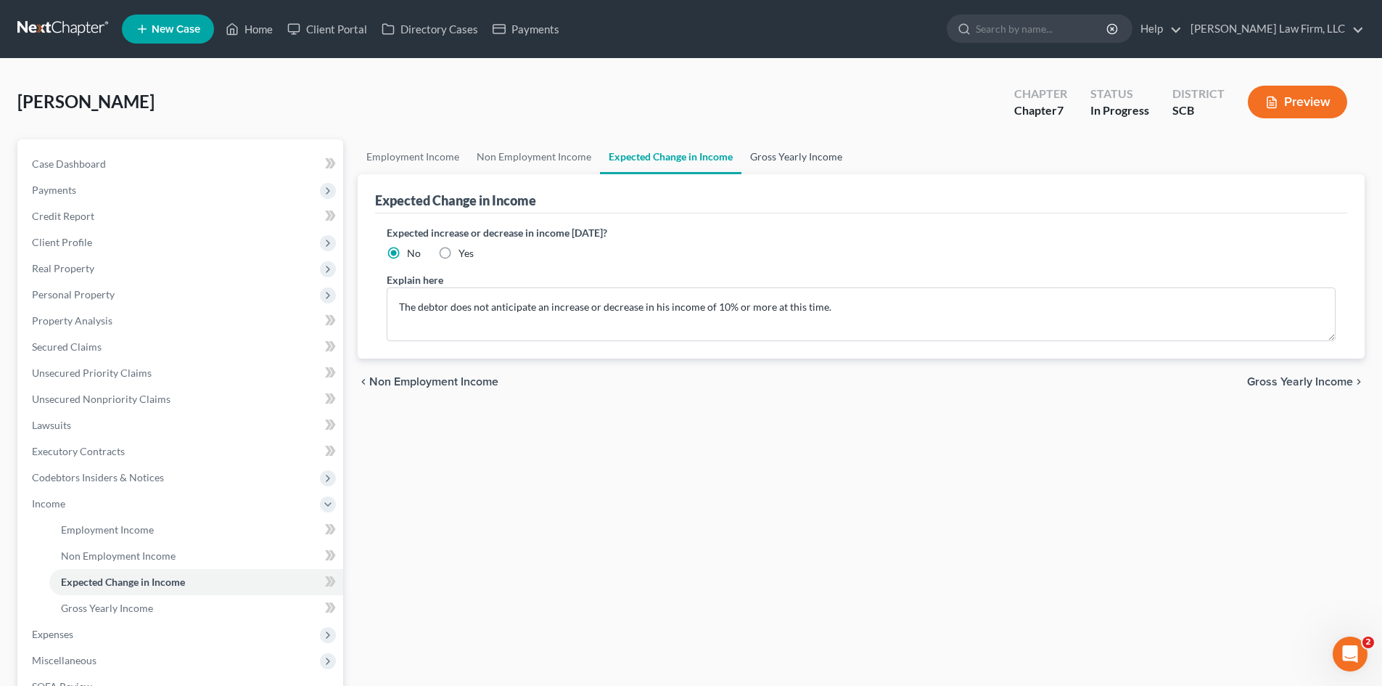
click at [814, 160] on link "Gross Yearly Income" at bounding box center [797, 156] width 110 height 35
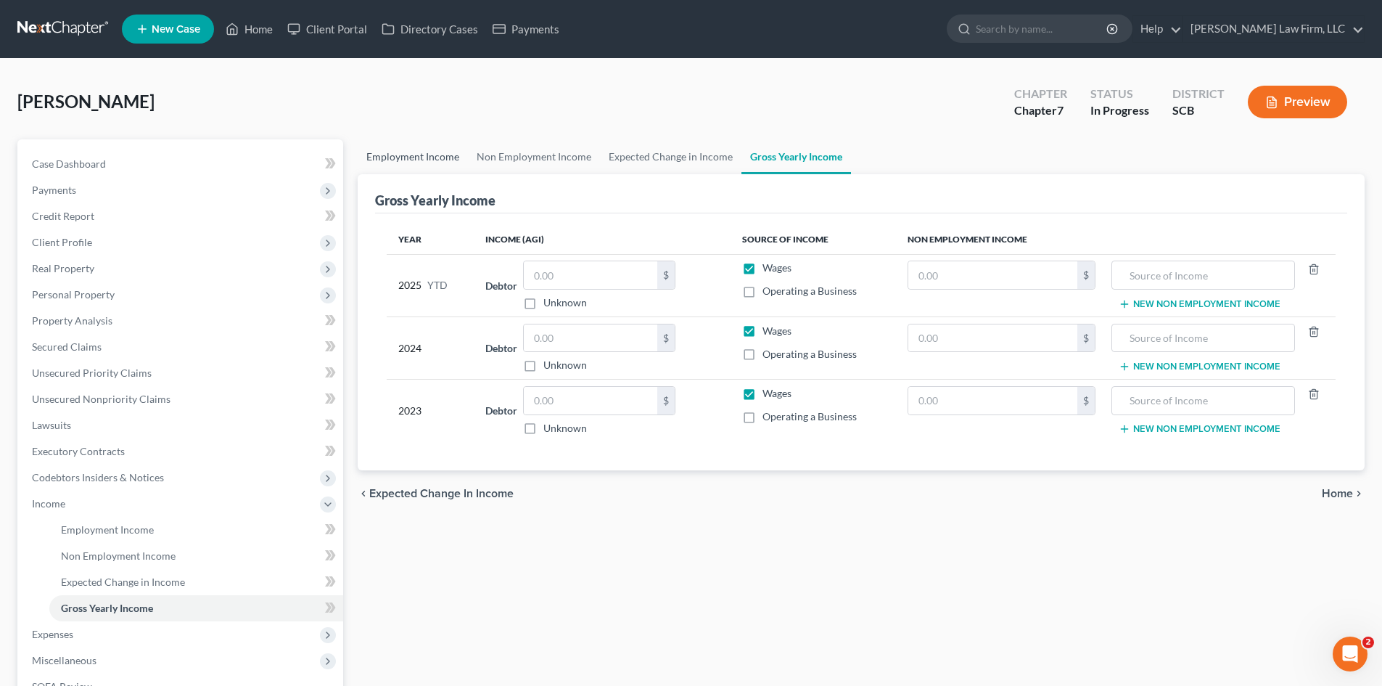
click at [413, 153] on link "Employment Income" at bounding box center [413, 156] width 110 height 35
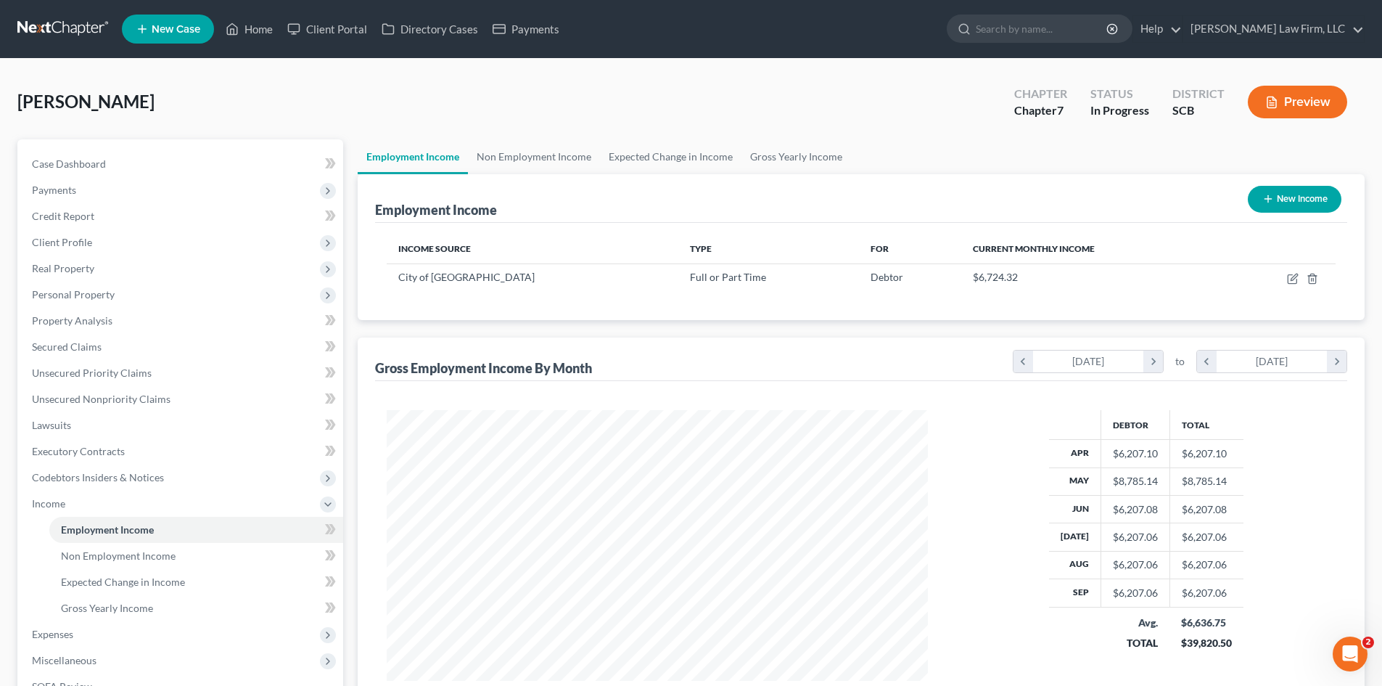
scroll to position [271, 570]
click at [82, 169] on span "Case Dashboard" at bounding box center [69, 163] width 74 height 12
select select "0"
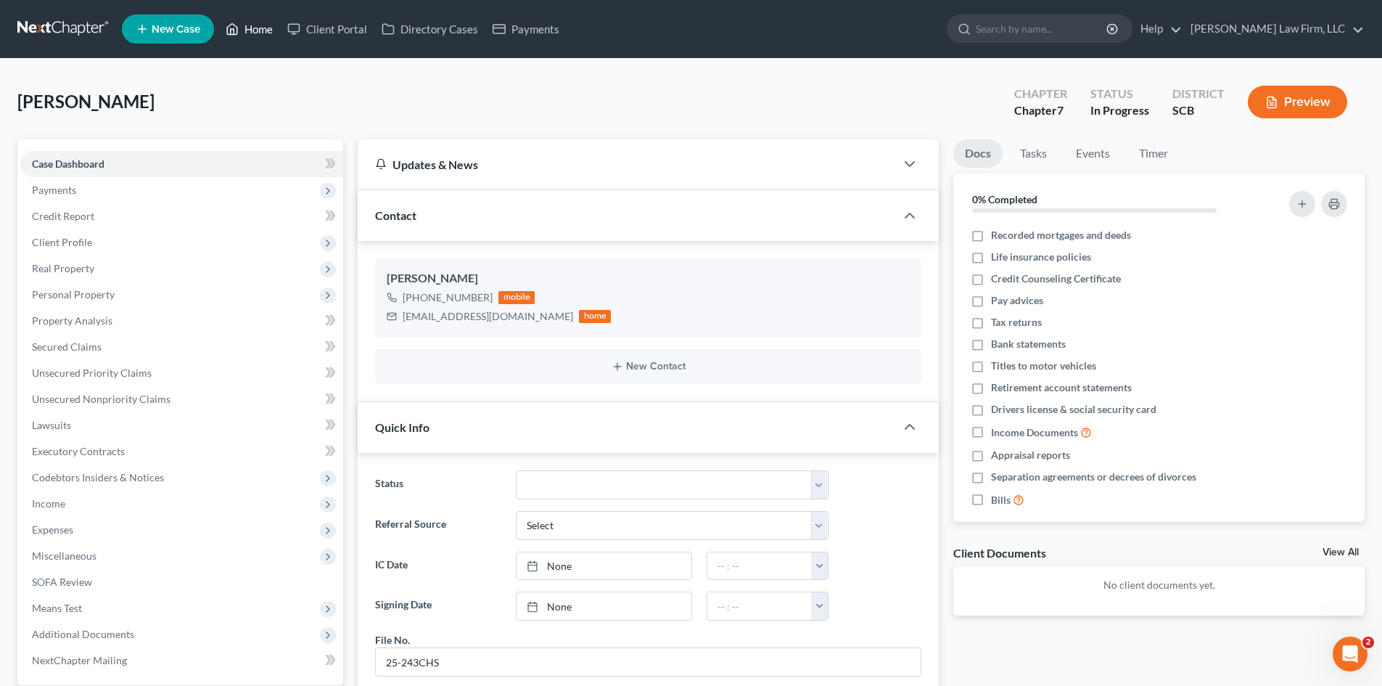
click at [269, 36] on link "Home" at bounding box center [249, 29] width 62 height 26
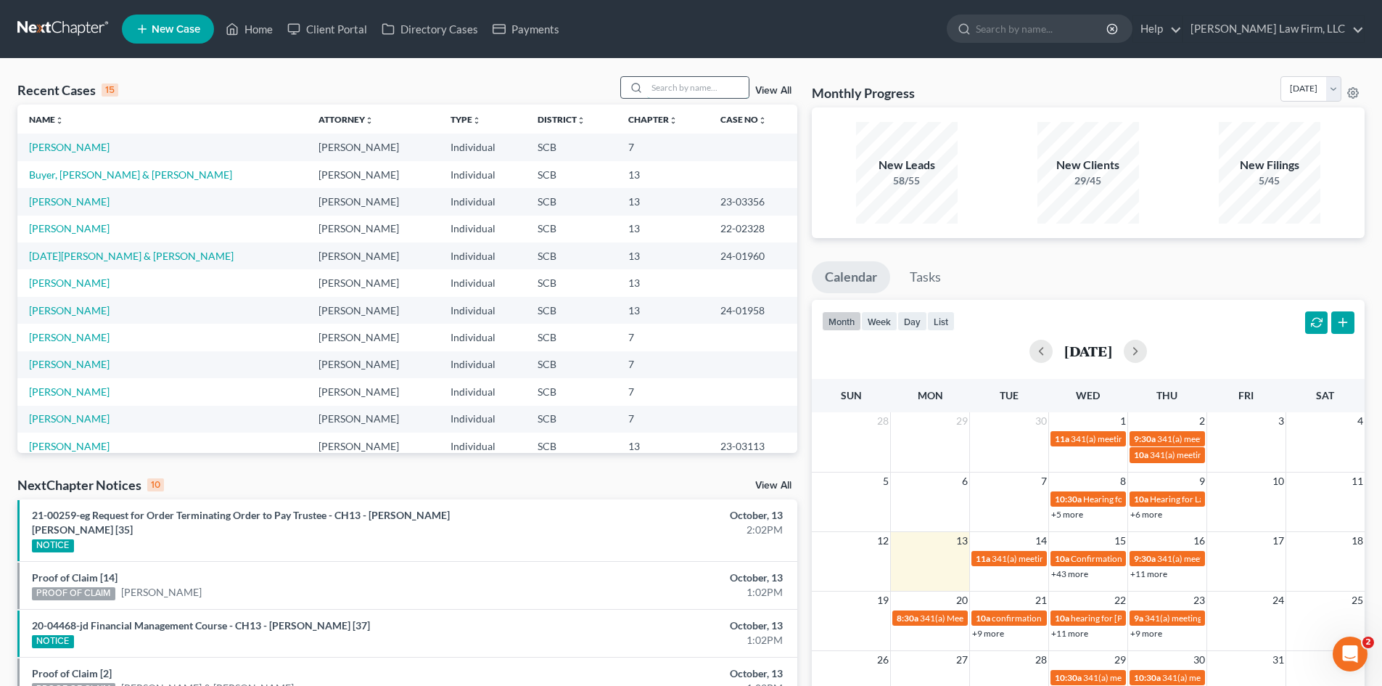
click at [660, 93] on input "search" at bounding box center [698, 87] width 102 height 21
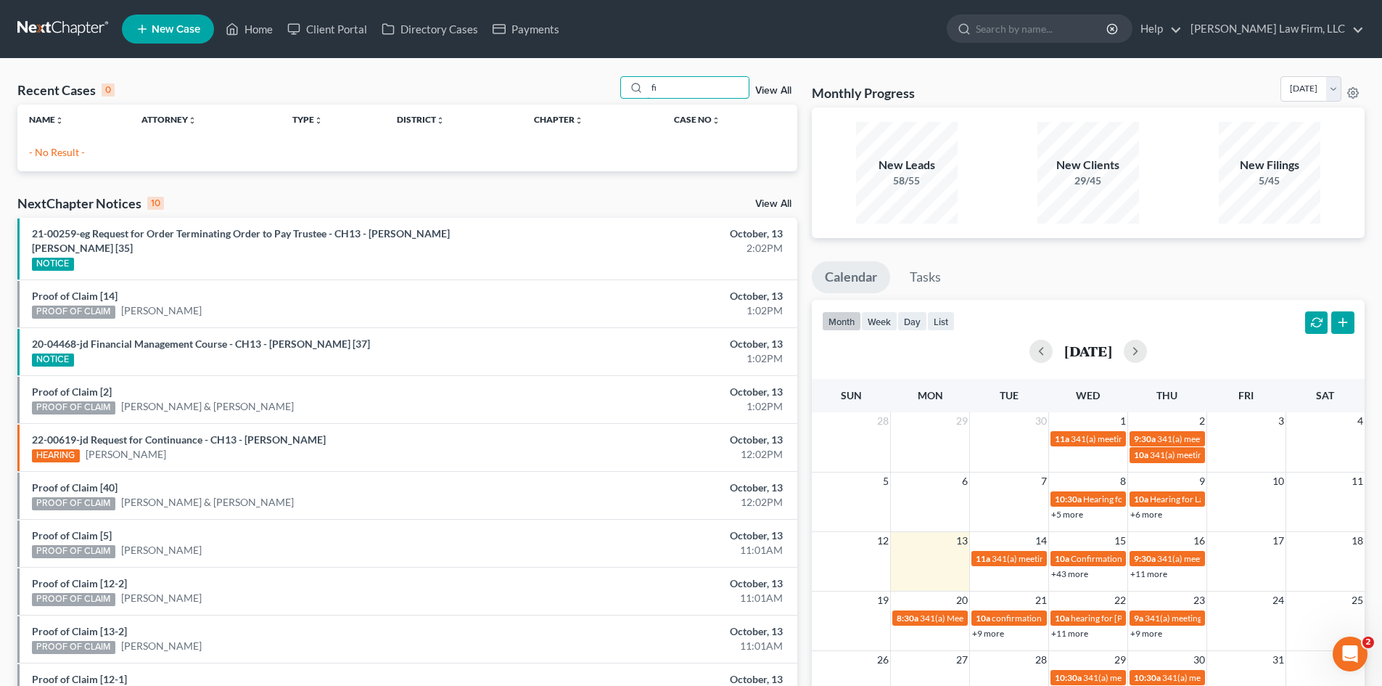
type input "f"
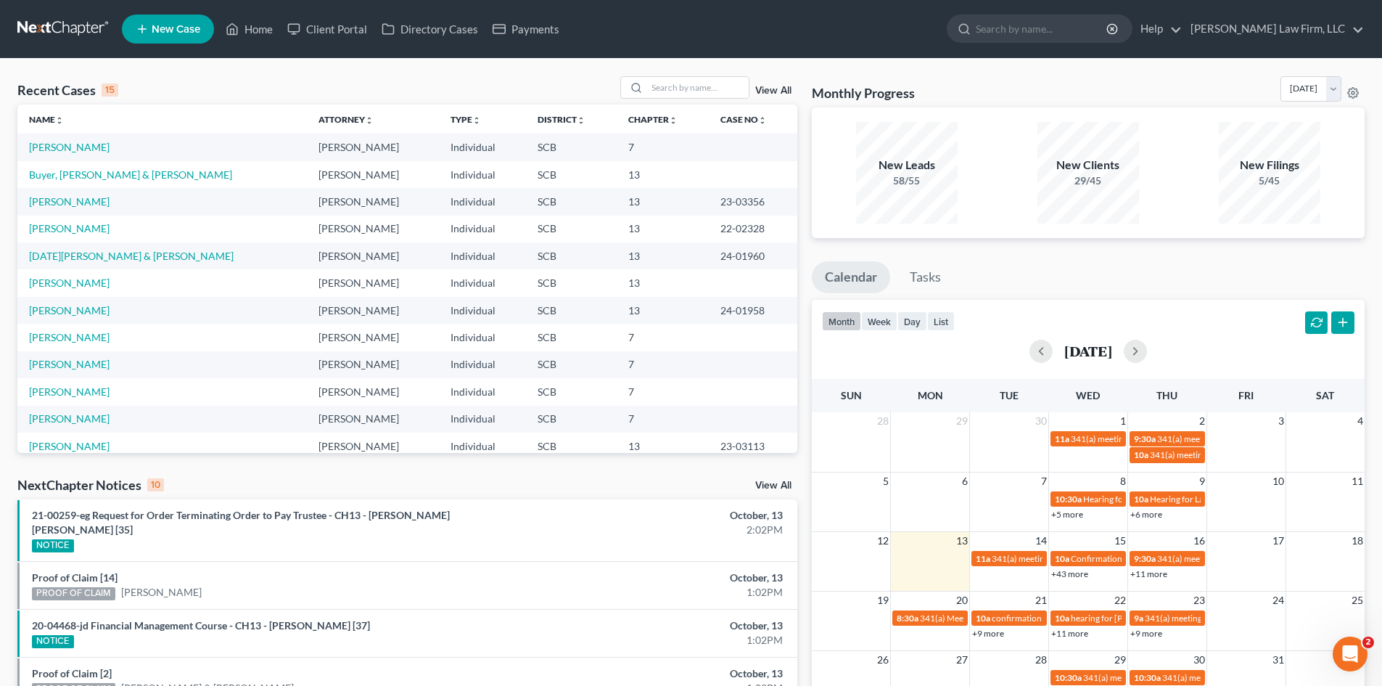
click at [896, 30] on ul "New Case Home Client Portal Directory Cases Payments - No Result - See all resu…" at bounding box center [743, 29] width 1243 height 38
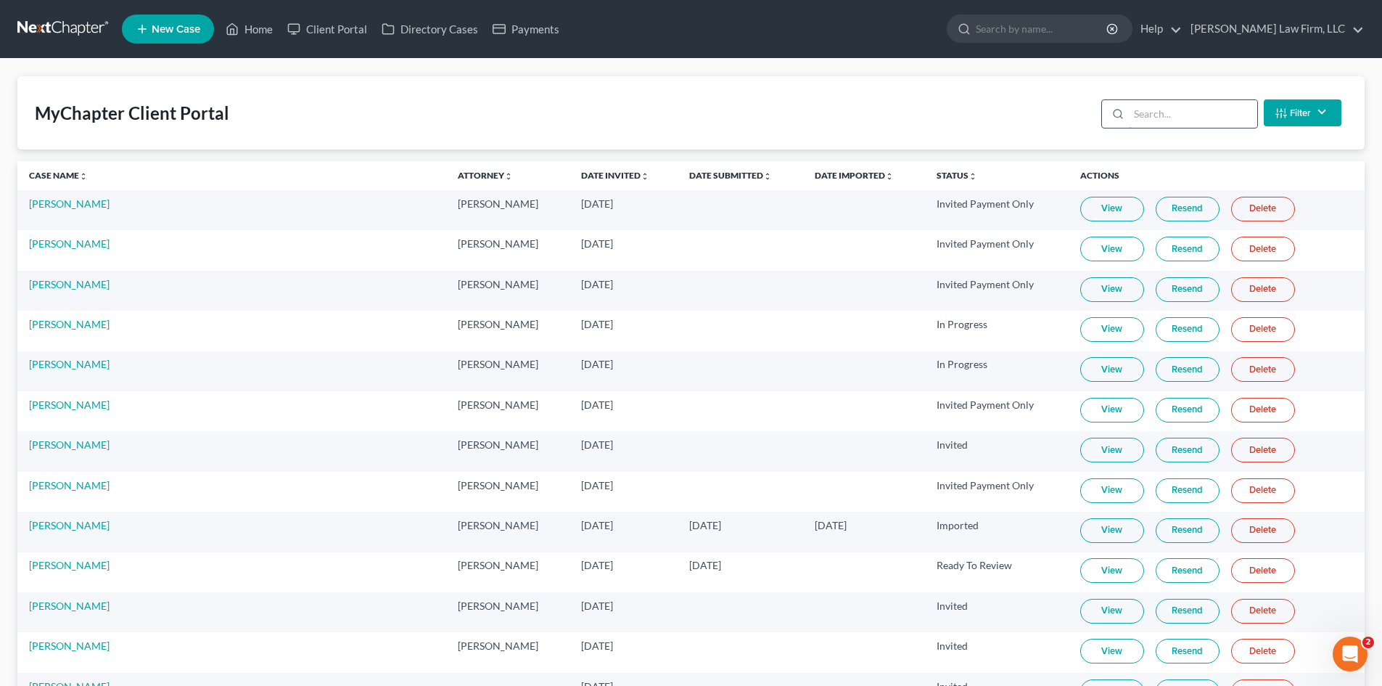
click at [1182, 110] on input "search" at bounding box center [1193, 114] width 128 height 28
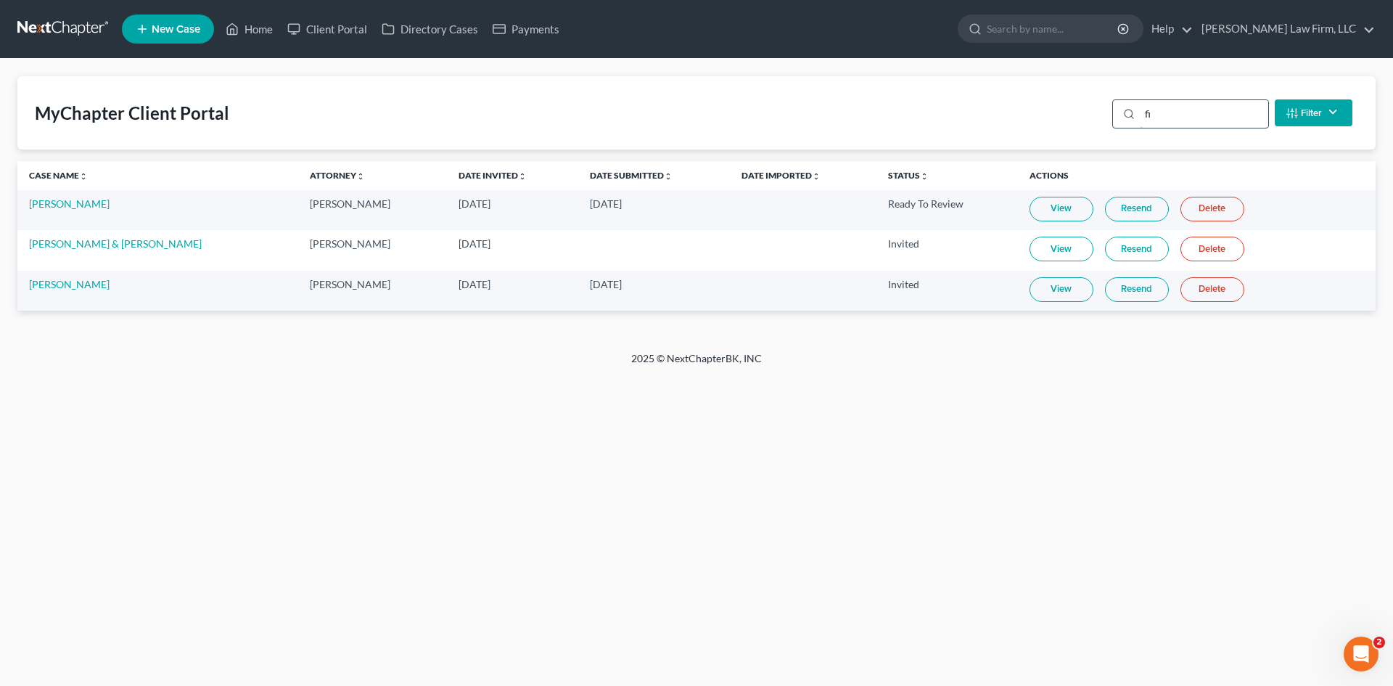
type input "f"
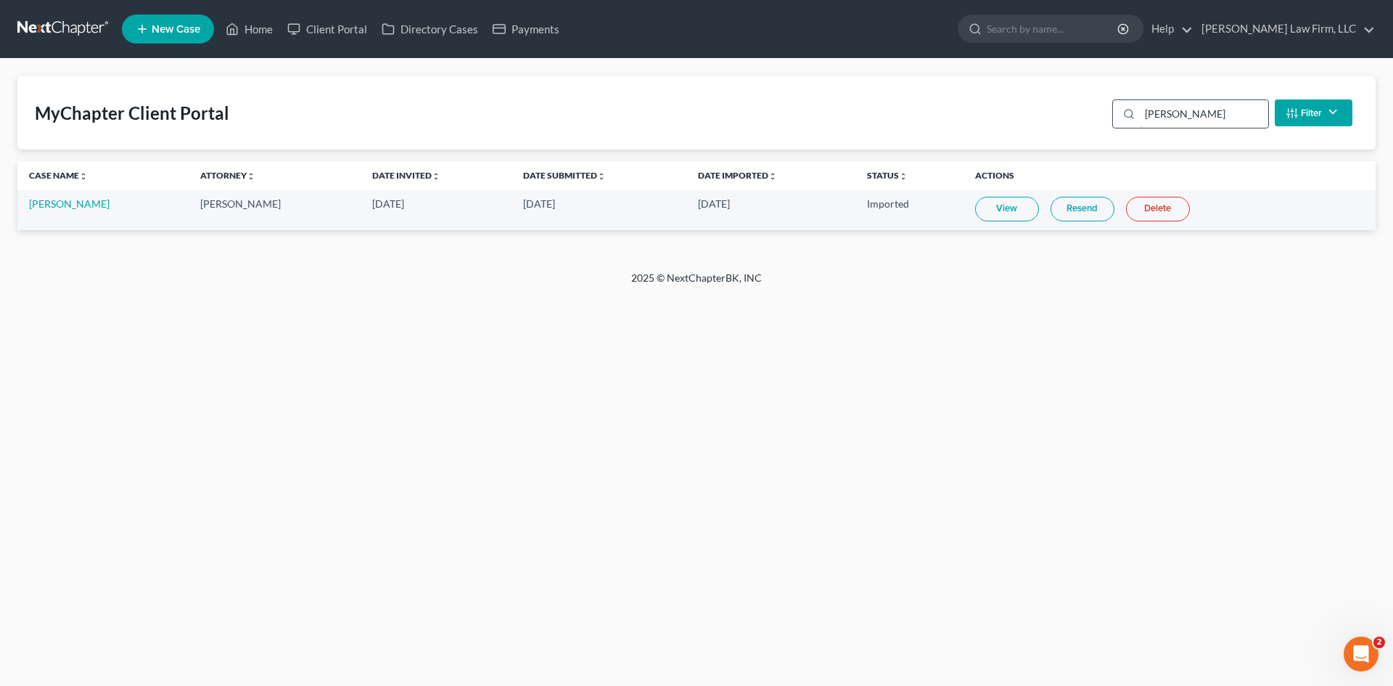
type input "erika"
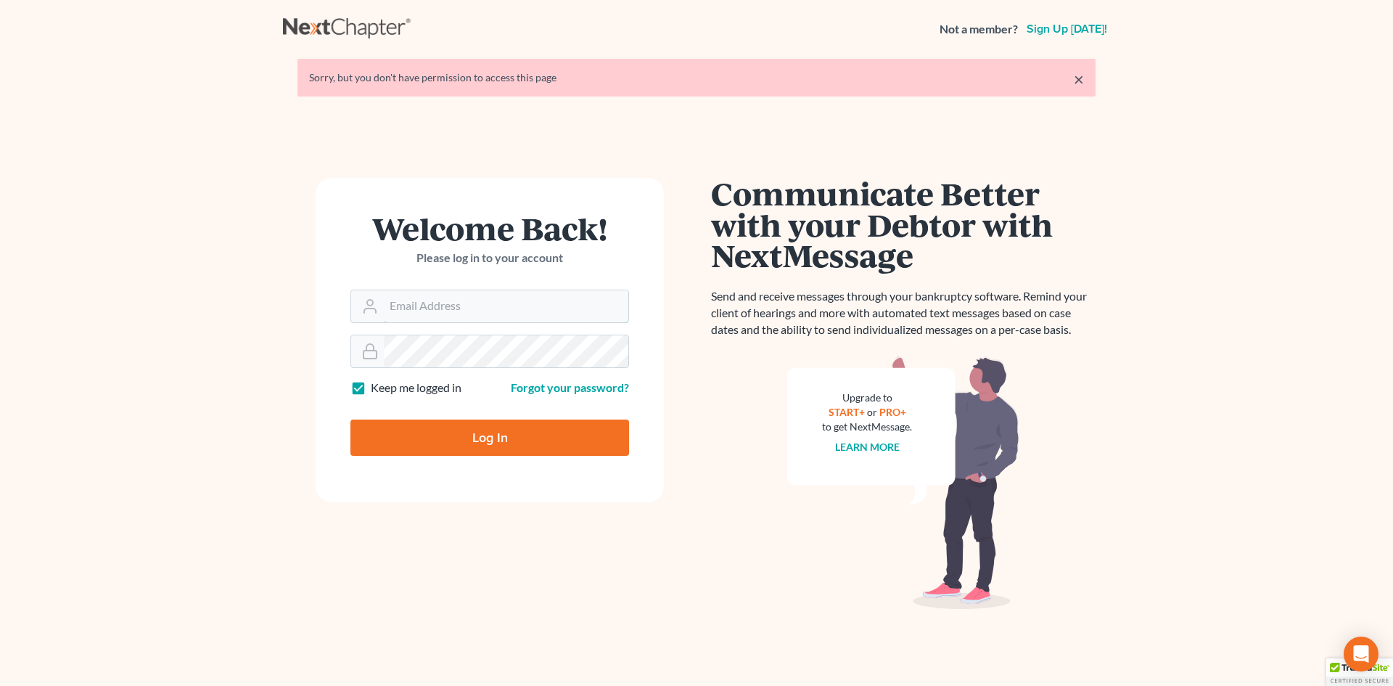
type input "[EMAIL_ADDRESS][DOMAIN_NAME]"
click at [476, 439] on input "Log In" at bounding box center [490, 437] width 279 height 36
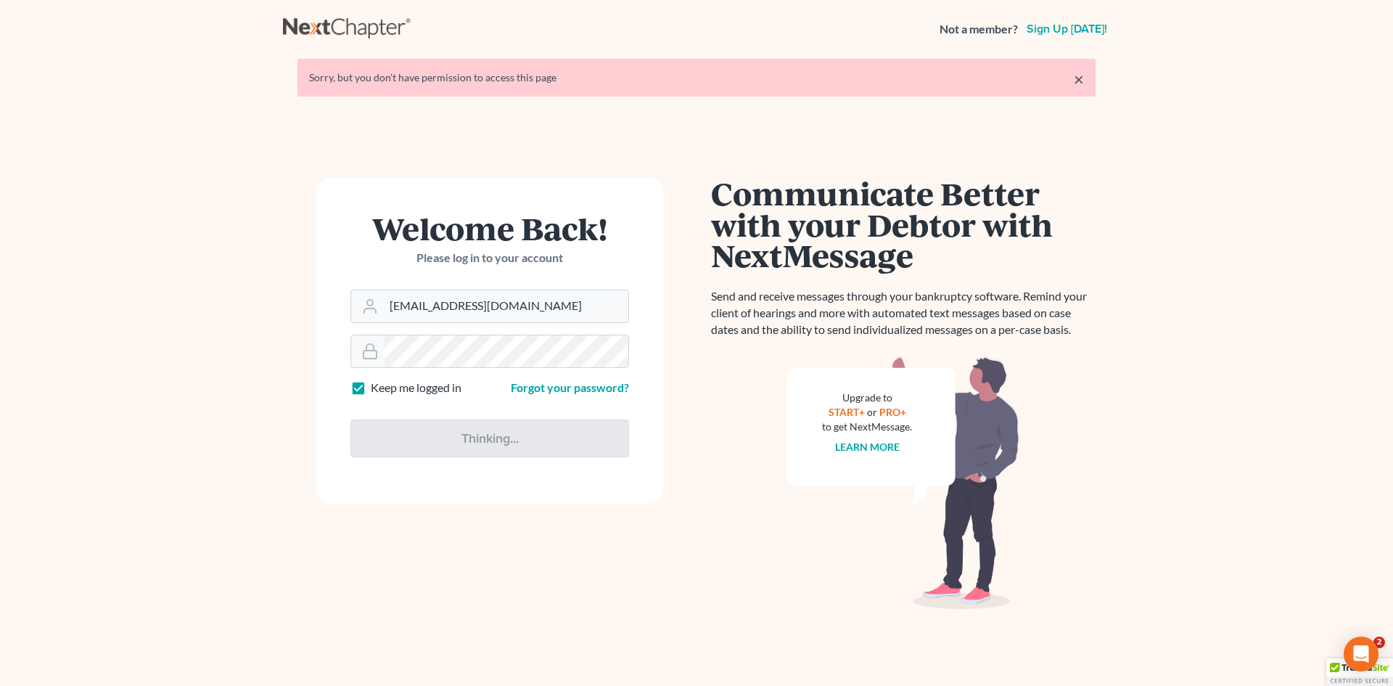
type input "Thinking..."
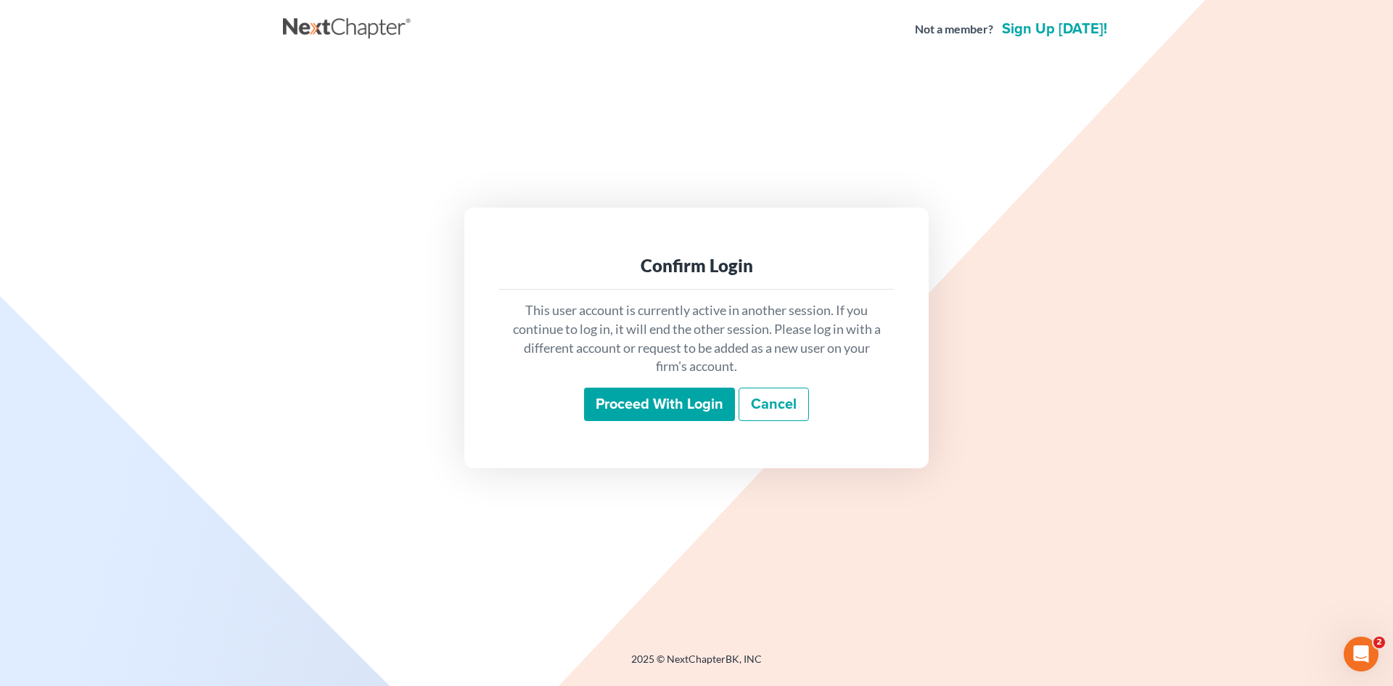
click at [640, 398] on input "Proceed with login" at bounding box center [659, 404] width 151 height 33
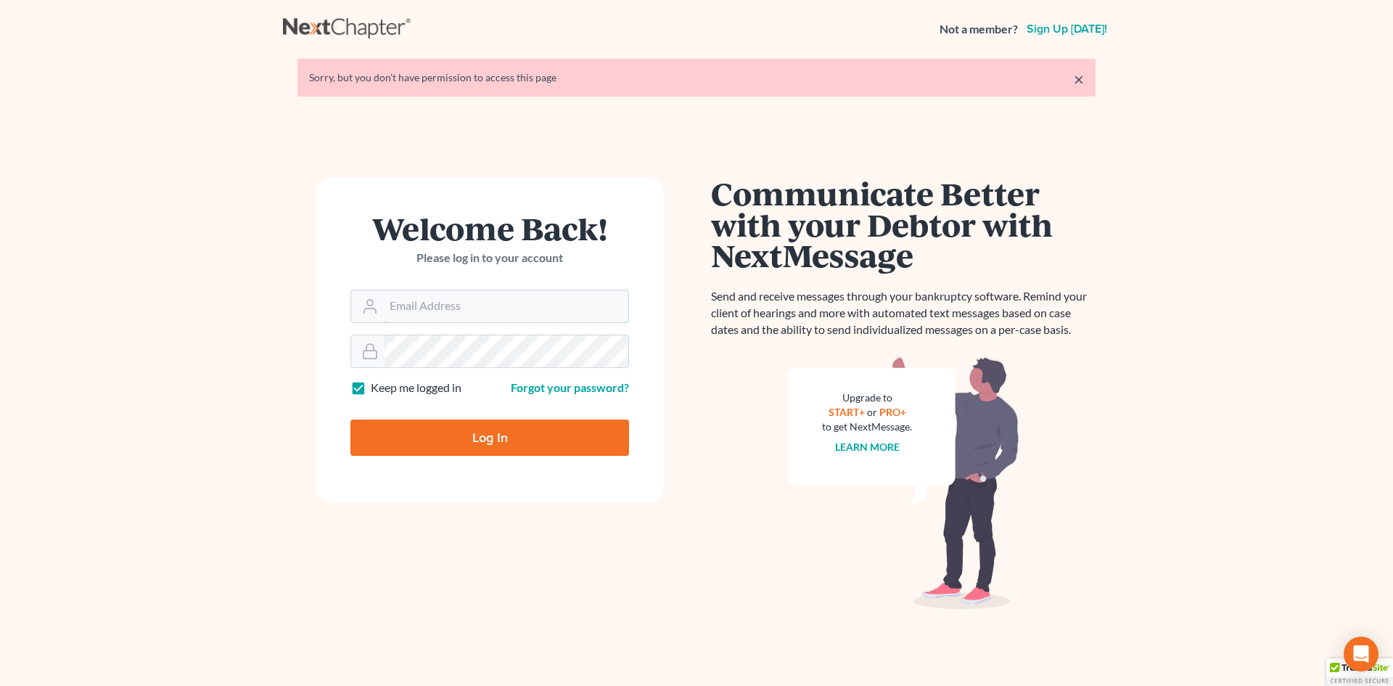
type input "[EMAIL_ADDRESS][DOMAIN_NAME]"
click at [456, 435] on input "Log In" at bounding box center [490, 437] width 279 height 36
type input "Thinking..."
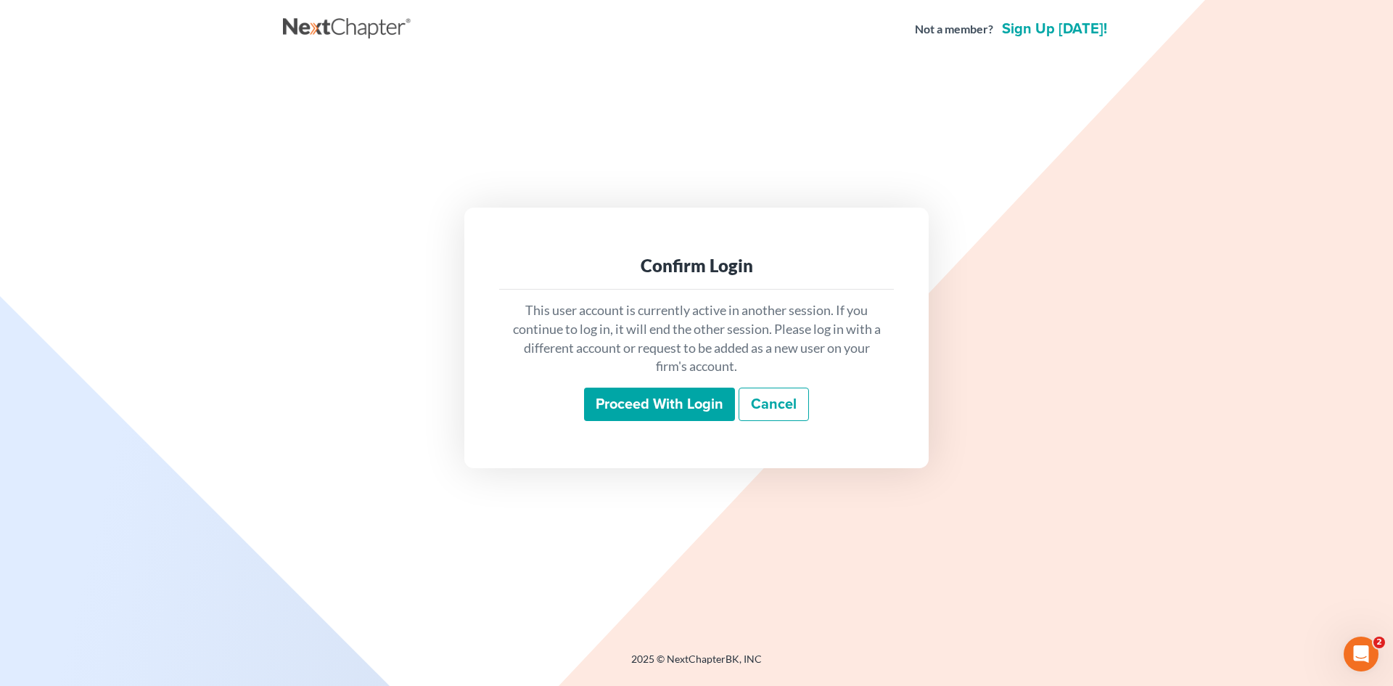
click at [630, 383] on div "This user account is currently active in another session. If you continue to lo…" at bounding box center [696, 361] width 395 height 143
click at [634, 396] on input "Proceed with login" at bounding box center [659, 404] width 151 height 33
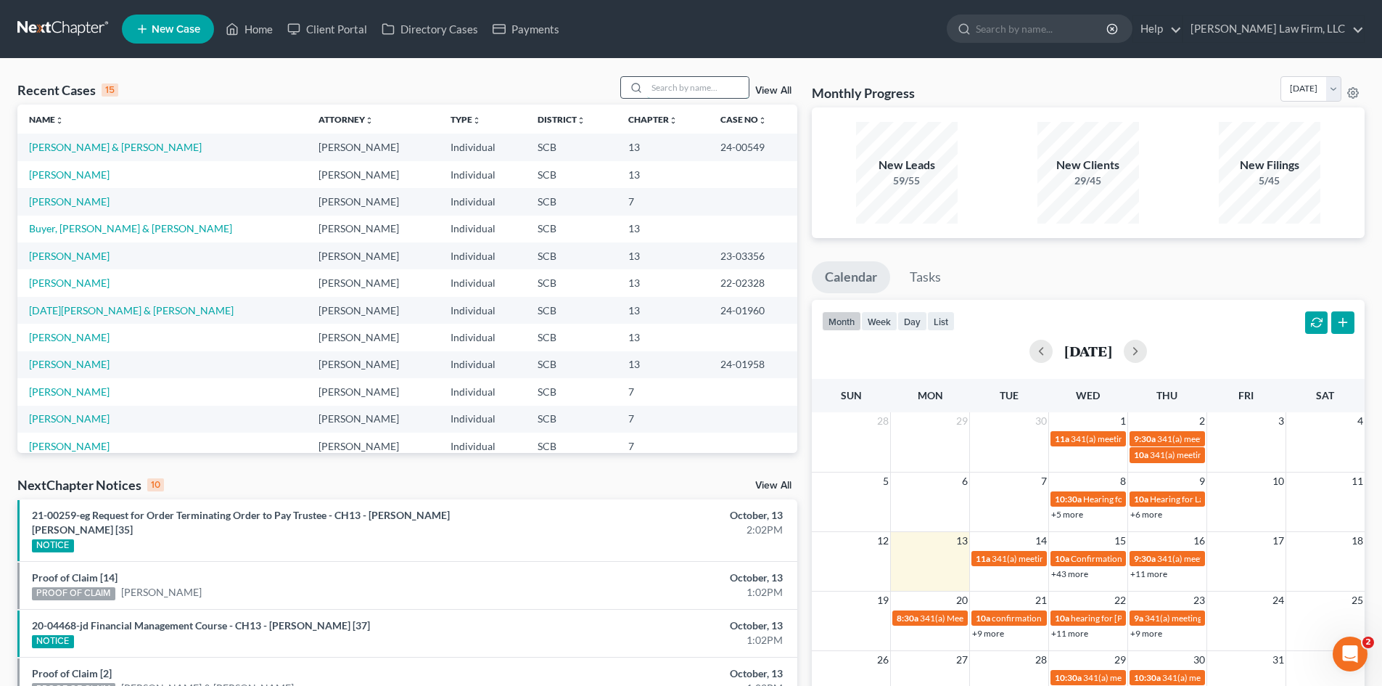
click at [709, 85] on input "search" at bounding box center [698, 87] width 102 height 21
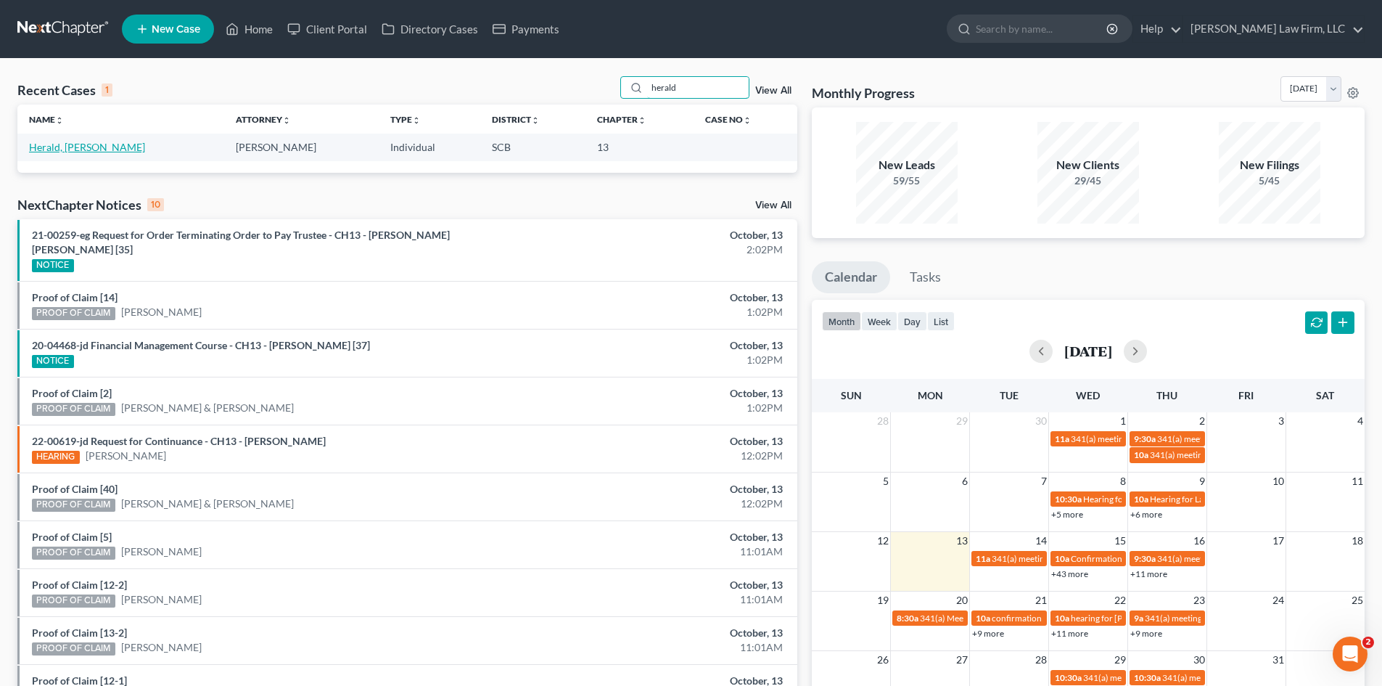
type input "herald"
click at [71, 152] on link "Herald, [PERSON_NAME]" at bounding box center [87, 147] width 116 height 12
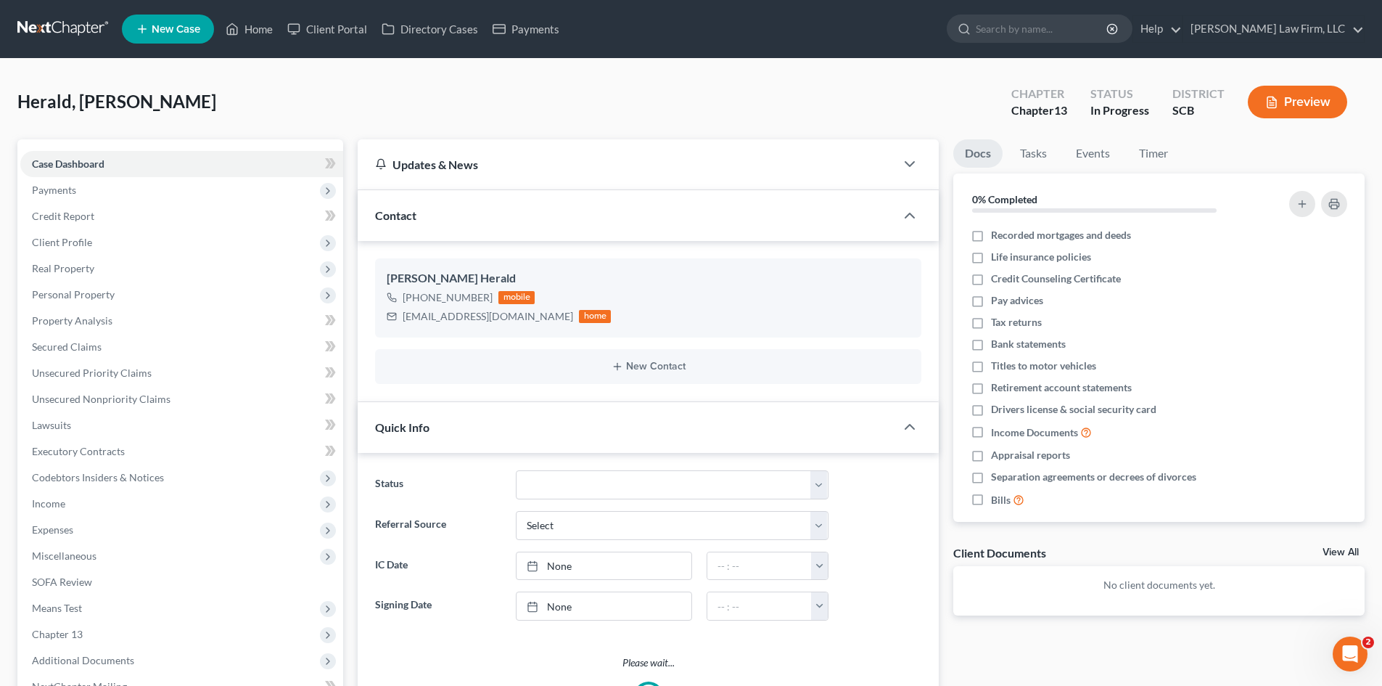
select select "0"
click at [56, 507] on span "Income" at bounding box center [48, 503] width 33 height 12
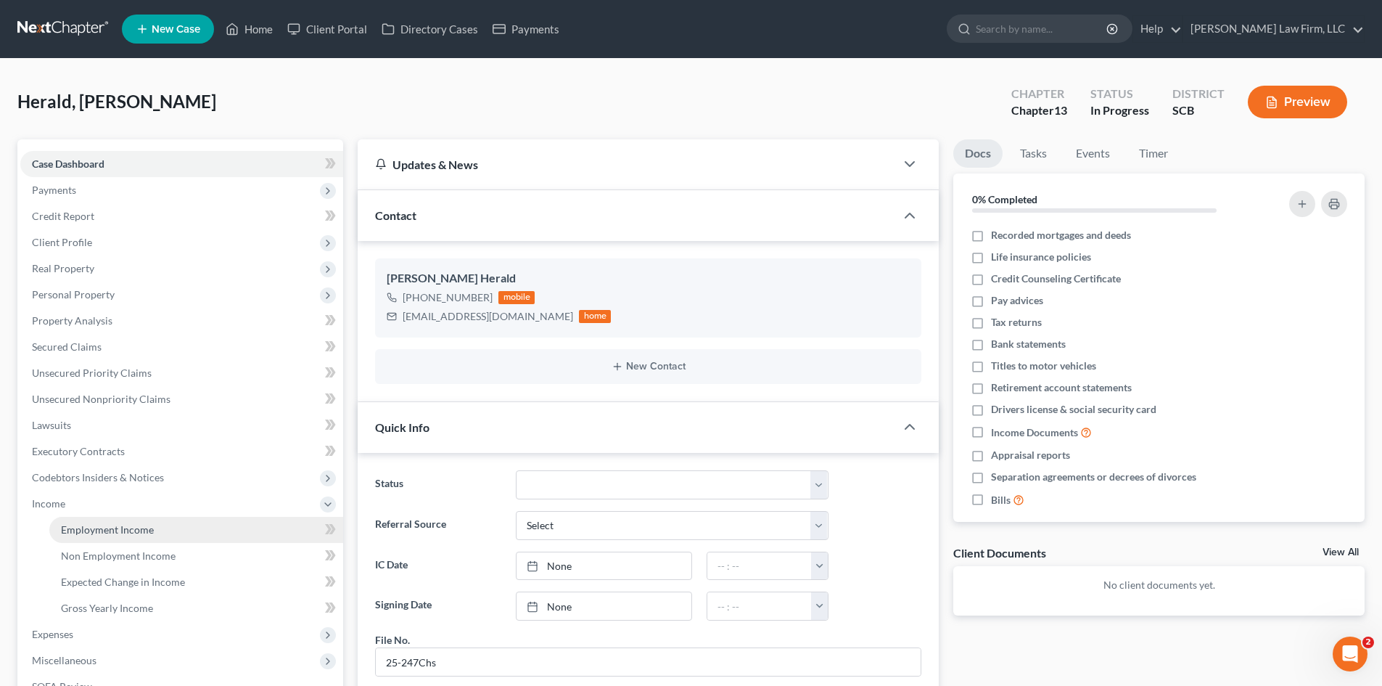
drag, startPoint x: 89, startPoint y: 533, endPoint x: 101, endPoint y: 534, distance: 12.4
click at [90, 533] on span "Employment Income" at bounding box center [107, 529] width 93 height 12
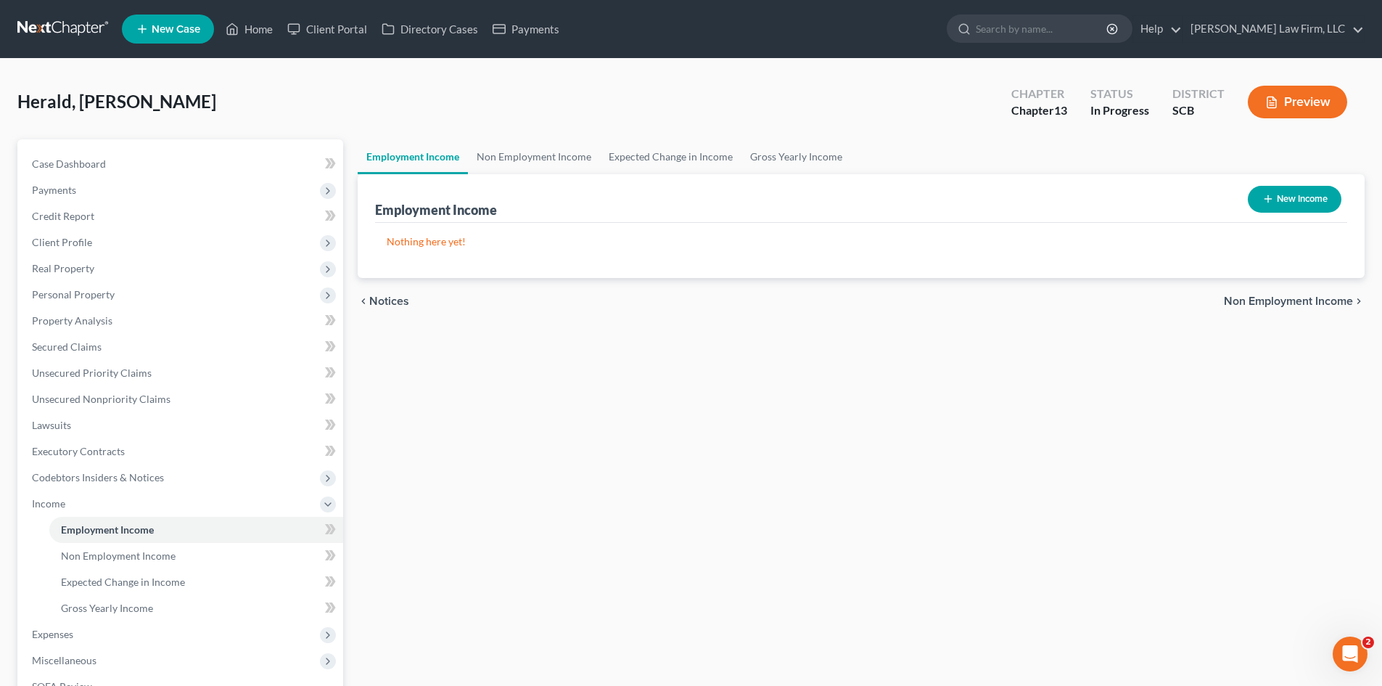
click at [1264, 210] on button "New Income" at bounding box center [1295, 199] width 94 height 27
select select "0"
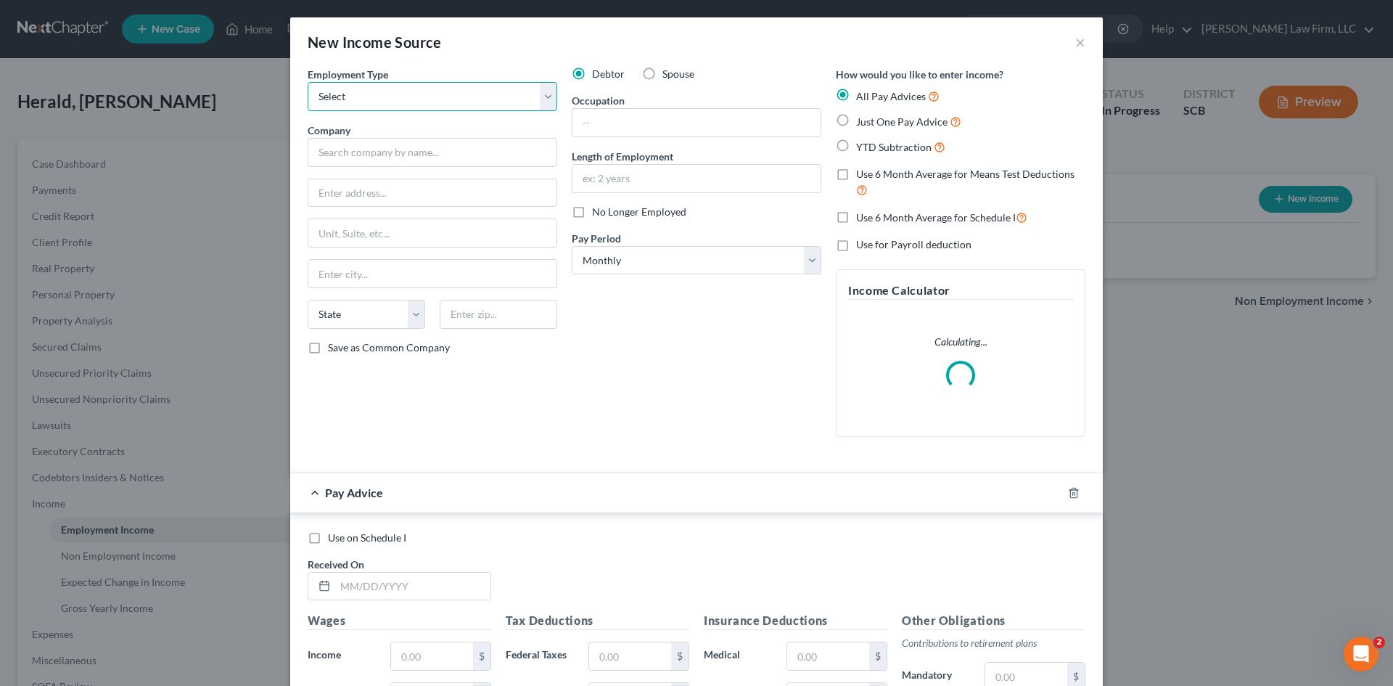
drag, startPoint x: 470, startPoint y: 97, endPoint x: 454, endPoint y: 108, distance: 19.7
click at [470, 97] on select "Select Full or [DEMOGRAPHIC_DATA] Employment Self Employment" at bounding box center [433, 96] width 250 height 29
select select "0"
click at [308, 82] on select "Select Full or [DEMOGRAPHIC_DATA] Employment Self Employment" at bounding box center [433, 96] width 250 height 29
click at [416, 142] on input "text" at bounding box center [433, 152] width 250 height 29
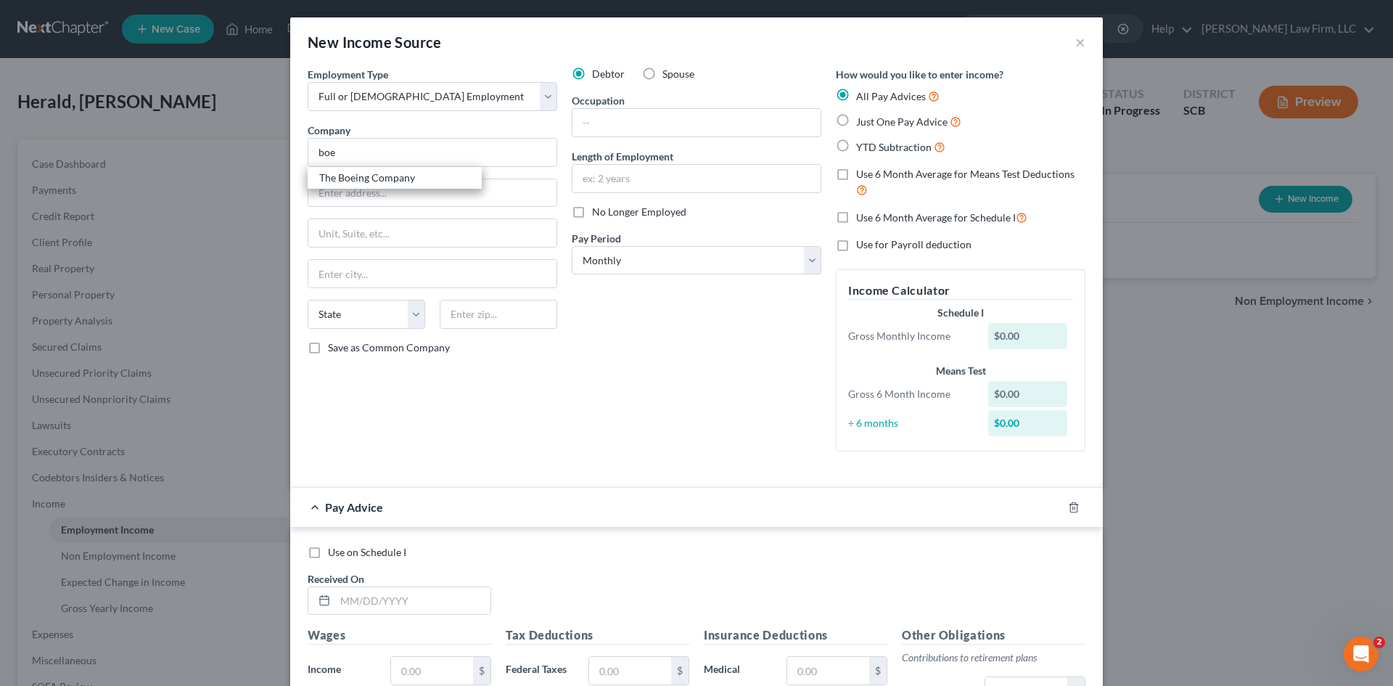
click at [382, 175] on div "The Boeing Company" at bounding box center [394, 178] width 151 height 15
type input "The Boeing Company"
type input "PO Box 3707"
type input "Mailcode 6X5-17"
type input "[GEOGRAPHIC_DATA]"
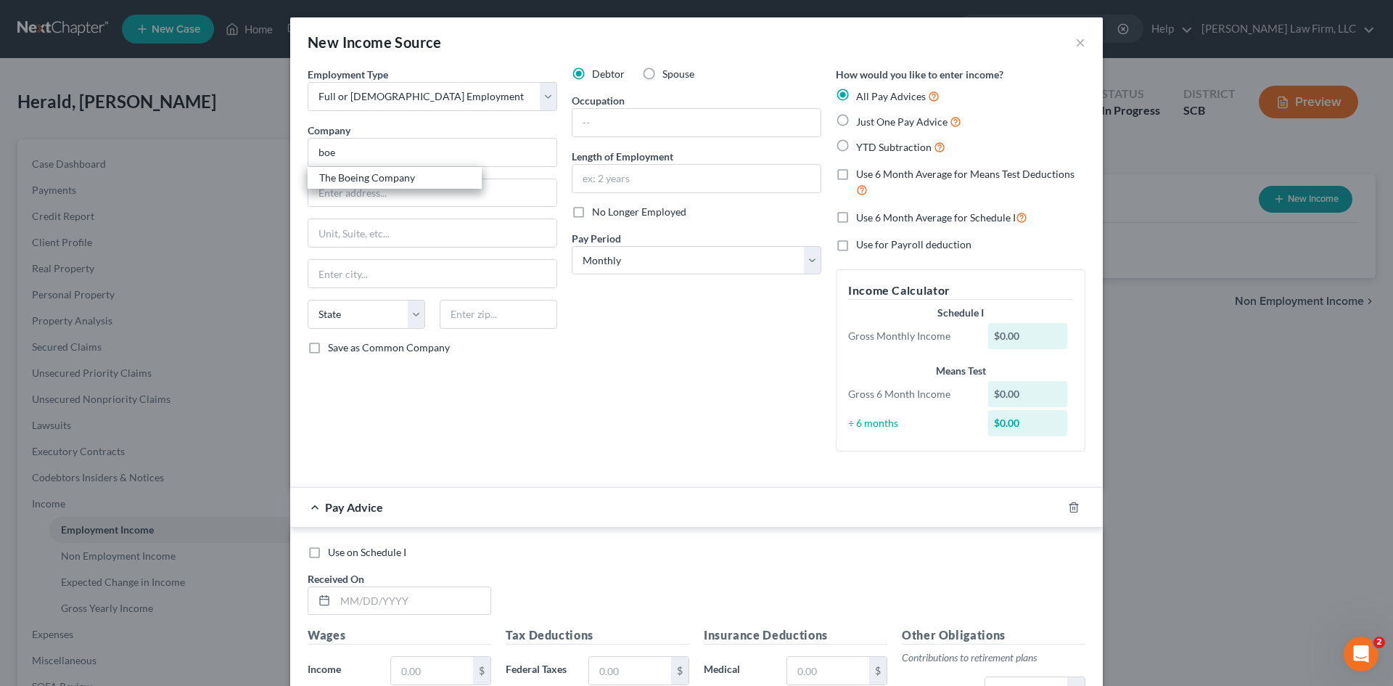
select select "50"
type input "98124"
click at [620, 103] on div "Occupation" at bounding box center [697, 115] width 250 height 44
click at [617, 123] on input "text" at bounding box center [697, 123] width 248 height 28
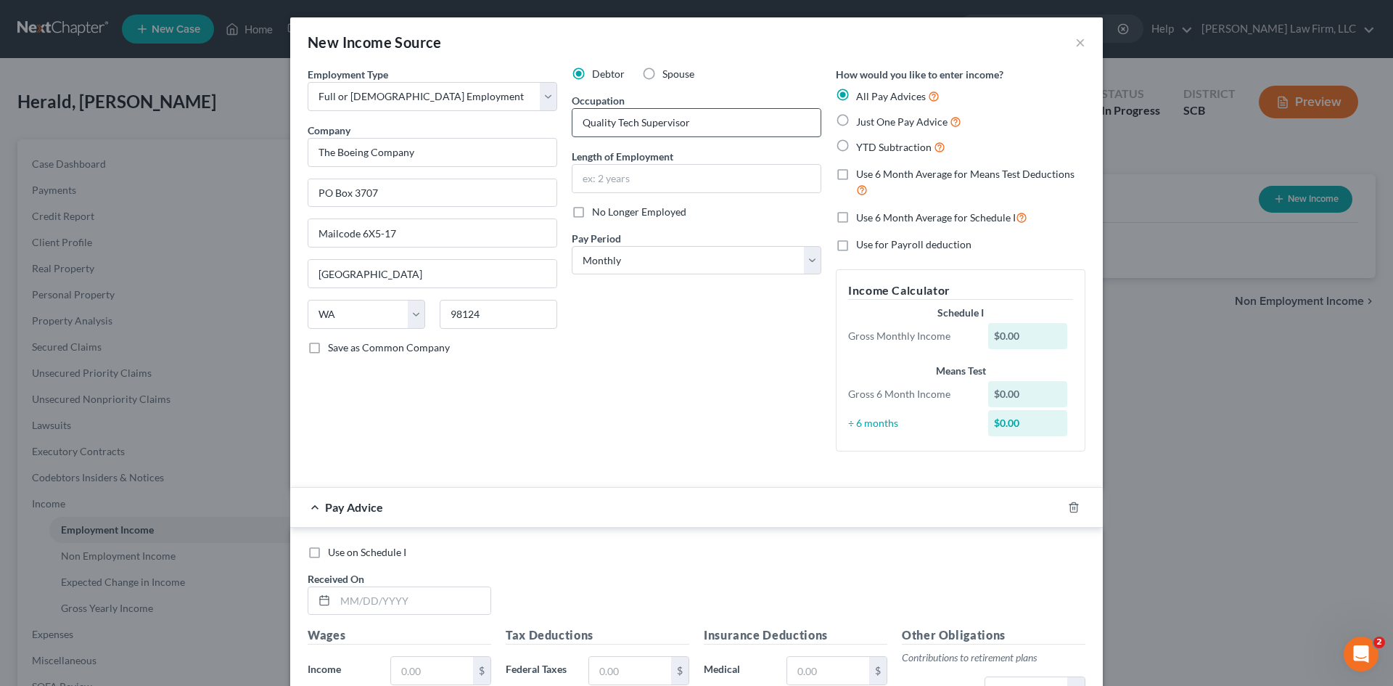
drag, startPoint x: 615, startPoint y: 123, endPoint x: 707, endPoint y: 123, distance: 92.2
click at [707, 123] on input "Quality Tech Supervisor" at bounding box center [697, 123] width 248 height 28
type input "Quality Manager"
type input "6 months"
click at [626, 265] on select "Select Monthly Twice Monthly Every Other Week Weekly" at bounding box center [697, 260] width 250 height 29
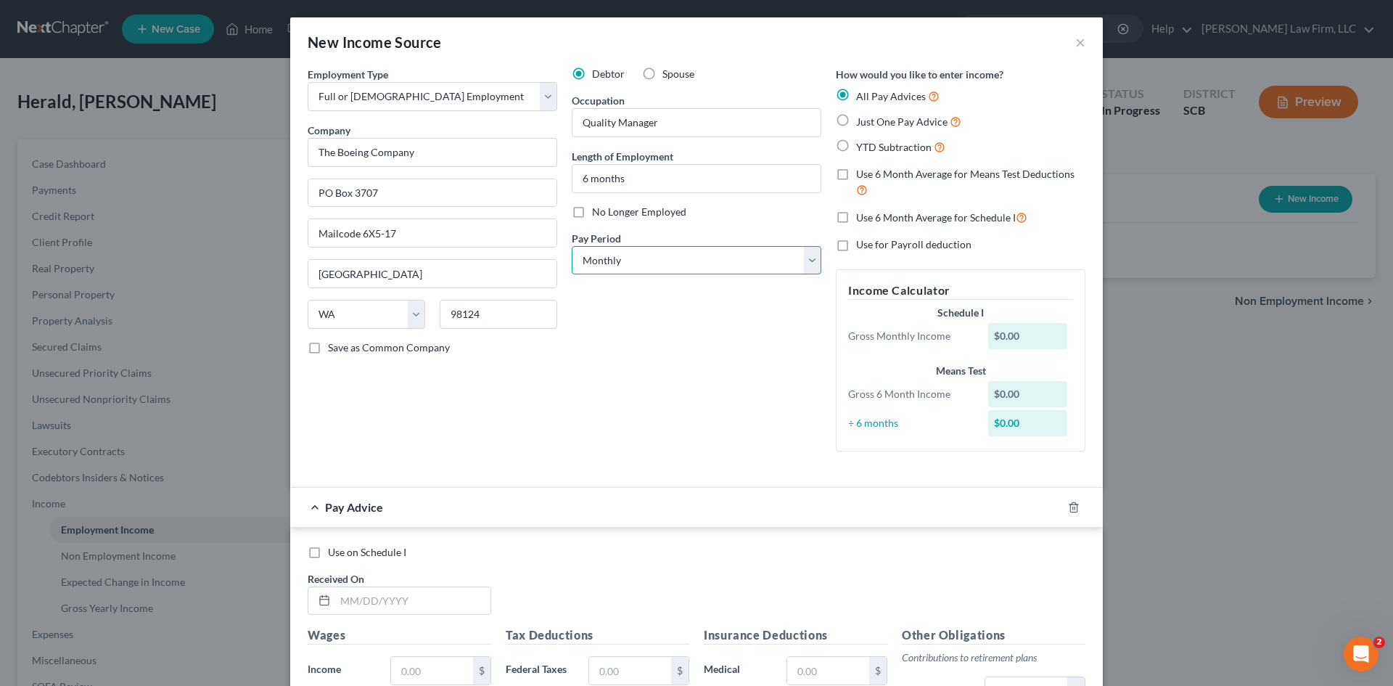
select select "2"
click at [572, 246] on select "Select Monthly Twice Monthly Every Other Week Weekly" at bounding box center [697, 260] width 250 height 29
click at [1068, 507] on icon "button" at bounding box center [1074, 507] width 12 height 12
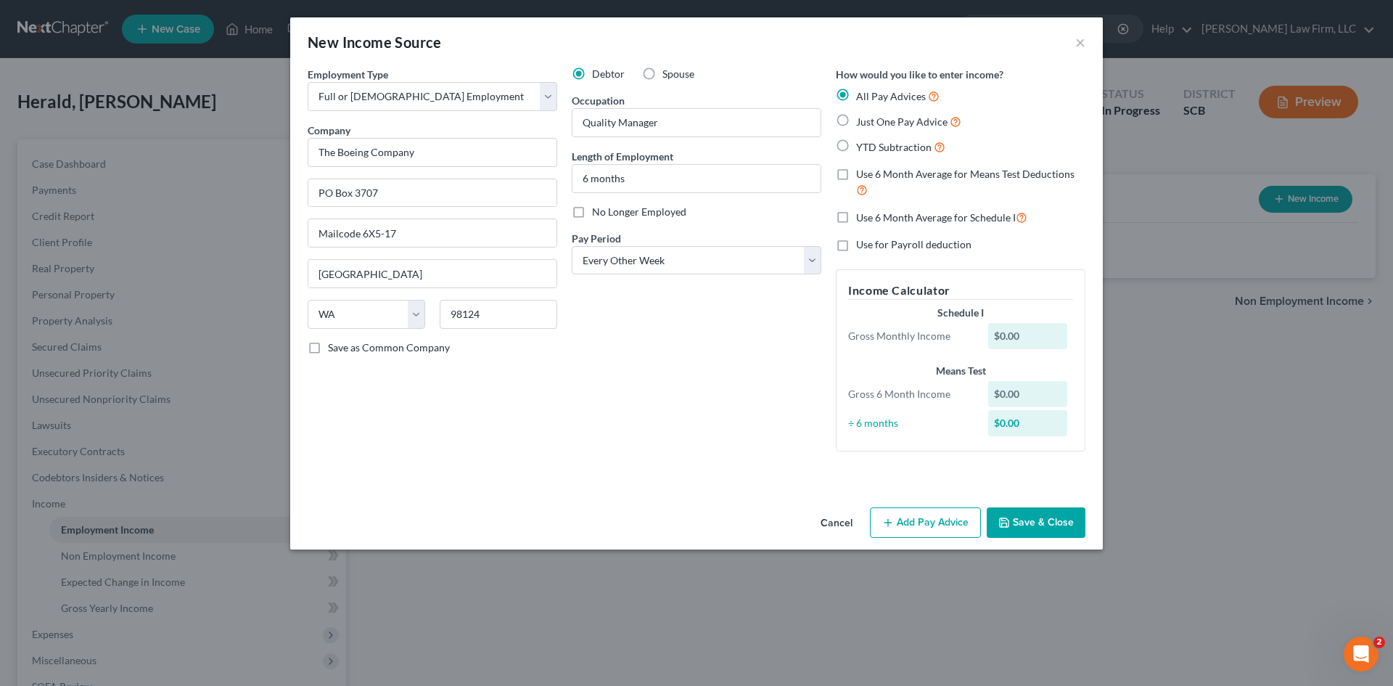
click at [1018, 516] on button "Save & Close" at bounding box center [1036, 522] width 99 height 30
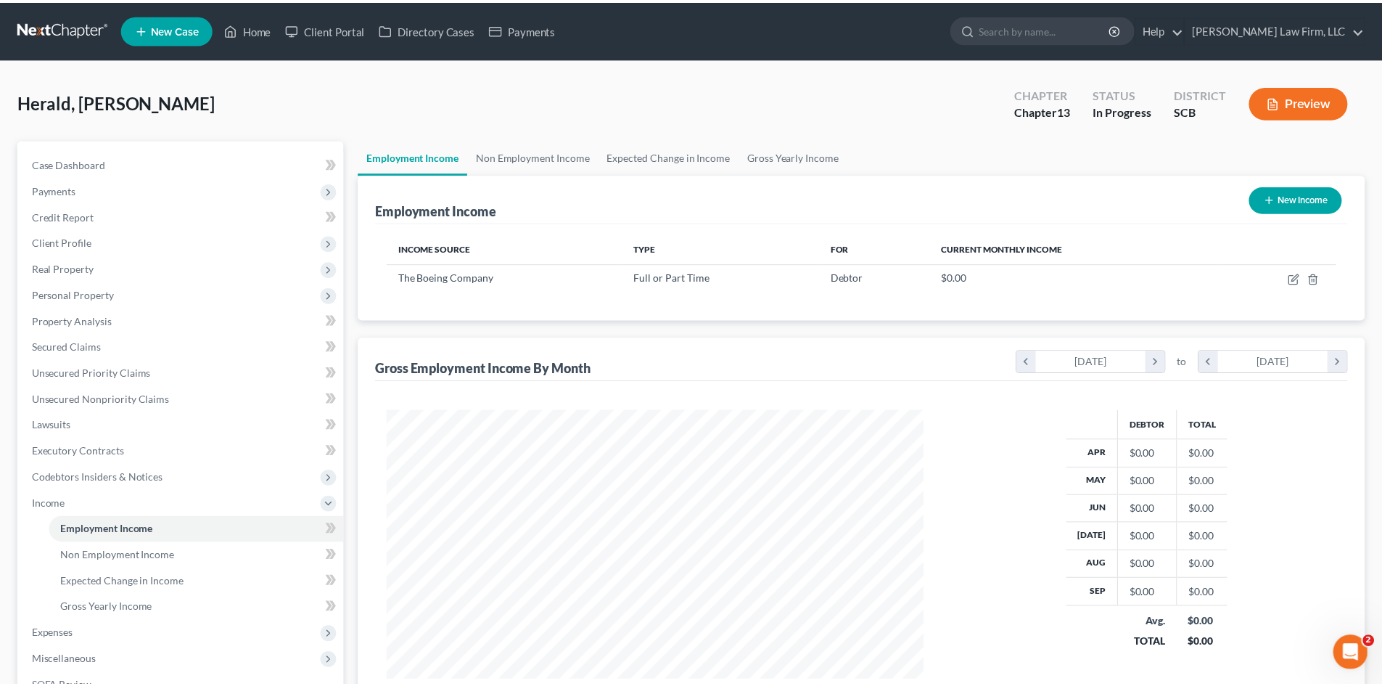
scroll to position [725445, 725145]
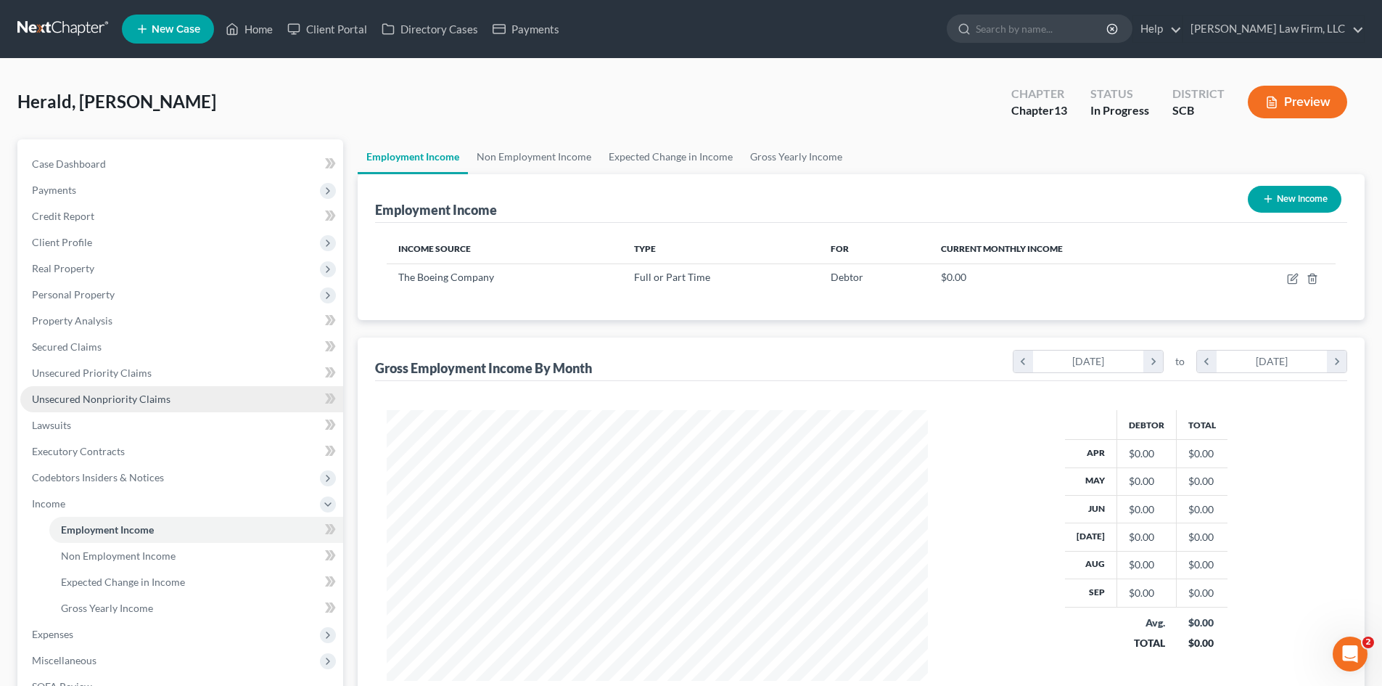
click at [154, 398] on span "Unsecured Nonpriority Claims" at bounding box center [101, 399] width 139 height 12
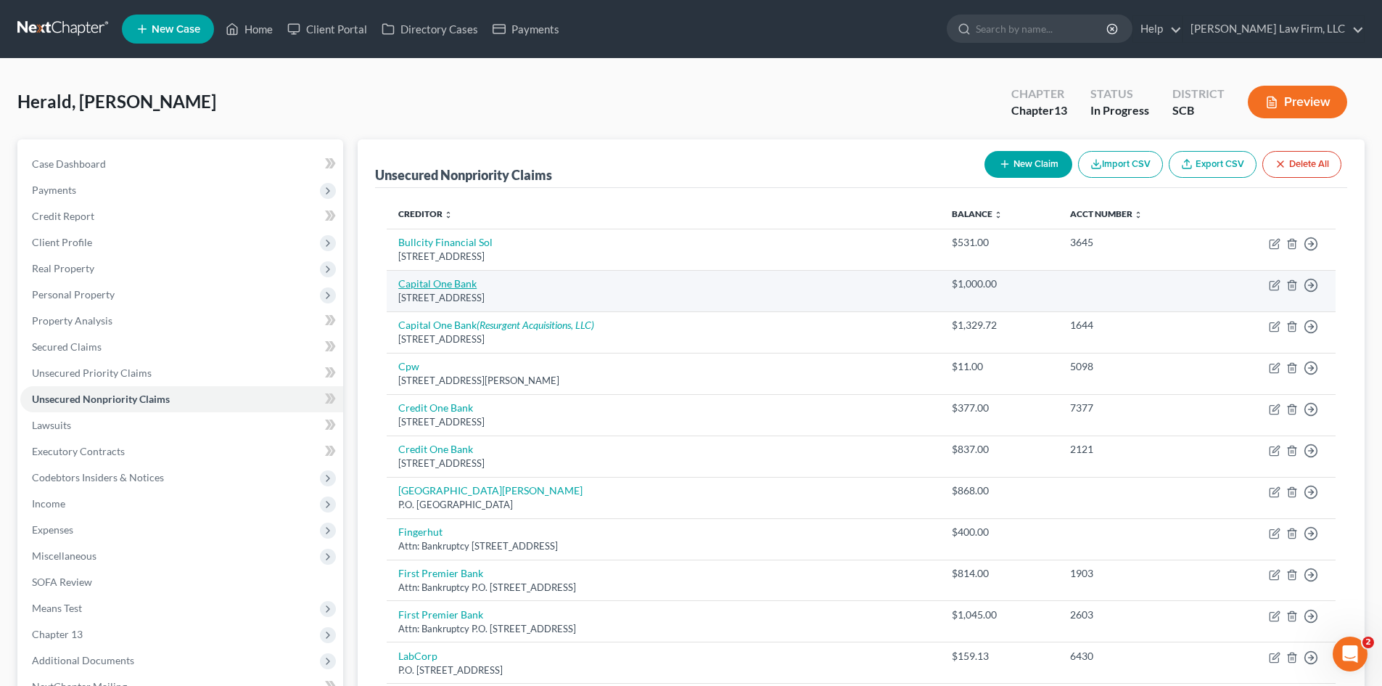
click at [453, 285] on link "Capital One Bank" at bounding box center [437, 283] width 78 height 12
select select "46"
select select "2"
select select "0"
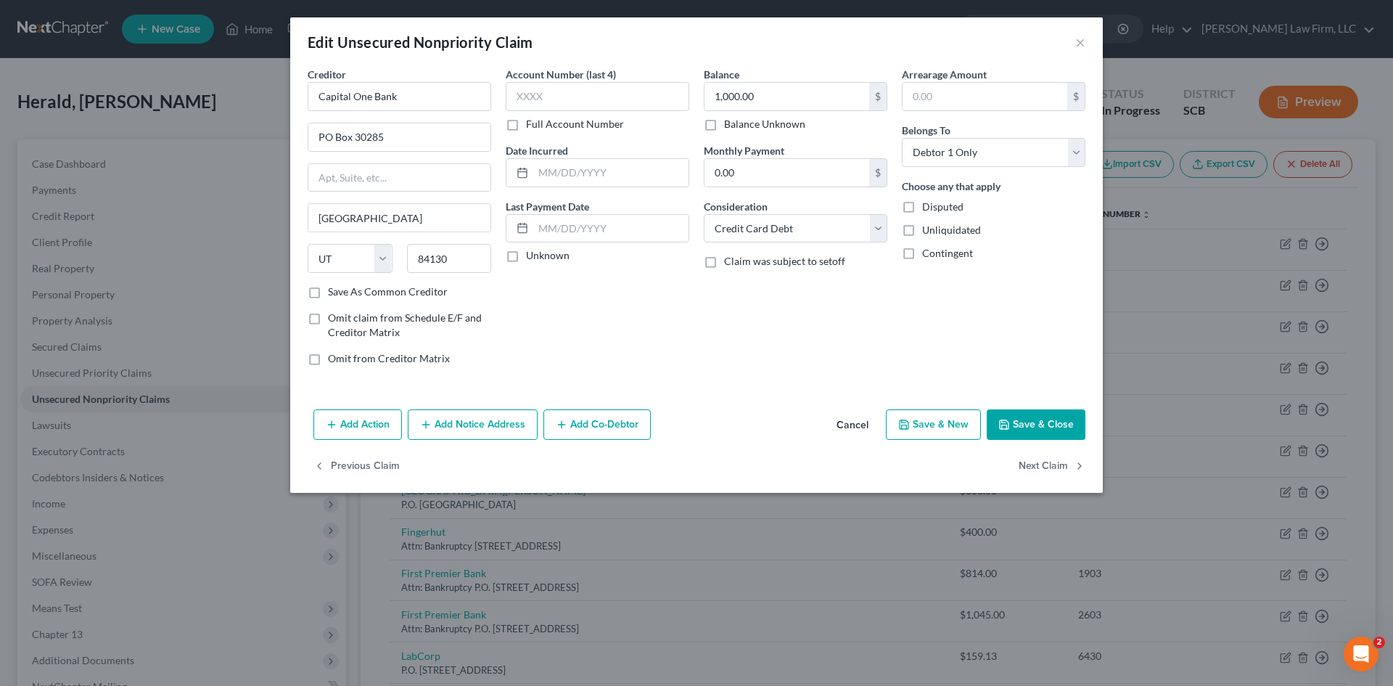
click at [852, 431] on button "Cancel" at bounding box center [852, 425] width 55 height 29
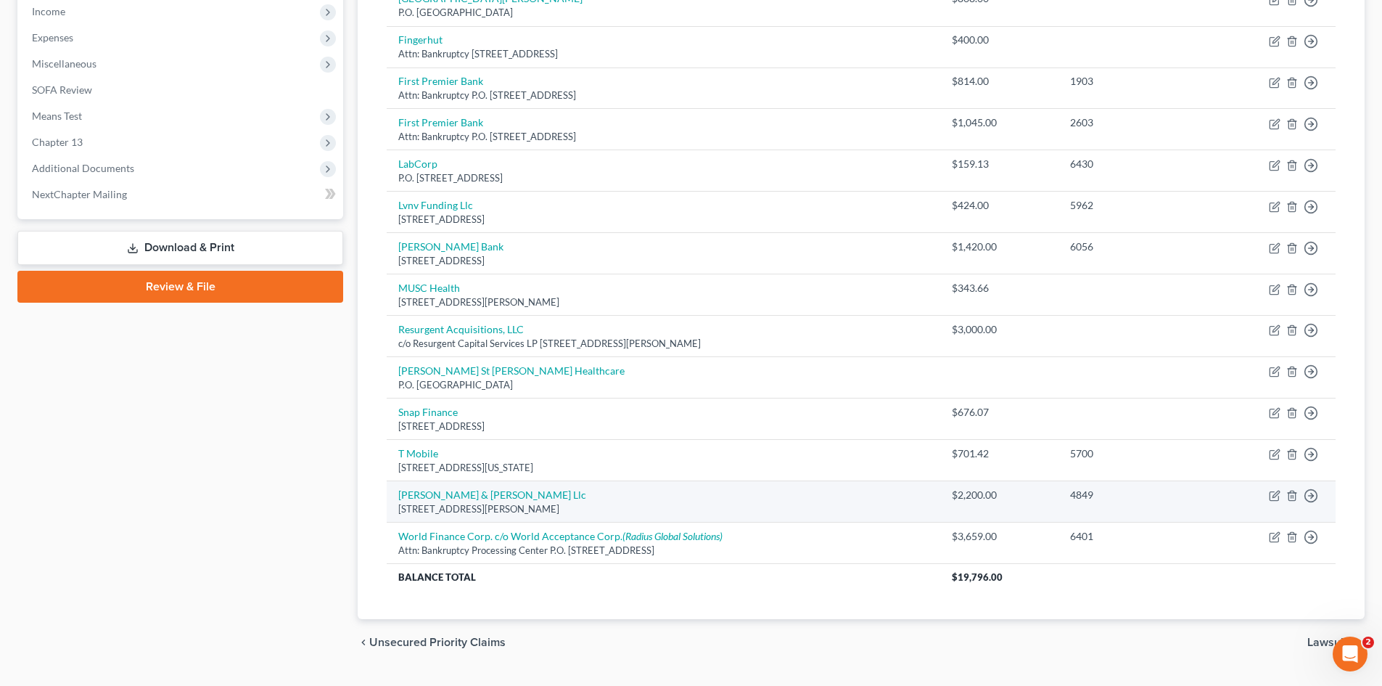
scroll to position [527, 0]
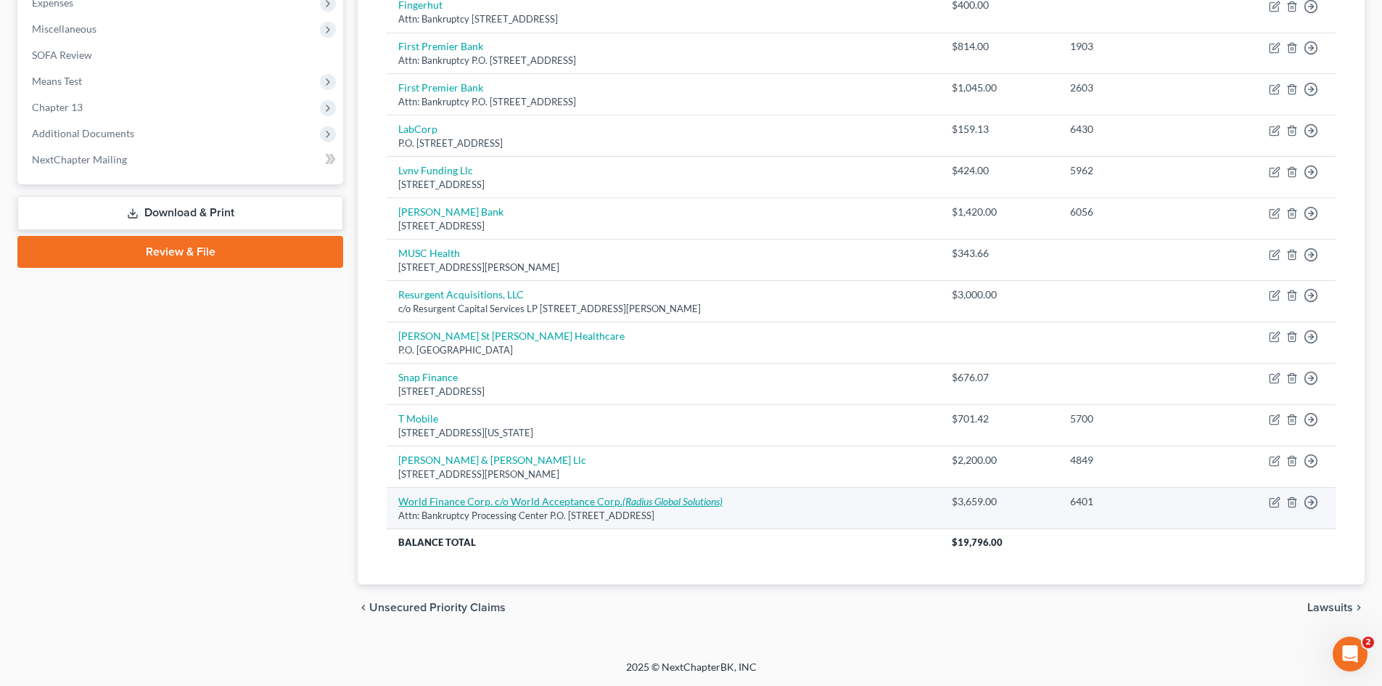
click at [610, 500] on link "World Finance Corp. c/o World Acceptance Corp. (Radius Global Solutions)" at bounding box center [560, 501] width 324 height 12
select select "42"
select select "14"
select select "0"
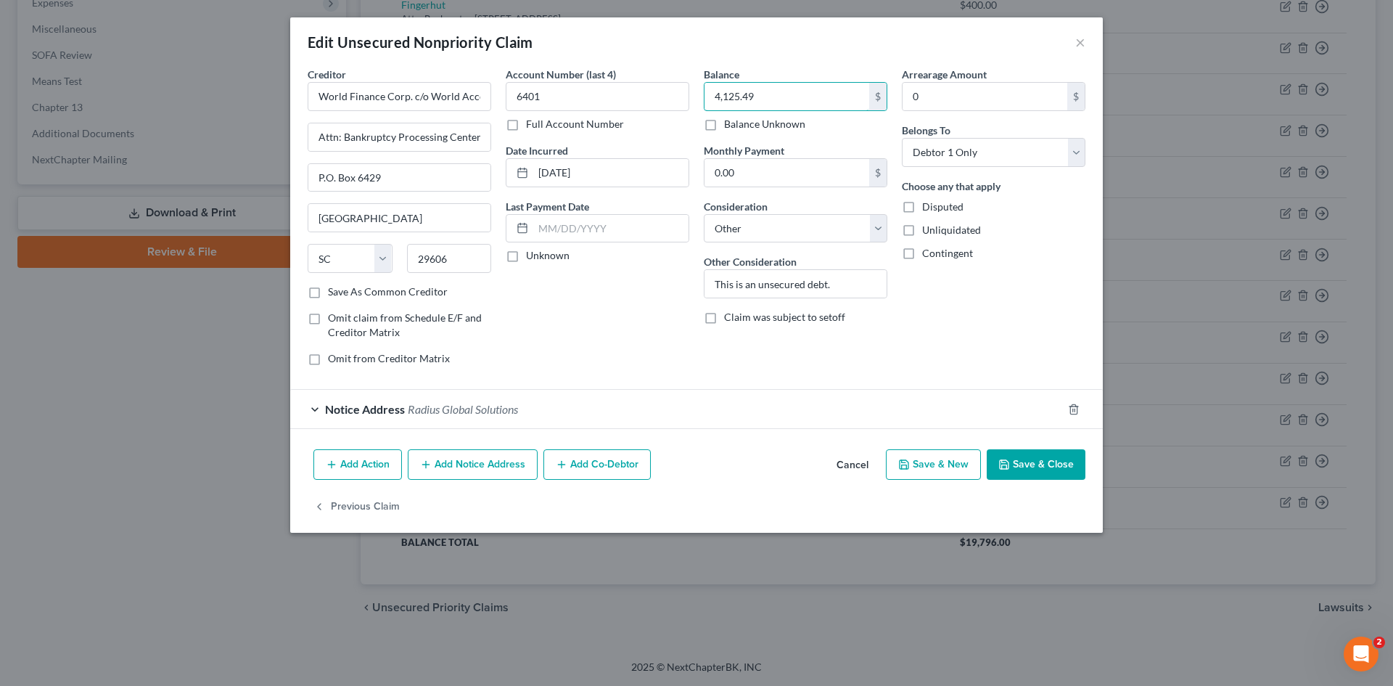
type input "4,125.49"
click at [1017, 450] on div "Add Action Add Notice Address Add Co-Debtor Cancel Save & New Save & Close" at bounding box center [696, 467] width 813 height 48
click at [1021, 454] on button "Save & Close" at bounding box center [1036, 464] width 99 height 30
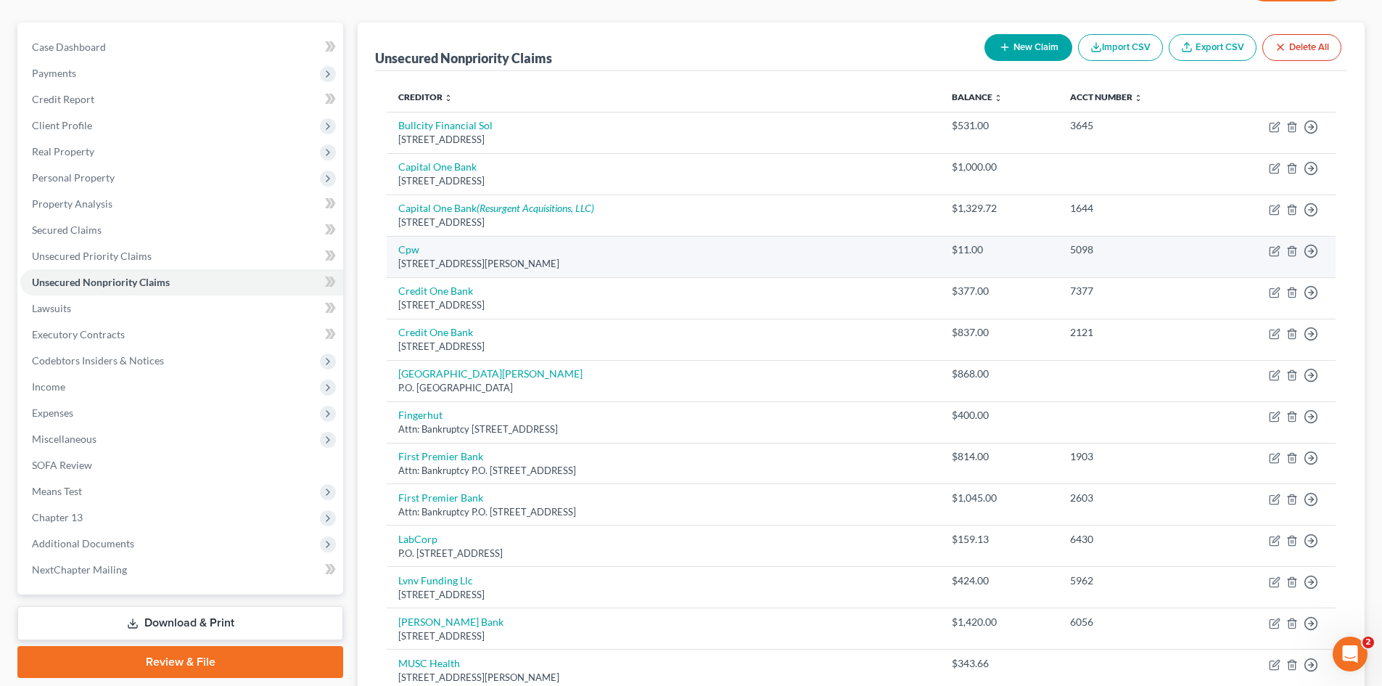
scroll to position [91, 0]
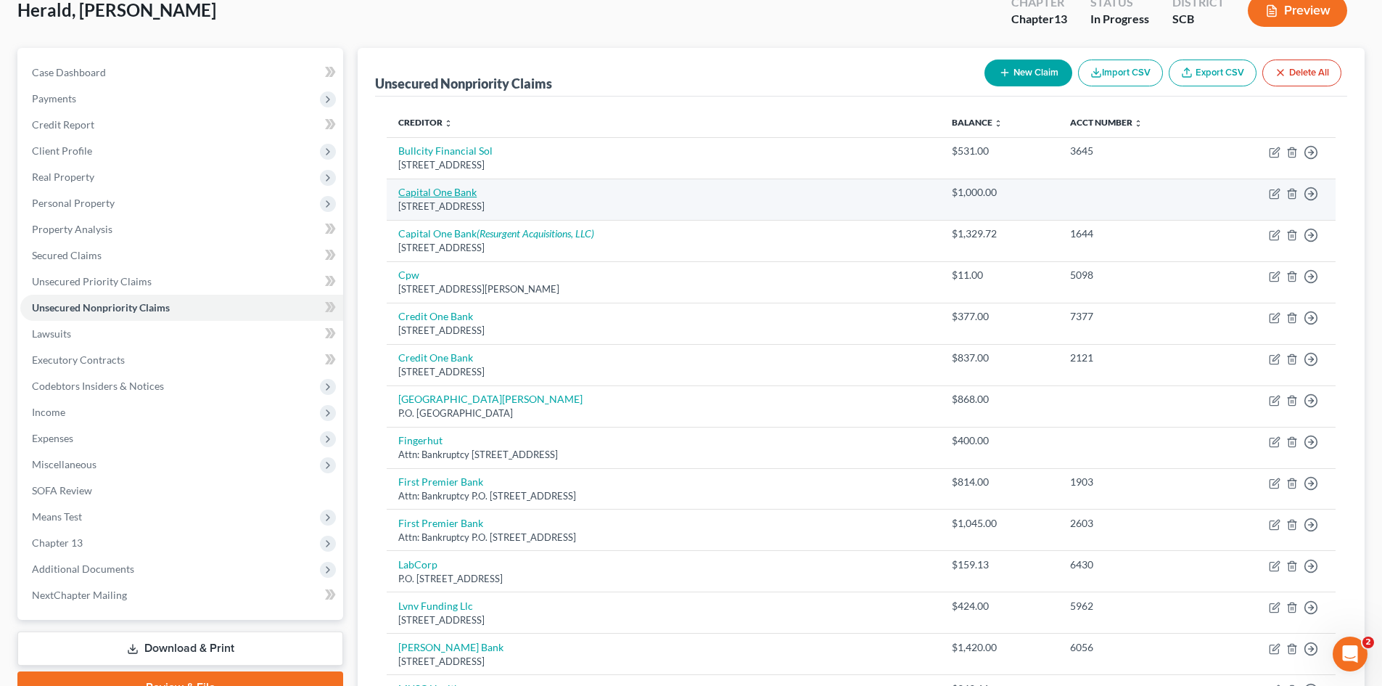
click at [452, 190] on link "Capital One Bank" at bounding box center [437, 192] width 78 height 12
select select "46"
select select "2"
select select "0"
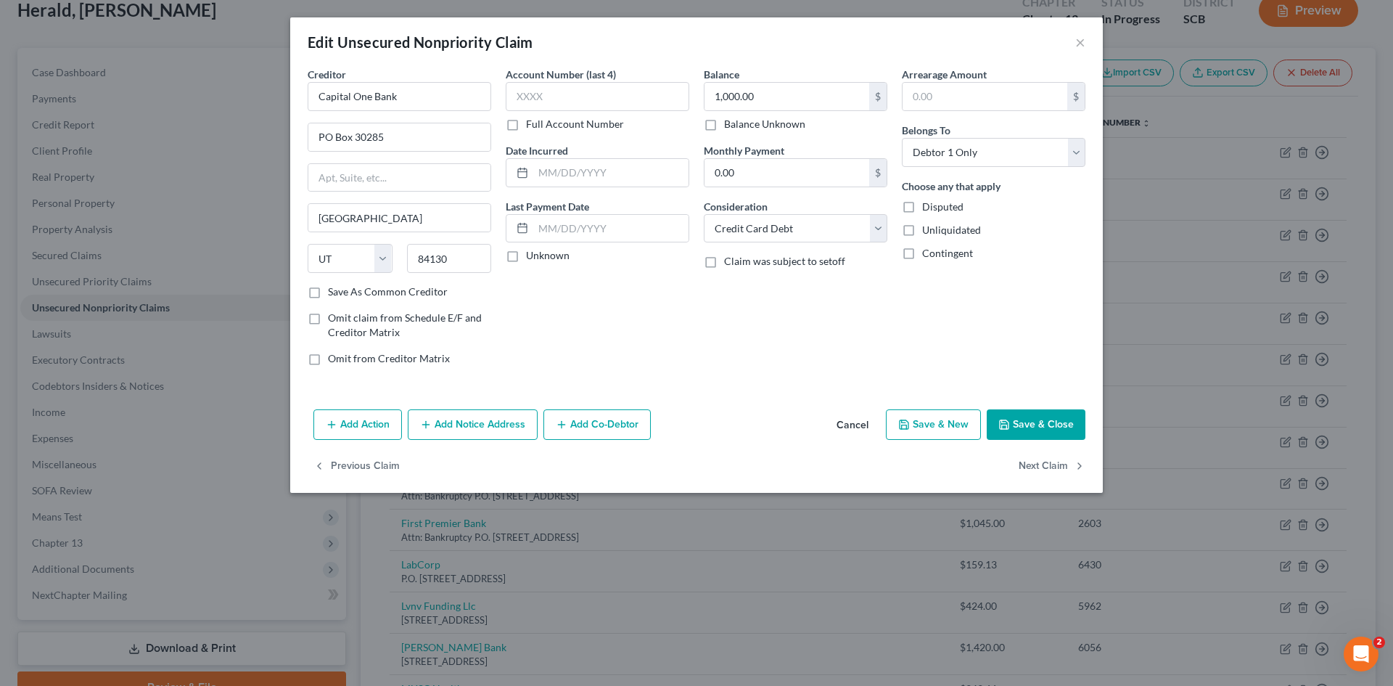
drag, startPoint x: 602, startPoint y: 112, endPoint x: 594, endPoint y: 112, distance: 8.0
click at [594, 112] on div "Account Number (last 4) Full Account Number" at bounding box center [598, 99] width 184 height 65
click at [733, 94] on input "1,000.00" at bounding box center [787, 97] width 165 height 28
click at [1041, 441] on div "Add Action Add Notice Address Add Co-Debtor Cancel Save & New Save & Close" at bounding box center [696, 427] width 813 height 48
click at [1041, 431] on button "Save & Close" at bounding box center [1036, 424] width 99 height 30
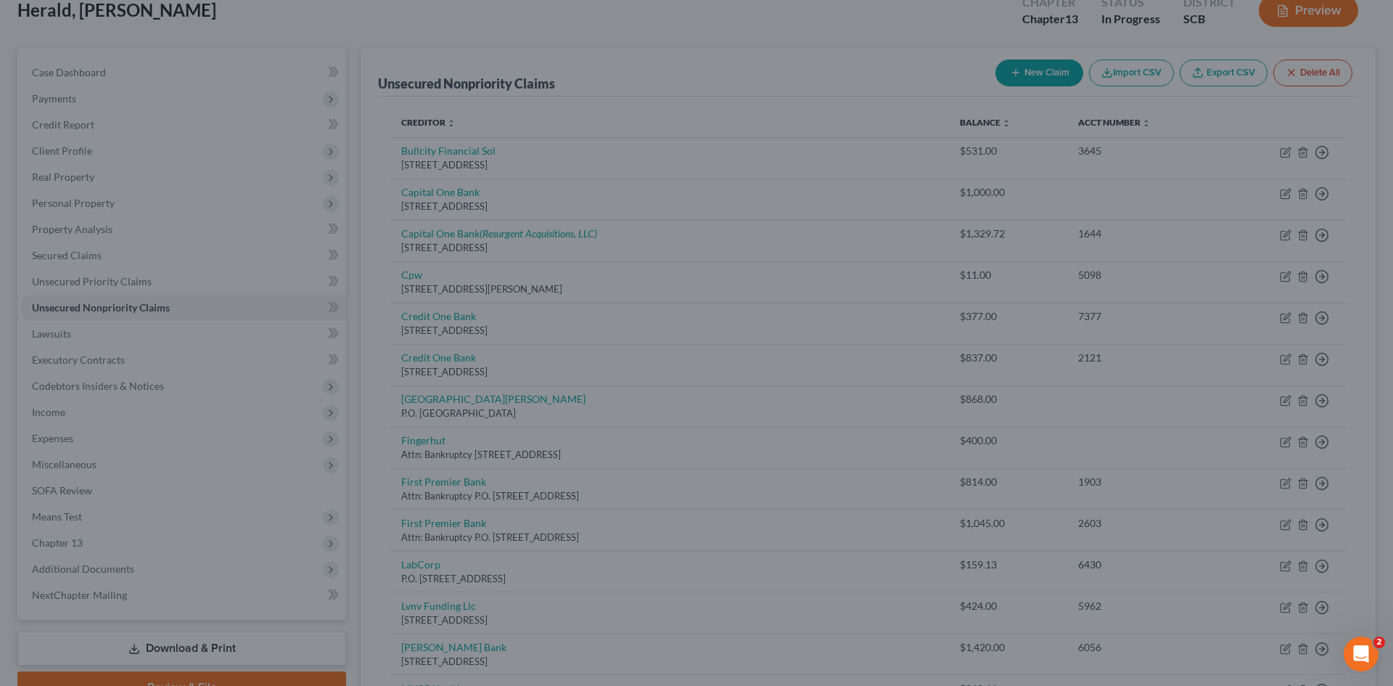
type input "1,200.00"
type input "0"
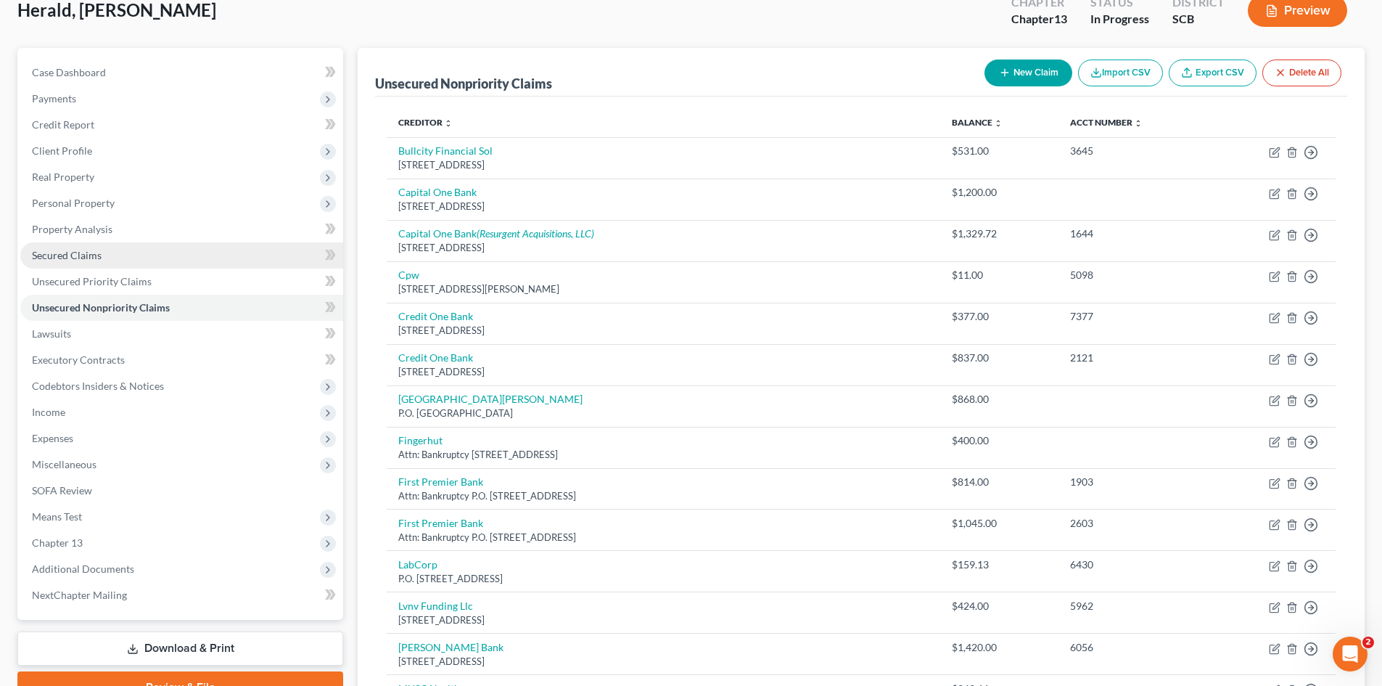
click at [104, 257] on link "Secured Claims" at bounding box center [181, 255] width 323 height 26
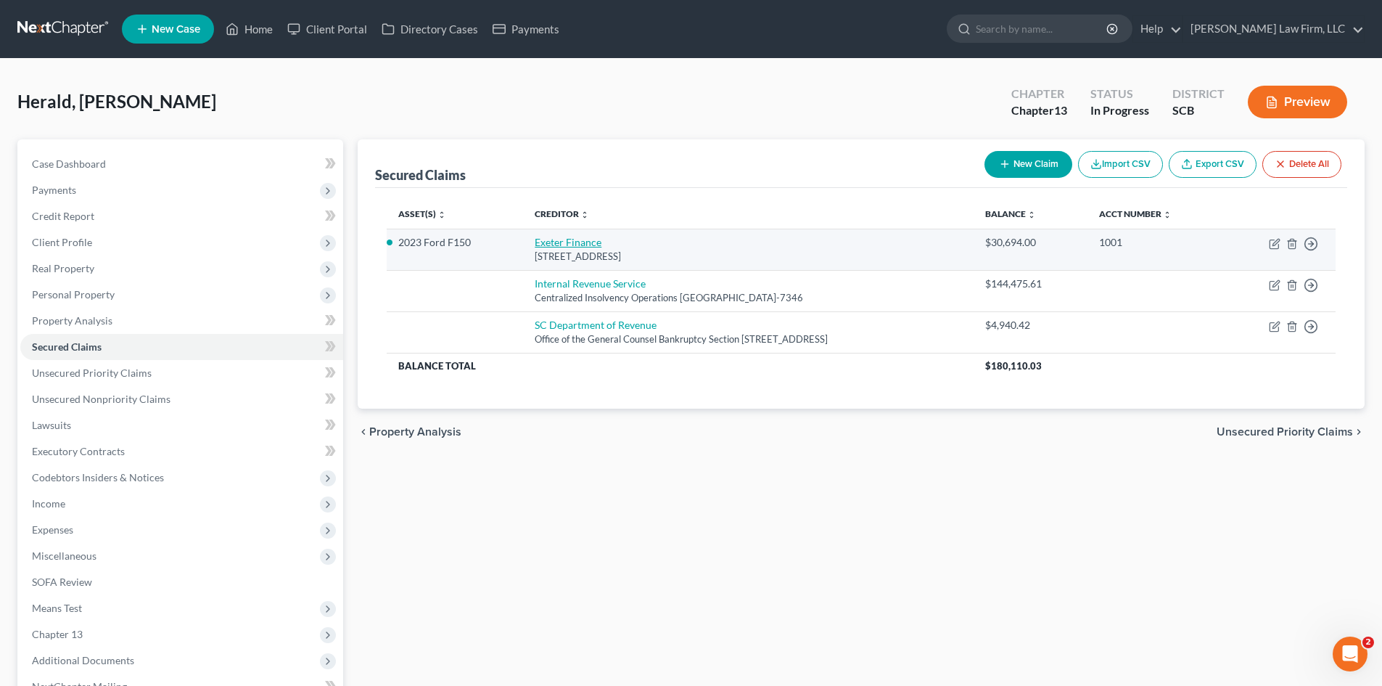
click at [556, 238] on link "Exeter Finance" at bounding box center [568, 242] width 67 height 12
select select "45"
select select "0"
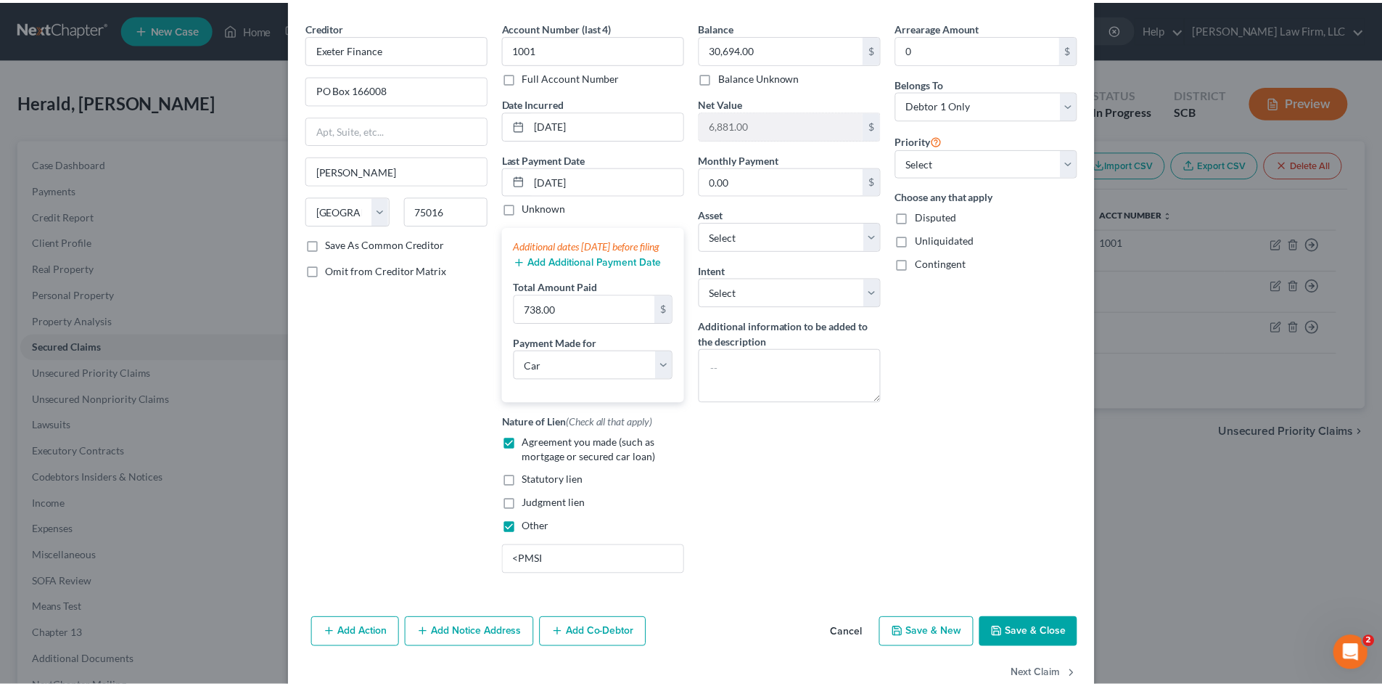
scroll to position [95, 0]
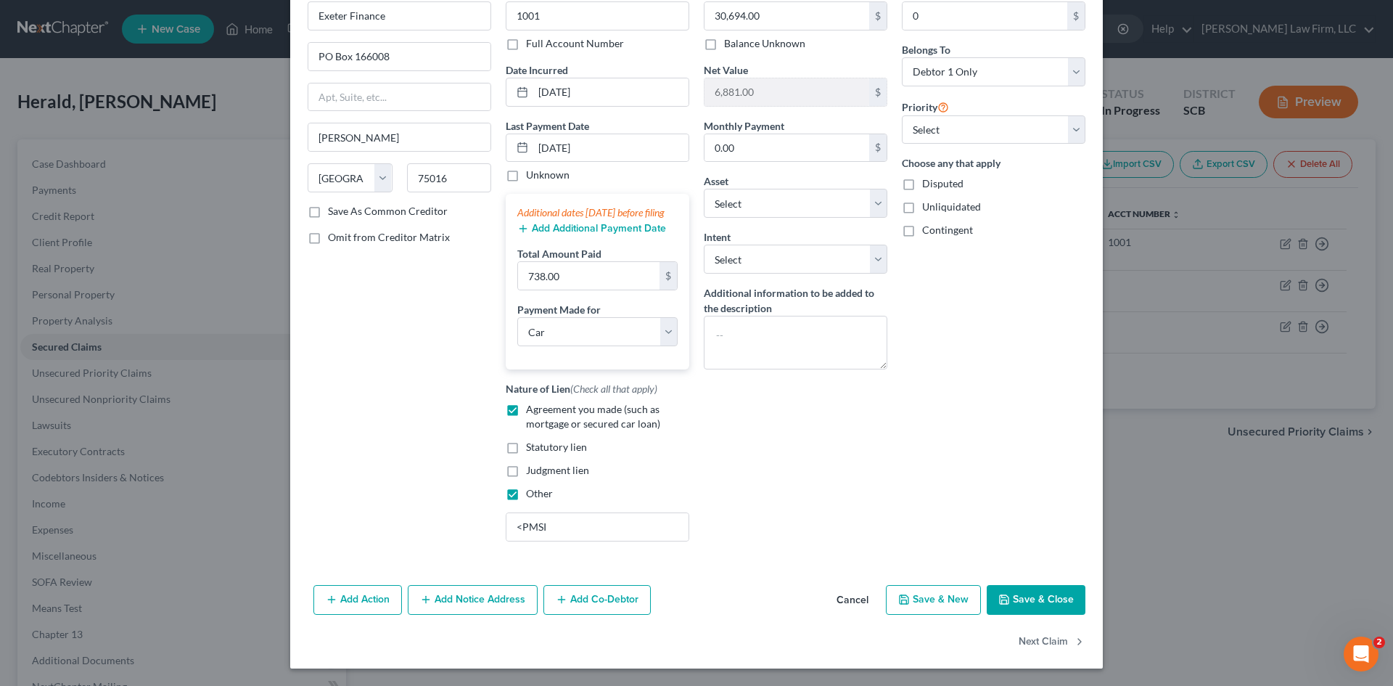
click at [1017, 593] on button "Save & Close" at bounding box center [1036, 600] width 99 height 30
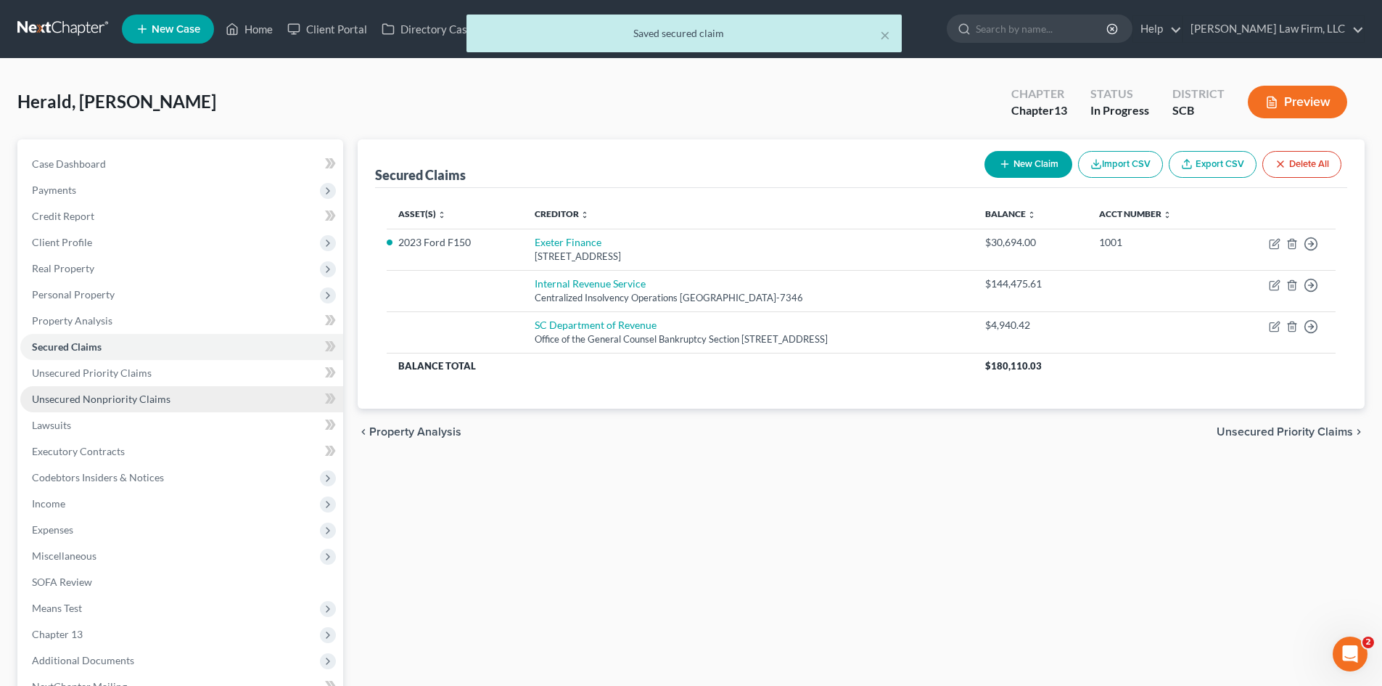
click at [91, 393] on span "Unsecured Nonpriority Claims" at bounding box center [101, 399] width 139 height 12
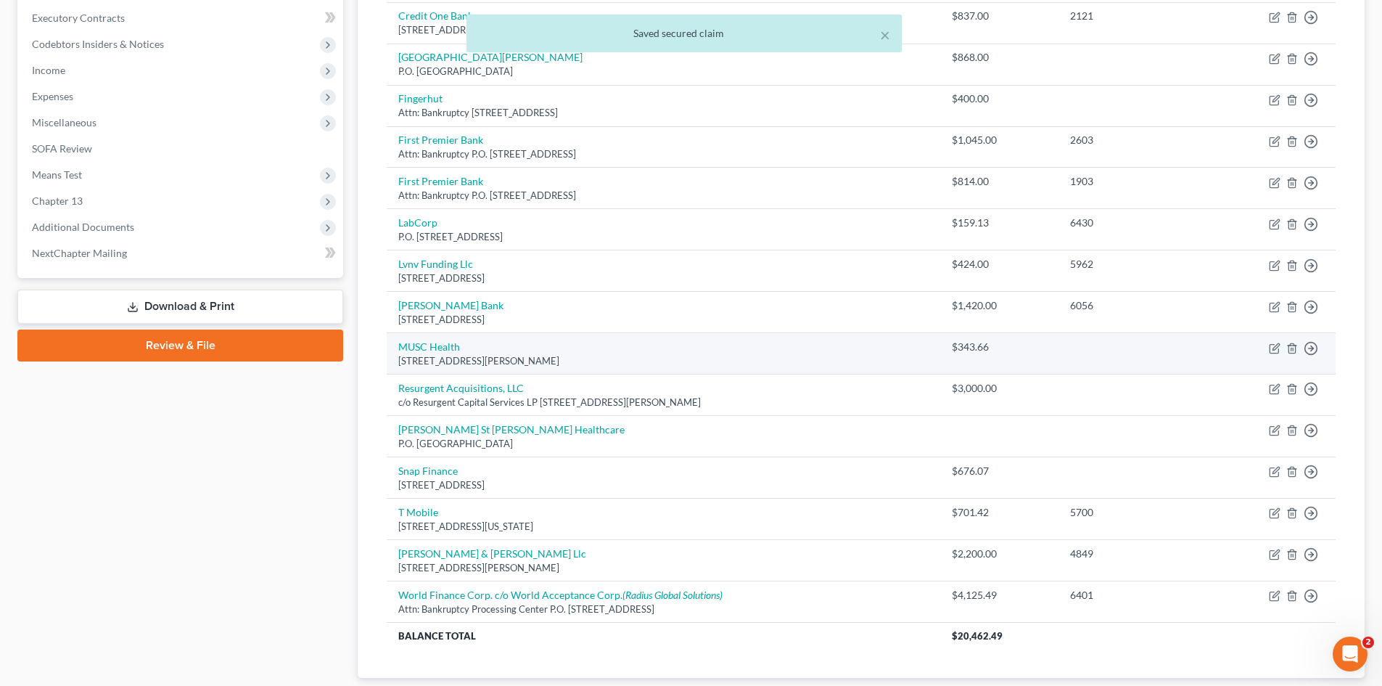
scroll to position [435, 0]
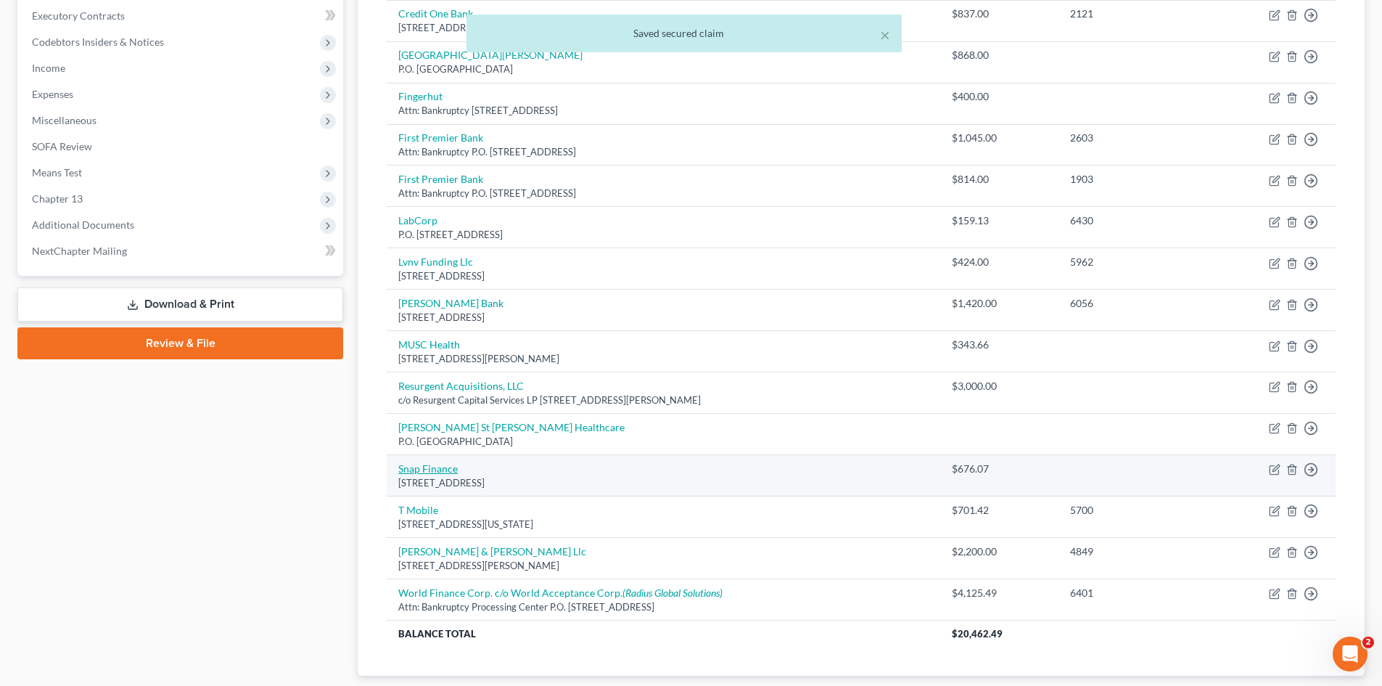
click at [441, 467] on link "Snap Finance" at bounding box center [428, 468] width 60 height 12
select select "46"
select select "14"
select select "0"
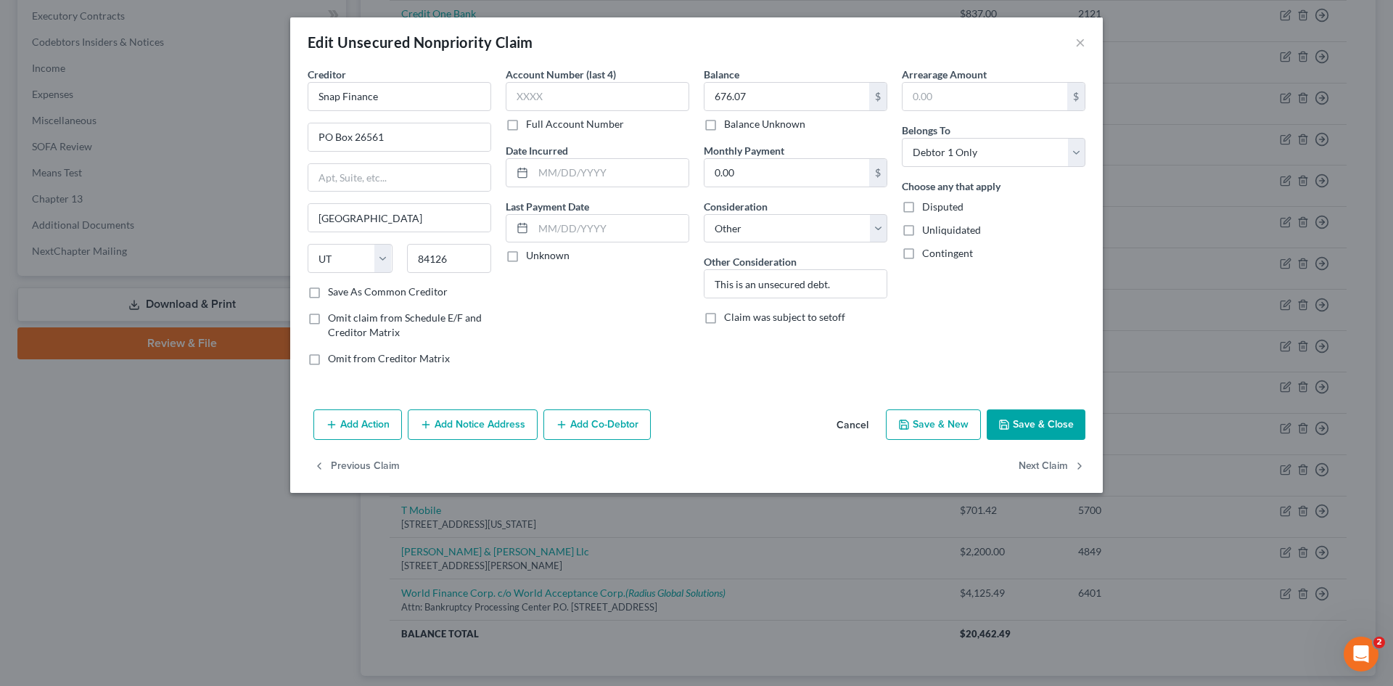
click at [371, 303] on div "Creditor * Snap Finance PO Box 26561 [GEOGRAPHIC_DATA] [US_STATE][GEOGRAPHIC_DA…" at bounding box center [399, 222] width 198 height 311
click at [372, 298] on div "Creditor * Snap Finance PO Box 26561 [GEOGRAPHIC_DATA] [US_STATE][GEOGRAPHIC_DA…" at bounding box center [399, 222] width 198 height 311
click at [328, 296] on label "Save As Common Creditor" at bounding box center [388, 291] width 120 height 15
click at [334, 294] on input "Save As Common Creditor" at bounding box center [338, 288] width 9 height 9
drag, startPoint x: 1021, startPoint y: 423, endPoint x: 1018, endPoint y: 402, distance: 21.2
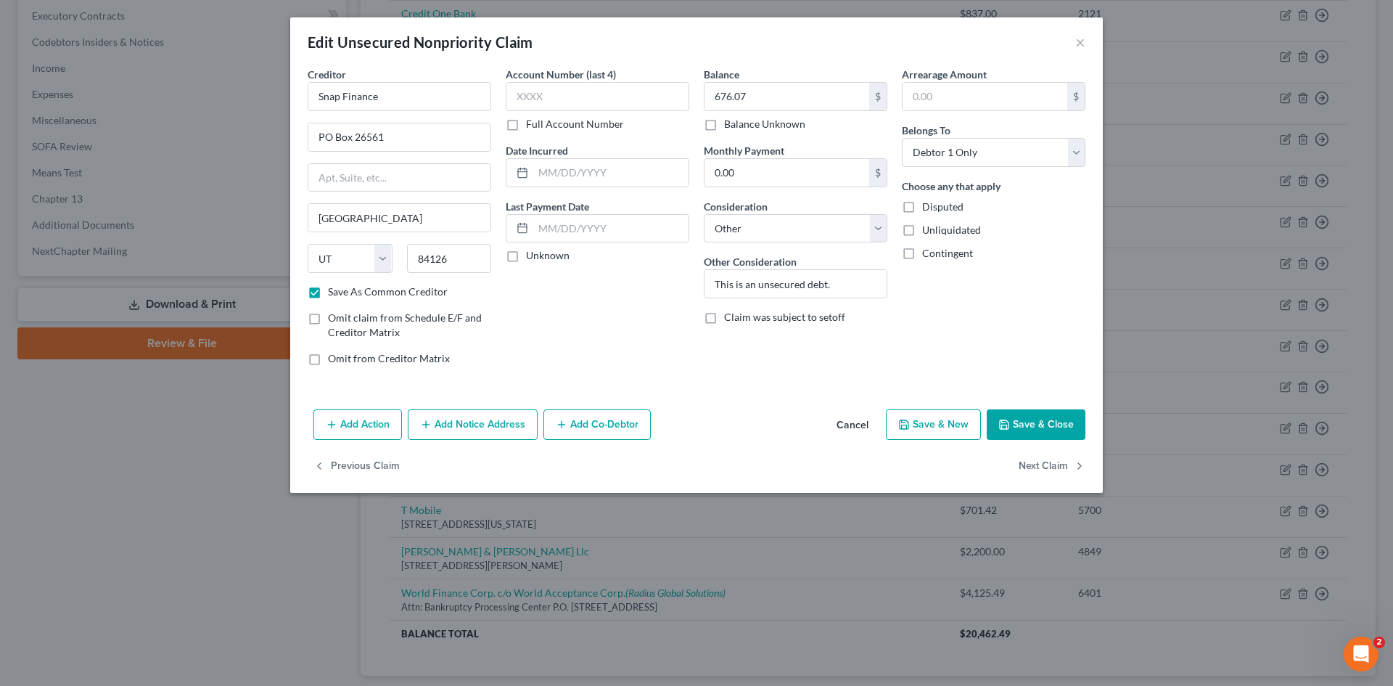
click at [1020, 422] on button "Save & Close" at bounding box center [1036, 424] width 99 height 30
checkbox input "false"
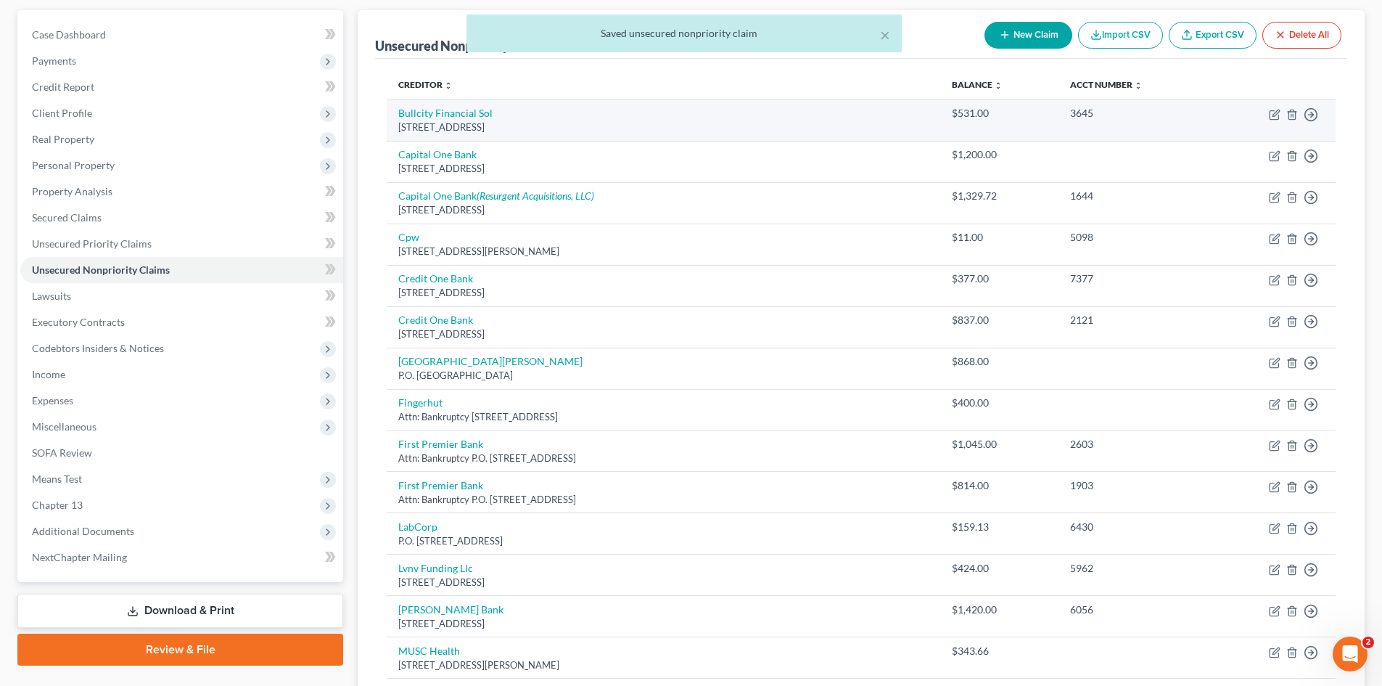
scroll to position [0, 0]
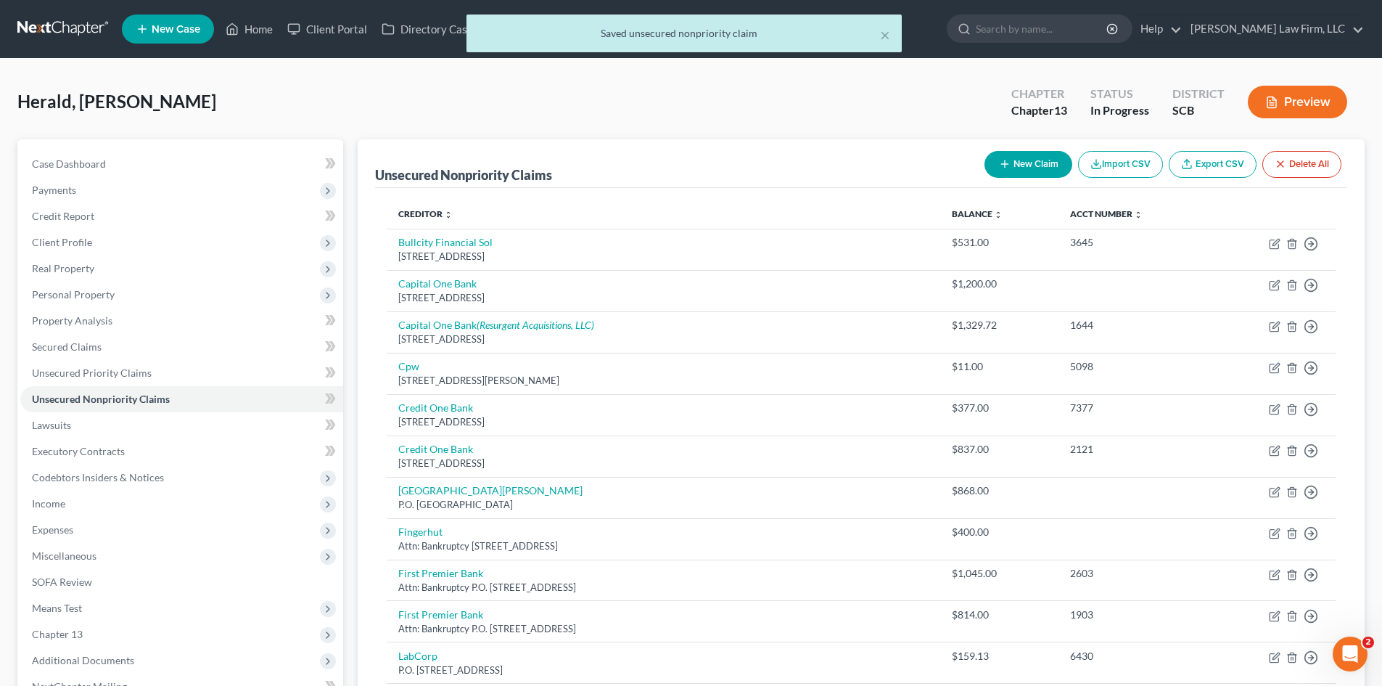
click at [1038, 161] on button "New Claim" at bounding box center [1029, 164] width 88 height 27
select select "0"
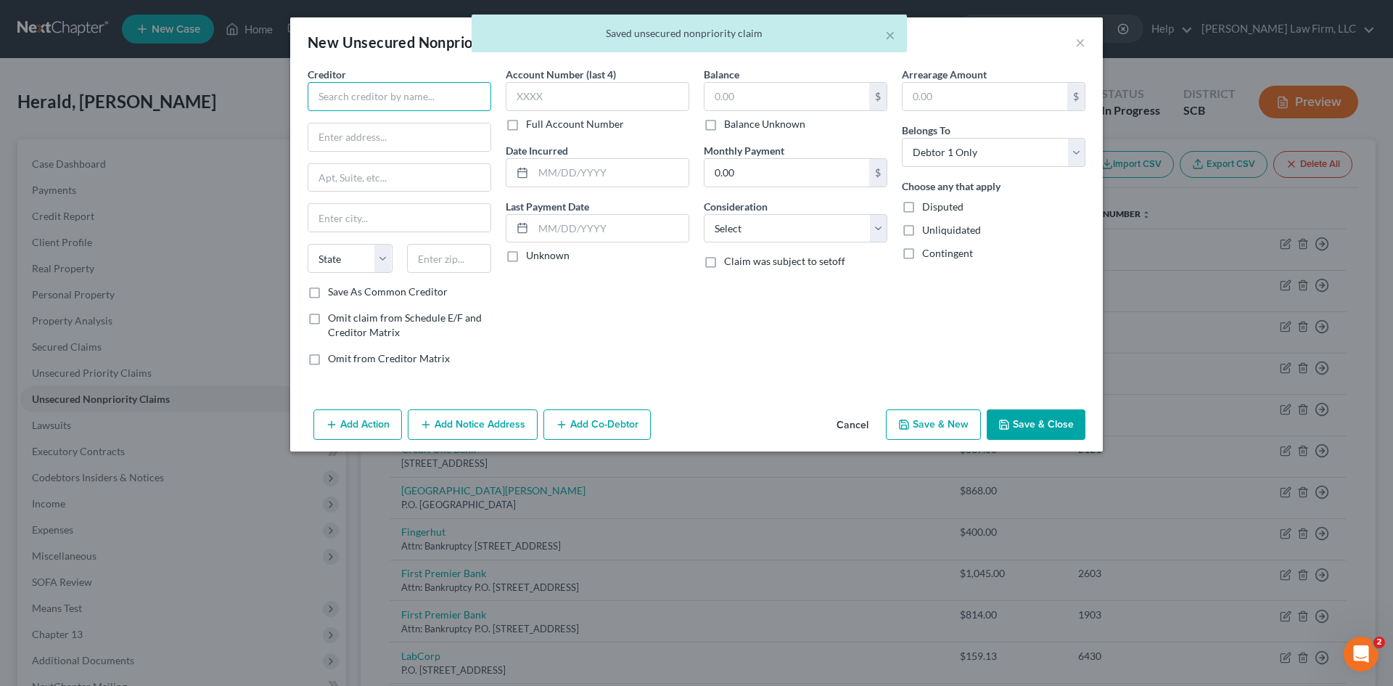
click at [452, 89] on input "text" at bounding box center [400, 96] width 184 height 29
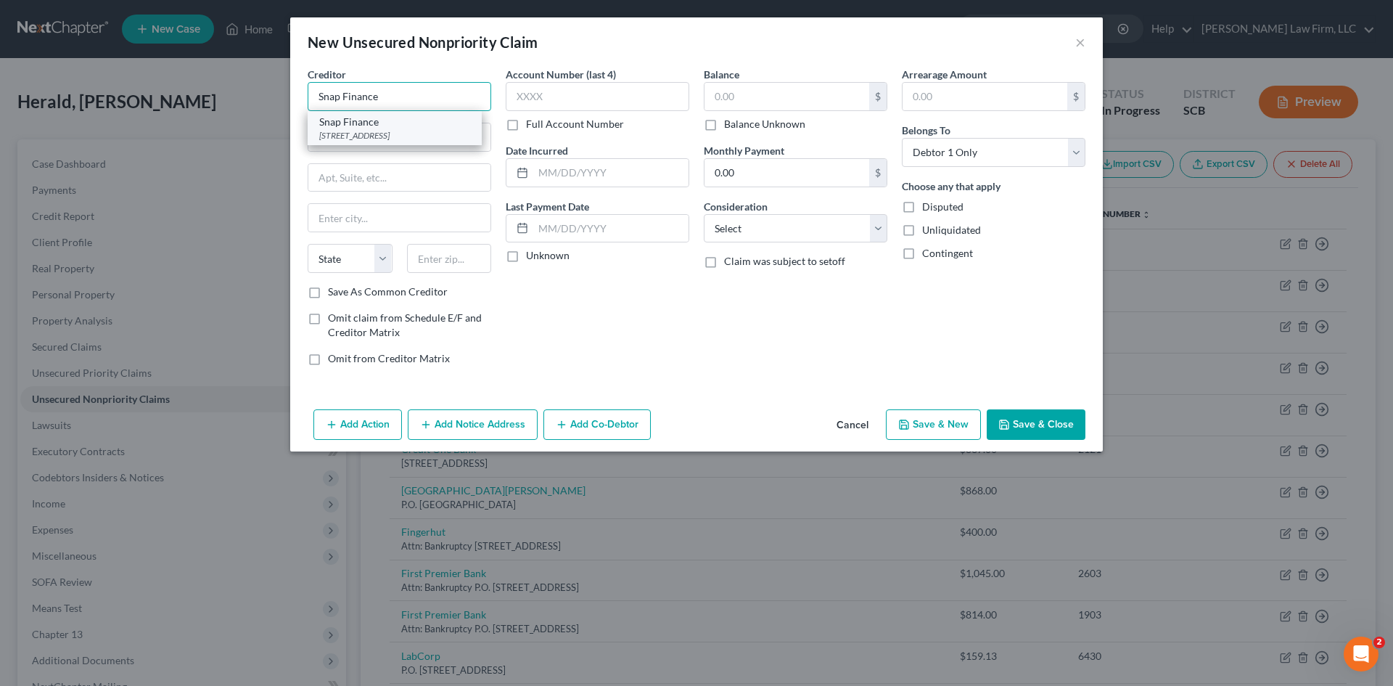
type input "Snap Finance"
drag, startPoint x: 375, startPoint y: 134, endPoint x: 385, endPoint y: 128, distance: 12.1
click at [376, 134] on div "[STREET_ADDRESS]" at bounding box center [394, 135] width 151 height 12
type input "PO Box 26561"
type input "[GEOGRAPHIC_DATA]"
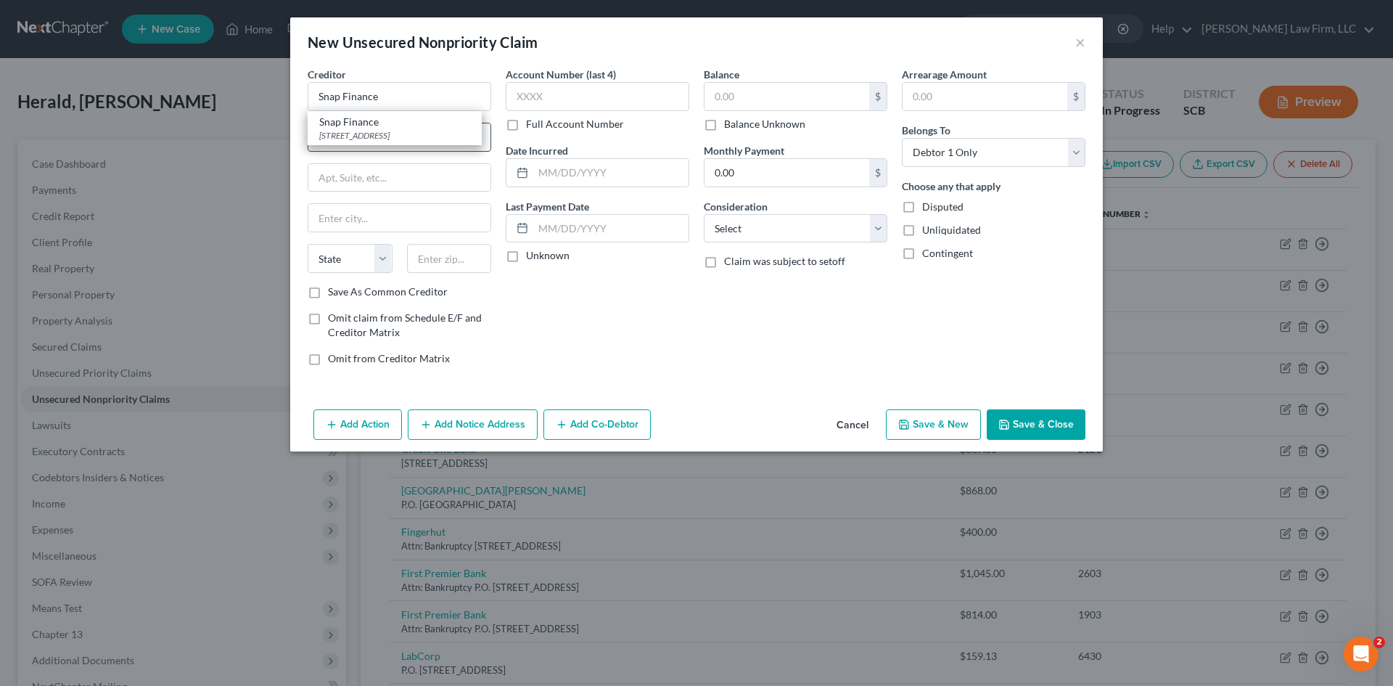
select select "46"
type input "84126"
click at [758, 97] on input "text" at bounding box center [787, 97] width 165 height 28
type input "741.07"
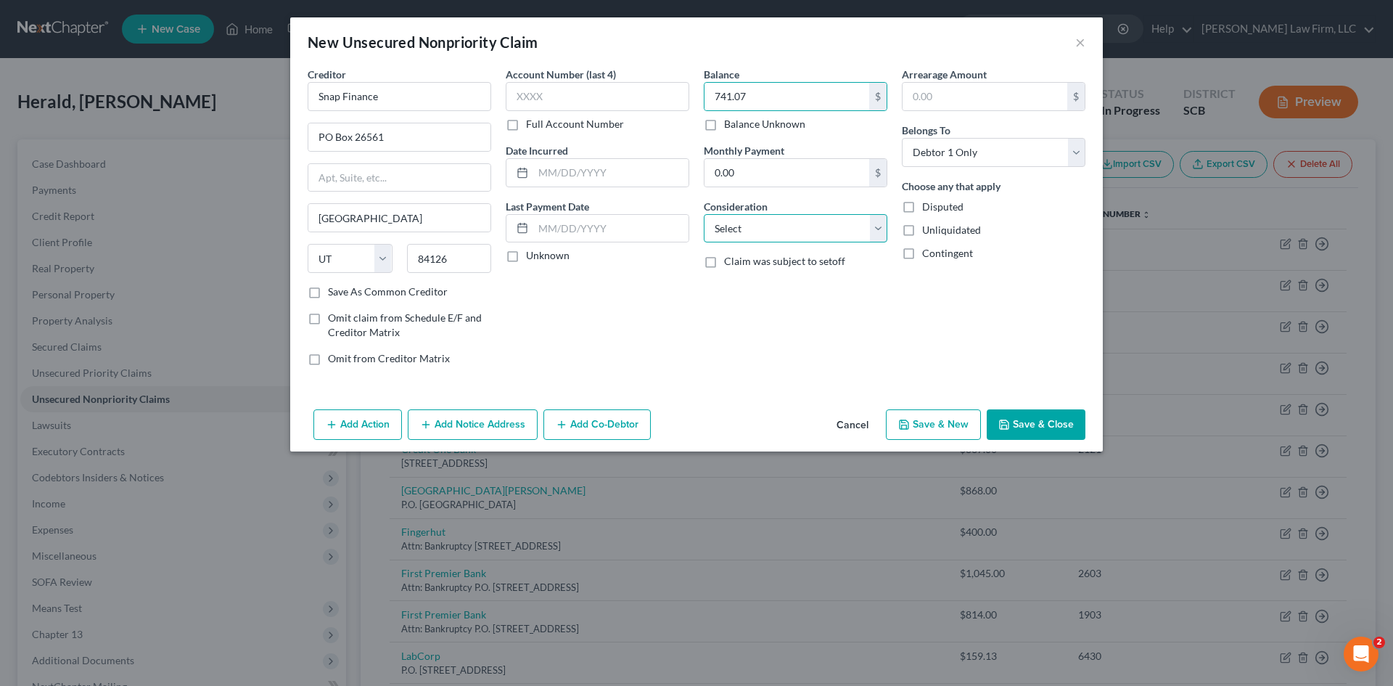
click at [753, 221] on select "Select Cable / Satellite Services Collection Agency Credit Card Debt Debt Couns…" at bounding box center [796, 228] width 184 height 29
select select "14"
click at [704, 214] on select "Select Cable / Satellite Services Collection Agency Credit Card Debt Debt Couns…" at bounding box center [796, 228] width 184 height 29
click at [758, 296] on input "text" at bounding box center [796, 284] width 182 height 28
type input "This is an unsecured debt."
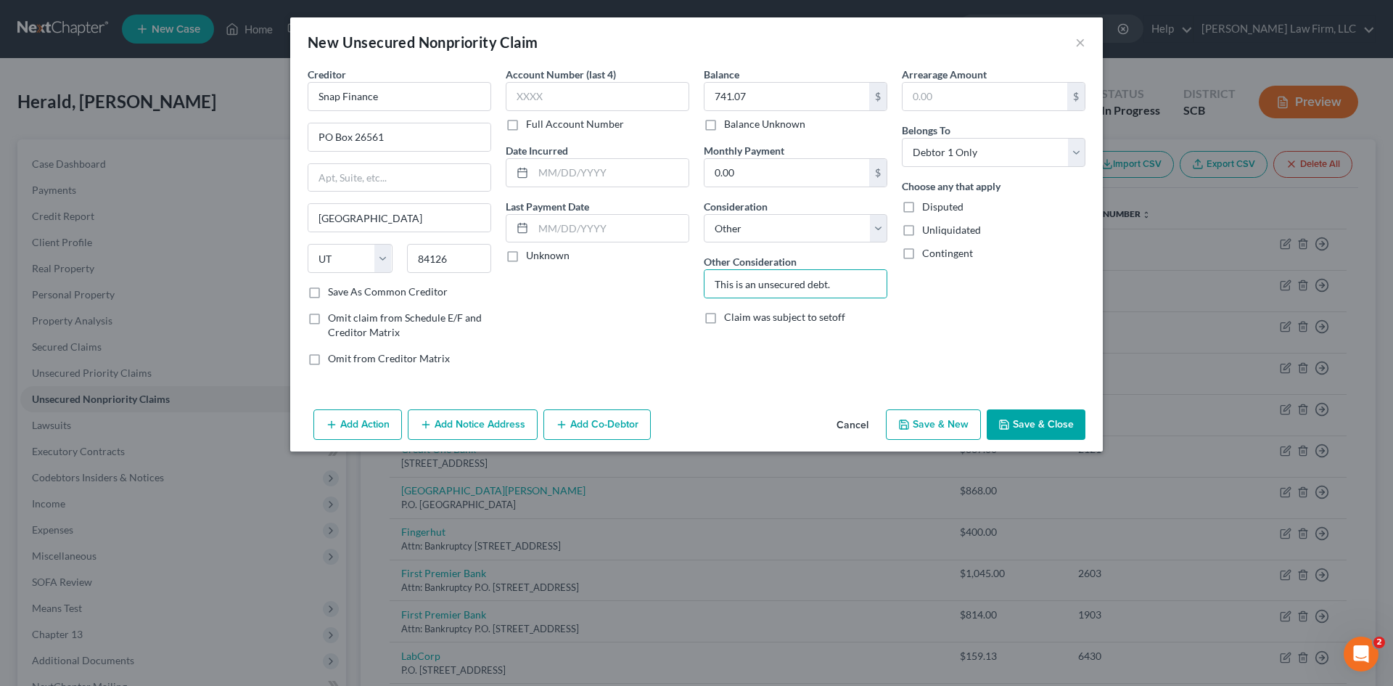
click at [1057, 418] on button "Save & Close" at bounding box center [1036, 424] width 99 height 30
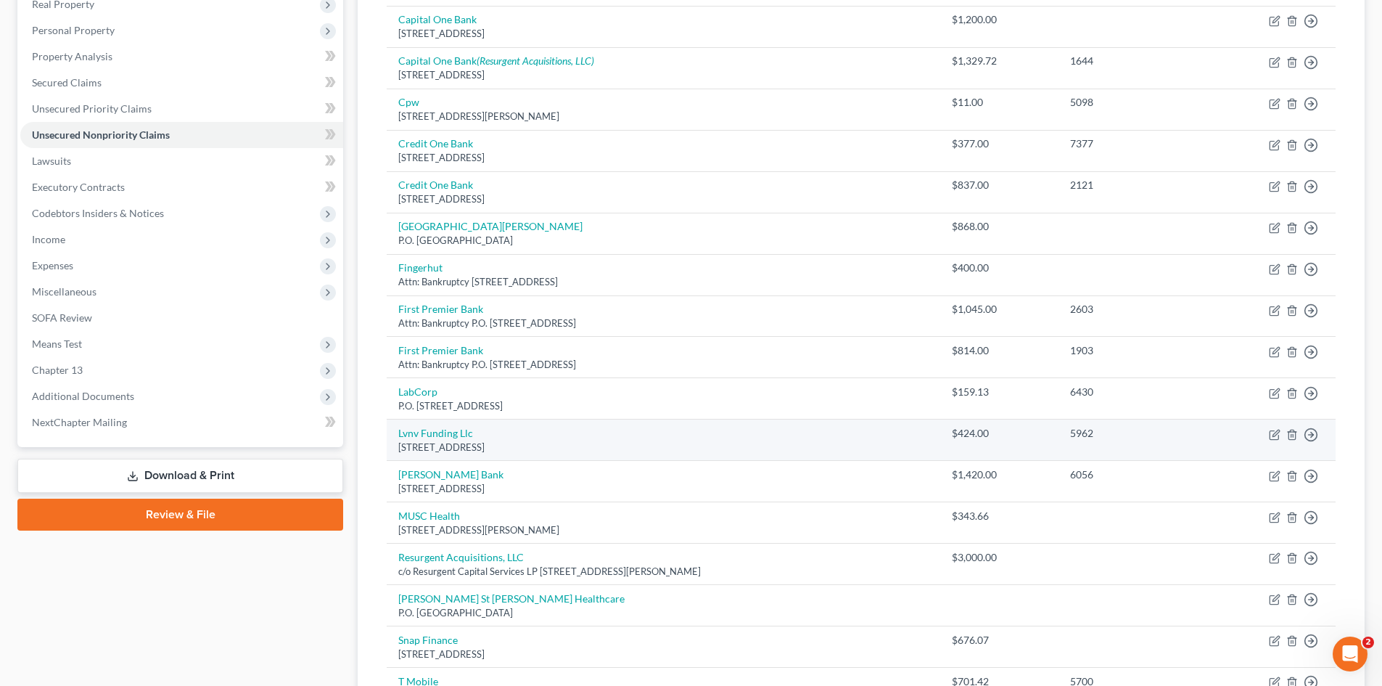
scroll to position [290, 0]
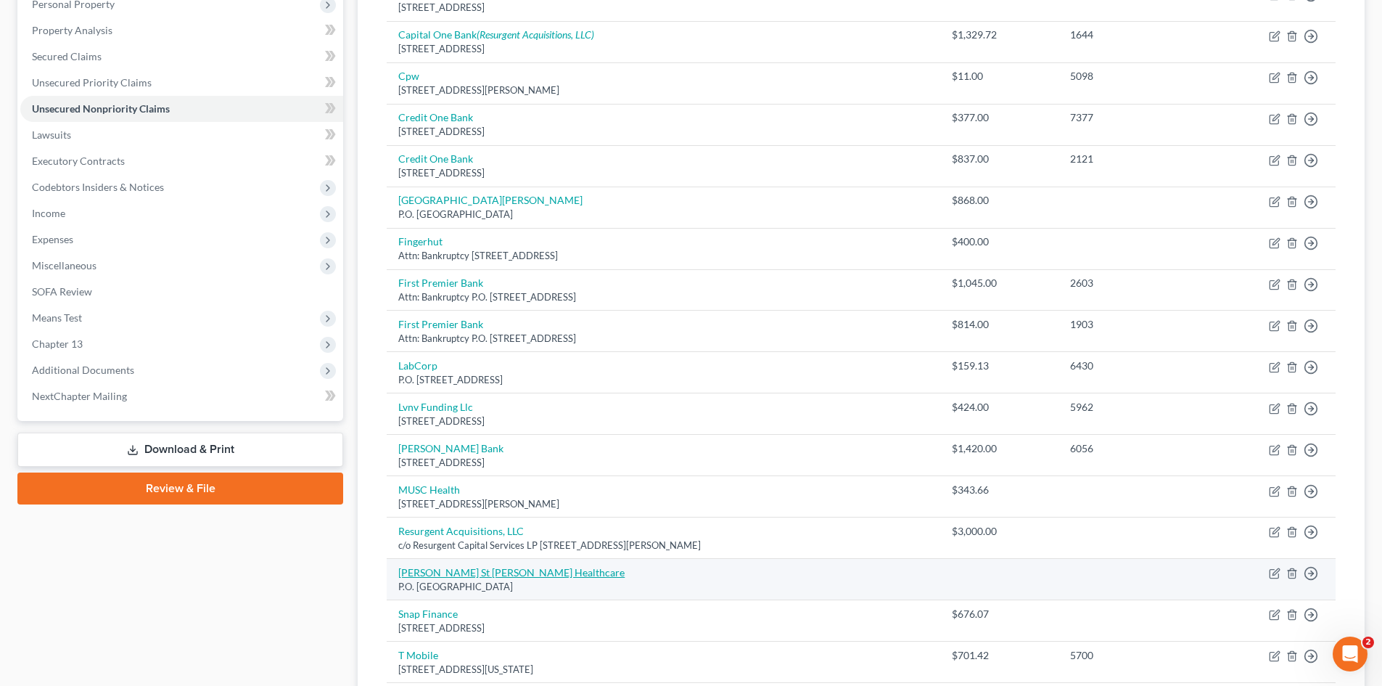
click at [467, 570] on link "[PERSON_NAME] St [PERSON_NAME] Healthcare" at bounding box center [511, 572] width 226 height 12
select select "10"
select select "14"
select select "0"
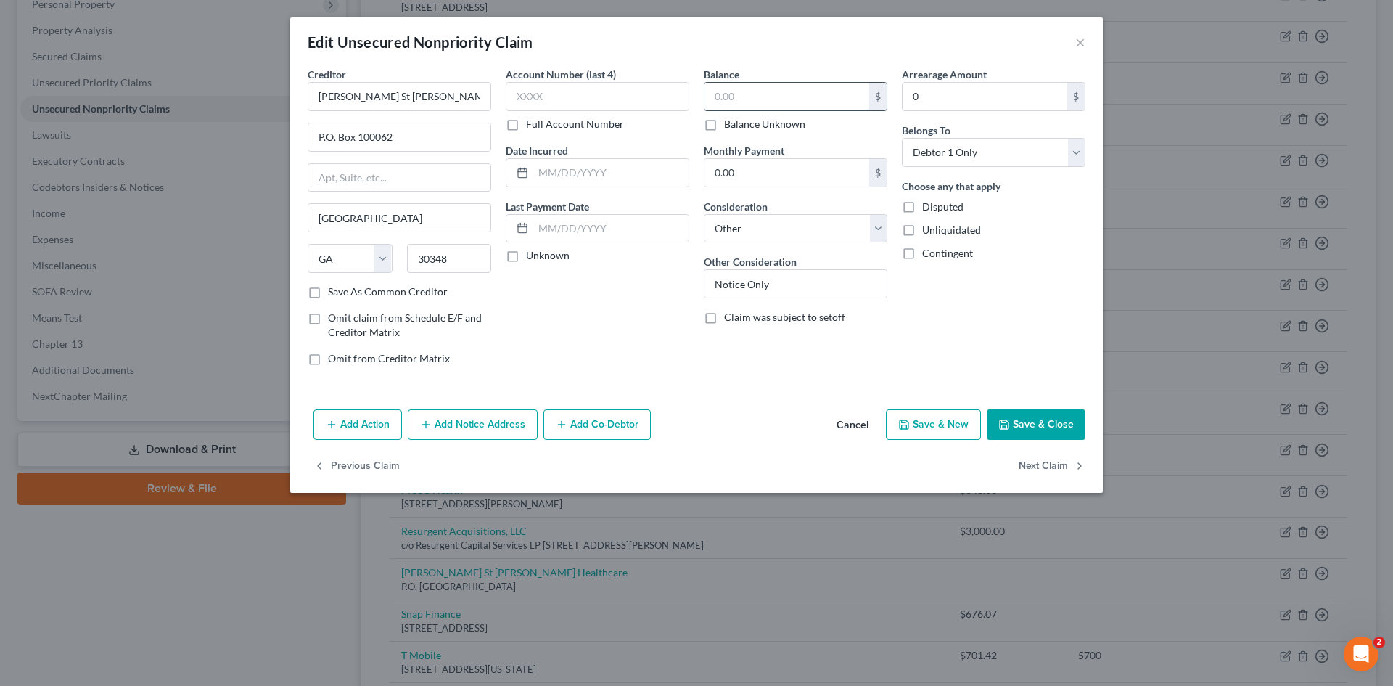
click at [744, 99] on input "text" at bounding box center [787, 97] width 165 height 28
type input "339"
click at [817, 243] on div "Balance 339.00 $ Balance Unknown Balance Undetermined 339 $ Balance Unknown Mon…" at bounding box center [796, 222] width 198 height 311
click at [817, 235] on select "Select Cable / Satellite Services Collection Agency Credit Card Debt Debt Couns…" at bounding box center [796, 228] width 184 height 29
select select "9"
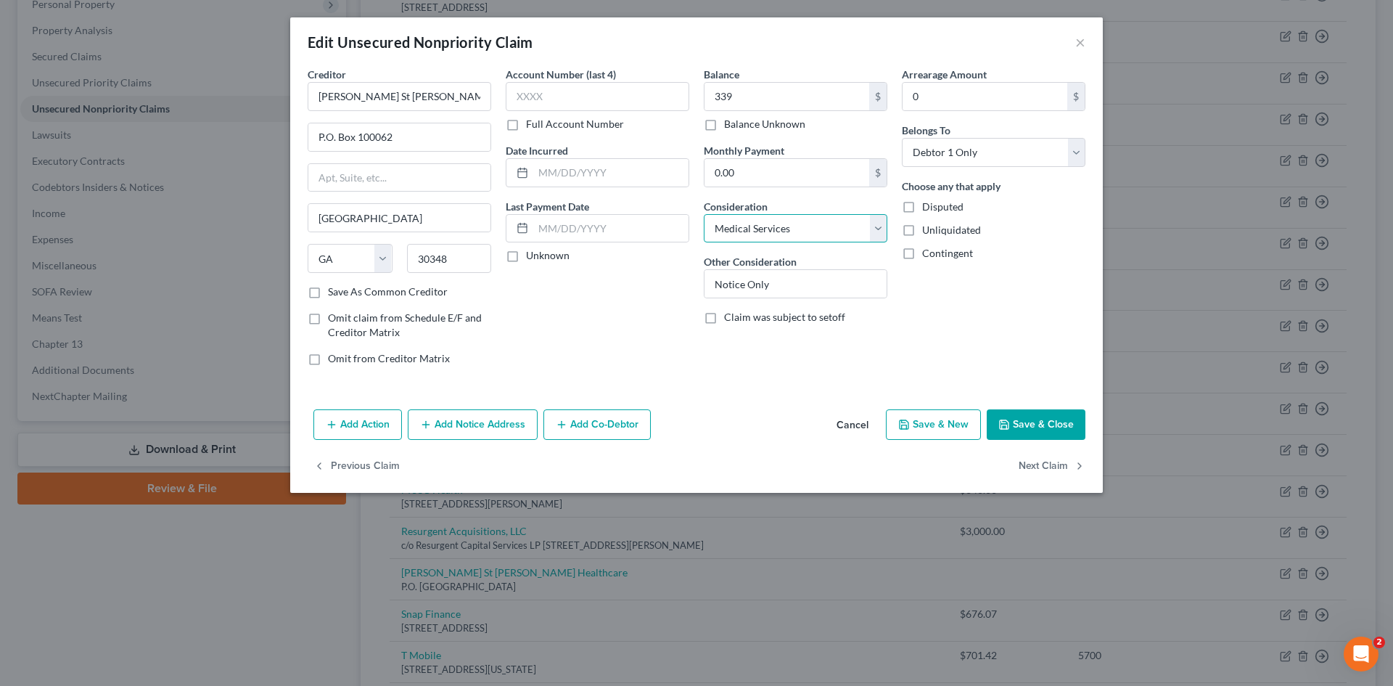
click at [704, 214] on select "Select Cable / Satellite Services Collection Agency Credit Card Debt Debt Couns…" at bounding box center [796, 228] width 184 height 29
click at [1028, 430] on button "Save & Close" at bounding box center [1036, 424] width 99 height 30
type input "339.00"
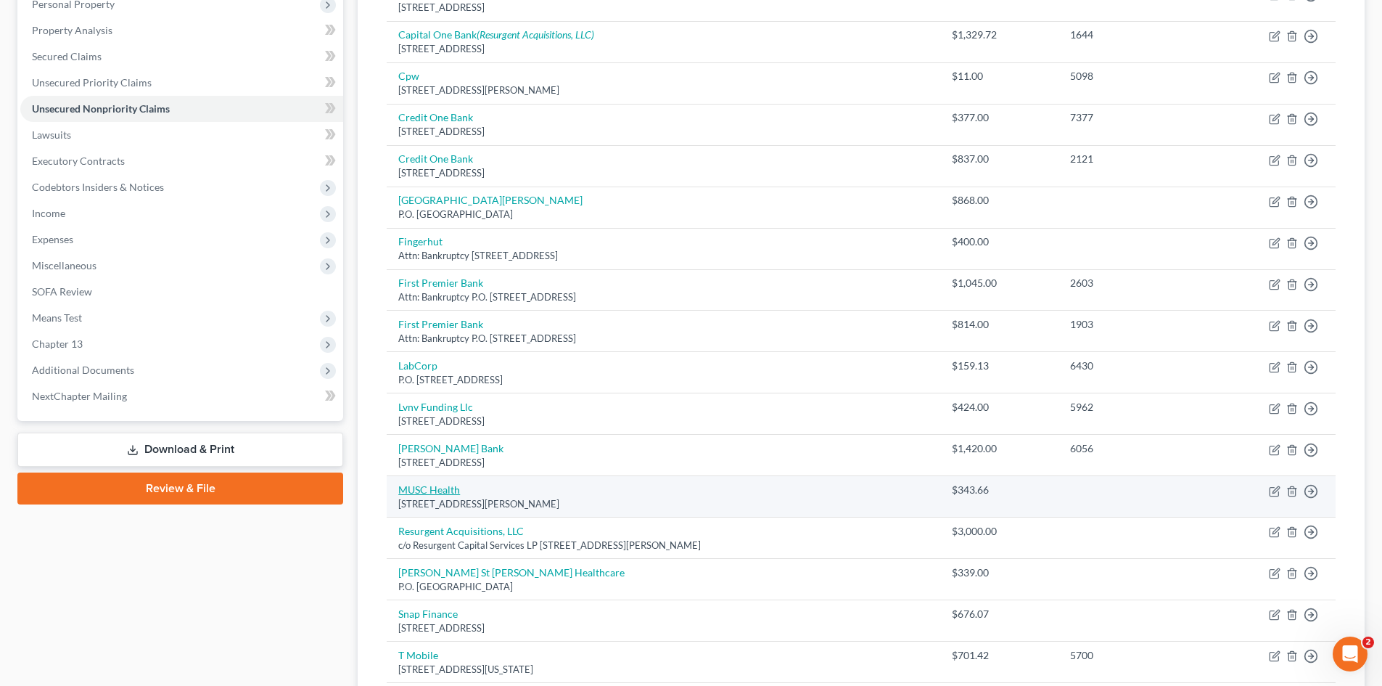
click at [440, 488] on link "MUSC Health" at bounding box center [429, 489] width 62 height 12
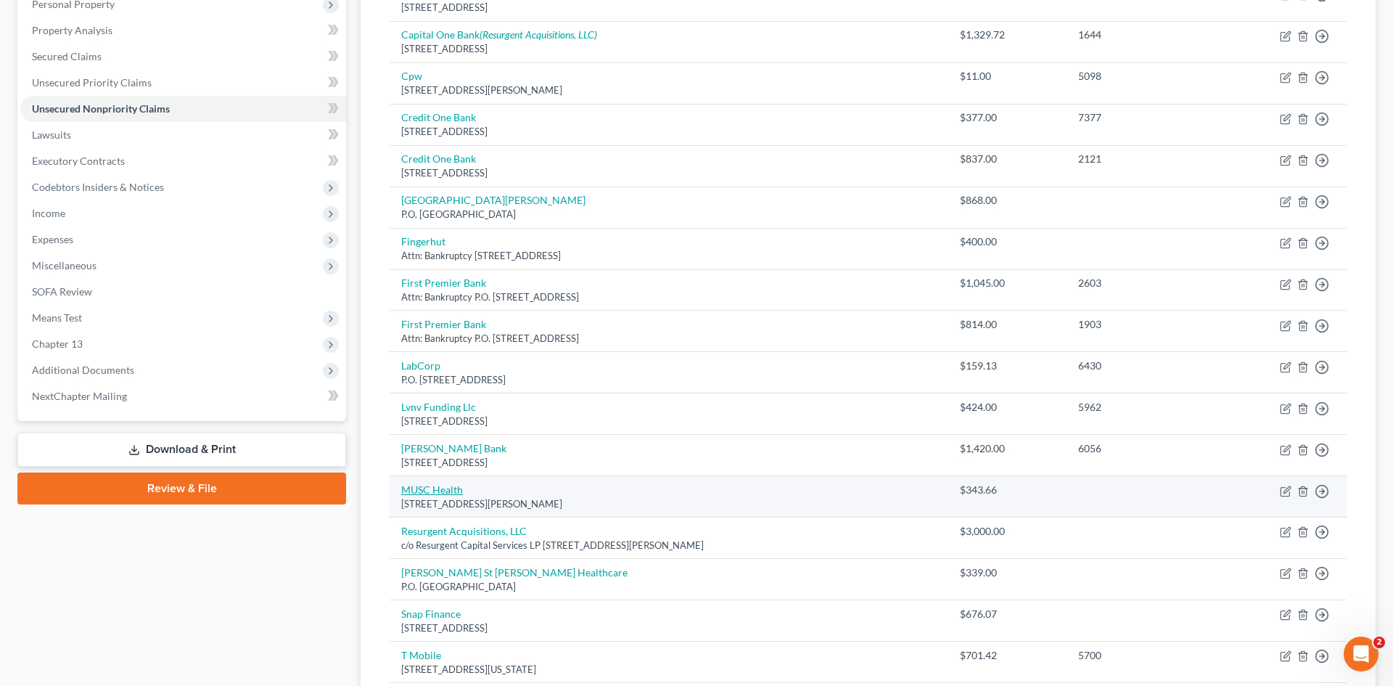
select select "42"
select select "9"
select select "0"
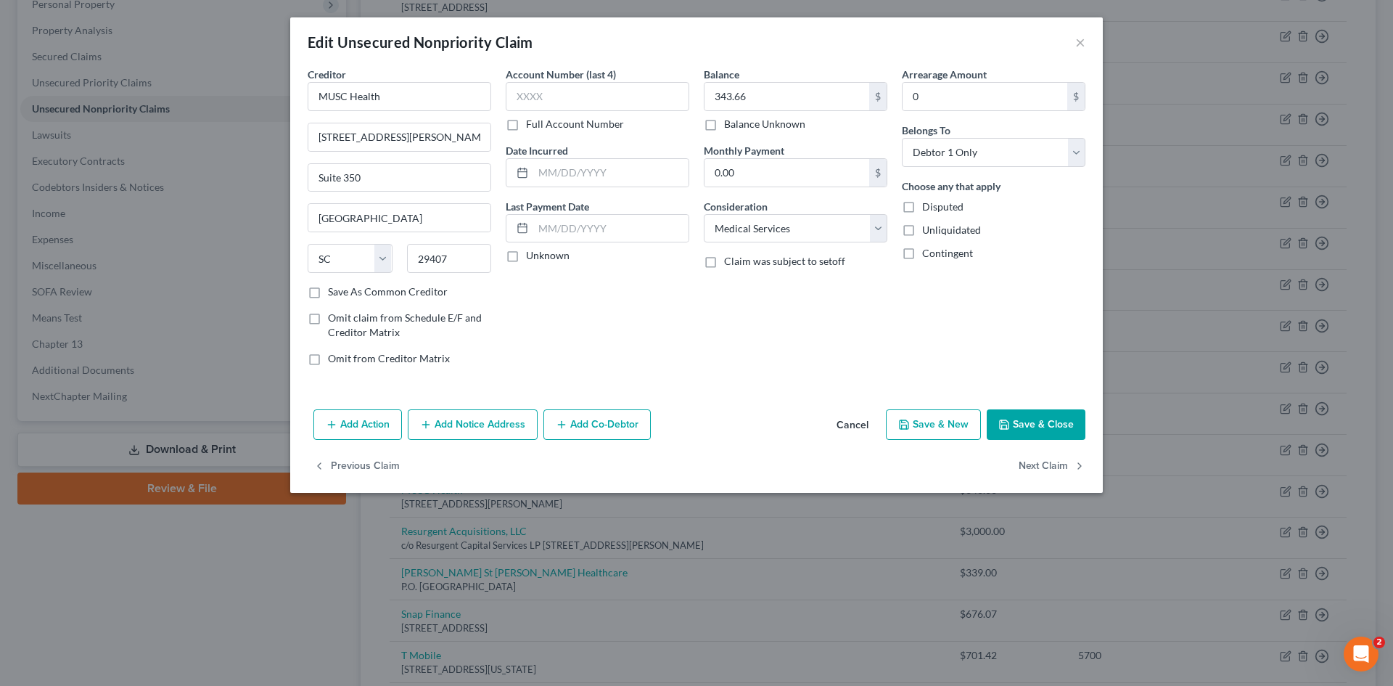
click at [1036, 425] on button "Save & Close" at bounding box center [1036, 424] width 99 height 30
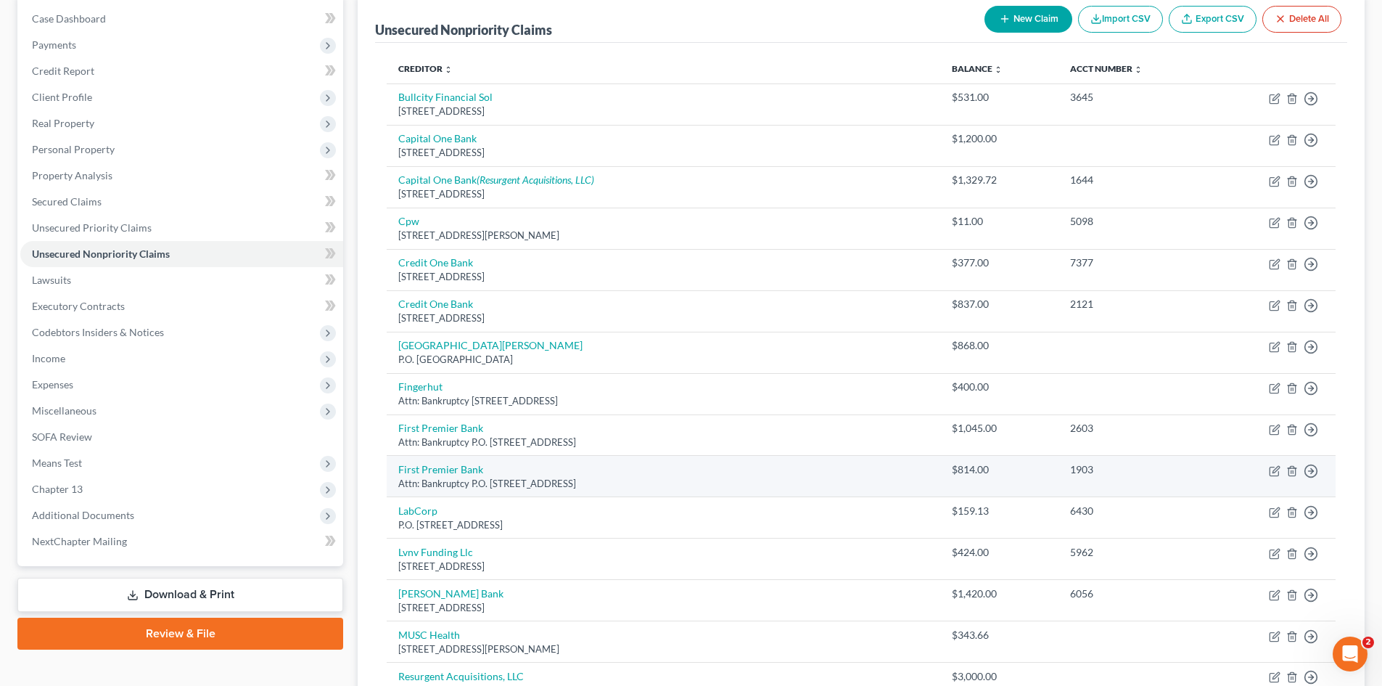
scroll to position [218, 0]
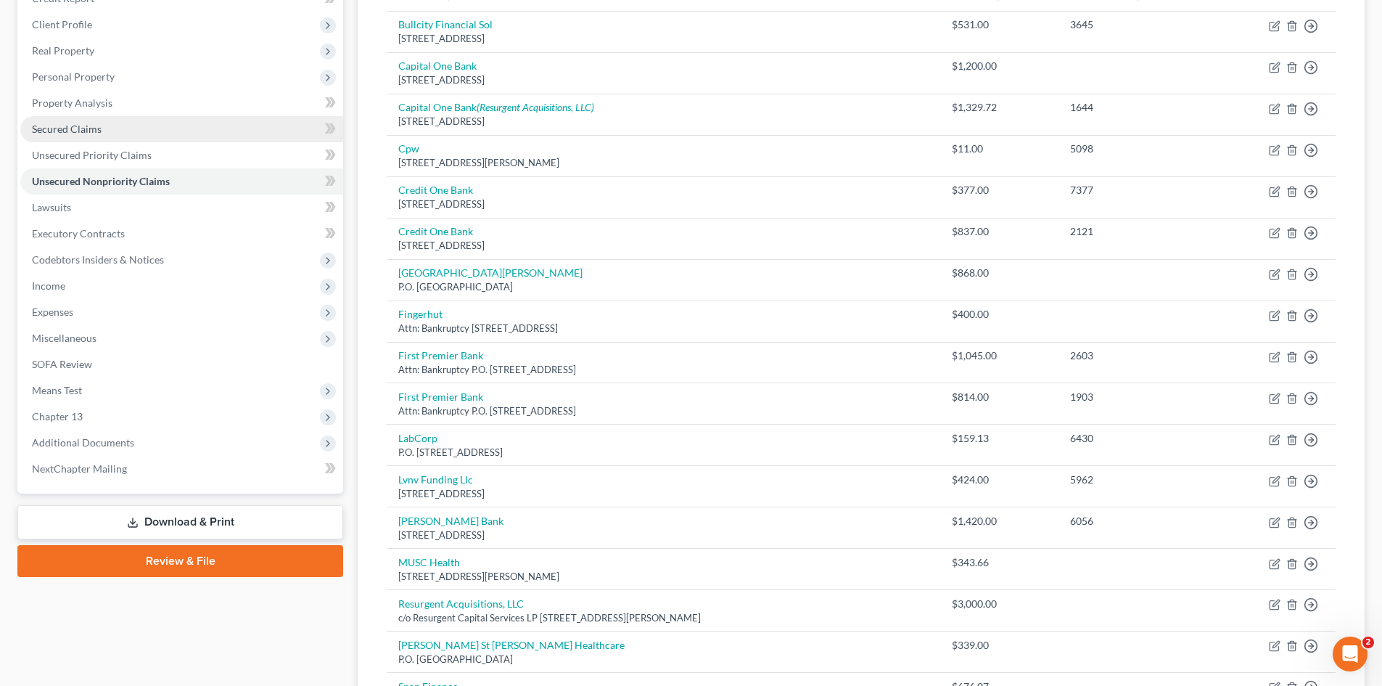
click at [122, 131] on link "Secured Claims" at bounding box center [181, 129] width 323 height 26
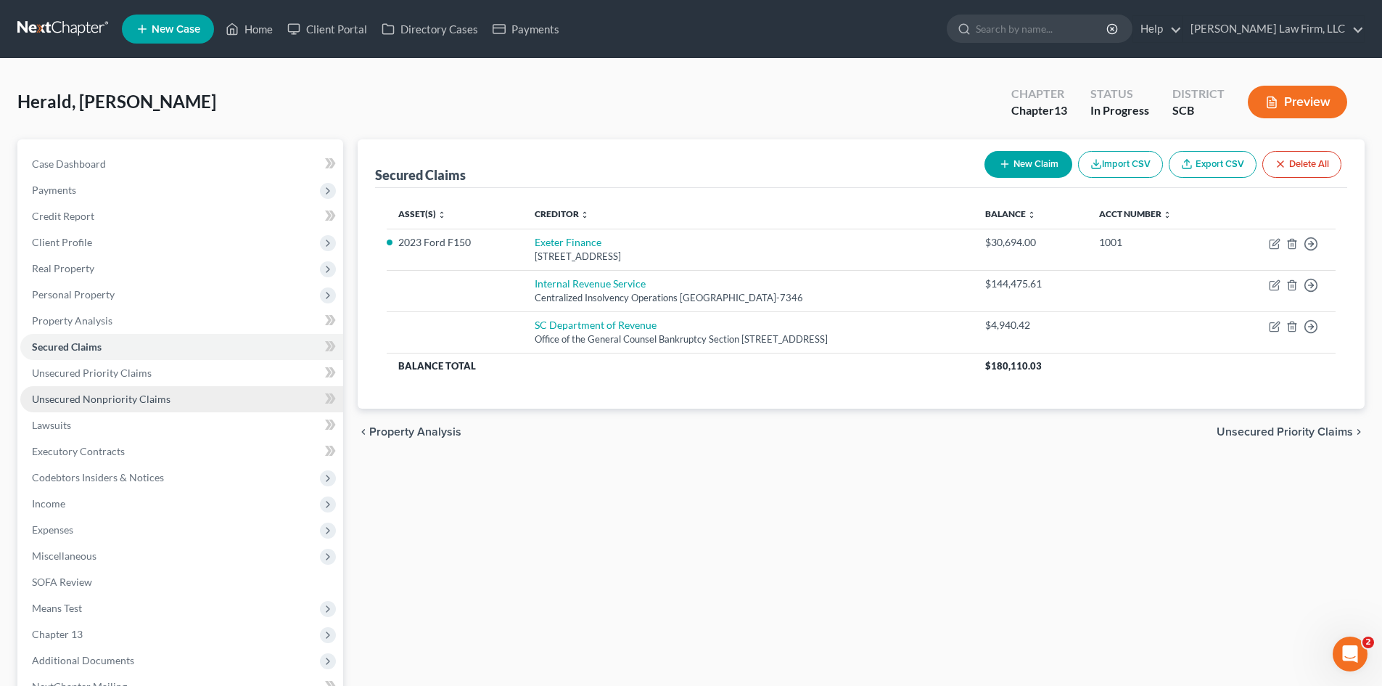
click at [154, 396] on span "Unsecured Nonpriority Claims" at bounding box center [101, 399] width 139 height 12
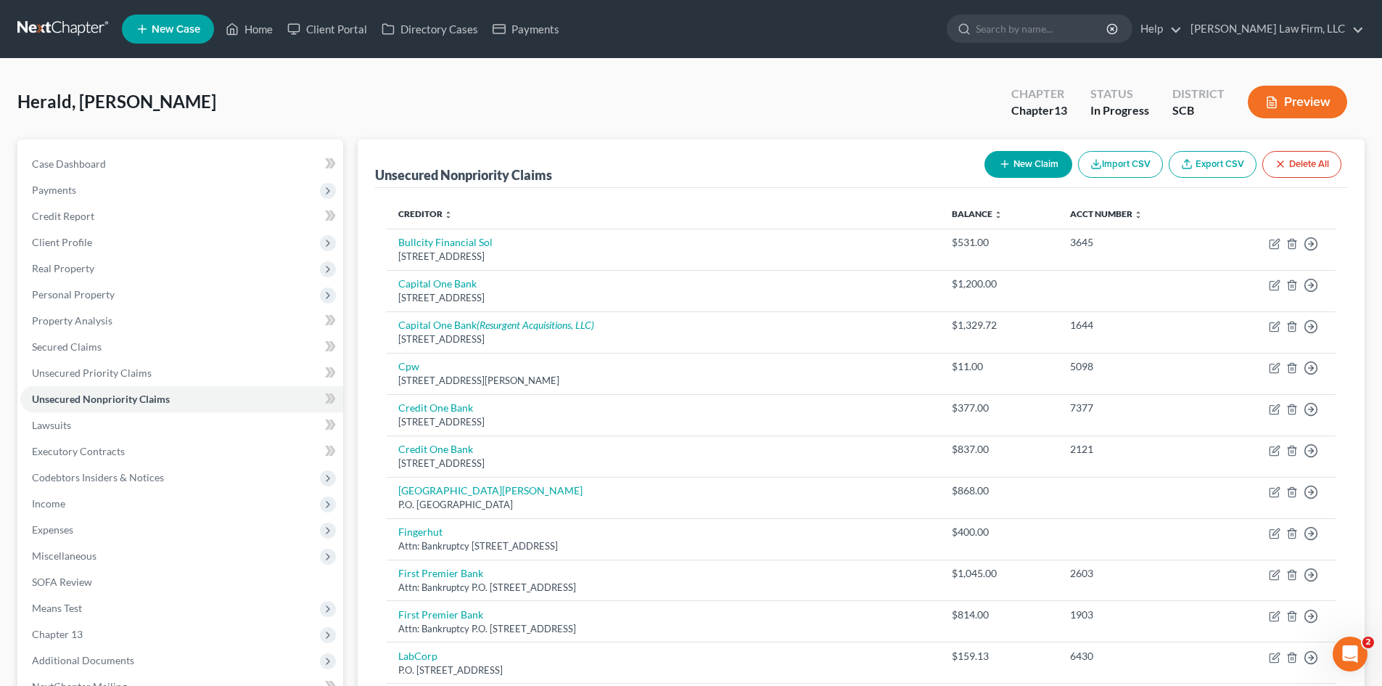
click at [1034, 168] on button "New Claim" at bounding box center [1029, 164] width 88 height 27
select select "0"
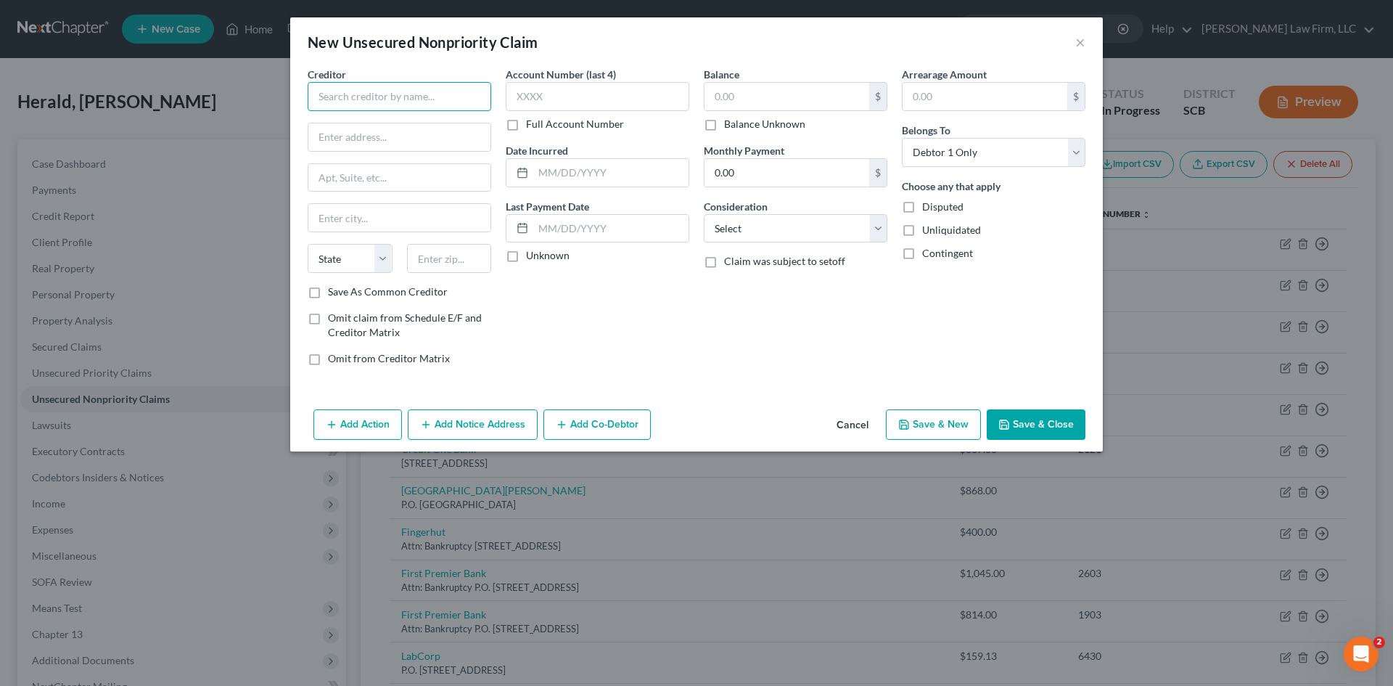
click at [380, 97] on input "text" at bounding box center [400, 96] width 184 height 29
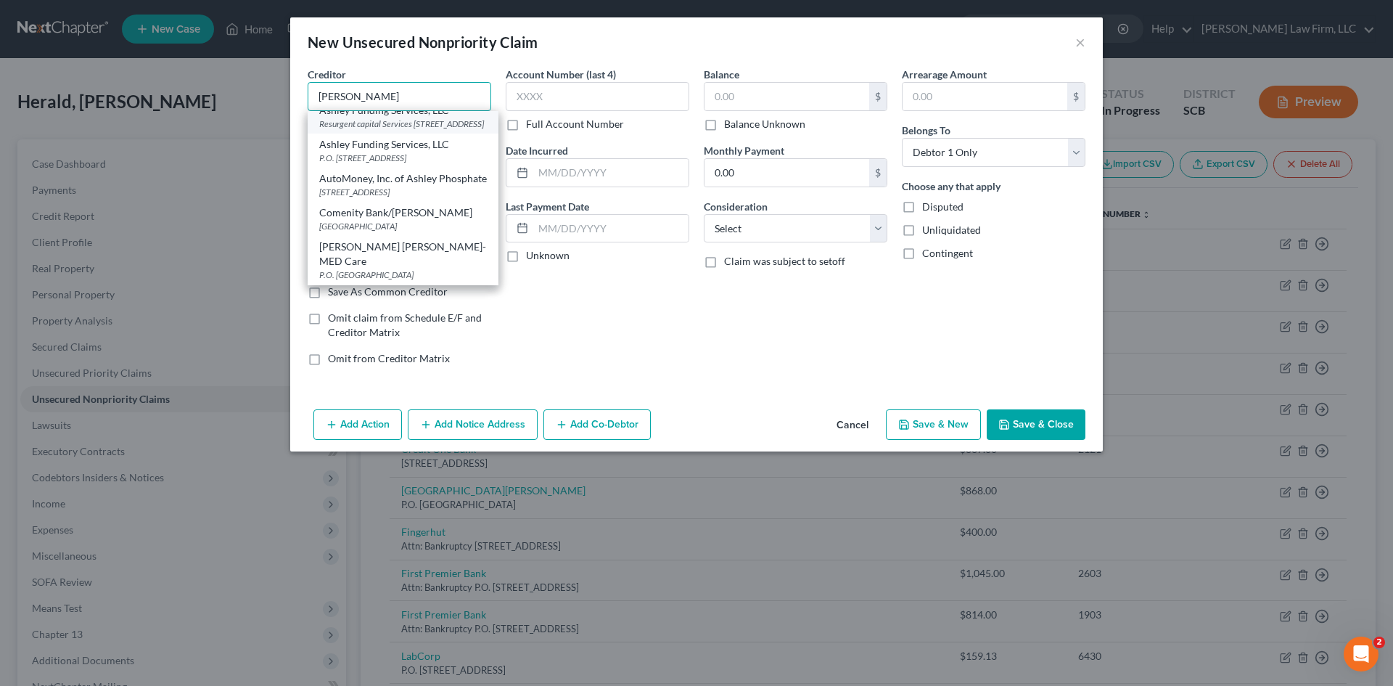
scroll to position [51, 0]
click at [374, 97] on input "[PERSON_NAME]" at bounding box center [400, 96] width 184 height 29
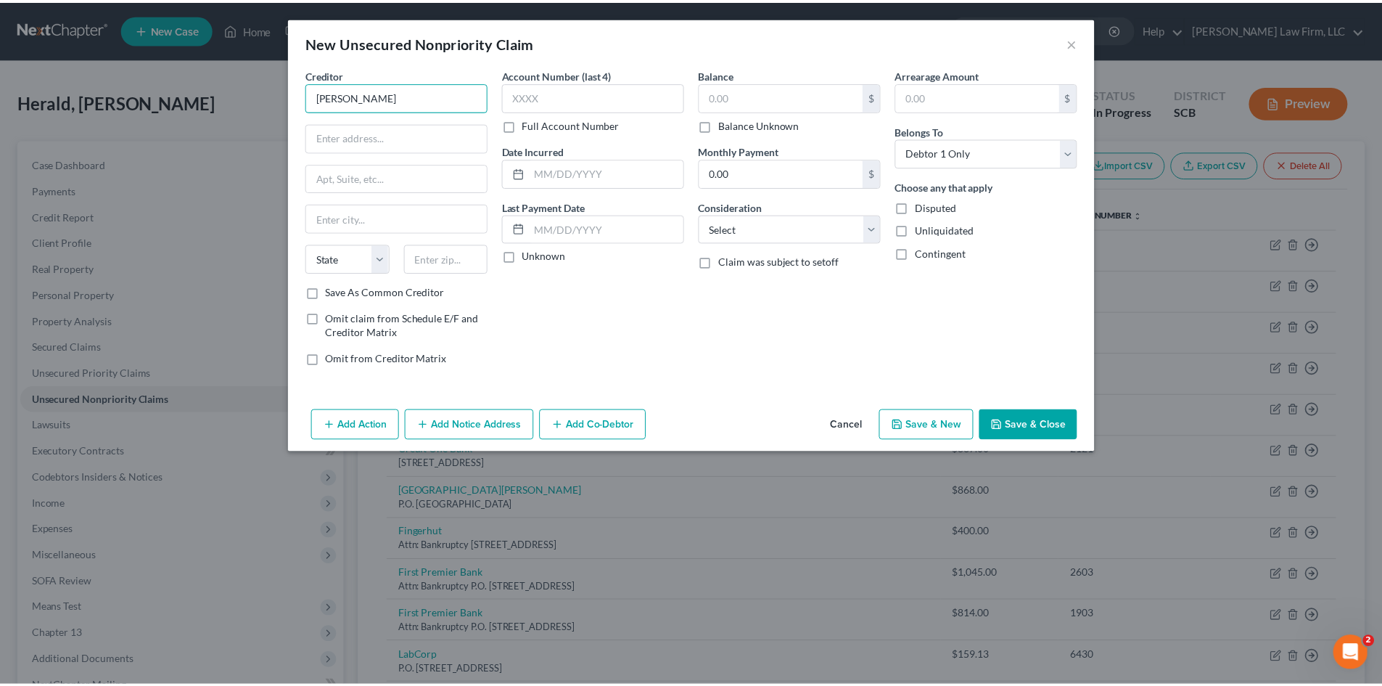
scroll to position [0, 0]
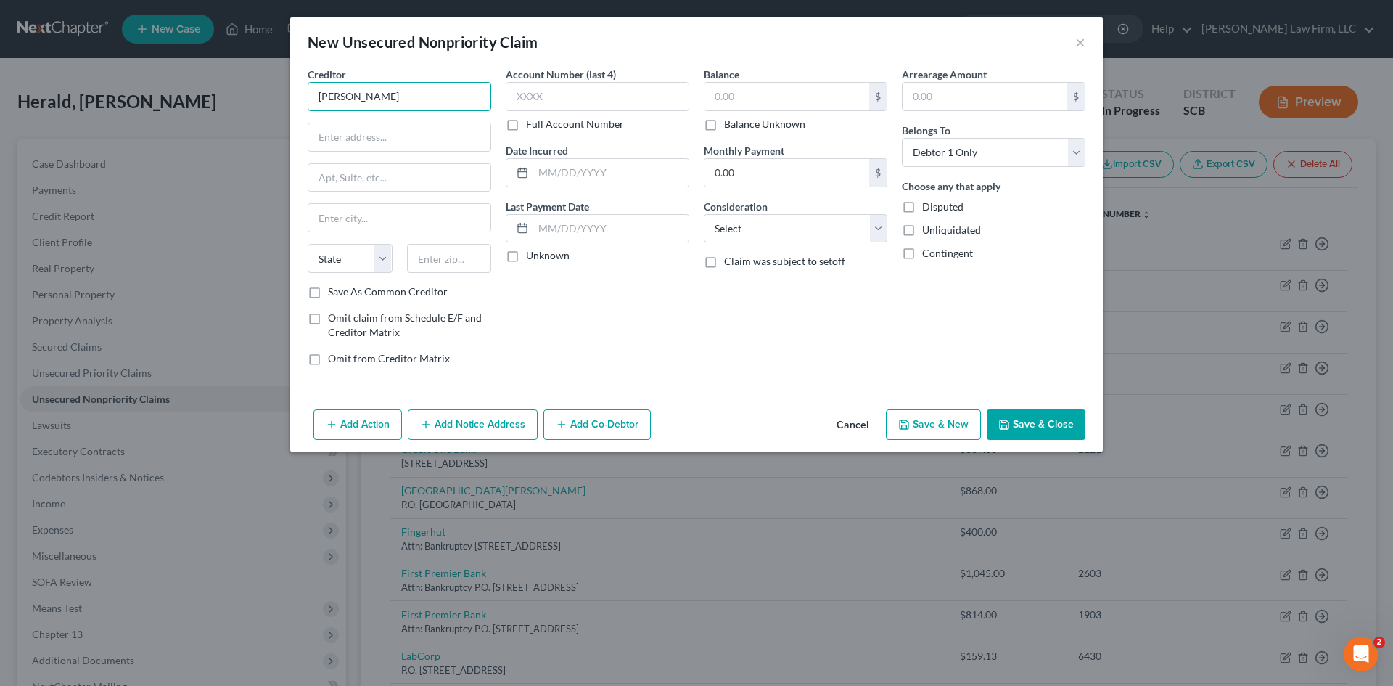
drag, startPoint x: 394, startPoint y: 98, endPoint x: 273, endPoint y: 99, distance: 121.2
click at [273, 99] on div "New Unsecured Nonpriority Claim × Creditor * ashley State [US_STATE] AK AR AZ […" at bounding box center [696, 343] width 1393 height 686
click at [819, 223] on select "Select Cable / Satellite Services Collection Agency Credit Card Debt Debt Couns…" at bounding box center [796, 228] width 184 height 29
type input "Ashley Home Furniture"
select select "2"
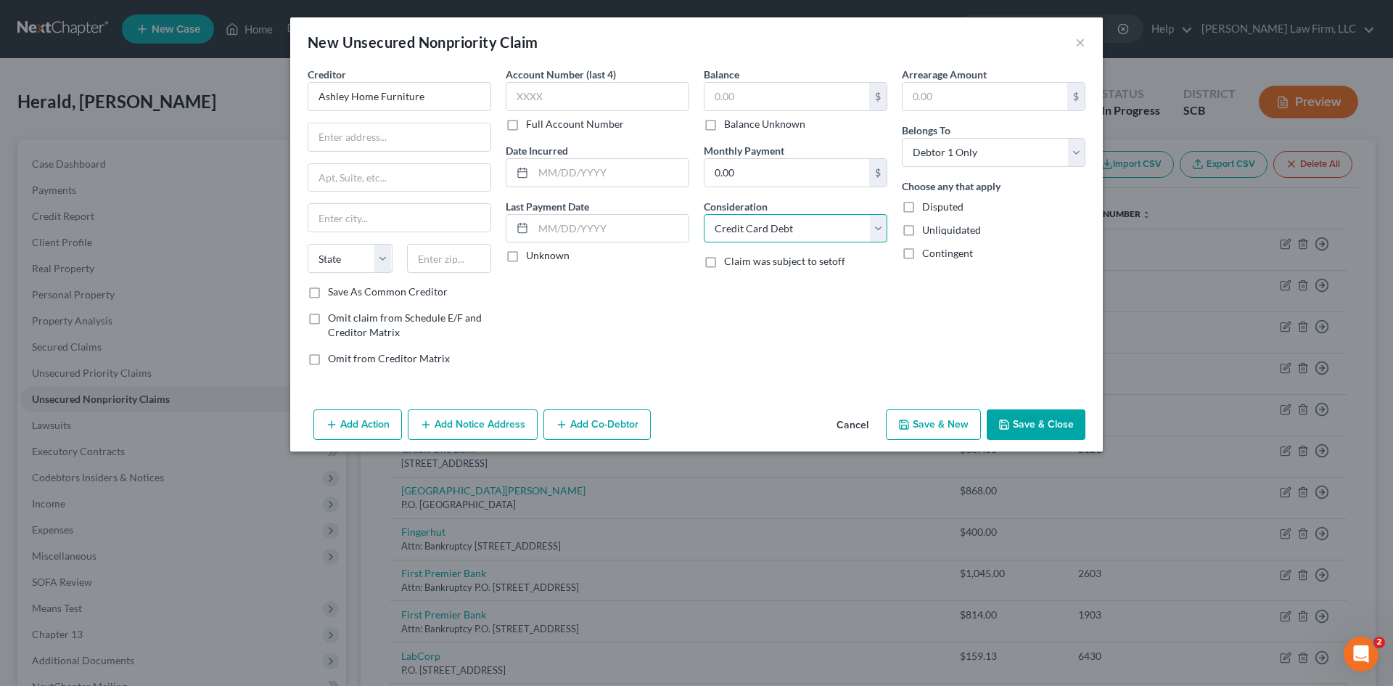
click at [704, 214] on select "Select Cable / Satellite Services Collection Agency Credit Card Debt Debt Couns…" at bounding box center [796, 228] width 184 height 29
click at [798, 102] on input "text" at bounding box center [787, 97] width 165 height 28
click at [1014, 427] on button "Save & Close" at bounding box center [1036, 424] width 99 height 30
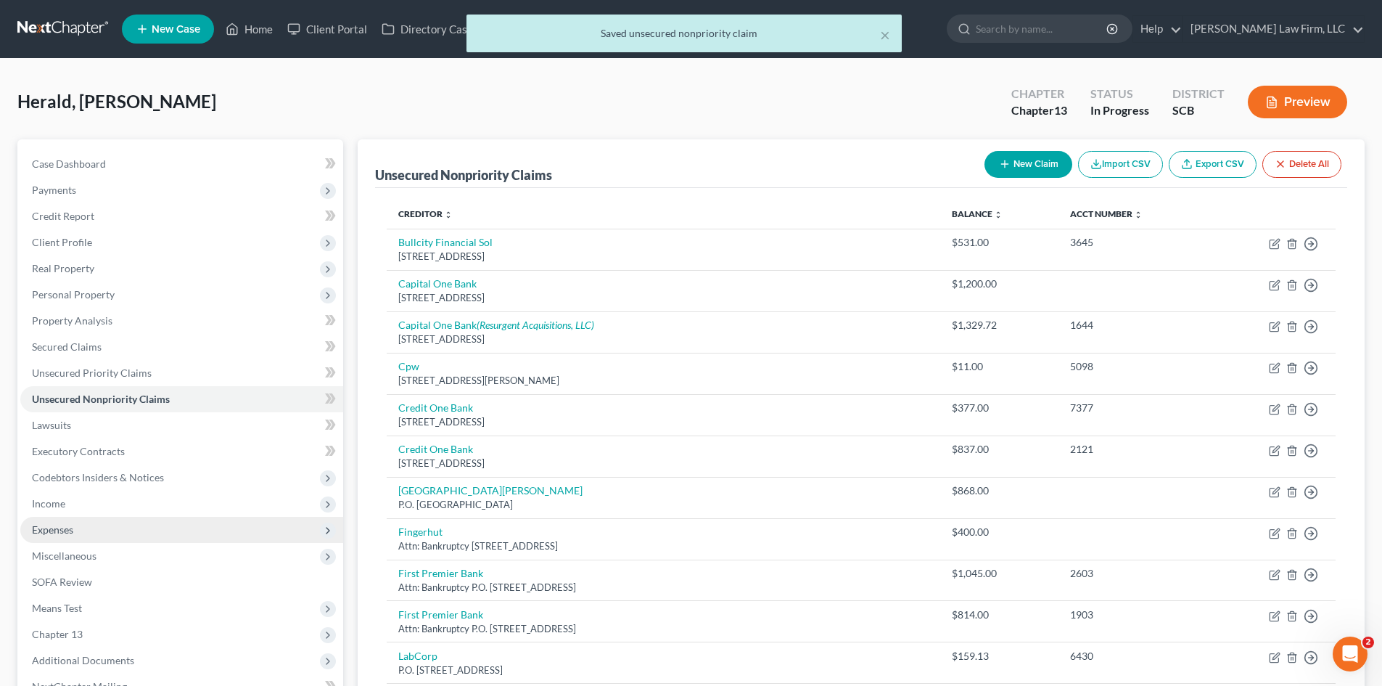
click at [64, 532] on span "Expenses" at bounding box center [52, 529] width 41 height 12
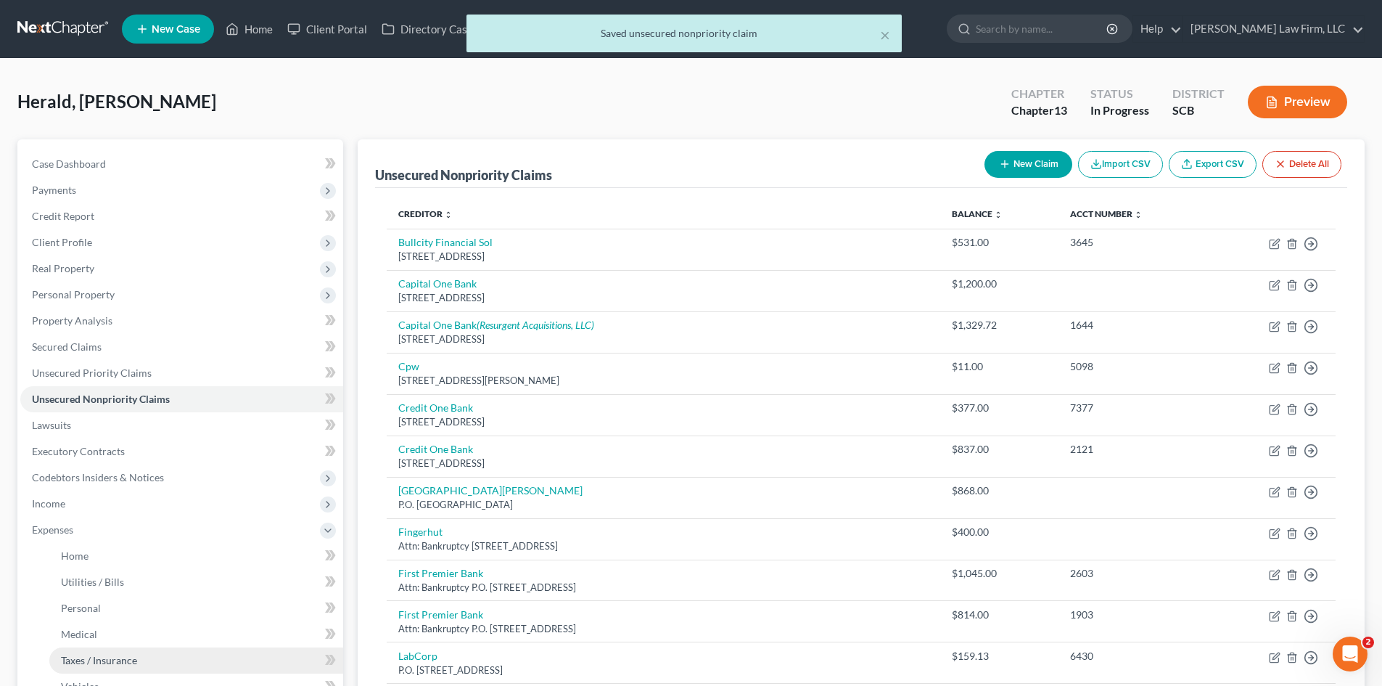
click at [75, 654] on span "Taxes / Insurance" at bounding box center [99, 660] width 76 height 12
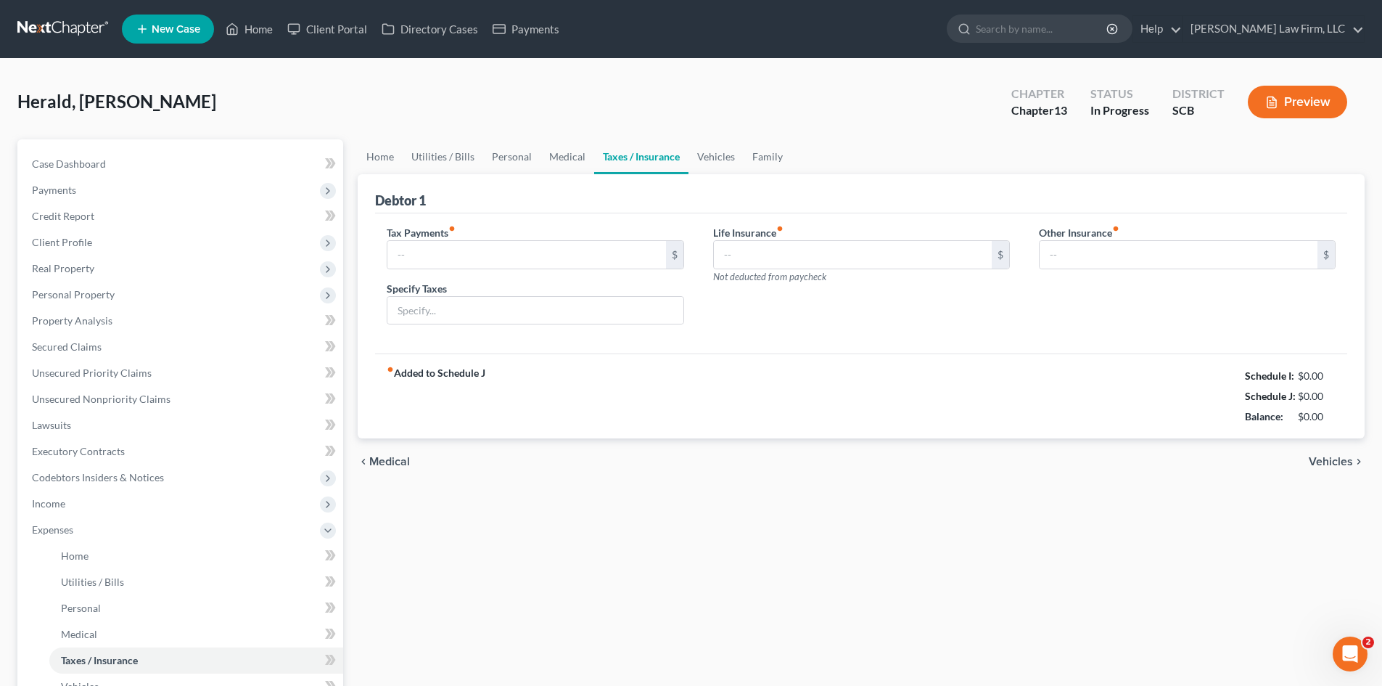
type input "0.00"
click at [486, 317] on input "text" at bounding box center [535, 311] width 295 height 28
type input "Vehicle Taxes"
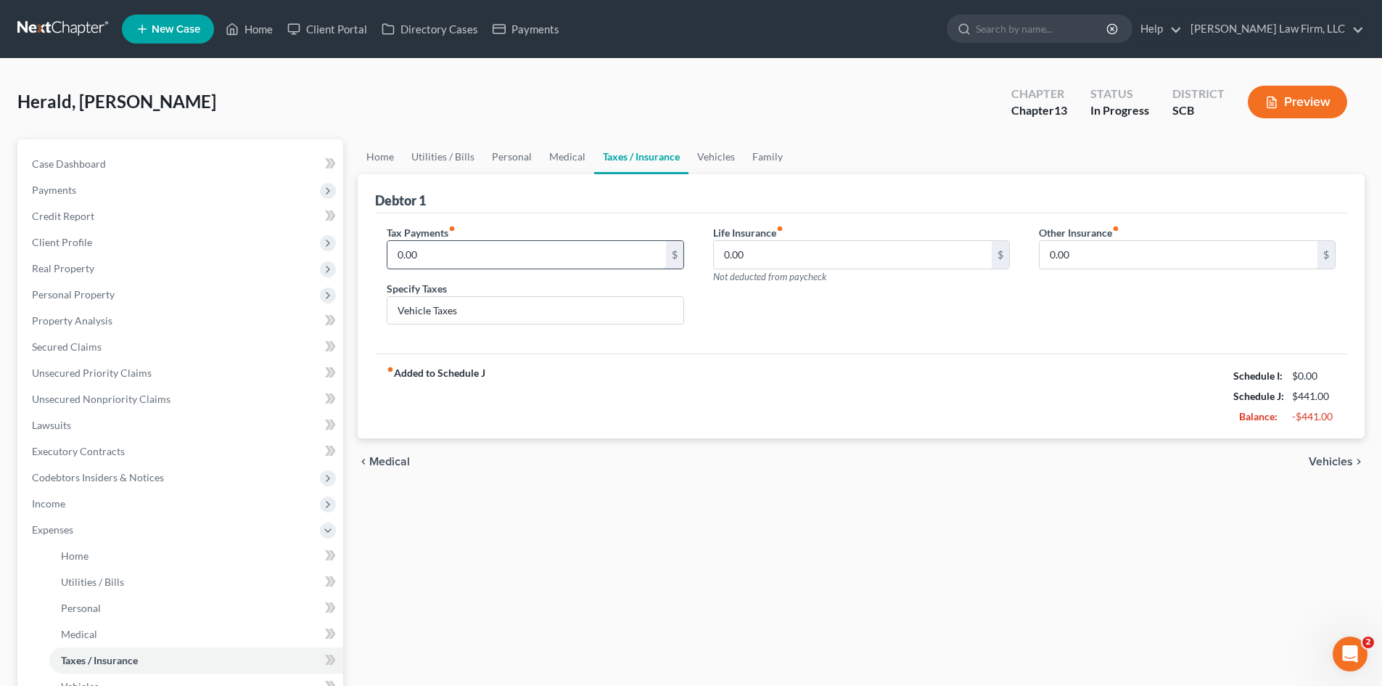
click at [514, 260] on input "0.00" at bounding box center [527, 255] width 278 height 28
type input "69.83"
drag, startPoint x: 719, startPoint y: 163, endPoint x: 731, endPoint y: 160, distance: 12.0
click at [719, 163] on link "Vehicles" at bounding box center [716, 156] width 55 height 35
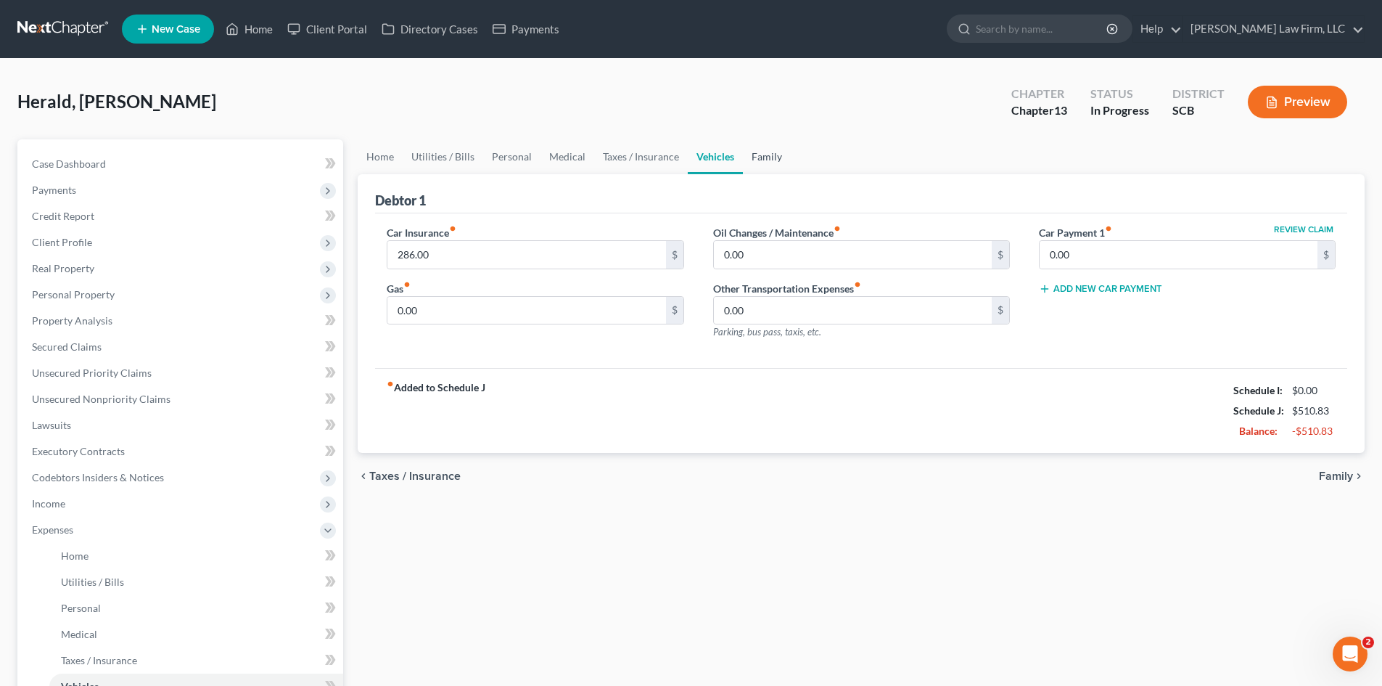
click at [758, 161] on link "Family" at bounding box center [767, 156] width 48 height 35
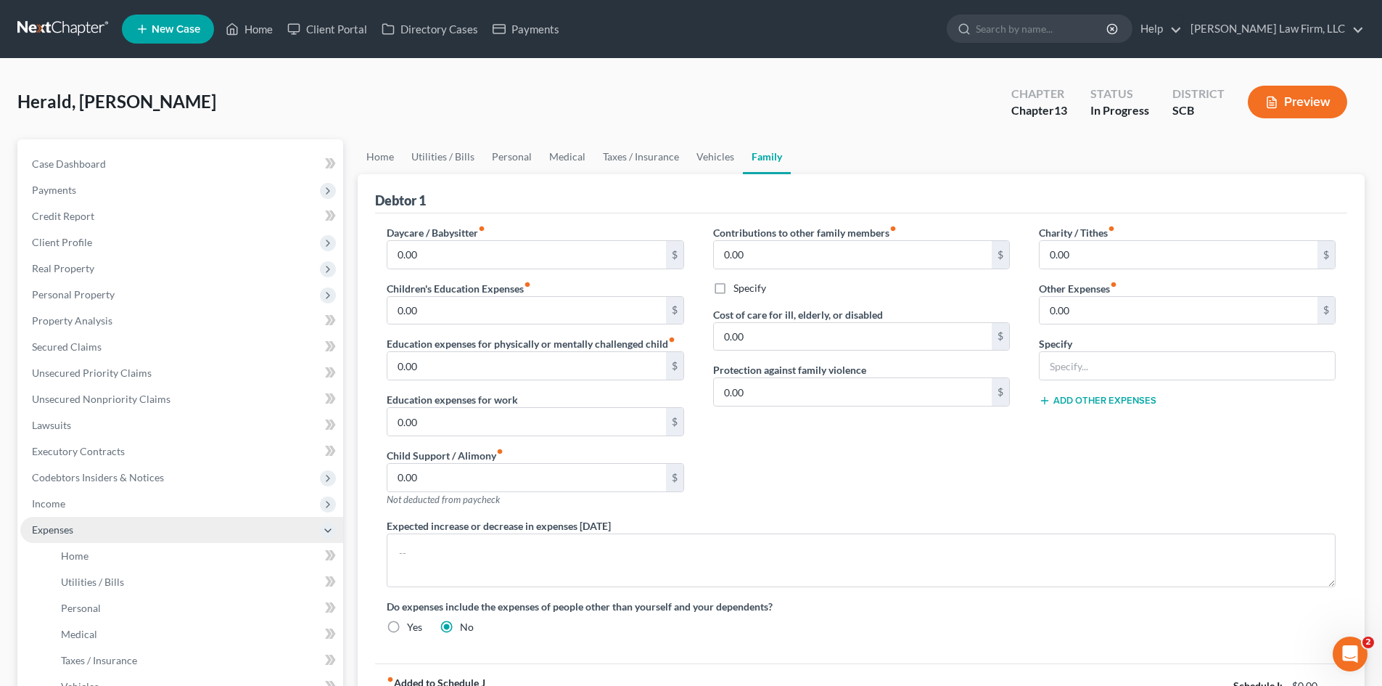
click at [81, 517] on span "Expenses" at bounding box center [181, 530] width 323 height 26
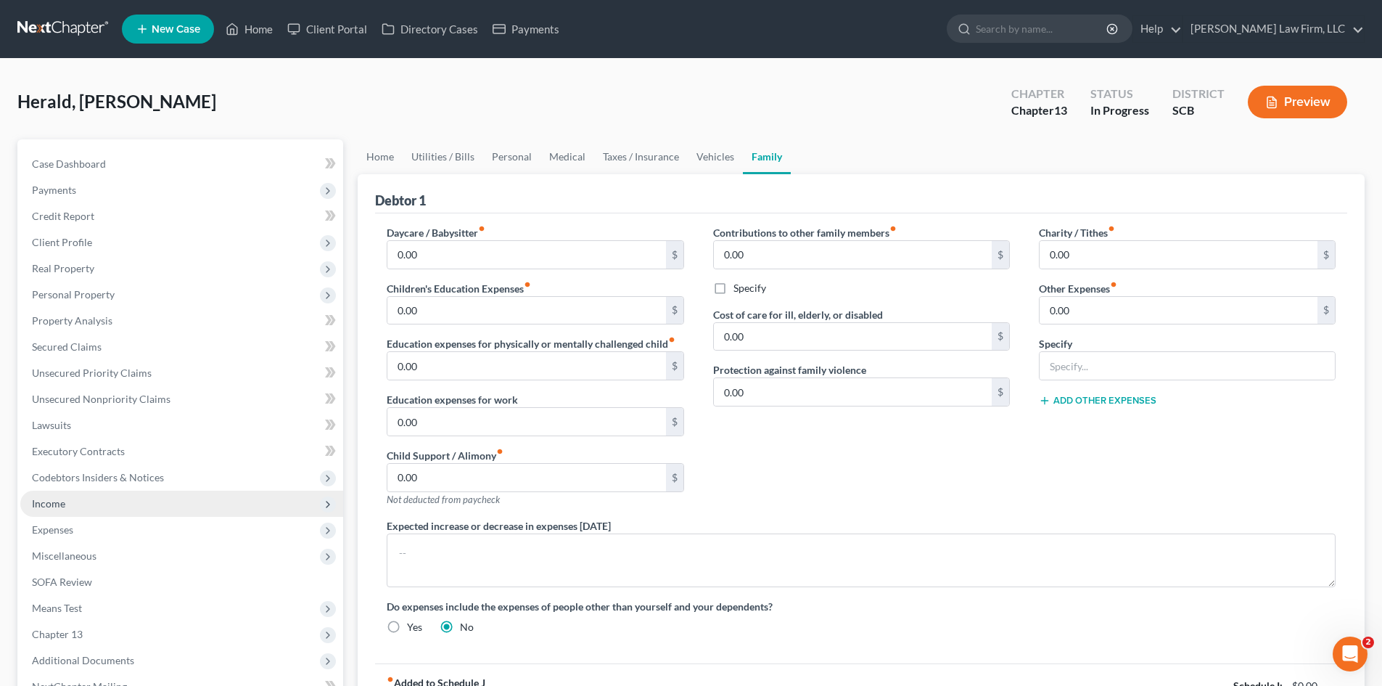
click at [71, 508] on span "Income" at bounding box center [181, 504] width 323 height 26
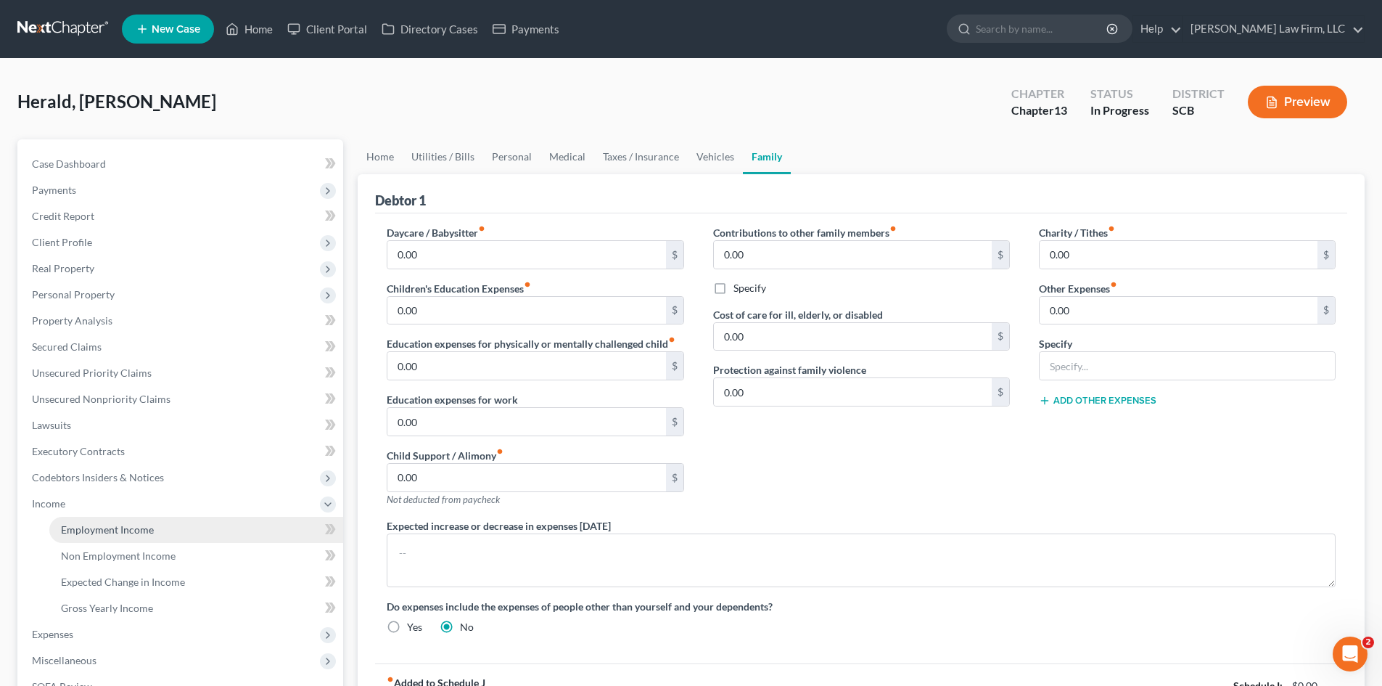
click at [91, 534] on span "Employment Income" at bounding box center [107, 529] width 93 height 12
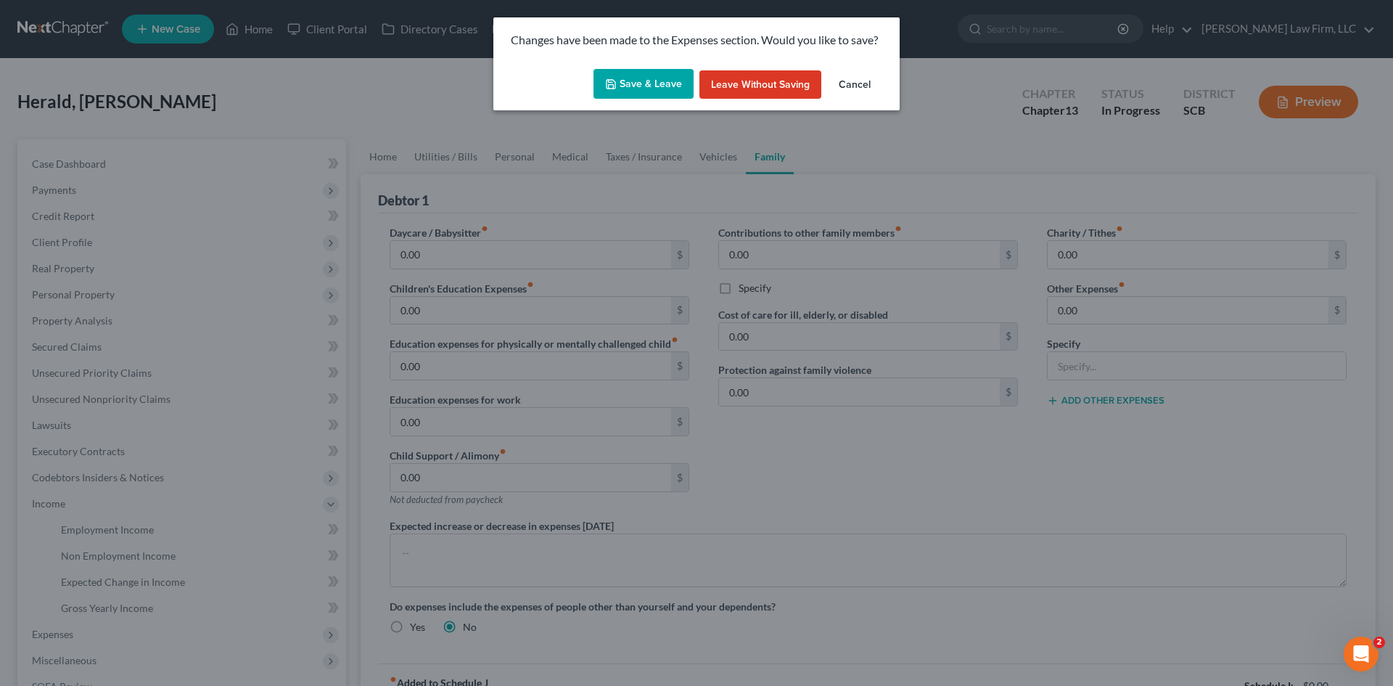
click at [662, 96] on button "Save & Leave" at bounding box center [644, 84] width 100 height 30
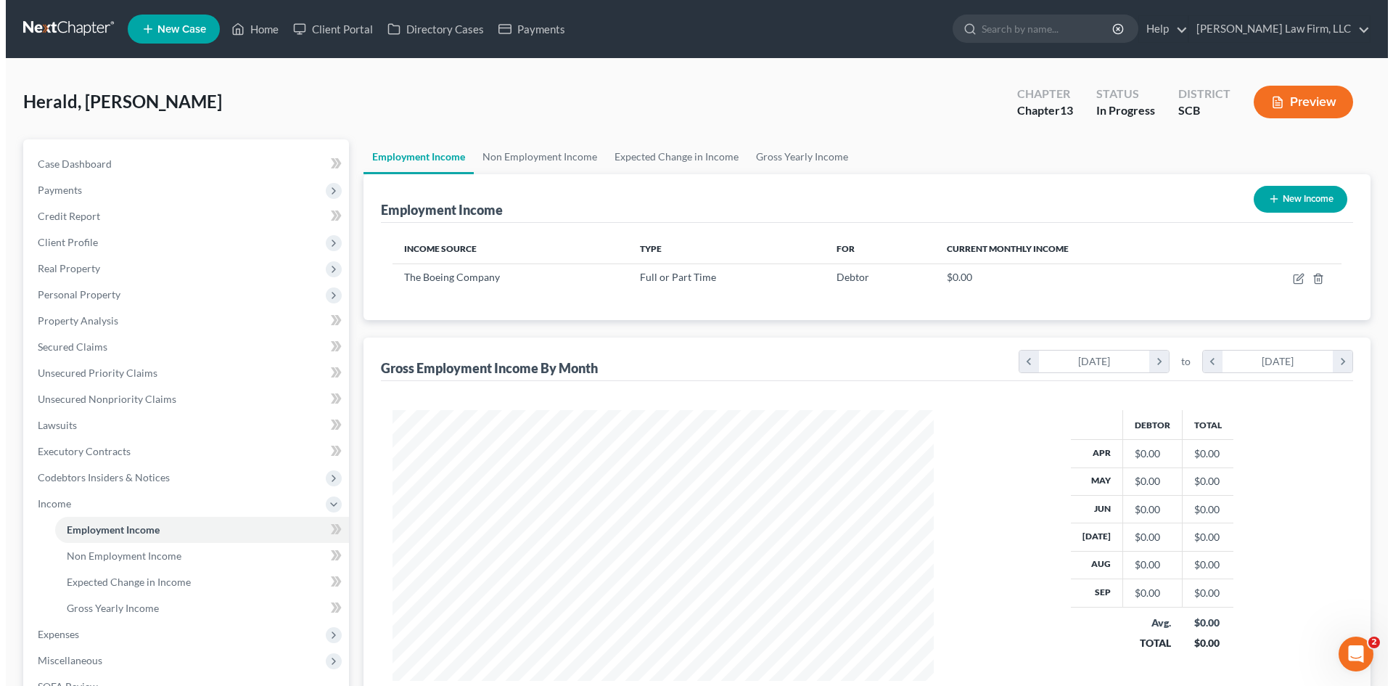
scroll to position [271, 570]
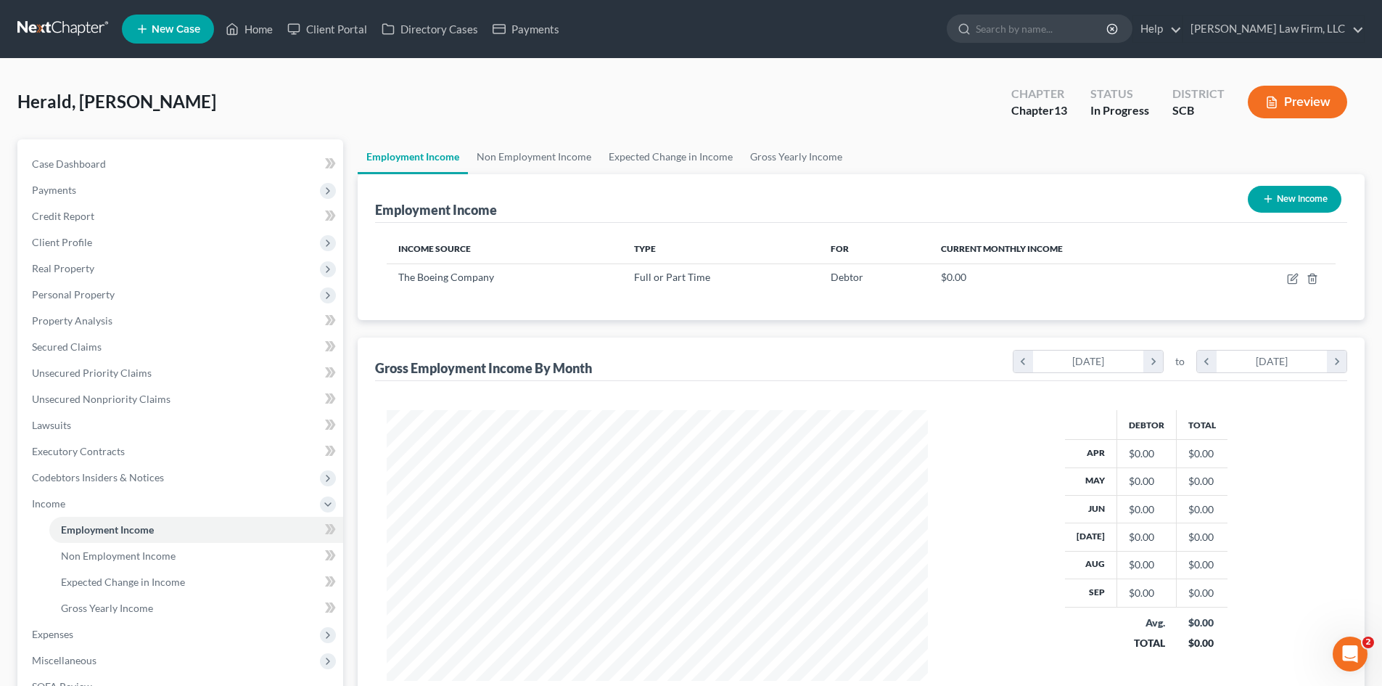
click at [1285, 210] on button "New Income" at bounding box center [1295, 199] width 94 height 27
select select "0"
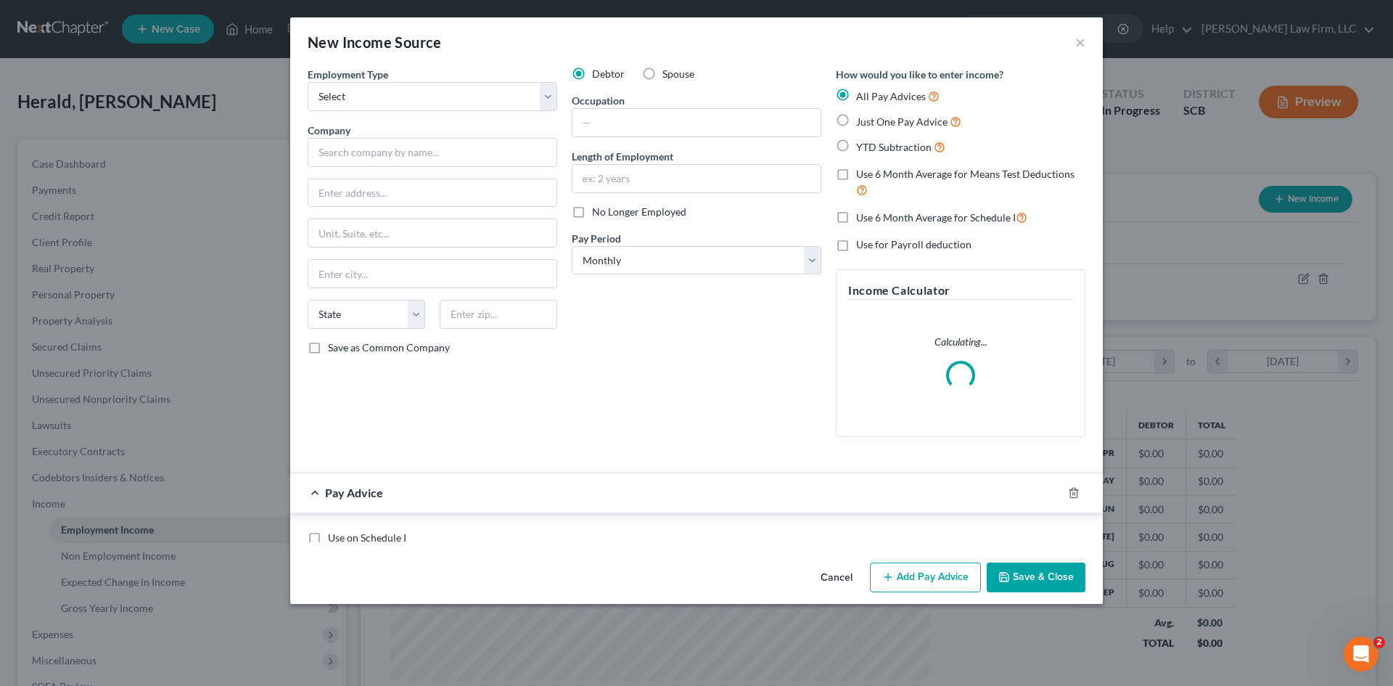
scroll to position [273, 575]
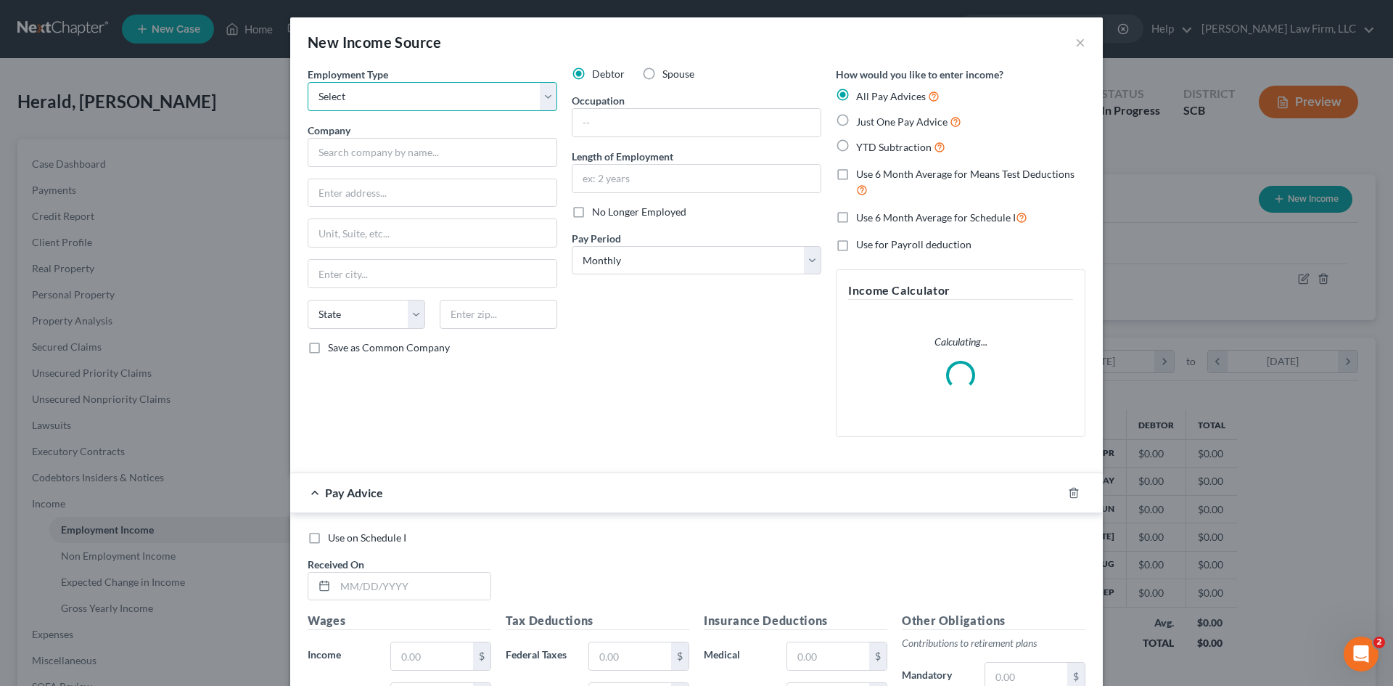
click at [506, 97] on select "Select Full or [DEMOGRAPHIC_DATA] Employment Self Employment" at bounding box center [433, 96] width 250 height 29
select select "0"
click at [308, 82] on select "Select Full or [DEMOGRAPHIC_DATA] Employment Self Employment" at bounding box center [433, 96] width 250 height 29
click at [592, 213] on label "No Longer Employed" at bounding box center [639, 212] width 94 height 15
click at [598, 213] on input "No Longer Employed" at bounding box center [602, 209] width 9 height 9
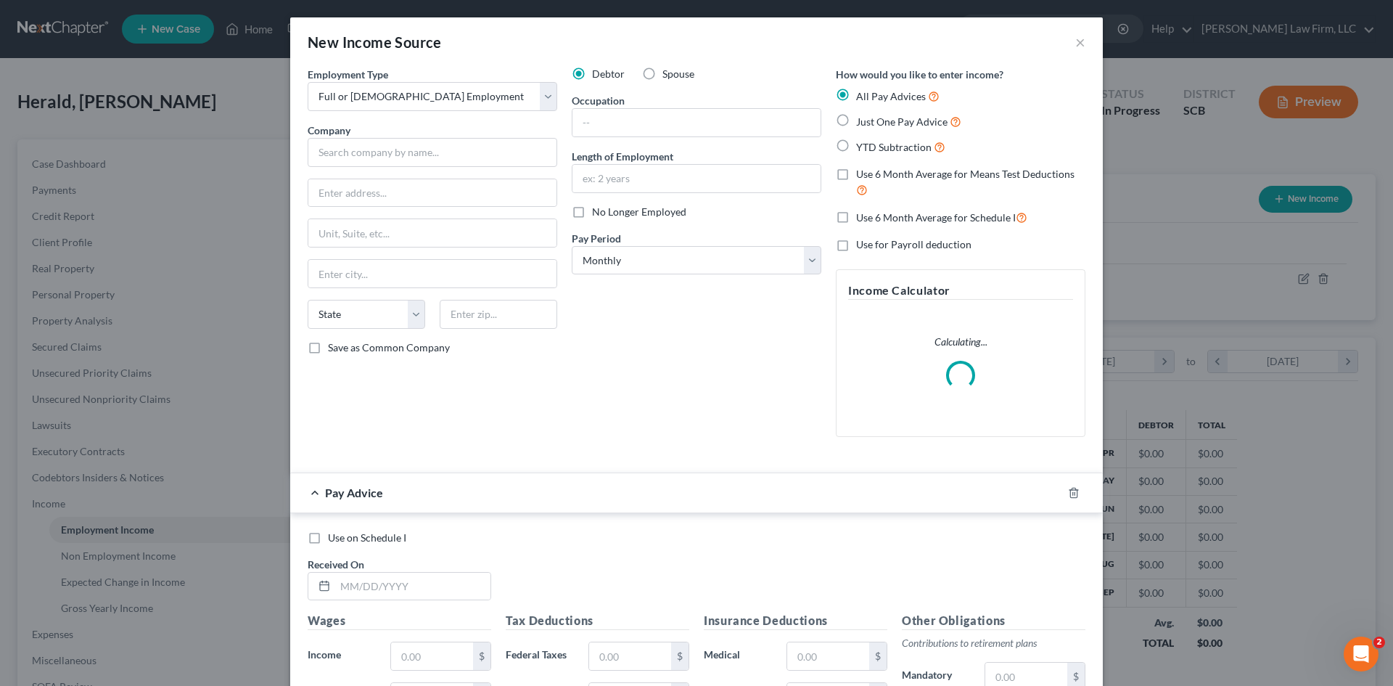
checkbox input "true"
click at [475, 155] on input "text" at bounding box center [433, 152] width 250 height 29
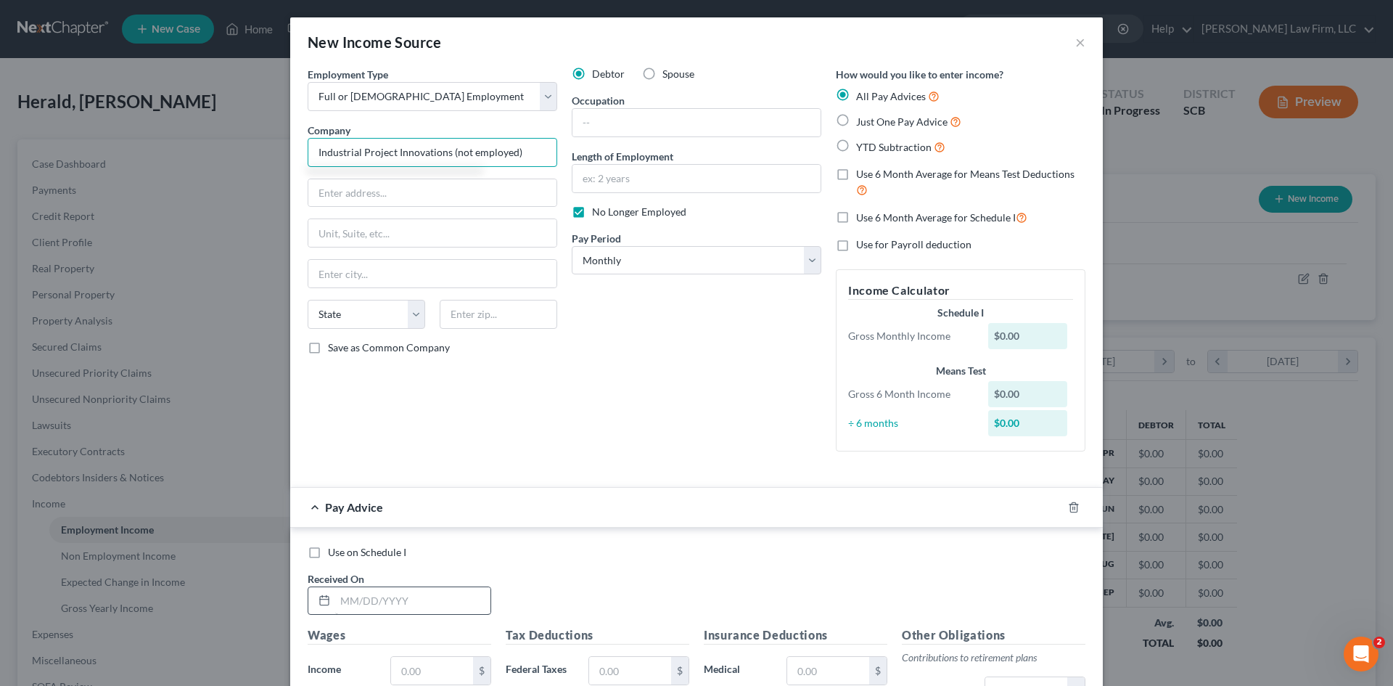
type input "Industrial Project Innovations (not employed)"
click at [385, 600] on input "text" at bounding box center [412, 601] width 155 height 28
type input "[DATE]"
type input "2,211.62"
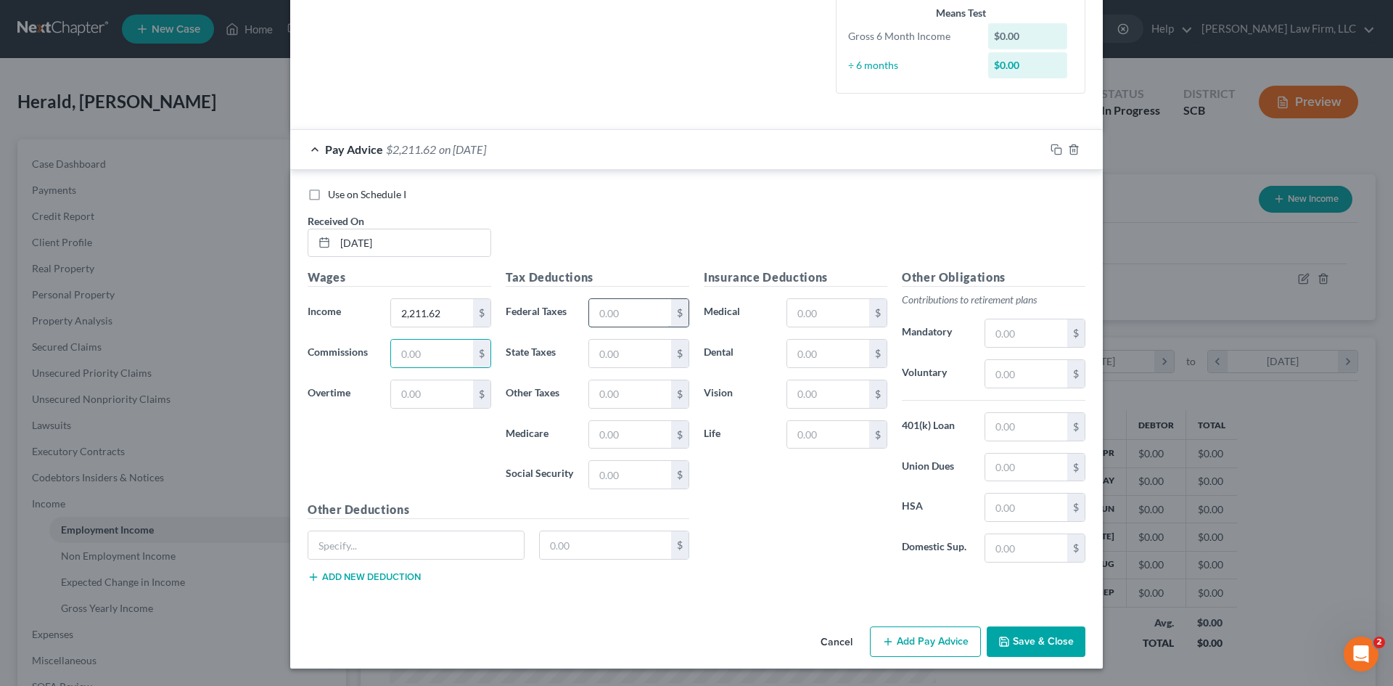
click at [639, 311] on input "text" at bounding box center [630, 313] width 82 height 28
type input "0.00"
type input "111.07"
type input "32.07"
type input "137.12"
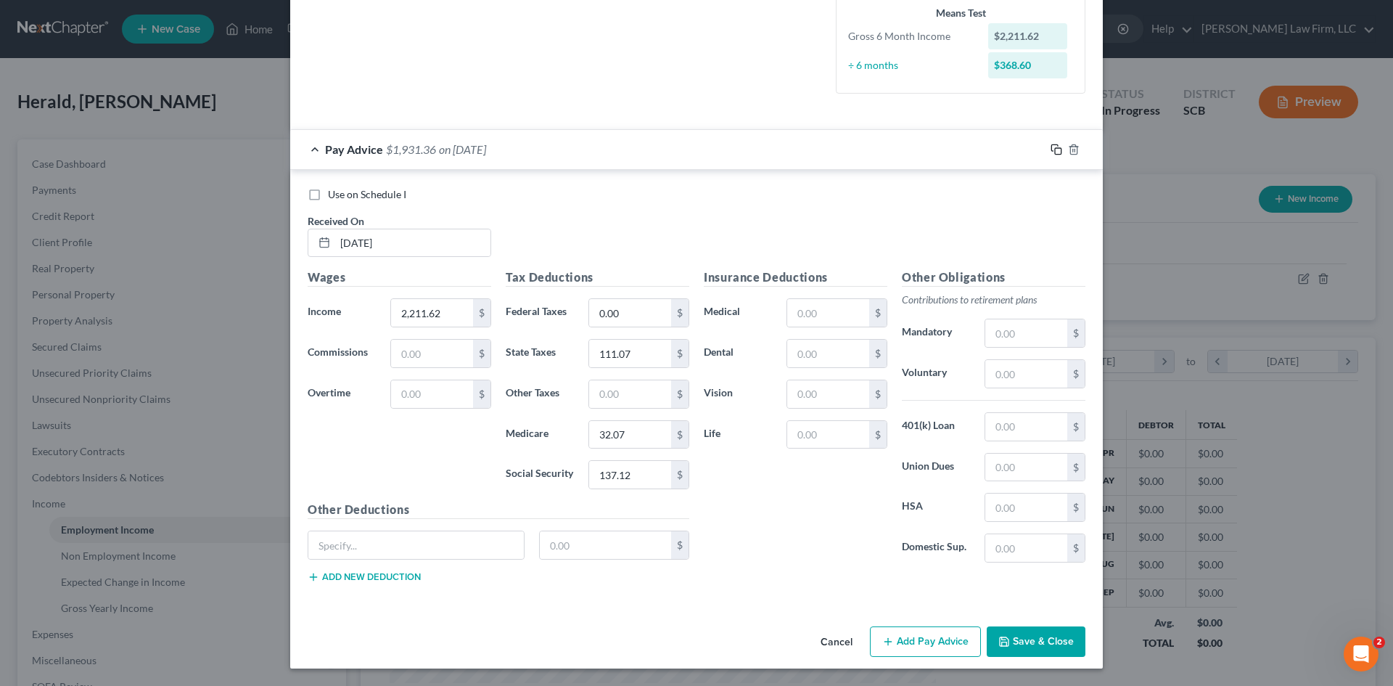
click at [1054, 152] on icon "button" at bounding box center [1057, 150] width 12 height 12
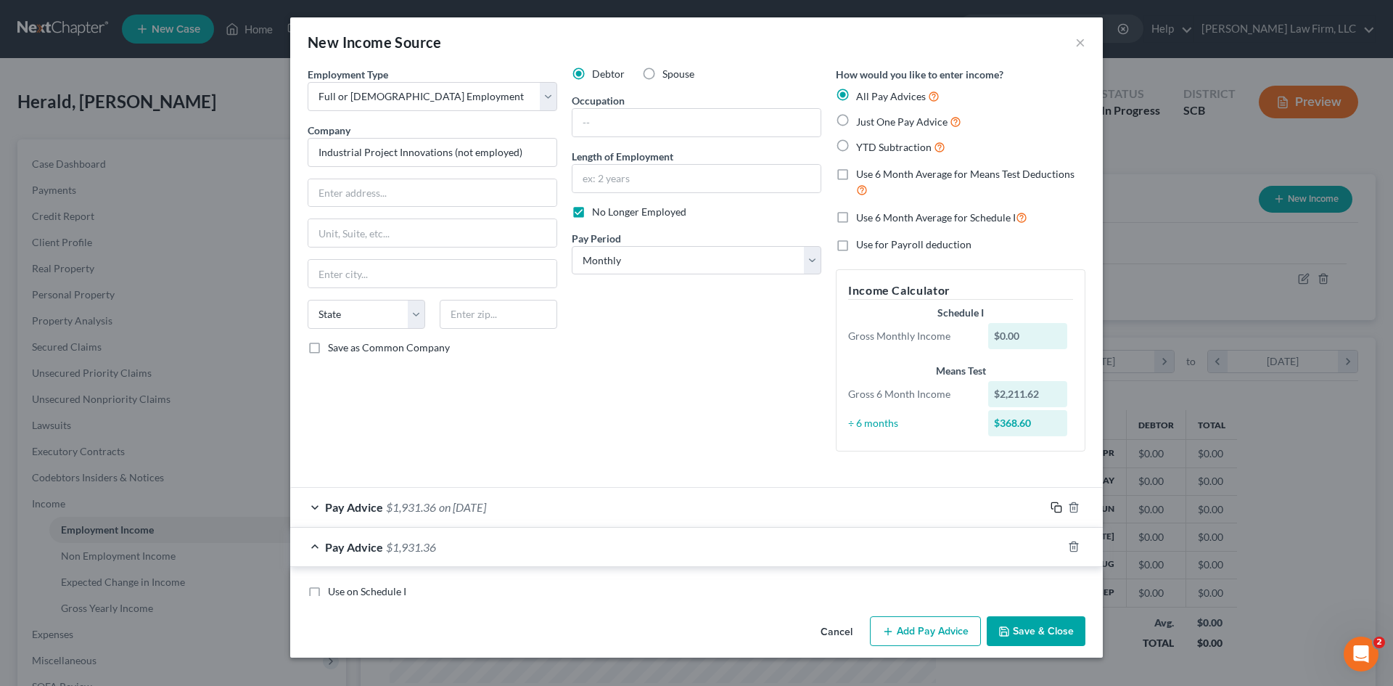
scroll to position [0, 0]
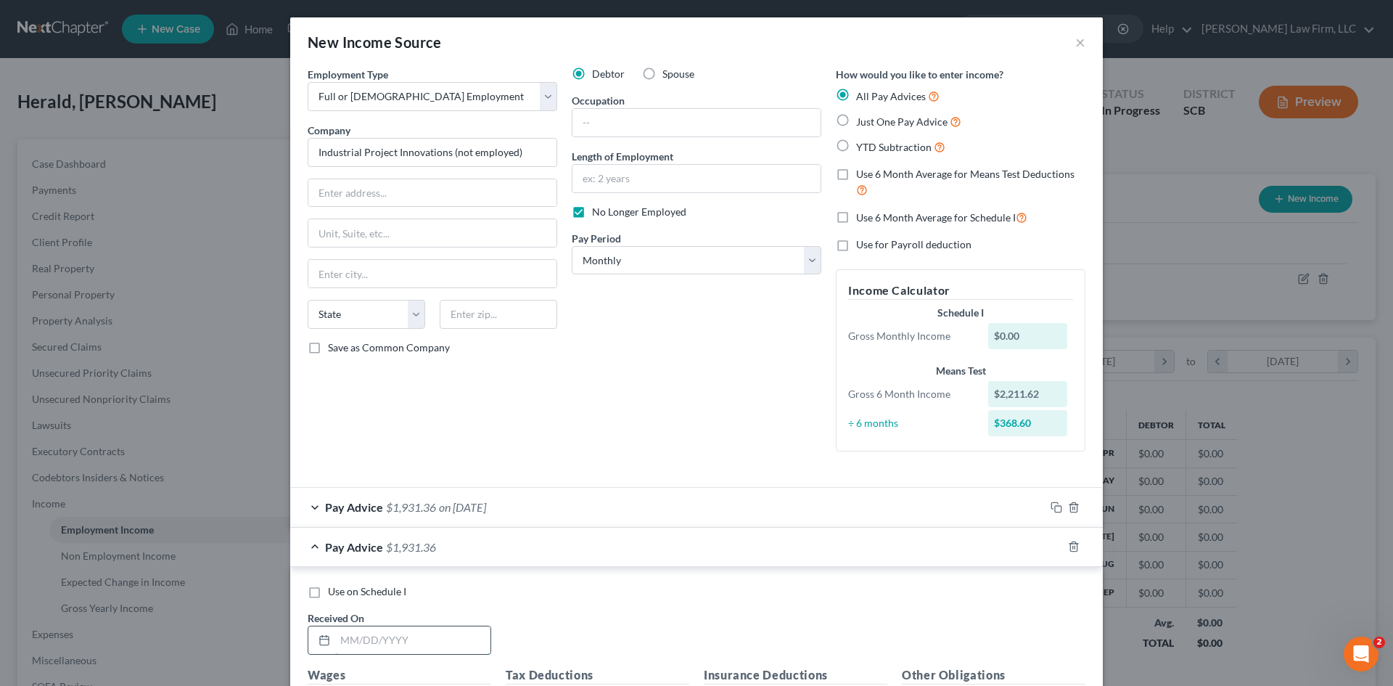
click at [408, 639] on input "text" at bounding box center [412, 640] width 155 height 28
type input "[DATE]"
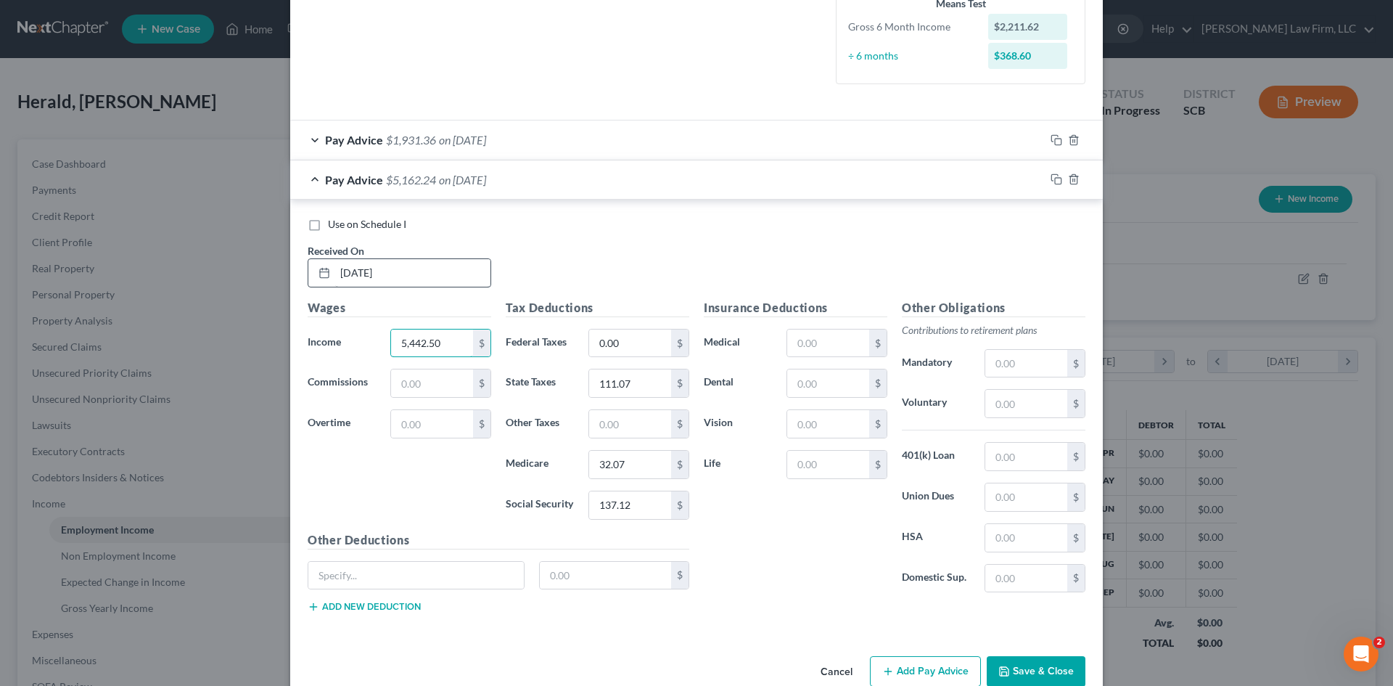
type input "5,442.50"
click at [645, 351] on input "0.00" at bounding box center [630, 343] width 82 height 28
type input "0"
type input "78.91"
type input "337.44"
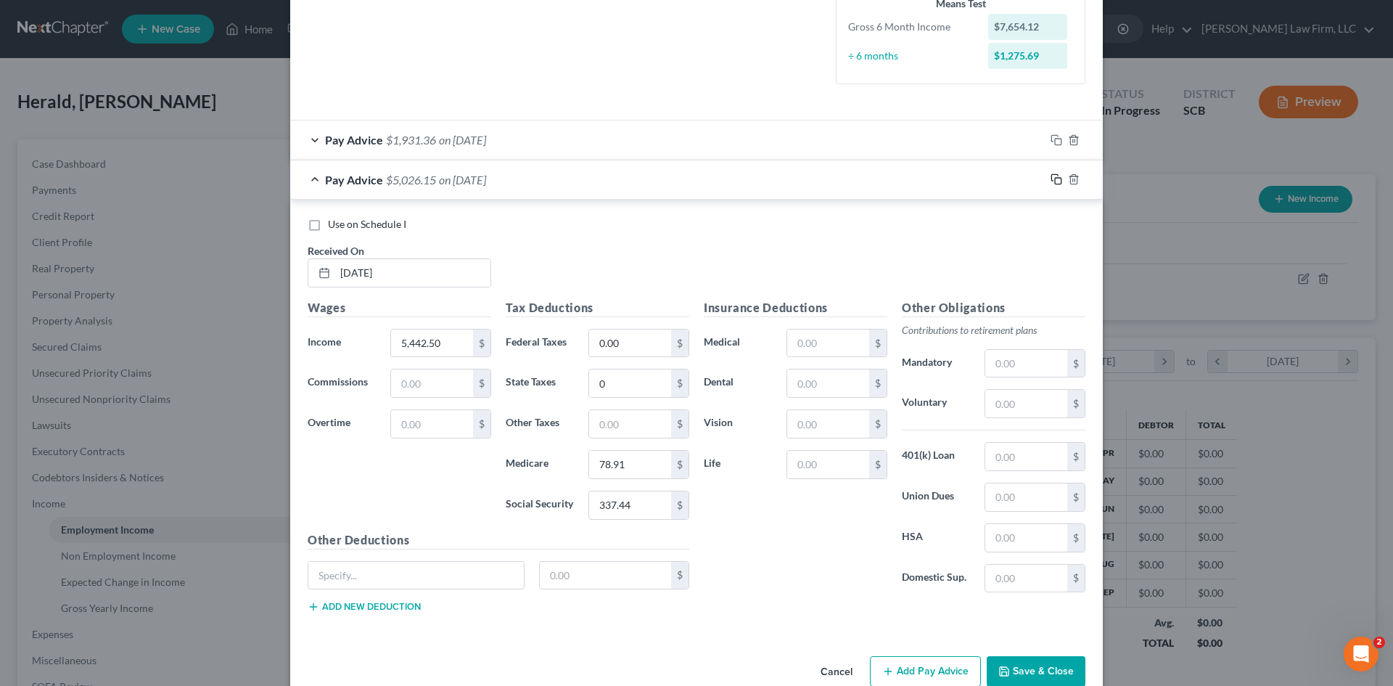
click at [1055, 180] on rect "button" at bounding box center [1058, 181] width 7 height 7
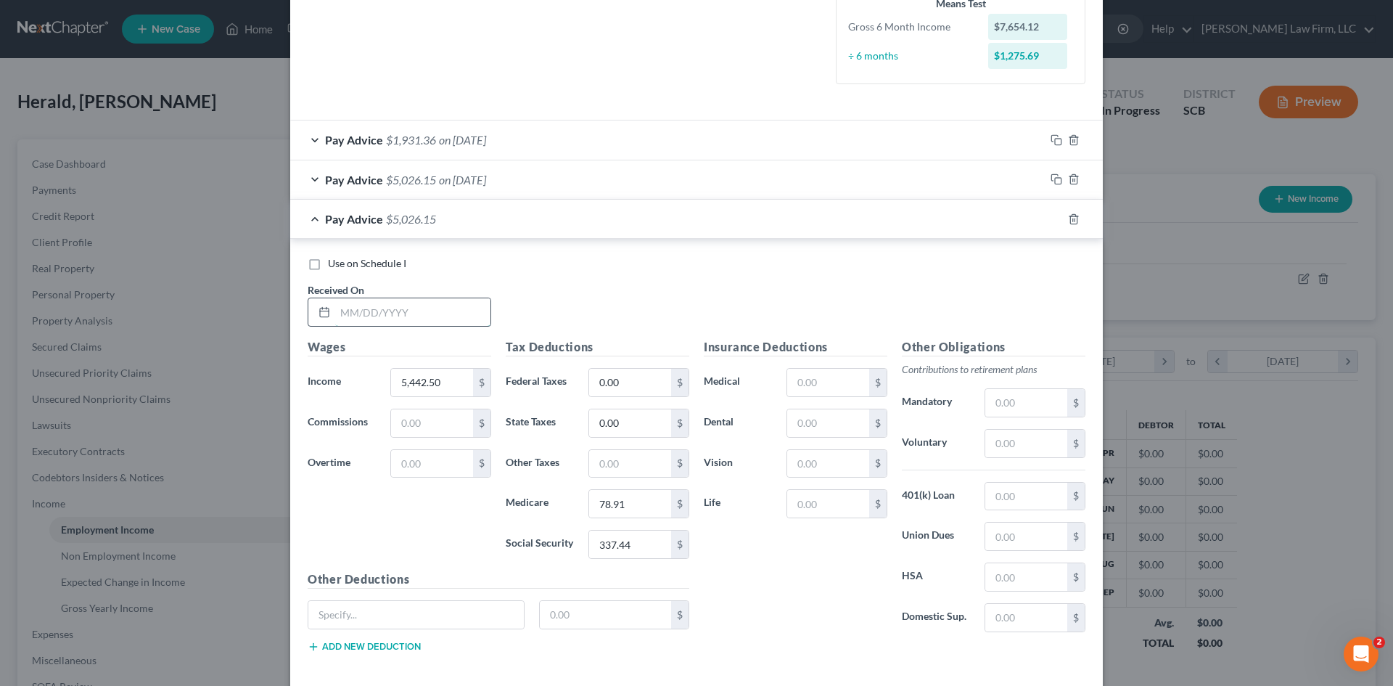
click at [467, 312] on input "text" at bounding box center [412, 312] width 155 height 28
type input "[DATE]"
type input "5,442.50"
type input "78.92"
type input "337.43"
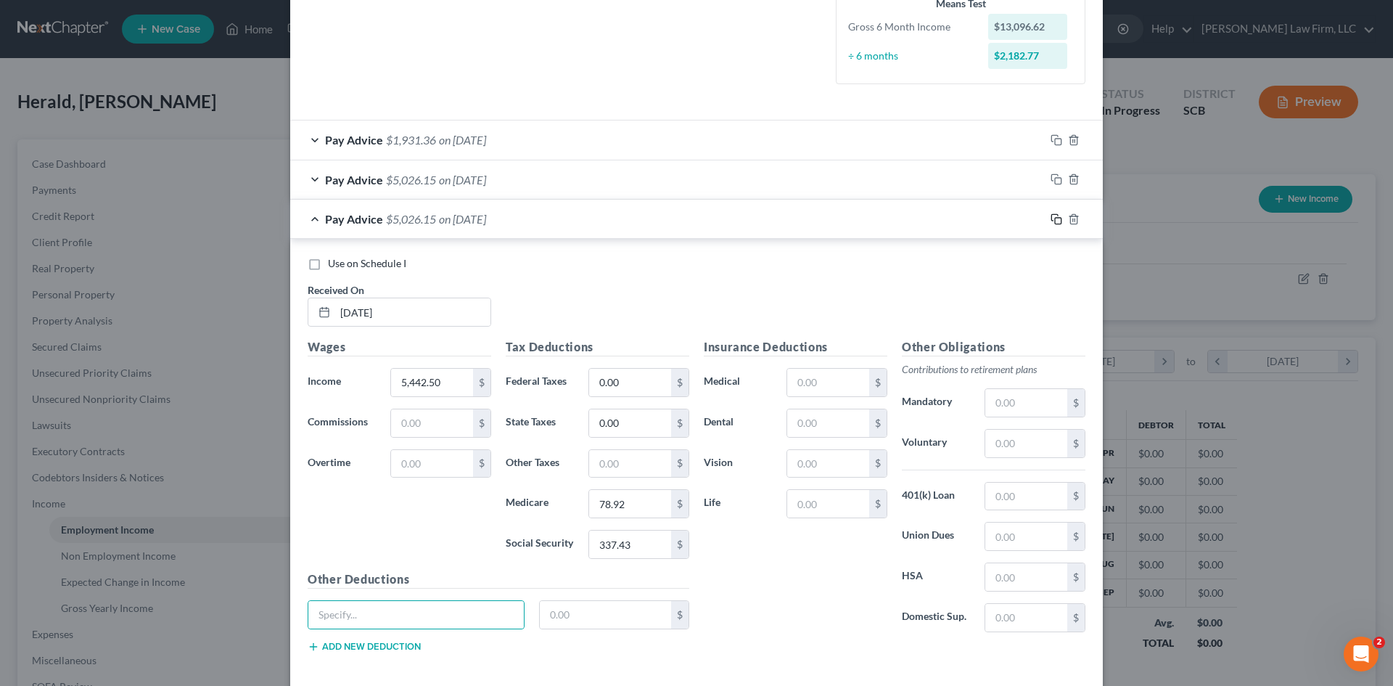
click at [1053, 220] on icon "button" at bounding box center [1057, 219] width 12 height 12
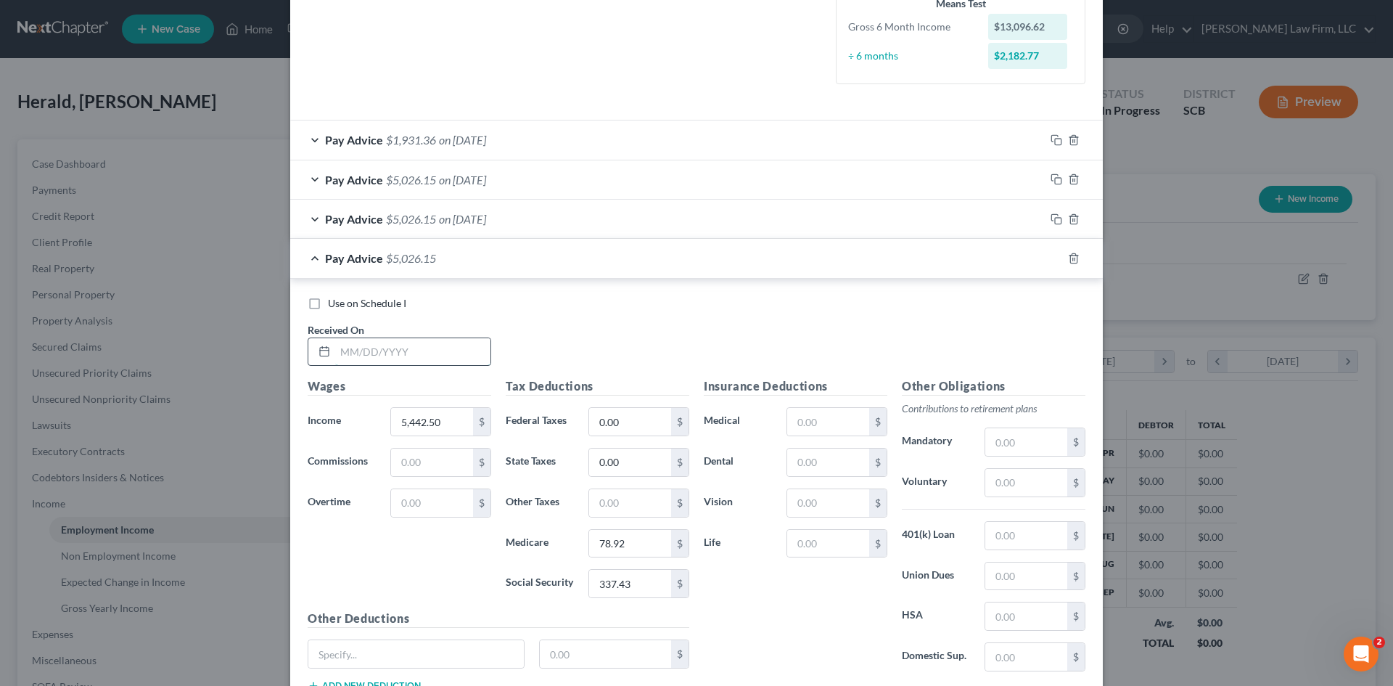
click at [368, 356] on input "text" at bounding box center [412, 352] width 155 height 28
type input "[DATE]"
click at [642, 548] on input "78.92" at bounding box center [630, 544] width 82 height 28
click at [650, 580] on input "337.43" at bounding box center [630, 584] width 82 height 28
click at [650, 581] on input "337.43" at bounding box center [630, 584] width 82 height 28
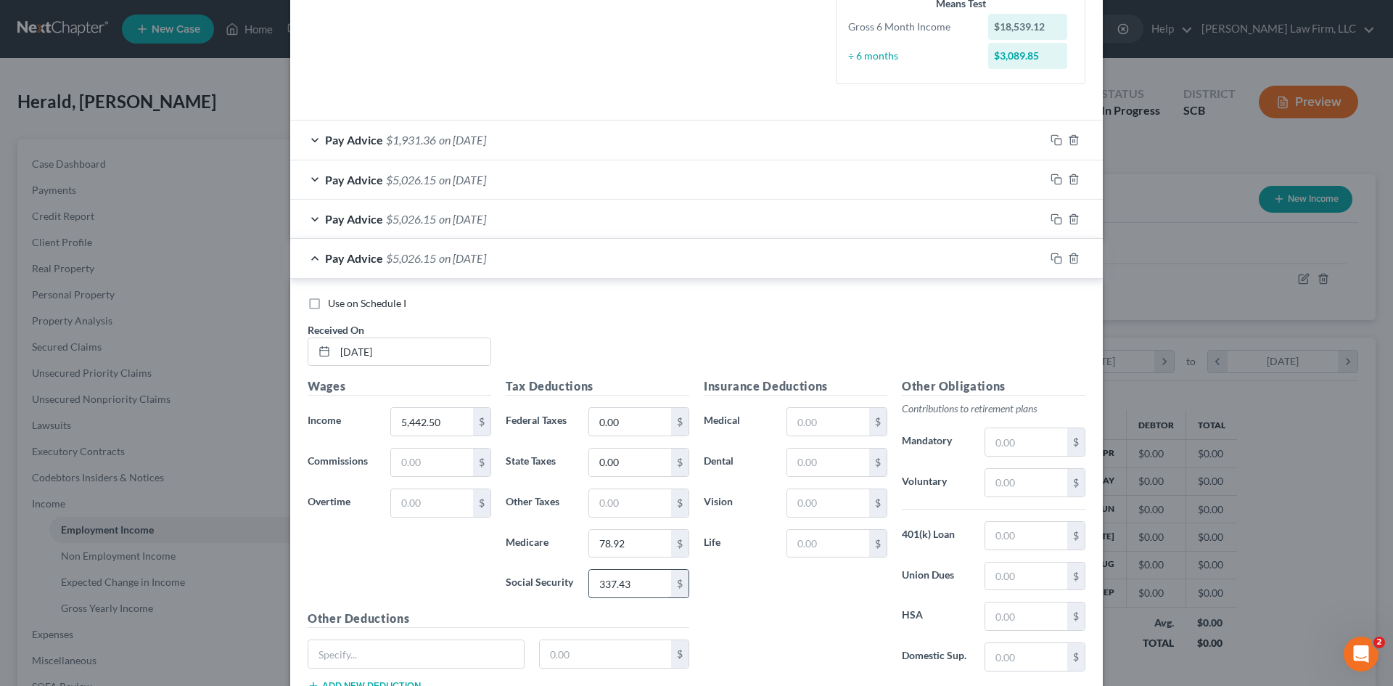
click at [652, 583] on input "337.43" at bounding box center [630, 584] width 82 height 28
type input "337.44"
click at [1055, 261] on rect "button" at bounding box center [1058, 260] width 7 height 7
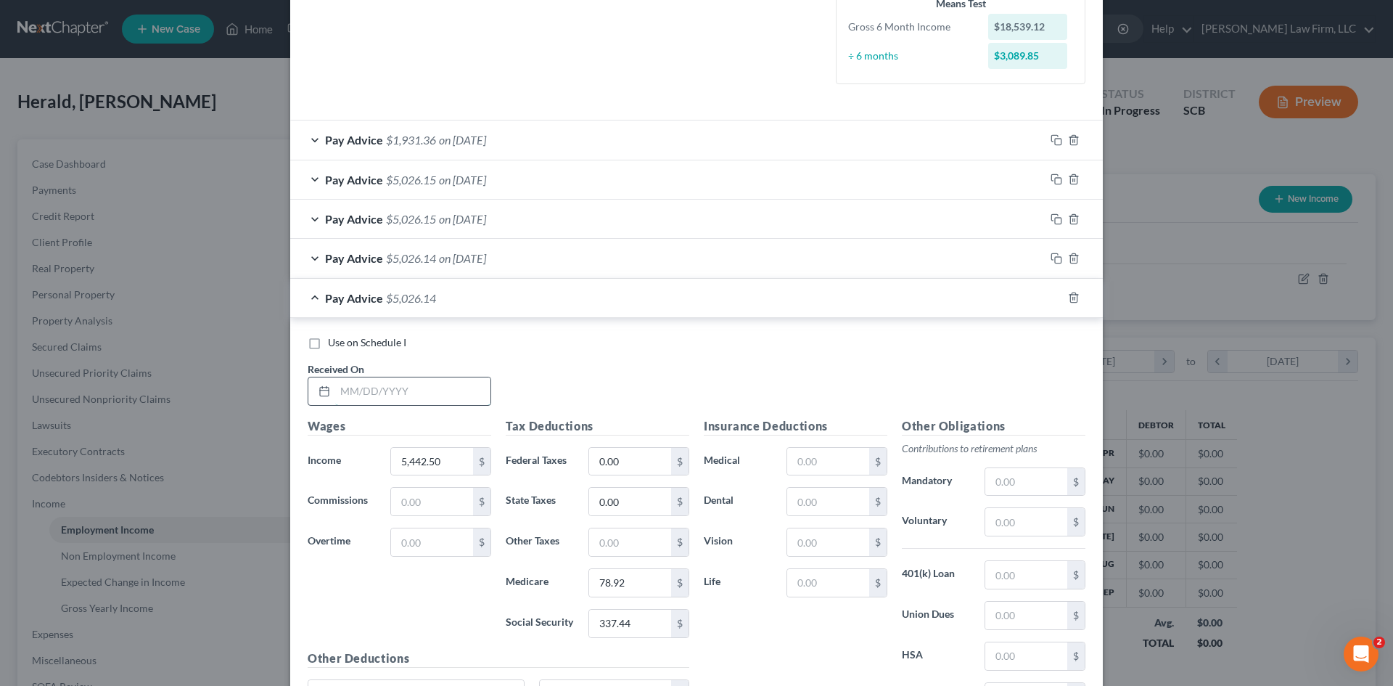
click at [415, 396] on input "text" at bounding box center [412, 391] width 155 height 28
type input "[DATE]"
type input "5,442.51"
click at [620, 575] on input "78.92" at bounding box center [630, 583] width 82 height 28
type input "77.70"
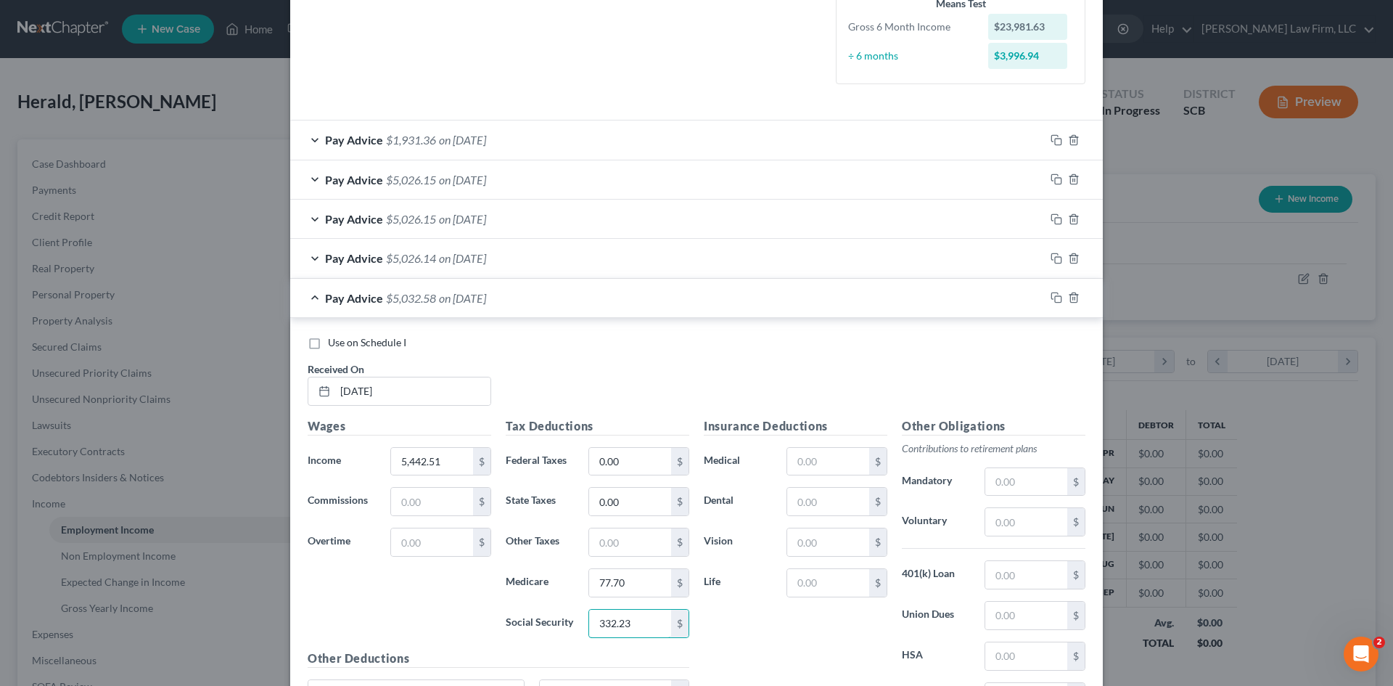
type input "332.23"
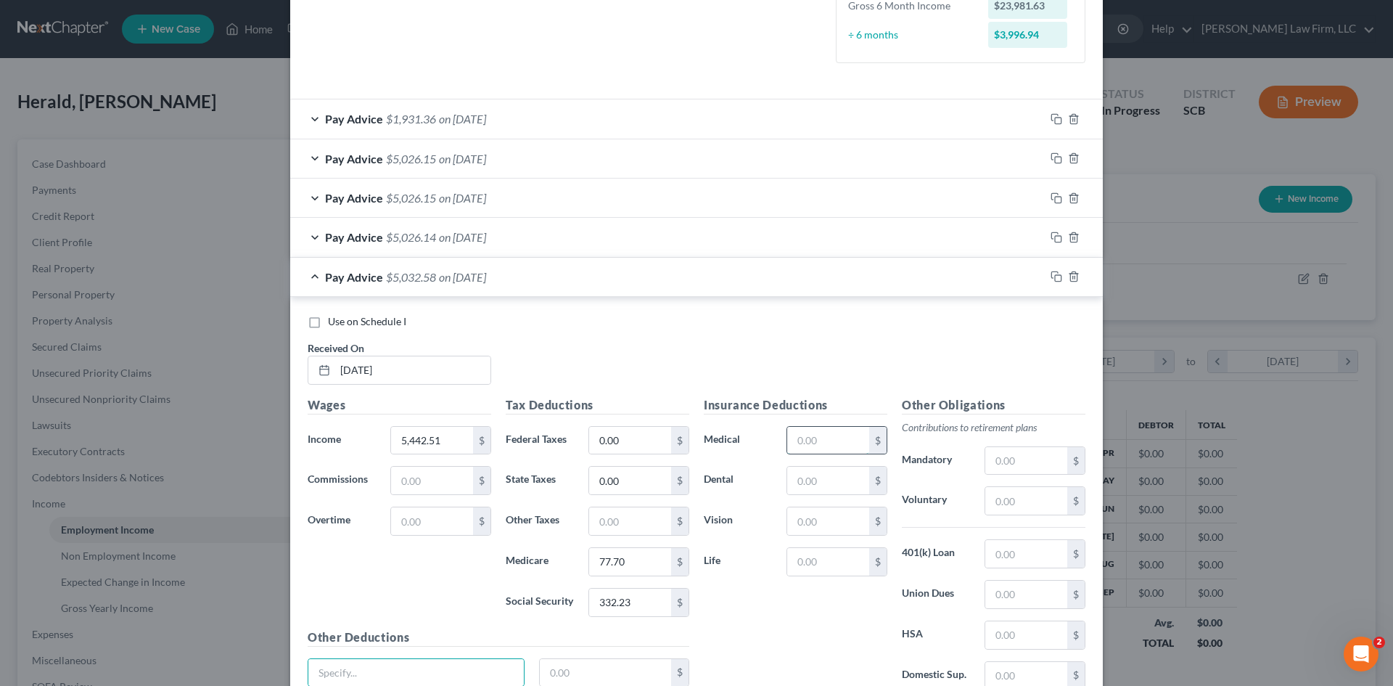
click at [837, 451] on input "text" at bounding box center [828, 441] width 82 height 28
type input "340.53"
type input "0.72"
type input "66.74"
type input "14.28"
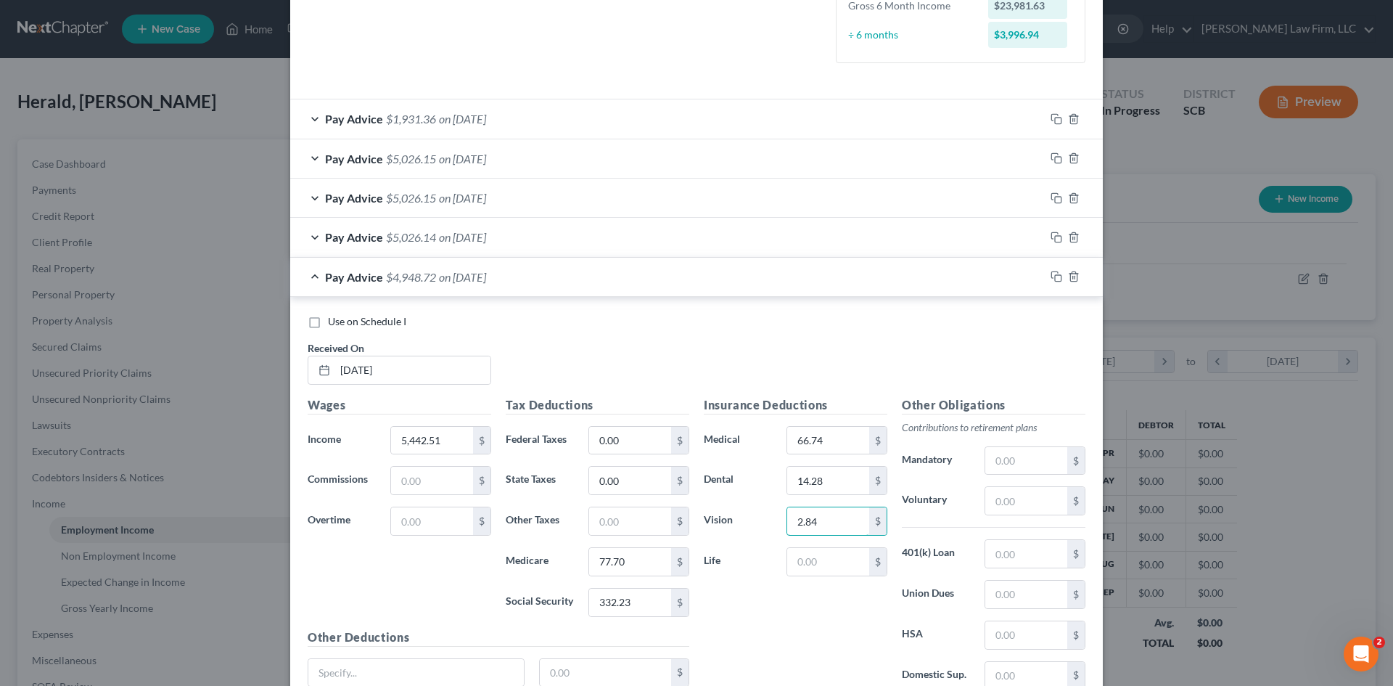
type input "2.84"
type input "30.37"
click at [837, 442] on input "66.74" at bounding box center [828, 441] width 82 height 28
paste input "70."
type input "70.4"
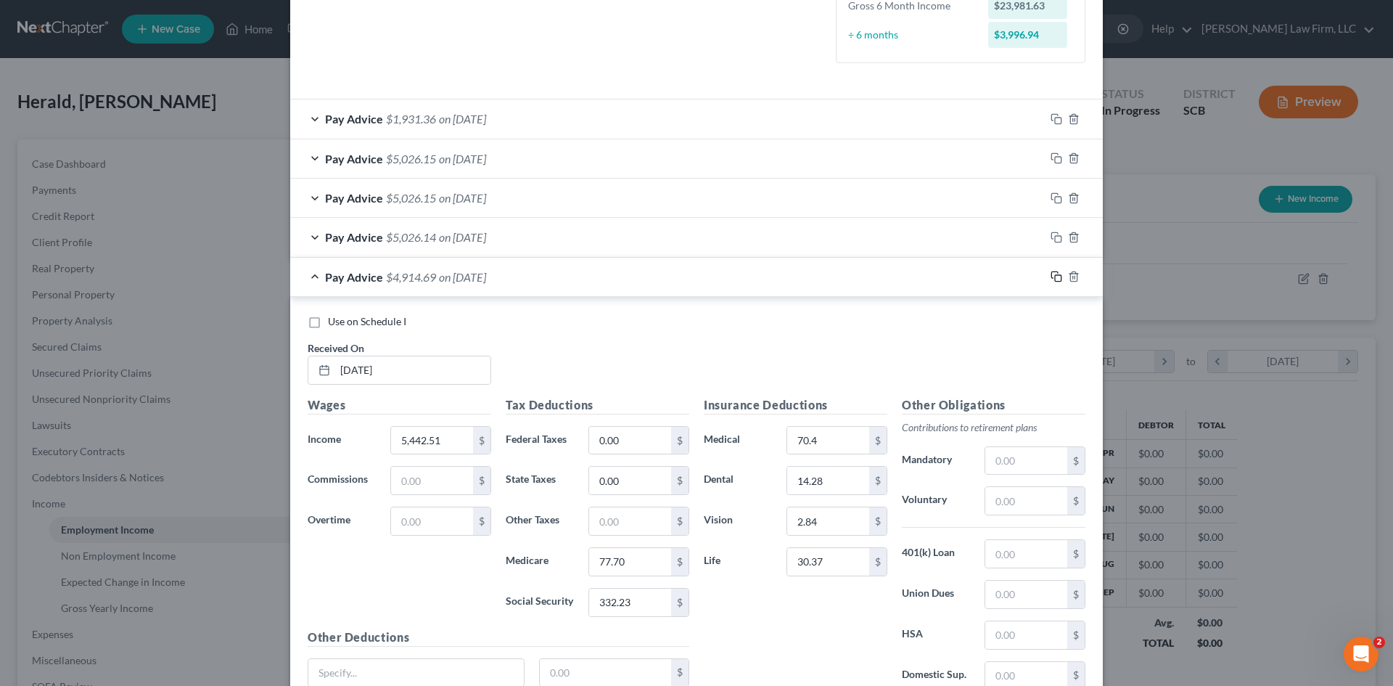
click at [1052, 278] on icon "button" at bounding box center [1057, 277] width 12 height 12
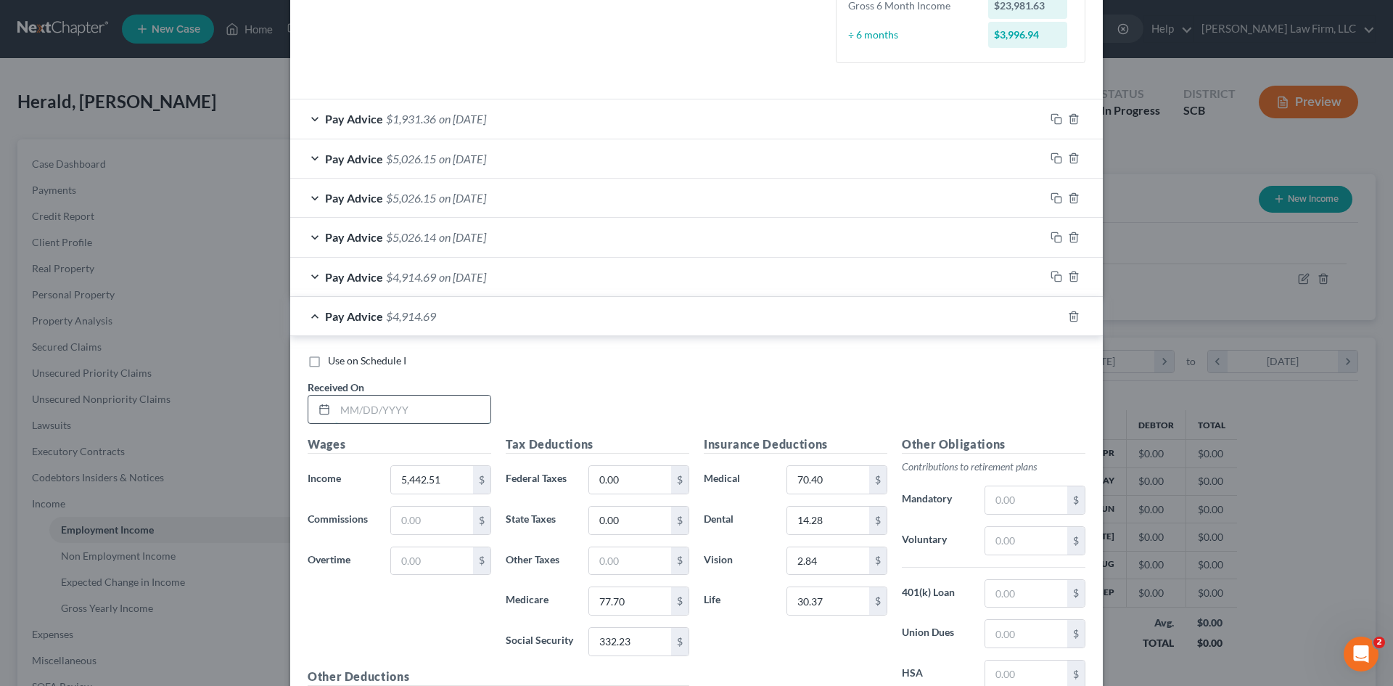
click at [383, 422] on input "text" at bounding box center [412, 410] width 155 height 28
type input "[DATE]"
type input "5,442.50"
click at [673, 632] on div "$" at bounding box center [679, 642] width 17 height 28
click at [650, 643] on input "332.23" at bounding box center [630, 642] width 82 height 28
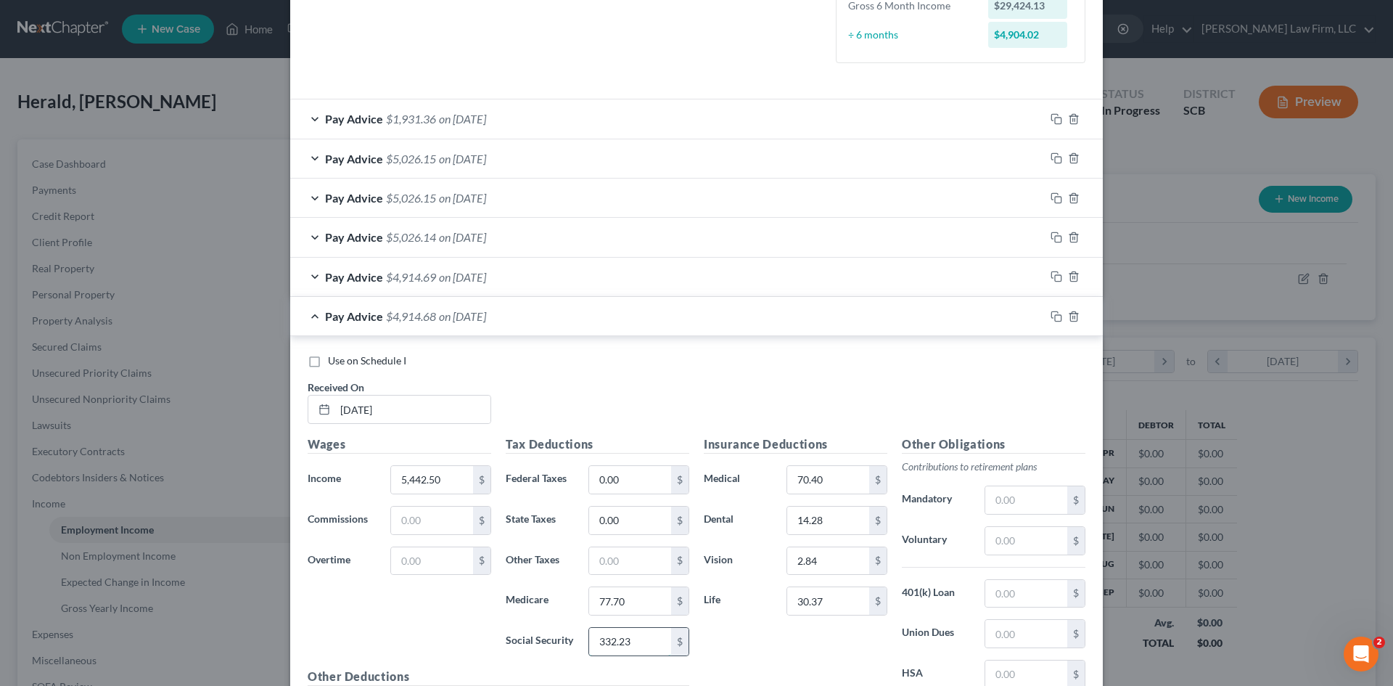
click at [663, 639] on input "332.23" at bounding box center [630, 642] width 82 height 28
type input "332.24"
click at [1055, 317] on rect "button" at bounding box center [1058, 318] width 7 height 7
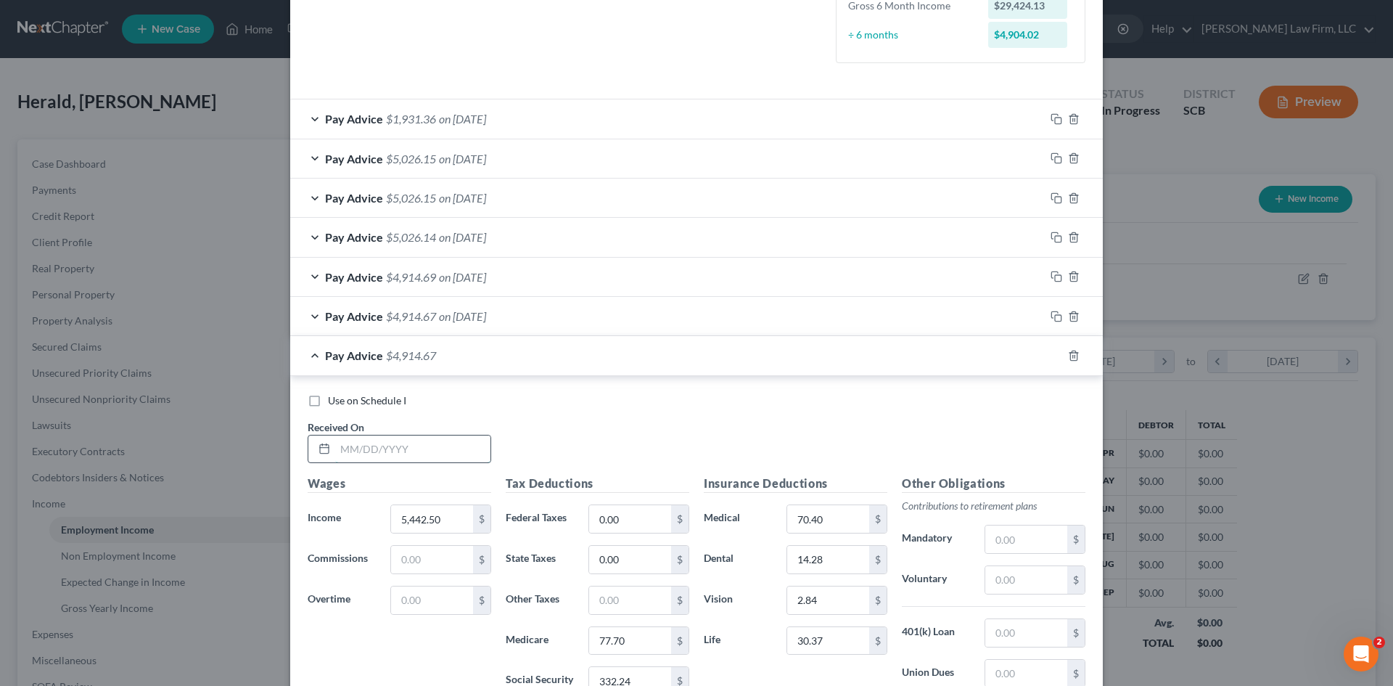
click at [403, 461] on input "text" at bounding box center [412, 449] width 155 height 28
type input "[DATE]"
click at [433, 523] on input "5,442.50" at bounding box center [432, 519] width 82 height 28
click at [1053, 356] on icon "button" at bounding box center [1057, 356] width 12 height 12
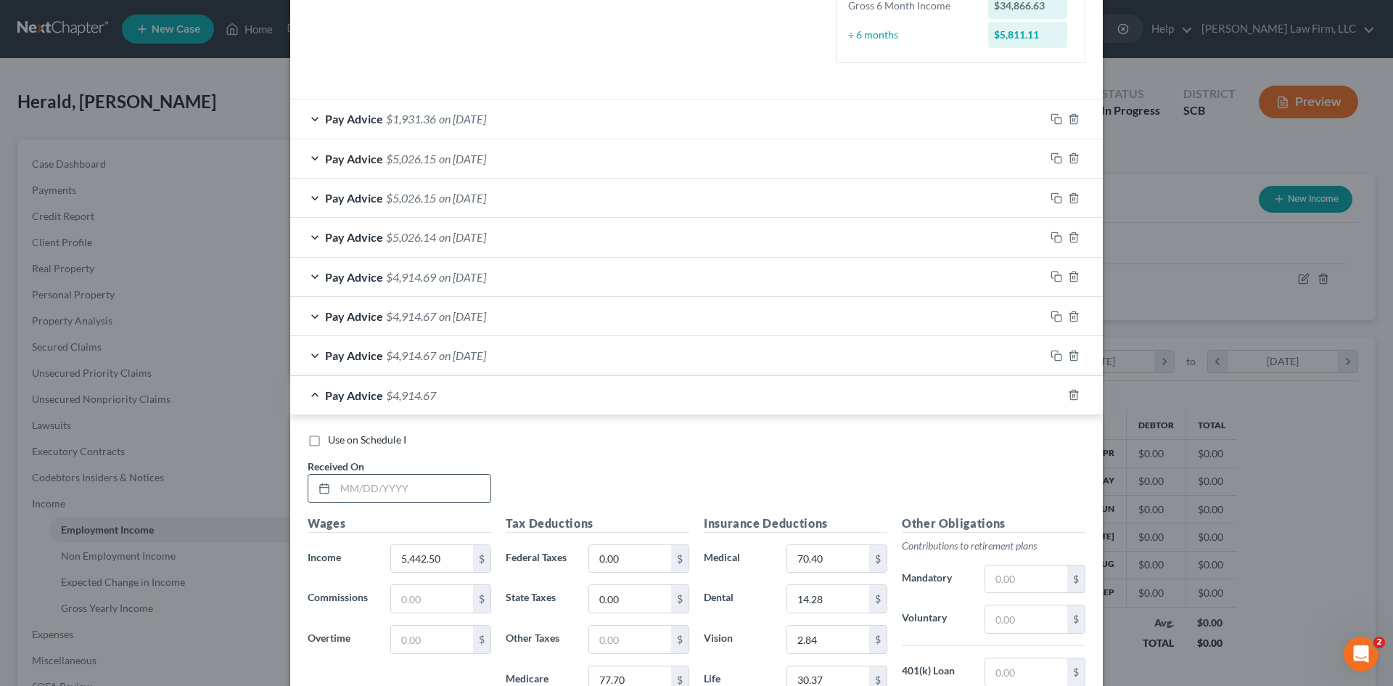
click at [384, 492] on input "text" at bounding box center [412, 489] width 155 height 28
type input "[DATE]"
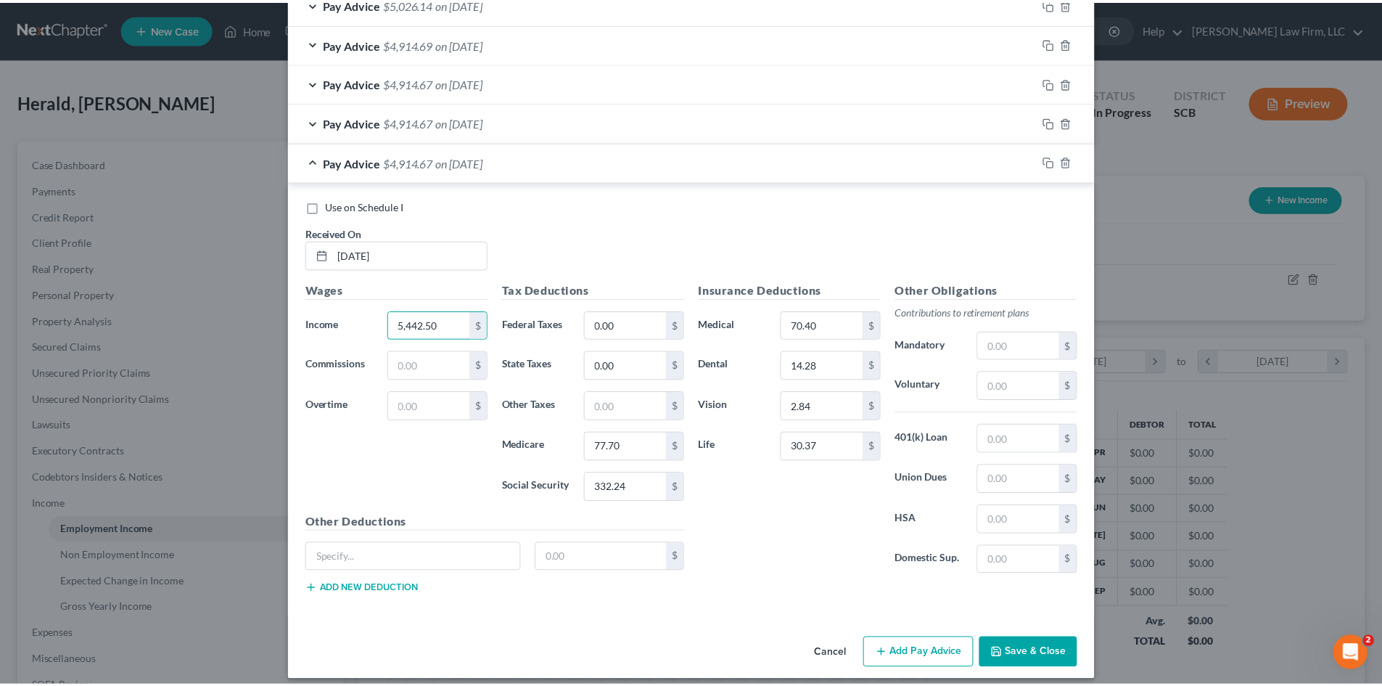
scroll to position [634, 0]
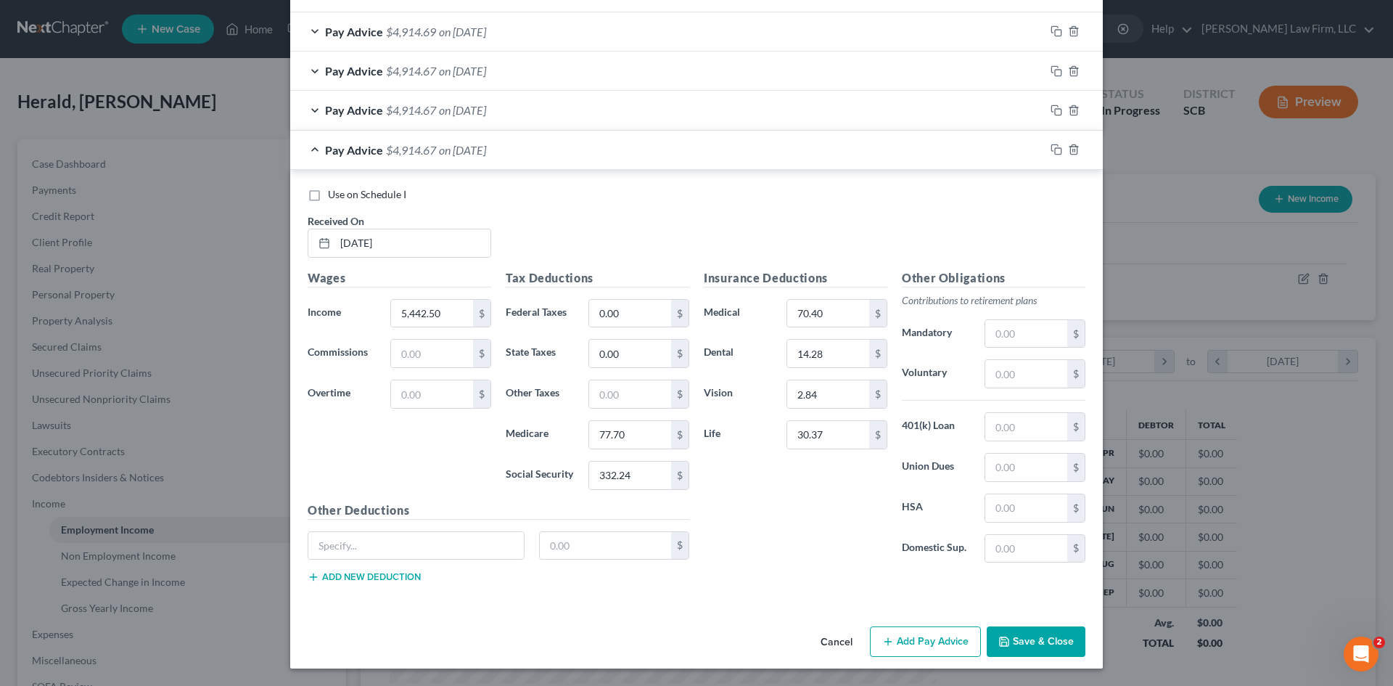
drag, startPoint x: 1054, startPoint y: 634, endPoint x: 1042, endPoint y: 628, distance: 12.7
click at [1054, 634] on button "Save & Close" at bounding box center [1036, 641] width 99 height 30
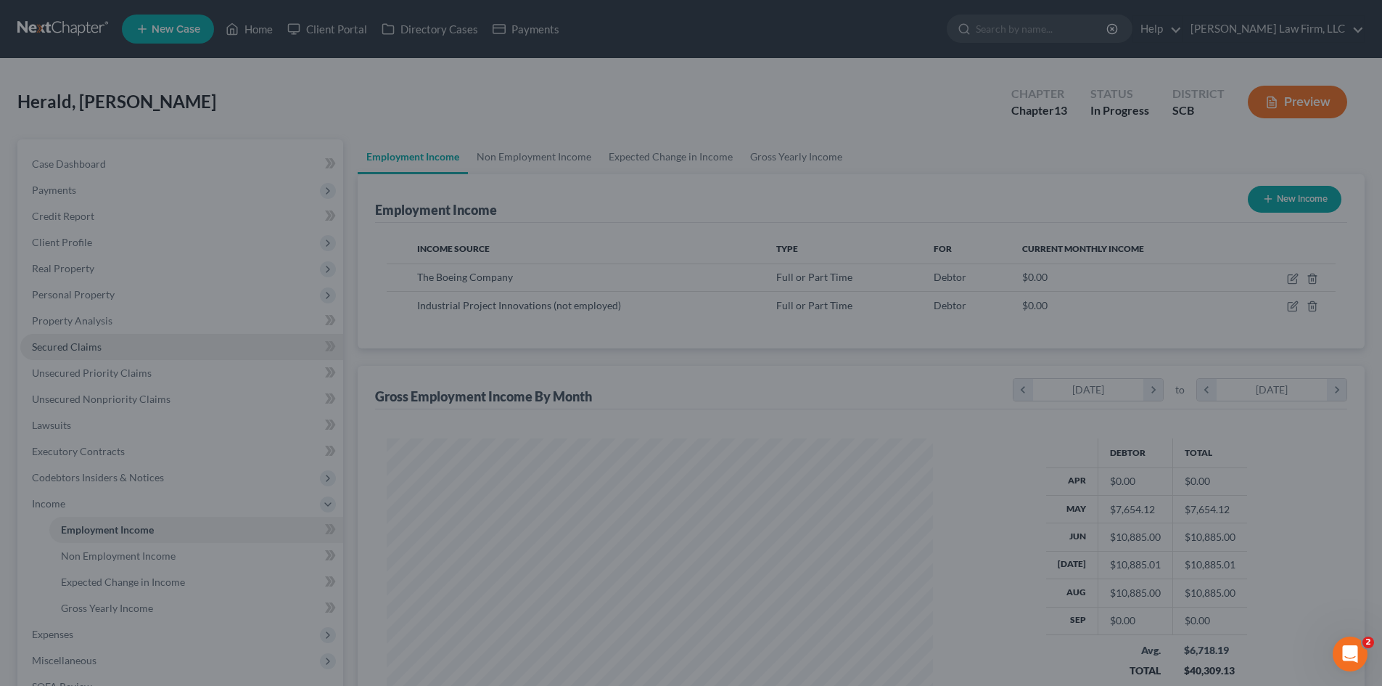
scroll to position [725445, 725145]
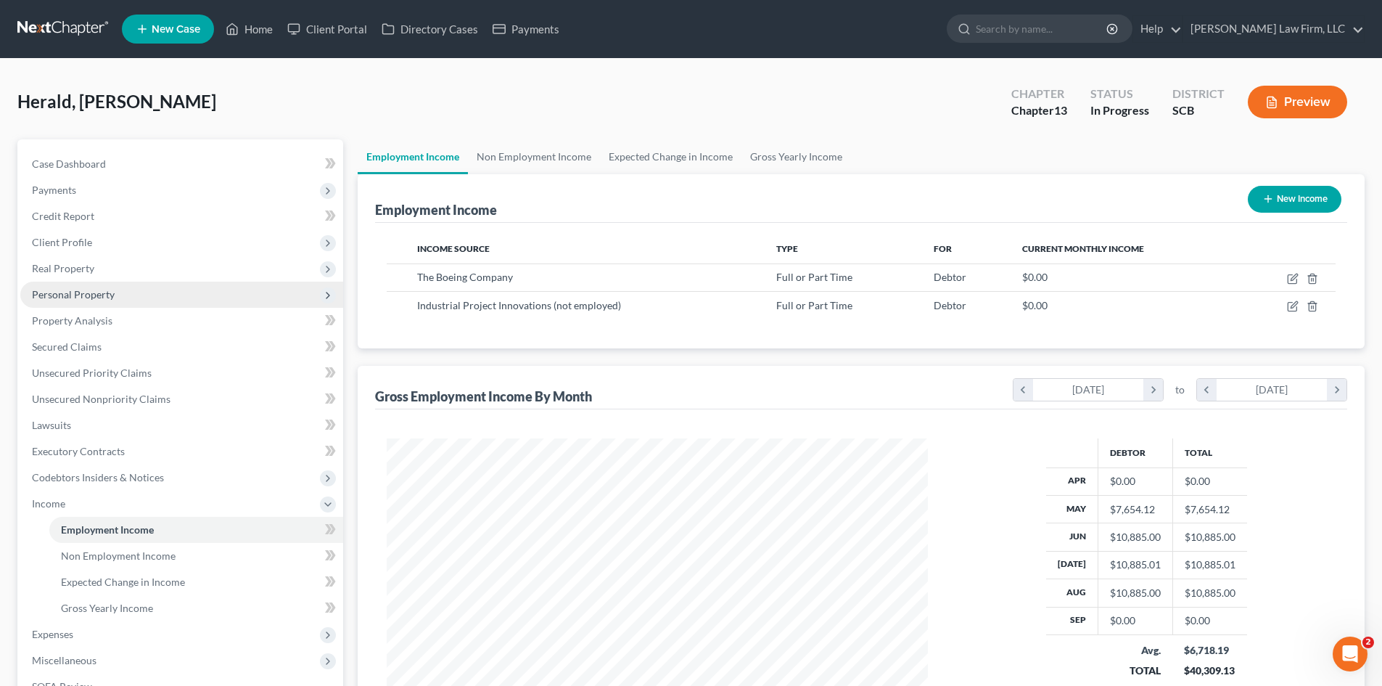
click at [60, 299] on span "Personal Property" at bounding box center [73, 294] width 83 height 12
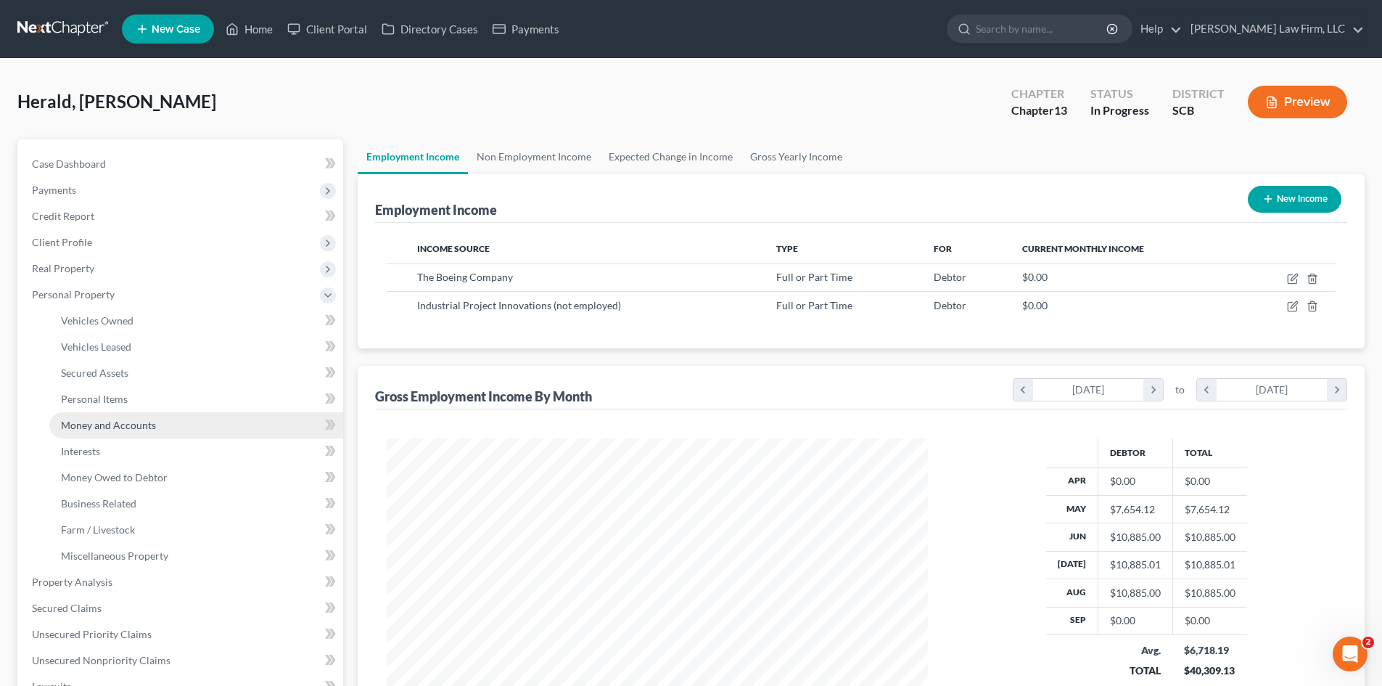
click at [98, 427] on span "Money and Accounts" at bounding box center [108, 425] width 95 height 12
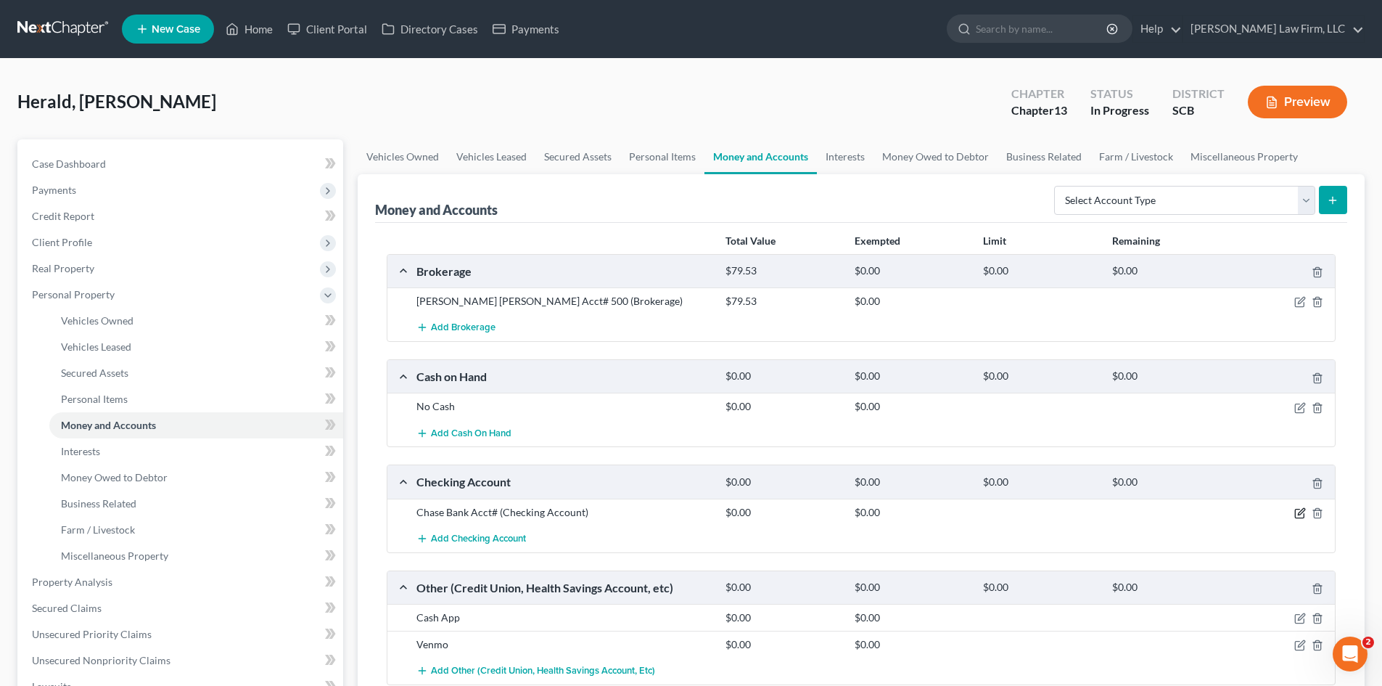
click at [1295, 514] on icon "button" at bounding box center [1301, 513] width 12 height 12
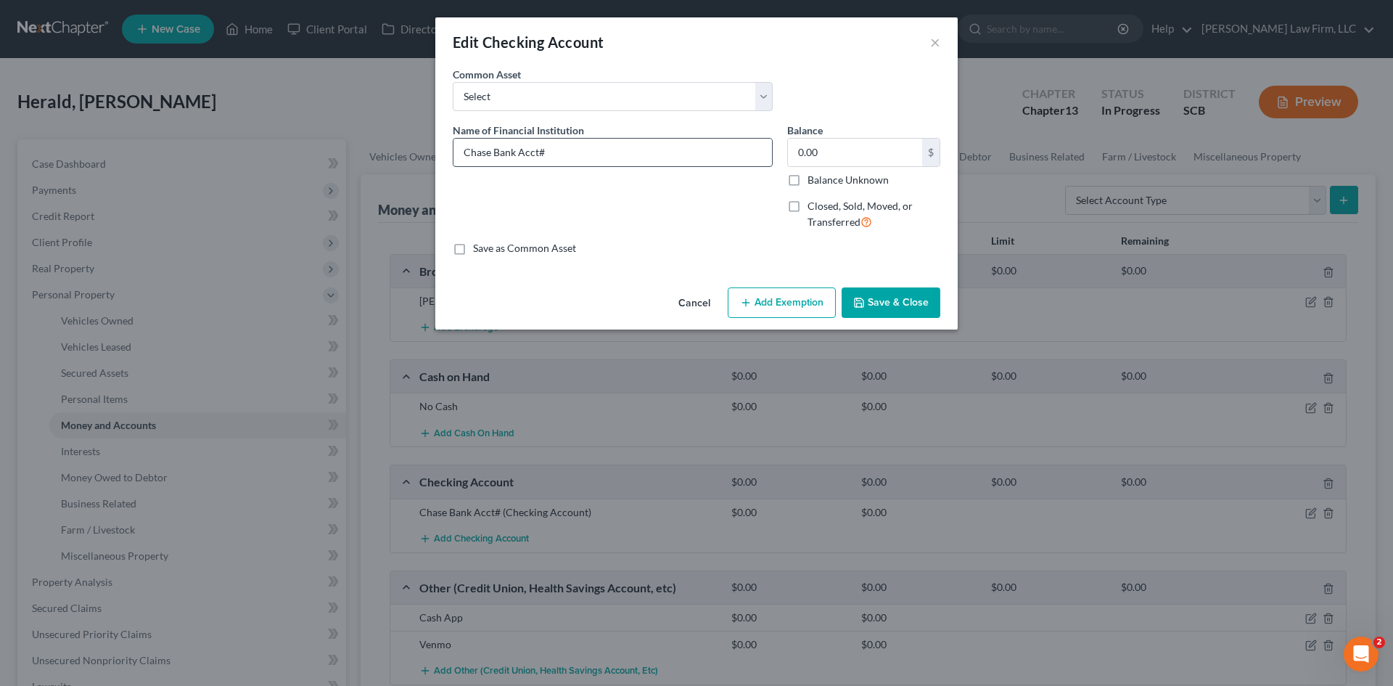
click at [600, 147] on input "Chase Bank Acct#" at bounding box center [613, 153] width 319 height 28
type input "Chase Bank Acct# 8418"
click at [831, 151] on input "0.00" at bounding box center [855, 153] width 134 height 28
type input "2,998.37"
drag, startPoint x: 609, startPoint y: 152, endPoint x: 551, endPoint y: 150, distance: 58.1
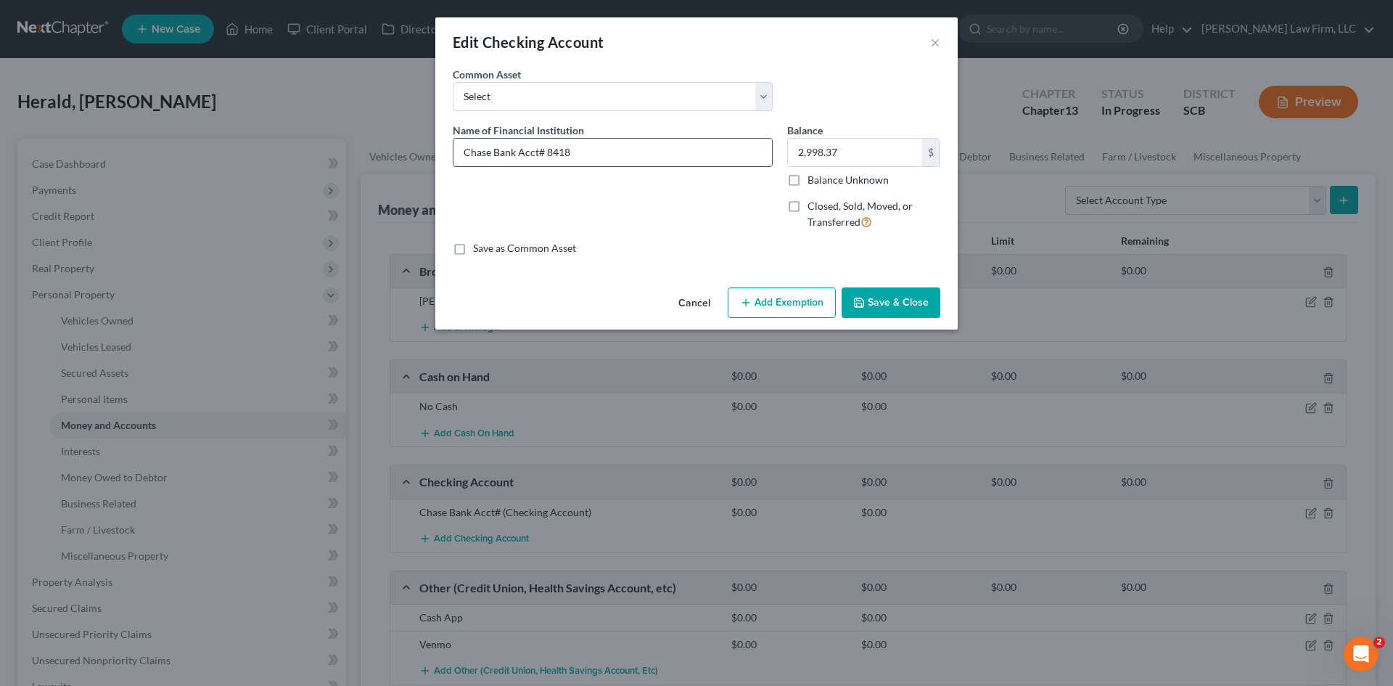
click at [546, 155] on input "Chase Bank Acct# 8418" at bounding box center [613, 153] width 319 height 28
type input "Chase Bank Acct# 2225"
click at [827, 148] on input "2,998.37" at bounding box center [855, 153] width 134 height 28
type input "54.66"
click at [879, 307] on button "Save & Close" at bounding box center [891, 302] width 99 height 30
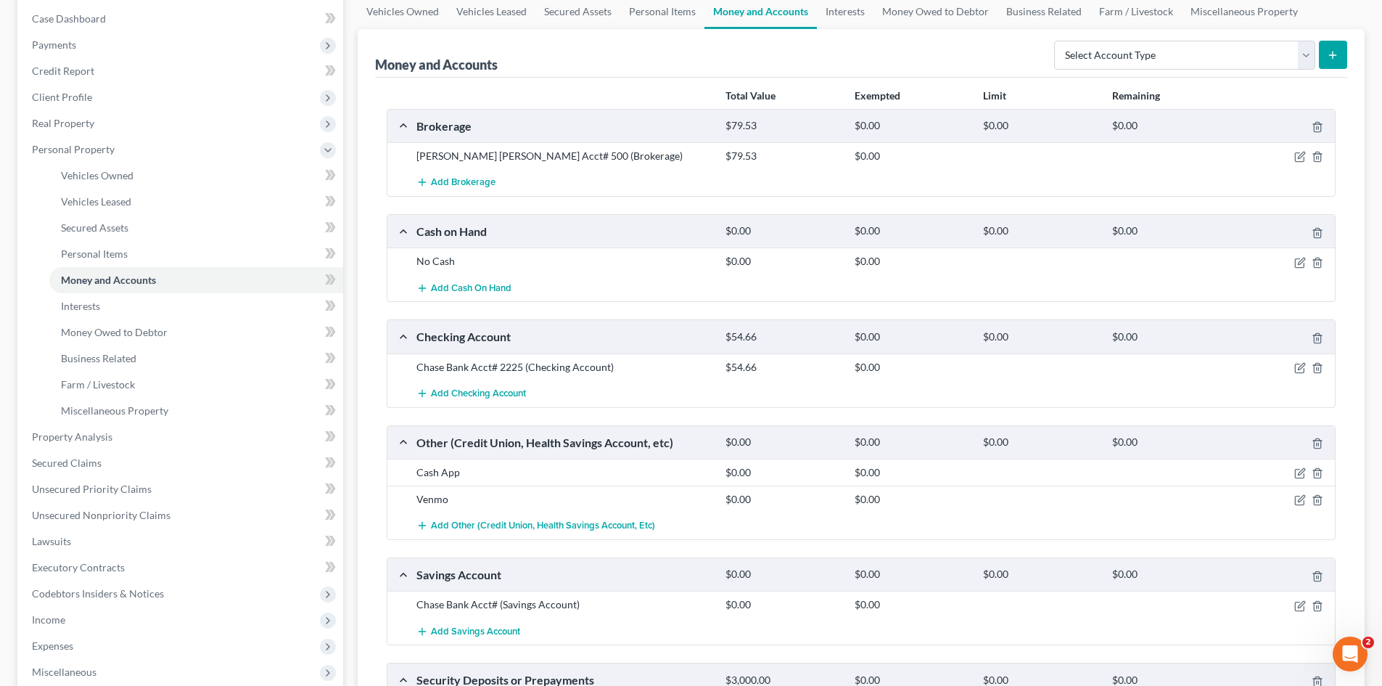
scroll to position [218, 0]
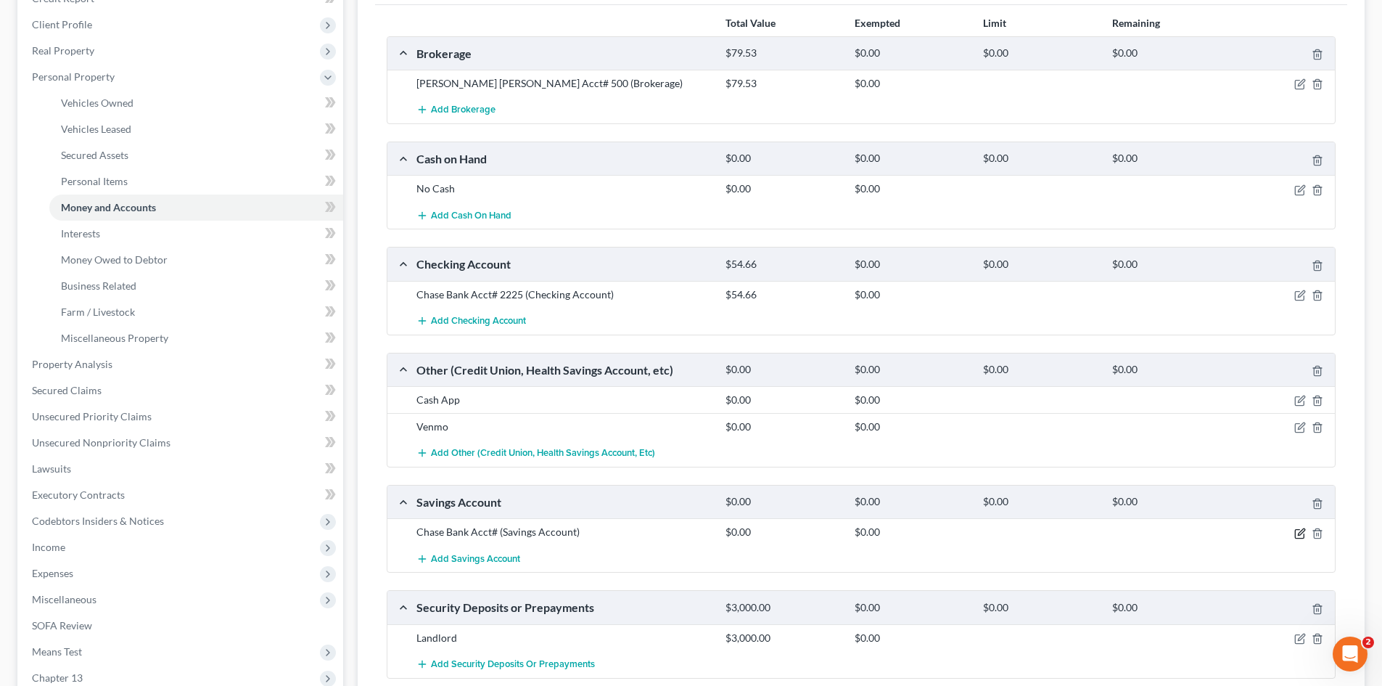
click at [1298, 536] on icon "button" at bounding box center [1301, 534] width 12 height 12
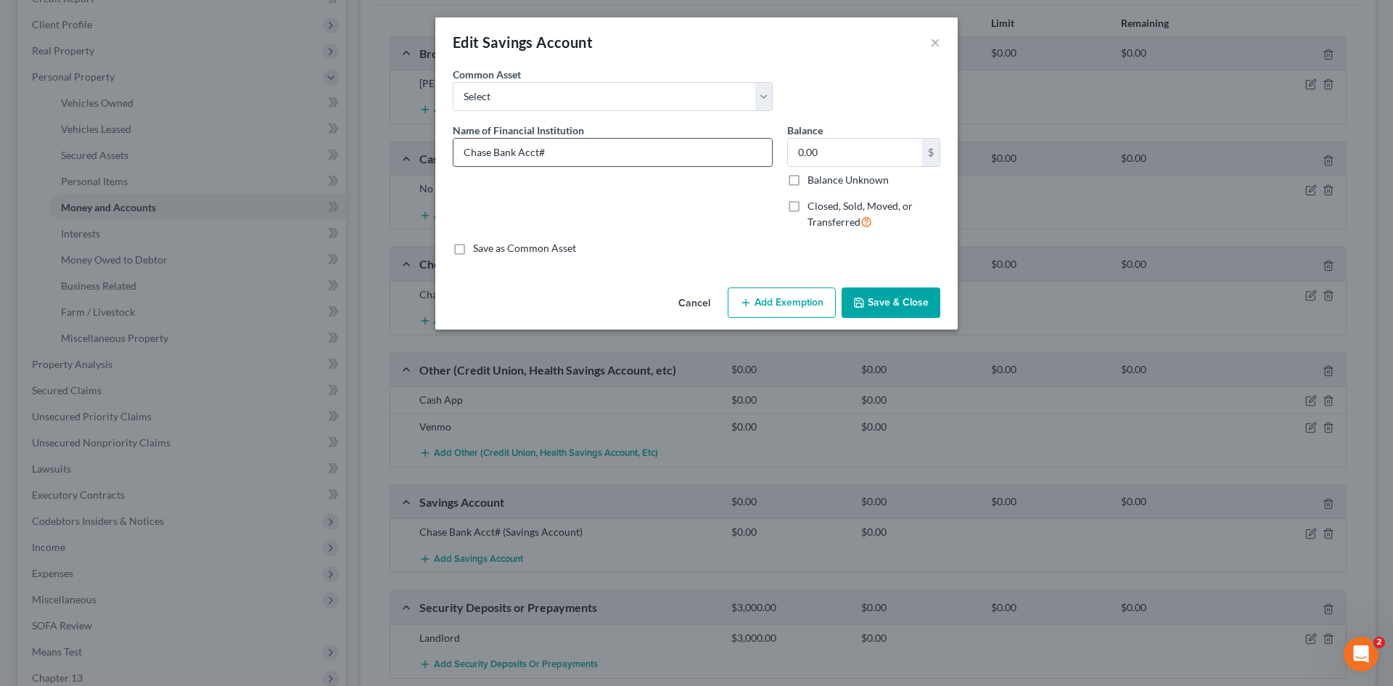
click at [565, 157] on input "Chase Bank Acct#" at bounding box center [613, 153] width 319 height 28
type input "Chase Bank Acct# 8418"
click at [887, 159] on input "0.00" at bounding box center [855, 153] width 134 height 28
type input "2,998.37"
click at [886, 309] on button "Save & Close" at bounding box center [891, 302] width 99 height 30
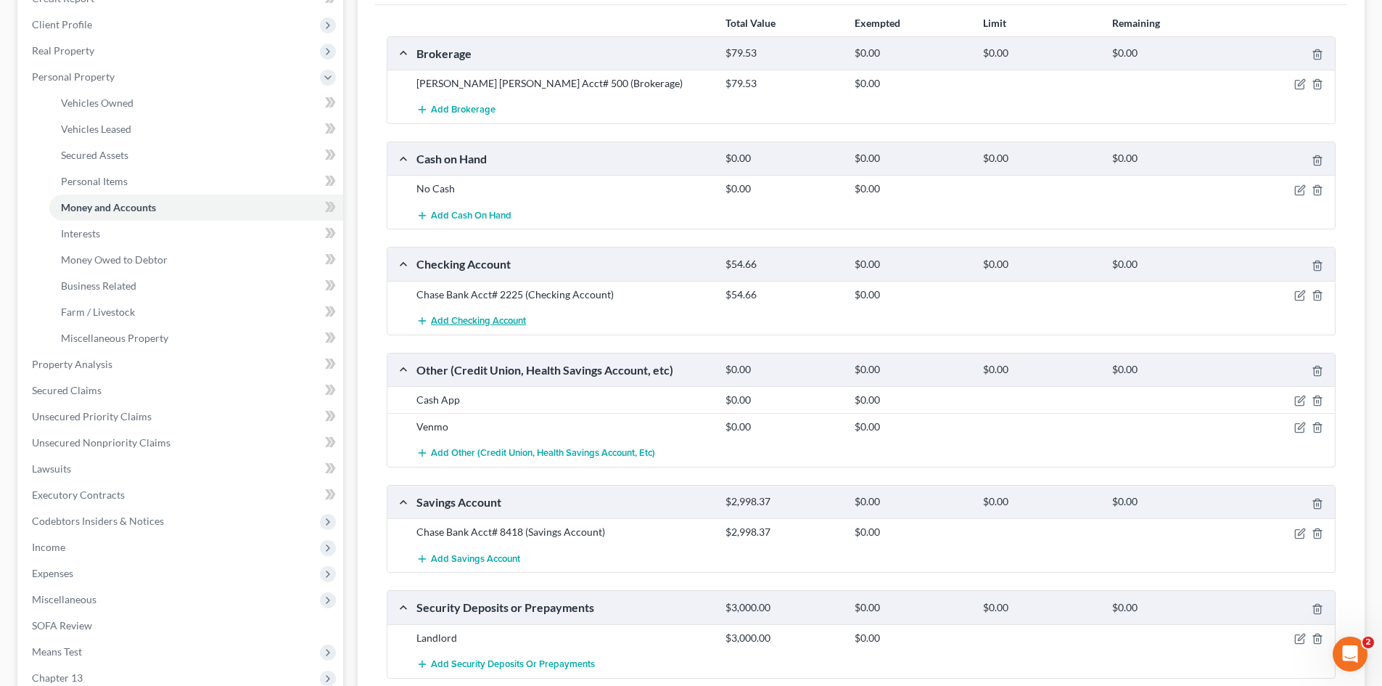
click at [507, 318] on span "Add Checking Account" at bounding box center [478, 321] width 95 height 12
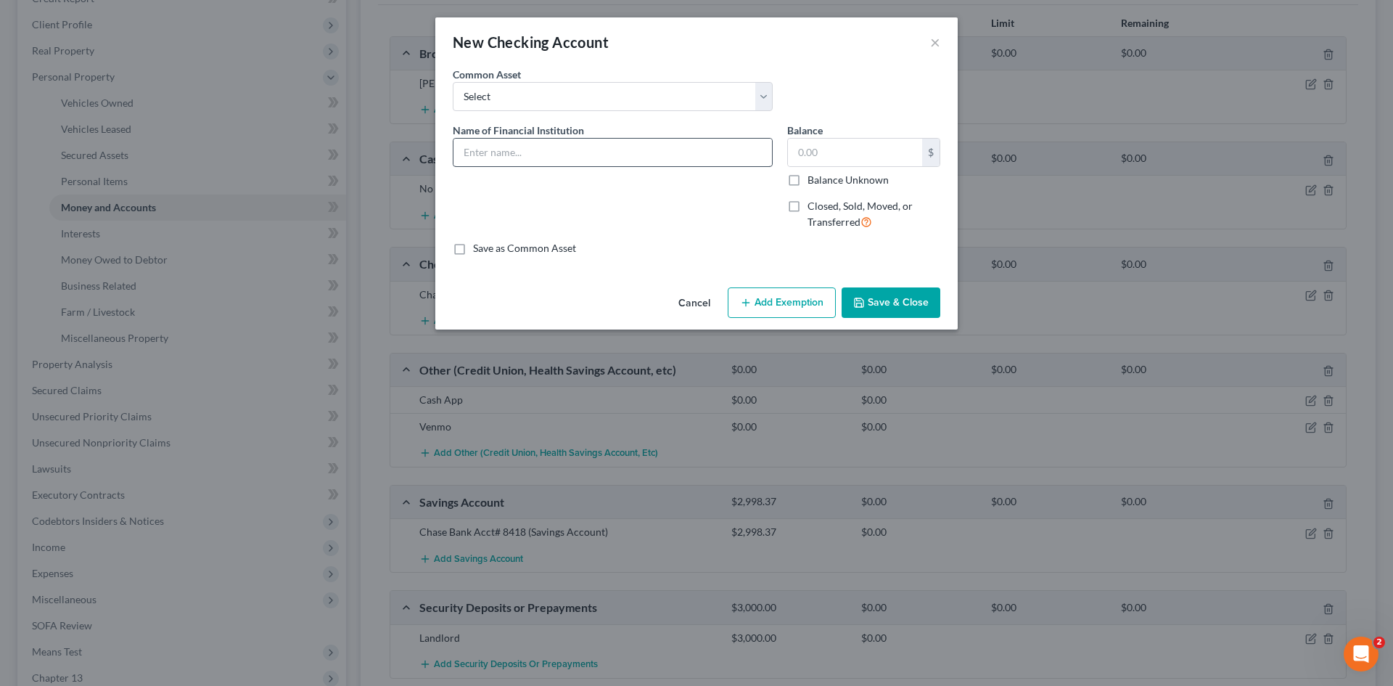
drag, startPoint x: 608, startPoint y: 122, endPoint x: 602, endPoint y: 146, distance: 24.6
click at [607, 126] on div "Name of Financial Institution *" at bounding box center [613, 145] width 320 height 44
click at [603, 152] on input "text" at bounding box center [613, 153] width 319 height 28
type input "Chase Bank Acct# 5651"
click at [792, 164] on input "text" at bounding box center [855, 153] width 134 height 28
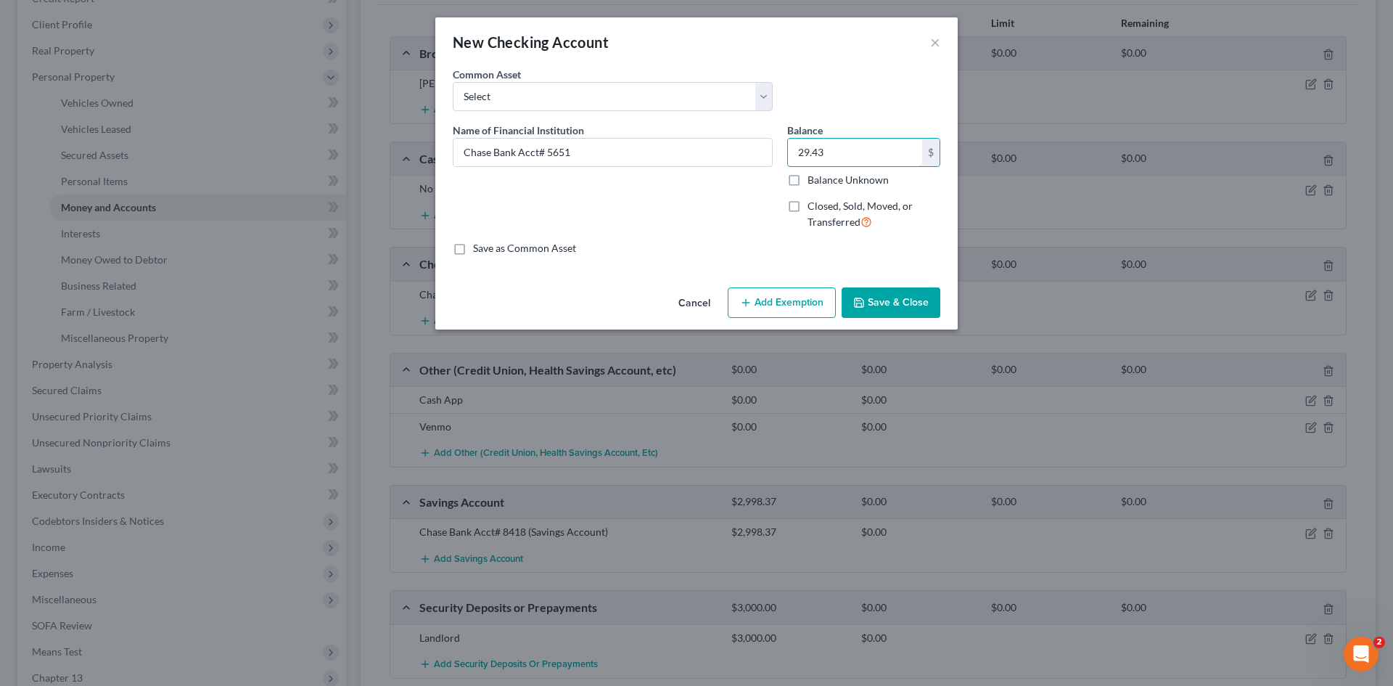
type input "29.43"
click at [919, 311] on button "Save & Close" at bounding box center [891, 302] width 99 height 30
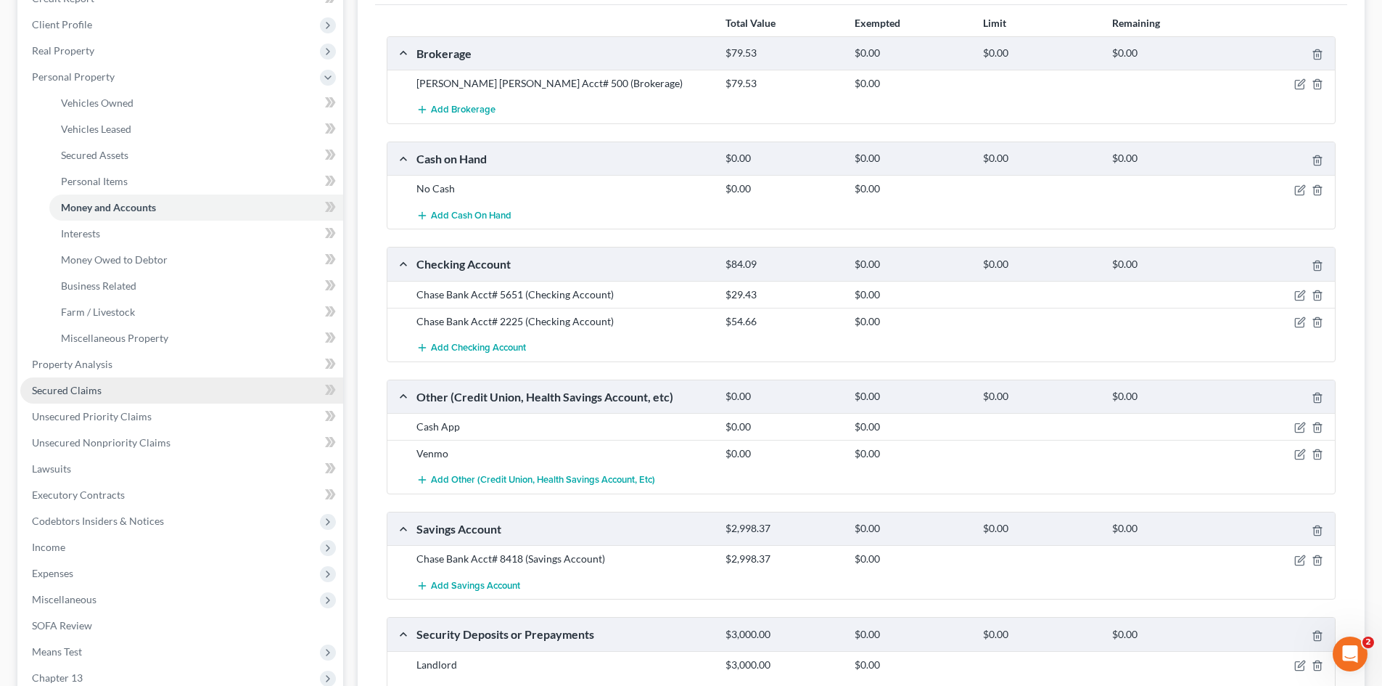
click at [68, 399] on link "Secured Claims" at bounding box center [181, 390] width 323 height 26
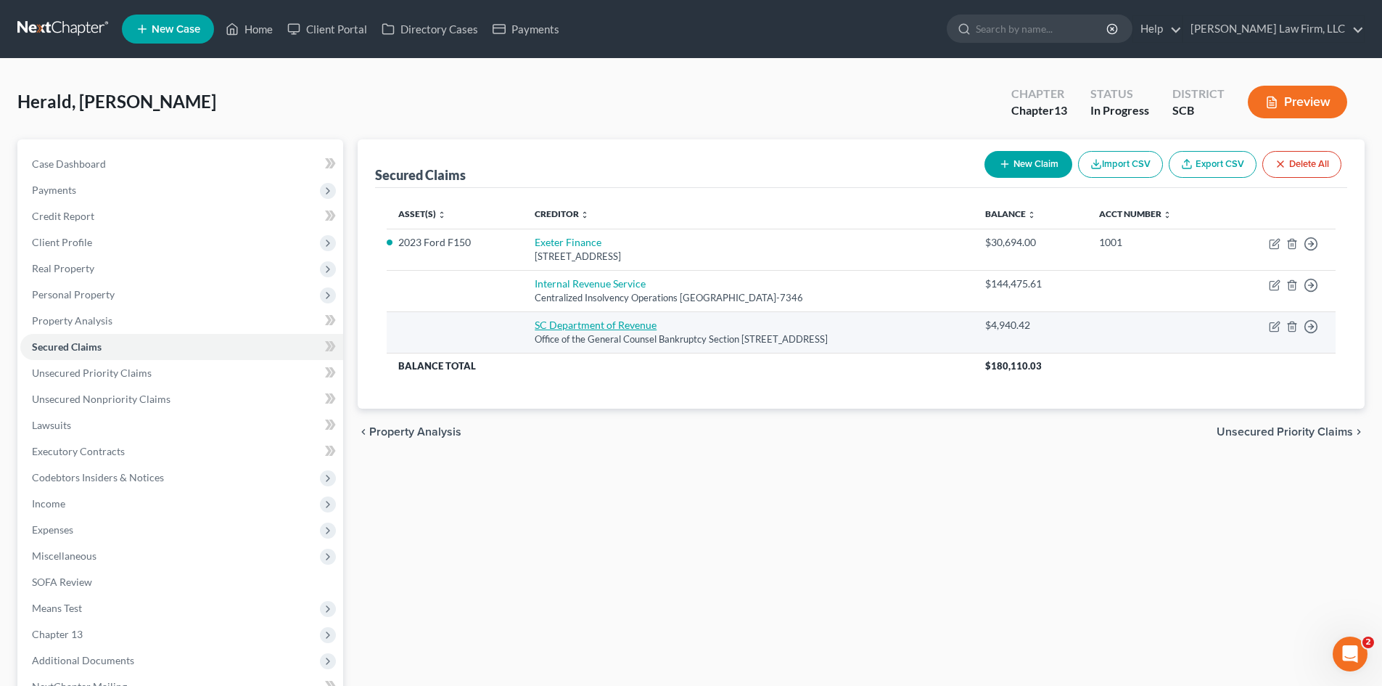
click at [574, 329] on link "SC Department of Revenue" at bounding box center [596, 325] width 122 height 12
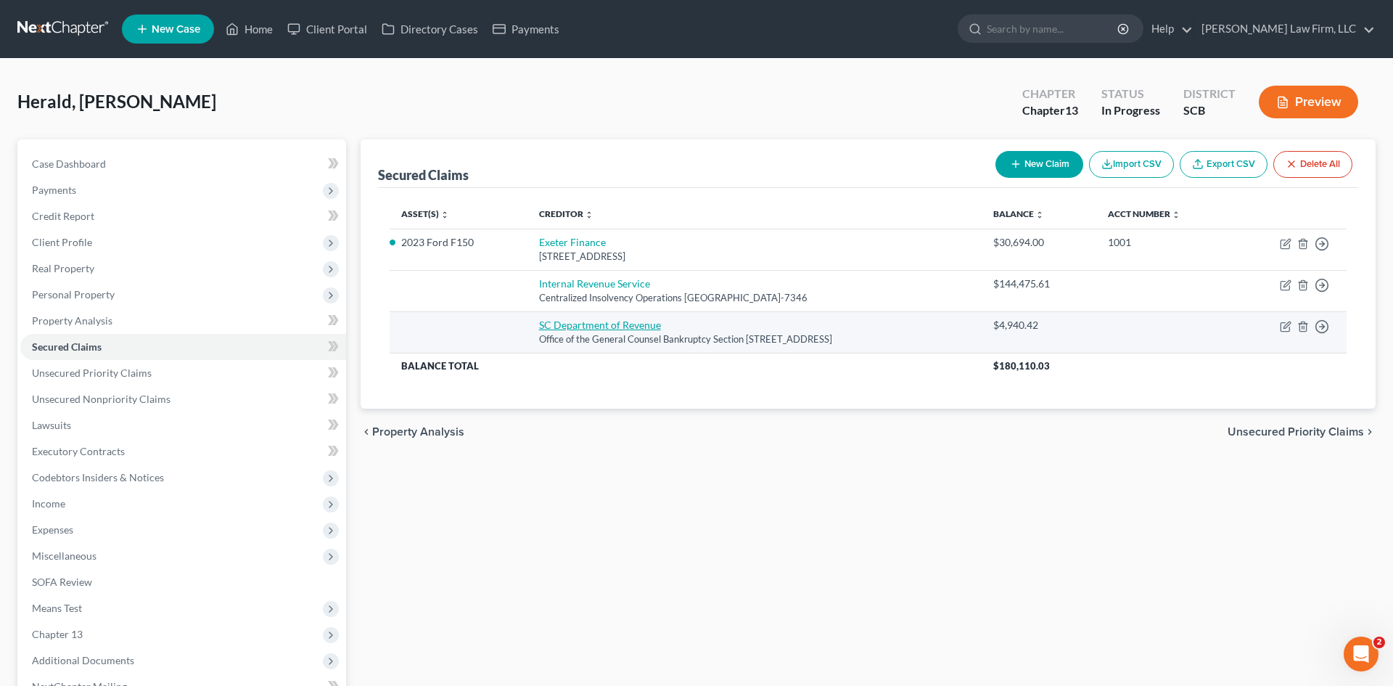
select select "42"
select select "0"
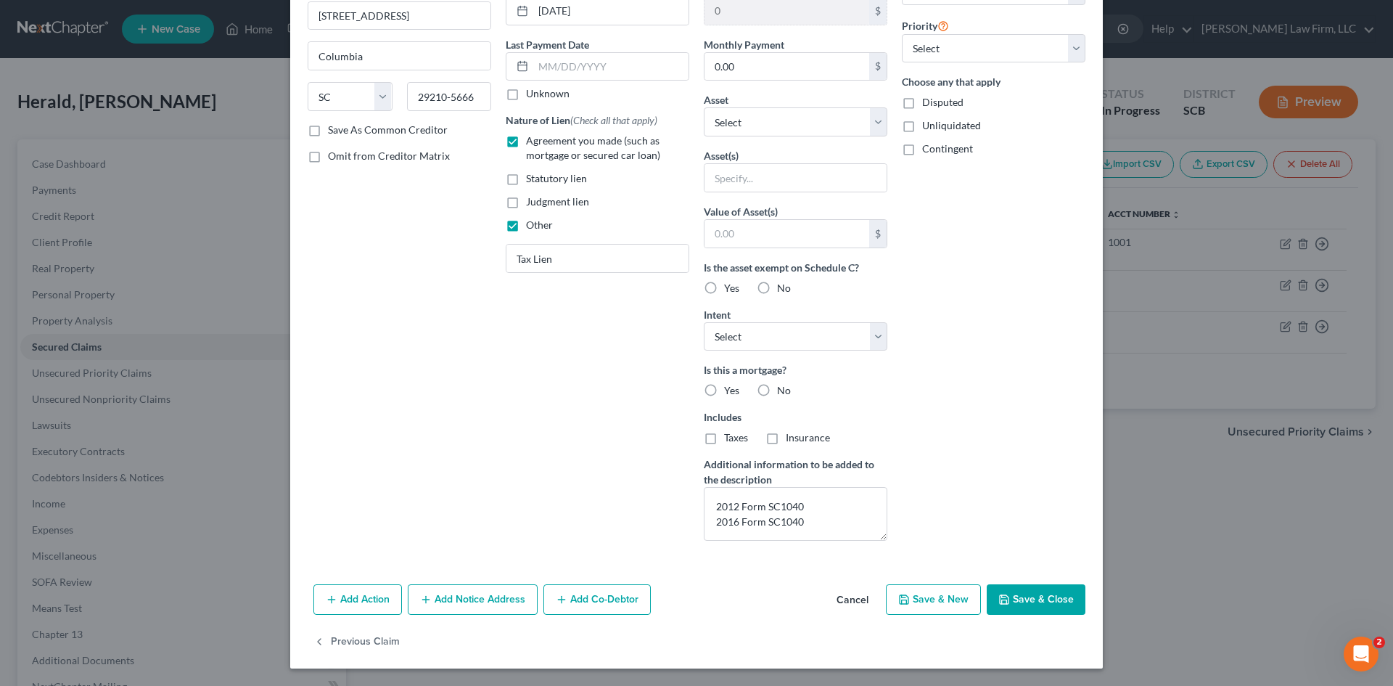
click at [1033, 592] on button "Save & Close" at bounding box center [1036, 599] width 99 height 30
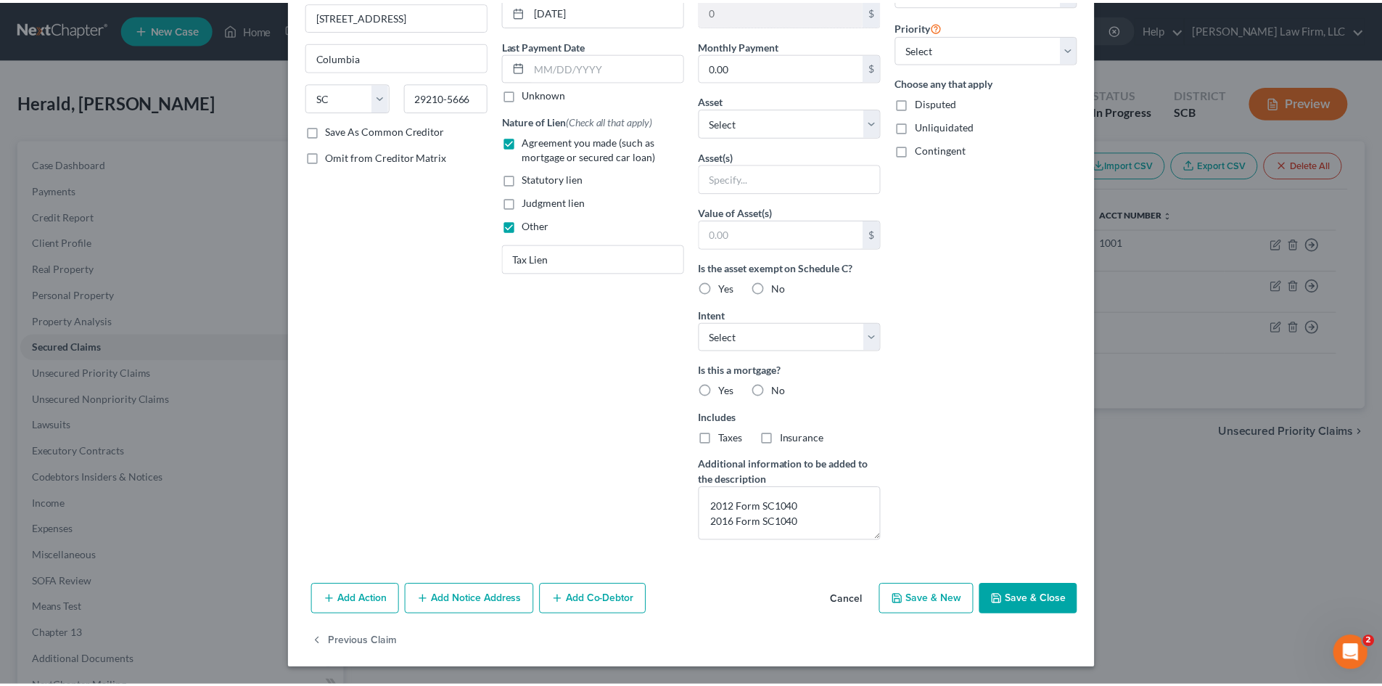
scroll to position [3, 0]
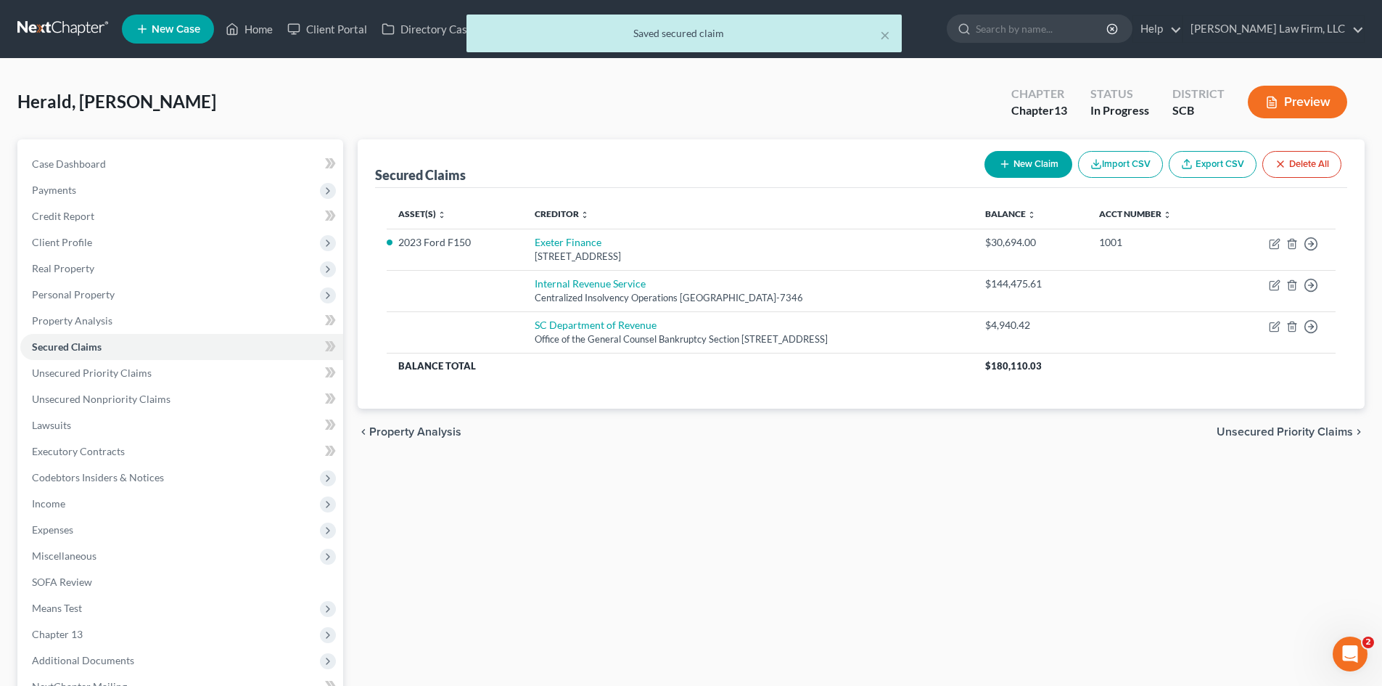
click at [1270, 429] on span "Unsecured Priority Claims" at bounding box center [1285, 432] width 136 height 12
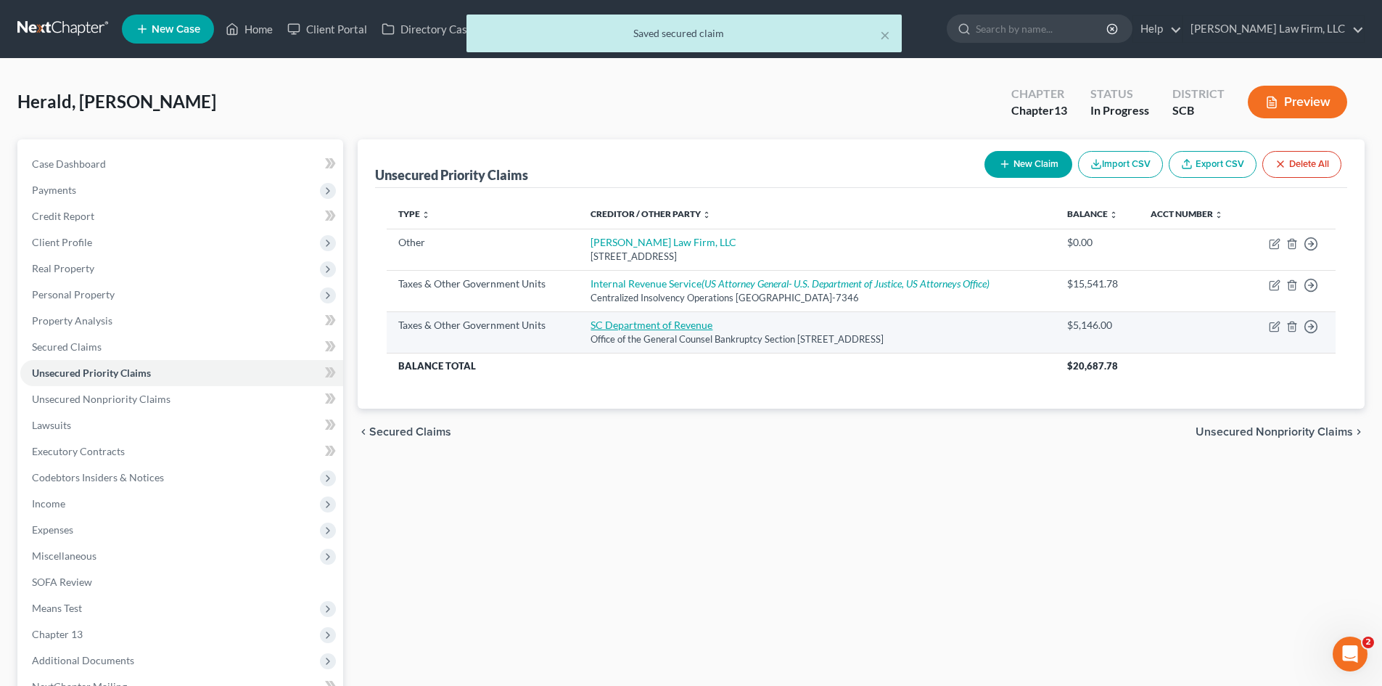
click at [663, 323] on link "SC Department of Revenue" at bounding box center [652, 325] width 122 height 12
select select "2"
select select "42"
select select "0"
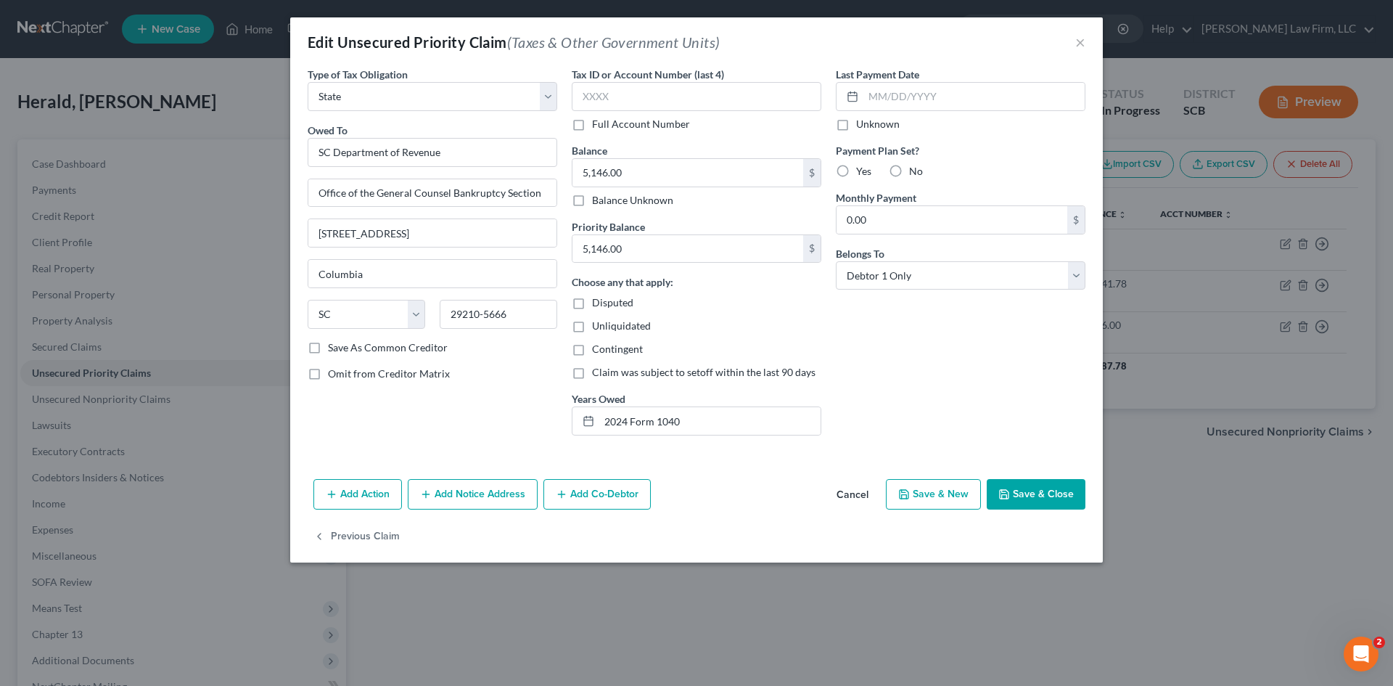
click at [856, 491] on button "Cancel" at bounding box center [852, 494] width 55 height 29
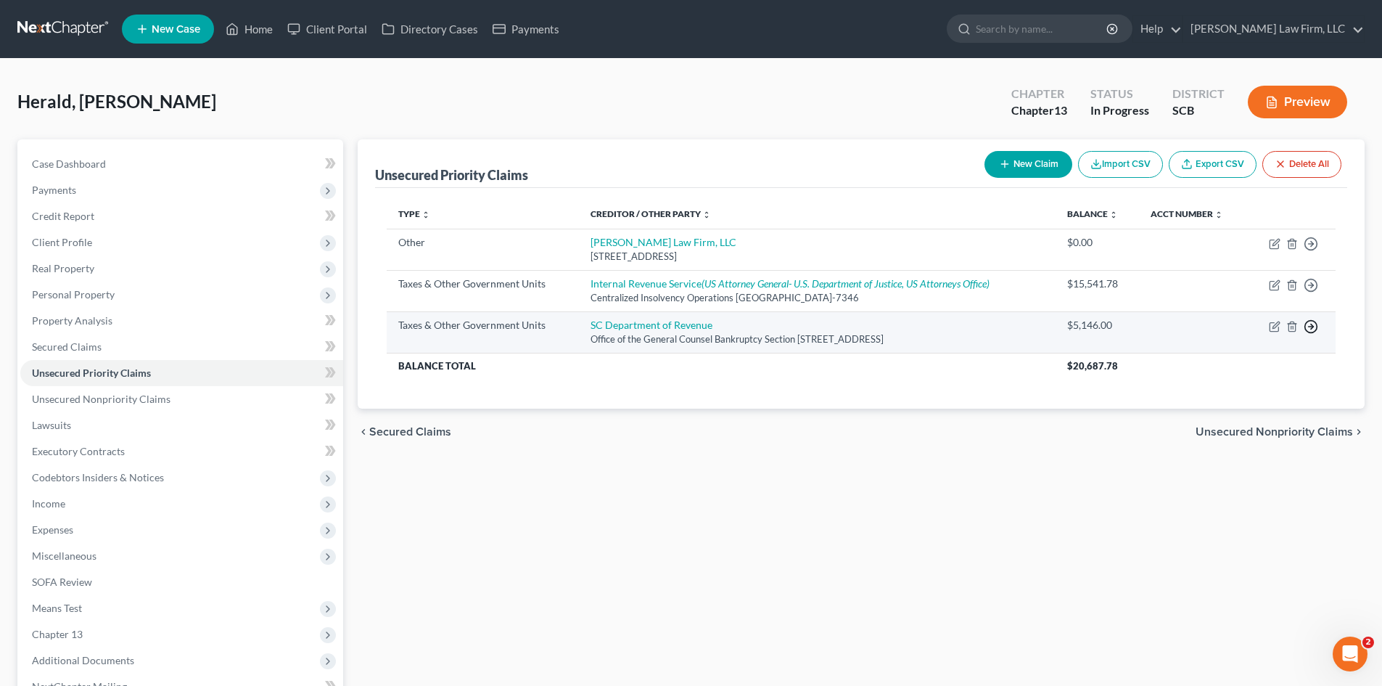
click at [1311, 325] on icon "button" at bounding box center [1311, 326] width 15 height 15
click at [1232, 364] on link "Move to F" at bounding box center [1244, 361] width 121 height 25
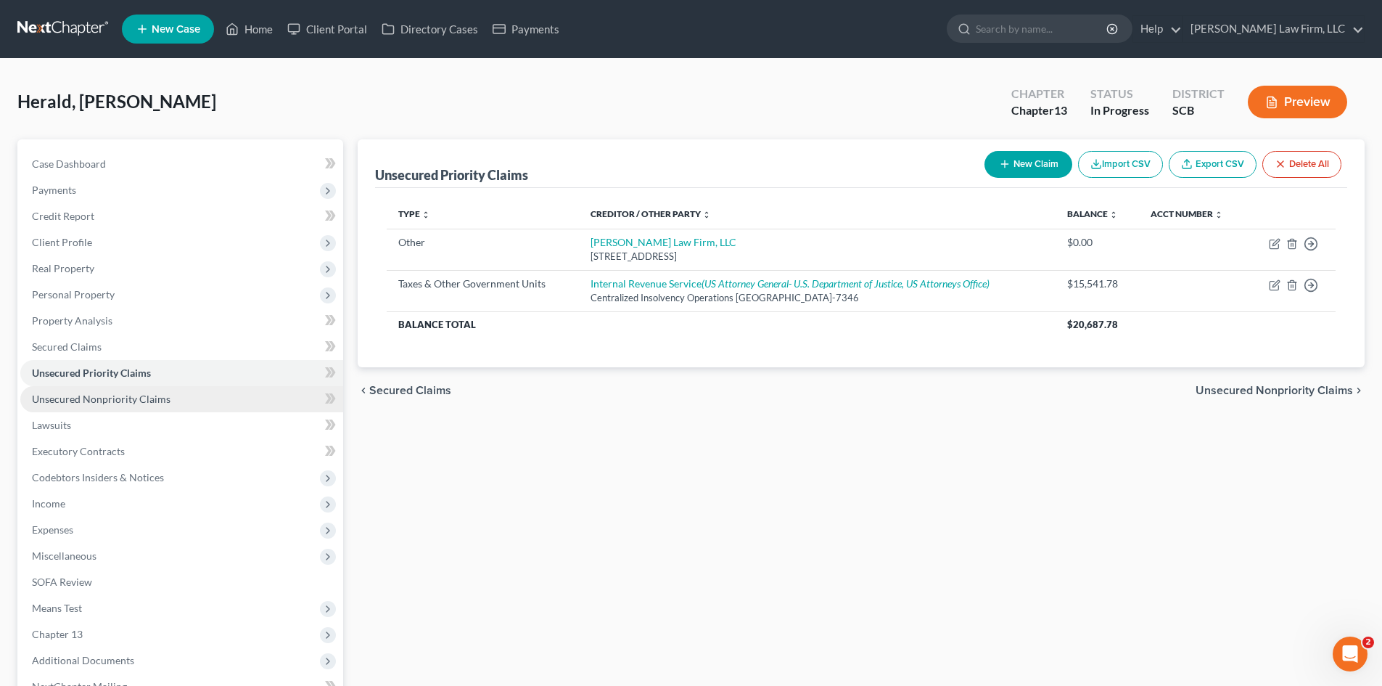
click at [108, 394] on span "Unsecured Nonpriority Claims" at bounding box center [101, 399] width 139 height 12
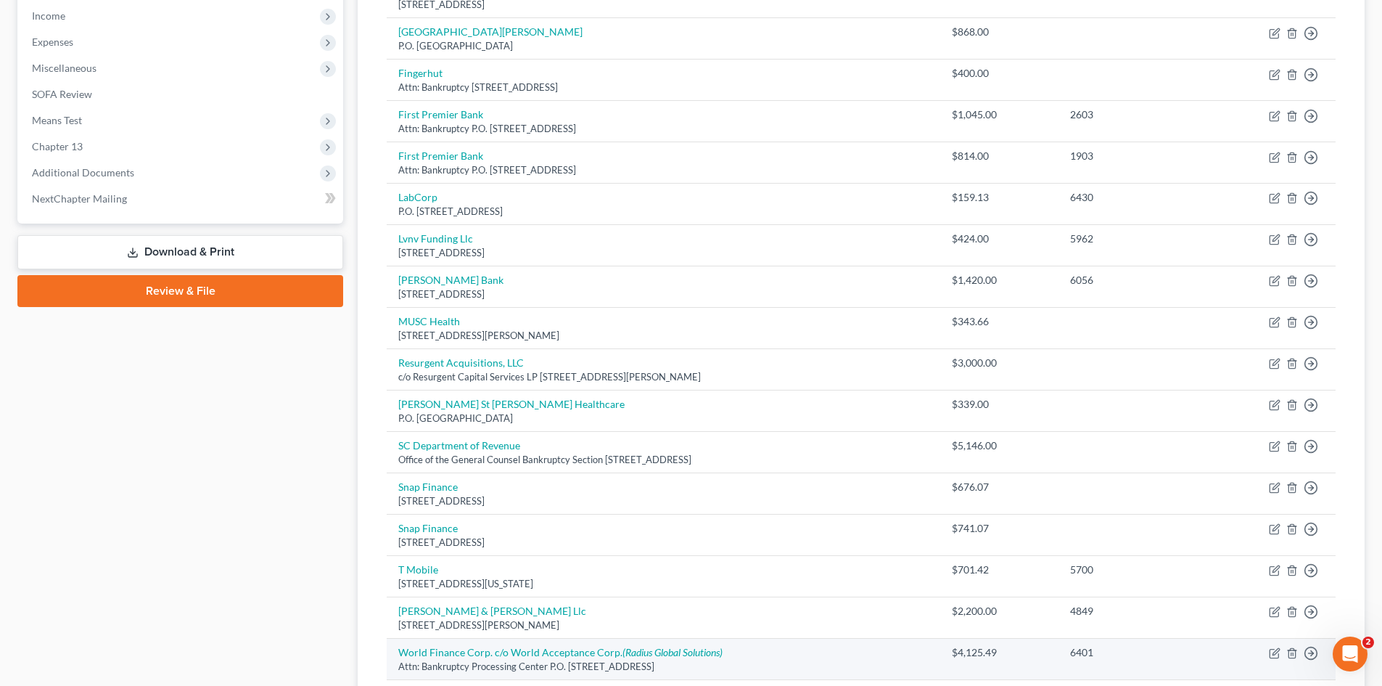
scroll to position [639, 0]
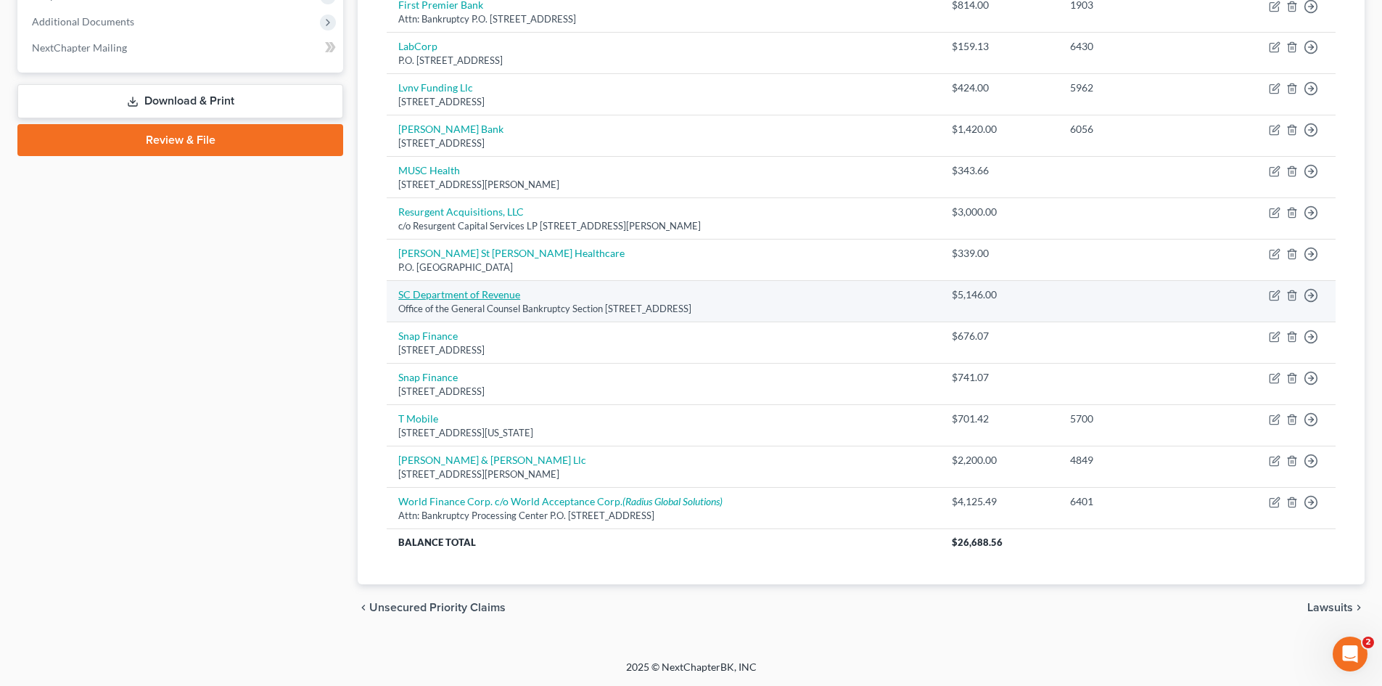
click at [448, 298] on link "SC Department of Revenue" at bounding box center [459, 294] width 122 height 12
select select "42"
select select "0"
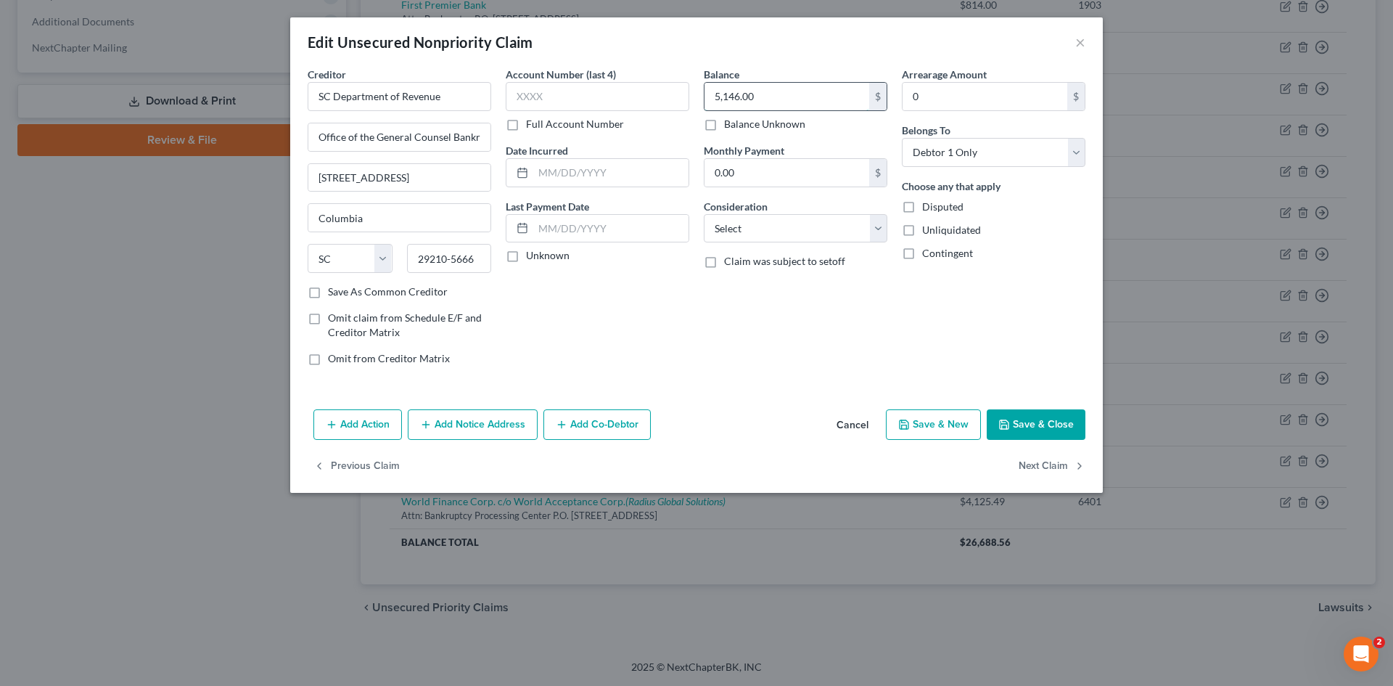
click at [813, 104] on input "5,146.00" at bounding box center [787, 97] width 165 height 28
click at [1001, 430] on button "Save & Close" at bounding box center [1036, 424] width 99 height 30
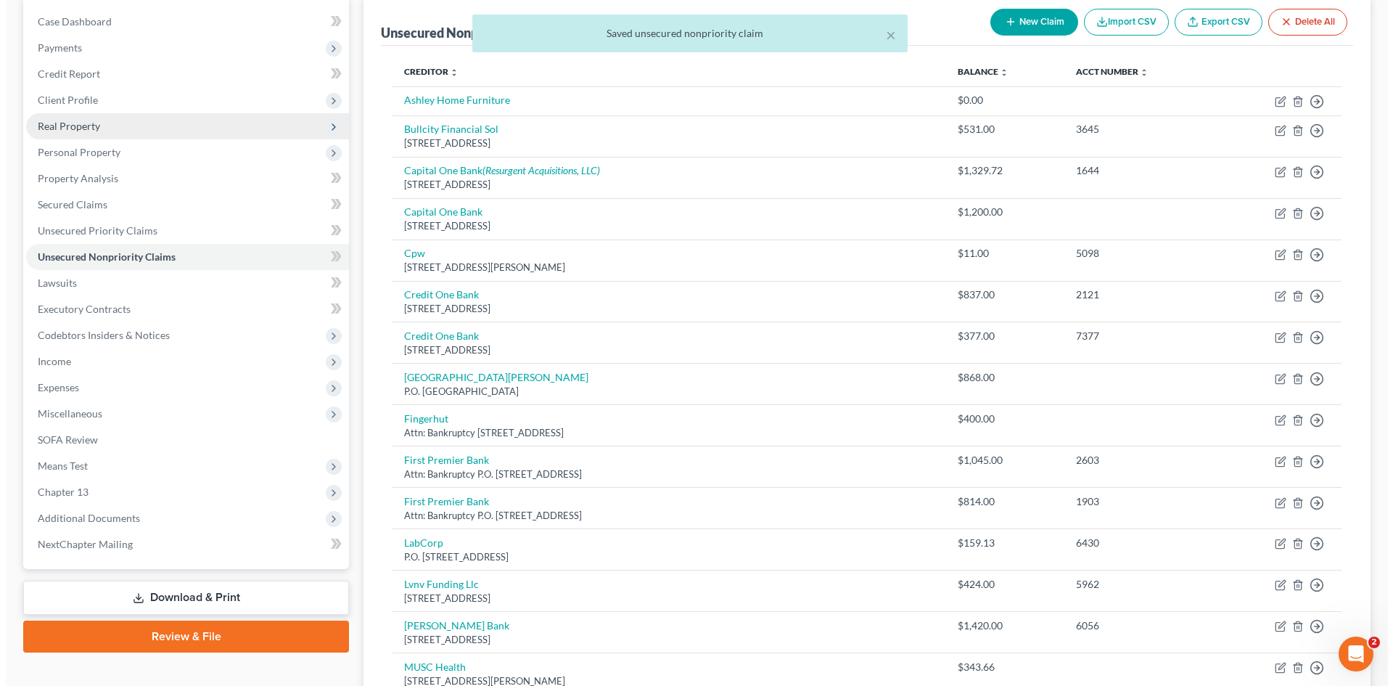
scroll to position [0, 0]
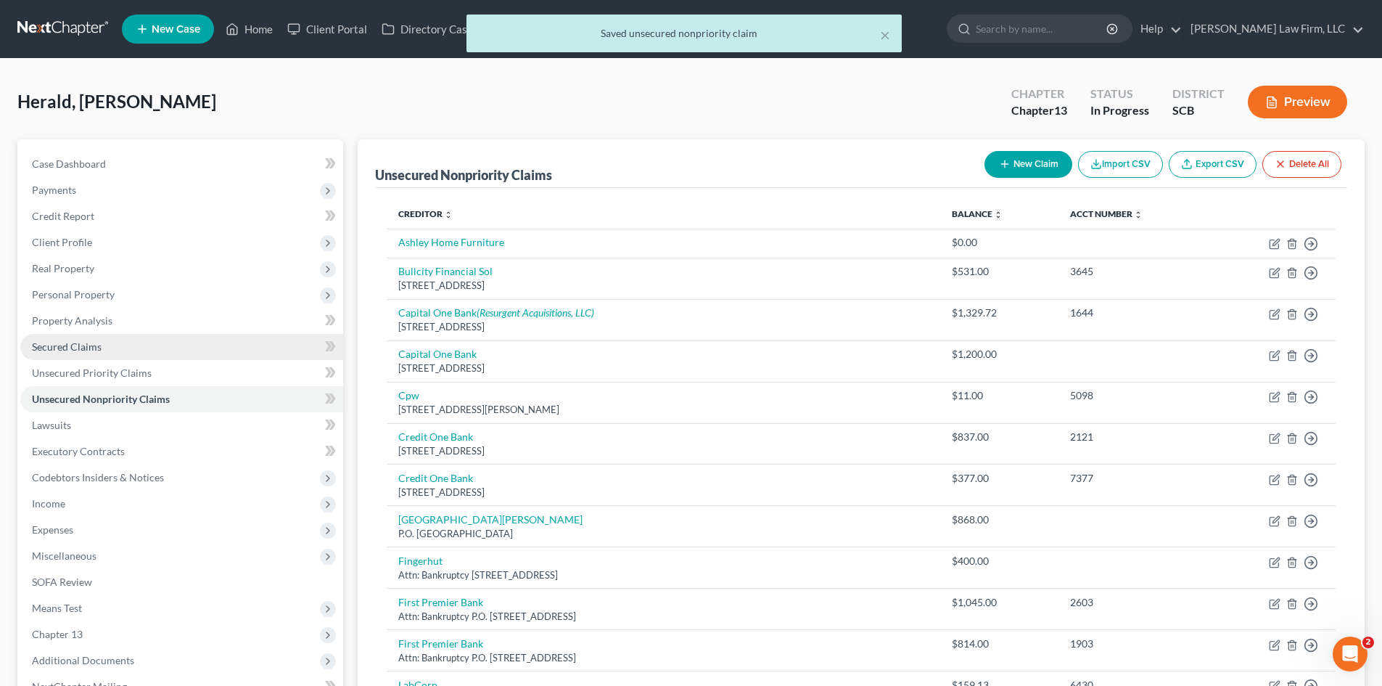
click at [59, 339] on link "Secured Claims" at bounding box center [181, 347] width 323 height 26
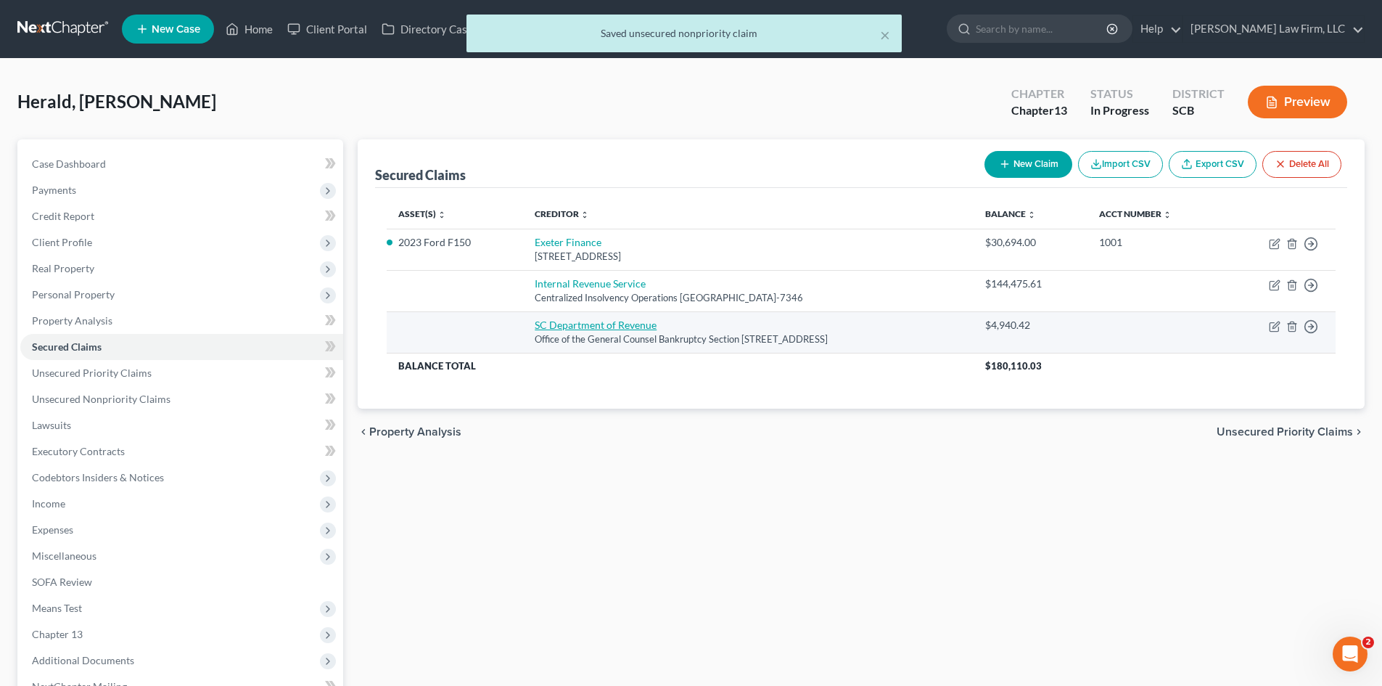
click at [570, 323] on link "SC Department of Revenue" at bounding box center [596, 325] width 122 height 12
select select "42"
select select "0"
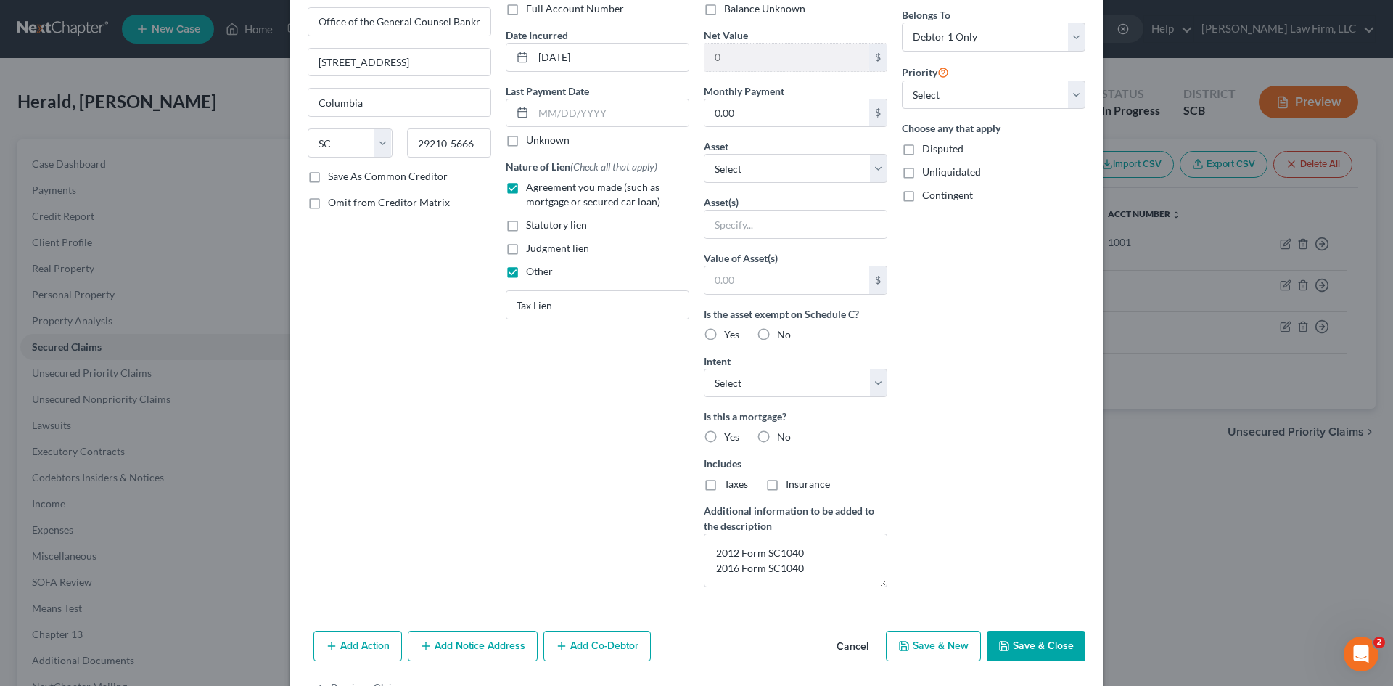
scroll to position [145, 0]
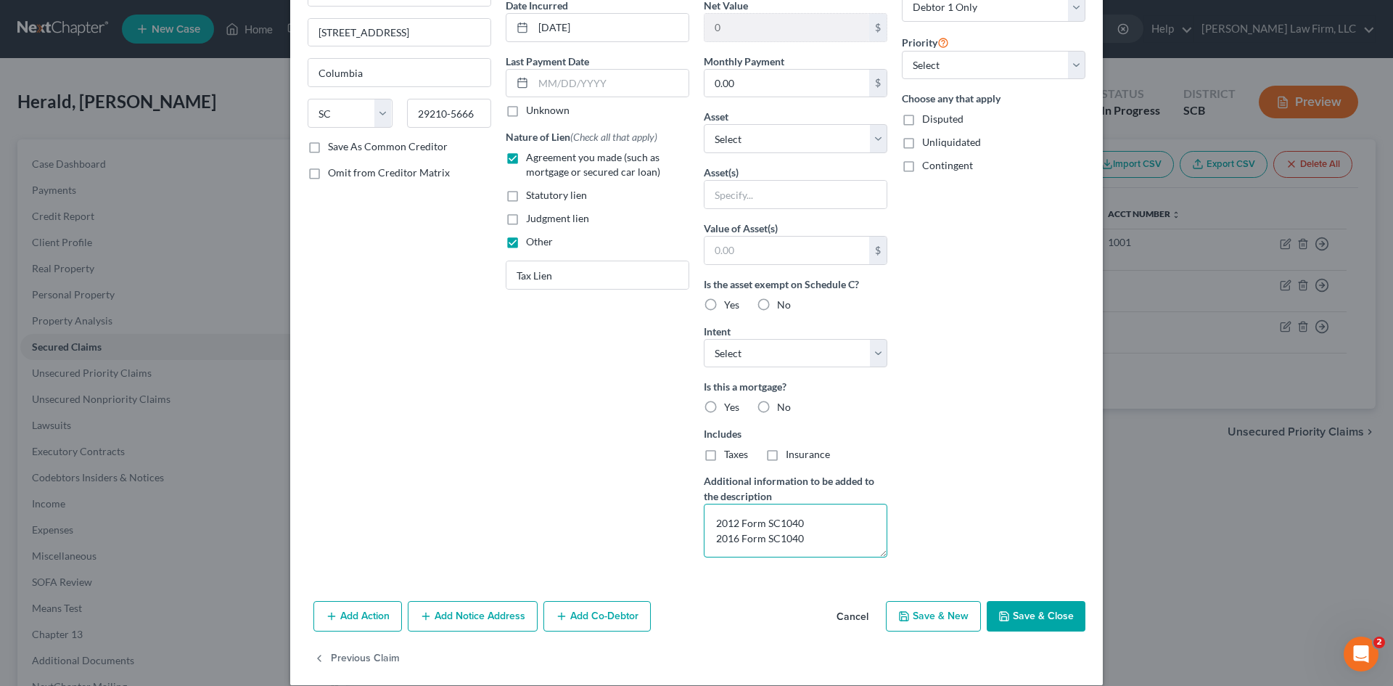
click at [713, 525] on textarea "2012 Form SC1040 2016 Form SC1040" at bounding box center [796, 531] width 184 height 54
drag, startPoint x: 713, startPoint y: 525, endPoint x: 809, endPoint y: 541, distance: 98.0
click at [809, 541] on textarea "2012 Form SC1040 2016 Form SC1040" at bounding box center [796, 531] width 184 height 54
type textarea "[DATE] - [DATE] Form SC1040 [DATE] - [DATE] Form SC1040"
drag, startPoint x: 626, startPoint y: 31, endPoint x: 509, endPoint y: 36, distance: 117.6
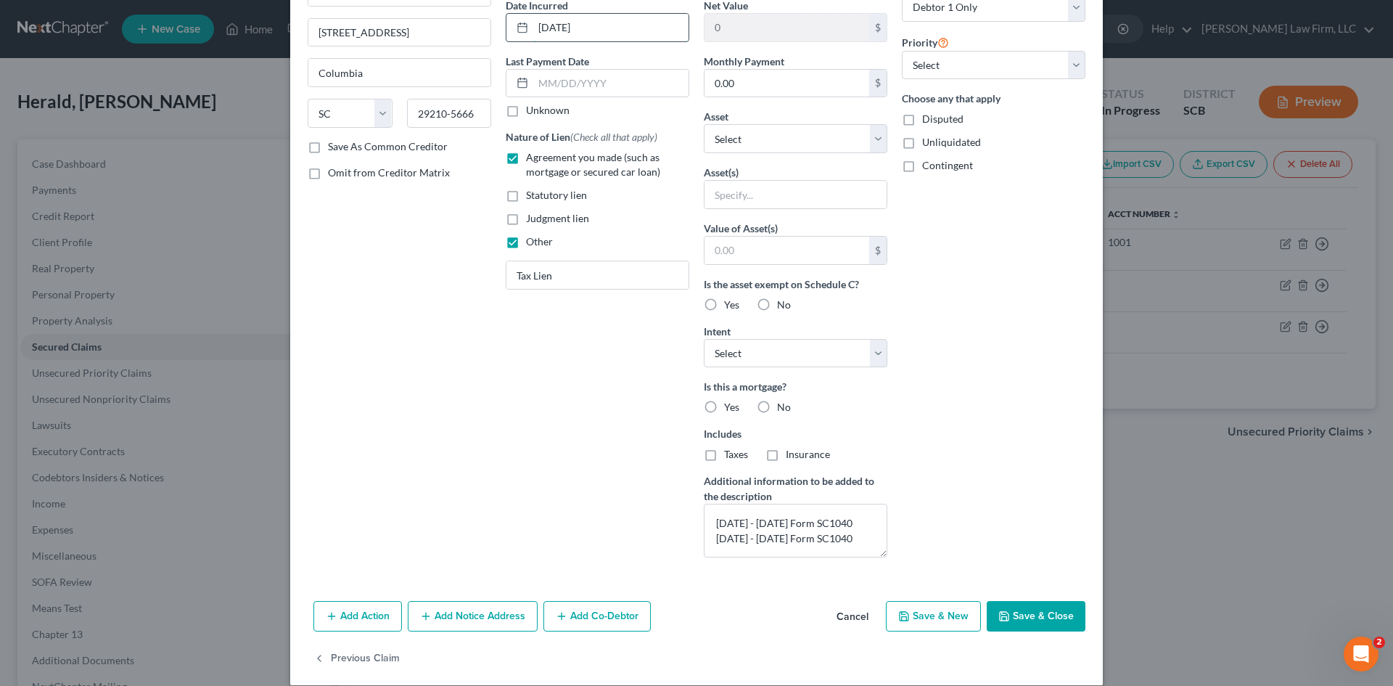
click at [509, 36] on div "[DATE]" at bounding box center [598, 27] width 184 height 29
click at [644, 274] on input "Tax Lien" at bounding box center [598, 275] width 182 height 28
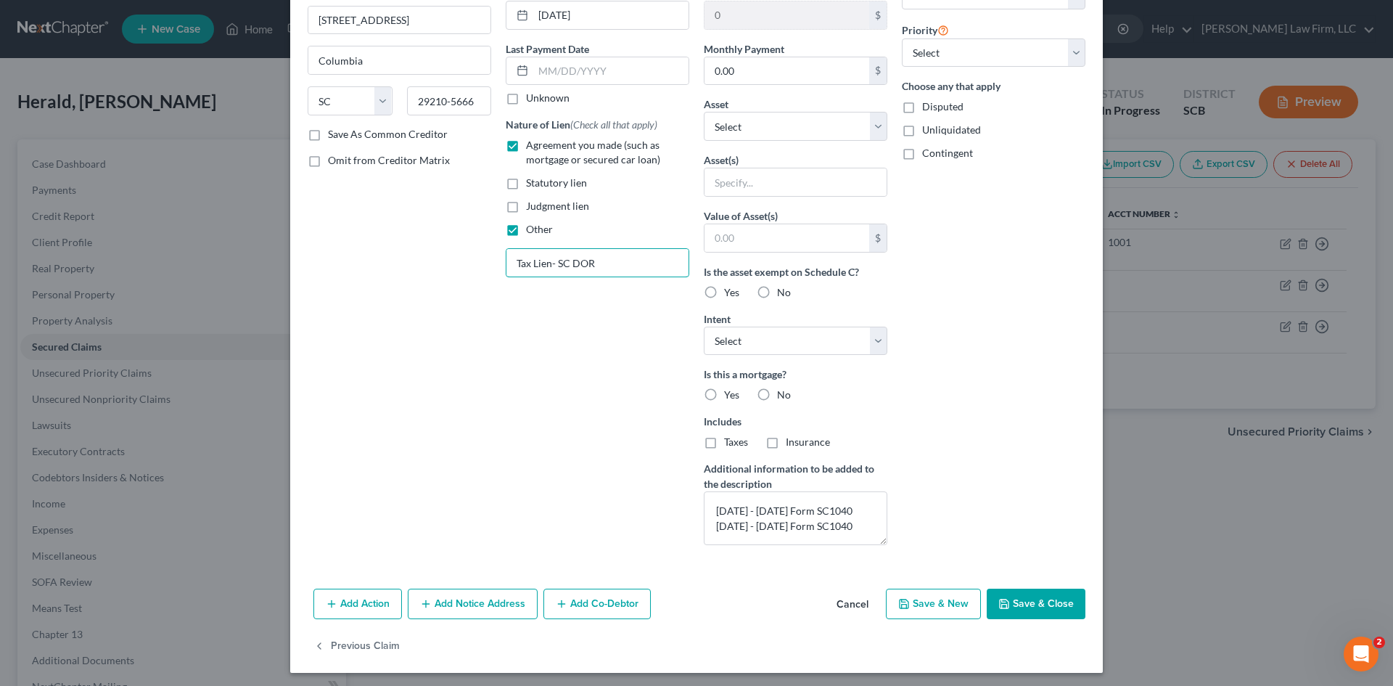
scroll to position [162, 0]
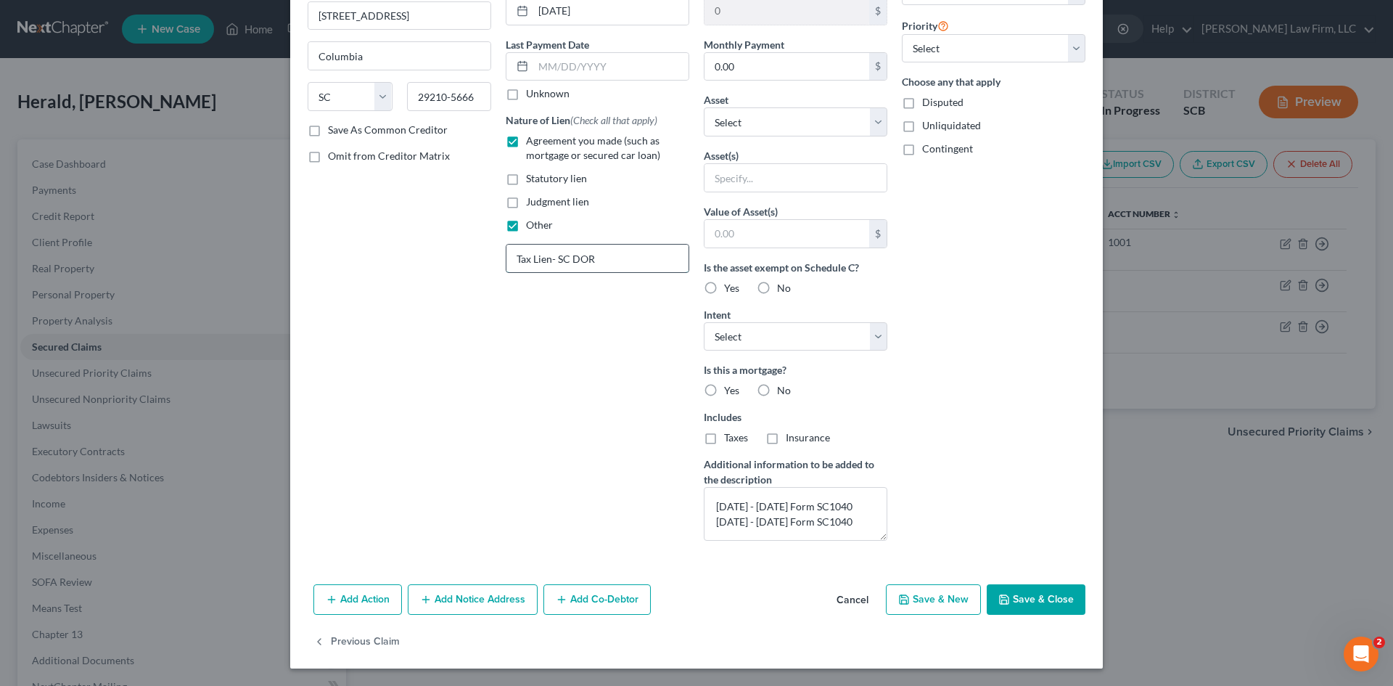
drag, startPoint x: 553, startPoint y: 259, endPoint x: 614, endPoint y: 262, distance: 61.0
click at [614, 262] on input "Tax Lien- SC DOR" at bounding box center [598, 259] width 182 height 28
type input "Tax Lien-"
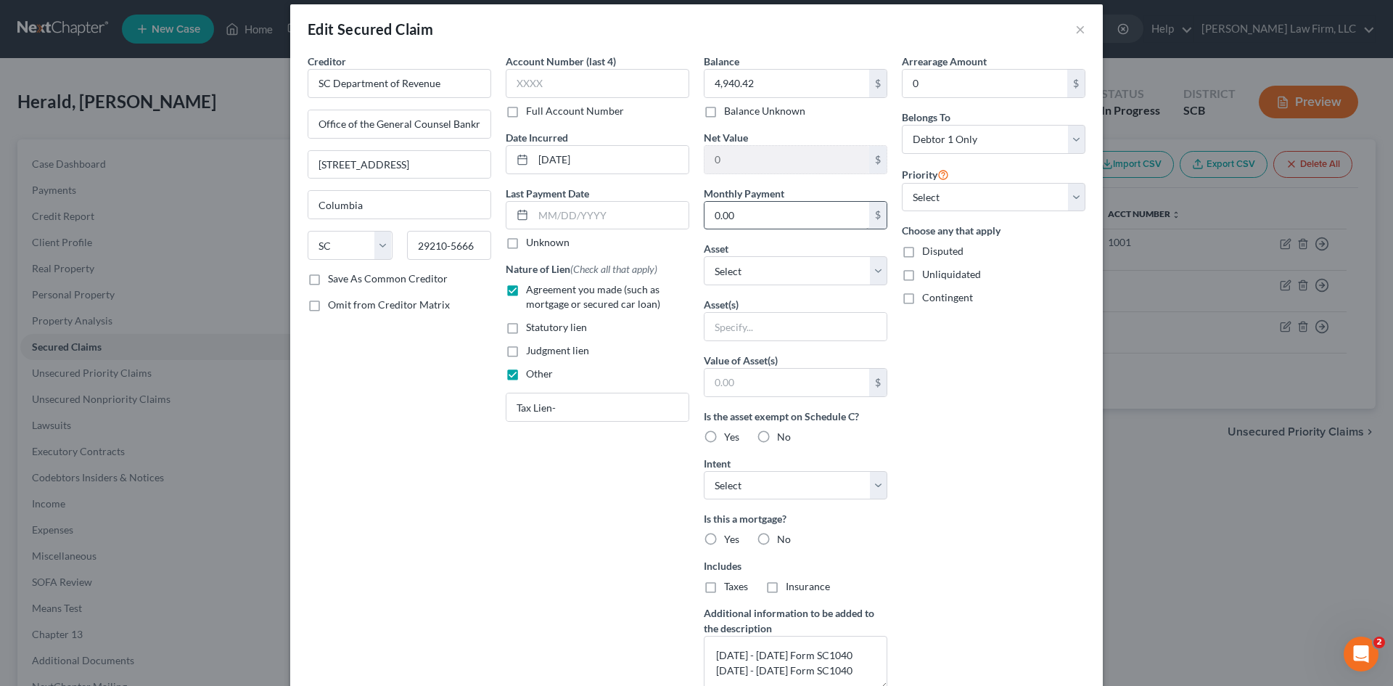
scroll to position [0, 0]
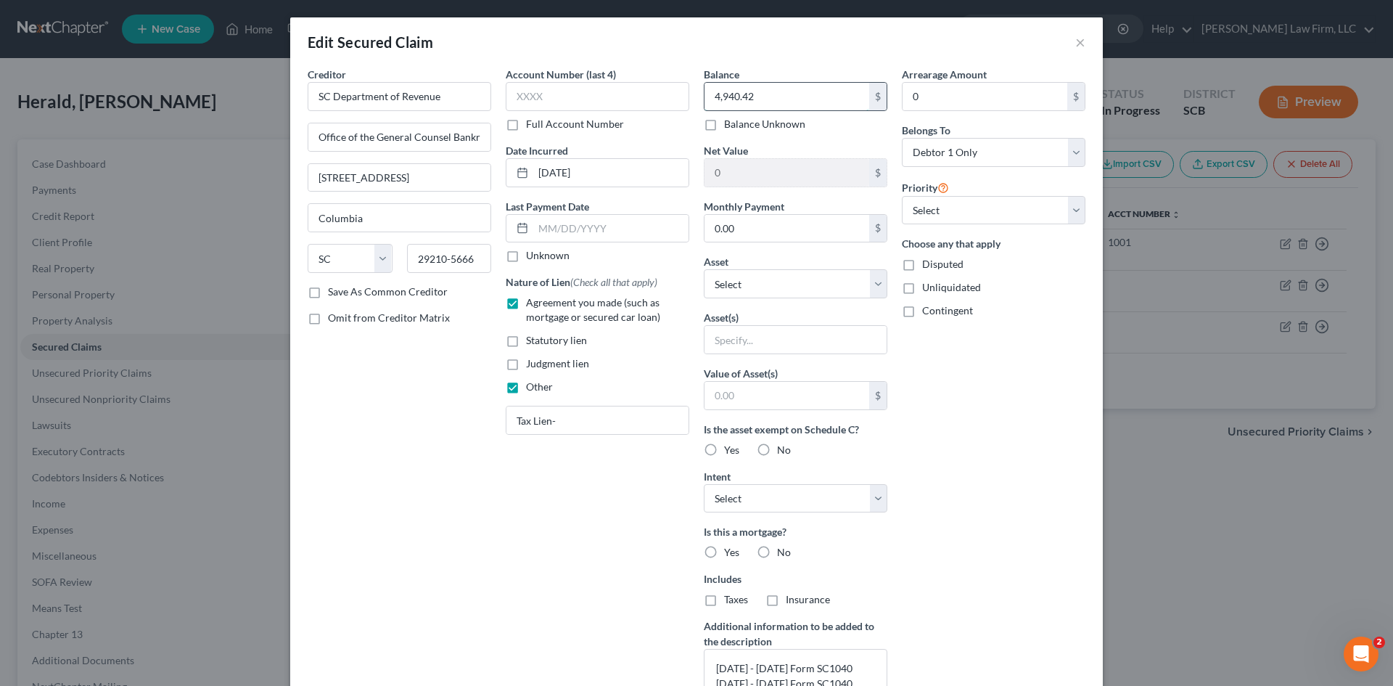
click at [758, 97] on input "4,940.42" at bounding box center [787, 97] width 165 height 28
paste input "50015.7"
type input "50,015.72"
drag, startPoint x: 595, startPoint y: 179, endPoint x: 500, endPoint y: 181, distance: 95.1
click at [506, 182] on div "[DATE]" at bounding box center [598, 172] width 184 height 29
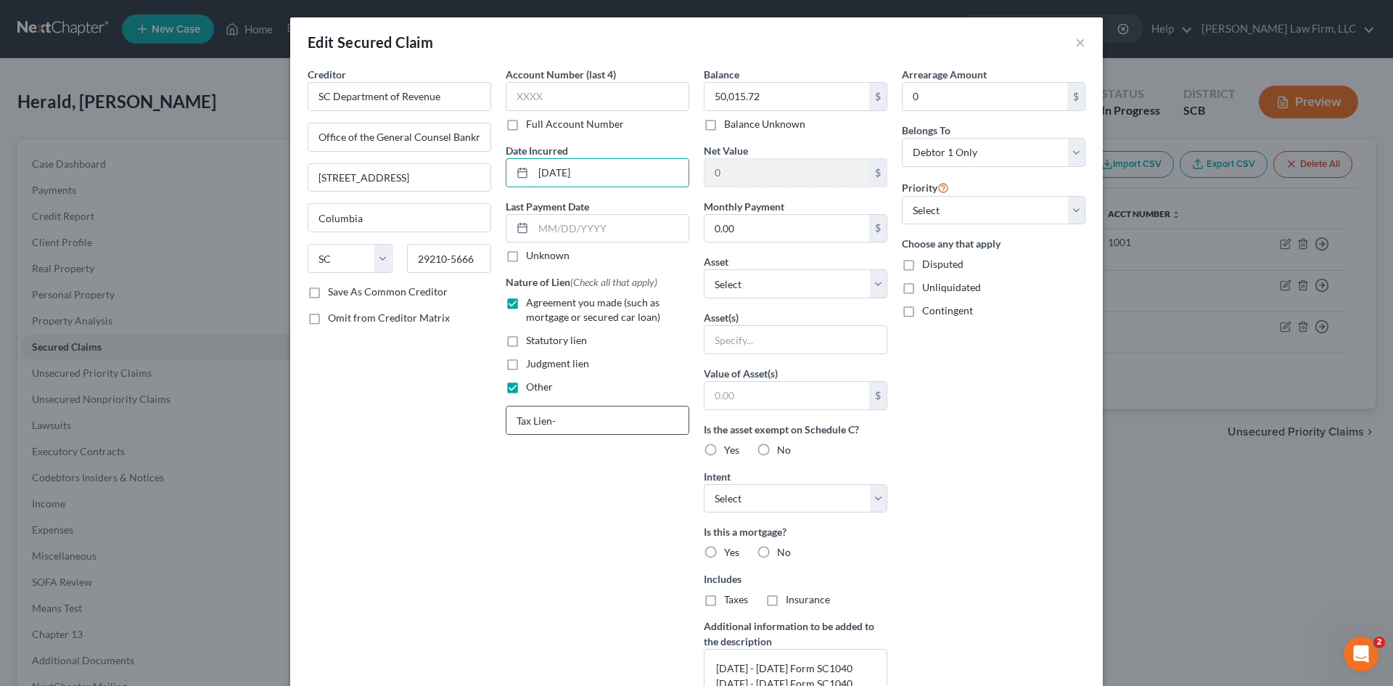
type input "[DATE]"
click at [583, 406] on div "Tax Lien-" at bounding box center [598, 420] width 184 height 29
click at [586, 430] on input "Tax Lien-" at bounding box center [598, 420] width 182 height 28
type input "Tax Lien"
click at [708, 340] on input "text" at bounding box center [796, 340] width 182 height 28
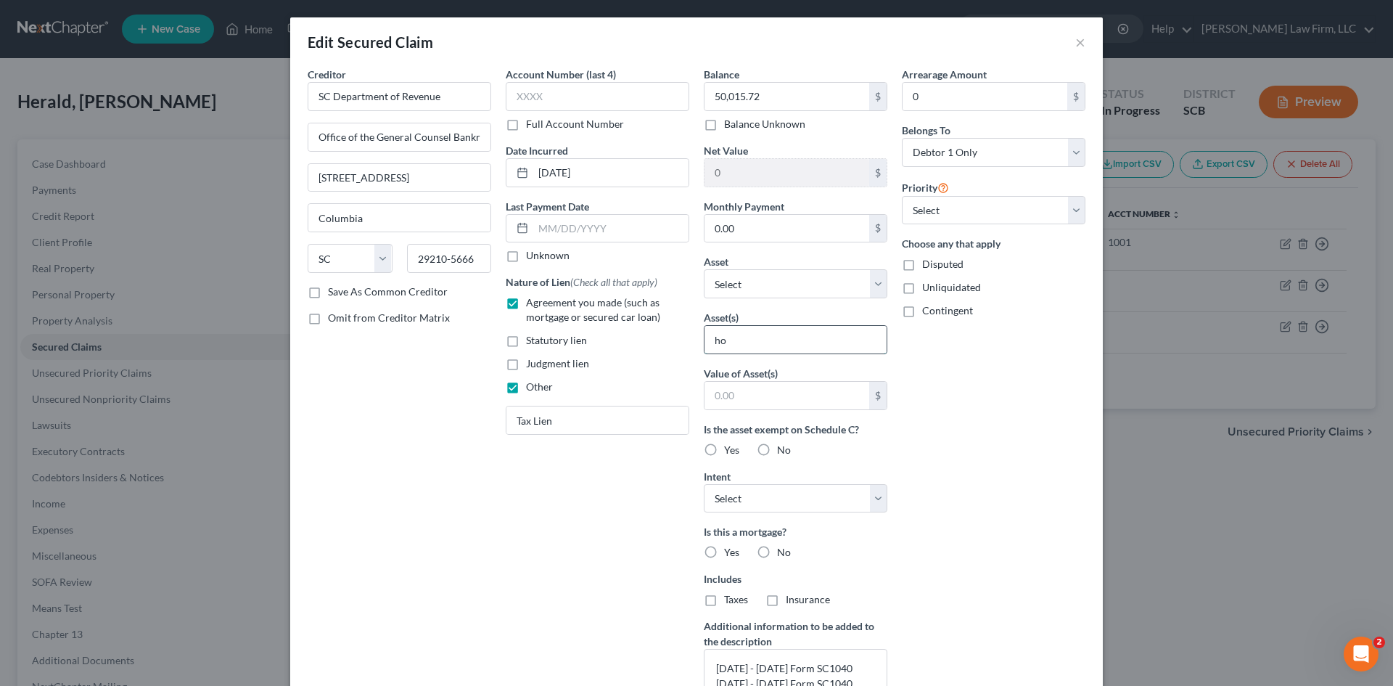
type input "h"
type input "H"
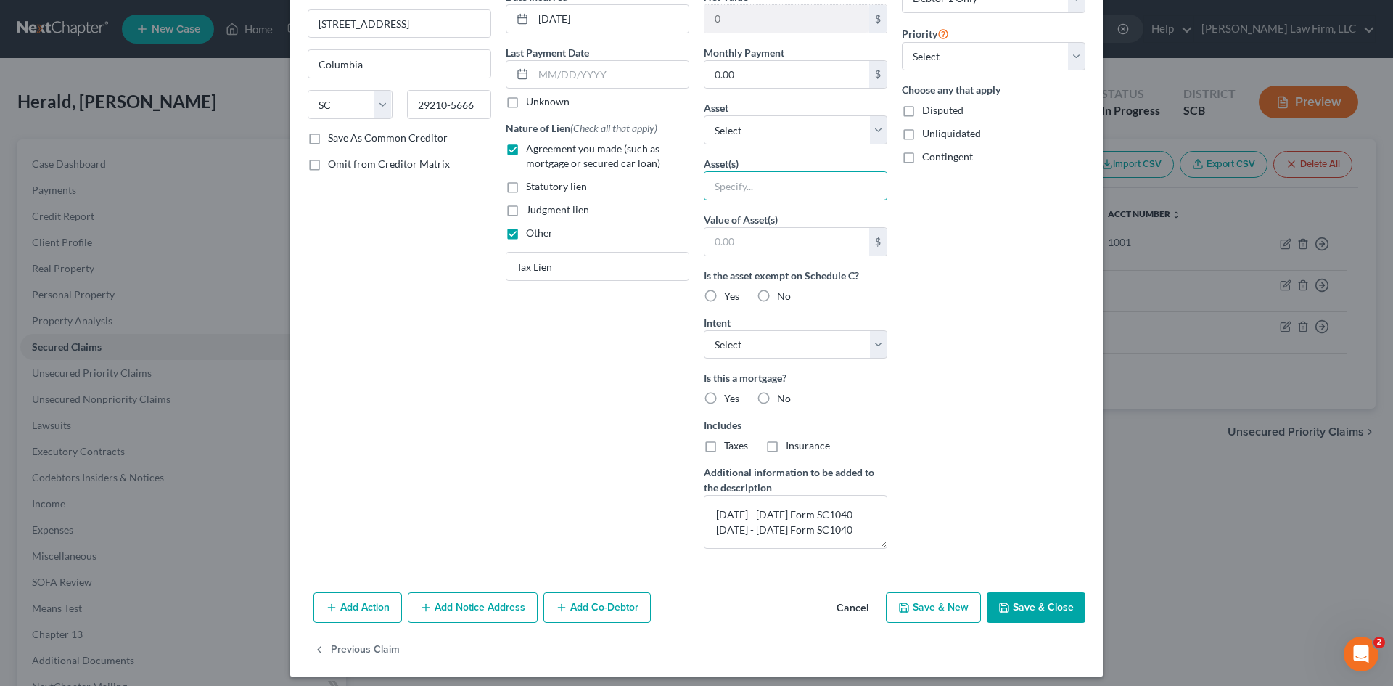
scroll to position [162, 0]
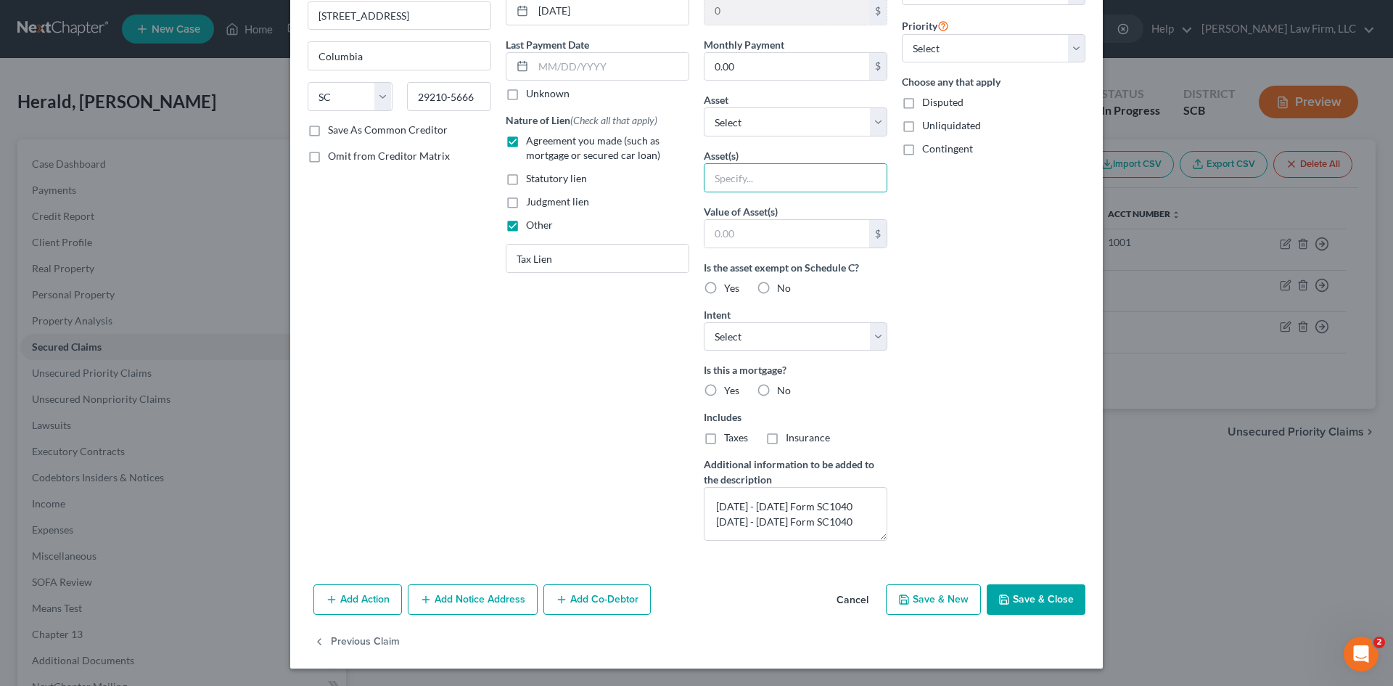
click at [1050, 605] on button "Save & Close" at bounding box center [1036, 599] width 99 height 30
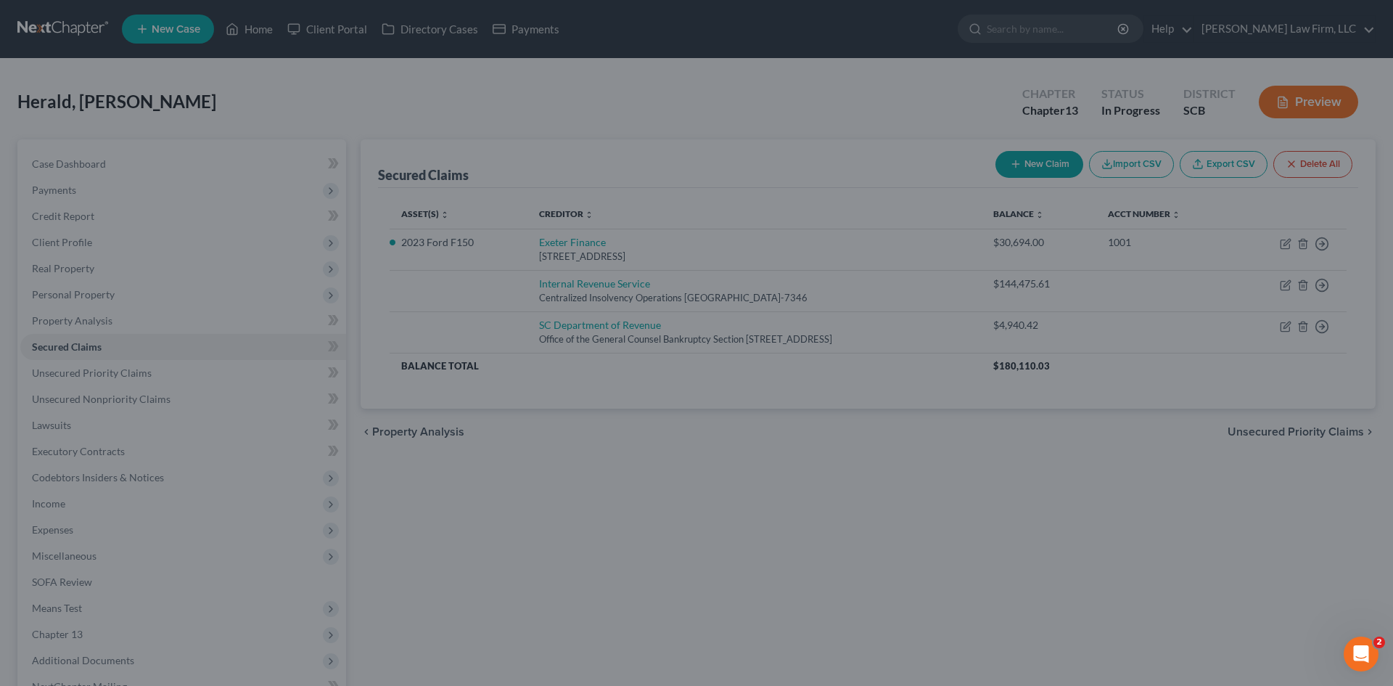
scroll to position [3, 0]
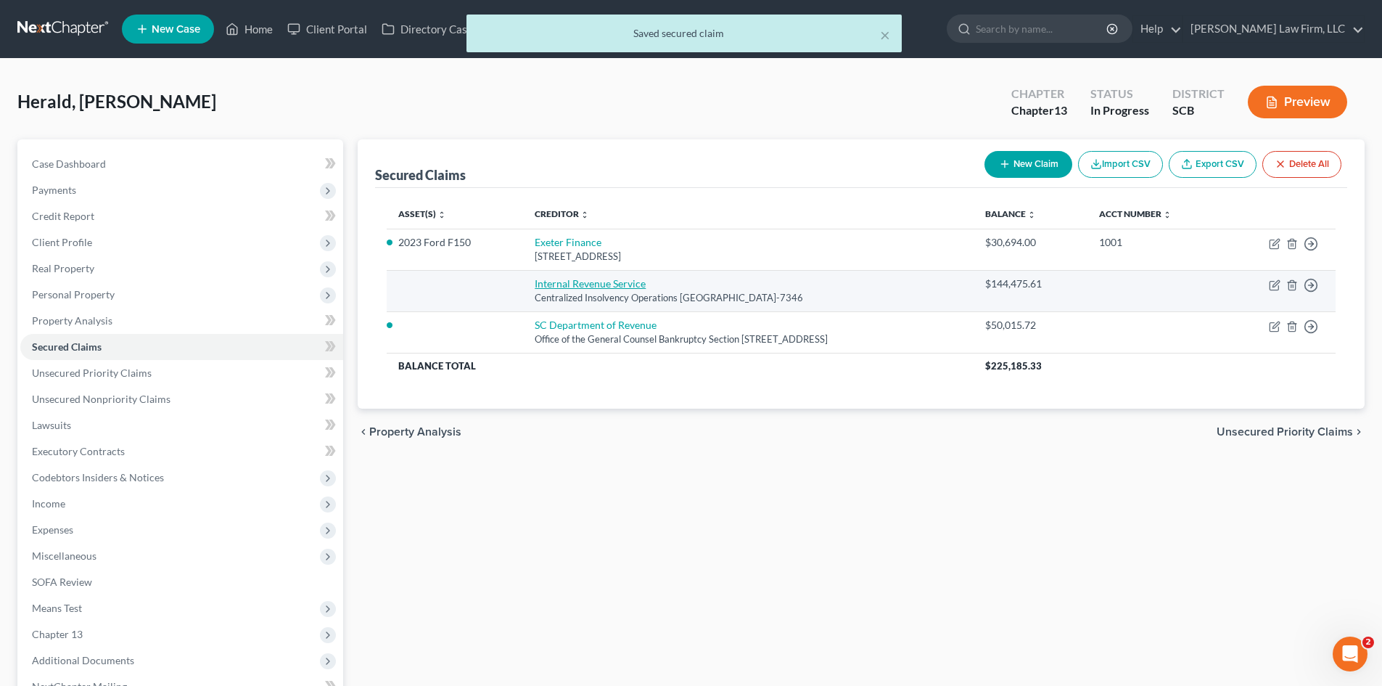
click at [584, 287] on link "Internal Revenue Service" at bounding box center [590, 283] width 111 height 12
select select "39"
select select "0"
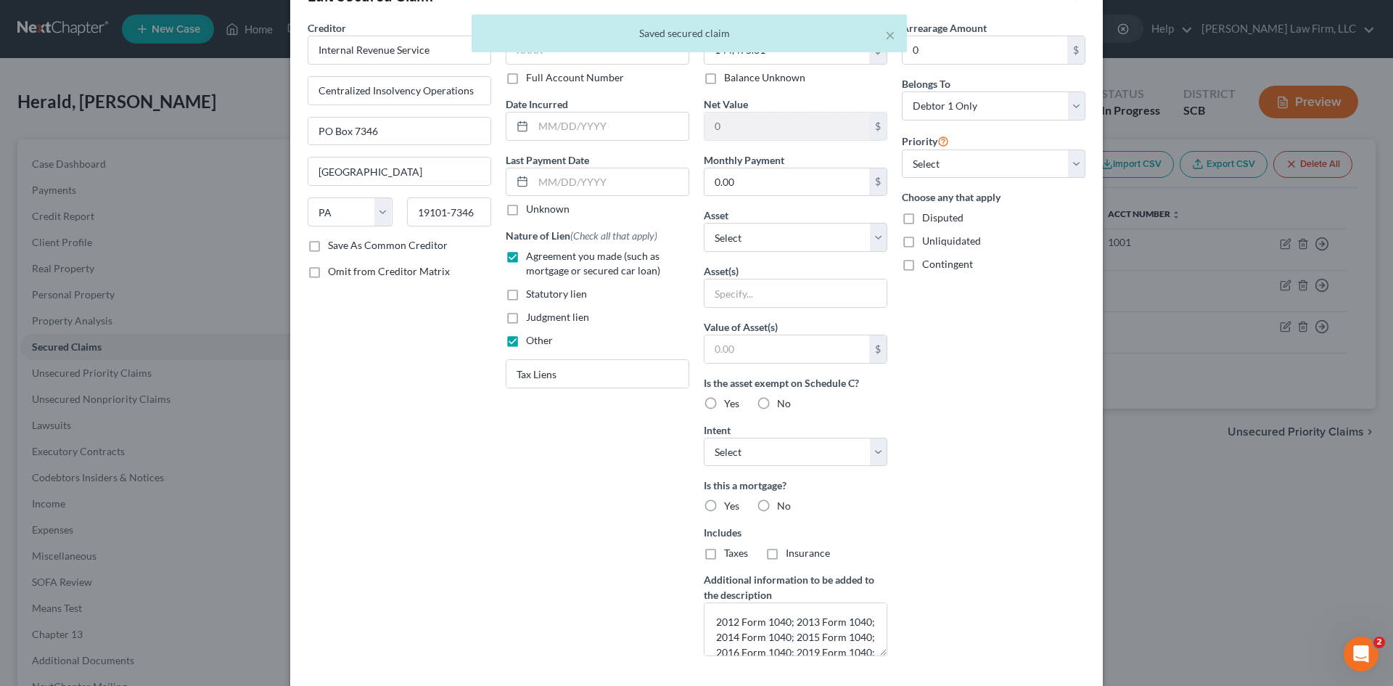
scroll to position [73, 0]
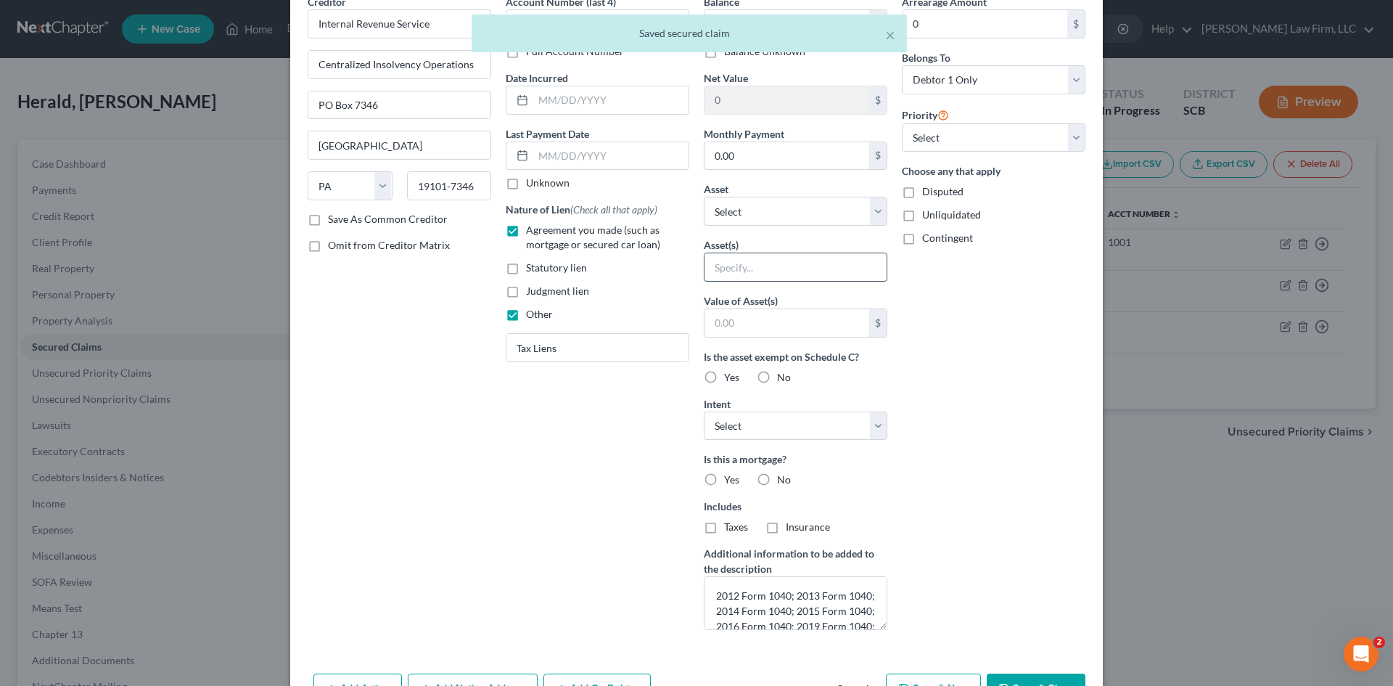
click at [775, 272] on input "text" at bounding box center [796, 267] width 182 height 28
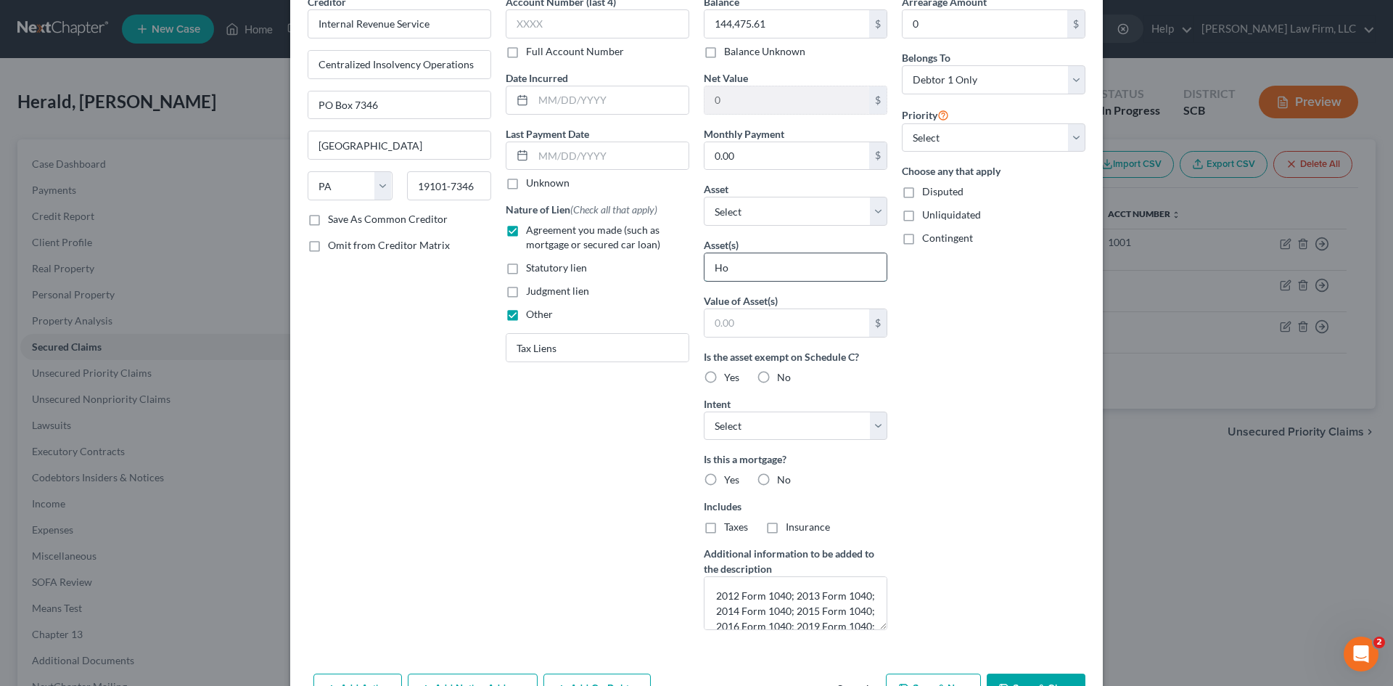
type input "H"
type input "T"
type input "D"
type input "u"
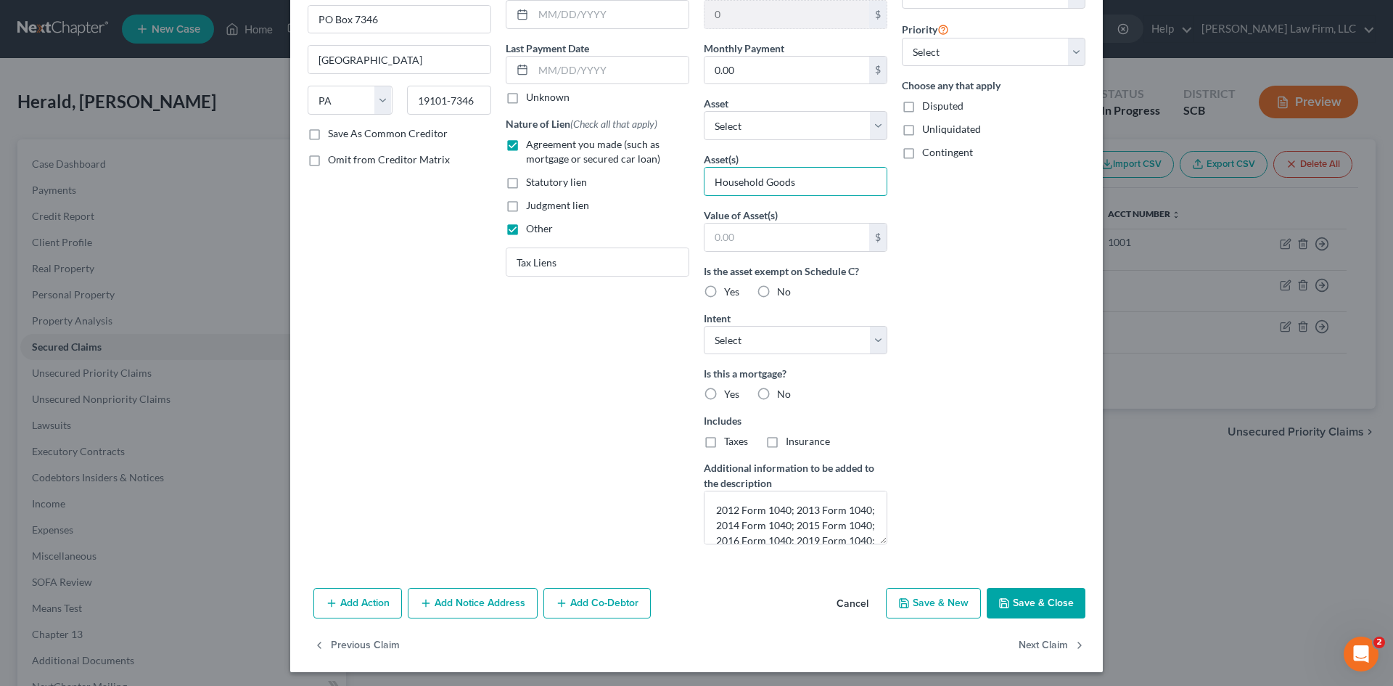
scroll to position [162, 0]
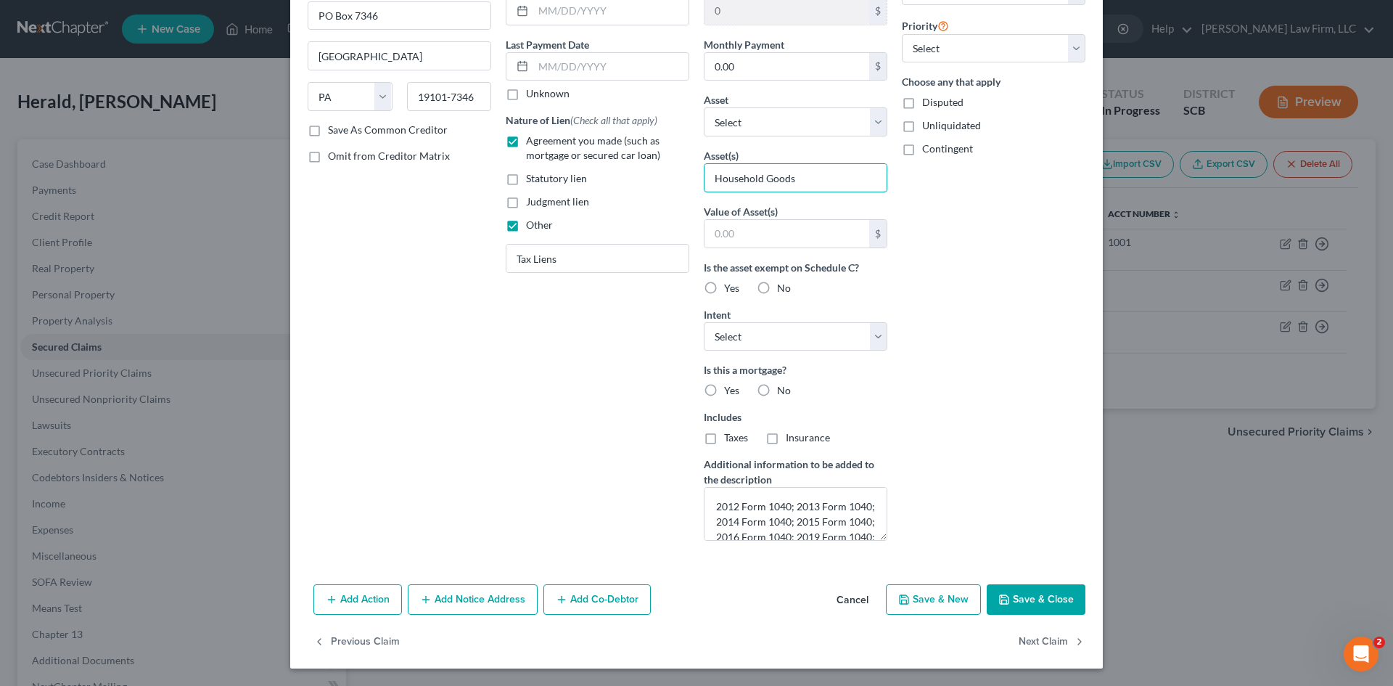
type input "Household Goods"
click at [1060, 607] on button "Save & Close" at bounding box center [1036, 599] width 99 height 30
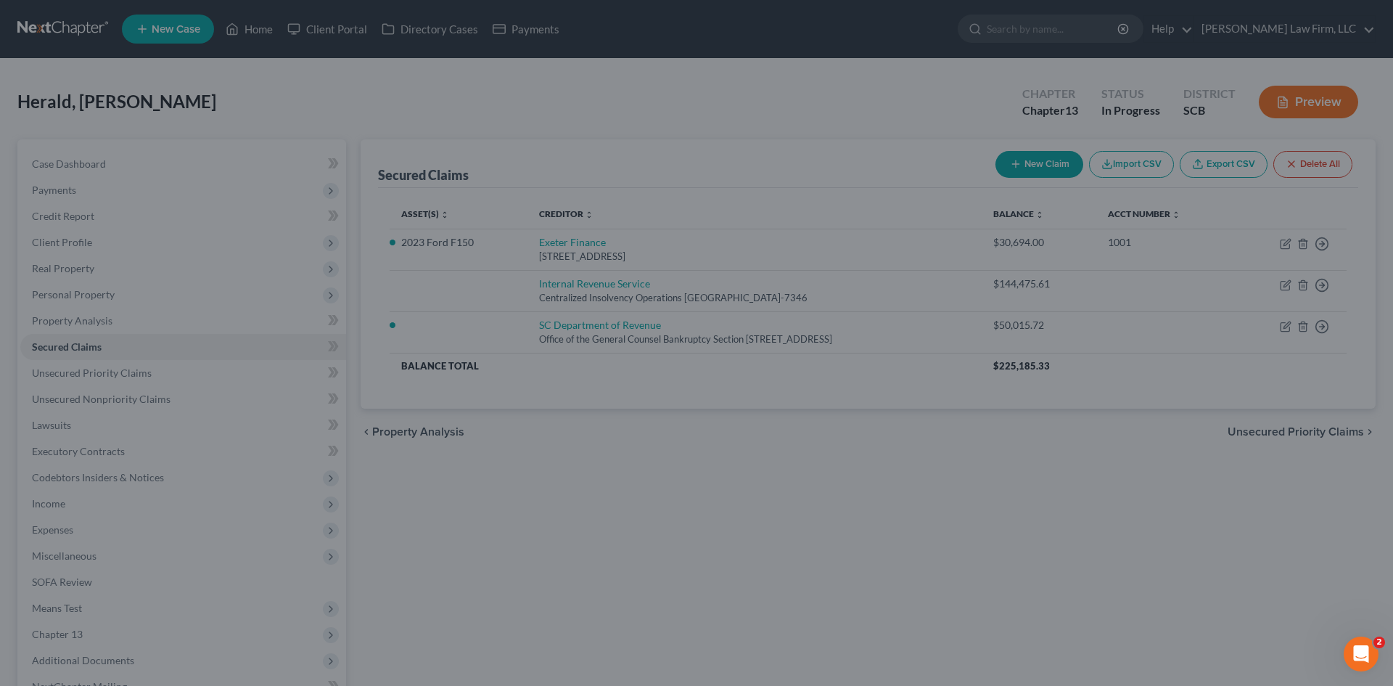
scroll to position [3, 0]
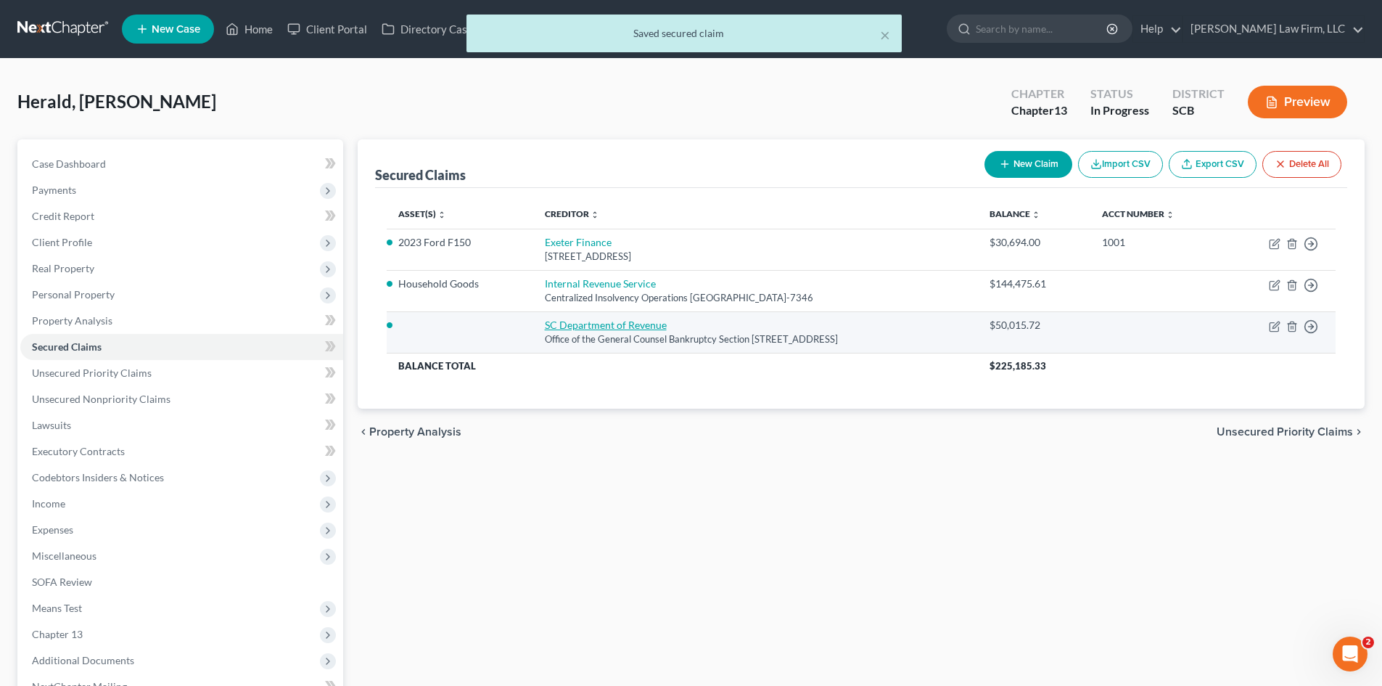
click at [580, 329] on link "SC Department of Revenue" at bounding box center [606, 325] width 122 height 12
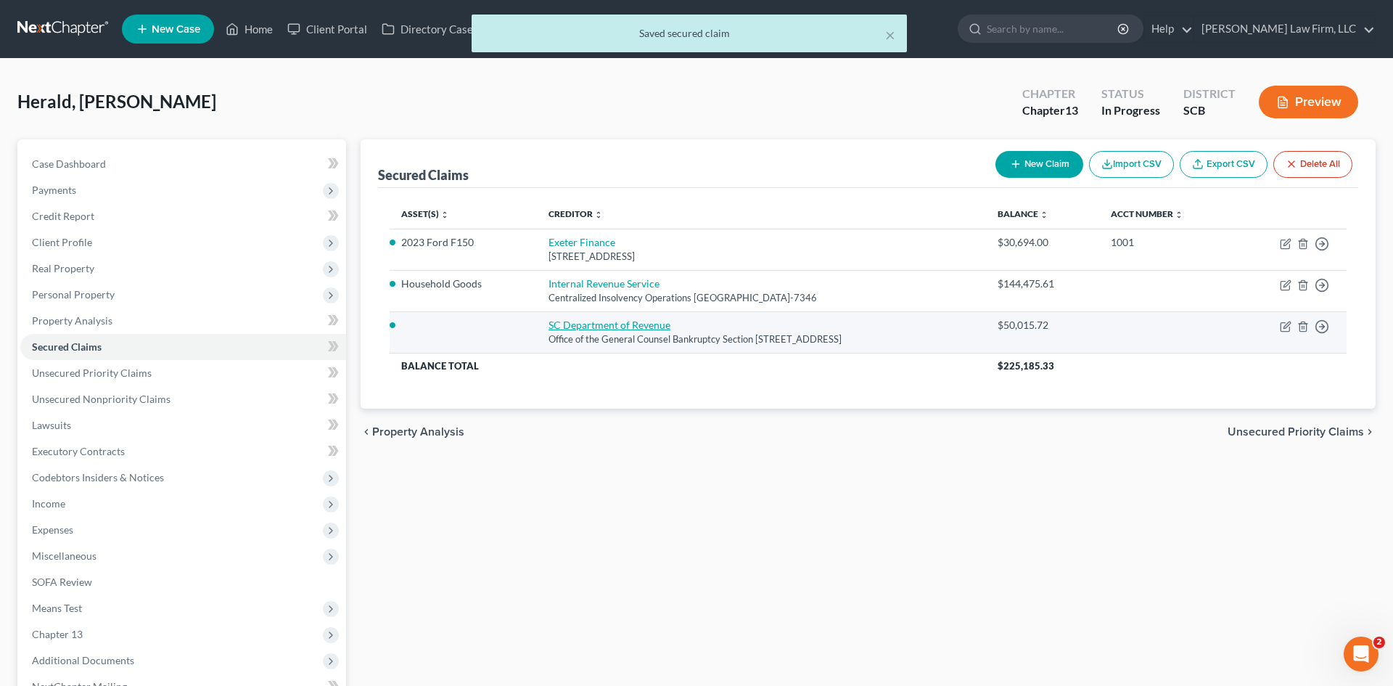
select select "42"
select select "0"
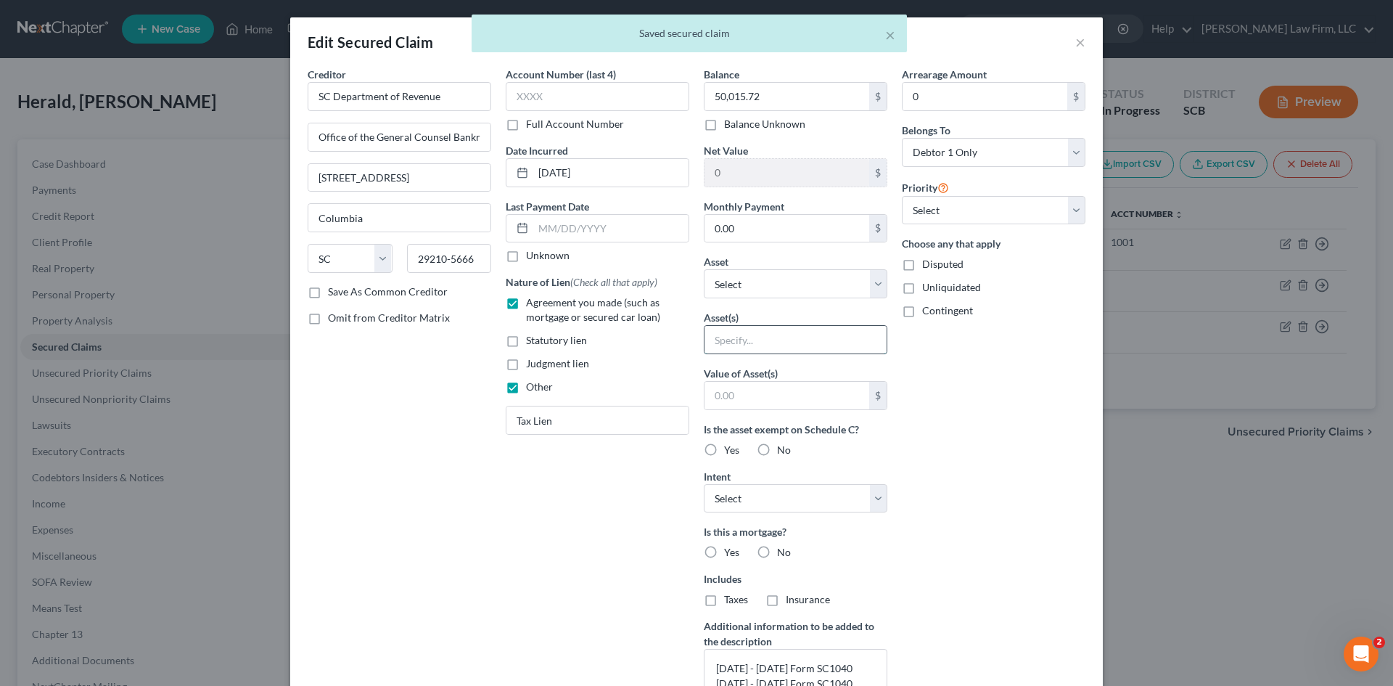
click at [734, 341] on input "text" at bounding box center [796, 340] width 182 height 28
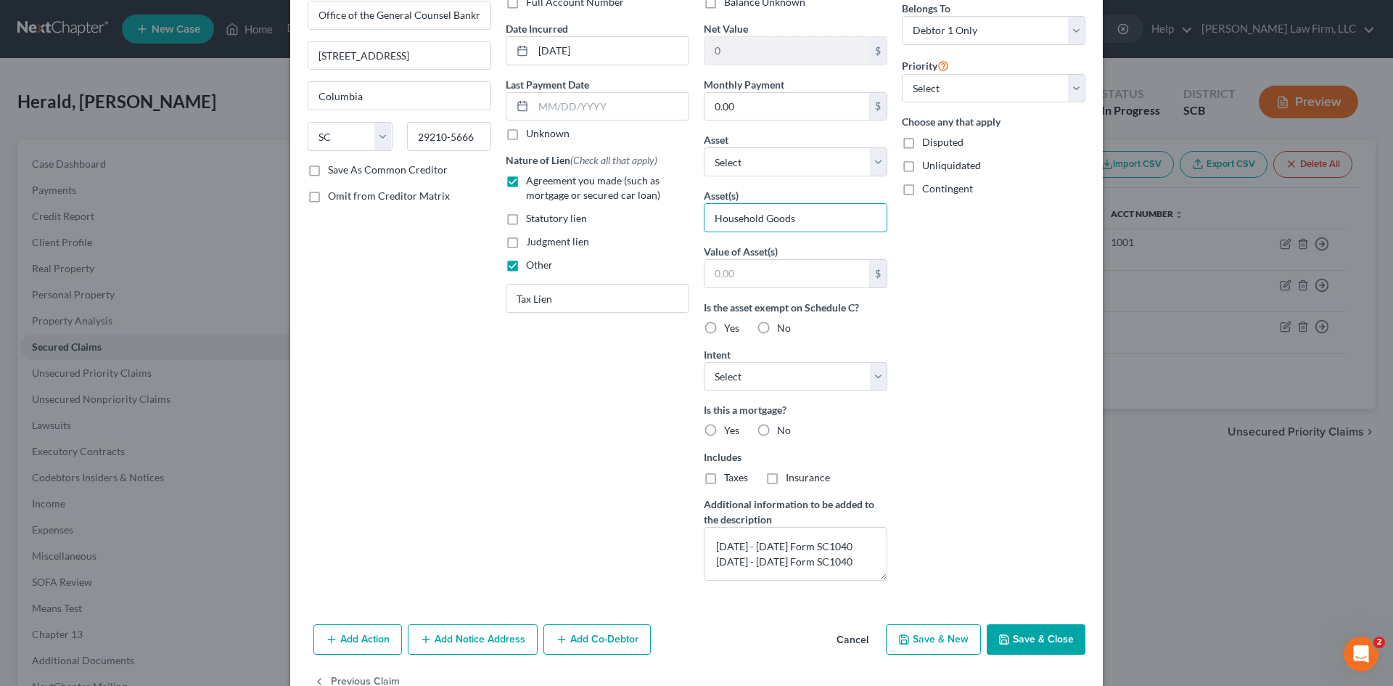
scroll to position [162, 0]
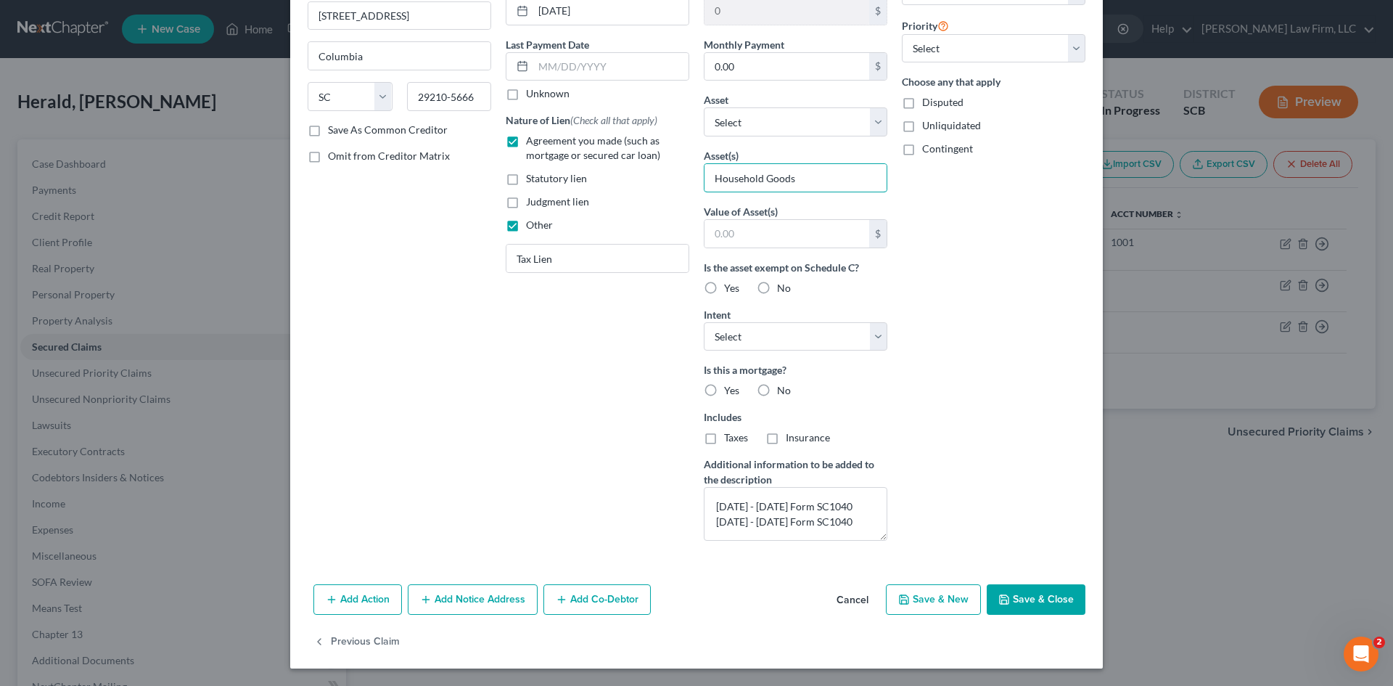
type input "Household Goods"
click at [1015, 600] on button "Save & Close" at bounding box center [1036, 599] width 99 height 30
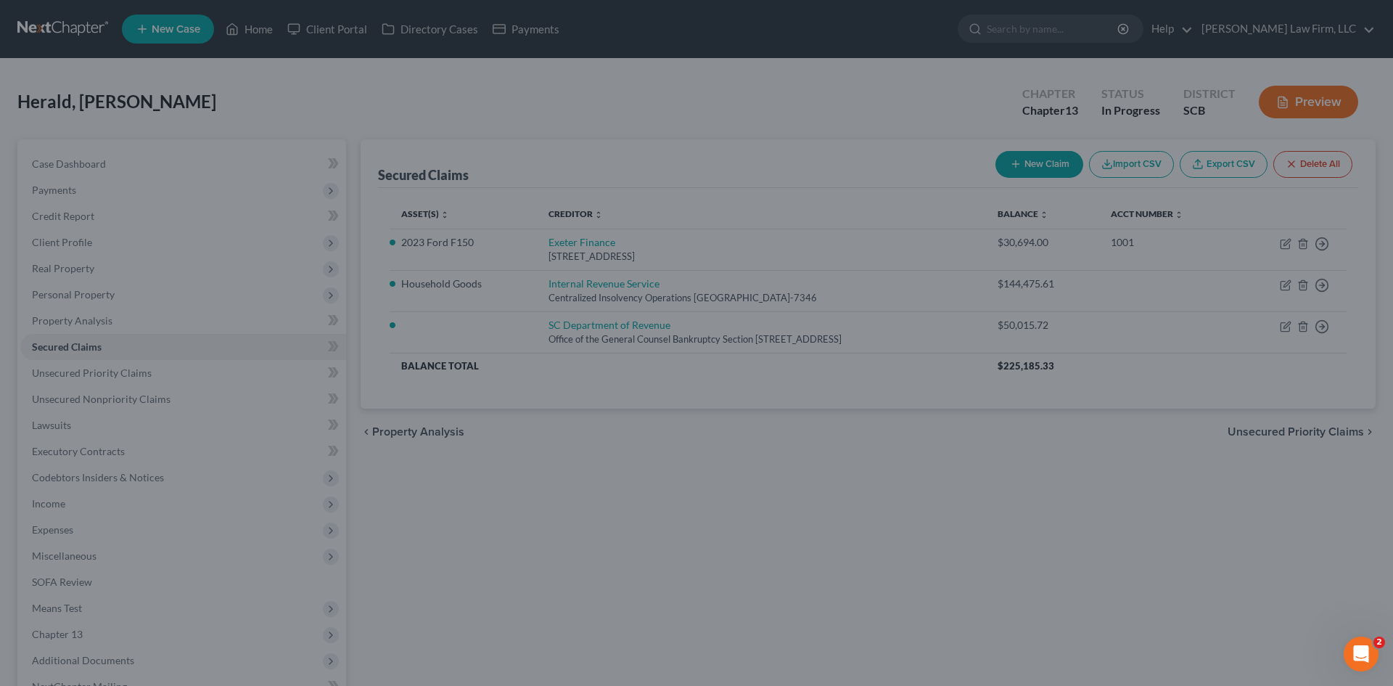
scroll to position [3, 0]
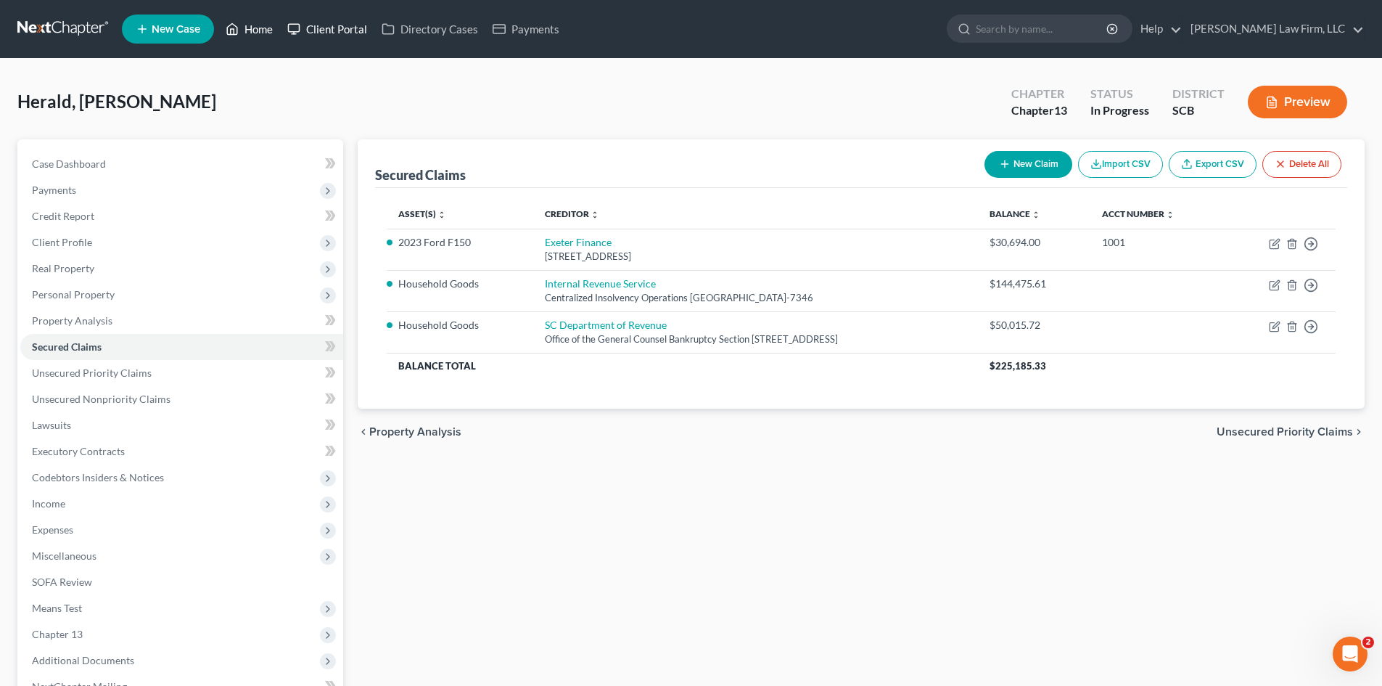
drag, startPoint x: 274, startPoint y: 26, endPoint x: 282, endPoint y: 22, distance: 8.8
click at [274, 26] on link "Home" at bounding box center [249, 29] width 62 height 26
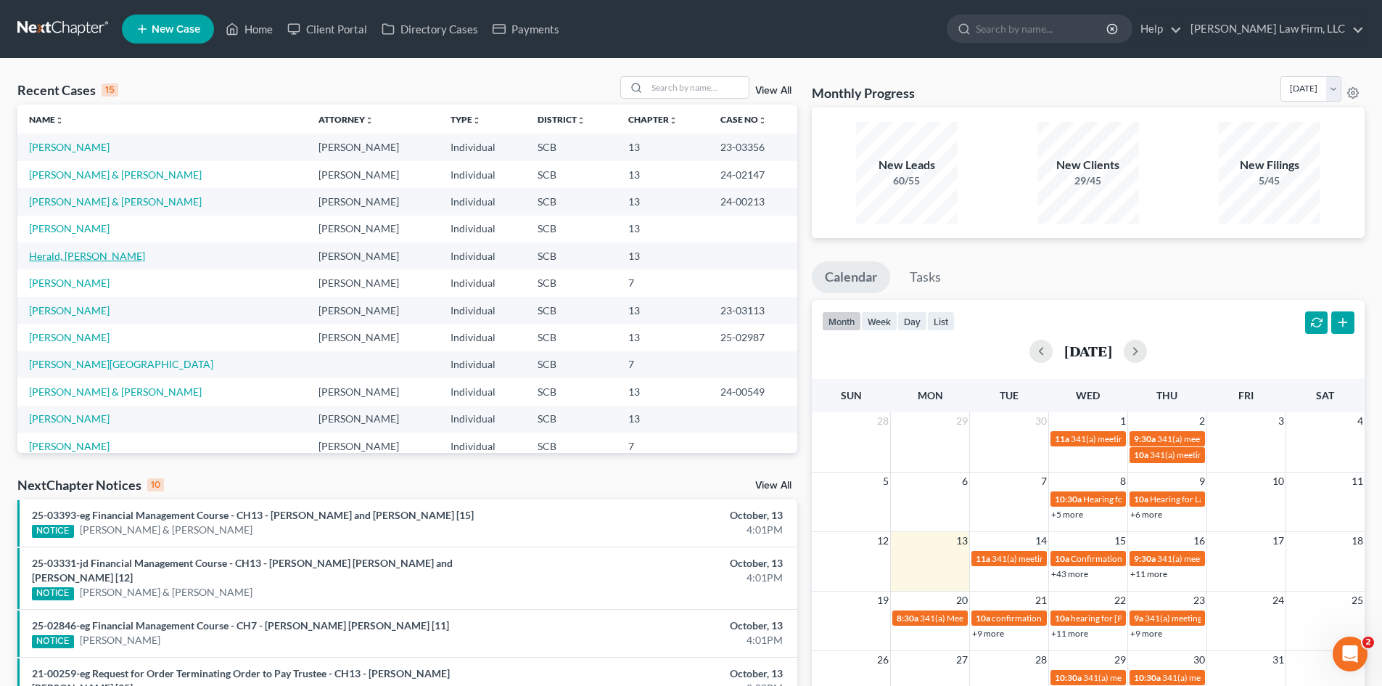
click at [60, 256] on link "Herald, [PERSON_NAME]" at bounding box center [87, 256] width 116 height 12
select select "3"
select select "0"
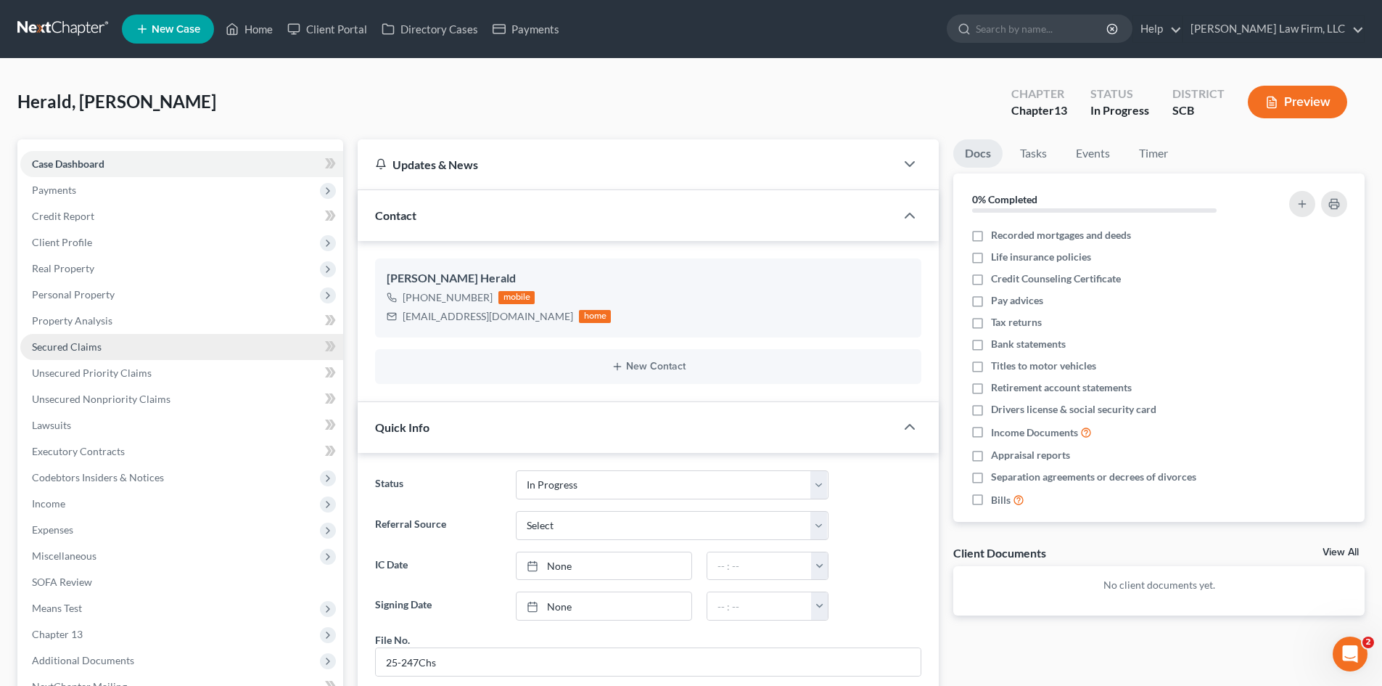
click at [61, 353] on link "Secured Claims" at bounding box center [181, 347] width 323 height 26
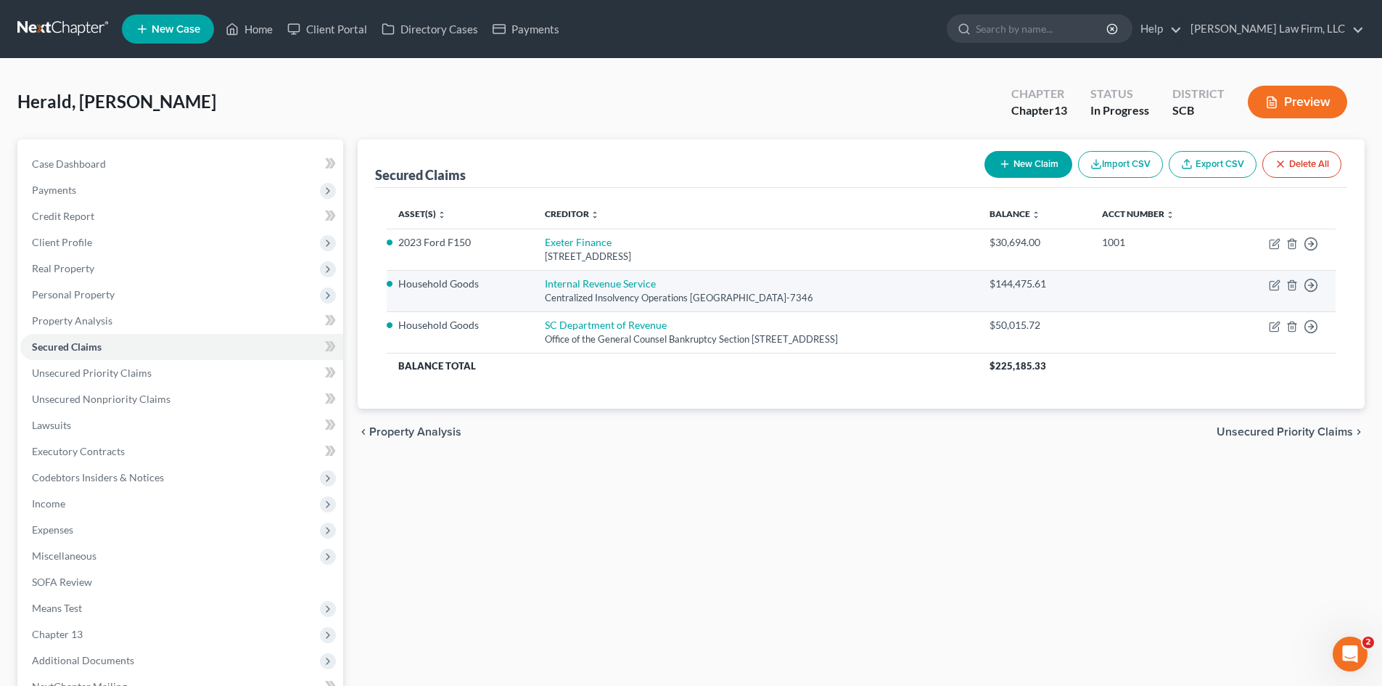
click at [548, 290] on td "Internal Revenue Service Centralized Insolvency Operations [GEOGRAPHIC_DATA]-73…" at bounding box center [756, 290] width 446 height 41
click at [549, 287] on link "Internal Revenue Service" at bounding box center [600, 283] width 111 height 12
select select "39"
select select "0"
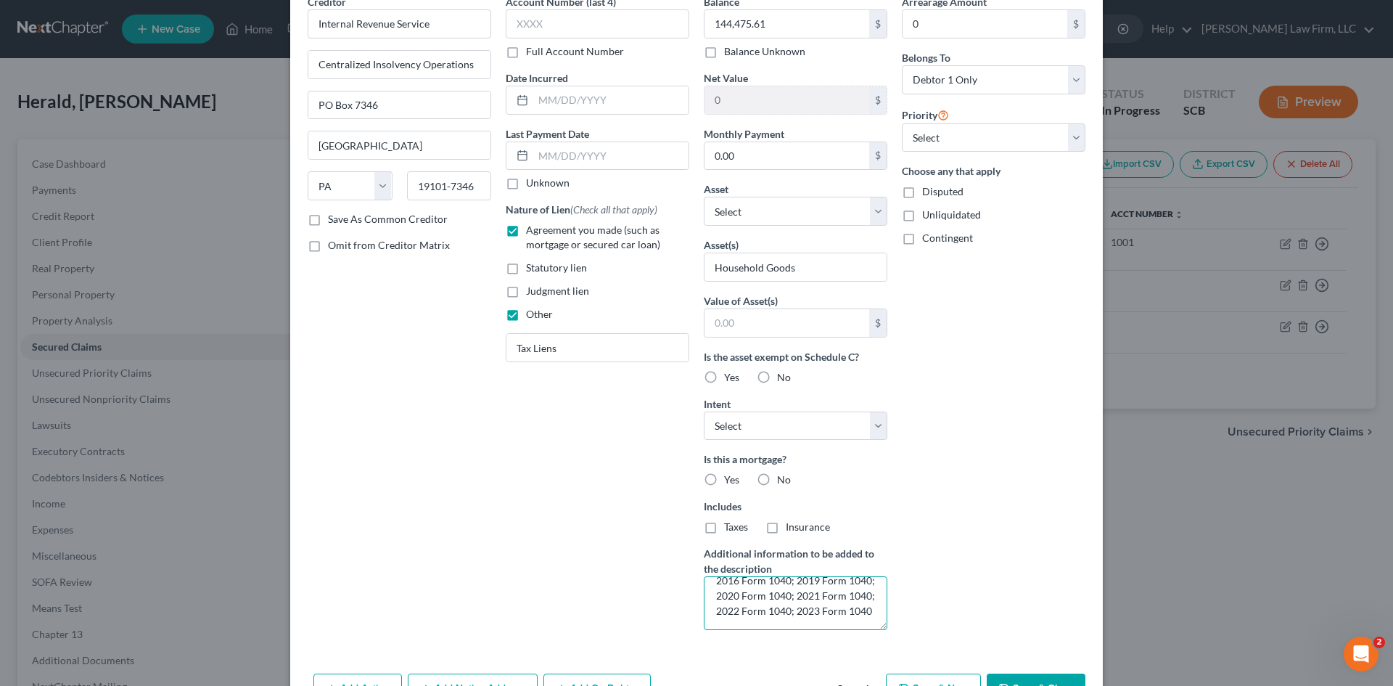
scroll to position [61, 0]
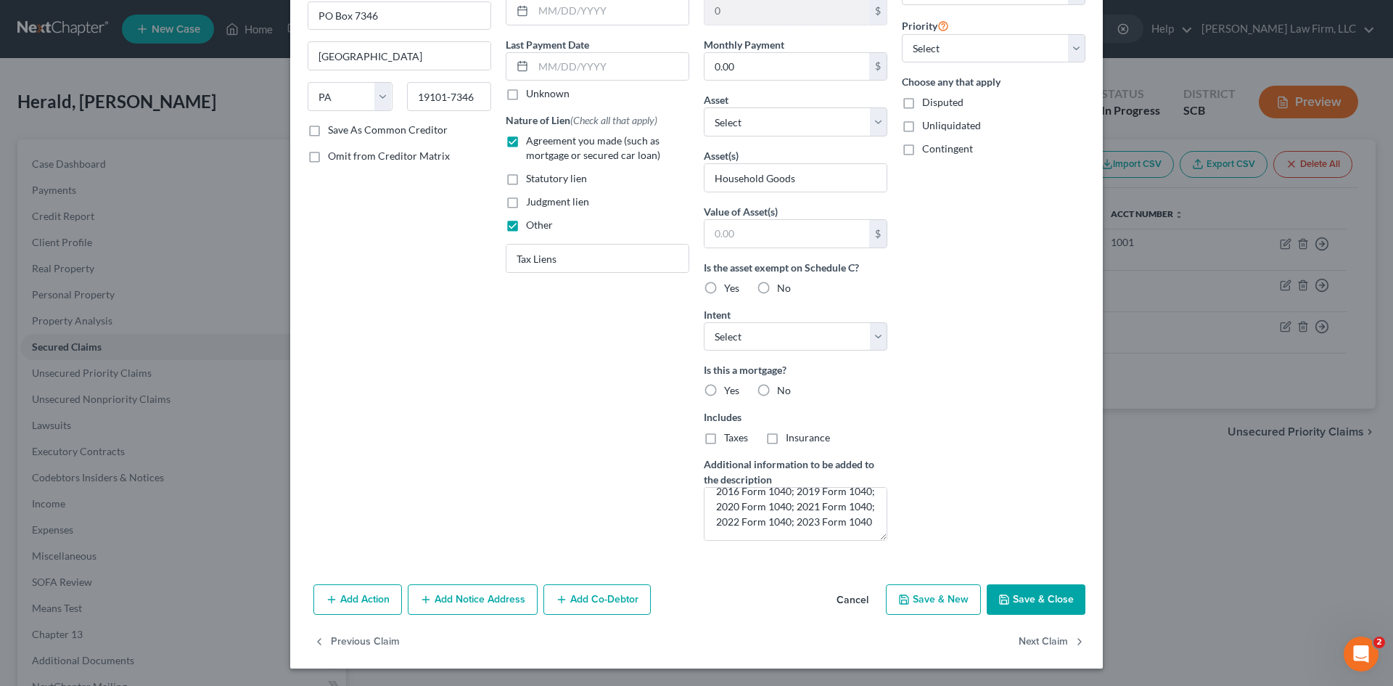
click at [1026, 598] on button "Save & Close" at bounding box center [1036, 599] width 99 height 30
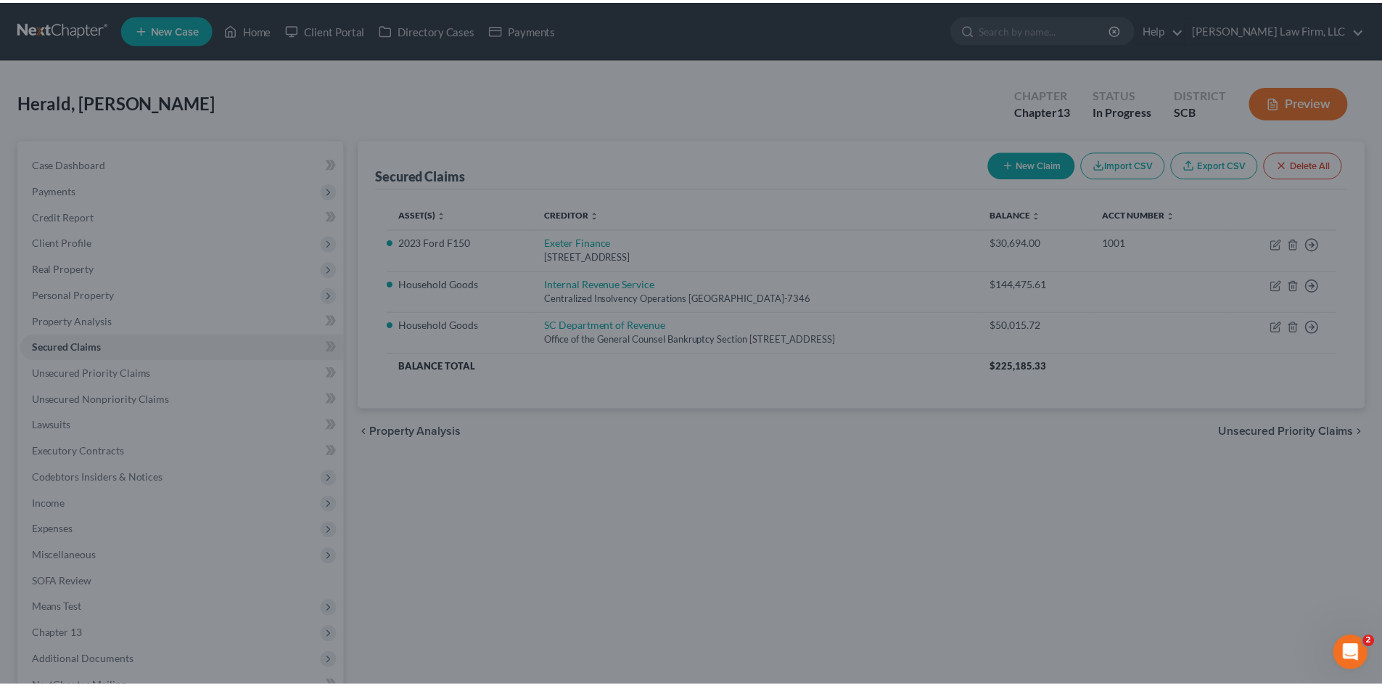
scroll to position [3, 0]
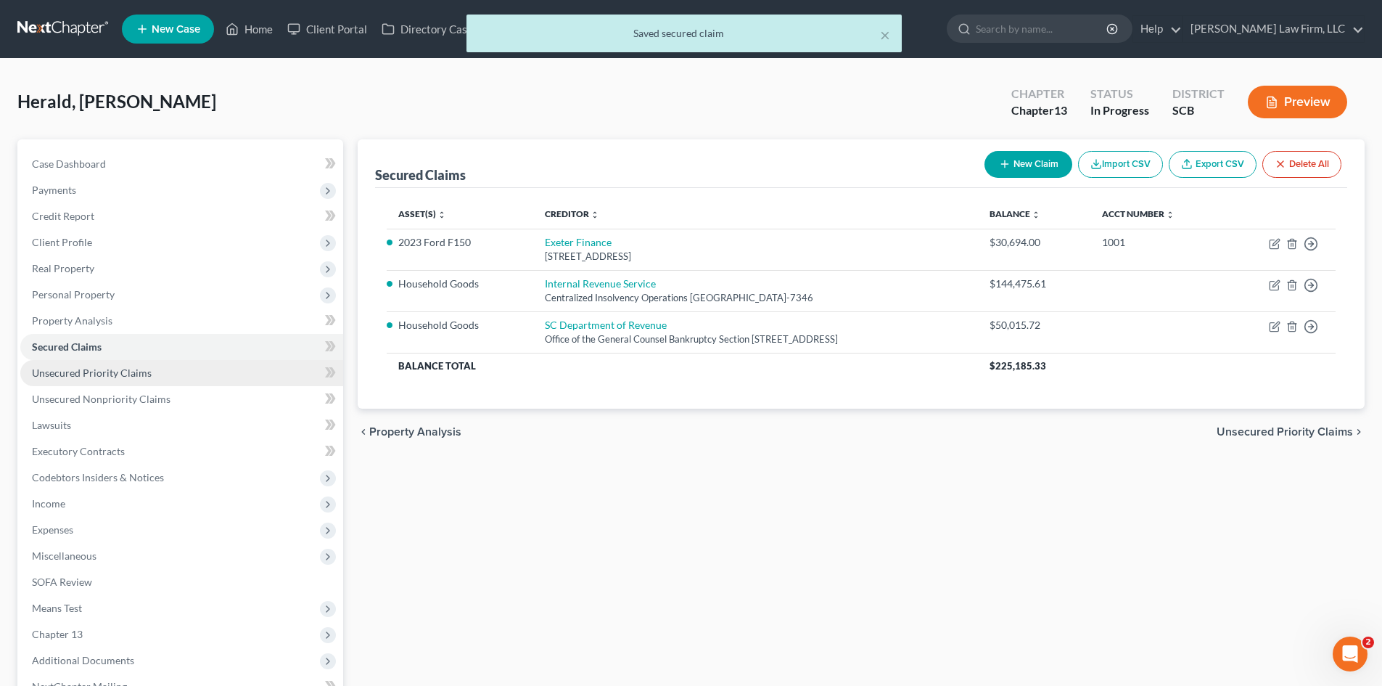
click at [141, 375] on span "Unsecured Priority Claims" at bounding box center [92, 372] width 120 height 12
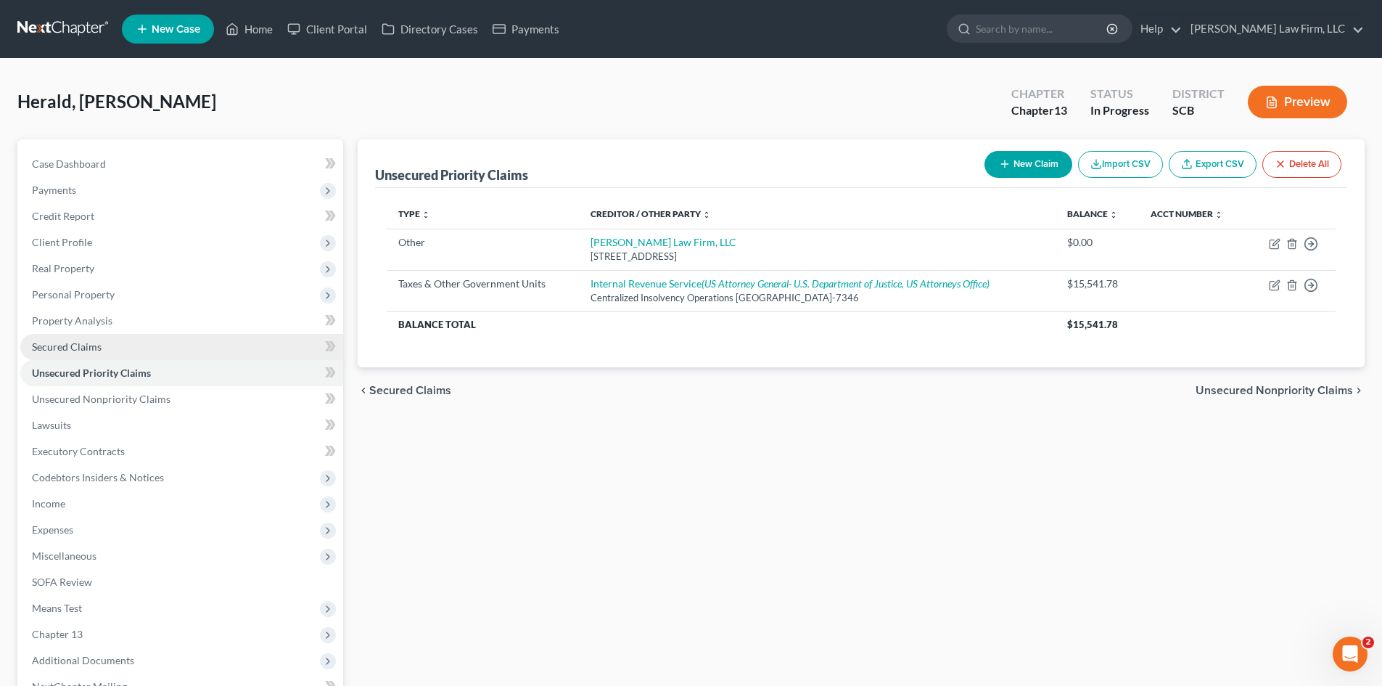
click at [97, 351] on span "Secured Claims" at bounding box center [67, 346] width 70 height 12
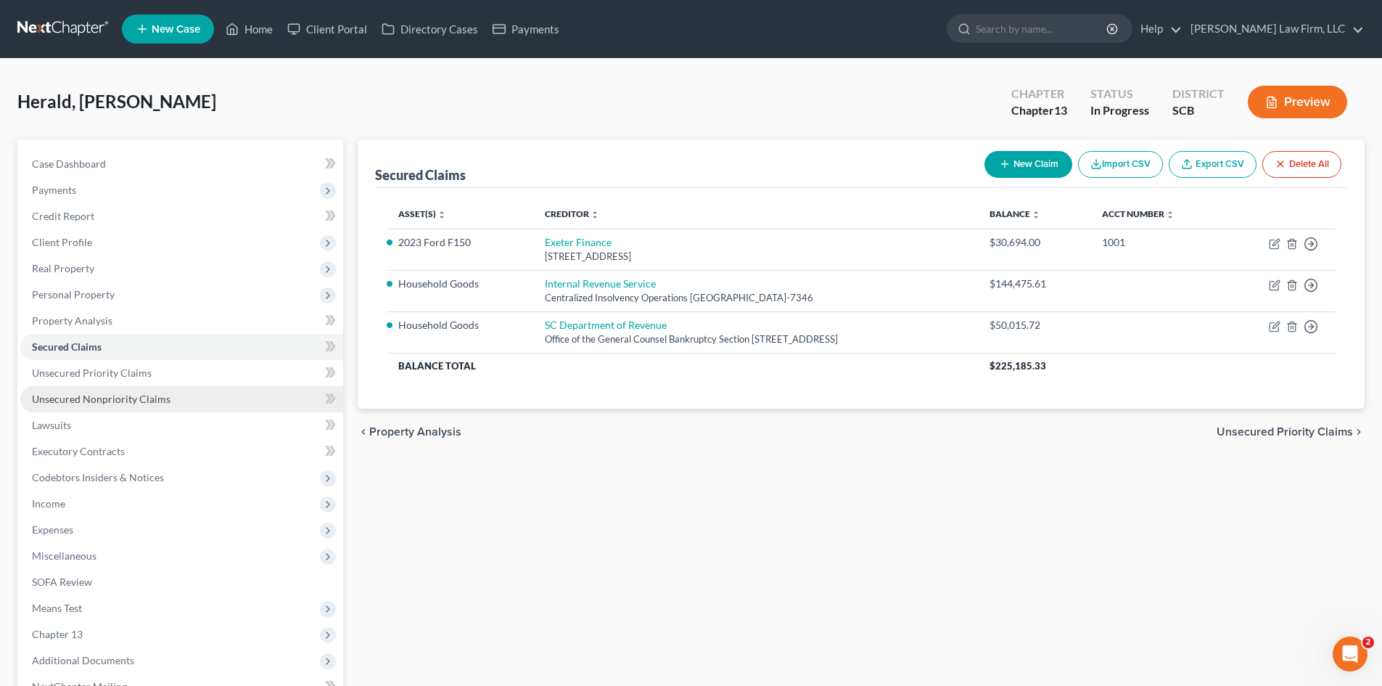
click at [91, 395] on span "Unsecured Nonpriority Claims" at bounding box center [101, 399] width 139 height 12
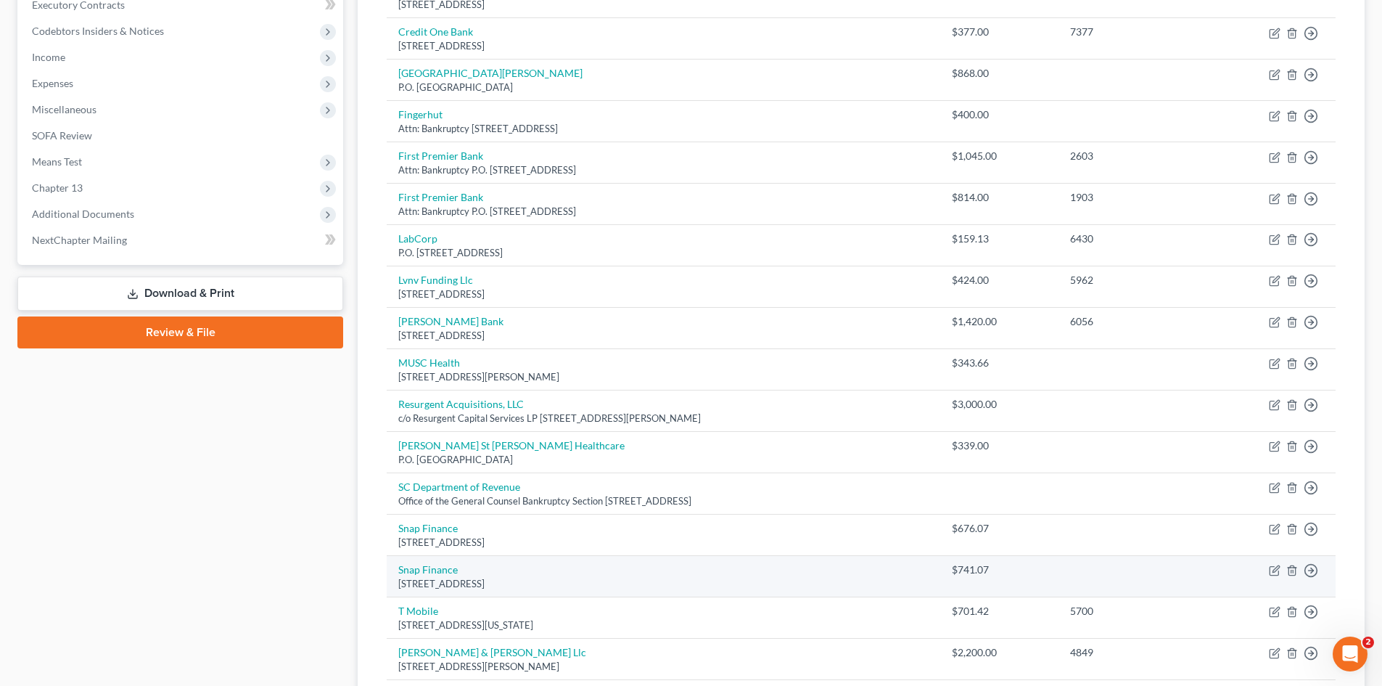
scroll to position [421, 0]
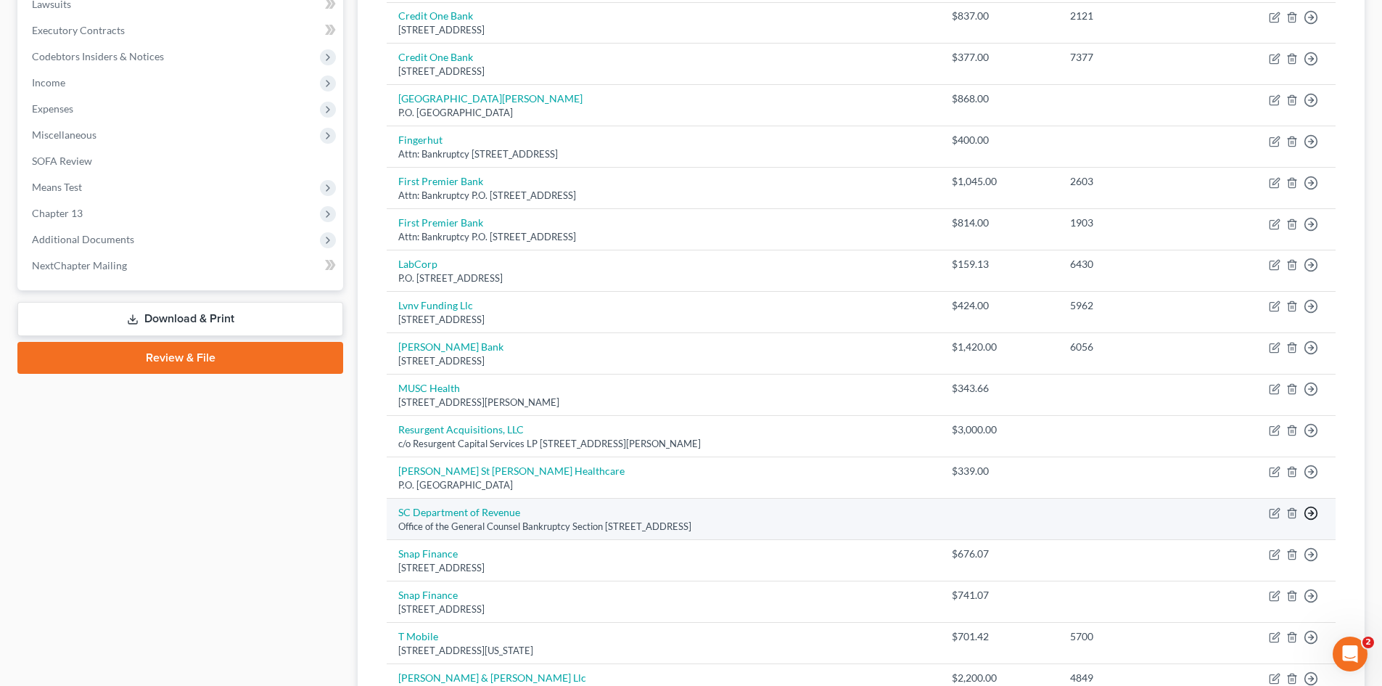
click at [1308, 517] on circle "button" at bounding box center [1312, 513] width 12 height 12
click at [1223, 546] on link "Move to E" at bounding box center [1244, 548] width 121 height 25
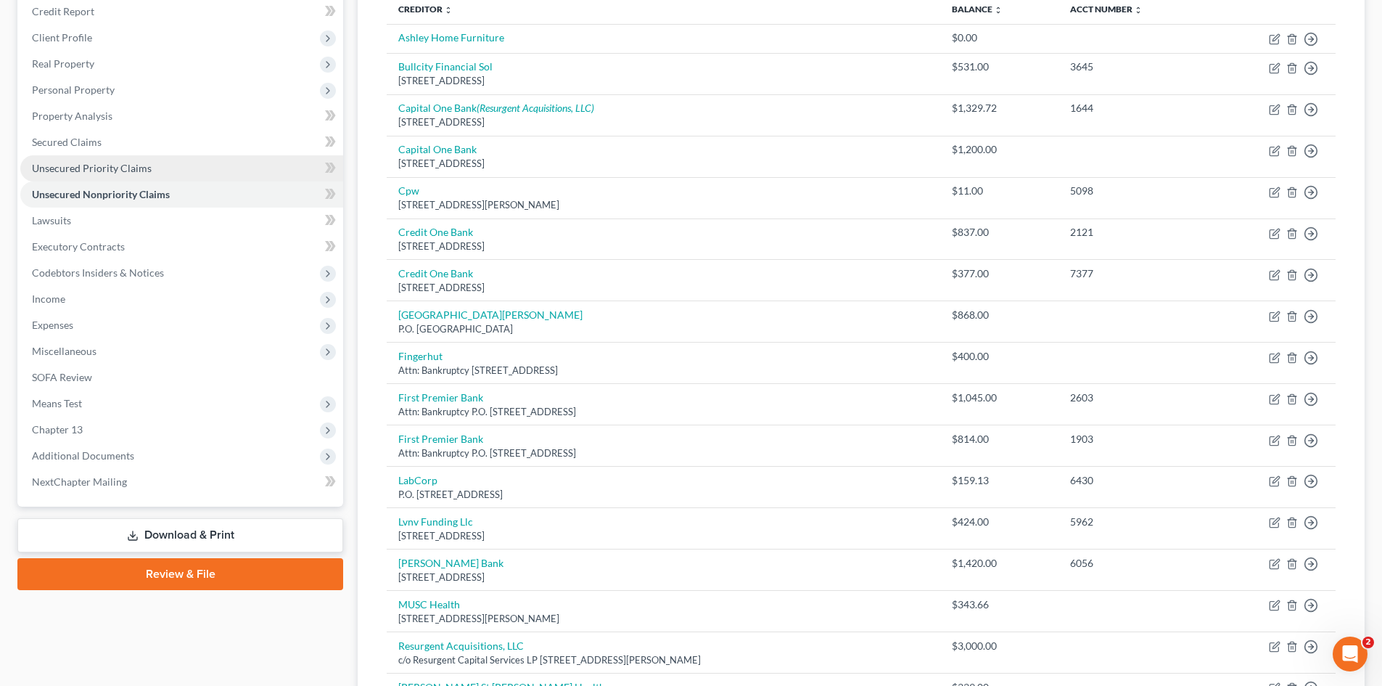
scroll to position [203, 0]
click at [66, 165] on span "Unsecured Priority Claims" at bounding box center [92, 169] width 120 height 12
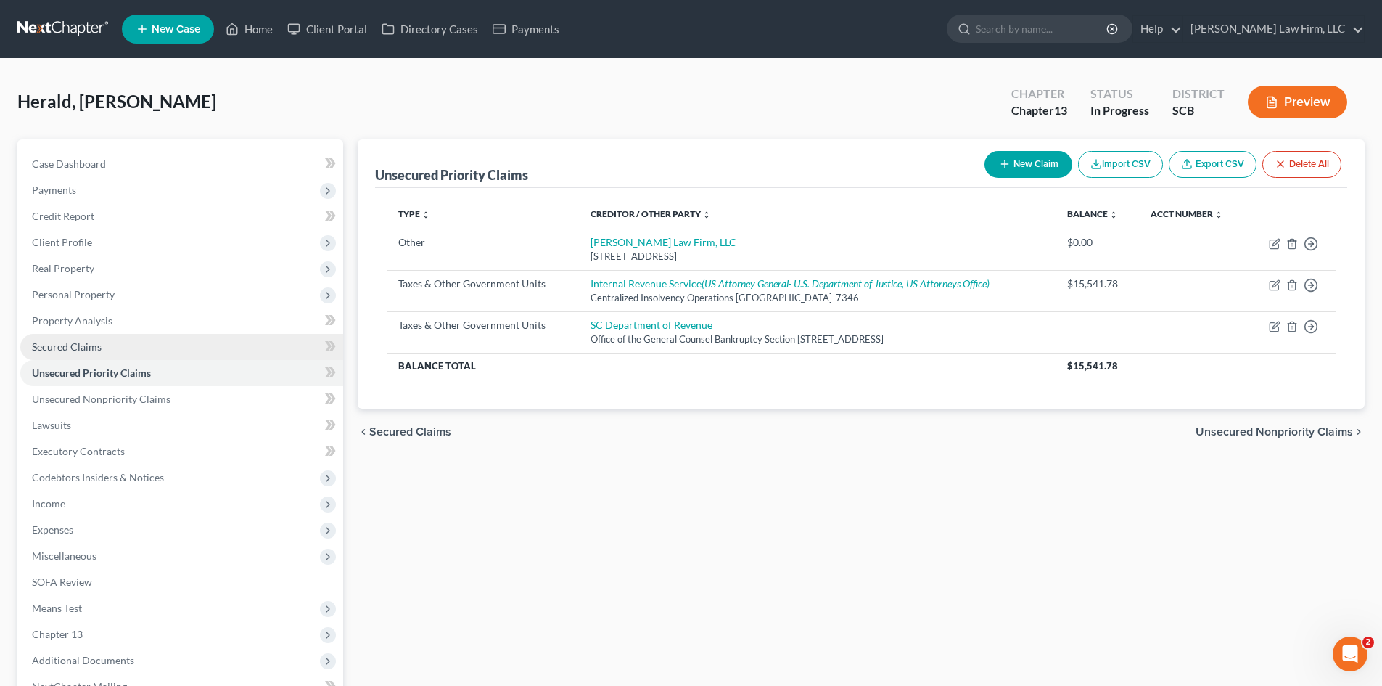
click at [86, 355] on link "Secured Claims" at bounding box center [181, 347] width 323 height 26
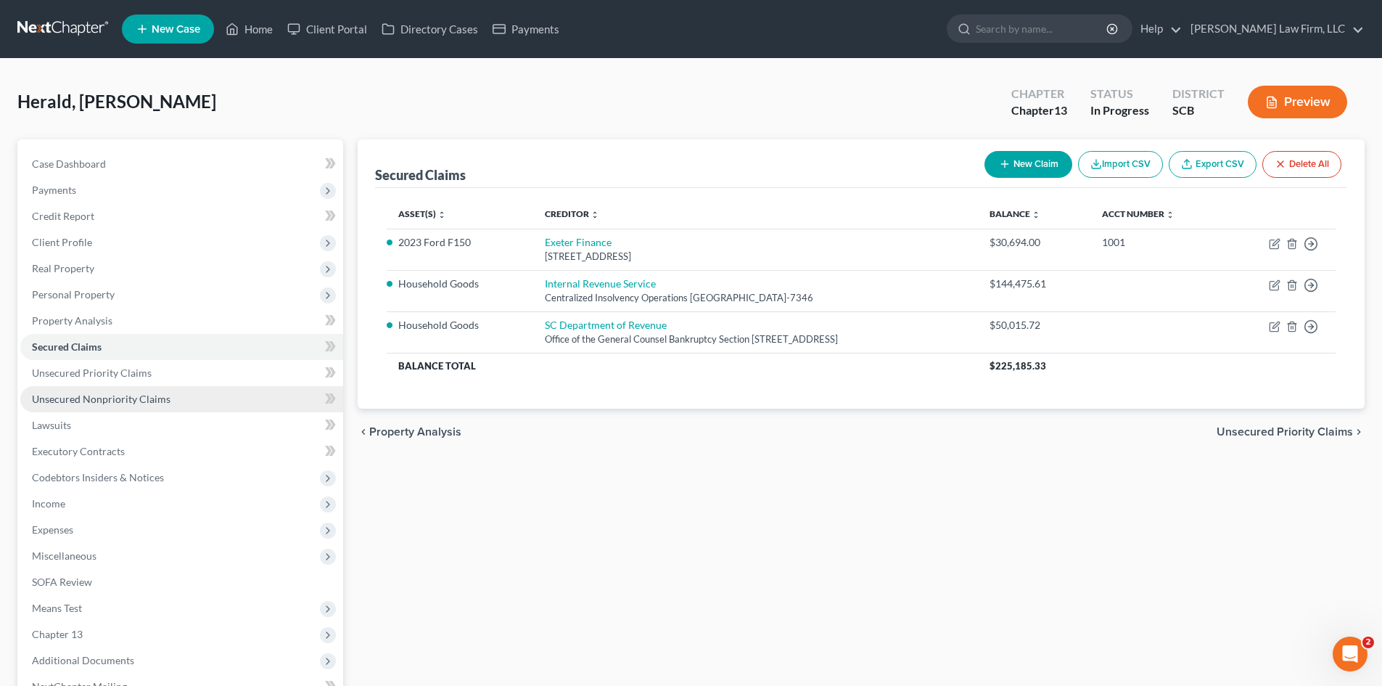
click at [48, 393] on span "Unsecured Nonpriority Claims" at bounding box center [101, 399] width 139 height 12
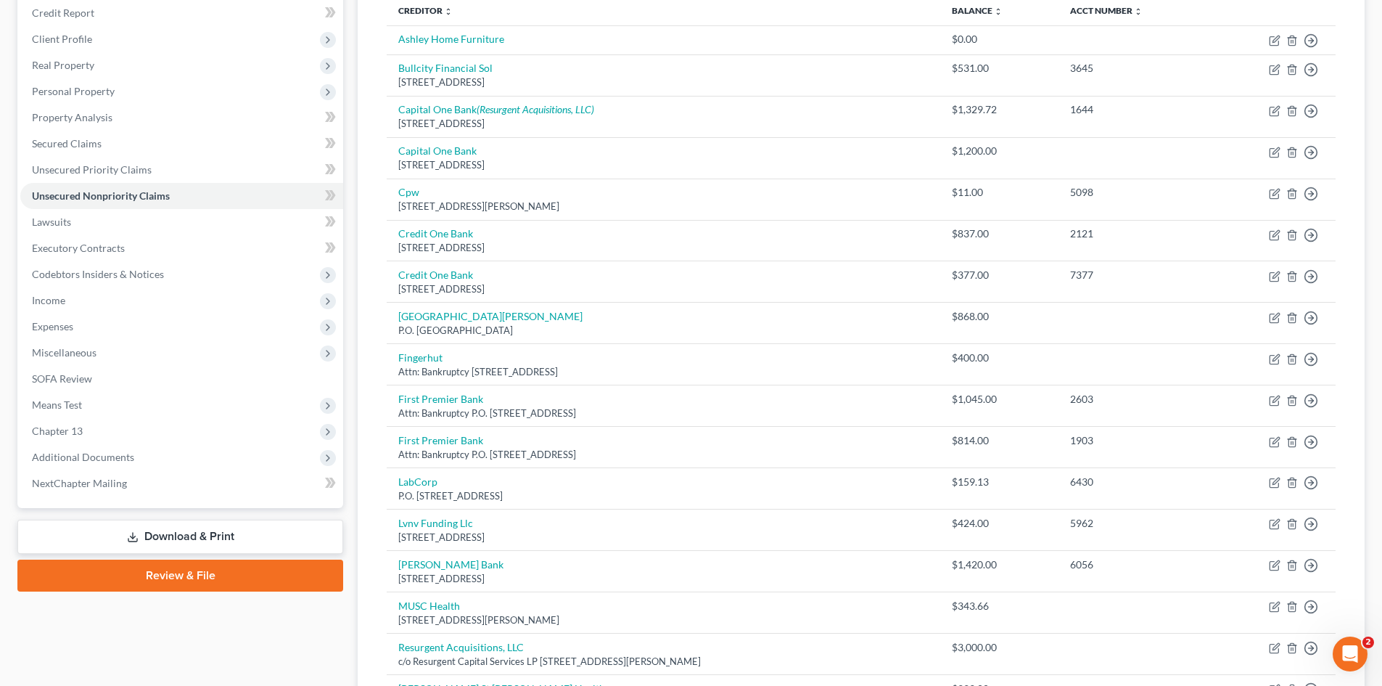
scroll to position [73, 0]
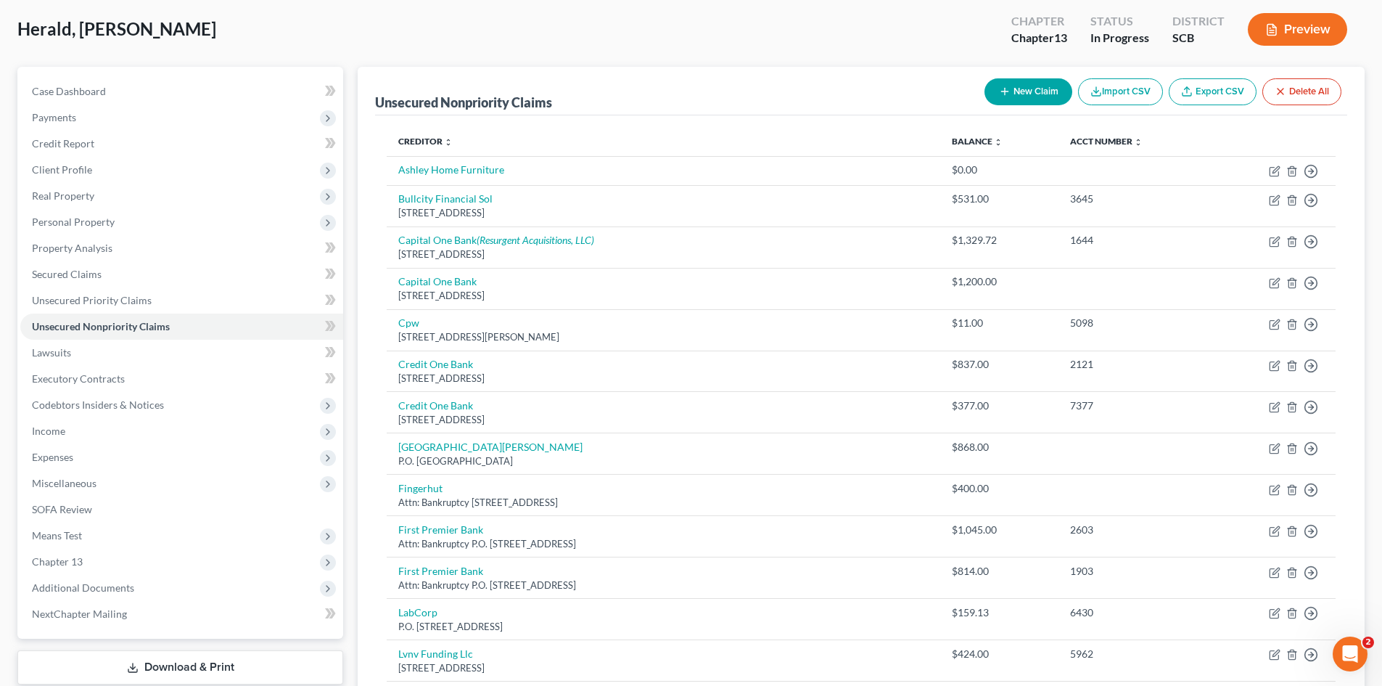
click at [1009, 105] on button "New Claim" at bounding box center [1029, 91] width 88 height 27
select select "0"
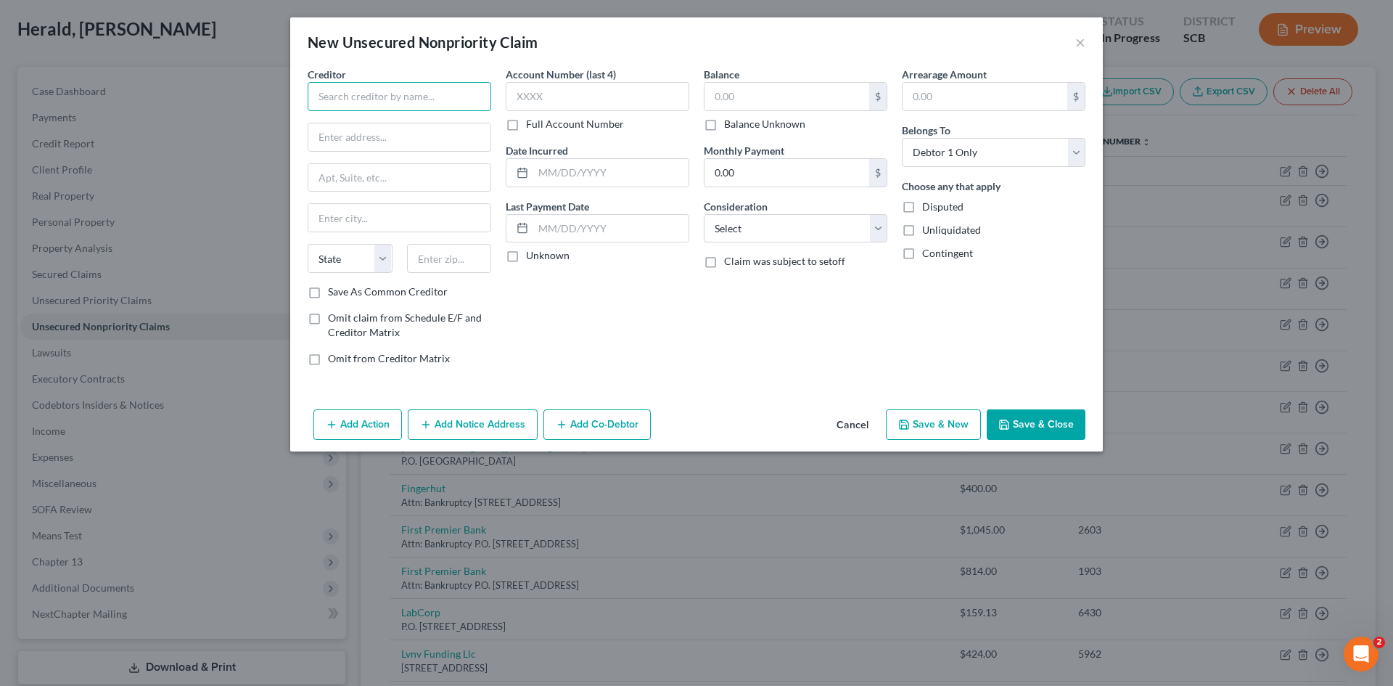
click at [407, 102] on input "text" at bounding box center [400, 96] width 184 height 29
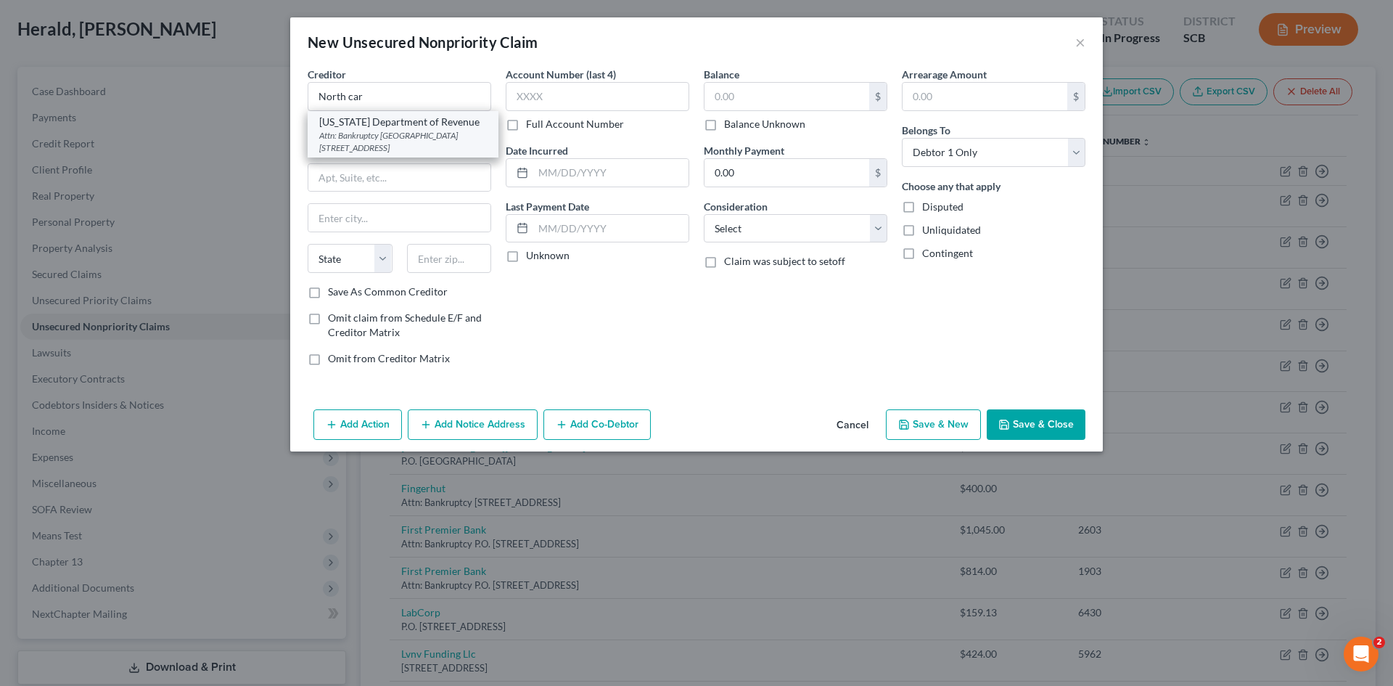
click at [390, 128] on div "[US_STATE] Department of Revenue" at bounding box center [403, 122] width 168 height 15
type input "[US_STATE] Department of Revenue"
type input "Attn: Bankruptcy Unit"
type input "PO Box 1168"
type input "[GEOGRAPHIC_DATA]"
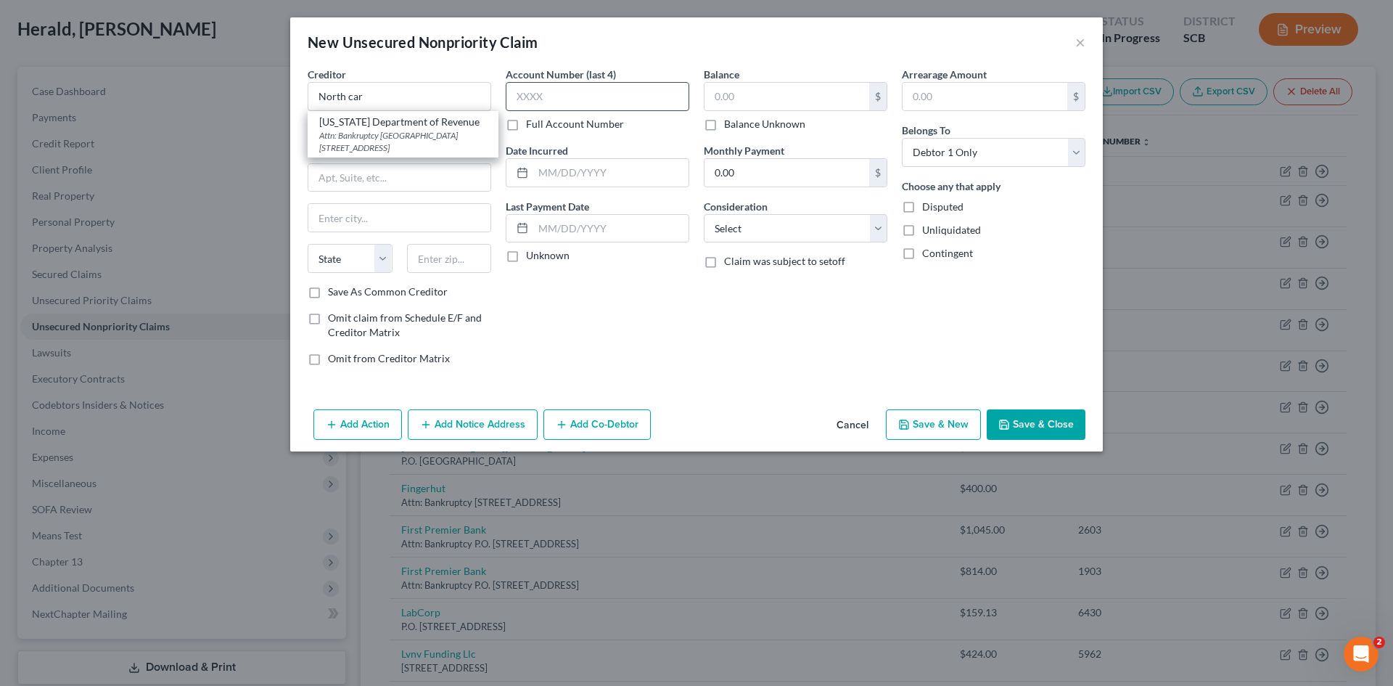
select select "28"
type input "27602"
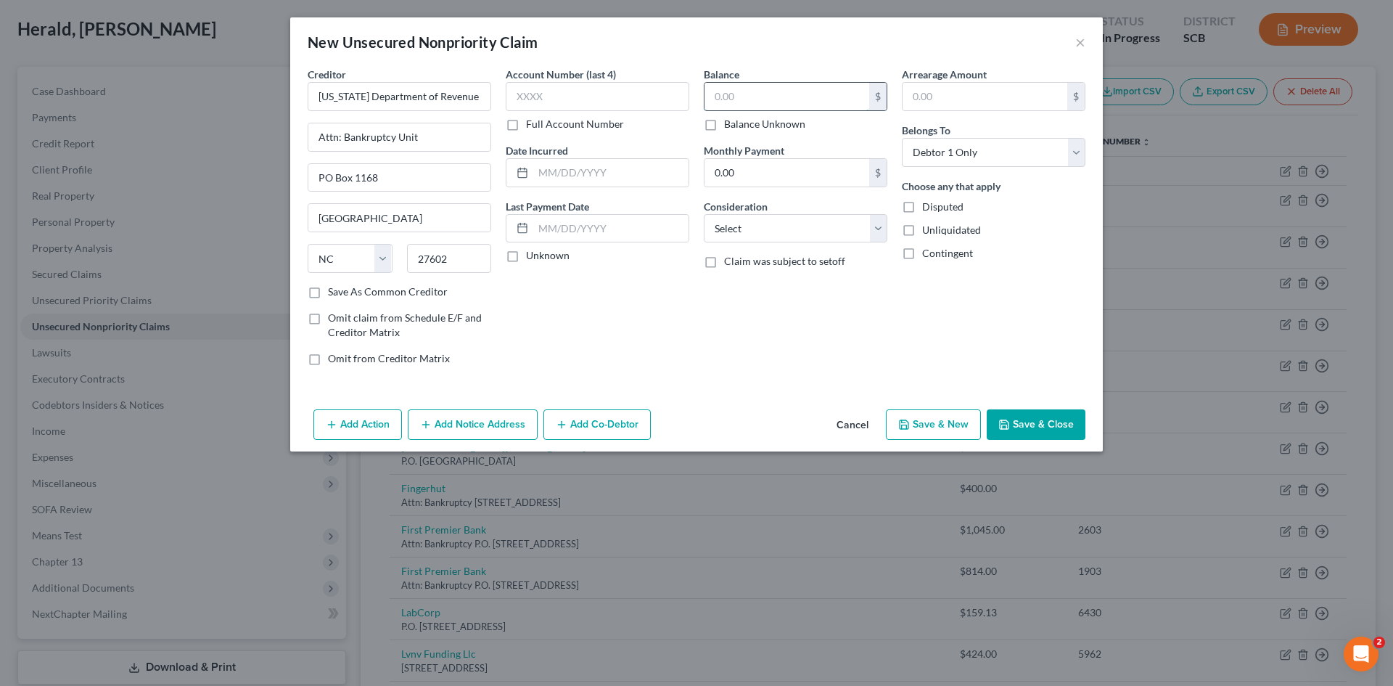
click at [792, 85] on input "text" at bounding box center [787, 97] width 165 height 28
type input "10,658.90"
drag, startPoint x: 772, startPoint y: 232, endPoint x: 772, endPoint y: 239, distance: 8.0
click at [773, 232] on select "Select Cable / Satellite Services Collection Agency Credit Card Debt Debt Couns…" at bounding box center [796, 228] width 184 height 29
select select "14"
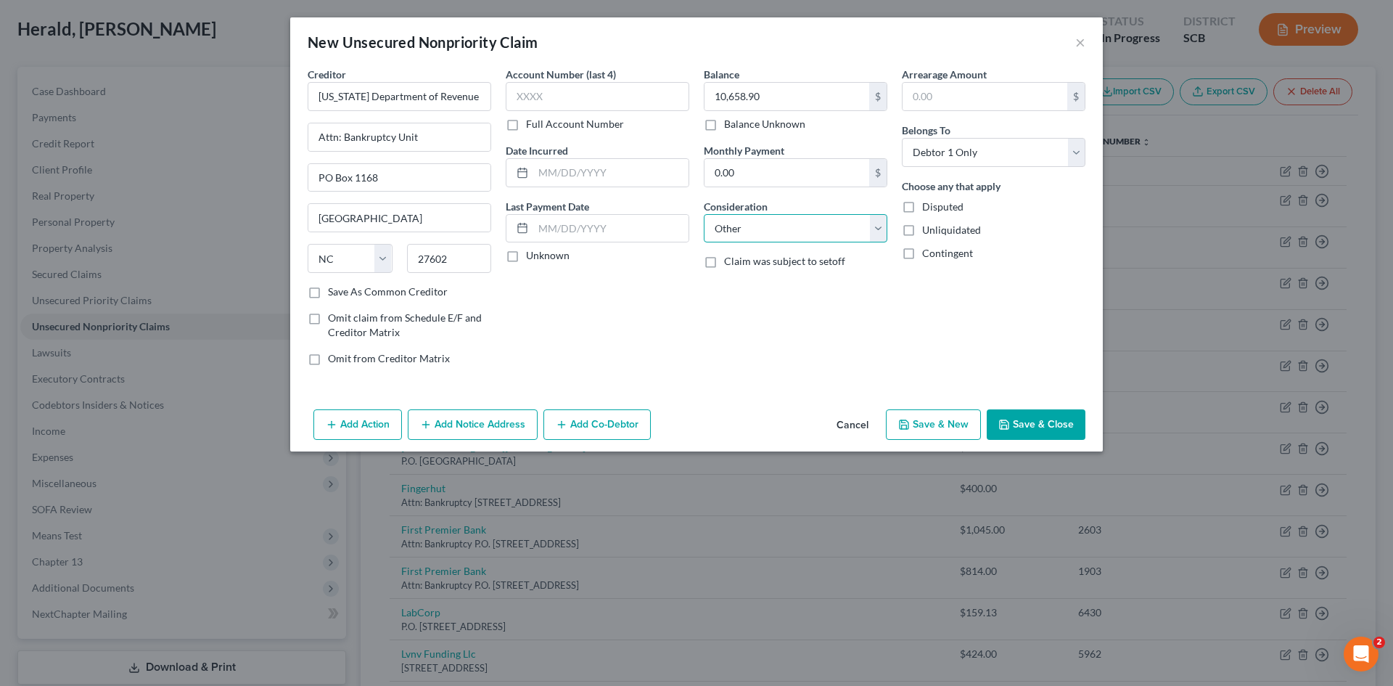
click at [704, 214] on select "Select Cable / Satellite Services Collection Agency Credit Card Debt Debt Couns…" at bounding box center [796, 228] width 184 height 29
click at [767, 286] on input "text" at bounding box center [796, 284] width 182 height 28
drag, startPoint x: 767, startPoint y: 286, endPoint x: 775, endPoint y: 287, distance: 8.1
click at [774, 286] on input "2021 Form d-400 NC Tax" at bounding box center [796, 284] width 182 height 28
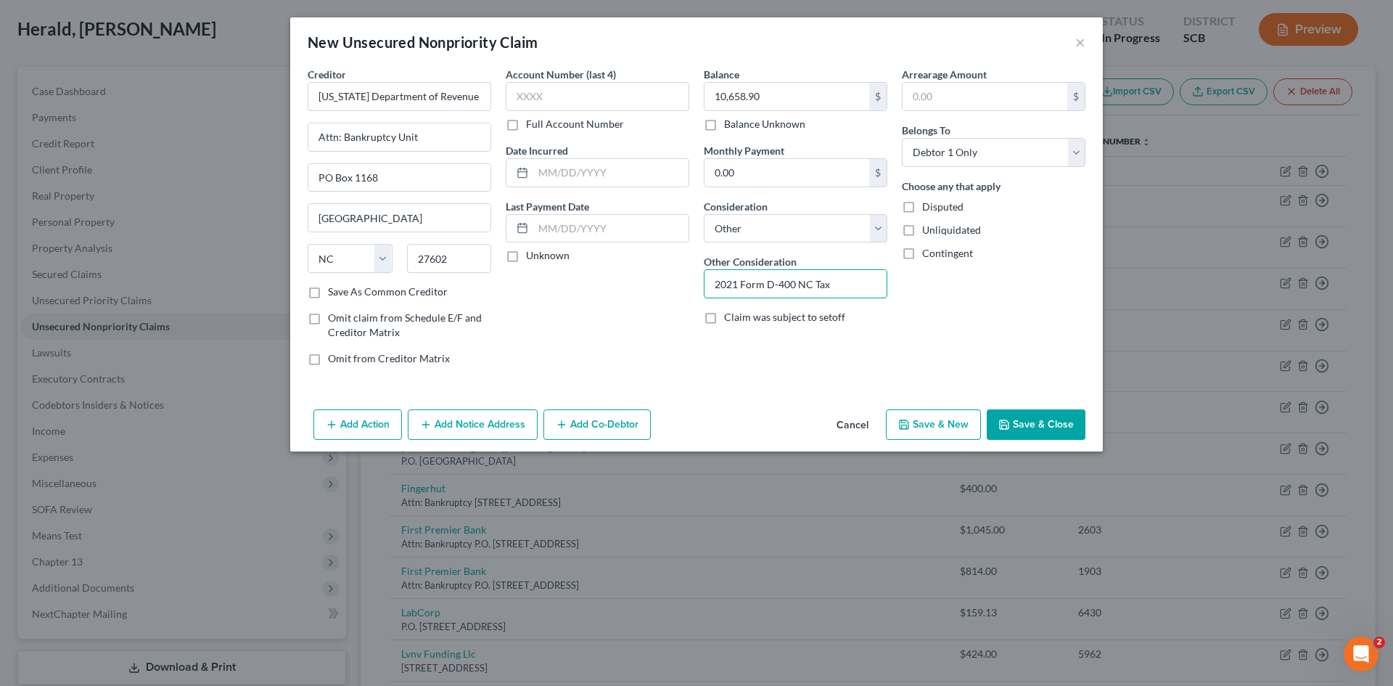
type input "2021 Form D-400 NC Tax"
click at [1038, 423] on button "Save & Close" at bounding box center [1036, 424] width 99 height 30
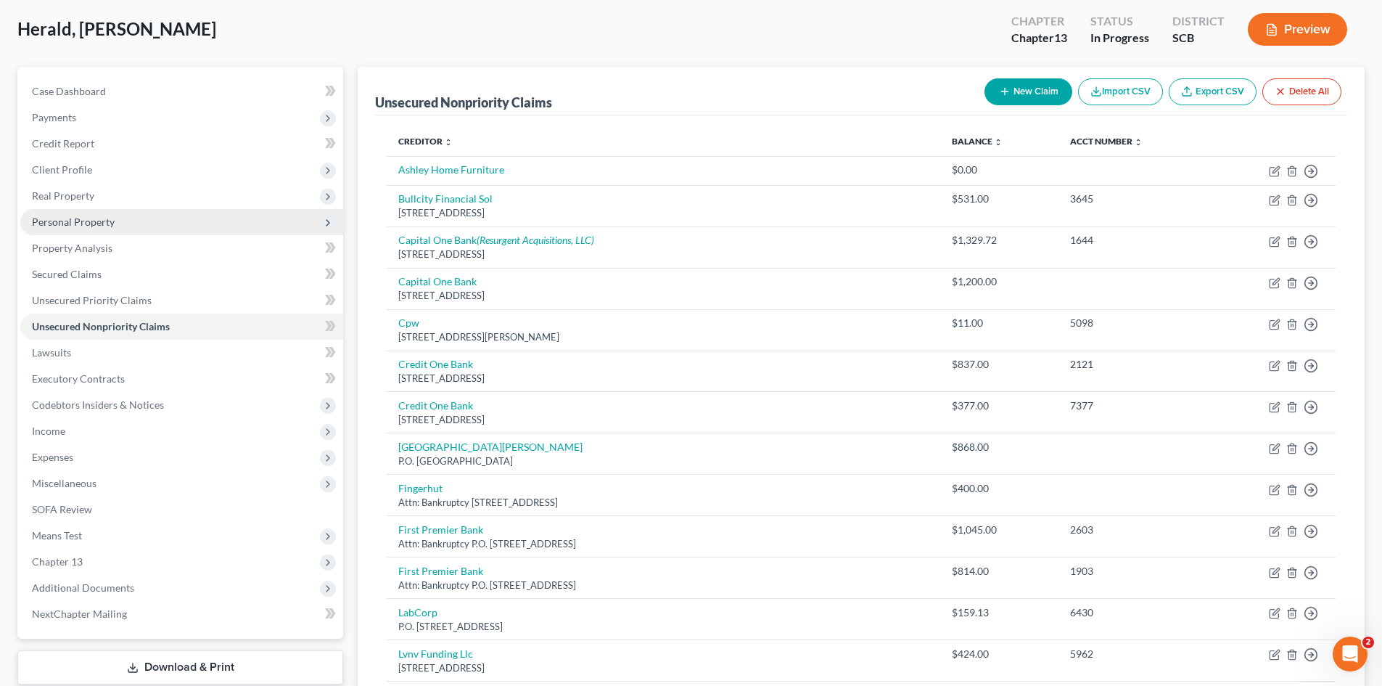
click at [73, 221] on span "Personal Property" at bounding box center [73, 222] width 83 height 12
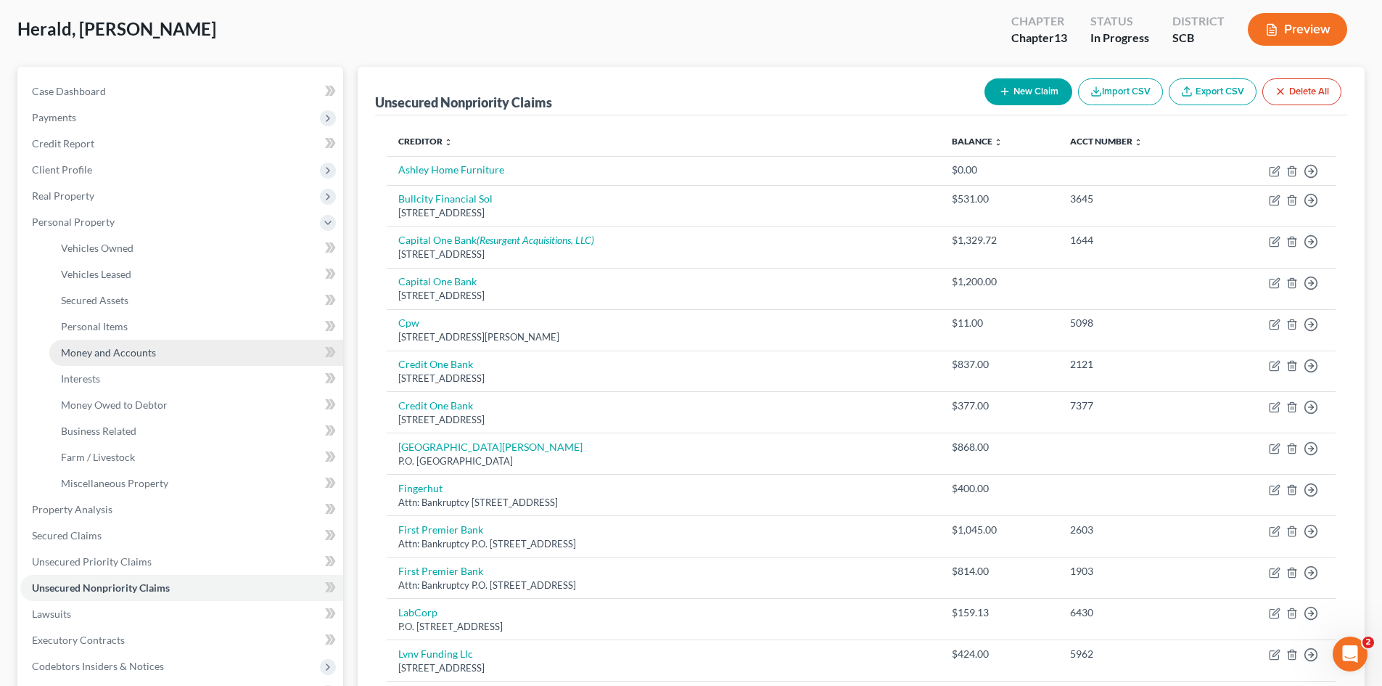
click at [91, 346] on span "Money and Accounts" at bounding box center [108, 352] width 95 height 12
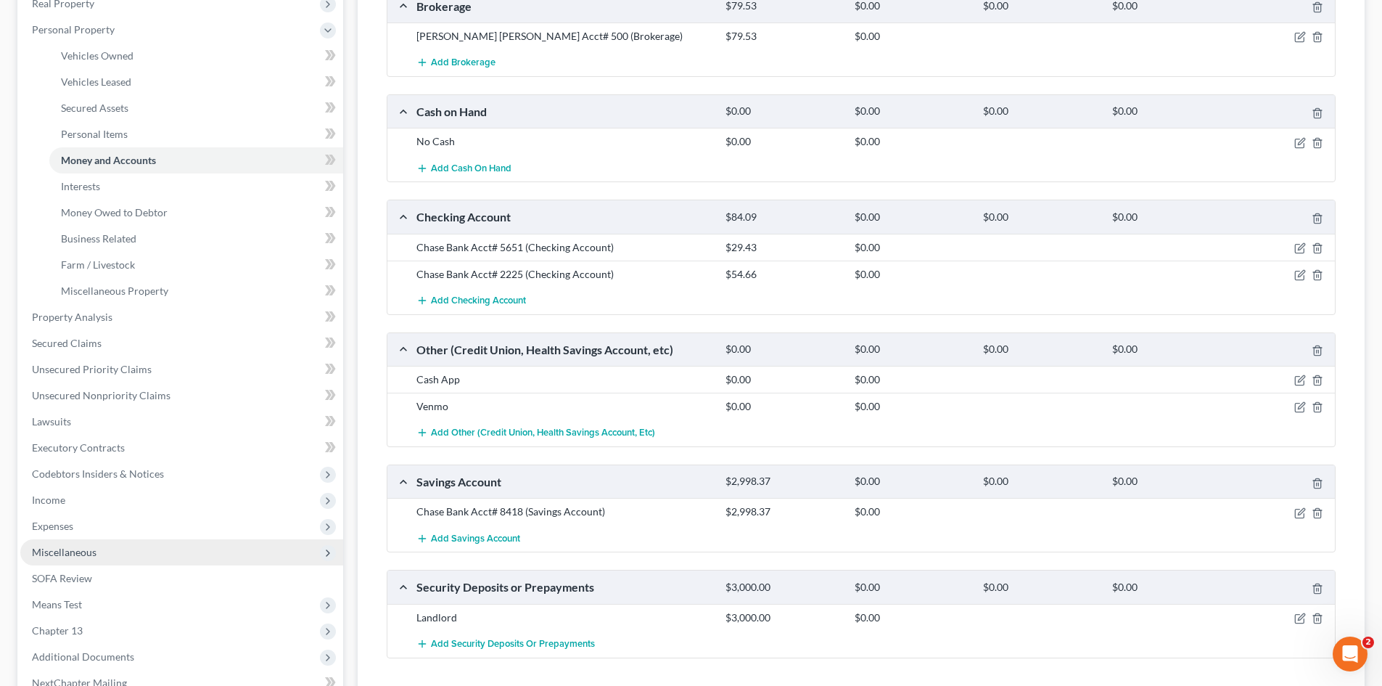
scroll to position [290, 0]
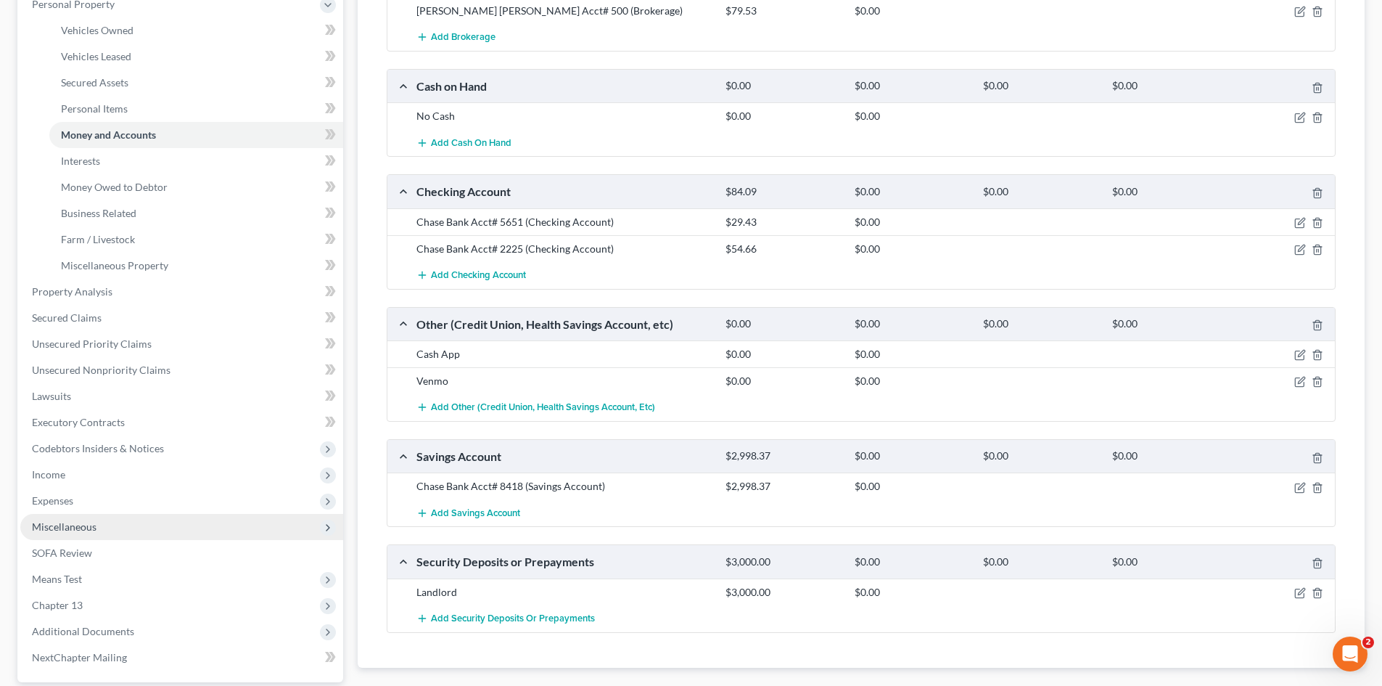
click at [36, 528] on span "Miscellaneous" at bounding box center [64, 526] width 65 height 12
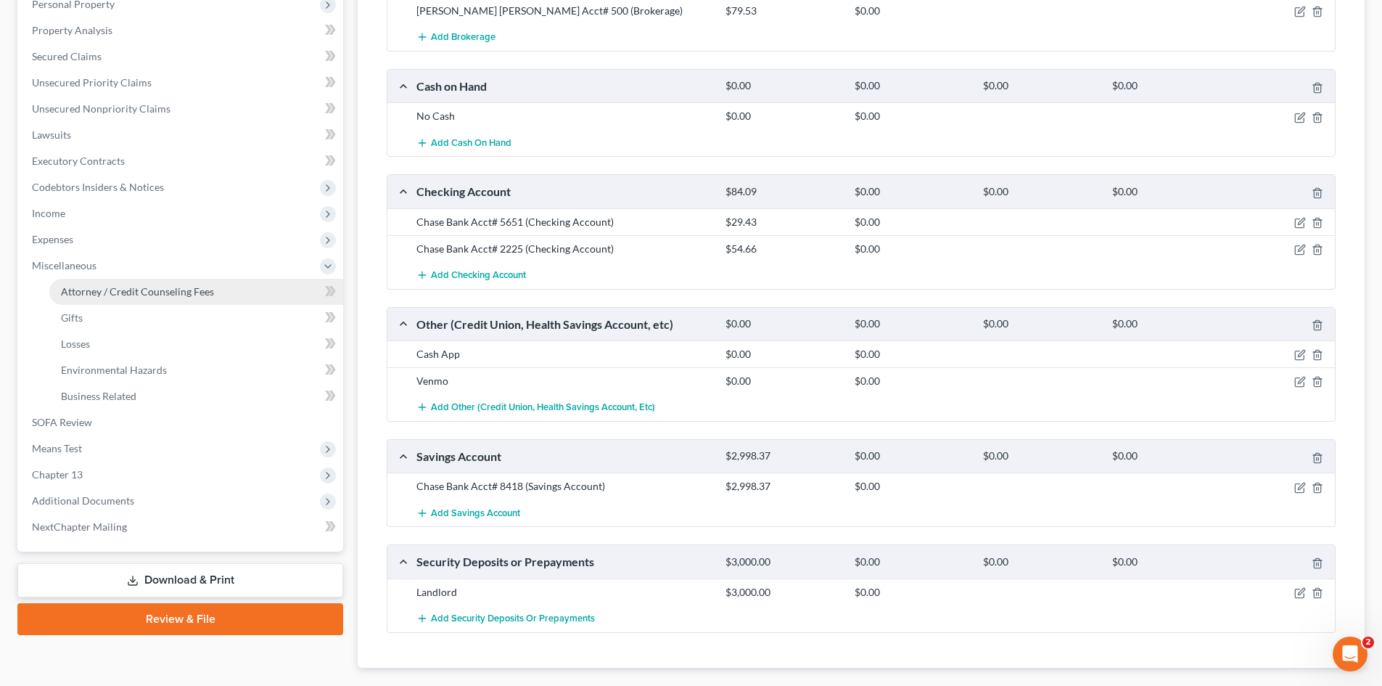
click at [102, 300] on link "Attorney / Credit Counseling Fees" at bounding box center [196, 292] width 294 height 26
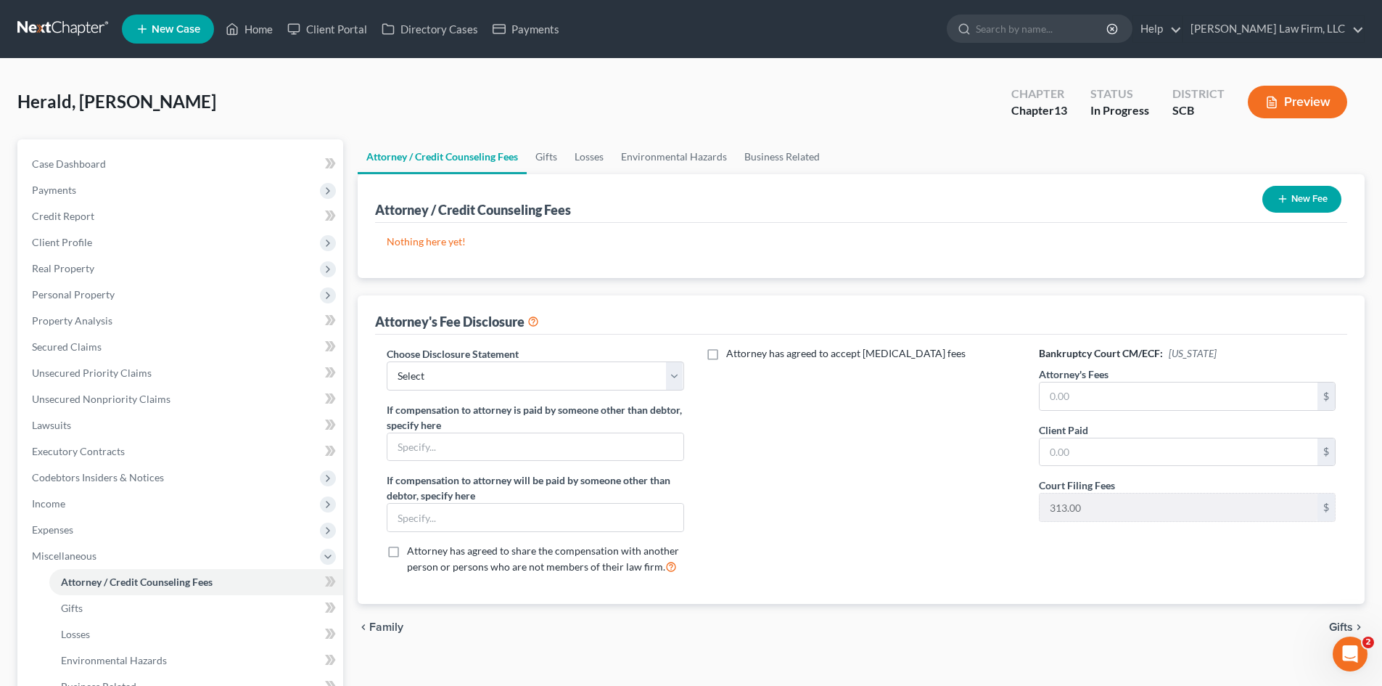
click at [1308, 192] on button "New Fee" at bounding box center [1302, 199] width 79 height 27
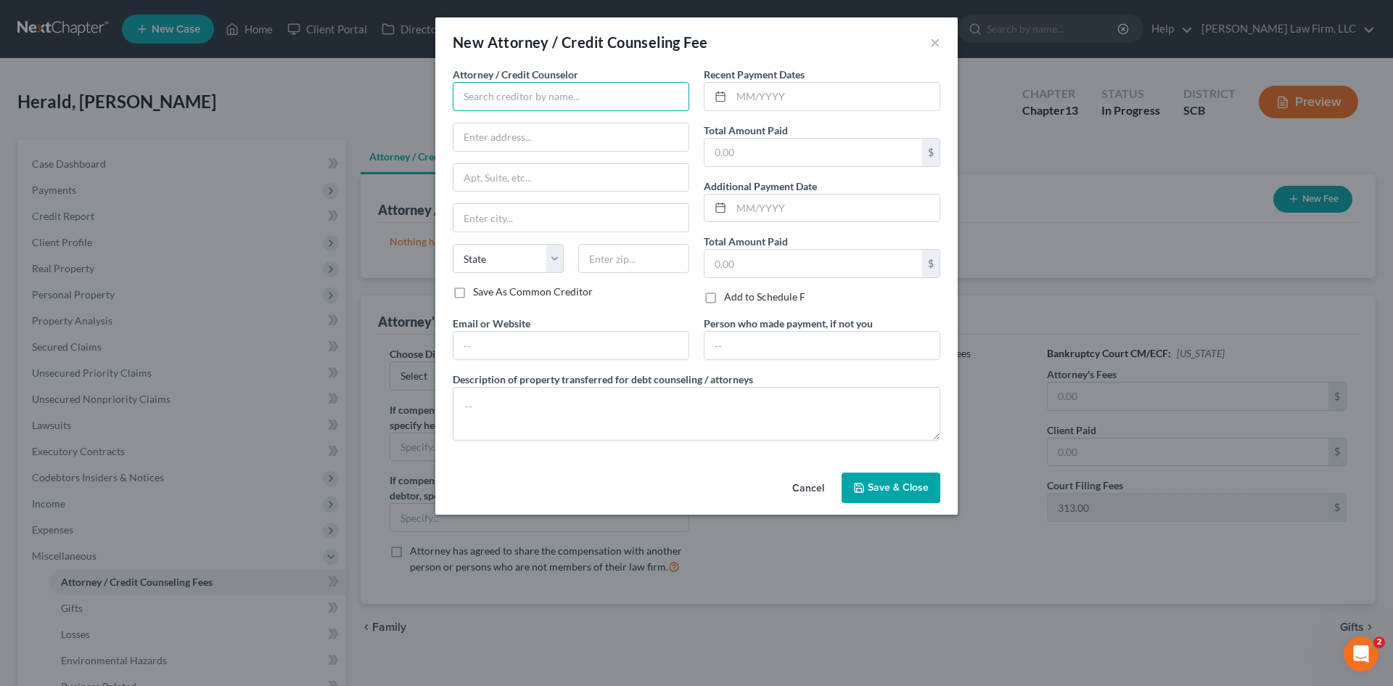
click at [596, 109] on input "text" at bounding box center [571, 96] width 237 height 29
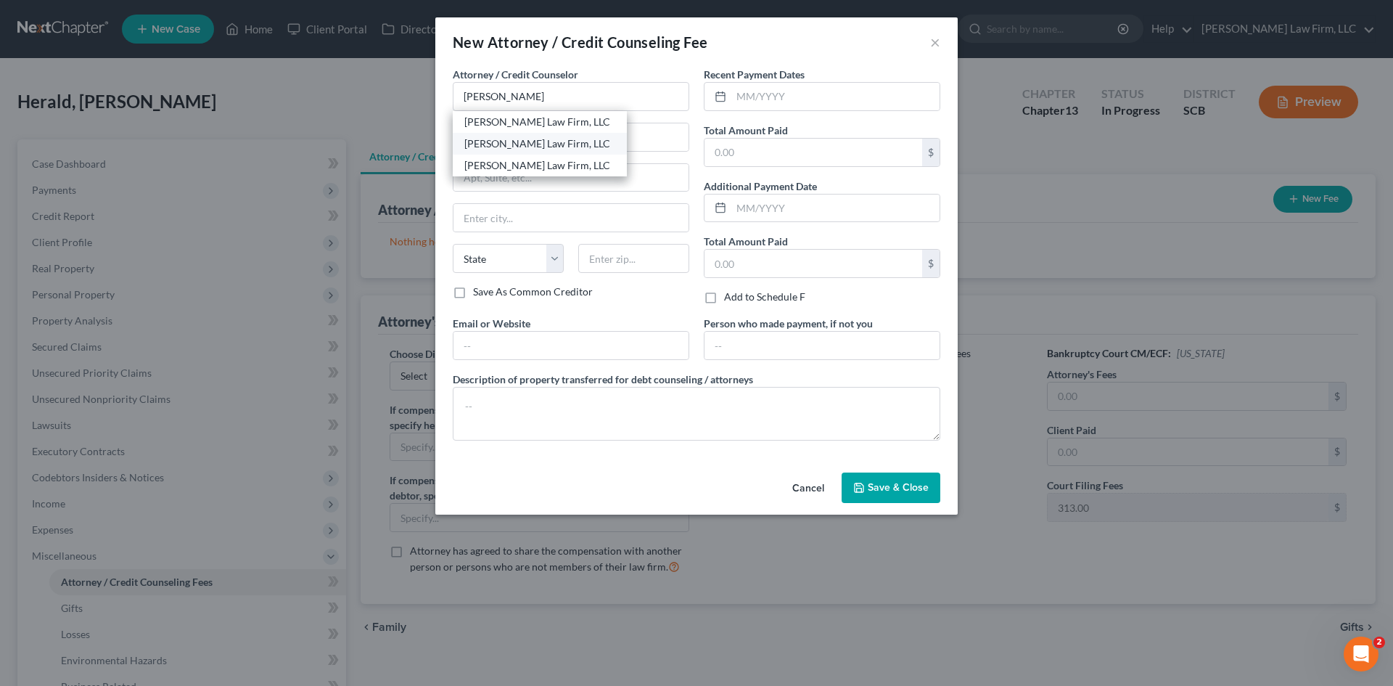
click at [547, 140] on div "[PERSON_NAME] Law Firm, LLC" at bounding box center [539, 143] width 151 height 15
type input "[PERSON_NAME] Law Firm, LLC"
type input "[STREET_ADDRESS]"
type input "Suite 120"
type input "[GEOGRAPHIC_DATA]"
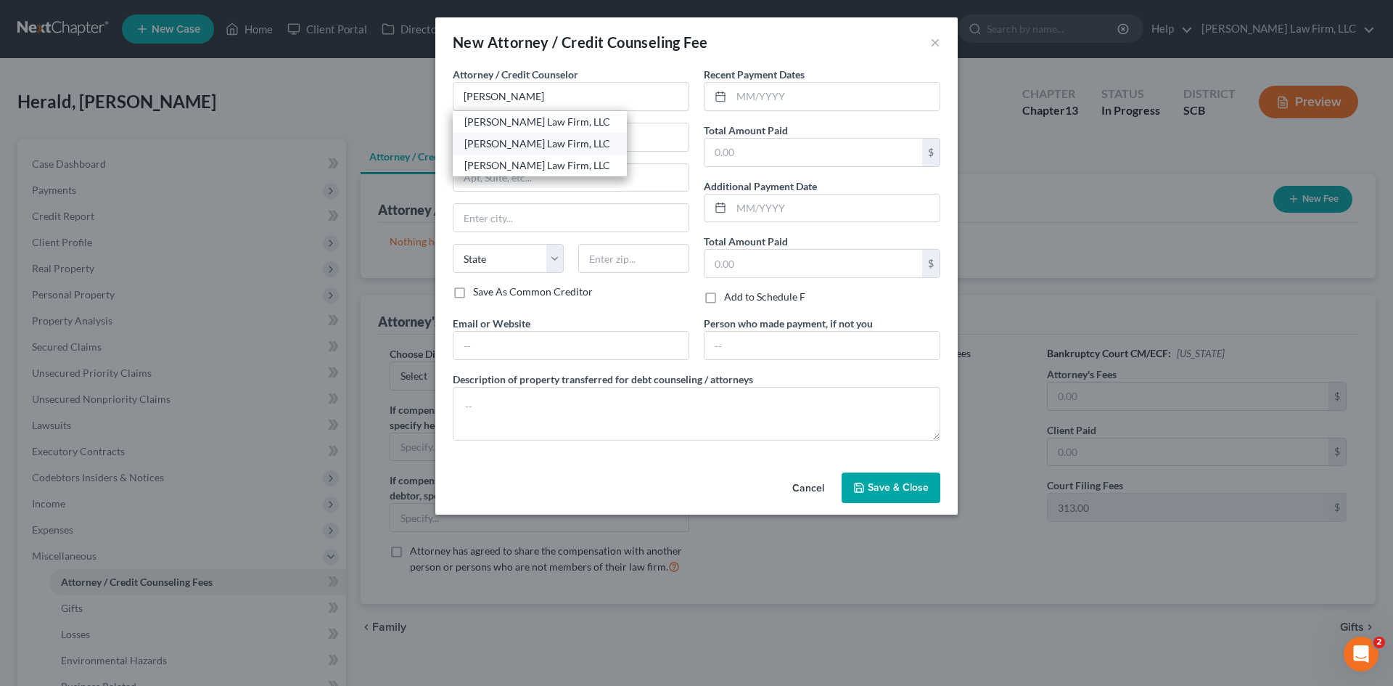
select select "42"
type input "29405"
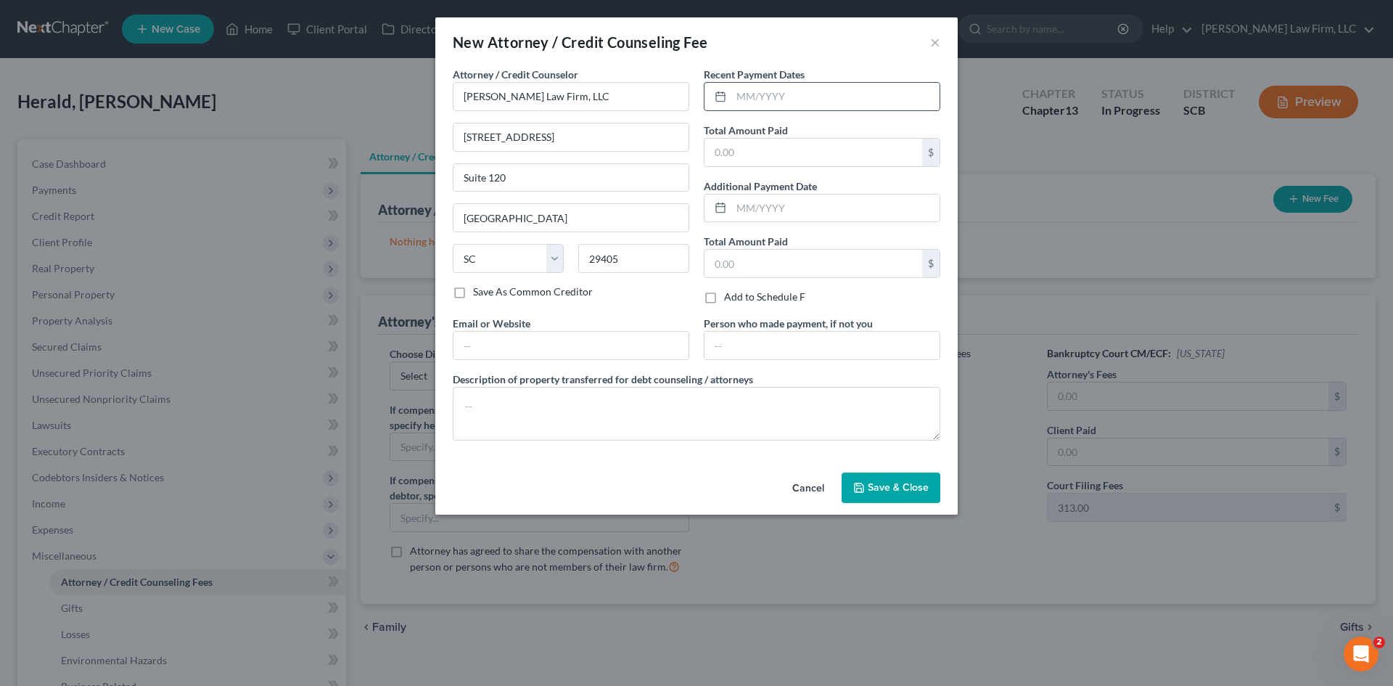
click at [729, 106] on div at bounding box center [718, 97] width 27 height 28
click at [753, 99] on input "text" at bounding box center [836, 97] width 208 height 28
type input "10/2025"
click at [761, 145] on input "text" at bounding box center [814, 153] width 218 height 28
type input "2,000"
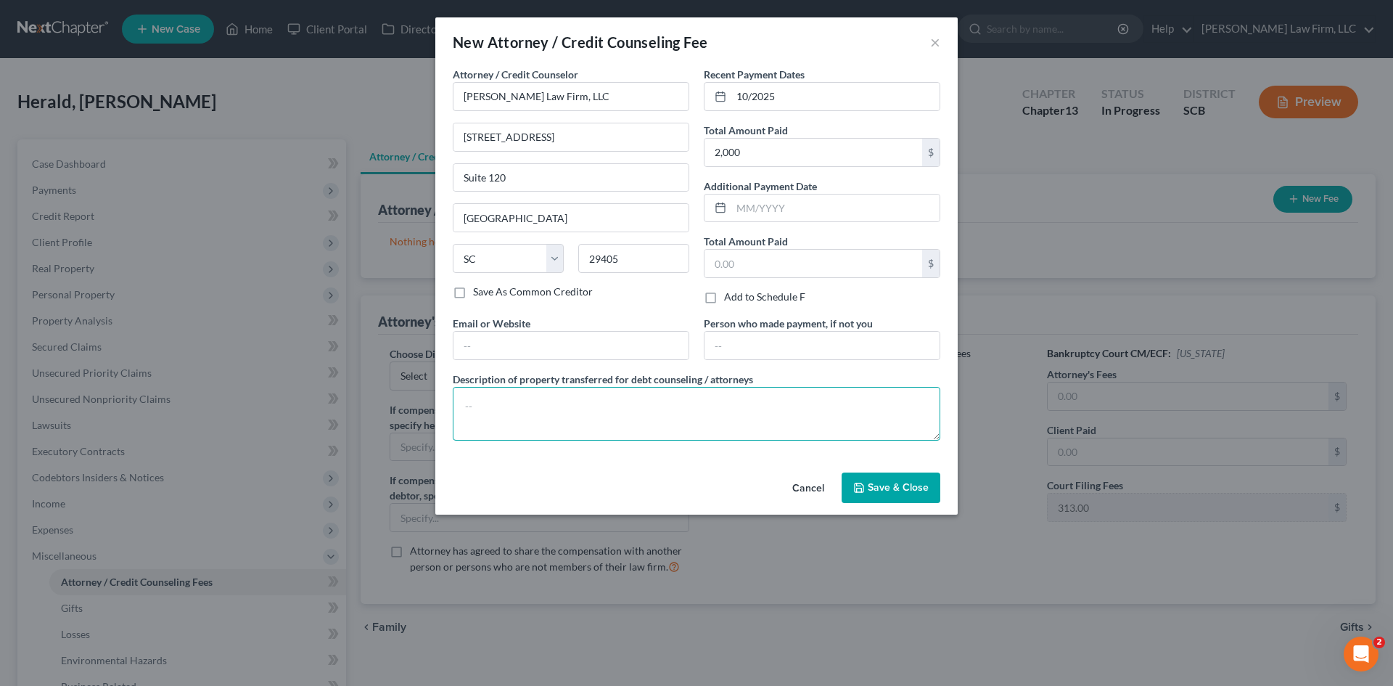
click at [610, 414] on textarea at bounding box center [697, 414] width 488 height 54
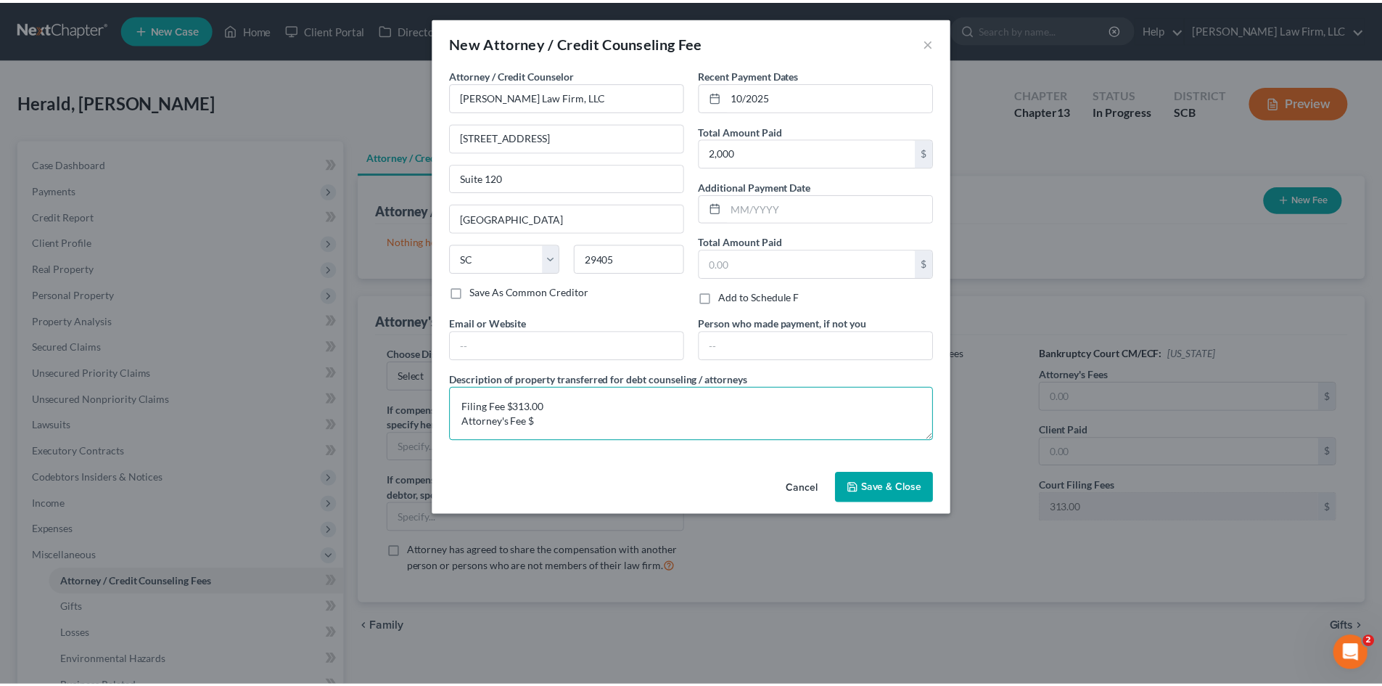
scroll to position [3, 0]
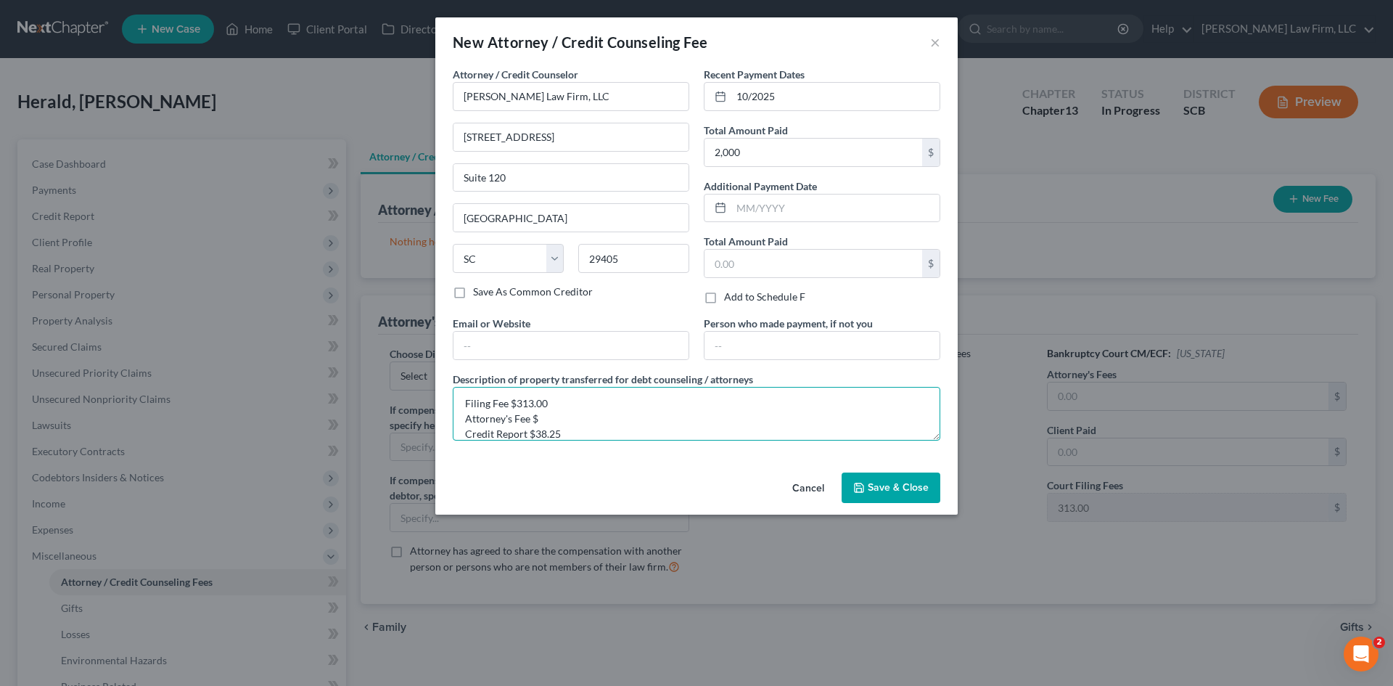
click at [700, 420] on textarea "Filing Fee $313.00 Attorney's Fee $ Credit Report $38.25" at bounding box center [697, 414] width 488 height 54
paste textarea "1648.75"
click at [544, 421] on textarea "Filing Fee $313.00 Attorney's Fee $1648.75 Credit Report $38.25" at bounding box center [697, 414] width 488 height 54
type textarea "Filing Fee $313.00 Attorney's Fee $1,648.75 Credit Report $38.25"
click at [889, 483] on span "Save & Close" at bounding box center [898, 487] width 61 height 12
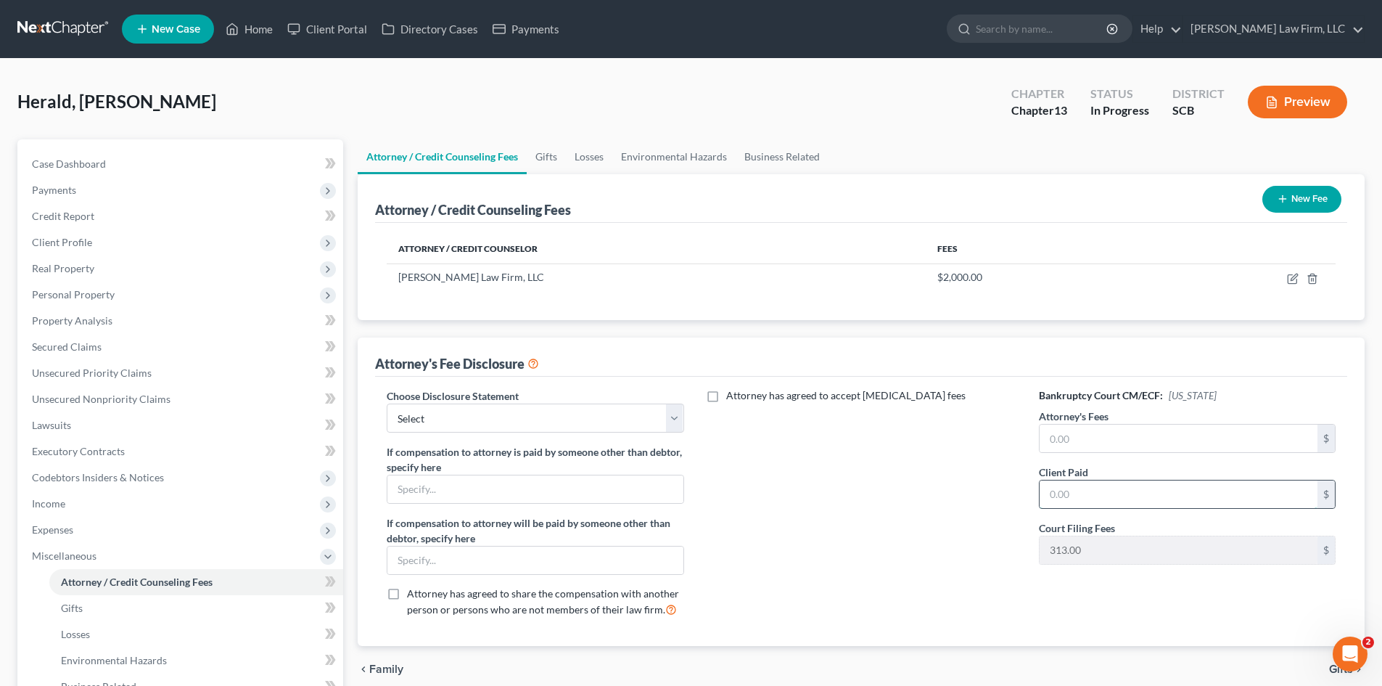
click at [1062, 491] on input "text" at bounding box center [1179, 494] width 278 height 28
paste input "1648.75"
type input "1648.75"
click at [1133, 435] on input "text" at bounding box center [1179, 439] width 278 height 28
type input "5,000"
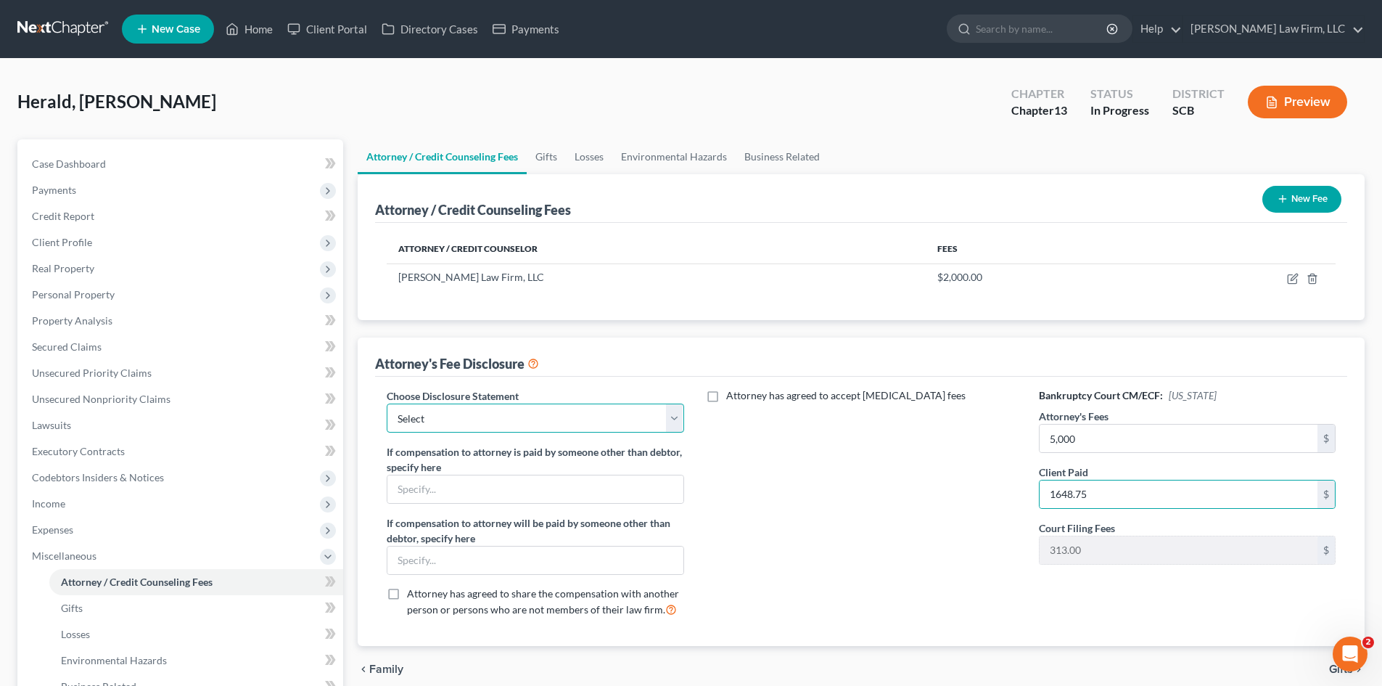
click at [634, 419] on select "Select Disclosure of Compensation of Attorney for Debtor(S)" at bounding box center [535, 417] width 297 height 29
select select "0"
click at [387, 403] on select "Select Disclosure of Compensation of Attorney for Debtor(S)" at bounding box center [535, 417] width 297 height 29
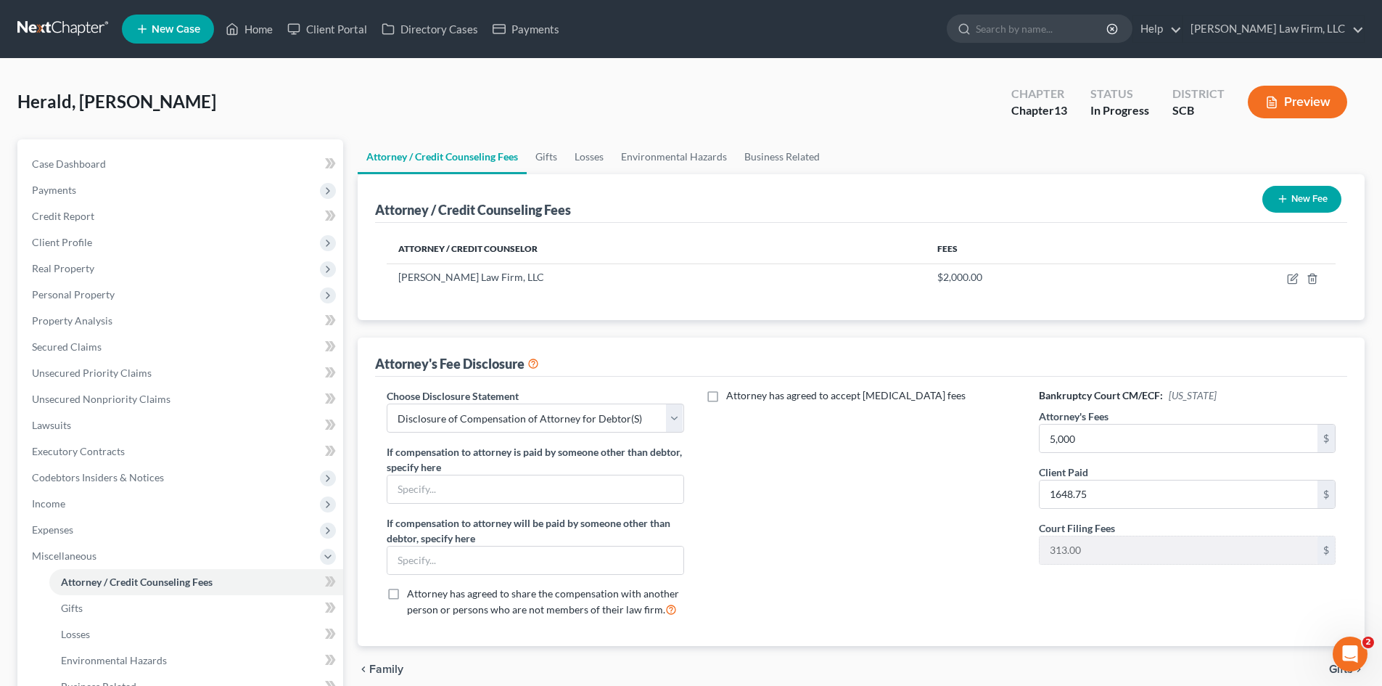
click at [1319, 209] on button "New Fee" at bounding box center [1302, 199] width 79 height 27
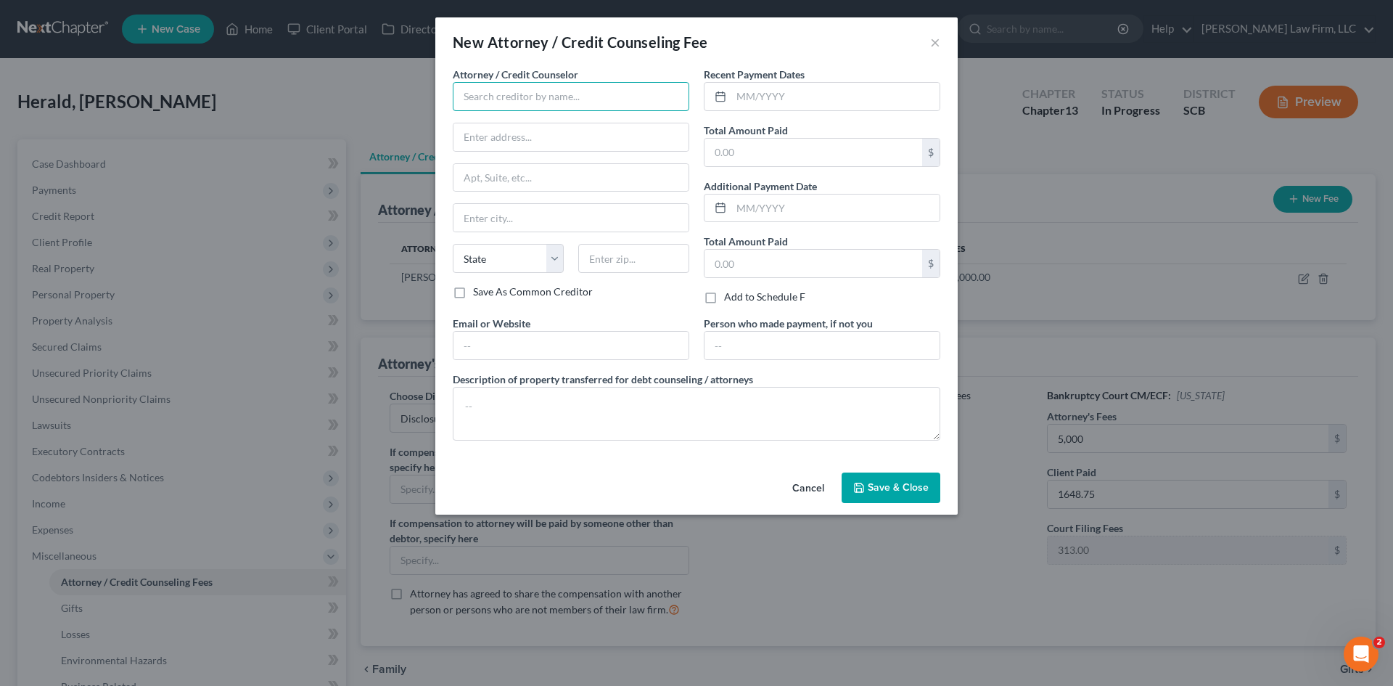
click at [480, 103] on input "text" at bounding box center [571, 96] width 237 height 29
click at [495, 99] on input "moneysar" at bounding box center [571, 96] width 237 height 29
click at [497, 97] on input "moneysar" at bounding box center [571, 96] width 237 height 29
click at [535, 122] on div "MoneySharp Credit Counseling" at bounding box center [539, 122] width 151 height 15
type input "MoneySharp Credit Counseling"
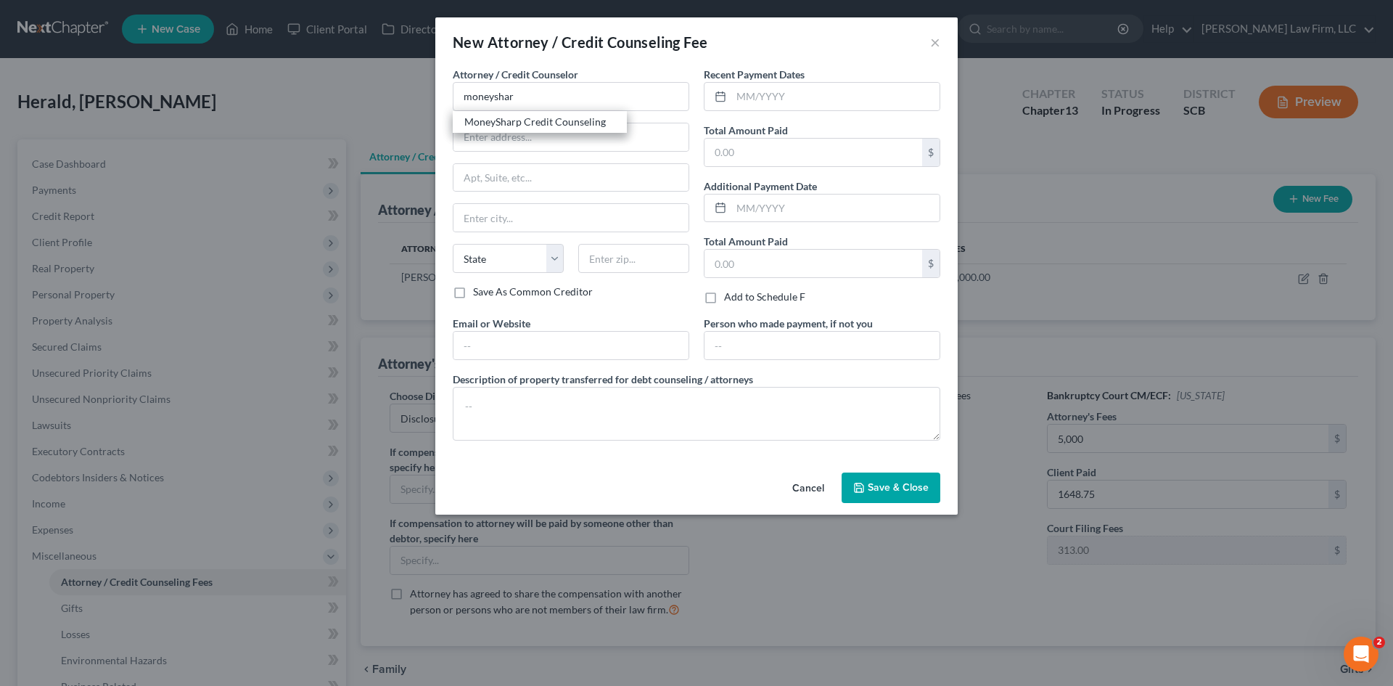
type input "[STREET_ADDRESS]"
type input "[GEOGRAPHIC_DATA]"
select select "14"
type input "60647"
click at [773, 108] on input "text" at bounding box center [836, 97] width 208 height 28
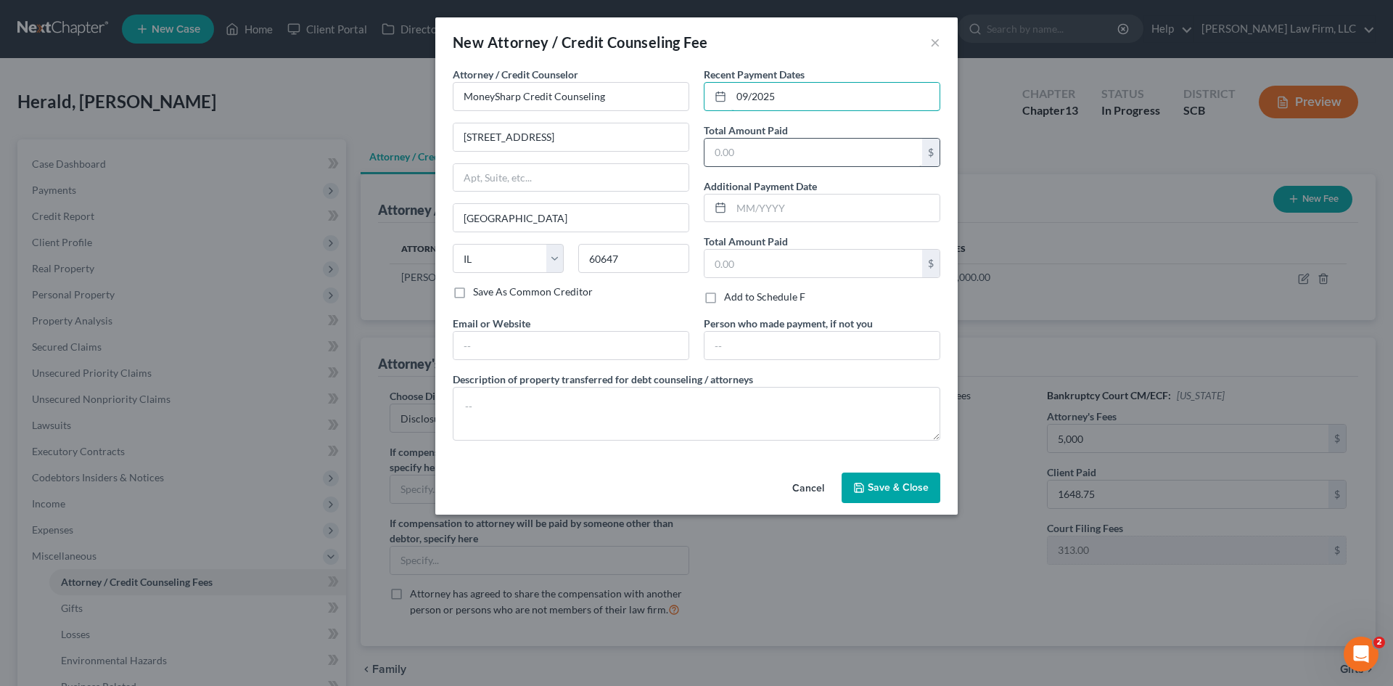
type input "09/2025"
click at [849, 155] on input "text" at bounding box center [814, 153] width 218 height 28
type input "12.00"
click at [777, 417] on textarea at bounding box center [697, 414] width 488 height 54
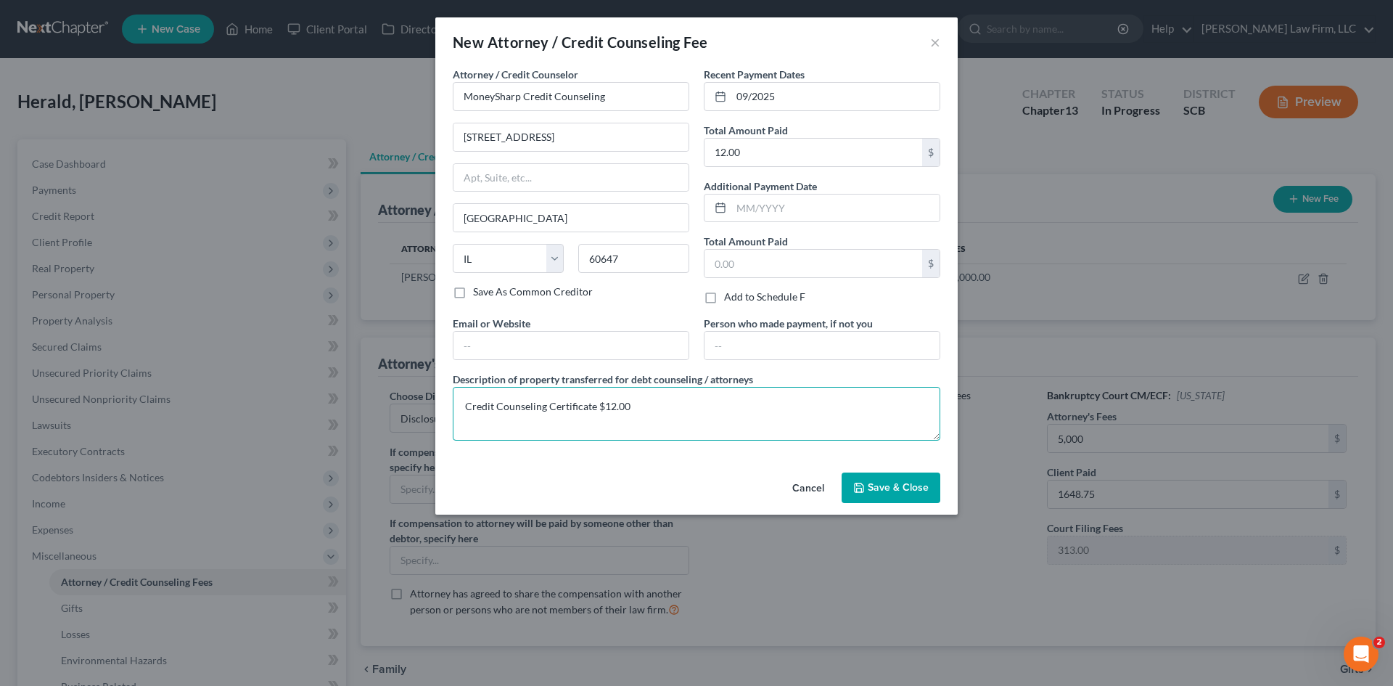
type textarea "Credit Counseling Certificate $12.00"
click at [927, 494] on button "Save & Close" at bounding box center [891, 487] width 99 height 30
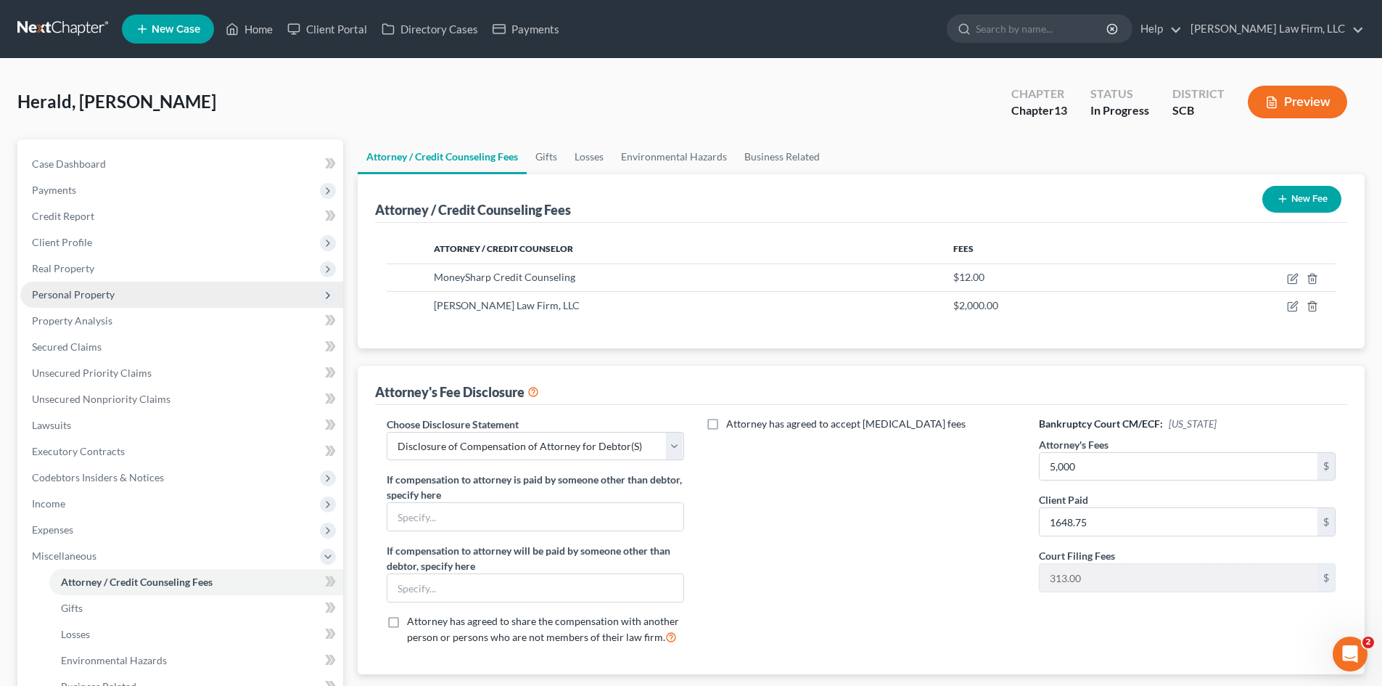
click at [68, 291] on span "Personal Property" at bounding box center [73, 294] width 83 height 12
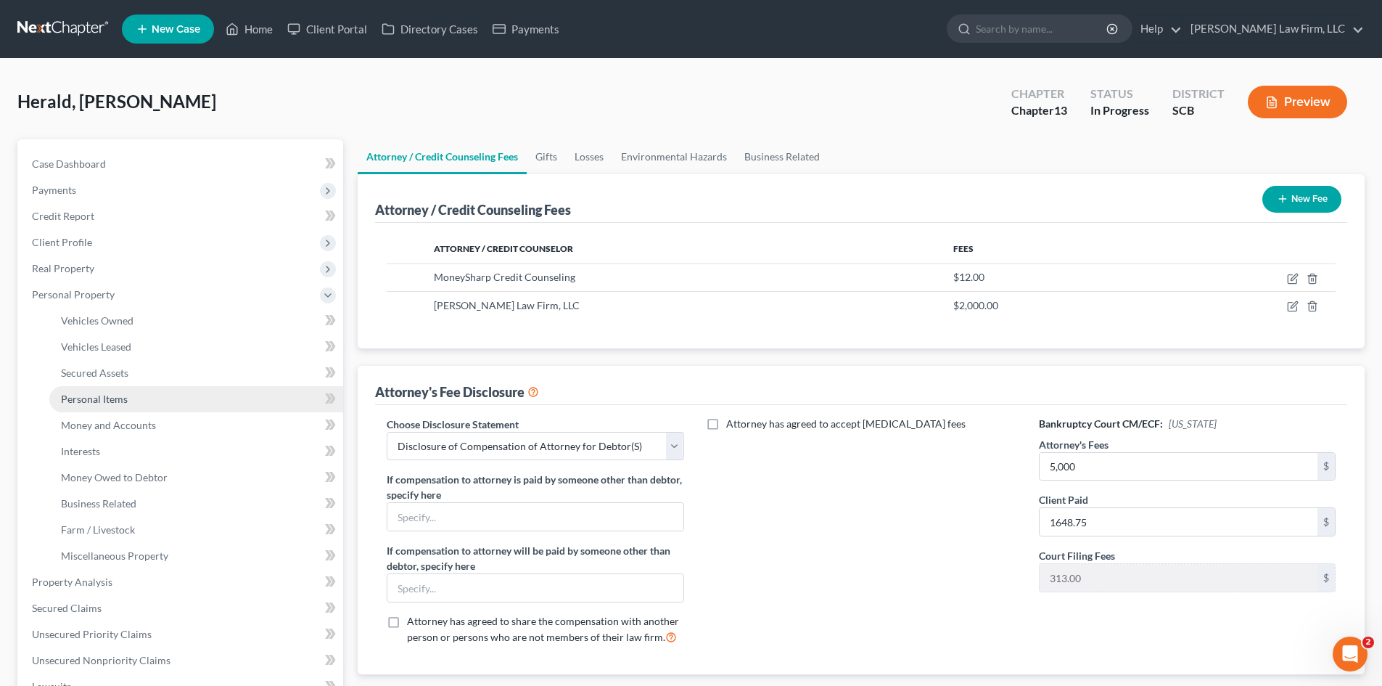
click at [95, 400] on span "Personal Items" at bounding box center [94, 399] width 67 height 12
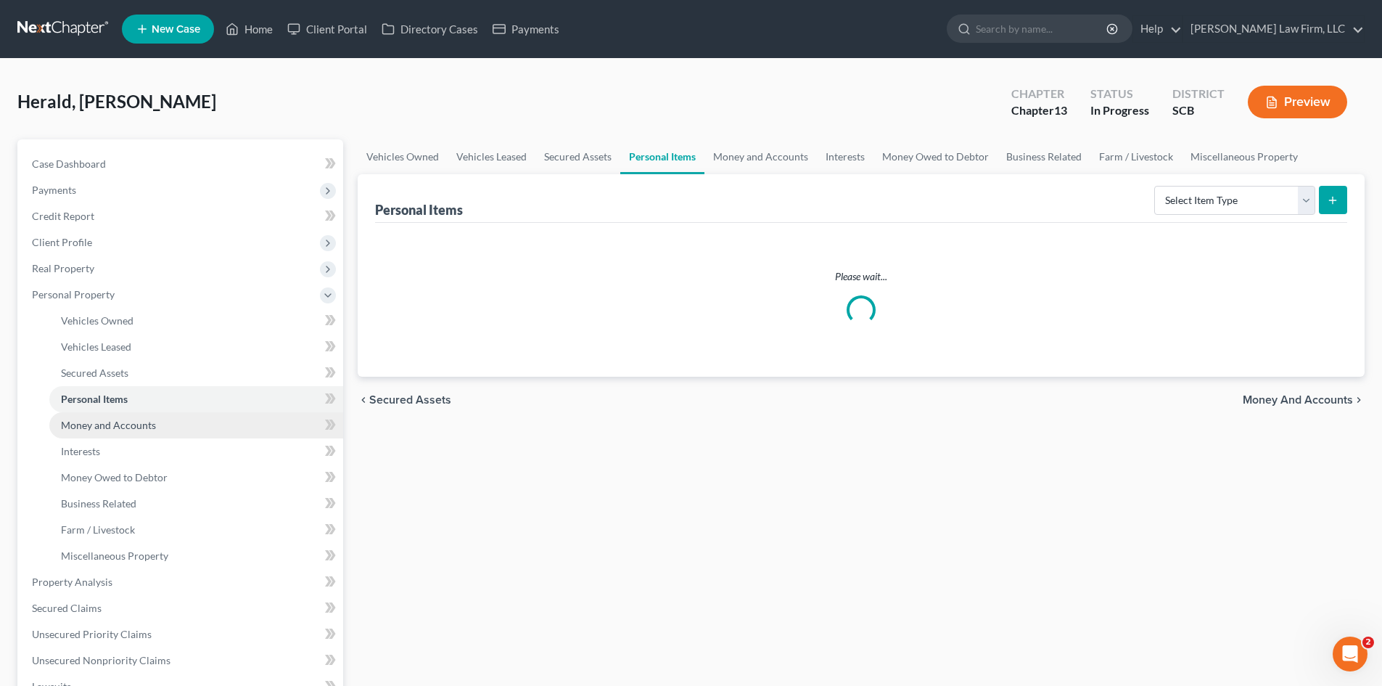
click at [94, 420] on span "Money and Accounts" at bounding box center [108, 425] width 95 height 12
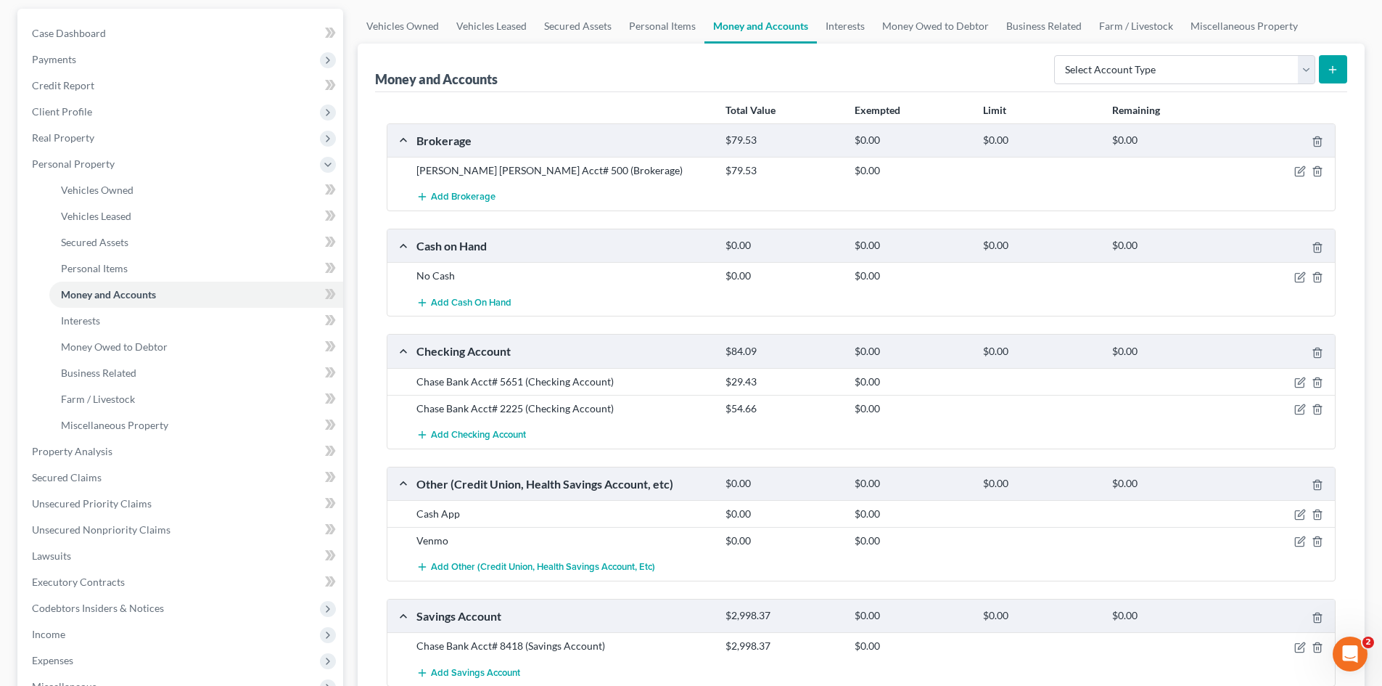
scroll to position [145, 0]
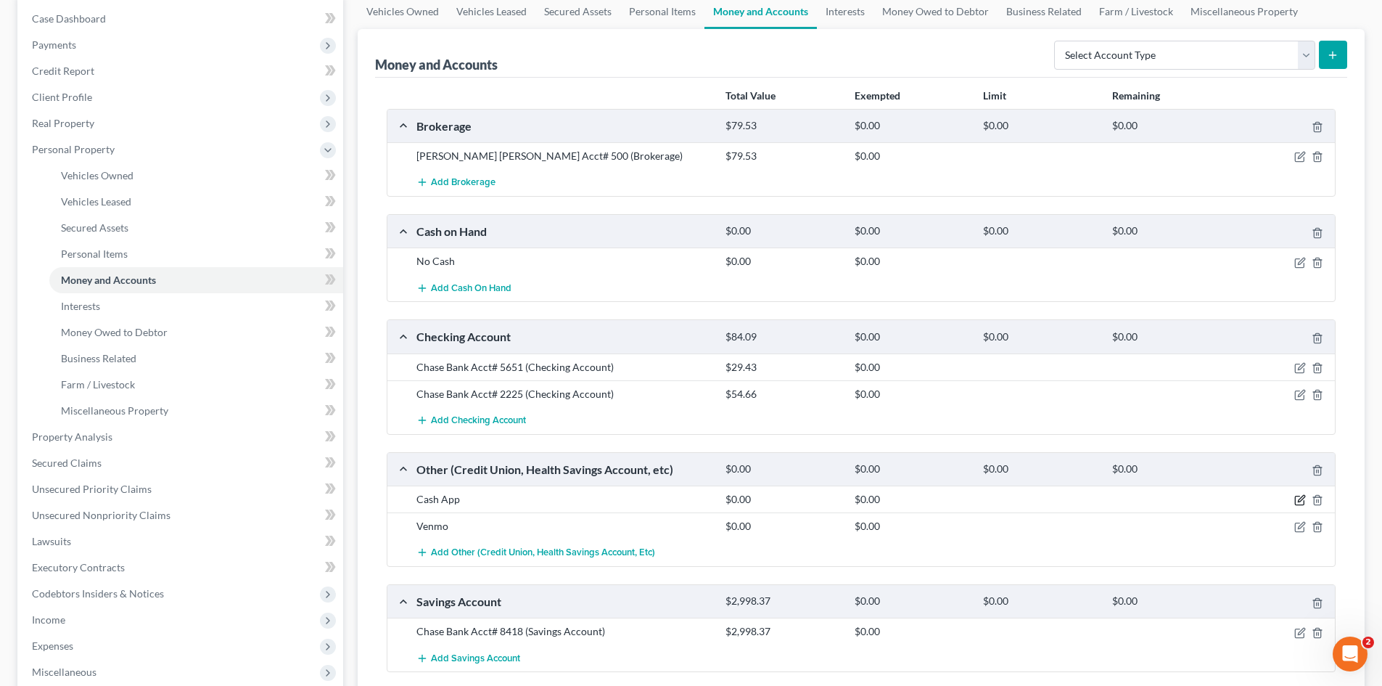
click at [1299, 501] on icon "button" at bounding box center [1301, 499] width 7 height 7
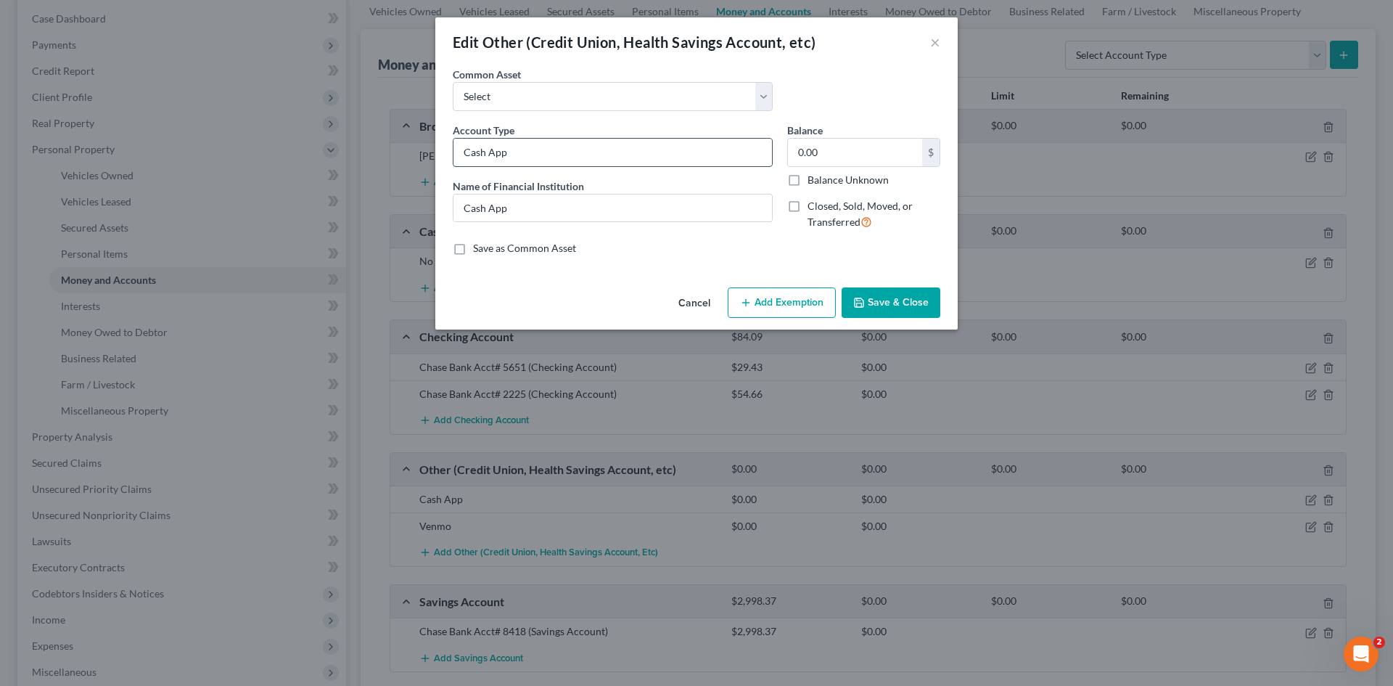
click at [636, 152] on input "Cash App" at bounding box center [613, 153] width 319 height 28
type input "Cash App (This account currently has a zero balance.)"
click at [906, 303] on button "Save & Close" at bounding box center [891, 302] width 99 height 30
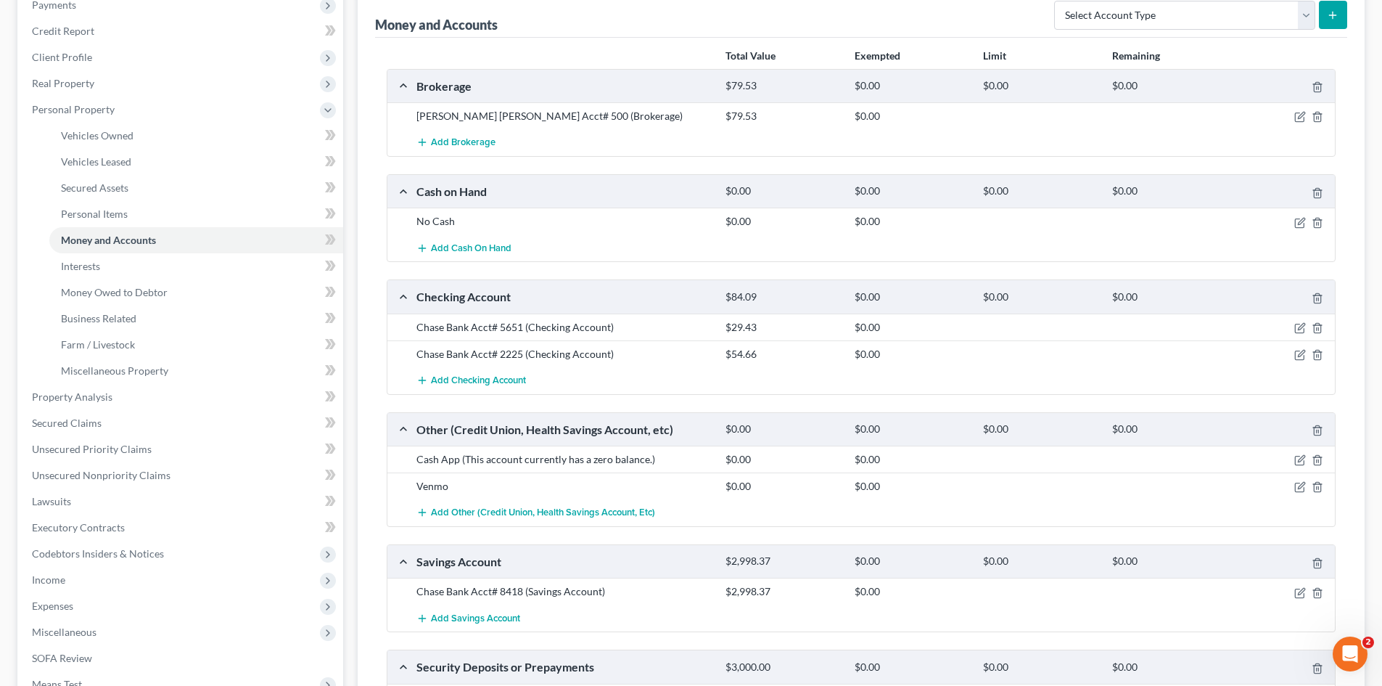
scroll to position [218, 0]
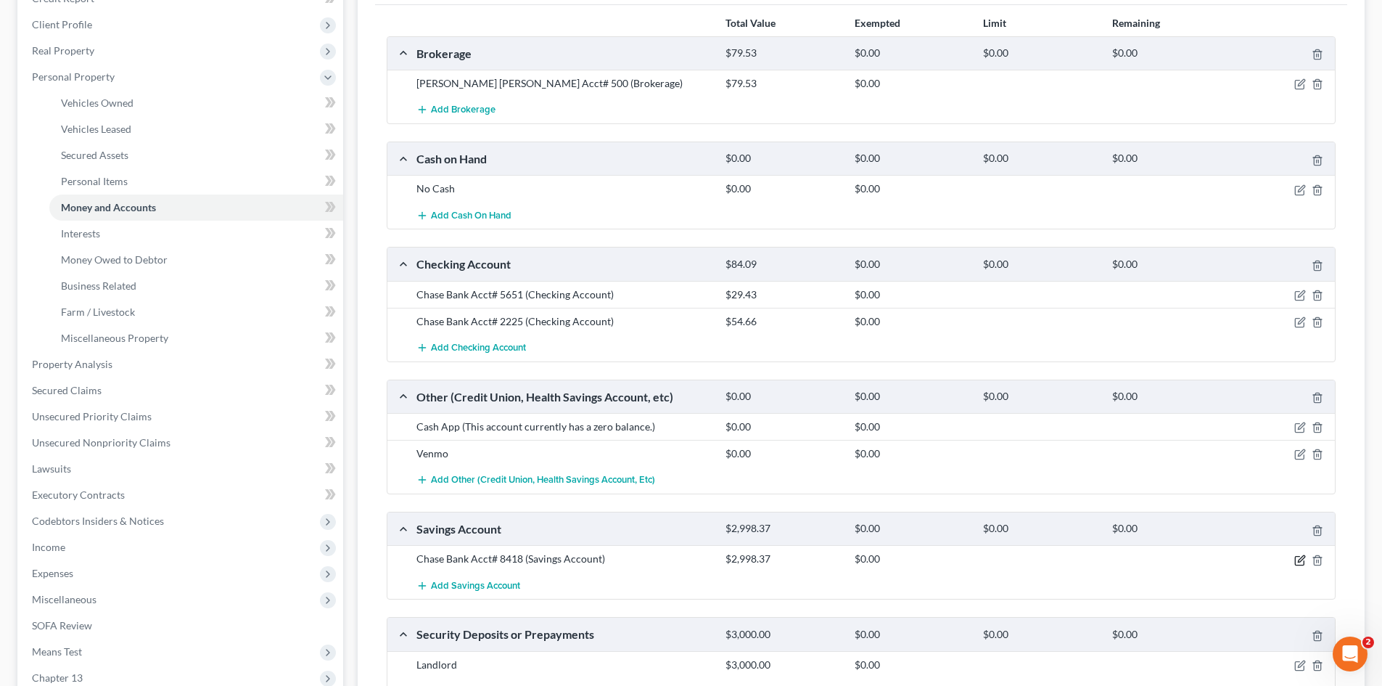
drag, startPoint x: 1298, startPoint y: 560, endPoint x: 1206, endPoint y: 525, distance: 97.9
click at [1298, 560] on icon "button" at bounding box center [1301, 560] width 12 height 12
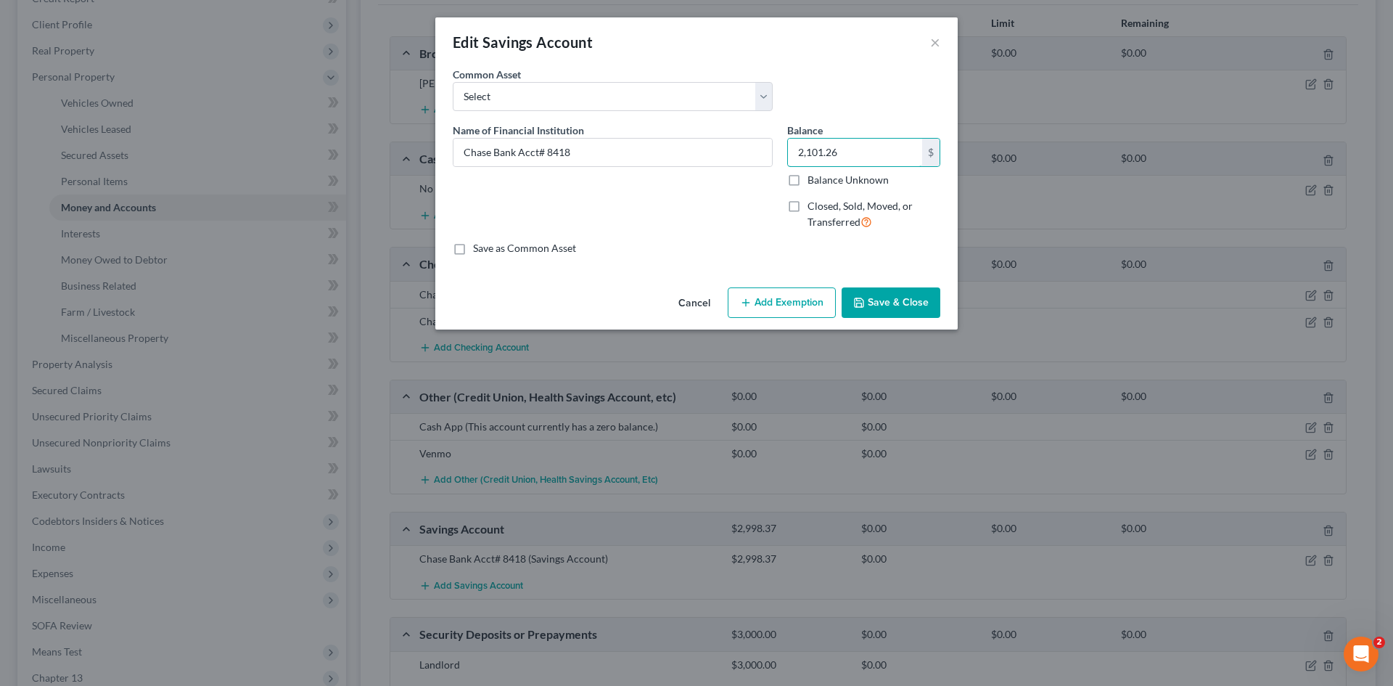
type input "2,101.26"
click at [884, 310] on button "Save & Close" at bounding box center [891, 302] width 99 height 30
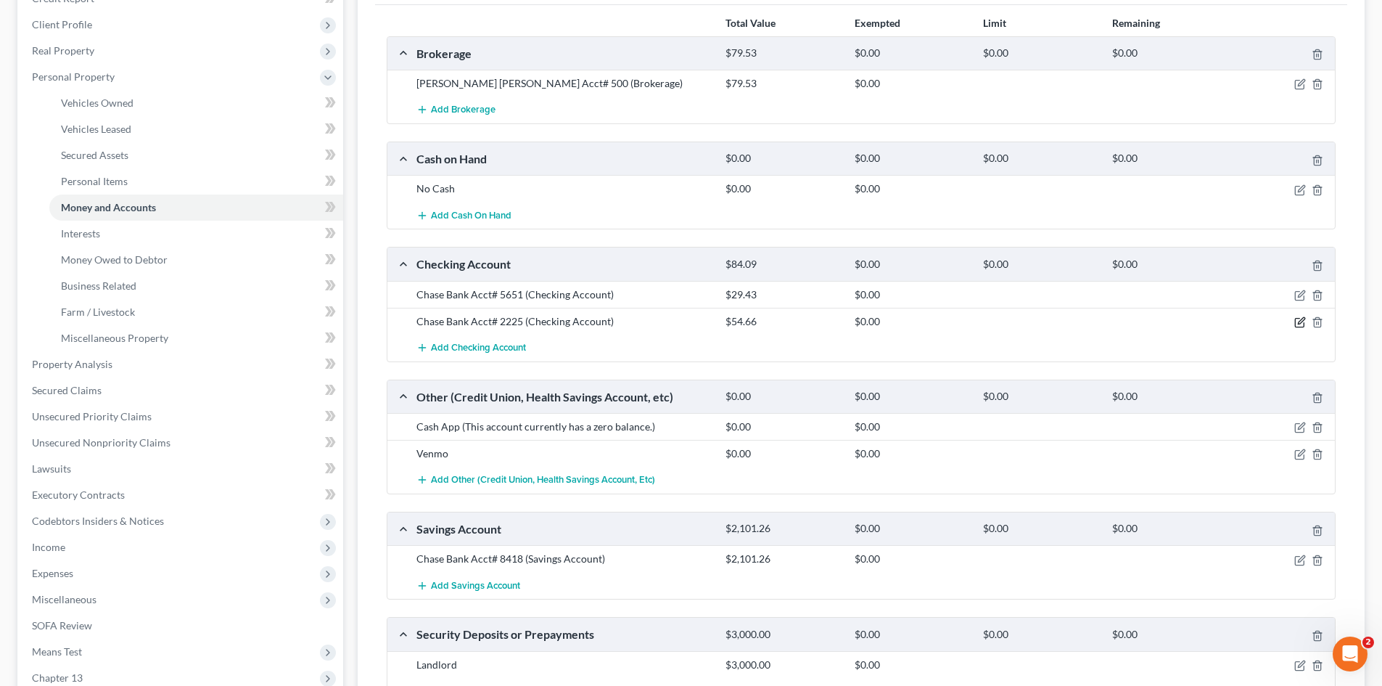
drag, startPoint x: 1298, startPoint y: 320, endPoint x: 1255, endPoint y: 311, distance: 43.1
click at [1298, 320] on icon "button" at bounding box center [1301, 322] width 12 height 12
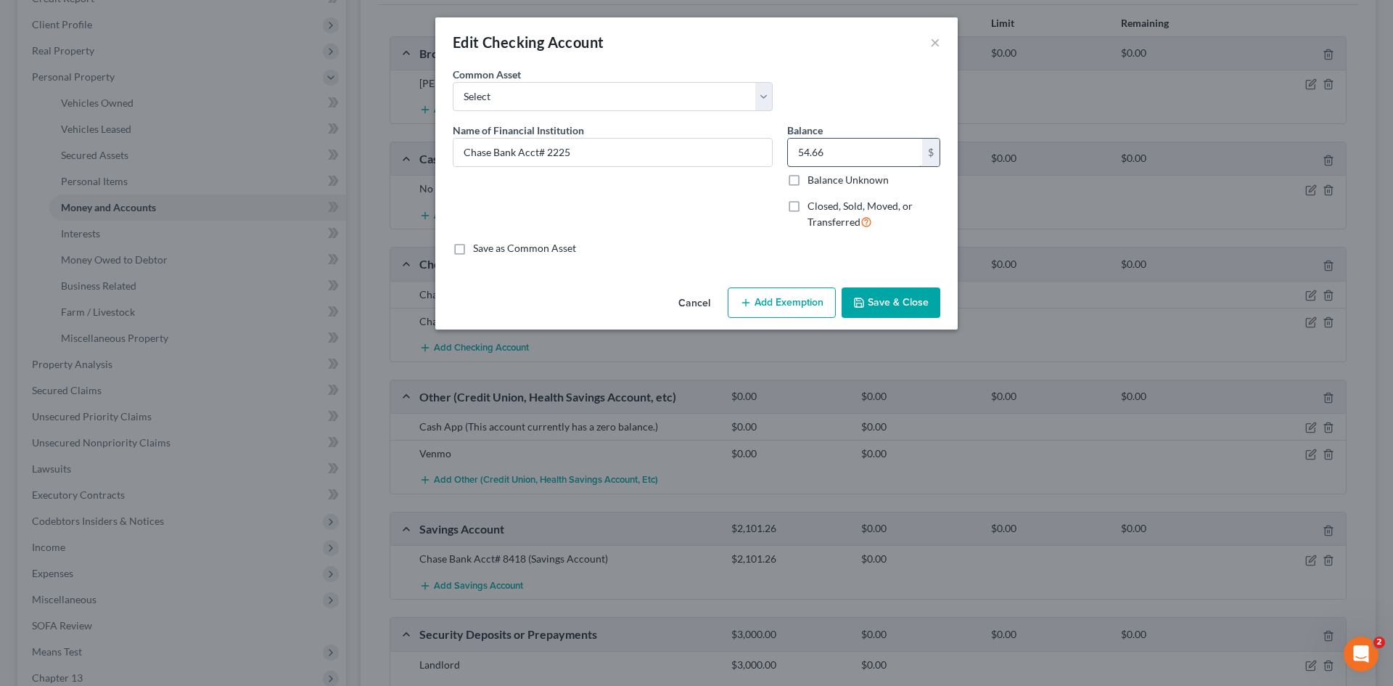
click at [841, 157] on input "54.66" at bounding box center [855, 153] width 134 height 28
type input "476.39"
click at [896, 301] on button "Save & Close" at bounding box center [891, 302] width 99 height 30
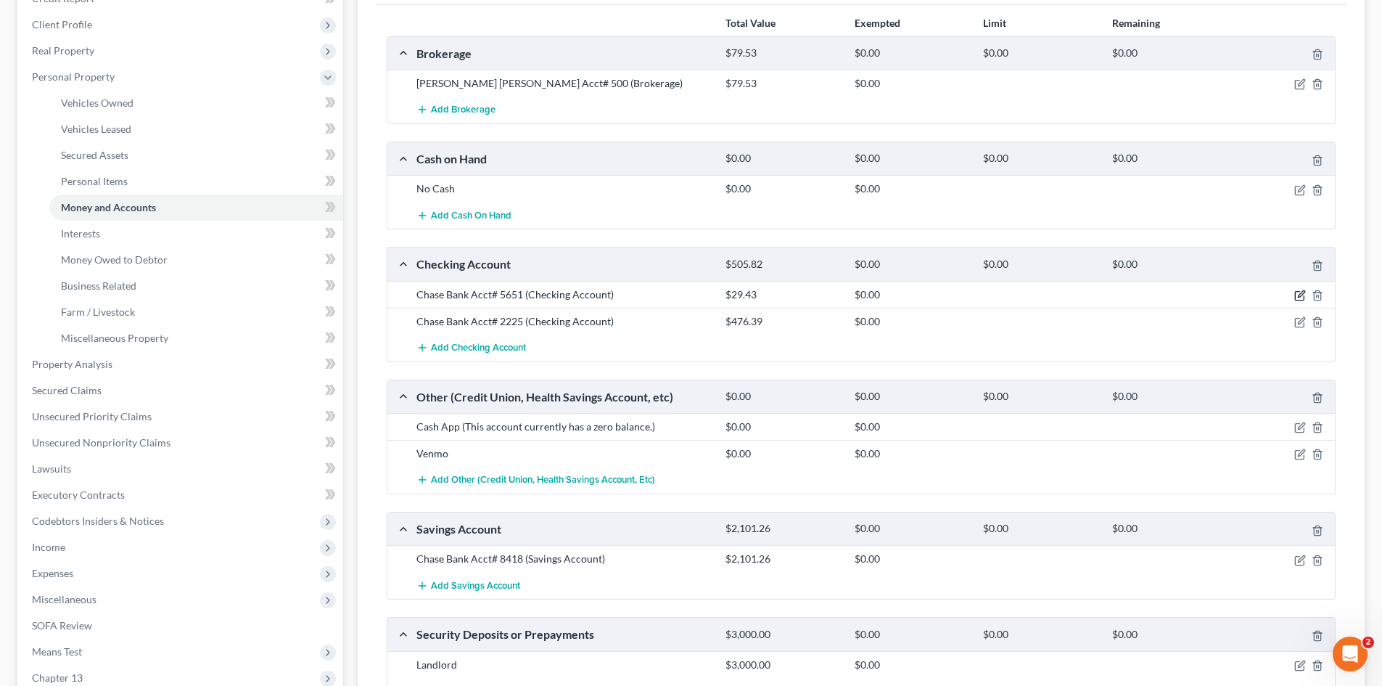
click at [1302, 293] on icon "button" at bounding box center [1301, 296] width 12 height 12
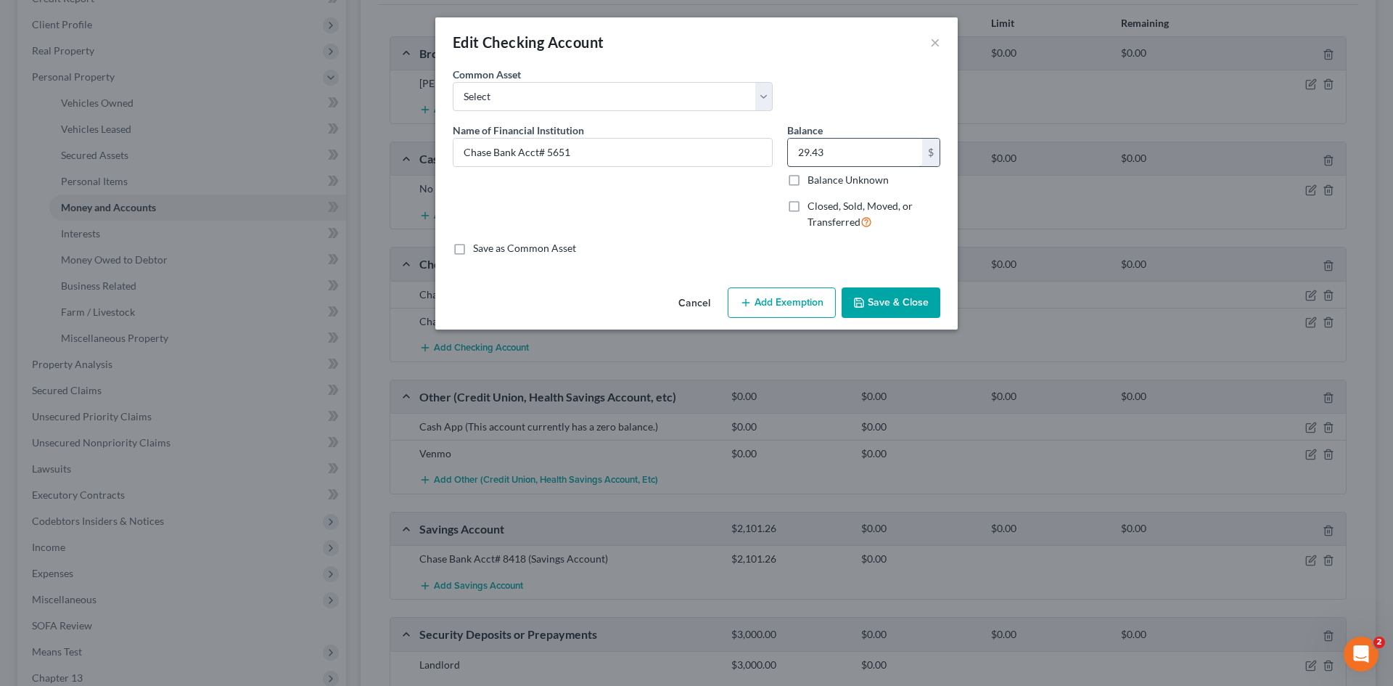
click at [837, 160] on input "29.43" at bounding box center [855, 153] width 134 height 28
type input "51.63"
click at [890, 306] on button "Save & Close" at bounding box center [891, 302] width 99 height 30
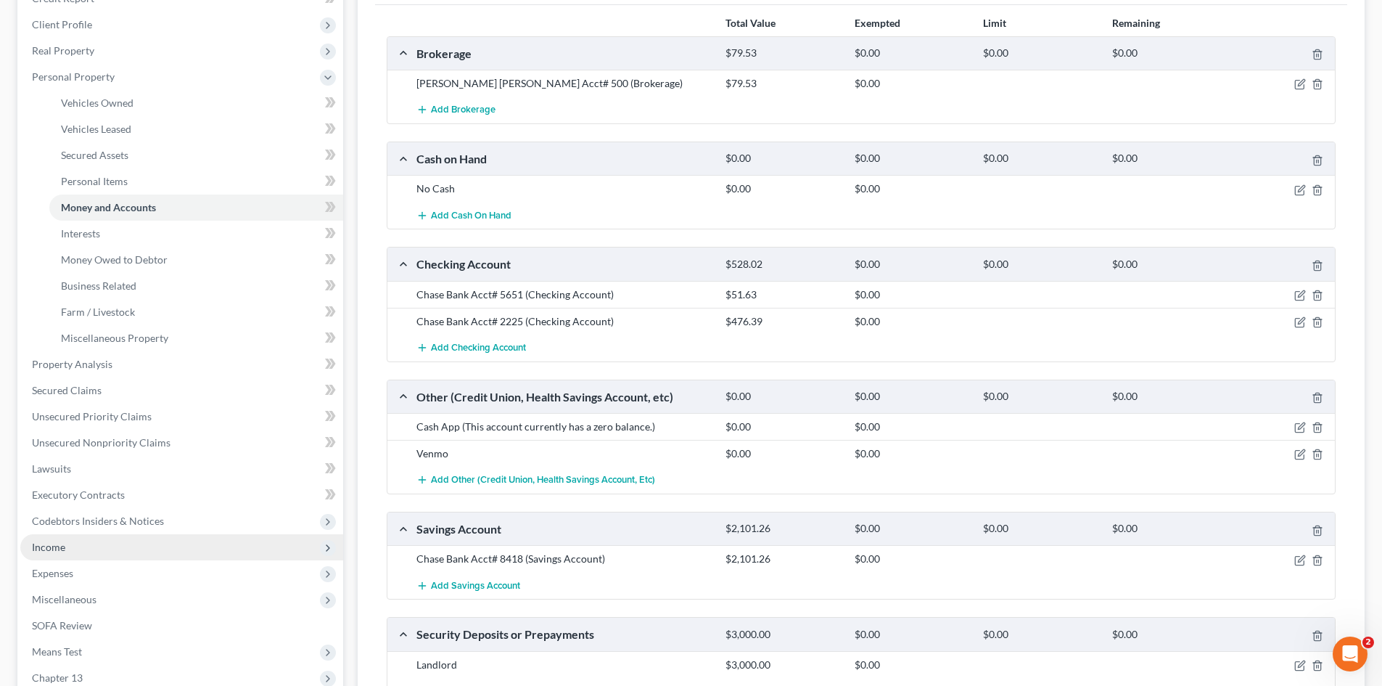
click at [49, 550] on span "Income" at bounding box center [48, 547] width 33 height 12
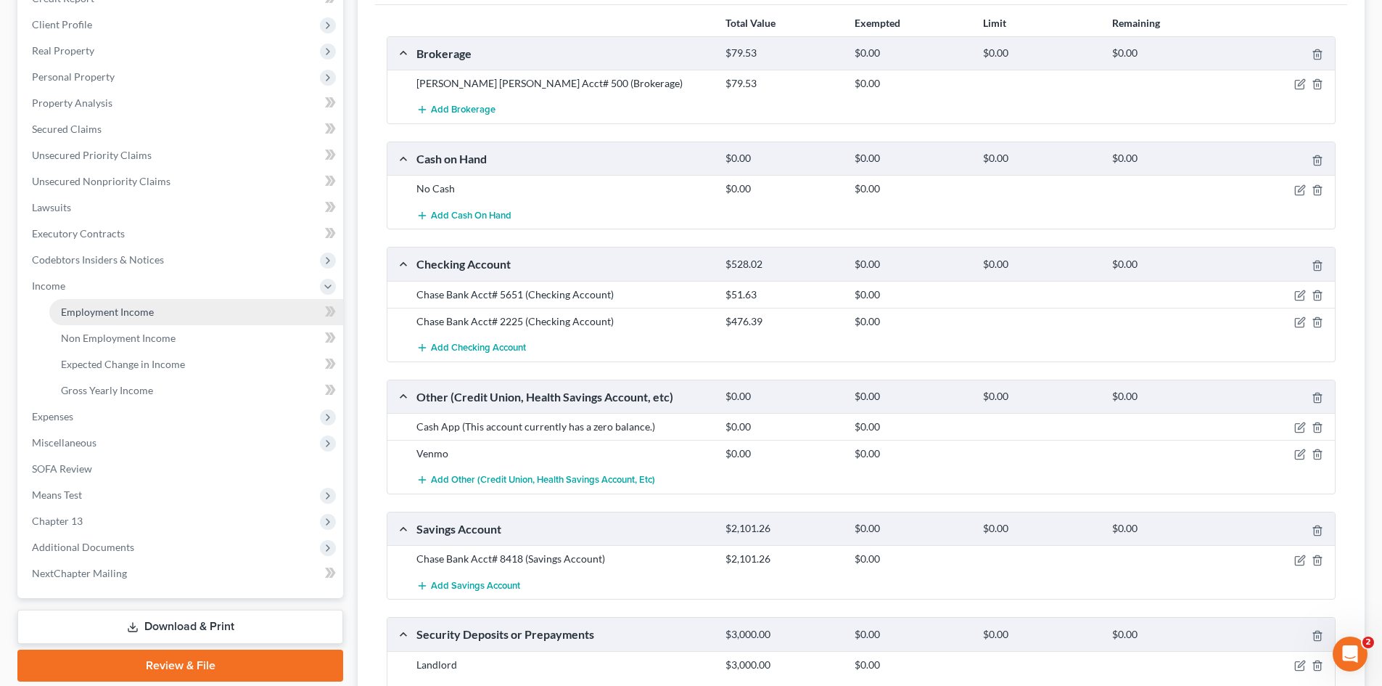
click at [121, 308] on span "Employment Income" at bounding box center [107, 312] width 93 height 12
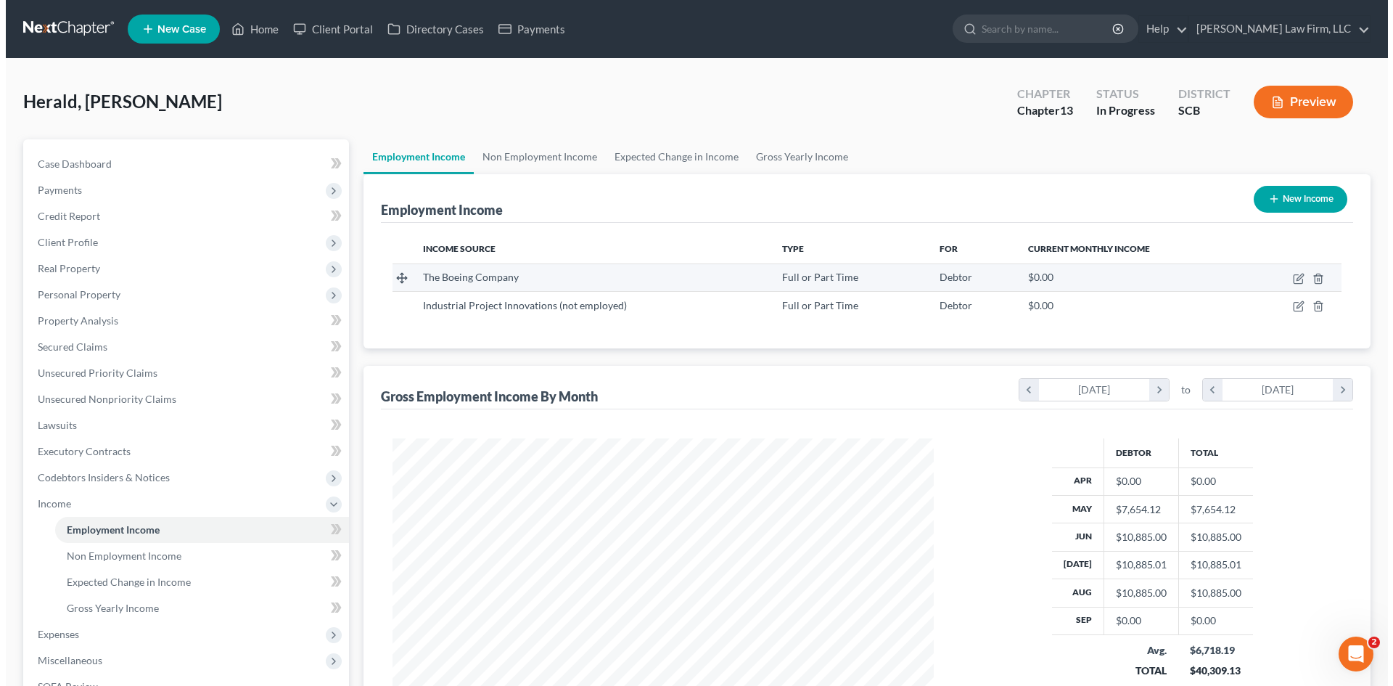
scroll to position [271, 570]
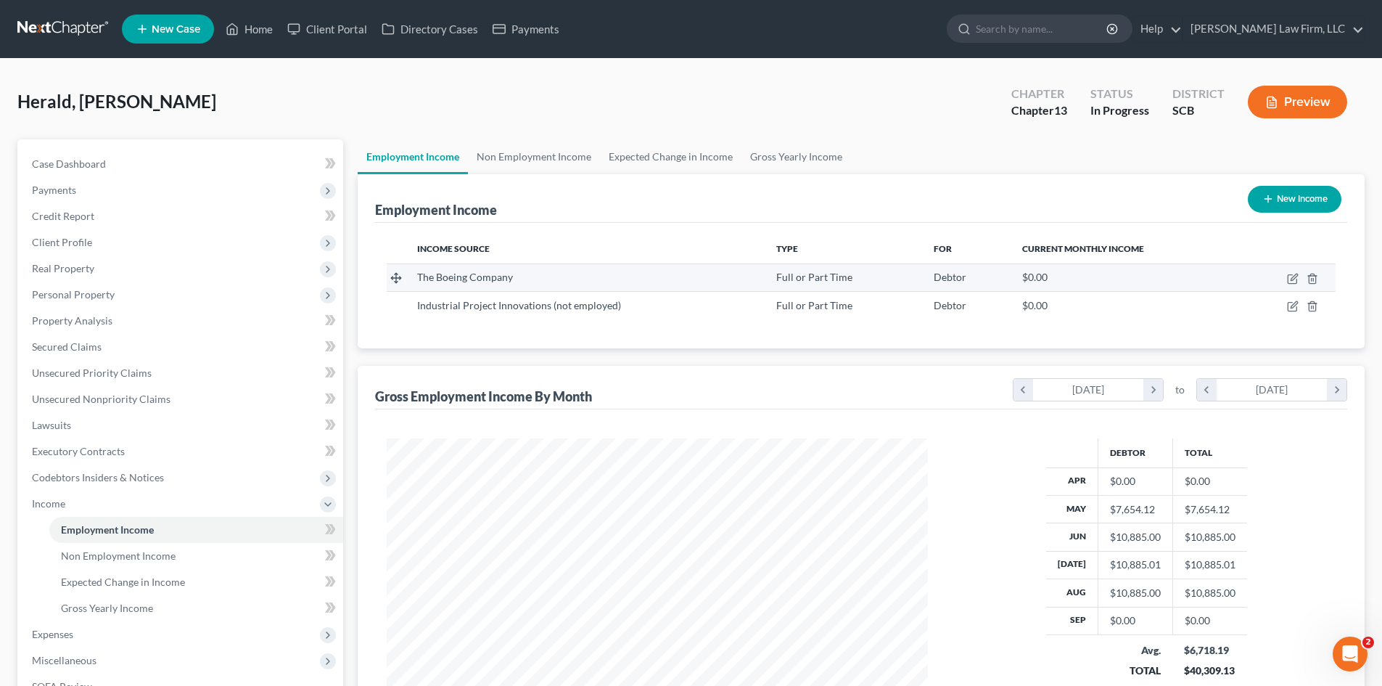
click at [1287, 279] on td at bounding box center [1288, 277] width 95 height 28
click at [1290, 279] on icon "button" at bounding box center [1293, 279] width 12 height 12
select select "0"
select select "50"
select select "2"
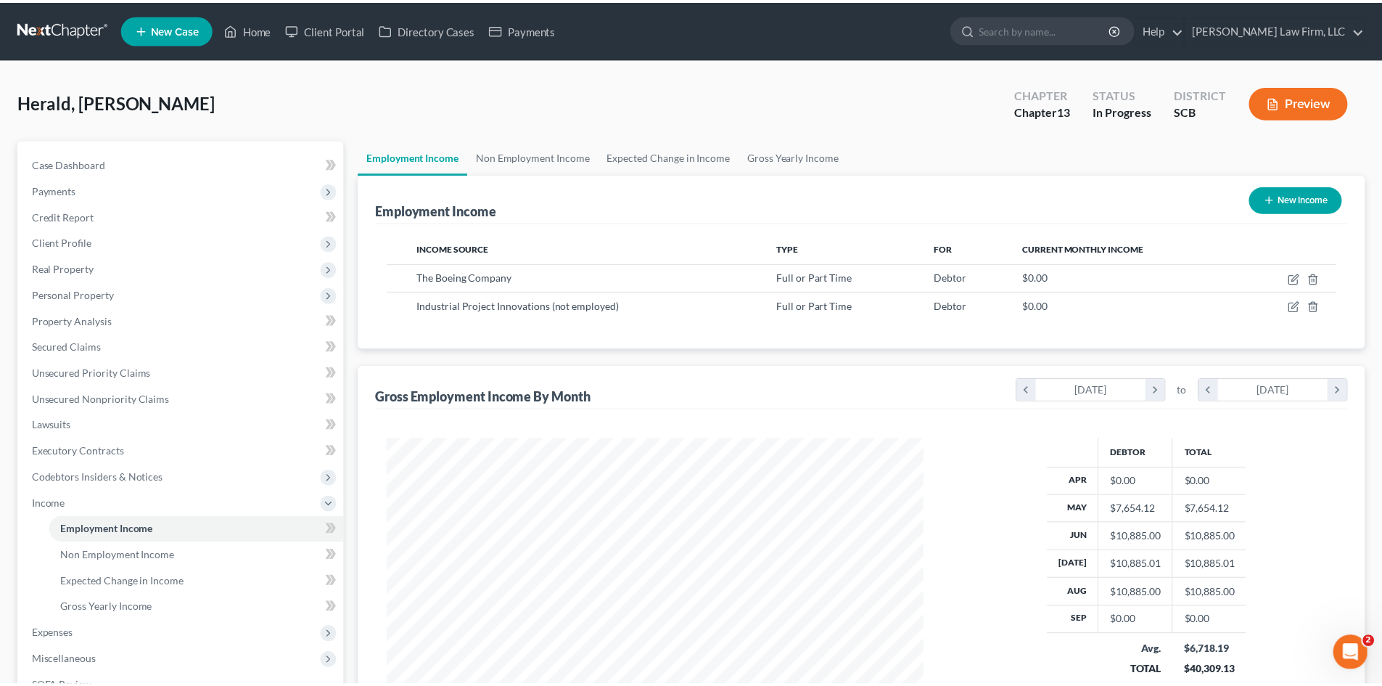
scroll to position [273, 575]
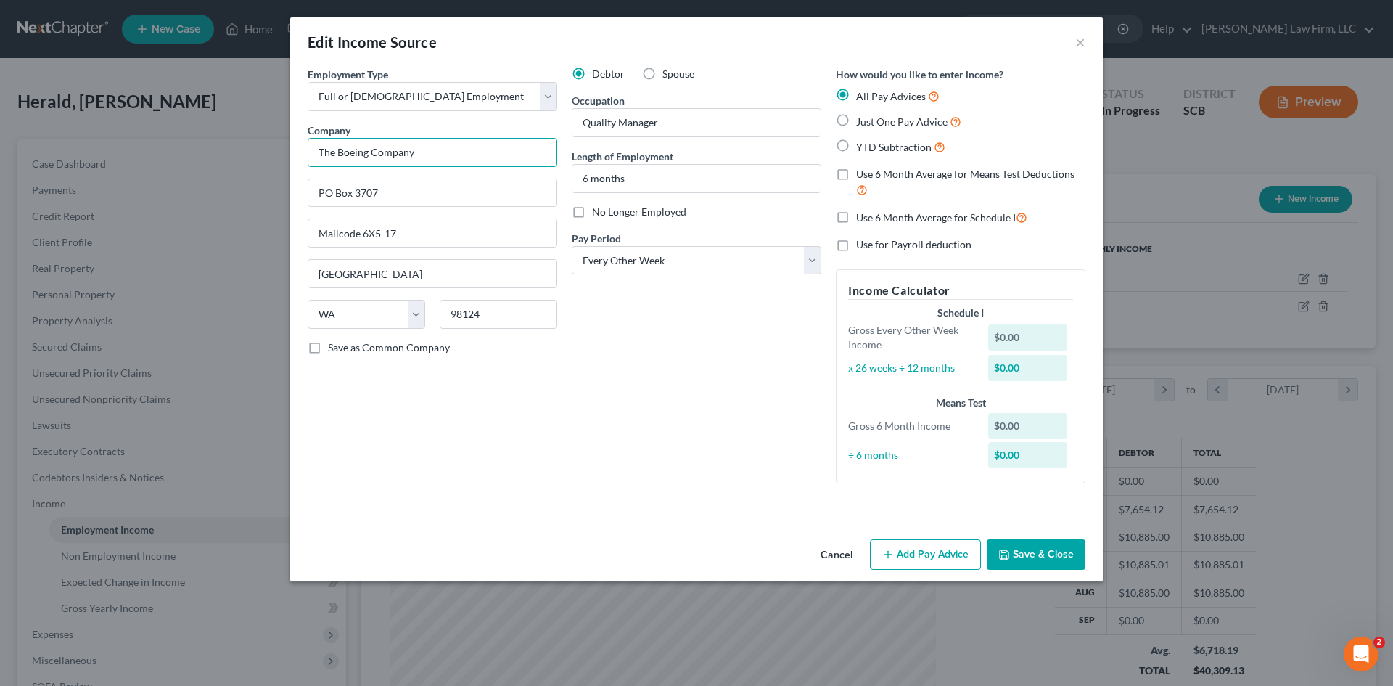
drag, startPoint x: 438, startPoint y: 163, endPoint x: 292, endPoint y: 165, distance: 146.6
click at [292, 165] on div "Employment Type * Select Full or [DEMOGRAPHIC_DATA] Employment Self Employment …" at bounding box center [696, 300] width 813 height 467
type input "Industrial Pr"
click at [825, 549] on button "Cancel" at bounding box center [836, 555] width 55 height 29
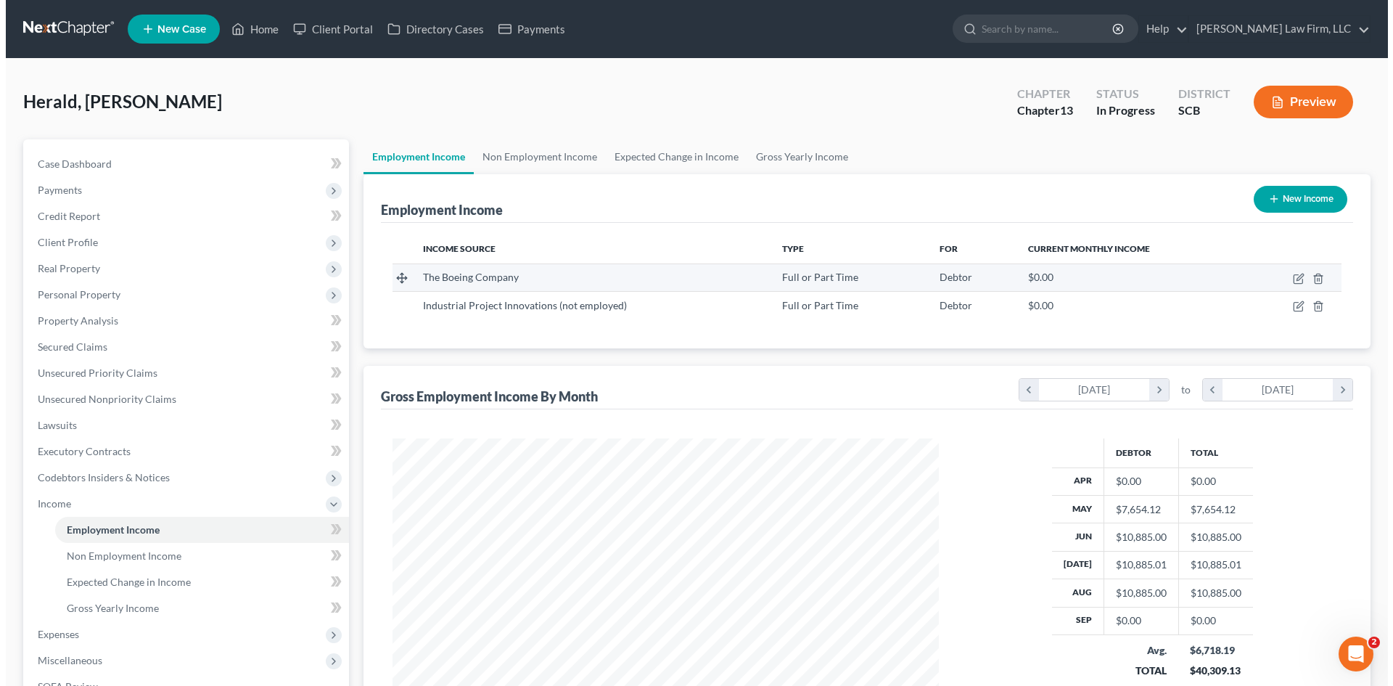
scroll to position [725445, 725145]
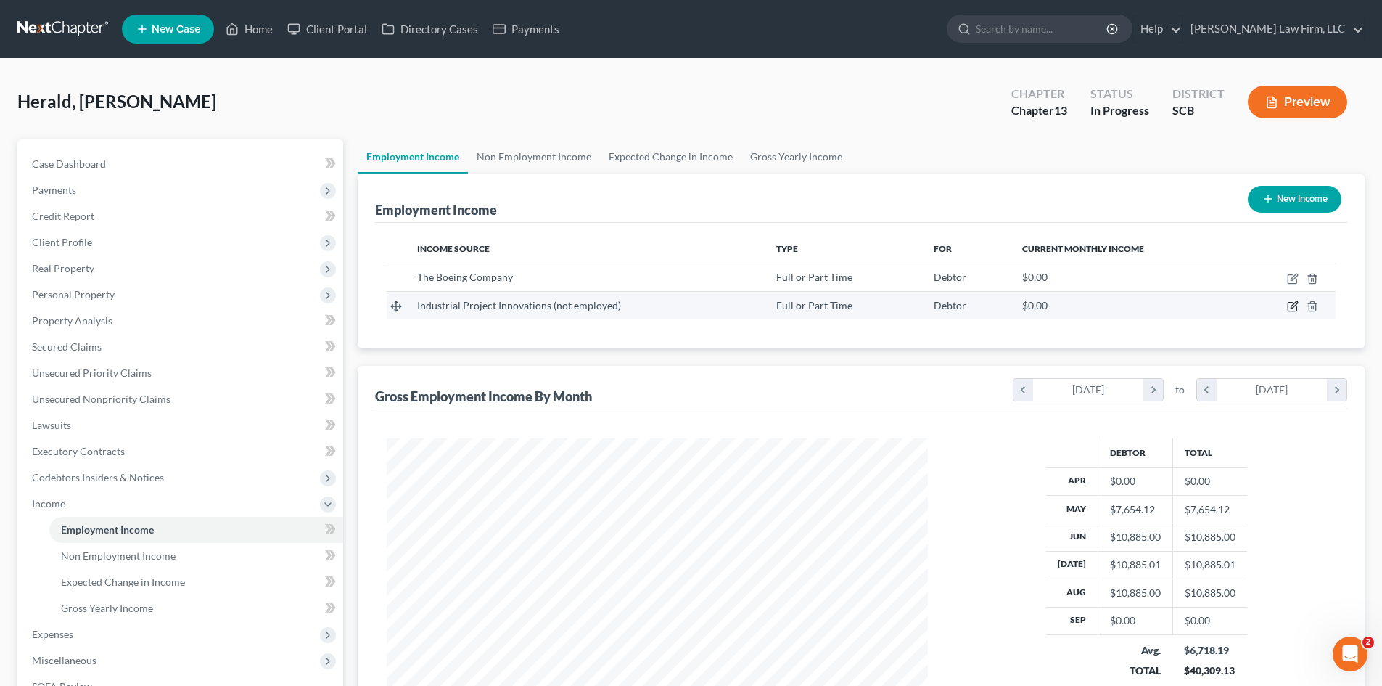
click at [1293, 309] on icon "button" at bounding box center [1293, 306] width 12 height 12
select select "0"
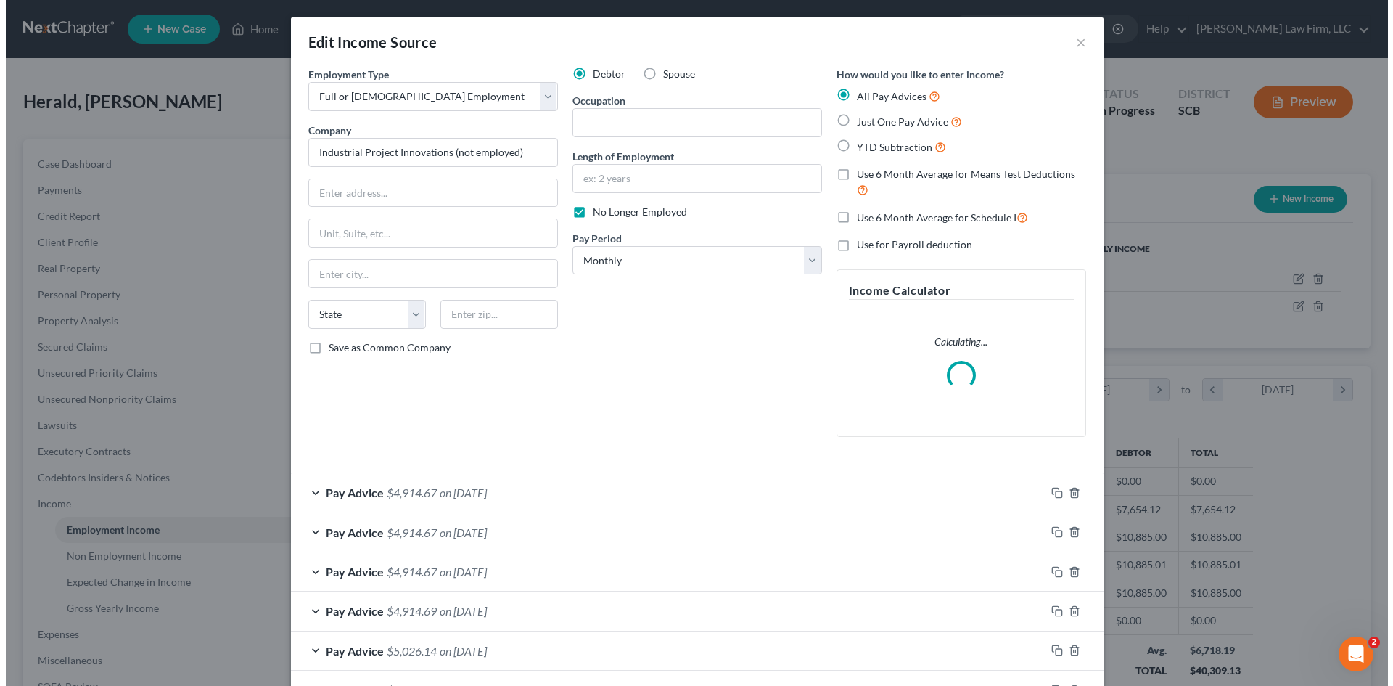
scroll to position [273, 575]
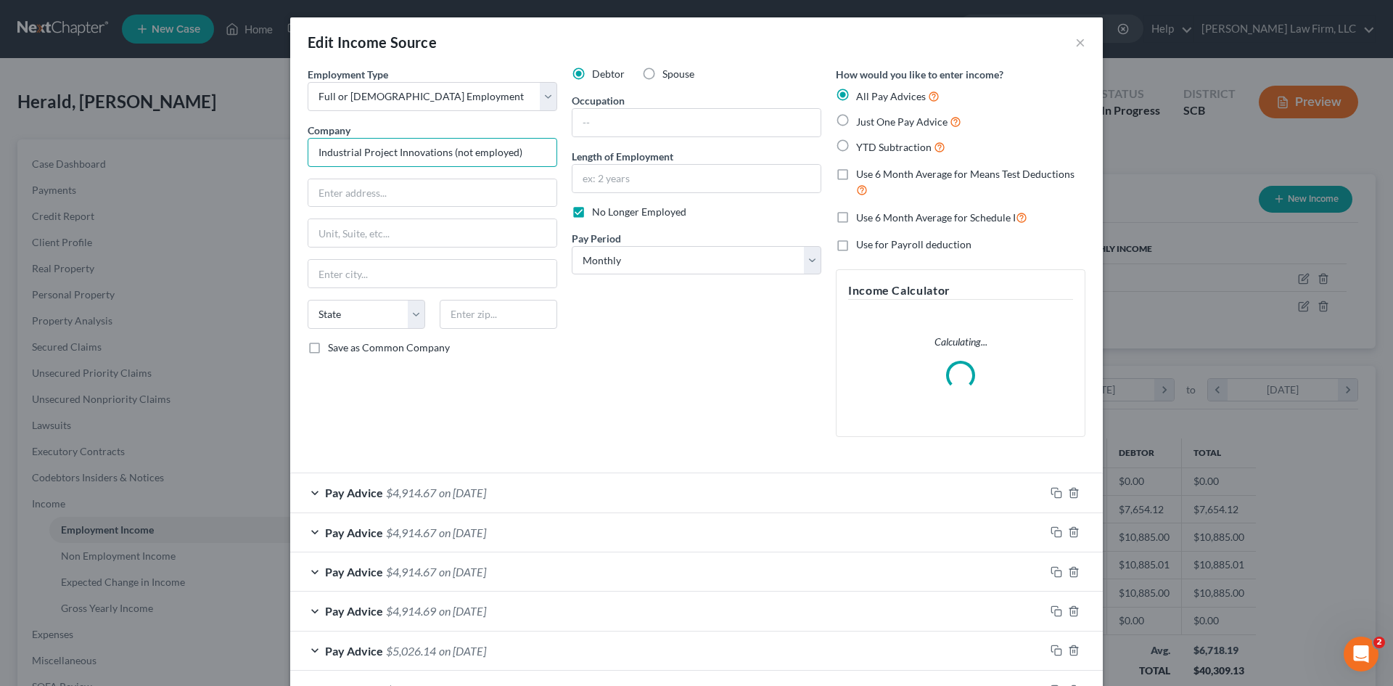
drag, startPoint x: 525, startPoint y: 155, endPoint x: 459, endPoint y: 156, distance: 65.3
click at [447, 153] on input "Industrial Project Innovations (not employed)" at bounding box center [433, 152] width 250 height 29
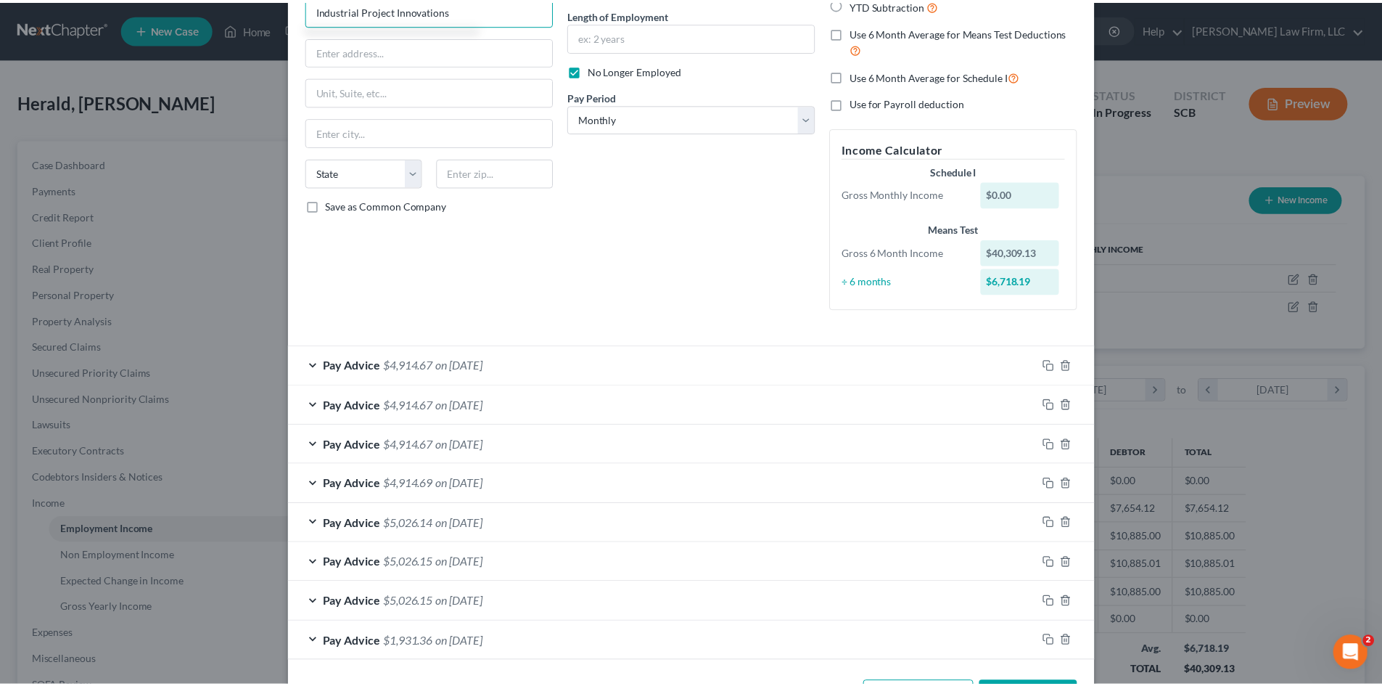
scroll to position [197, 0]
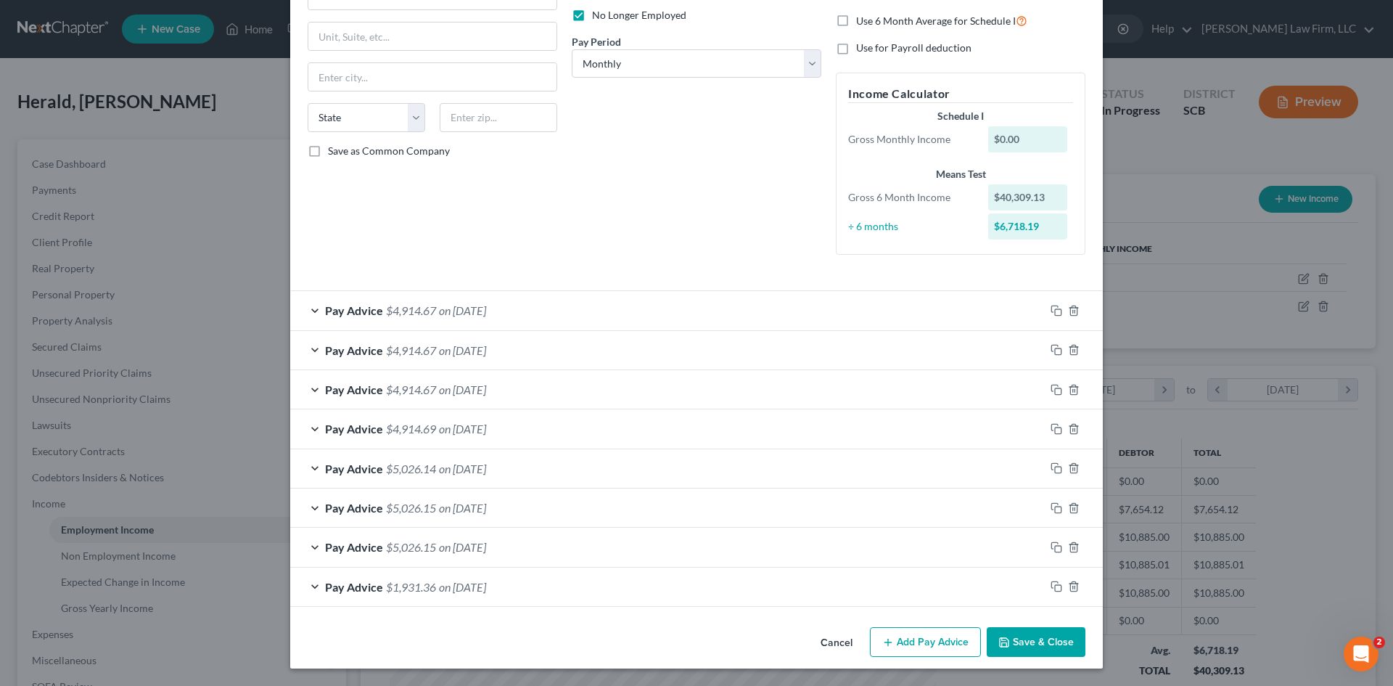
click at [1041, 630] on button "Save & Close" at bounding box center [1036, 642] width 99 height 30
type input "Industrial Project Innovations"
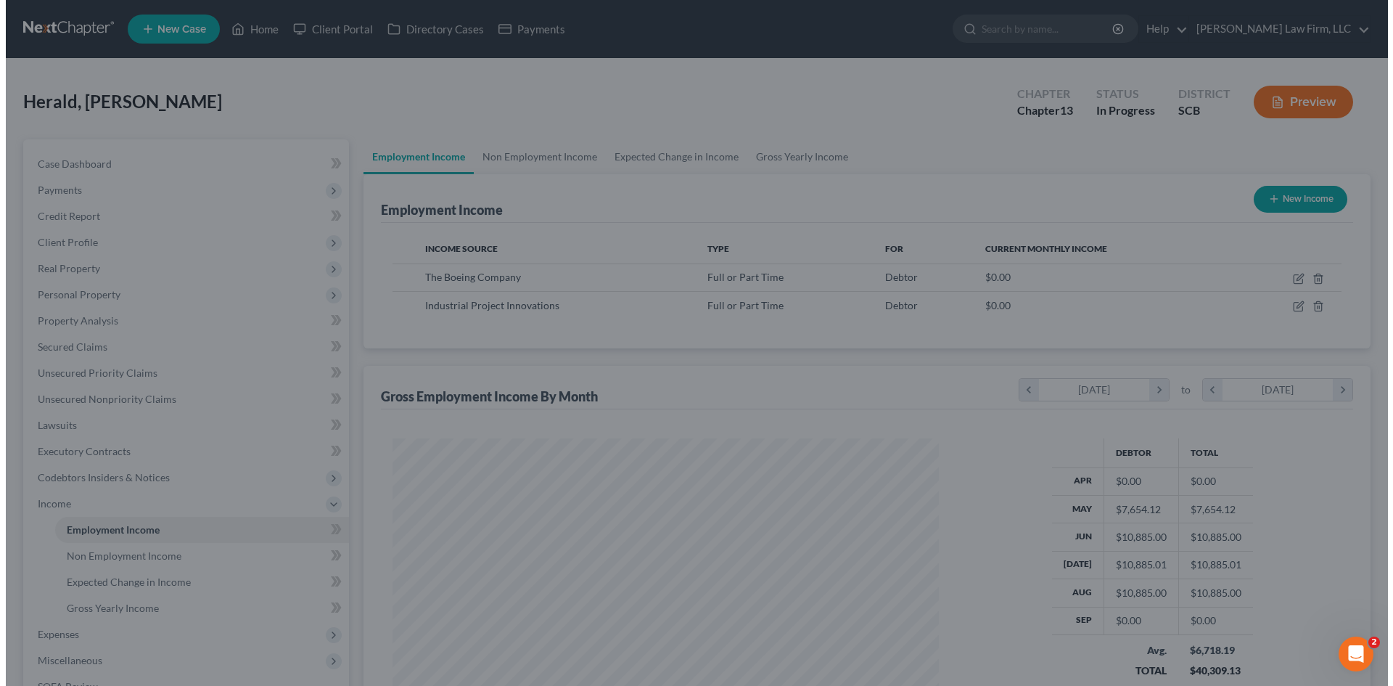
scroll to position [725445, 725145]
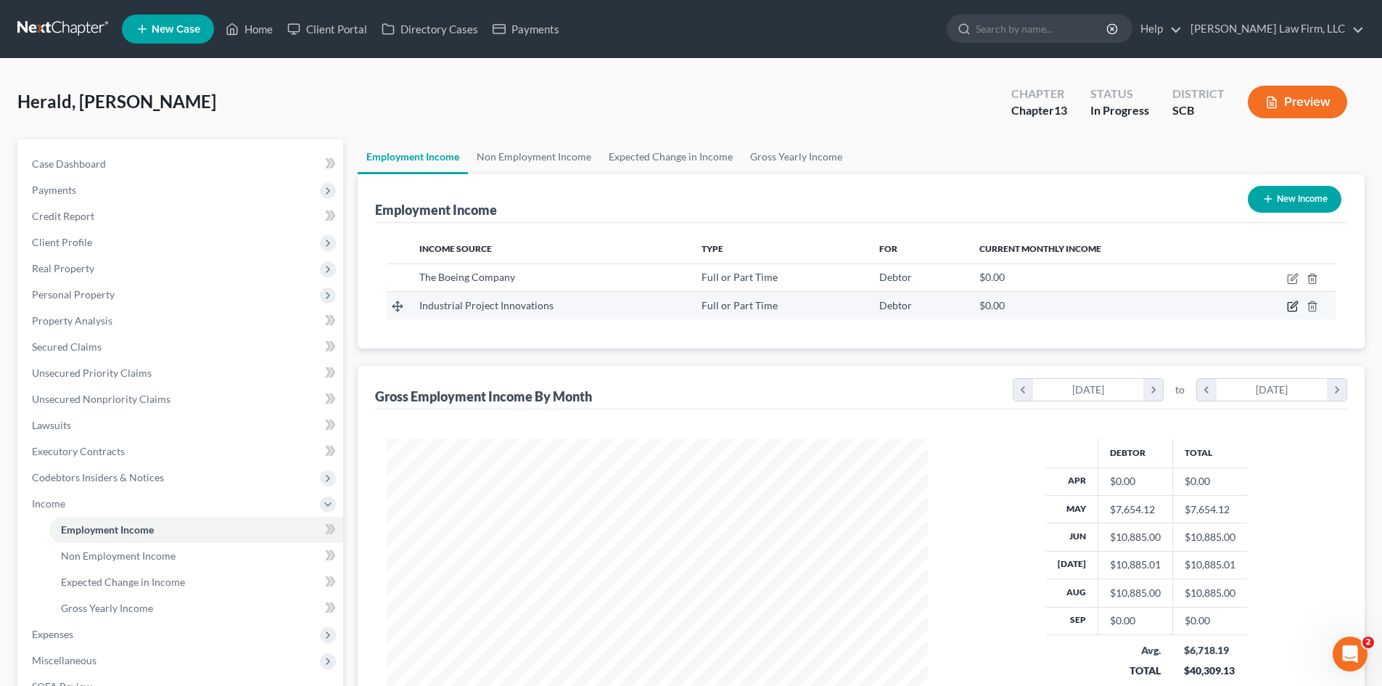
click at [1292, 306] on icon "button" at bounding box center [1294, 305] width 7 height 7
select select "0"
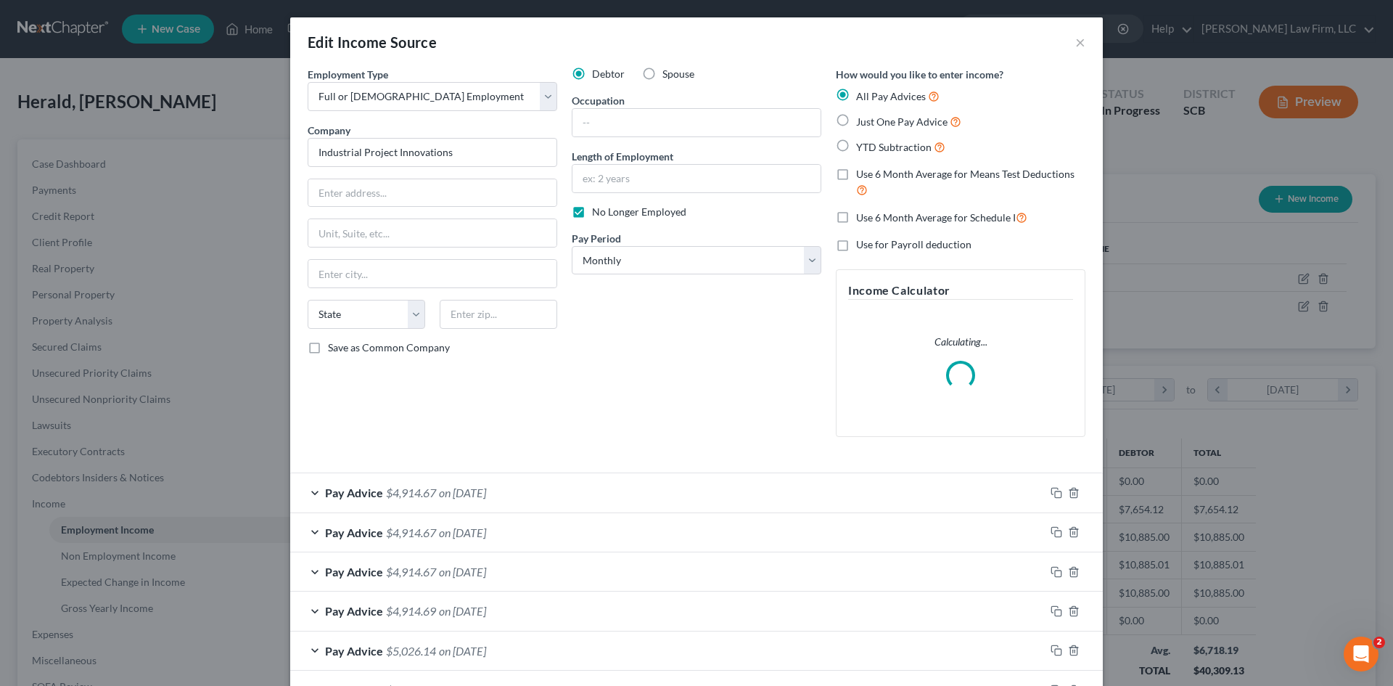
scroll to position [273, 575]
click at [592, 210] on label "No Longer Employed" at bounding box center [639, 212] width 94 height 15
click at [592, 213] on label "No Longer Employed" at bounding box center [639, 212] width 94 height 15
click at [598, 213] on input "No Longer Employed" at bounding box center [602, 209] width 9 height 9
checkbox input "false"
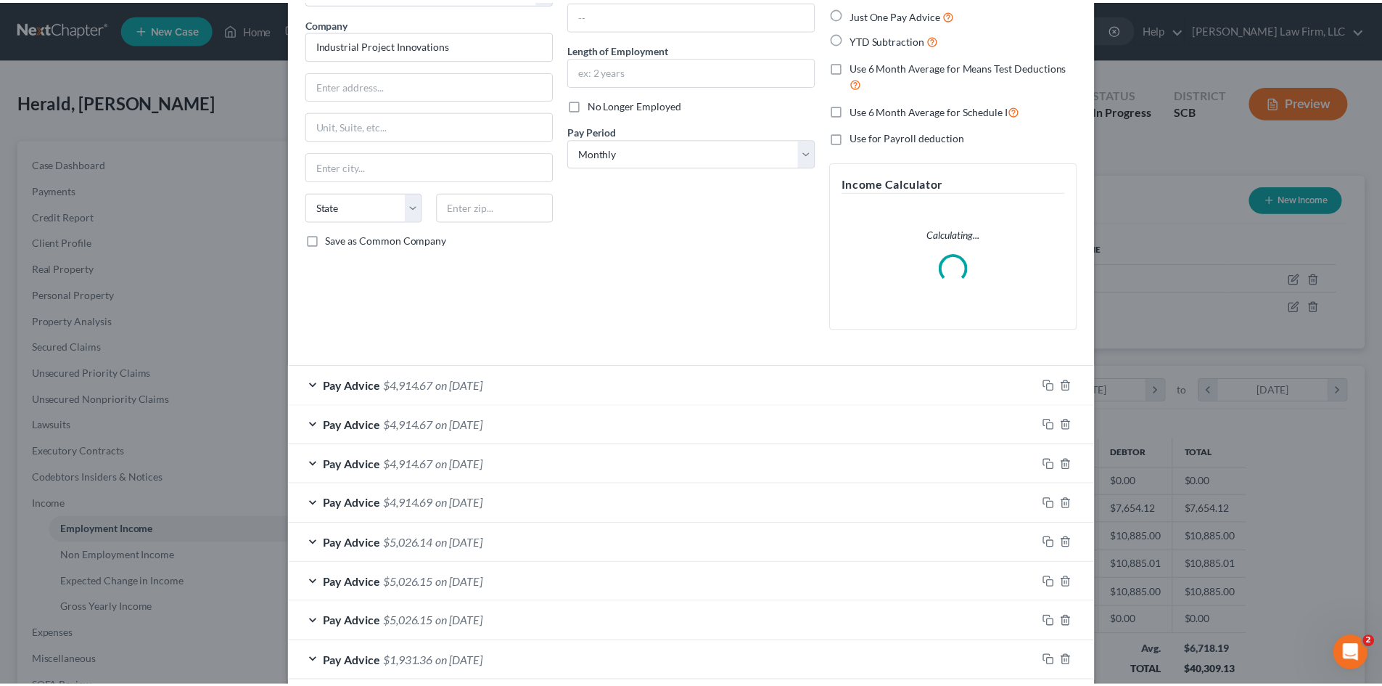
scroll to position [182, 0]
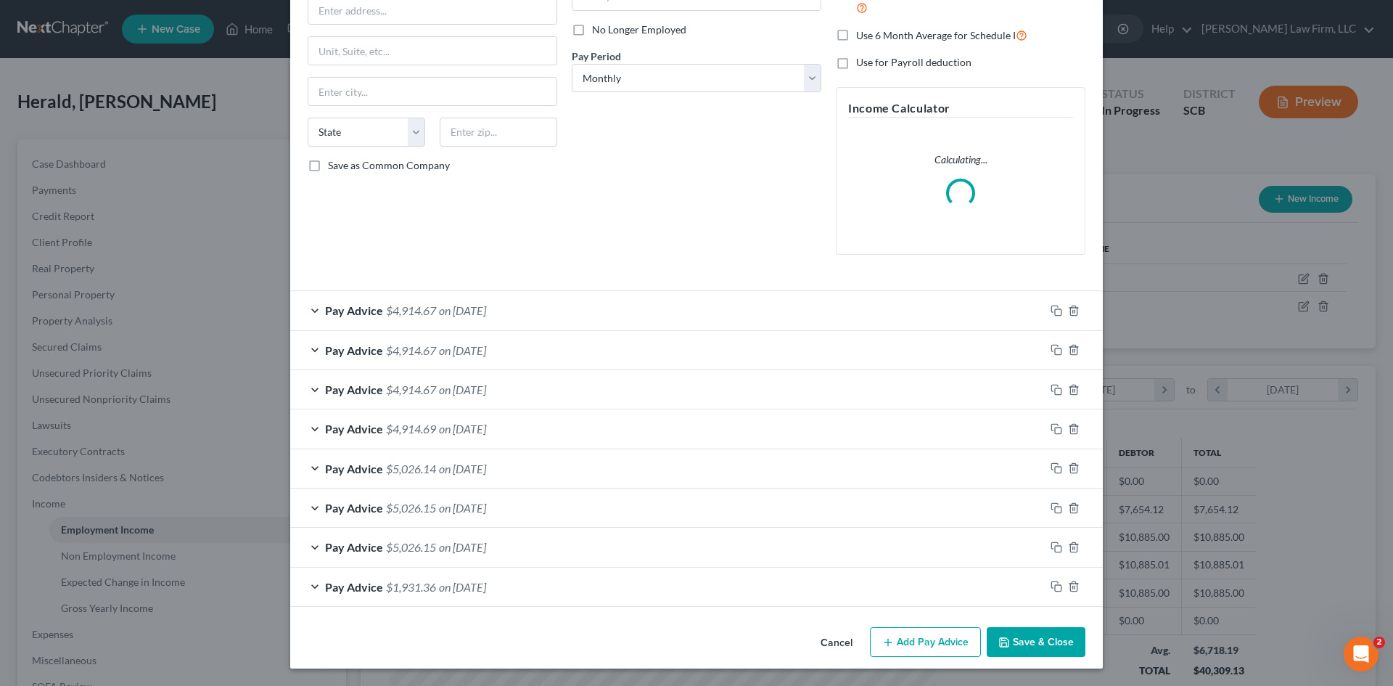
click at [1057, 634] on button "Save & Close" at bounding box center [1036, 642] width 99 height 30
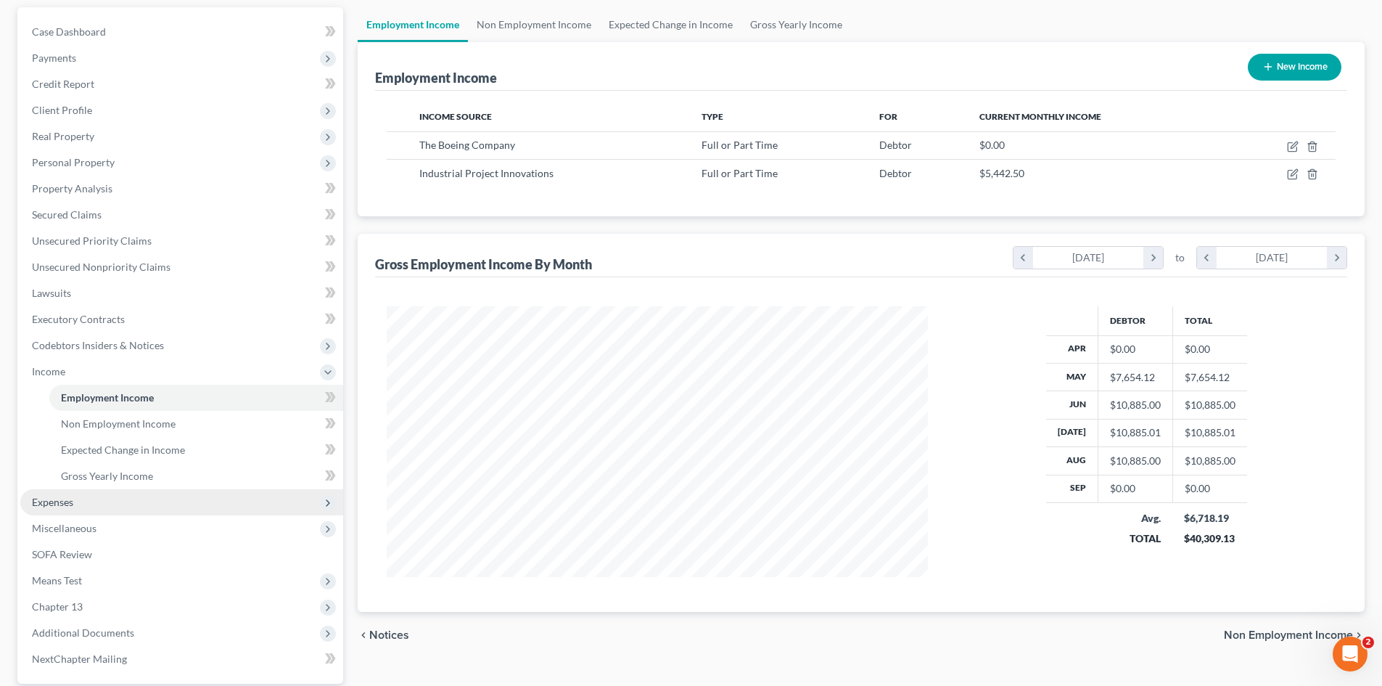
scroll to position [145, 0]
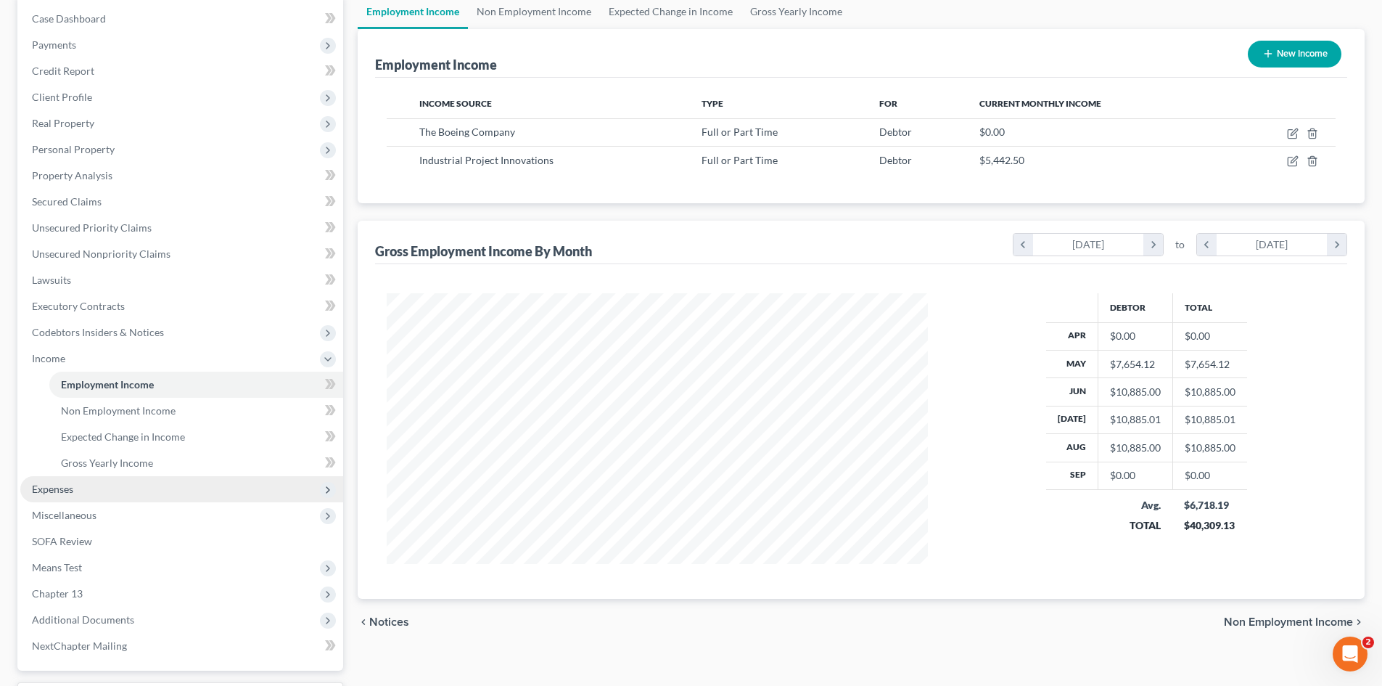
click at [48, 493] on span "Expenses" at bounding box center [52, 489] width 41 height 12
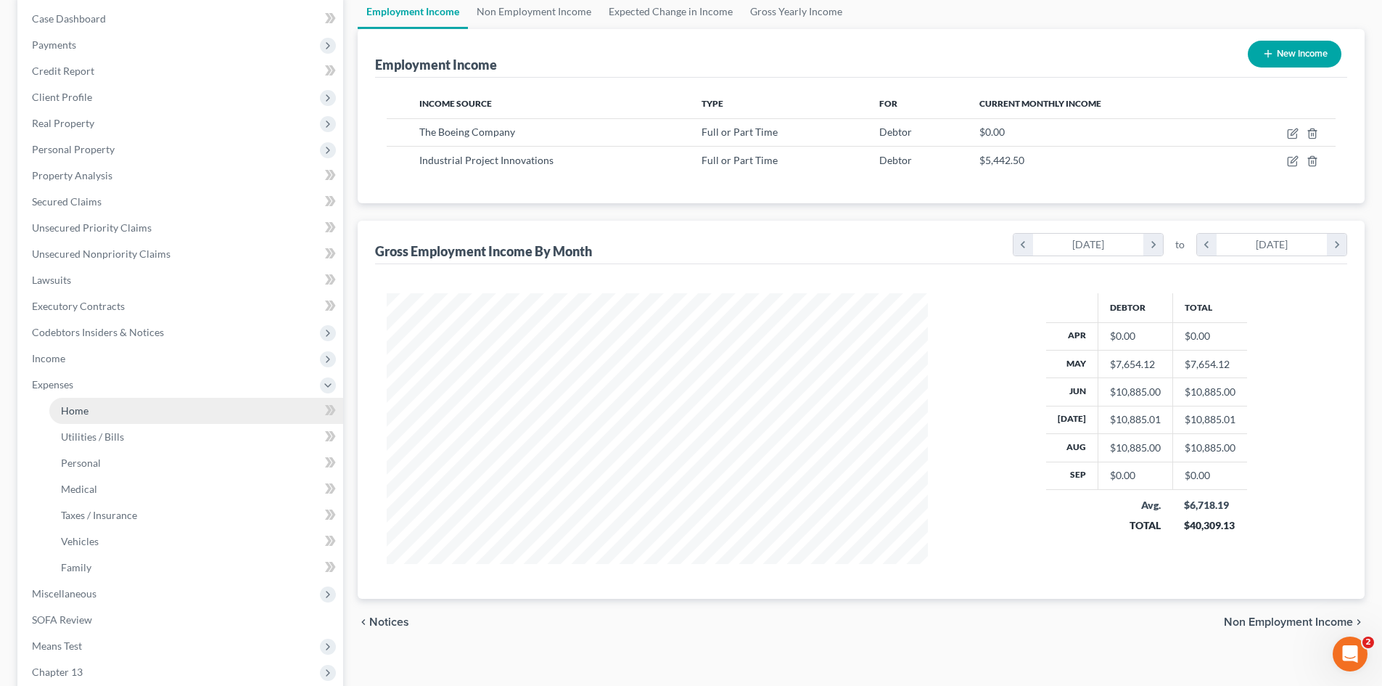
click at [74, 402] on link "Home" at bounding box center [196, 411] width 294 height 26
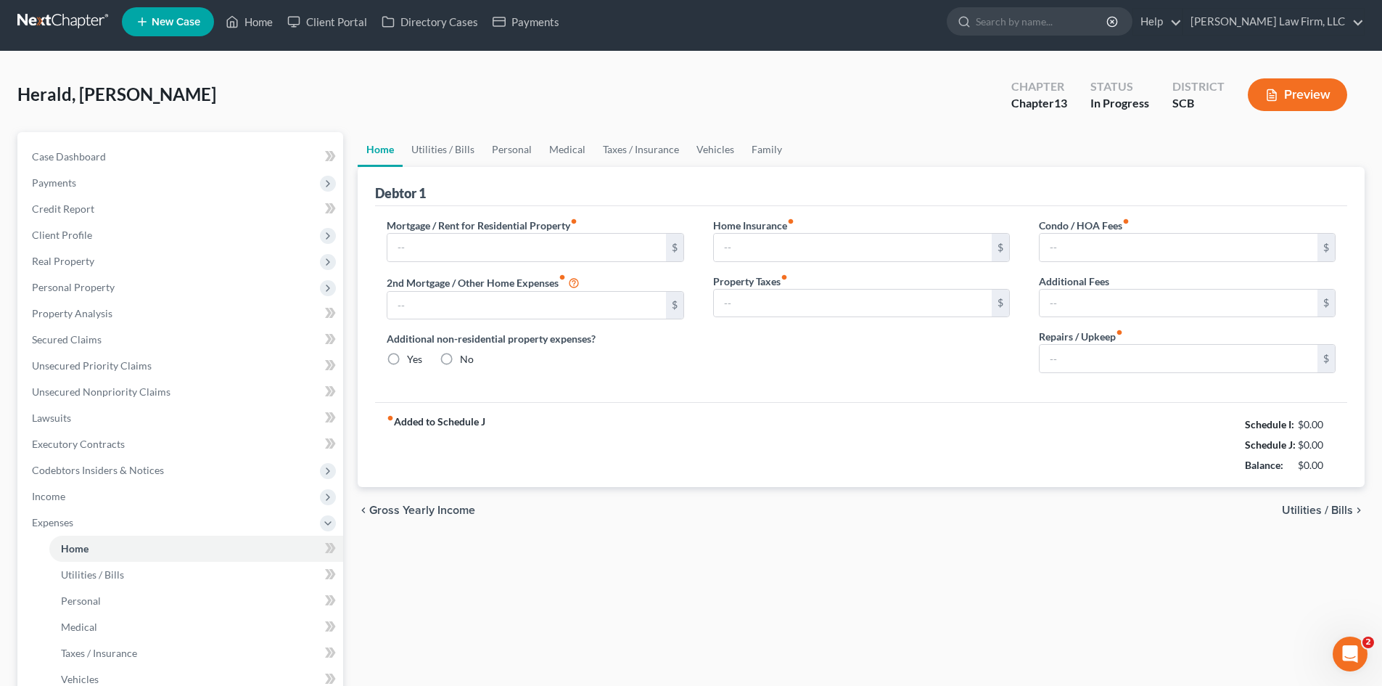
type input "0.00"
radio input "true"
type input "20.00"
type input "0.00"
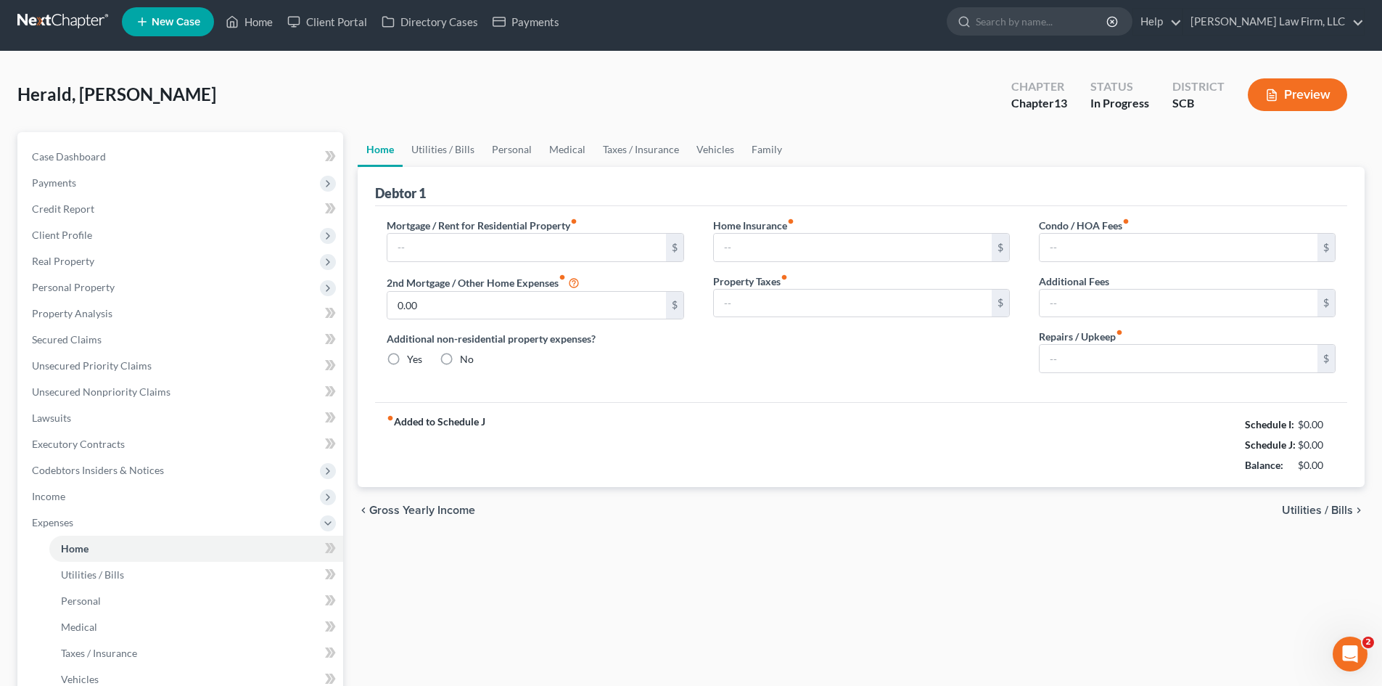
type input "0.00"
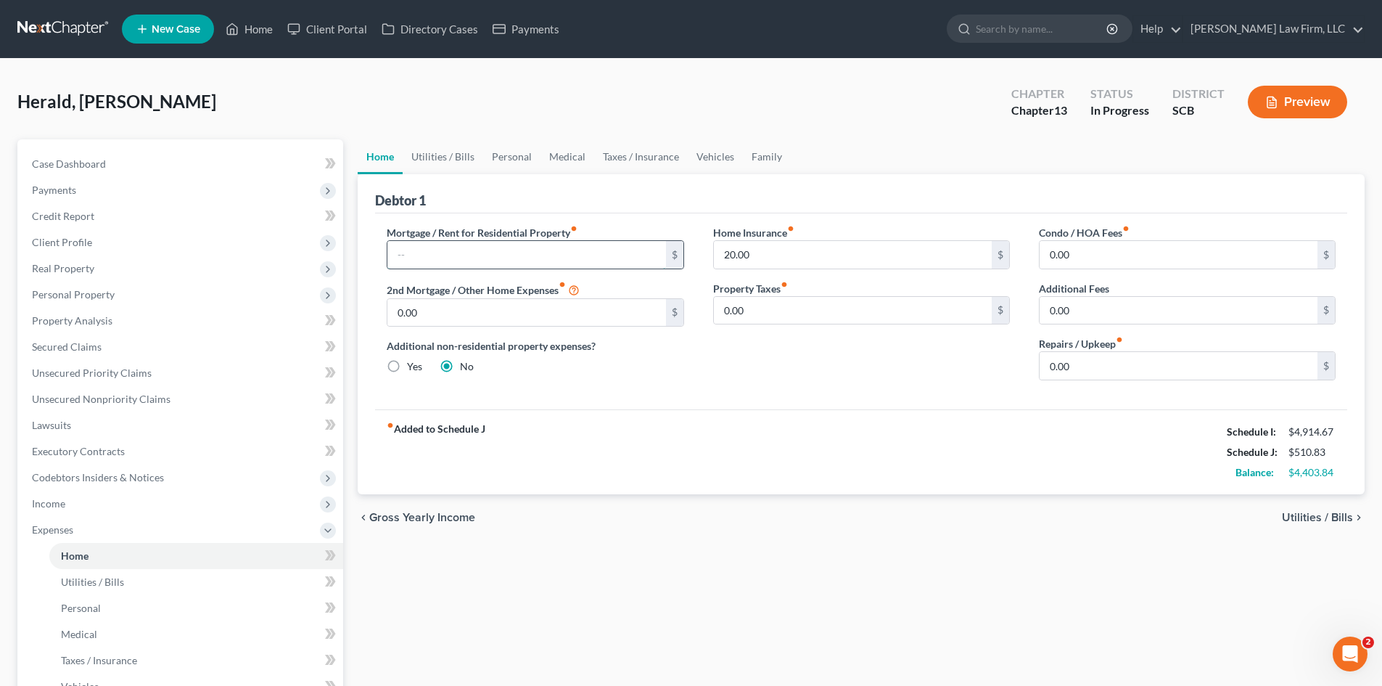
click at [523, 250] on input "text" at bounding box center [527, 255] width 278 height 28
type input "2,350"
click at [1071, 356] on input "0.00" at bounding box center [1179, 366] width 278 height 28
drag, startPoint x: 985, startPoint y: 469, endPoint x: 1118, endPoint y: 425, distance: 140.7
click at [985, 469] on div "fiber_manual_record Added to Schedule J Schedule I: $4,914.67 Schedule J: $2,99…" at bounding box center [861, 451] width 972 height 85
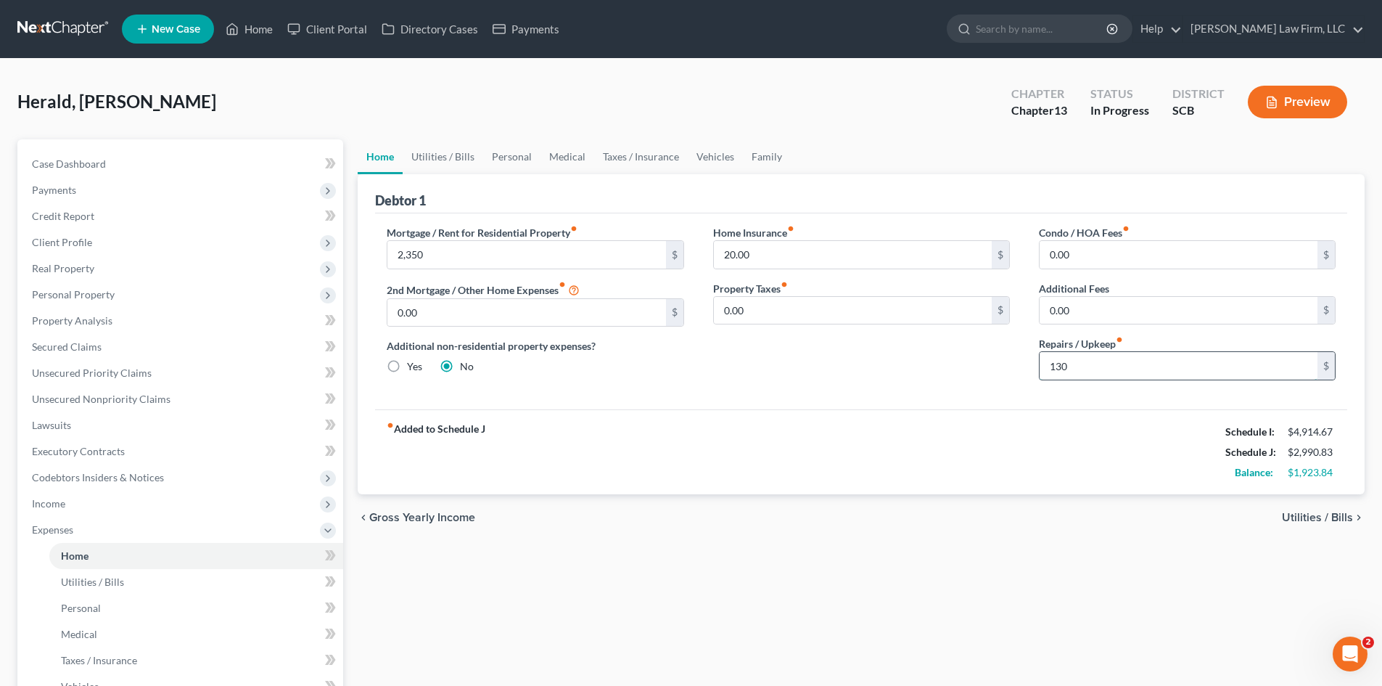
click at [1108, 374] on input "130" at bounding box center [1179, 366] width 278 height 28
type input "100"
click at [556, 314] on input "0.00" at bounding box center [527, 313] width 278 height 28
click at [779, 257] on input "20.00" at bounding box center [853, 255] width 278 height 28
type input "20"
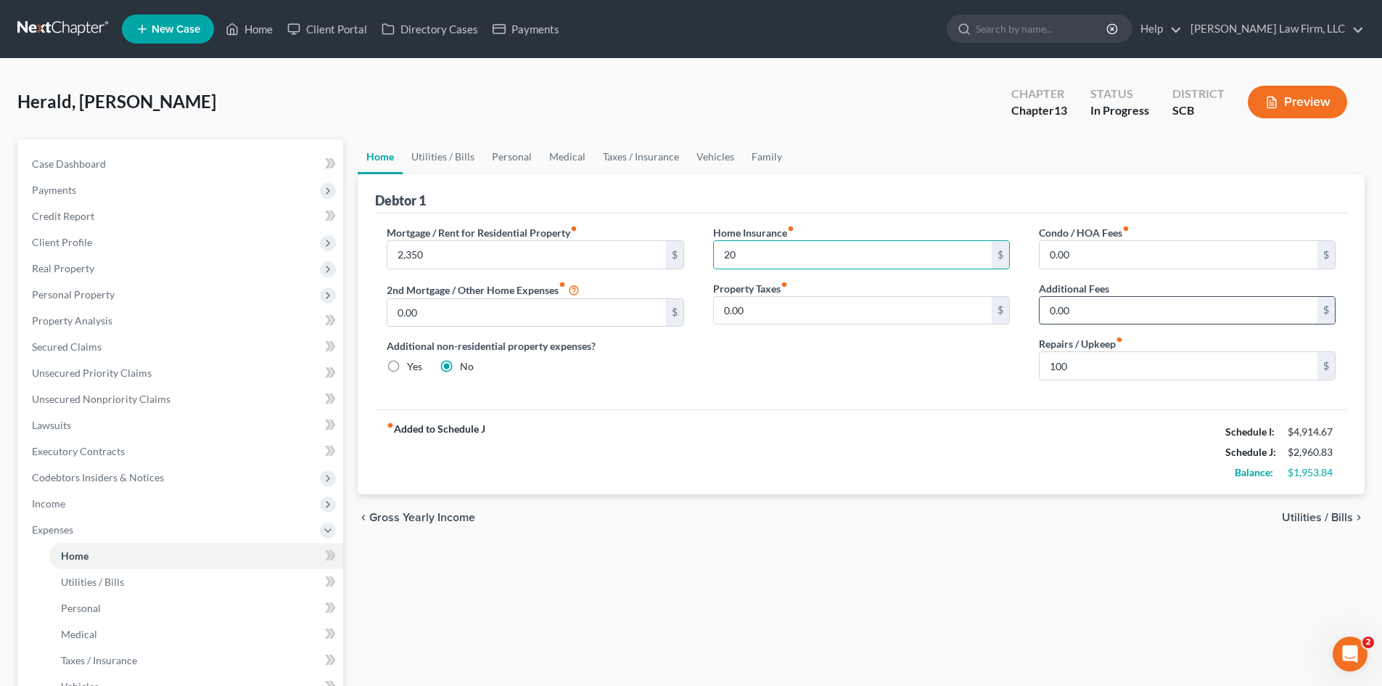
click at [1072, 311] on input "0.00" at bounding box center [1179, 311] width 278 height 28
type input "300"
click at [991, 412] on div "fiber_manual_record Added to Schedule J Schedule I: $4,914.67 Schedule J: $2,96…" at bounding box center [861, 451] width 972 height 85
click at [1090, 313] on input "300" at bounding box center [1179, 311] width 278 height 28
click at [1079, 372] on input "100" at bounding box center [1179, 366] width 278 height 28
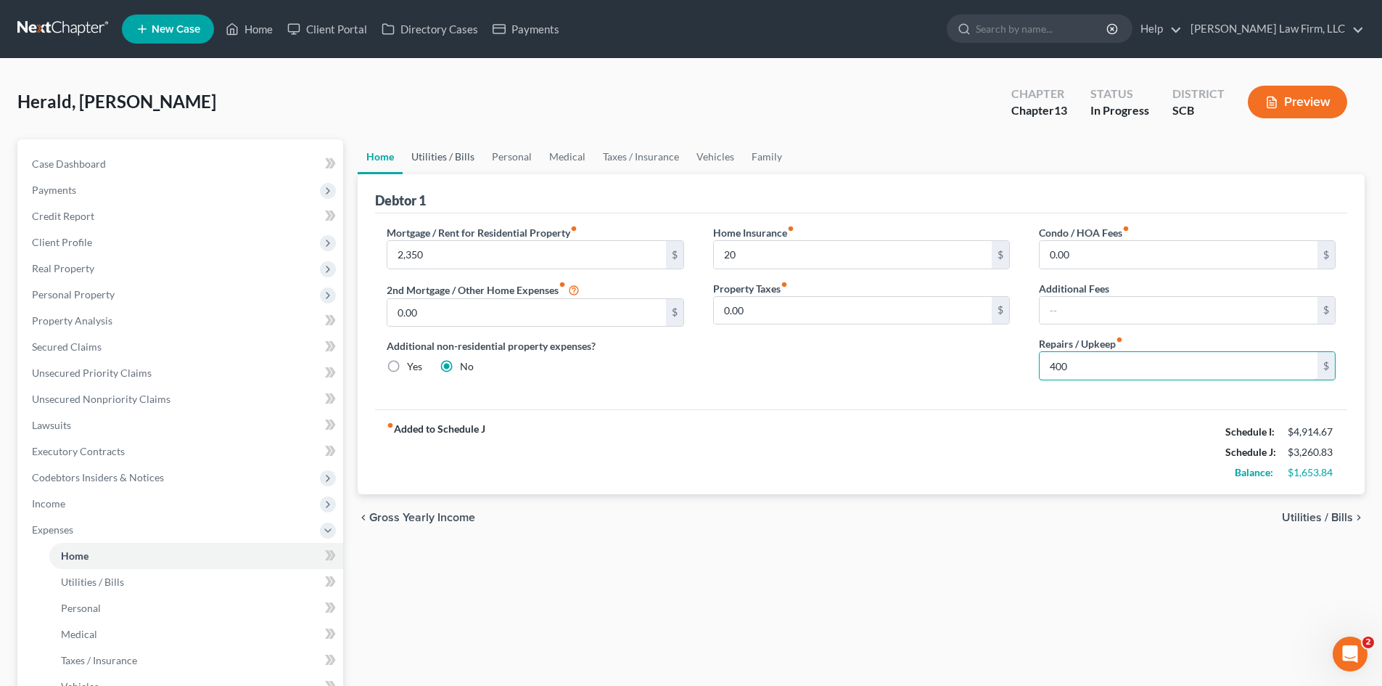
type input "400"
click at [454, 152] on link "Utilities / Bills" at bounding box center [443, 156] width 81 height 35
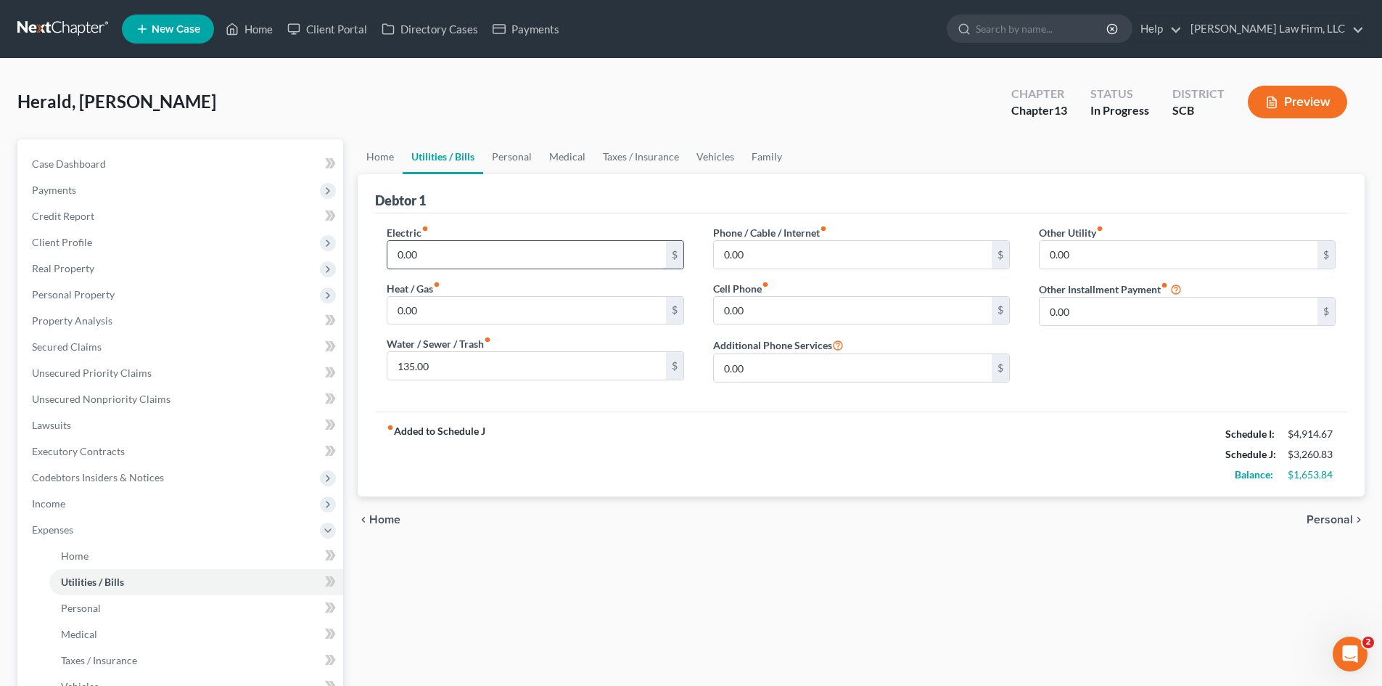
click at [562, 256] on input "0.00" at bounding box center [527, 255] width 278 height 28
type input "302"
type input "82.32"
type input "202"
click at [496, 159] on link "Personal" at bounding box center [511, 156] width 57 height 35
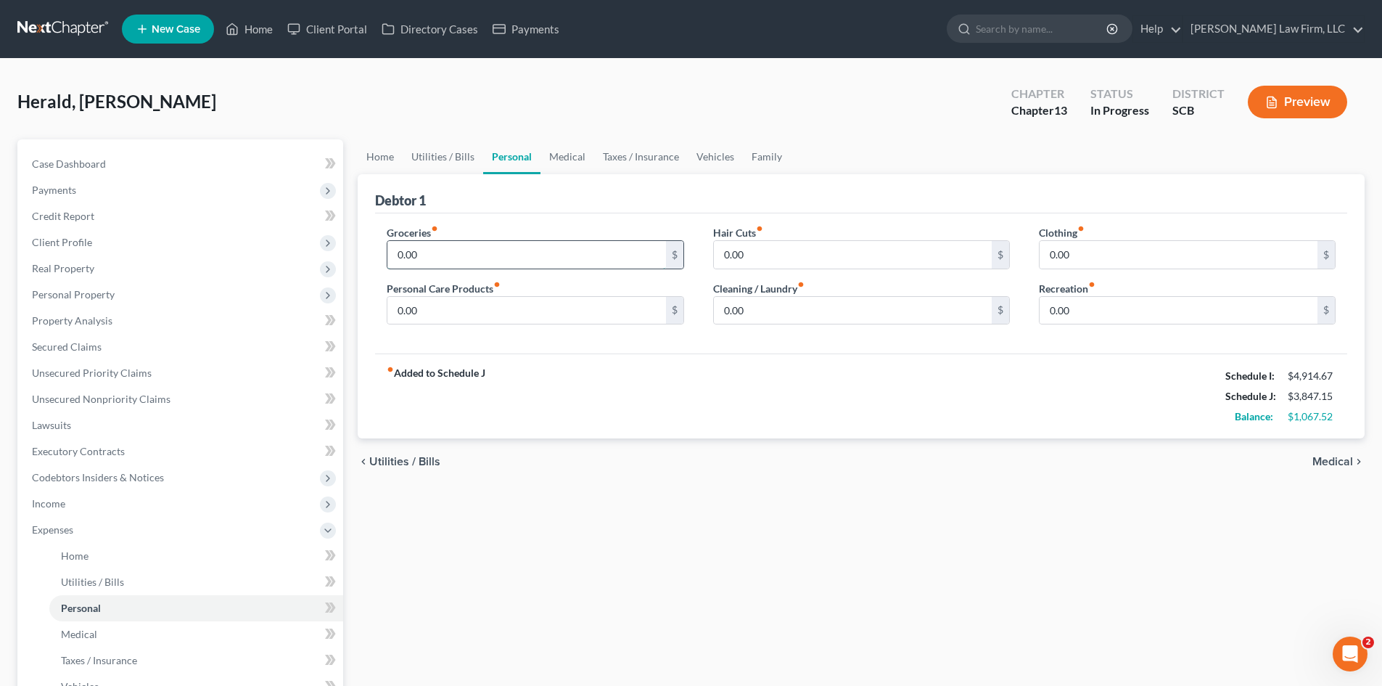
click at [425, 258] on input "0.00" at bounding box center [527, 255] width 278 height 28
type input "600"
type input "50"
type input "75"
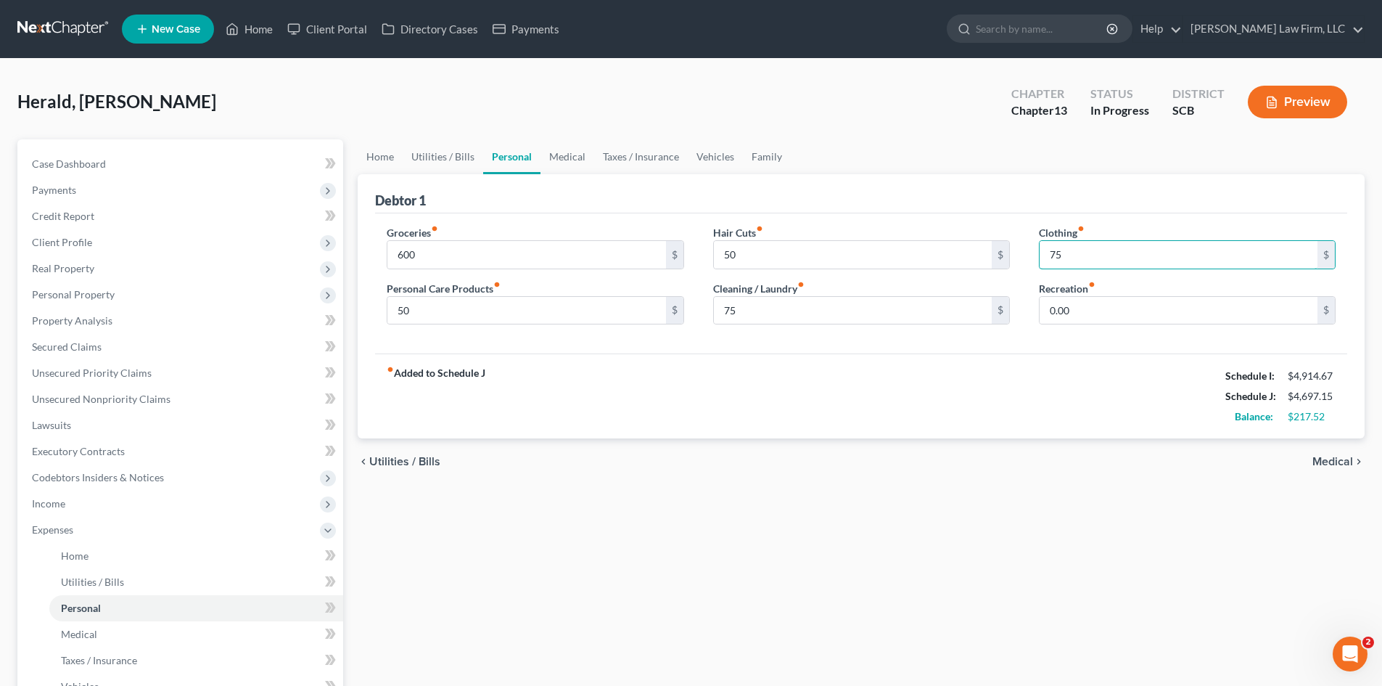
type input "75"
click at [585, 154] on link "Medical" at bounding box center [568, 156] width 54 height 35
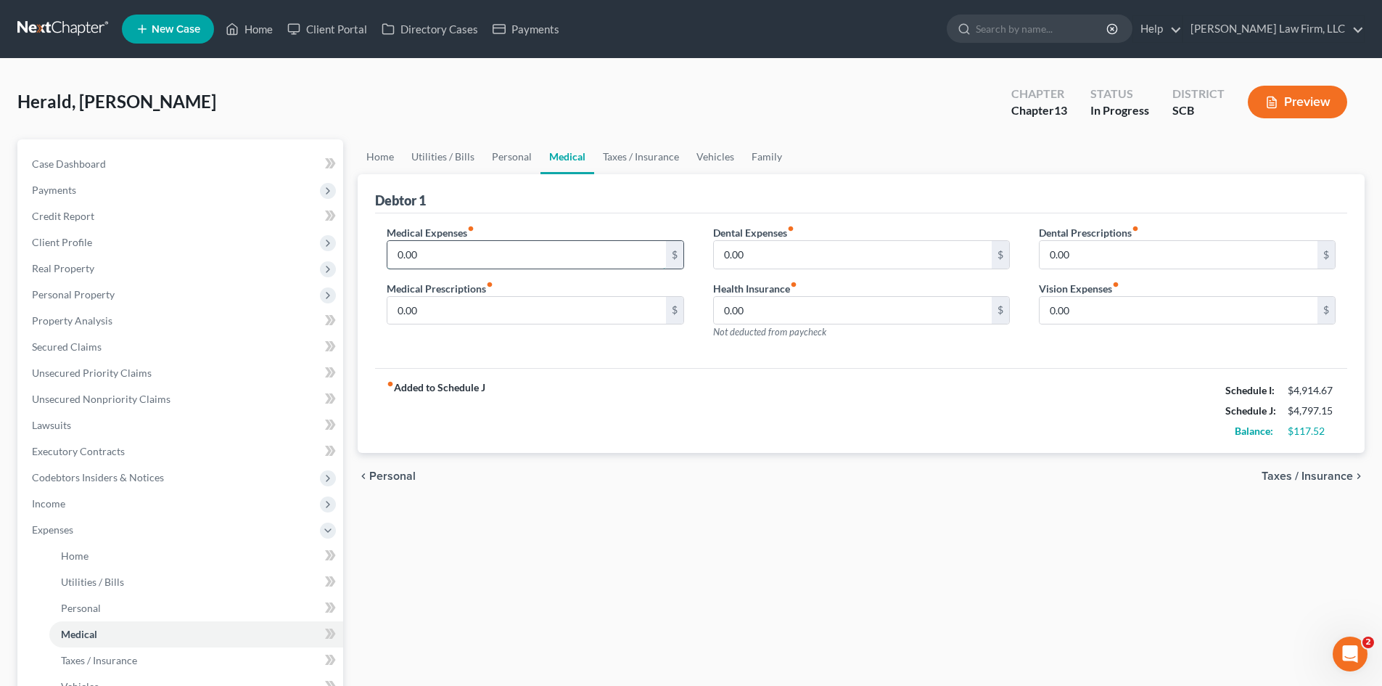
click at [516, 258] on input "0.00" at bounding box center [527, 255] width 278 height 28
click at [653, 165] on link "Taxes / Insurance" at bounding box center [641, 156] width 94 height 35
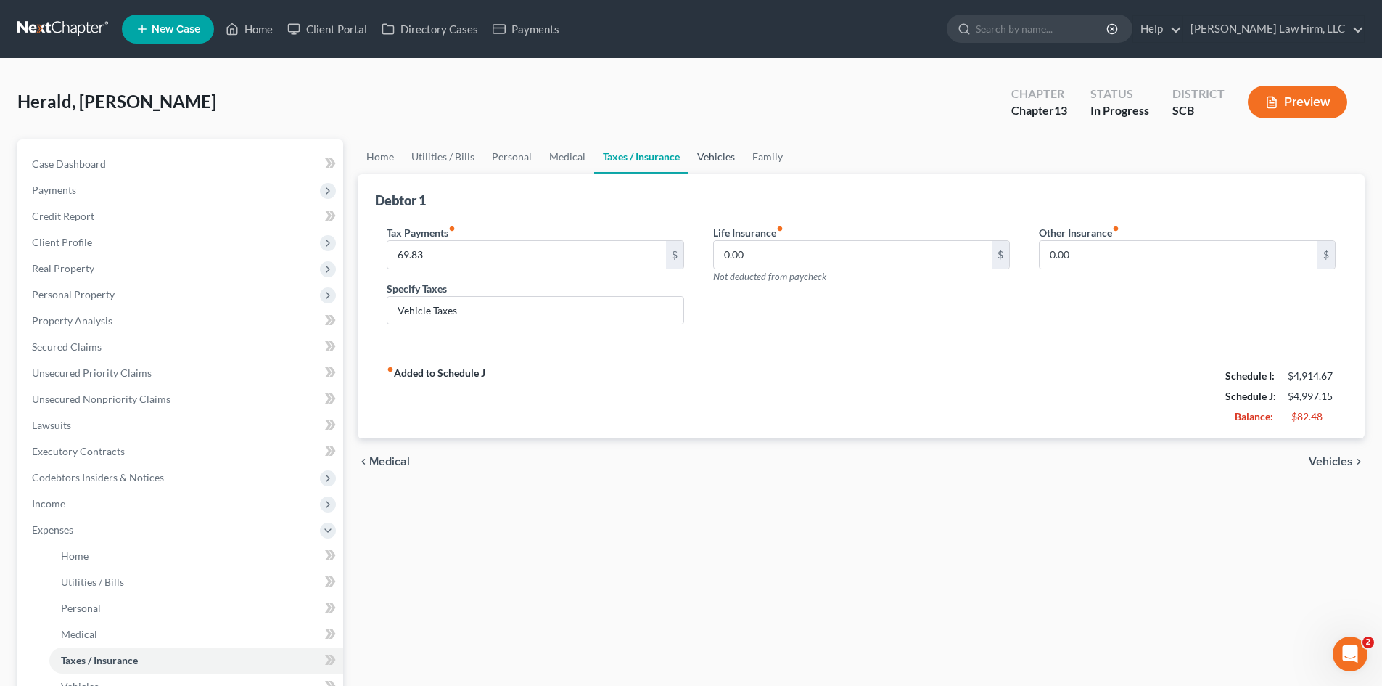
click at [705, 160] on link "Vehicles" at bounding box center [716, 156] width 55 height 35
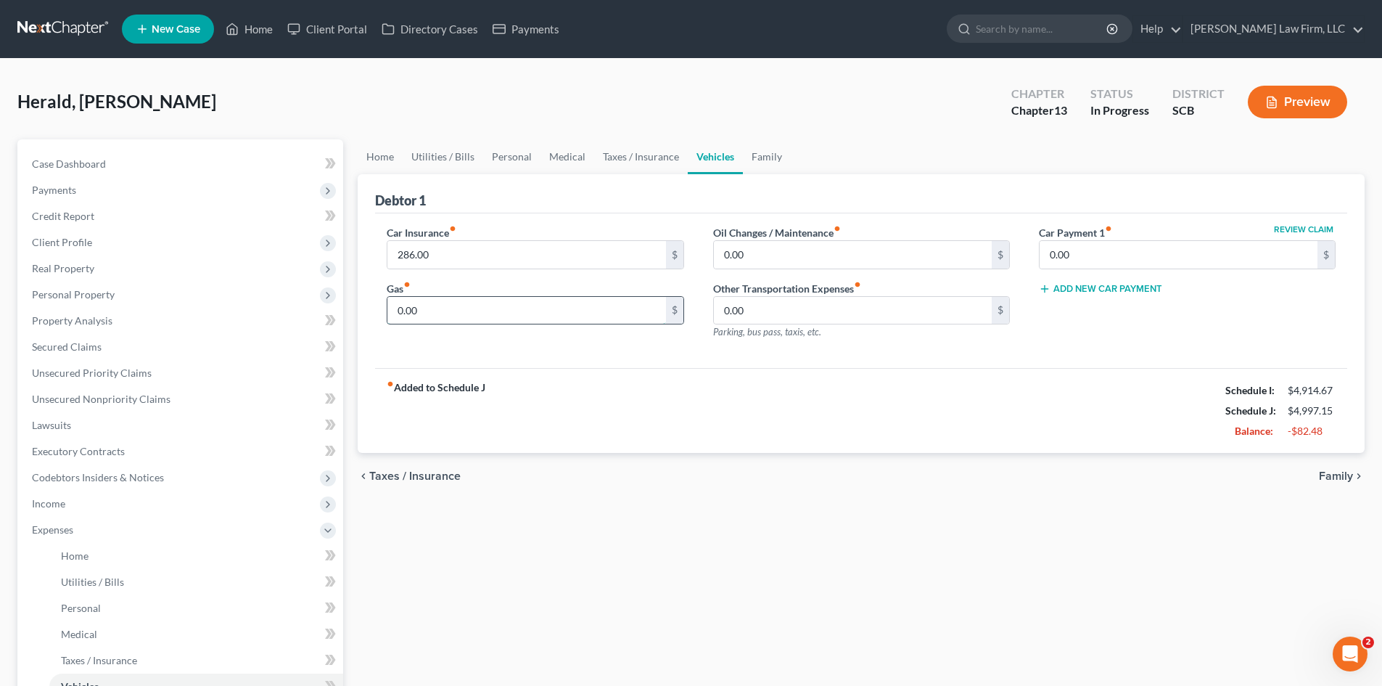
click at [492, 310] on input "0.00" at bounding box center [527, 311] width 278 height 28
click at [749, 165] on link "Family" at bounding box center [767, 156] width 48 height 35
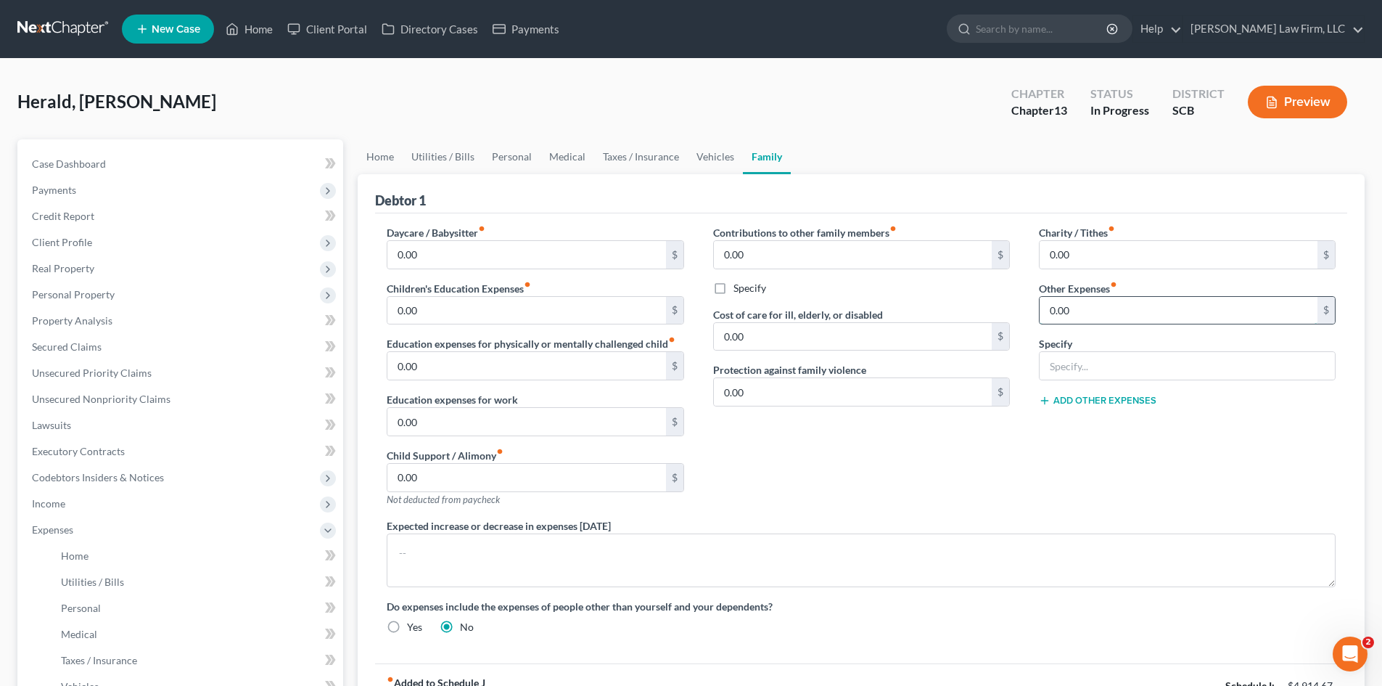
click at [1098, 315] on input "0.00" at bounding box center [1179, 311] width 278 height 28
click at [1082, 374] on input "text" at bounding box center [1187, 366] width 295 height 28
click at [1122, 404] on button "Add Other Expenses" at bounding box center [1098, 401] width 118 height 12
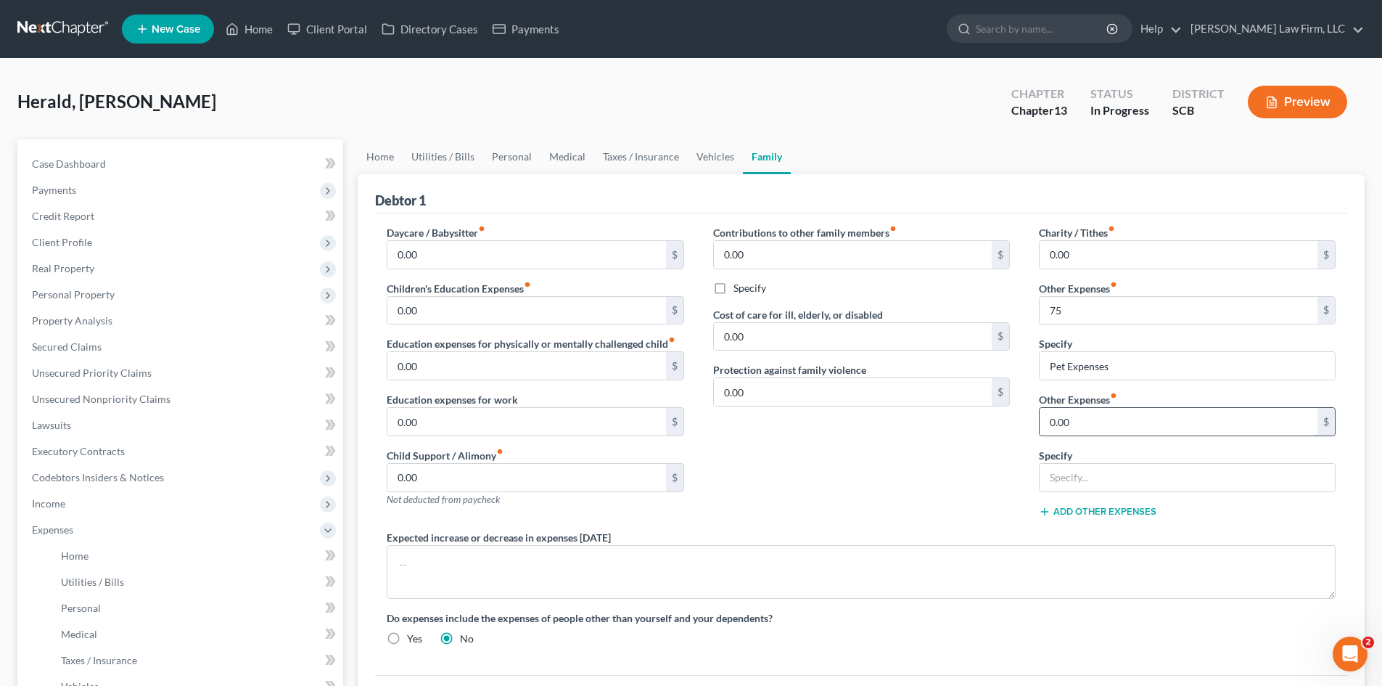
click at [1091, 423] on input "0.00" at bounding box center [1179, 422] width 278 height 28
click at [1115, 470] on input "text" at bounding box center [1187, 478] width 295 height 28
drag, startPoint x: 714, startPoint y: 568, endPoint x: 725, endPoint y: 557, distance: 14.9
click at [718, 565] on textarea at bounding box center [861, 572] width 949 height 54
drag, startPoint x: 851, startPoint y: 566, endPoint x: 617, endPoint y: 561, distance: 233.7
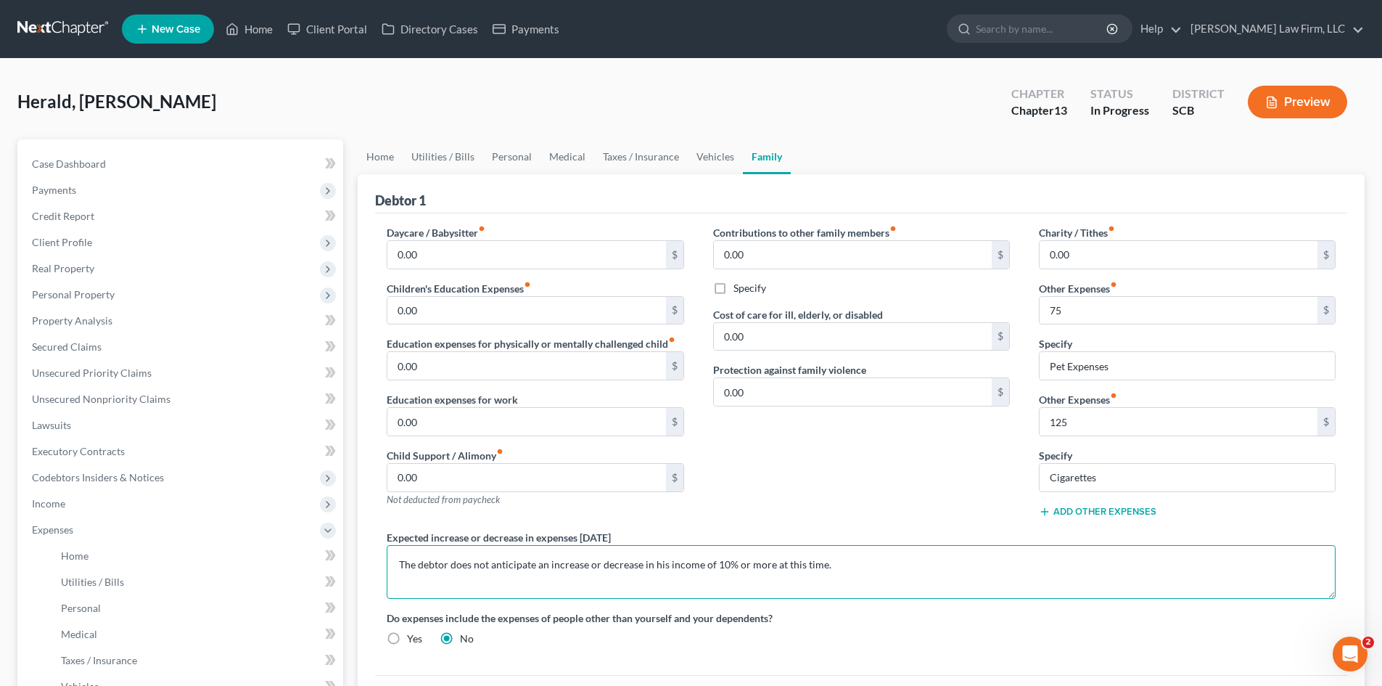
click at [602, 567] on textarea "The debtor does not anticipate an increase or decrease in his income of 10% or …" at bounding box center [861, 572] width 949 height 54
click at [672, 565] on textarea "The debtor does not anticipate an increase or decrease in his income of 10% or …" at bounding box center [861, 572] width 949 height 54
drag, startPoint x: 668, startPoint y: 567, endPoint x: 675, endPoint y: 559, distance: 10.8
click at [668, 567] on textarea "The debtor does not anticipate an increase or decrease in his income of 10% or …" at bounding box center [861, 572] width 949 height 54
drag, startPoint x: 865, startPoint y: 569, endPoint x: 403, endPoint y: 568, distance: 461.6
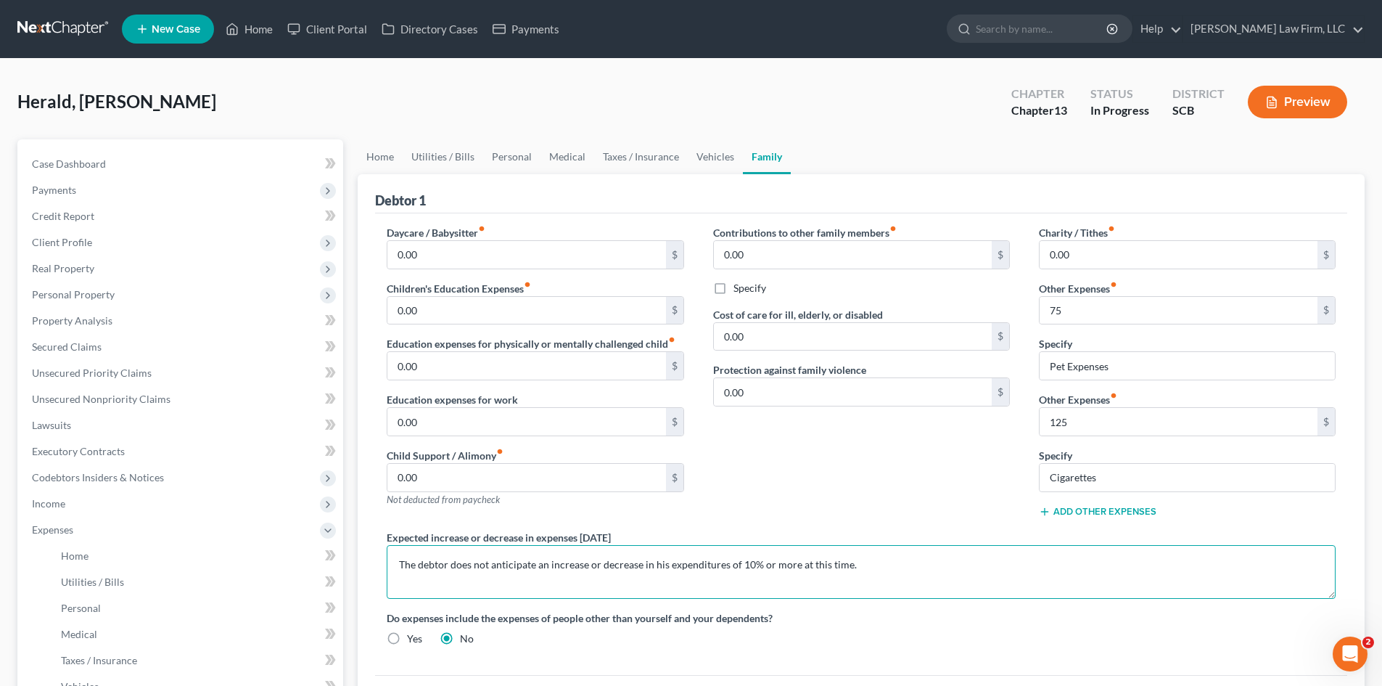
click at [403, 568] on textarea "The debtor does not anticipate an increase or decrease in his expenditures of 1…" at bounding box center [861, 572] width 949 height 54
drag, startPoint x: 394, startPoint y: 562, endPoint x: 853, endPoint y: 562, distance: 459.4
click at [853, 562] on textarea "The debtor does not anticipate an increase or decrease in his expenditures of 1…" at bounding box center [861, 572] width 949 height 54
drag, startPoint x: 383, startPoint y: 157, endPoint x: 296, endPoint y: 233, distance: 115.2
click at [383, 157] on link "Home" at bounding box center [380, 156] width 45 height 35
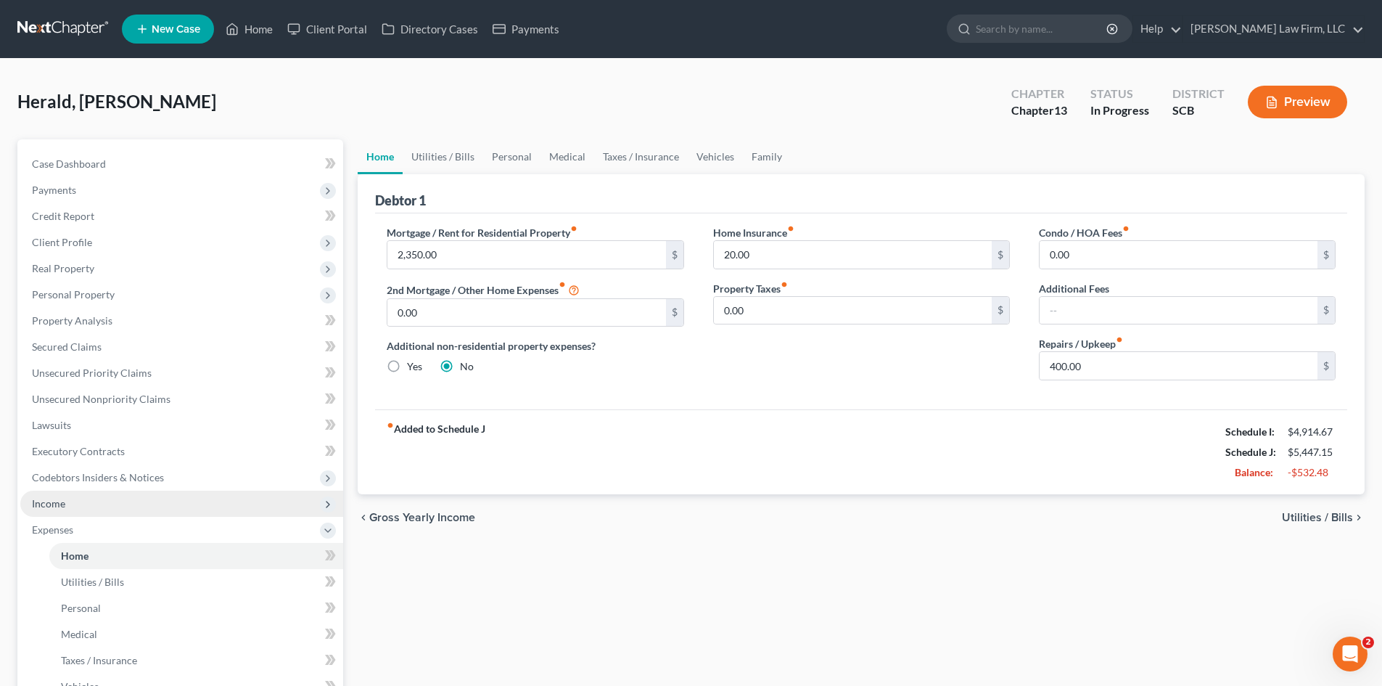
click at [48, 498] on span "Income" at bounding box center [48, 503] width 33 height 12
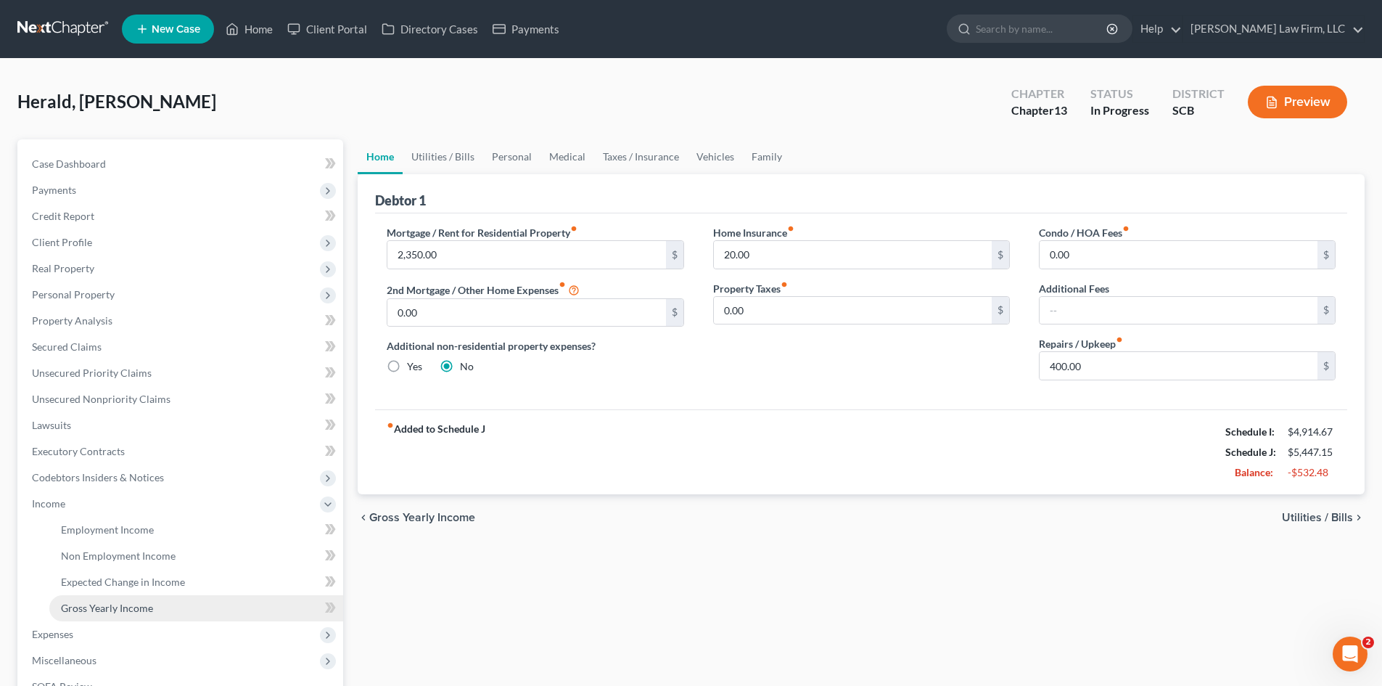
click at [99, 602] on span "Gross Yearly Income" at bounding box center [107, 608] width 92 height 12
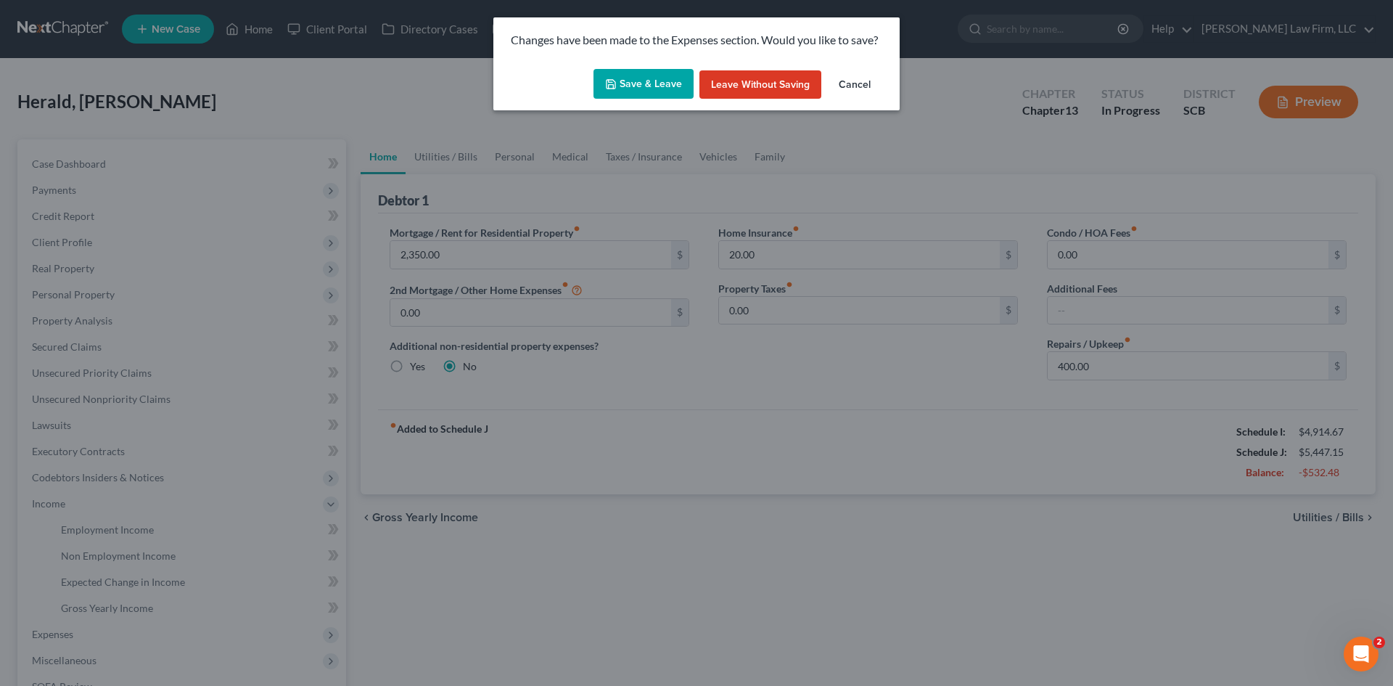
click at [651, 86] on button "Save & Leave" at bounding box center [644, 84] width 100 height 30
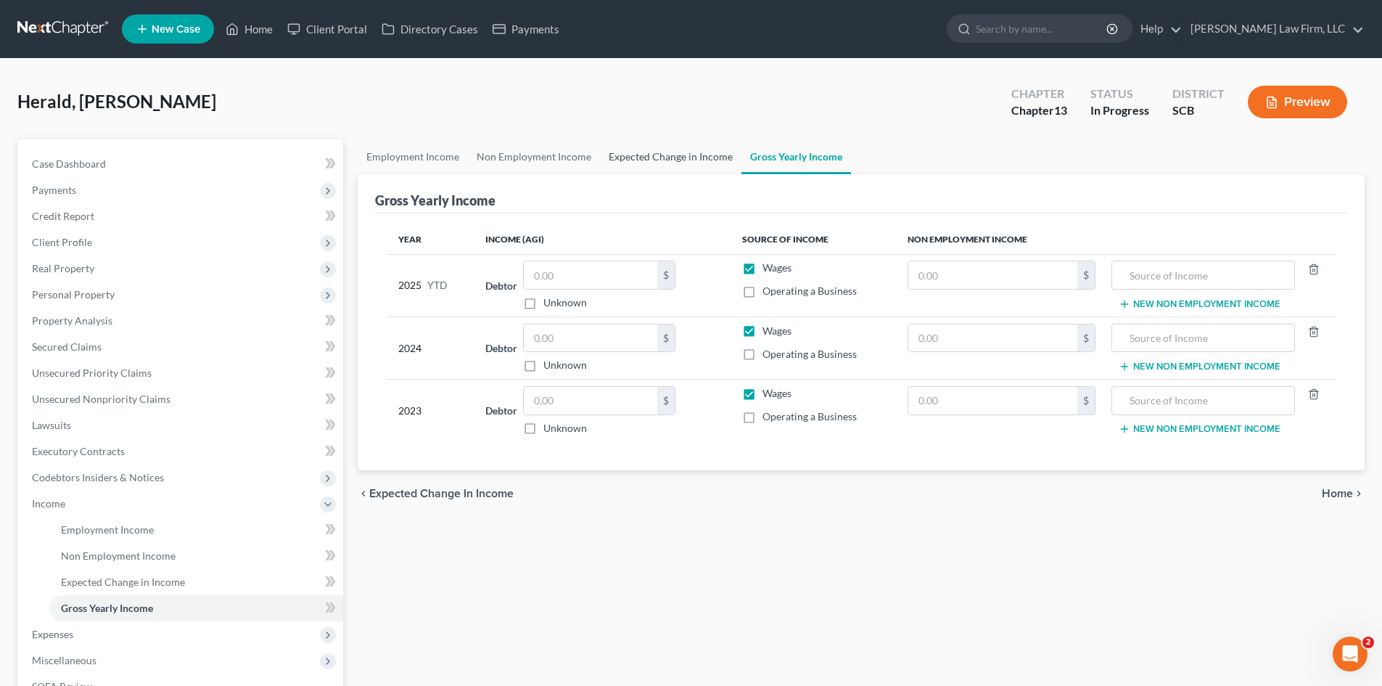
click at [650, 153] on link "Expected Change in Income" at bounding box center [671, 156] width 142 height 35
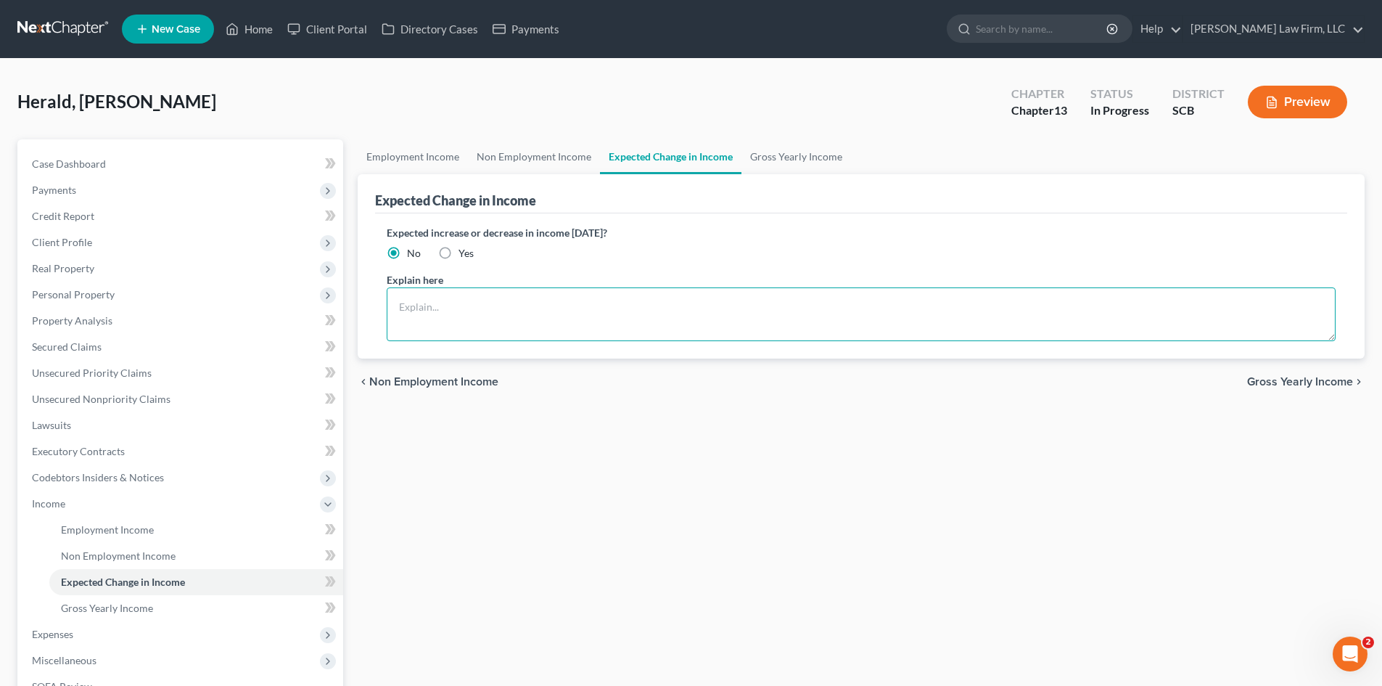
click at [599, 300] on textarea at bounding box center [861, 314] width 949 height 54
paste textarea "The debtor does not anticipate an increase or decrease in his expenditures of 1…"
drag, startPoint x: 667, startPoint y: 308, endPoint x: 726, endPoint y: 300, distance: 60.0
click at [724, 306] on textarea "The debtor does not anticipate an increase or decrease in his expenditures of 1…" at bounding box center [861, 314] width 949 height 54
click at [798, 157] on link "Gross Yearly Income" at bounding box center [797, 156] width 110 height 35
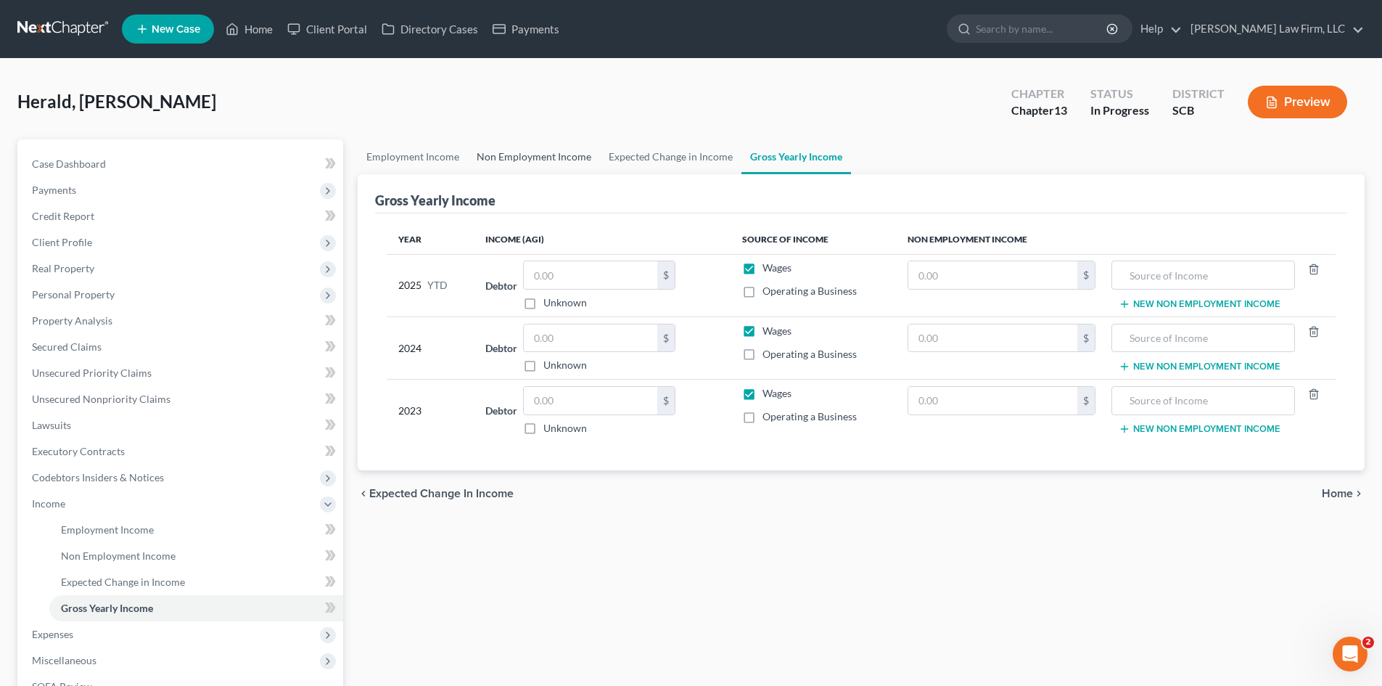
click at [554, 158] on link "Non Employment Income" at bounding box center [534, 156] width 132 height 35
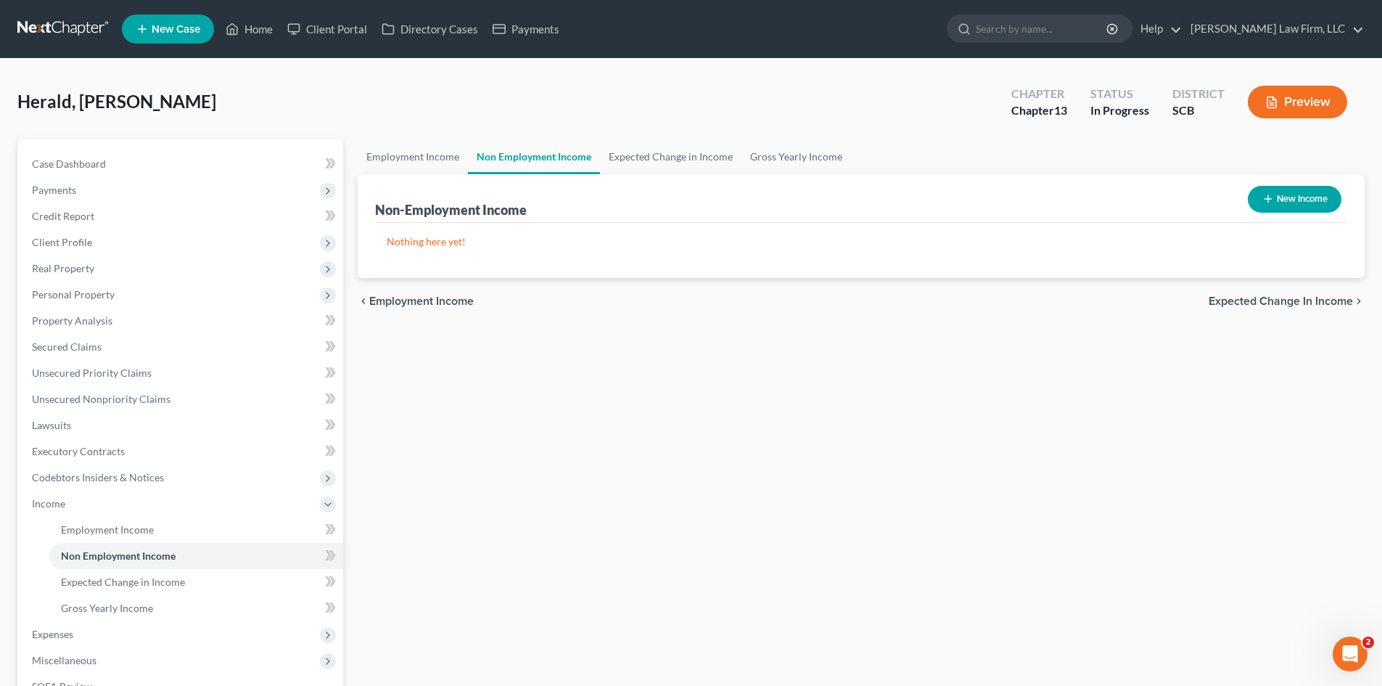
click at [1298, 207] on button "New Income" at bounding box center [1295, 199] width 94 height 27
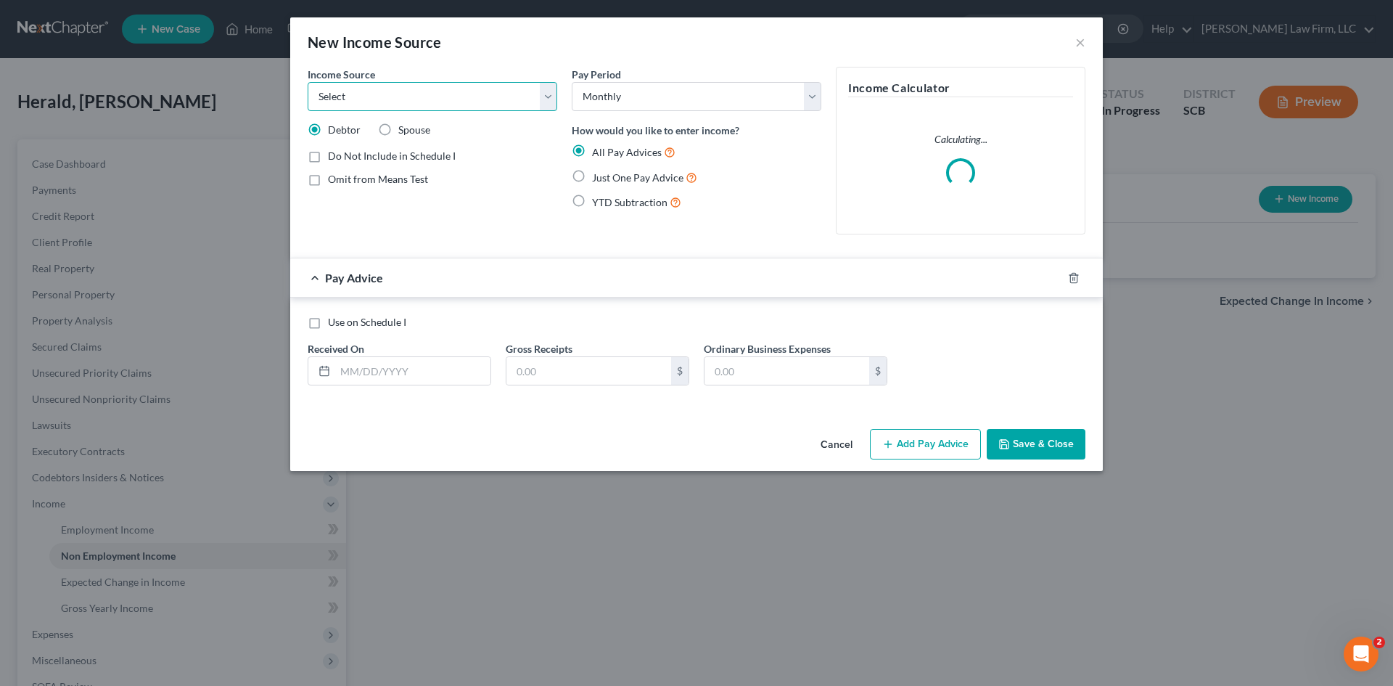
click at [350, 100] on select "Select Unemployment Disability (from employer) Pension Retirement Social Securi…" at bounding box center [433, 96] width 250 height 29
click at [308, 82] on select "Select Unemployment Disability (from employer) Pension Retirement Social Securi…" at bounding box center [433, 96] width 250 height 29
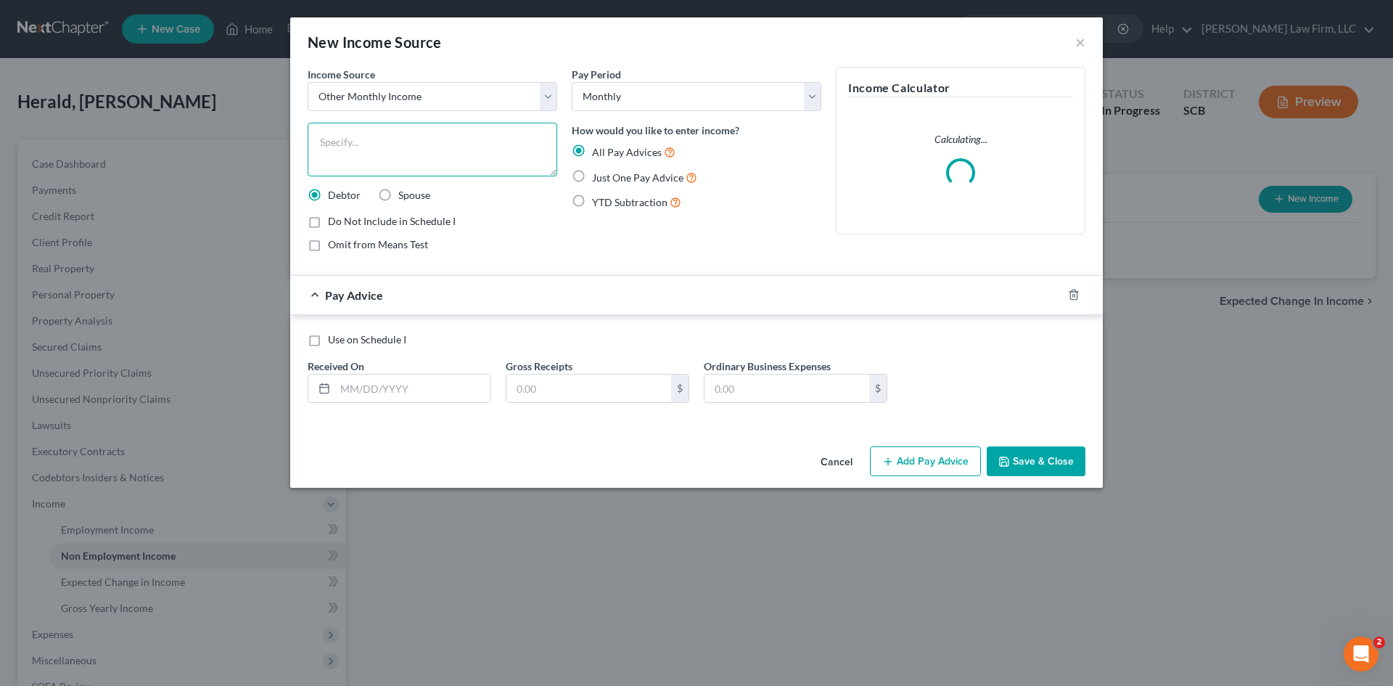
click at [389, 157] on textarea at bounding box center [433, 150] width 250 height 54
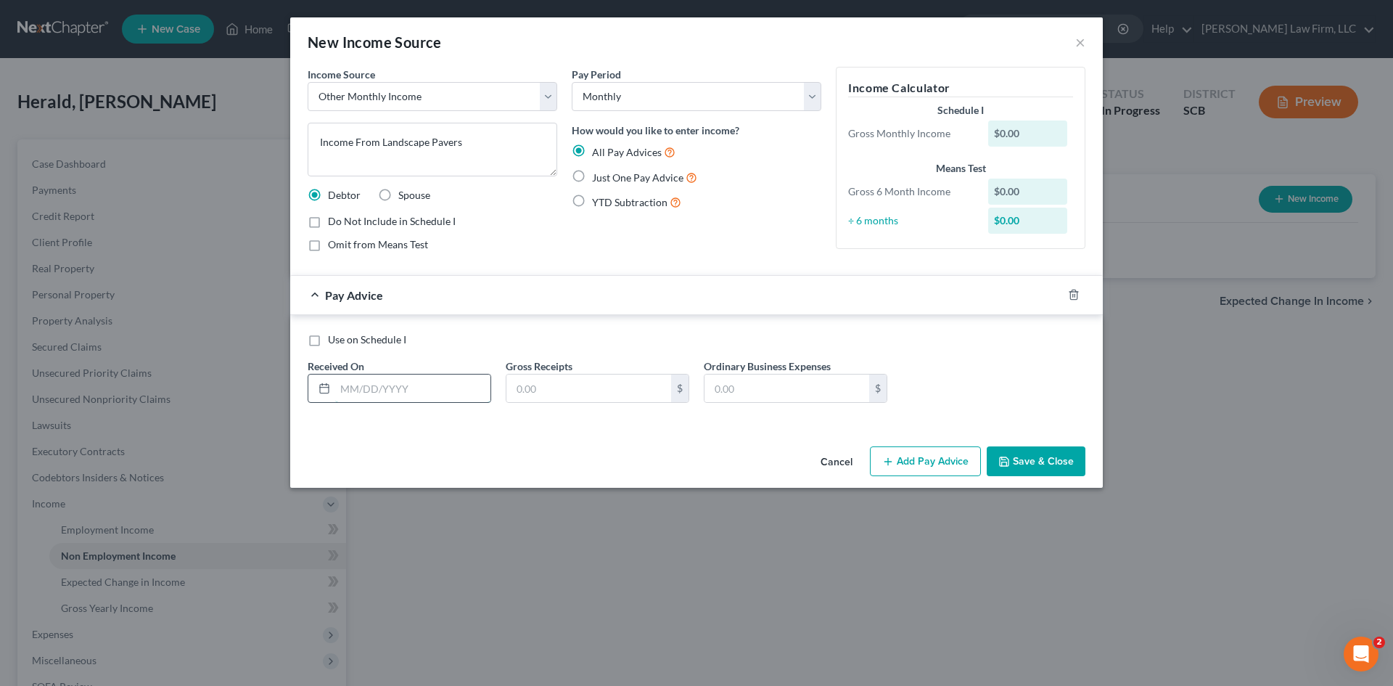
click at [387, 394] on input "text" at bounding box center [412, 388] width 155 height 28
click at [1058, 297] on icon "button" at bounding box center [1057, 295] width 12 height 12
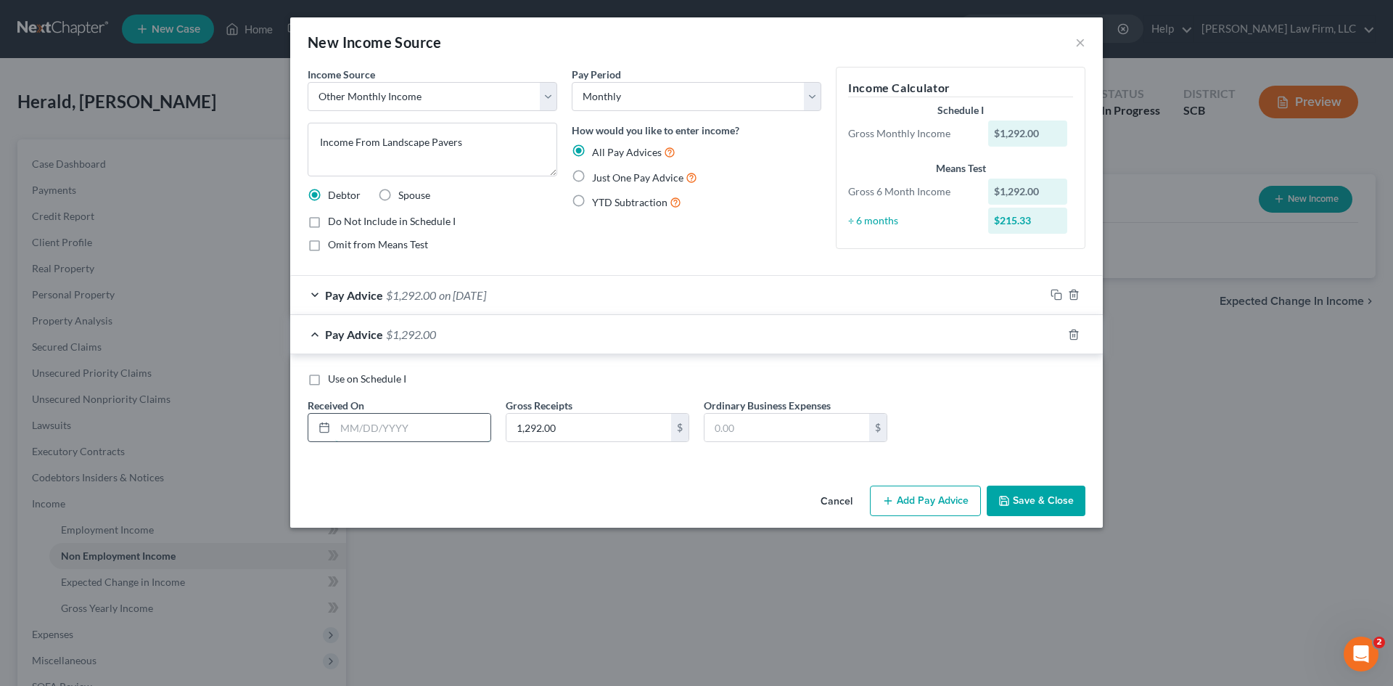
click at [418, 430] on input "text" at bounding box center [412, 428] width 155 height 28
click at [1057, 340] on div at bounding box center [1074, 334] width 58 height 23
click at [1056, 335] on icon "button" at bounding box center [1057, 335] width 12 height 12
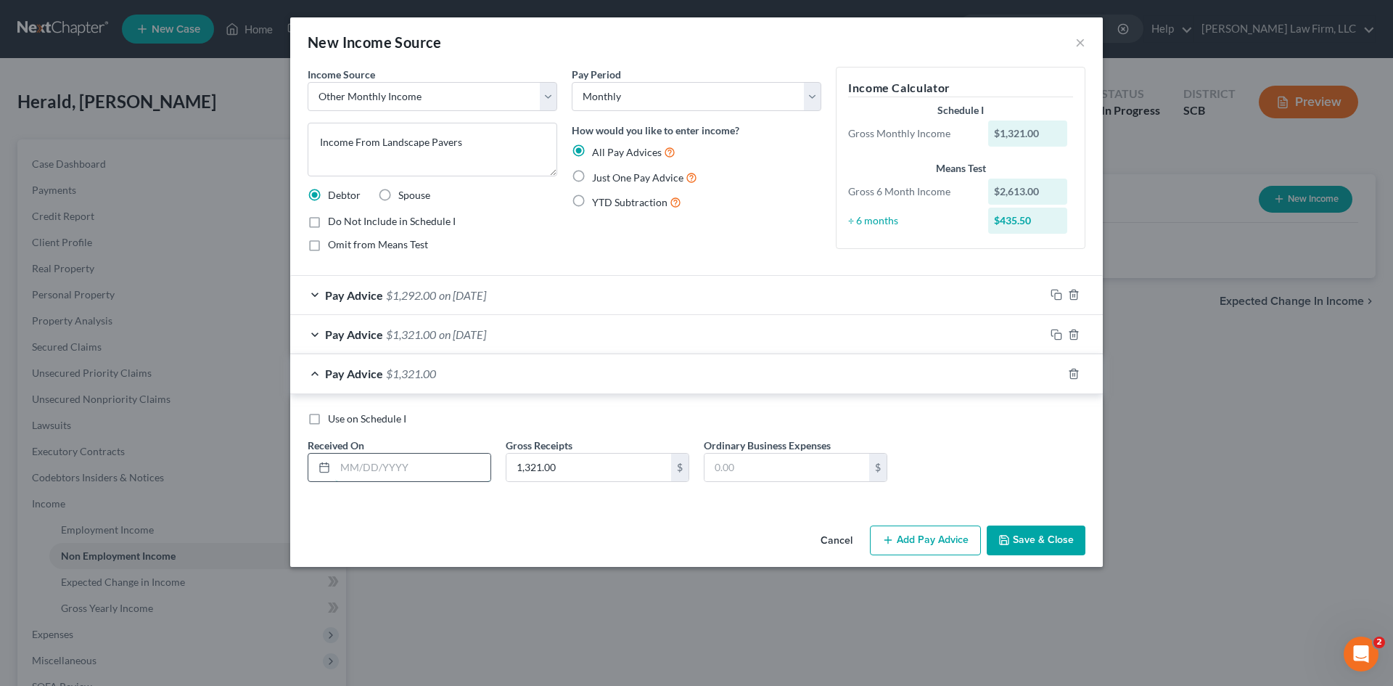
click at [367, 467] on input "text" at bounding box center [412, 468] width 155 height 28
click at [1057, 376] on icon "button" at bounding box center [1057, 374] width 12 height 12
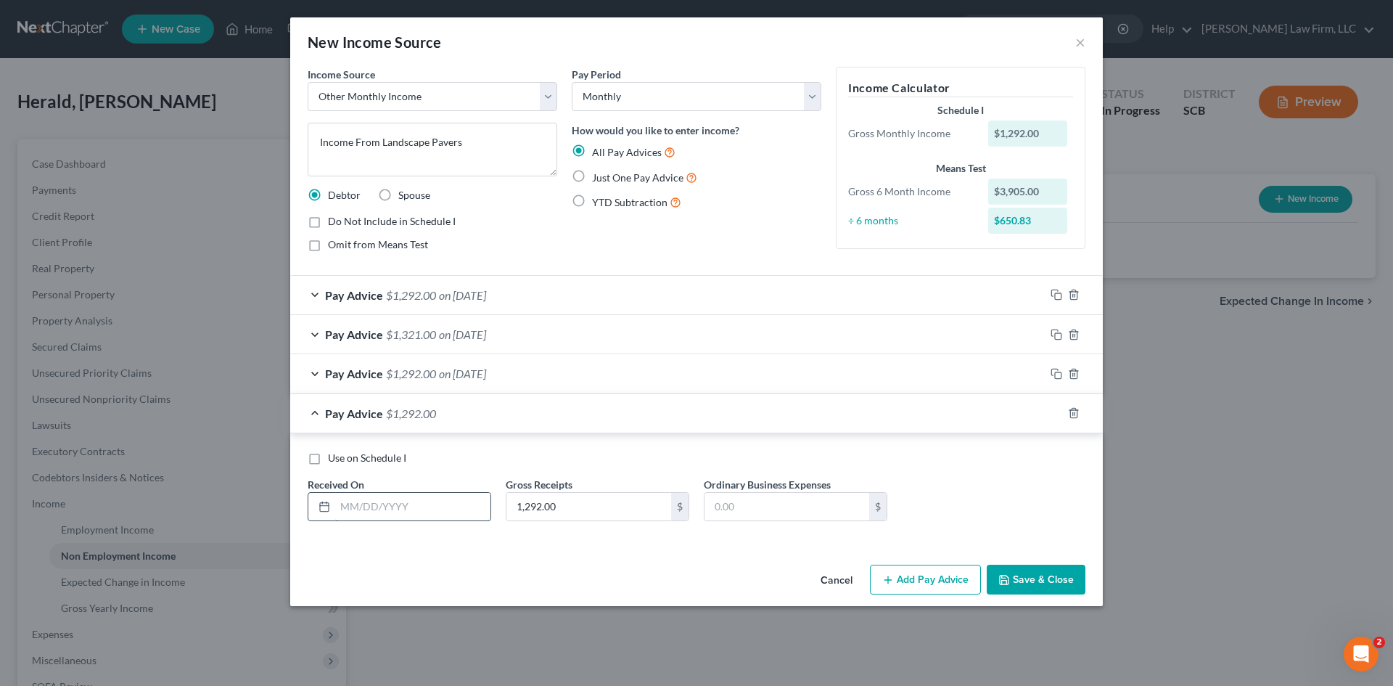
drag, startPoint x: 430, startPoint y: 511, endPoint x: 428, endPoint y: 496, distance: 15.3
click at [430, 511] on input "text" at bounding box center [412, 507] width 155 height 28
drag, startPoint x: 1054, startPoint y: 412, endPoint x: 769, endPoint y: 507, distance: 300.6
click at [1054, 412] on icon "button" at bounding box center [1057, 413] width 12 height 12
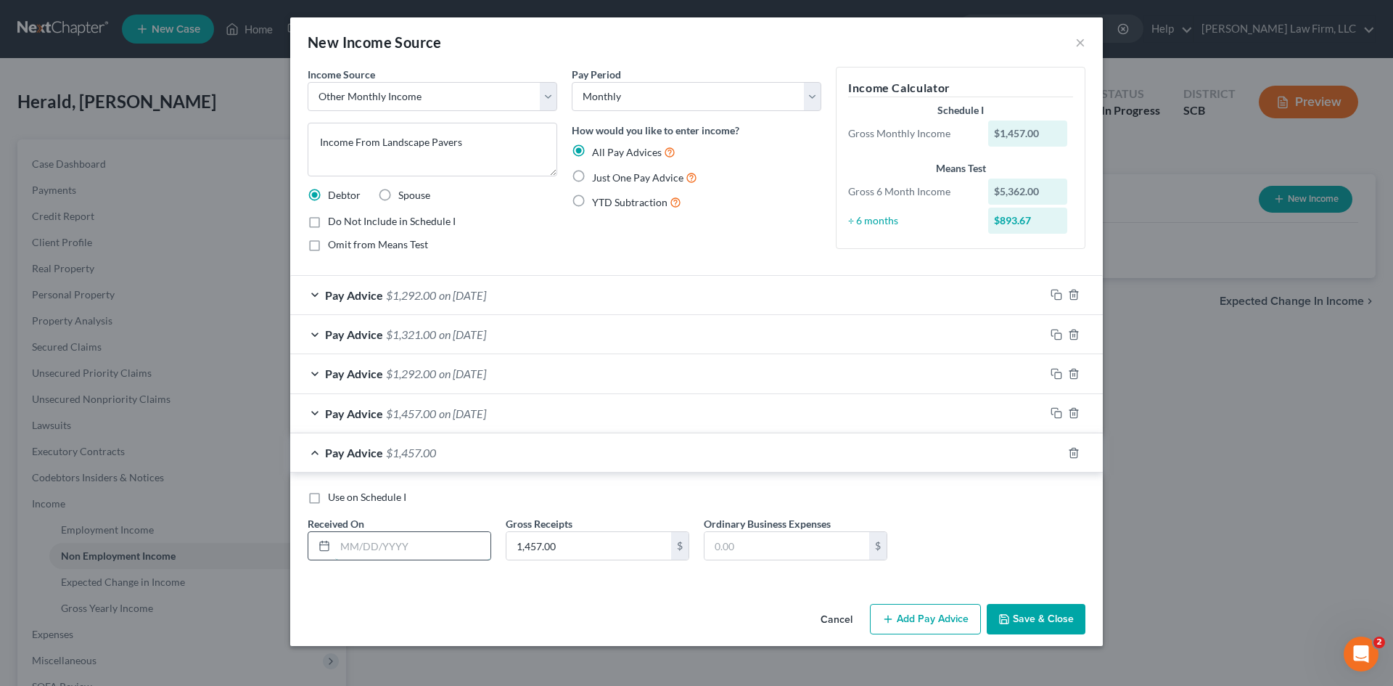
drag, startPoint x: 426, startPoint y: 549, endPoint x: 425, endPoint y: 540, distance: 9.5
click at [426, 549] on input "text" at bounding box center [412, 546] width 155 height 28
click at [998, 611] on button "Save & Close" at bounding box center [1036, 619] width 99 height 30
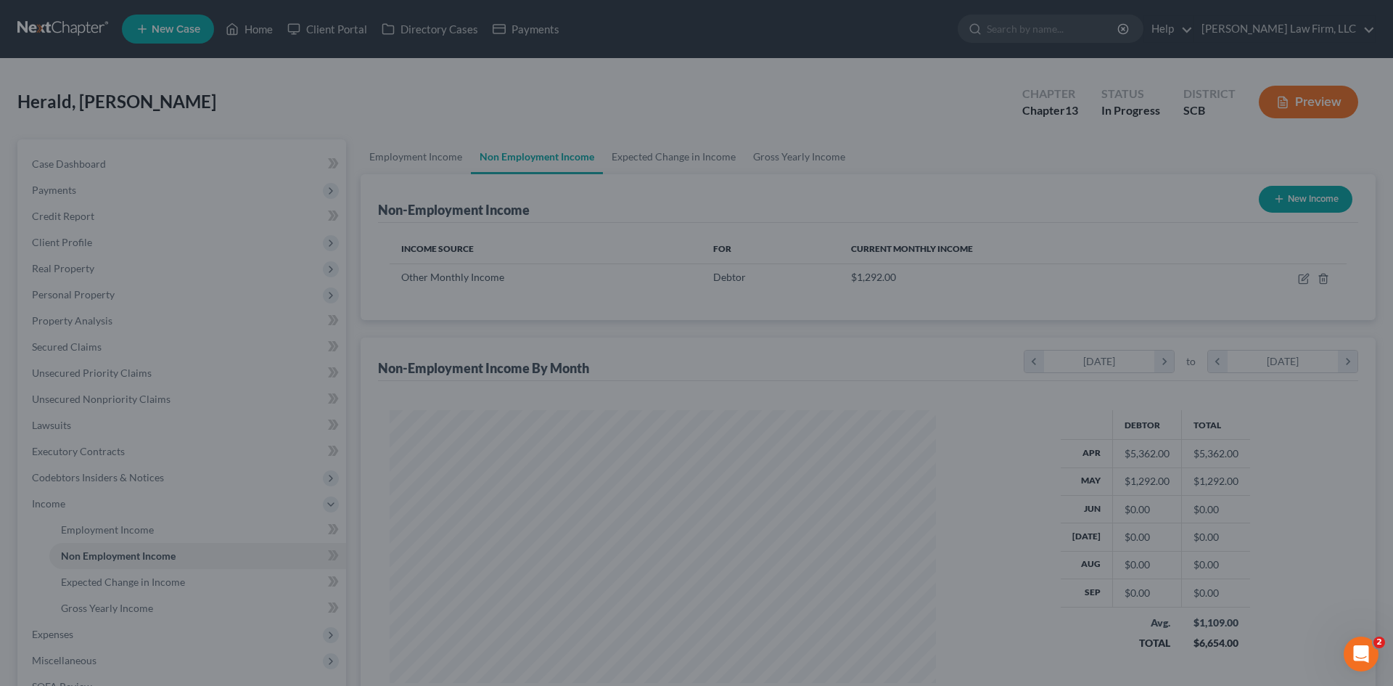
scroll to position [271, 570]
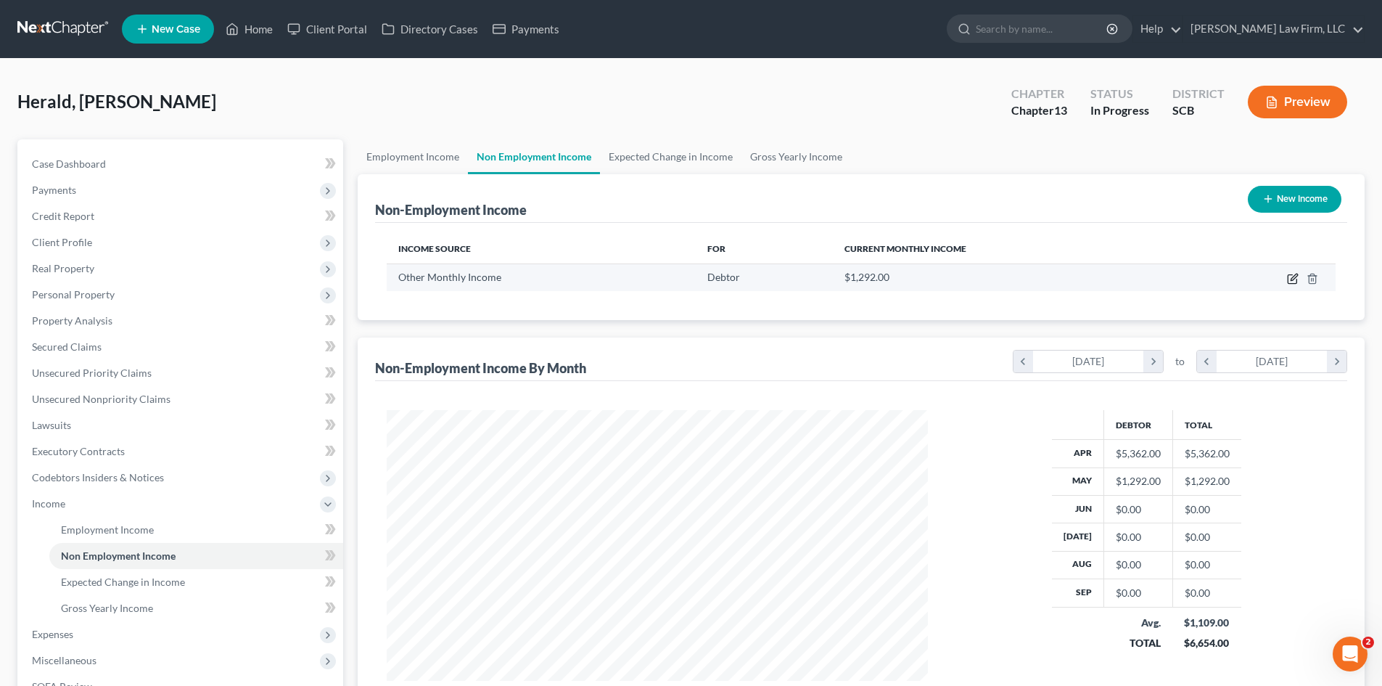
click at [1293, 282] on icon "button" at bounding box center [1293, 279] width 12 height 12
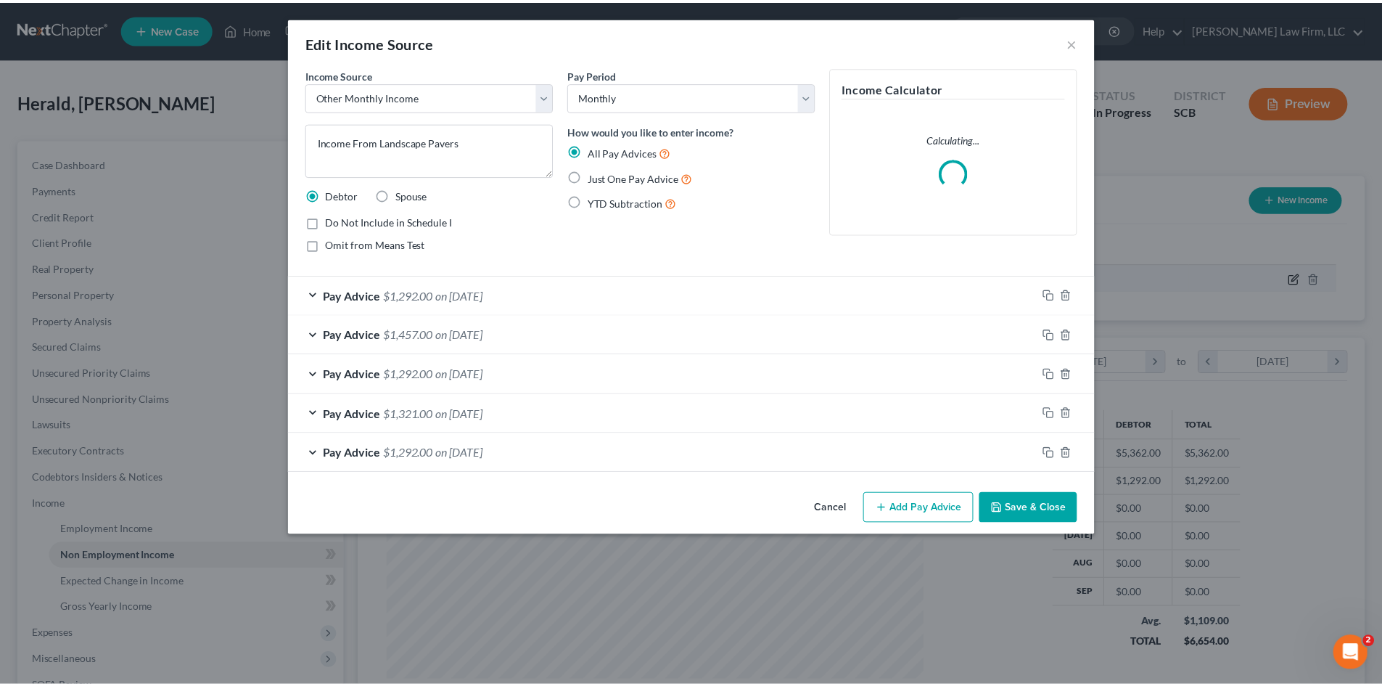
scroll to position [273, 575]
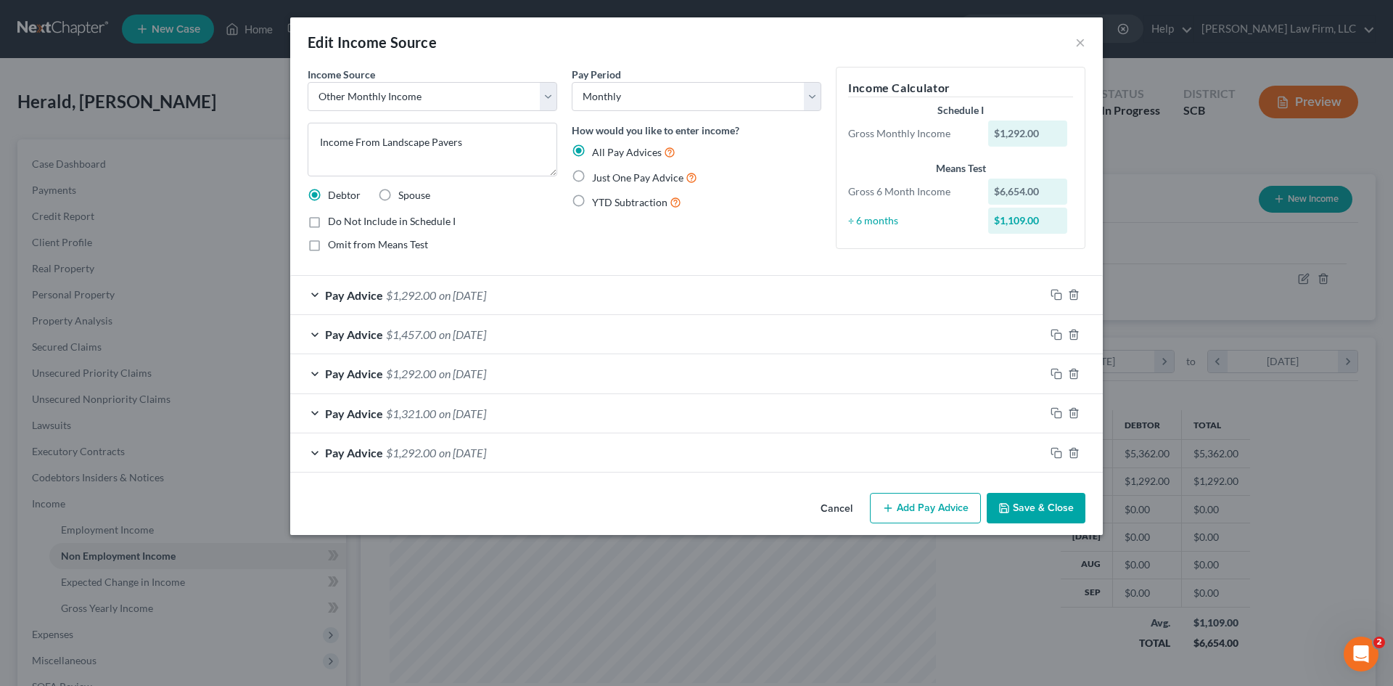
click at [1048, 505] on button "Save & Close" at bounding box center [1036, 508] width 99 height 30
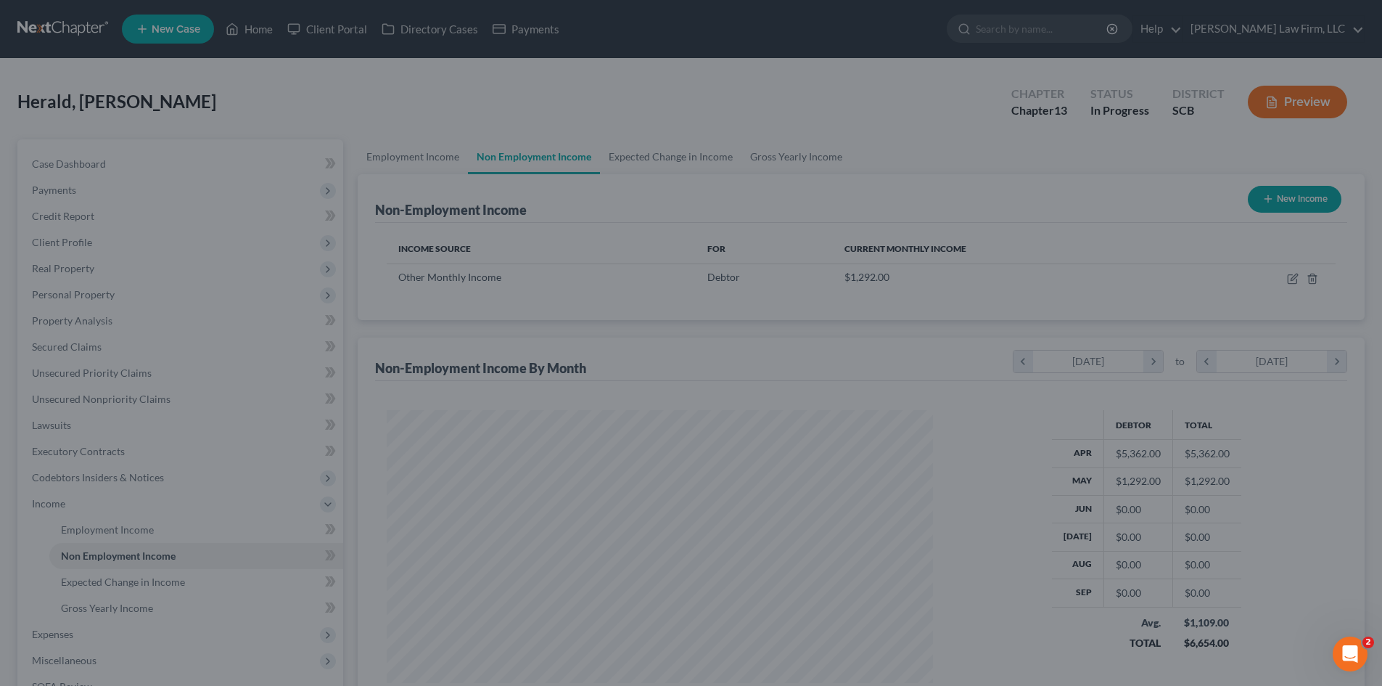
scroll to position [725445, 725145]
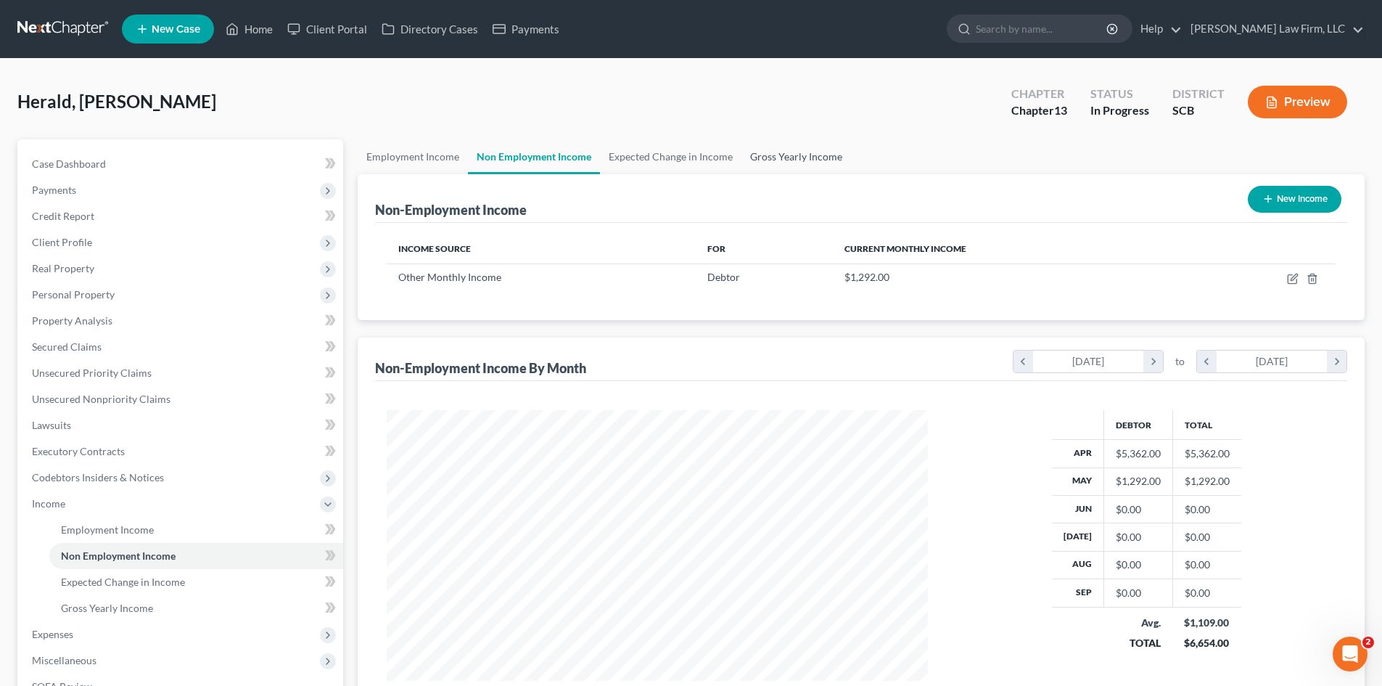
click at [809, 165] on link "Gross Yearly Income" at bounding box center [797, 156] width 110 height 35
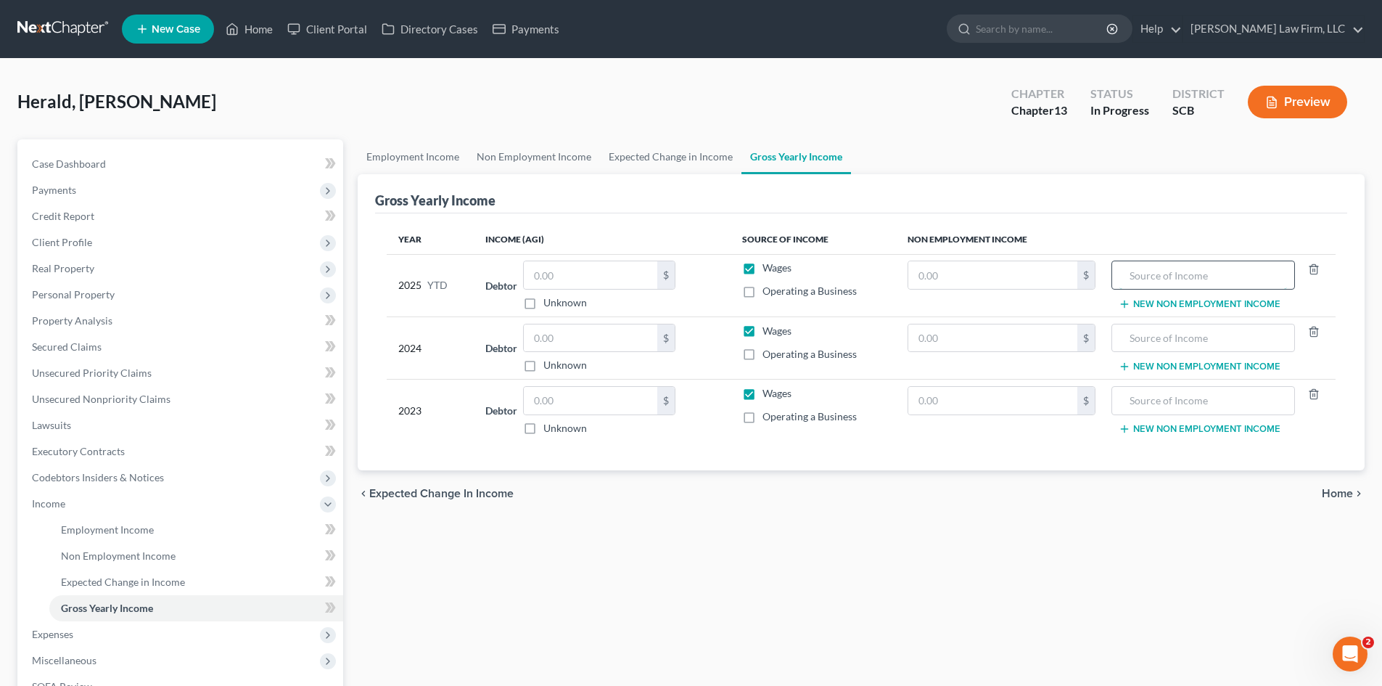
click at [1165, 283] on input "text" at bounding box center [1203, 275] width 167 height 28
click at [1025, 271] on input "text" at bounding box center [993, 275] width 169 height 28
drag, startPoint x: 1173, startPoint y: 275, endPoint x: 1323, endPoint y: 265, distance: 150.6
click at [1323, 265] on div "Income From Landscape Pavers" at bounding box center [1222, 275] width 220 height 29
click at [1169, 340] on input "text" at bounding box center [1203, 338] width 167 height 28
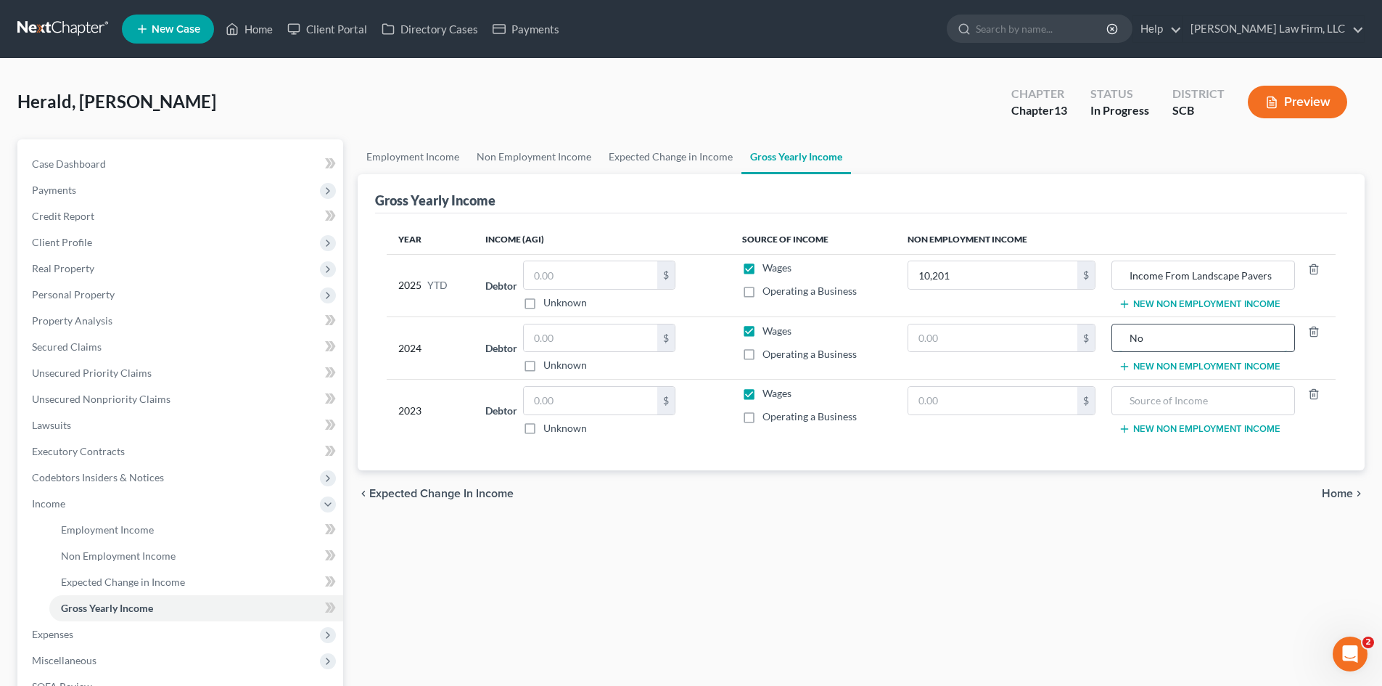
paste input "Income From Landscape Pavers"
click at [998, 333] on input "text" at bounding box center [993, 338] width 169 height 28
click at [1170, 411] on input "text" at bounding box center [1203, 401] width 167 height 28
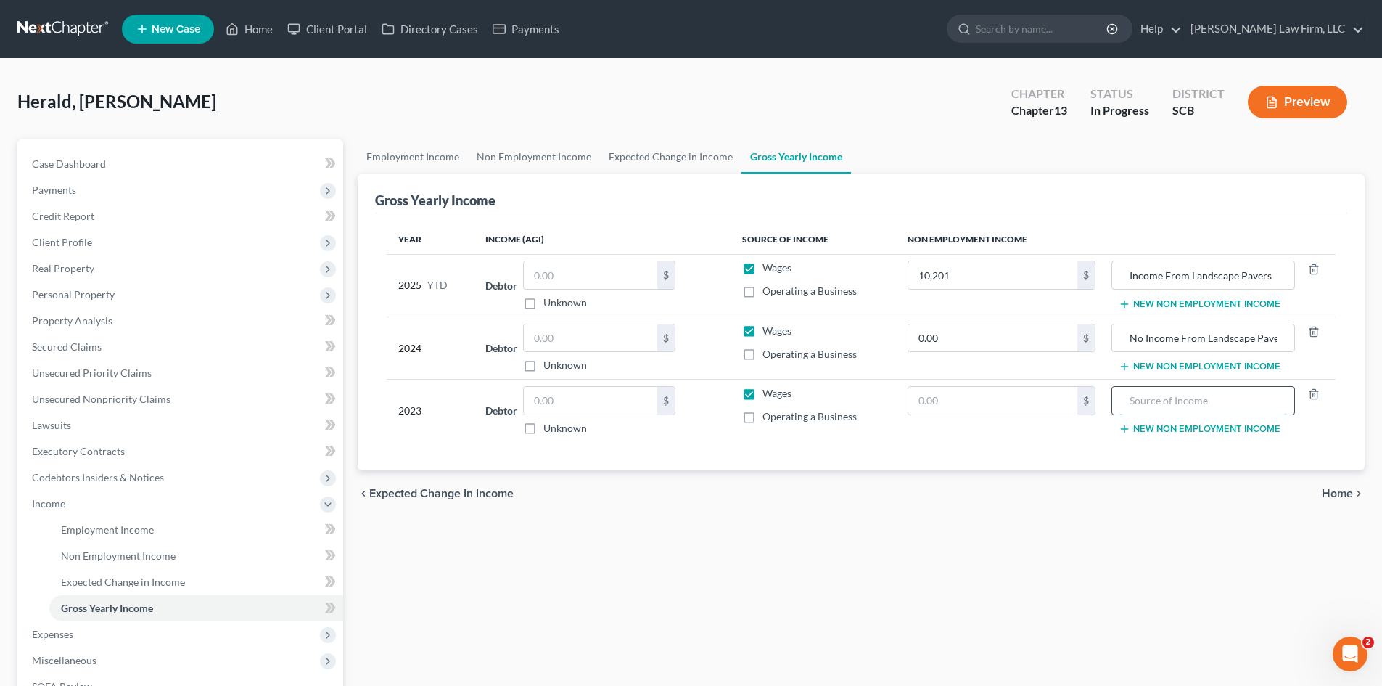
paste input "Income From Landscape Pavers"
click at [1019, 416] on td "$" at bounding box center [1001, 411] width 211 height 62
click at [1015, 405] on input "text" at bounding box center [993, 401] width 169 height 28
click at [627, 411] on input "text" at bounding box center [591, 401] width 134 height 28
paste input "77594"
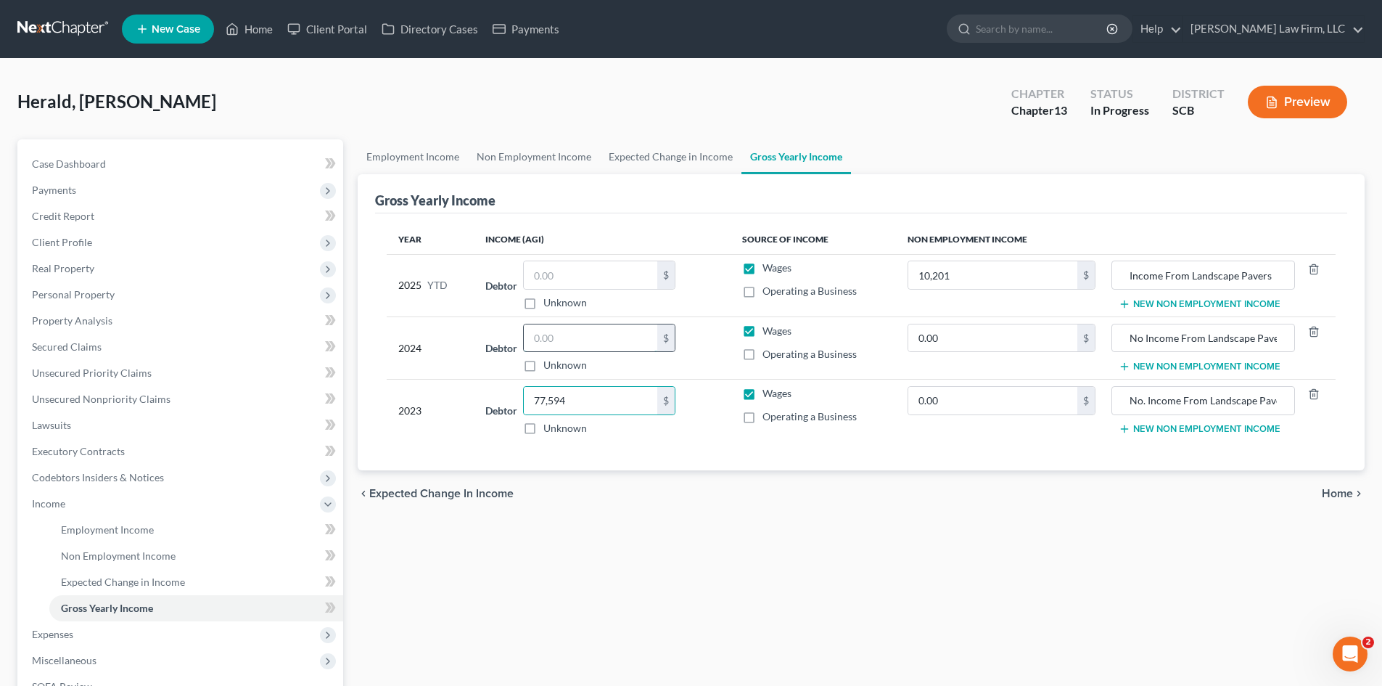
click at [583, 338] on input "text" at bounding box center [591, 338] width 134 height 28
click at [572, 290] on div "$" at bounding box center [599, 275] width 152 height 29
click at [581, 278] on input "text" at bounding box center [591, 275] width 134 height 28
click at [246, 30] on link "Home" at bounding box center [249, 29] width 62 height 26
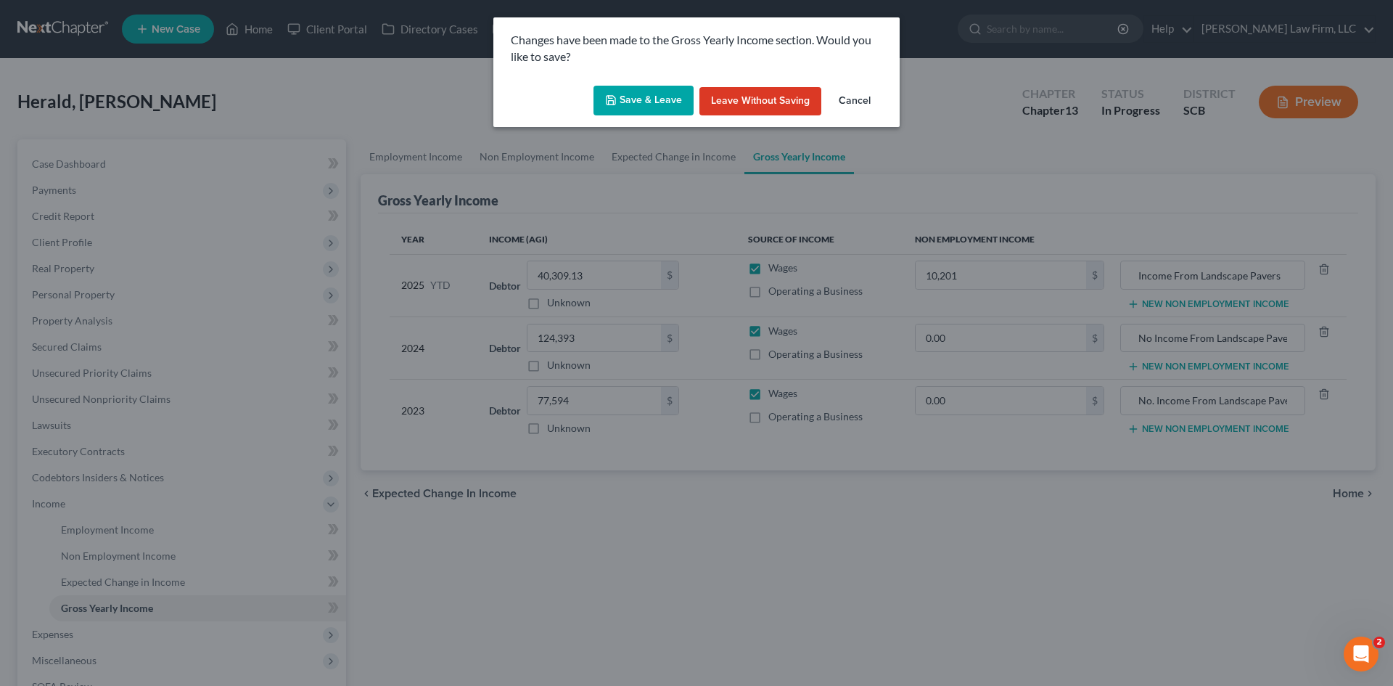
click at [677, 91] on button "Save & Leave" at bounding box center [644, 101] width 100 height 30
